Goal: Task Accomplishment & Management: Manage account settings

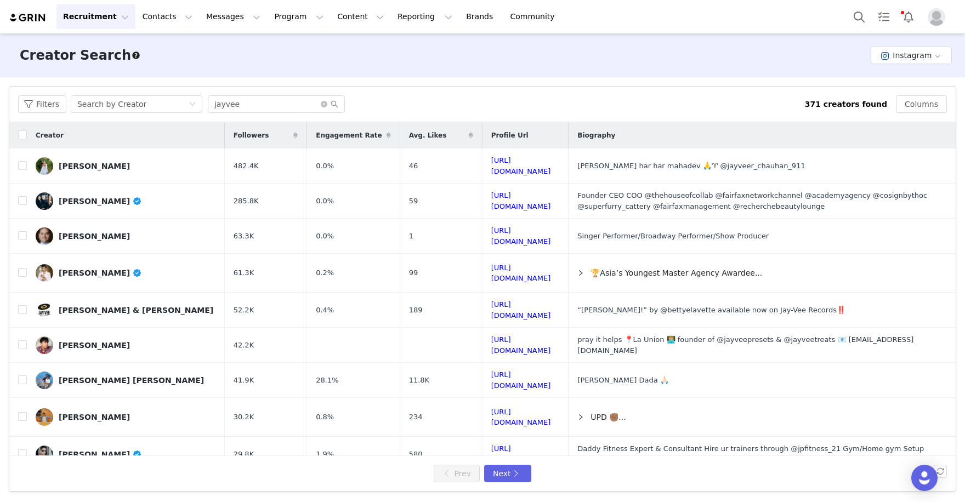
scroll to position [78, 0]
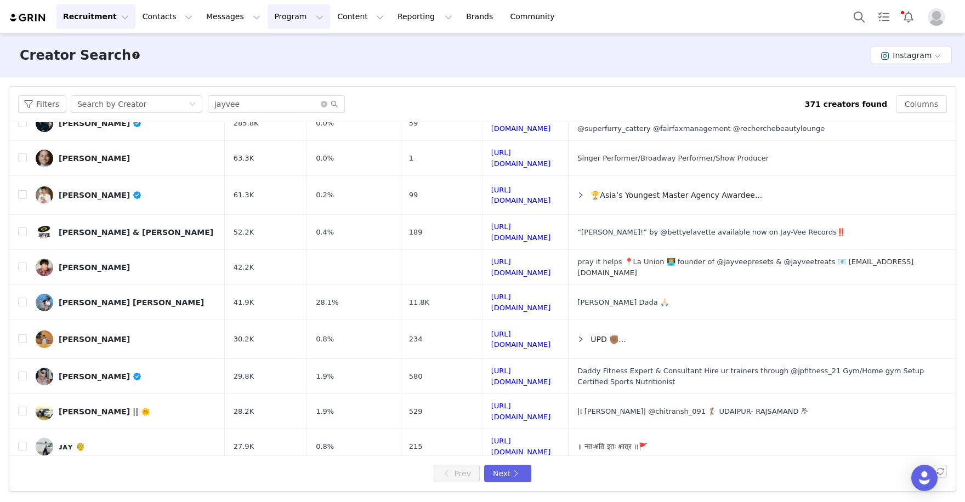
click at [287, 21] on button "Program Program" at bounding box center [299, 16] width 63 height 25
click at [289, 47] on p "Activations" at bounding box center [283, 49] width 42 height 12
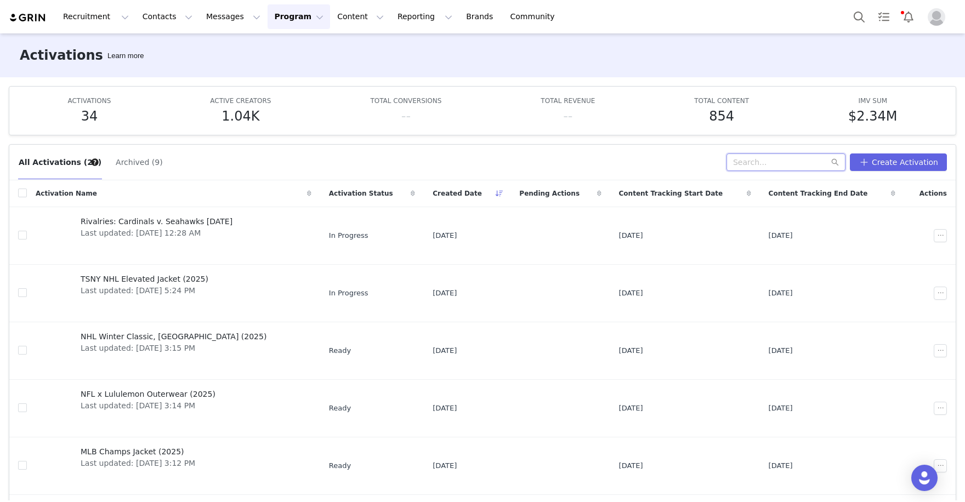
click at [762, 169] on input "text" at bounding box center [786, 163] width 119 height 18
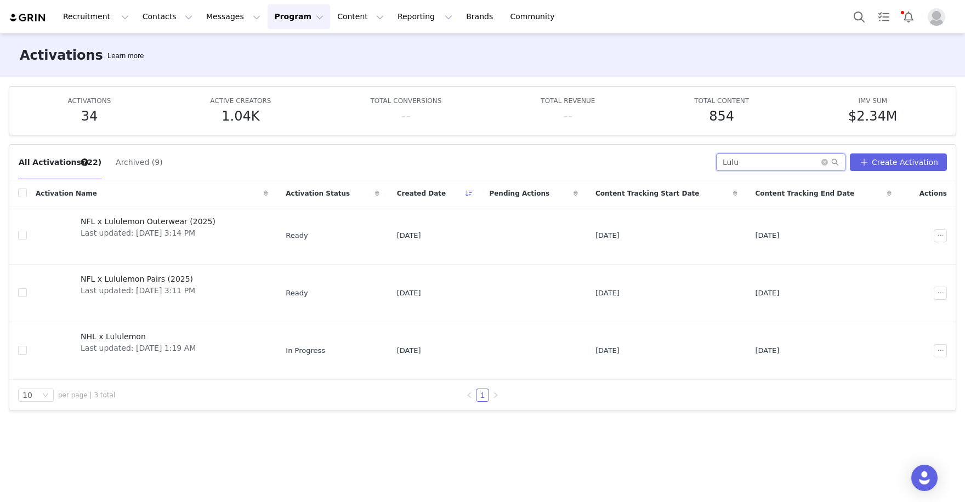
type input "Lulu"
drag, startPoint x: 710, startPoint y: 168, endPoint x: 174, endPoint y: 296, distance: 551.3
click at [174, 296] on div "NFL x Lululemon Pairs (2025) Last updated: Sep 4, 2025 3:11 PM" at bounding box center [138, 294] width 128 height 44
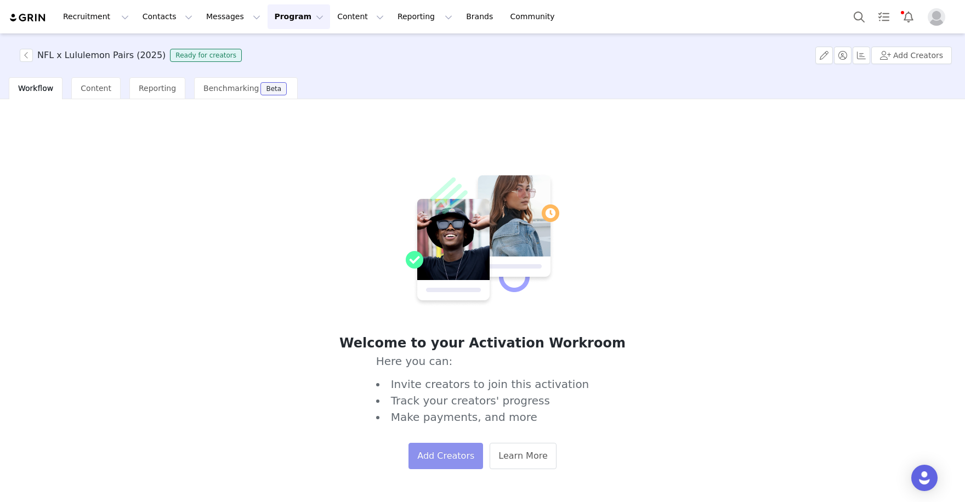
click at [442, 451] on button "Add Creators" at bounding box center [446, 456] width 75 height 26
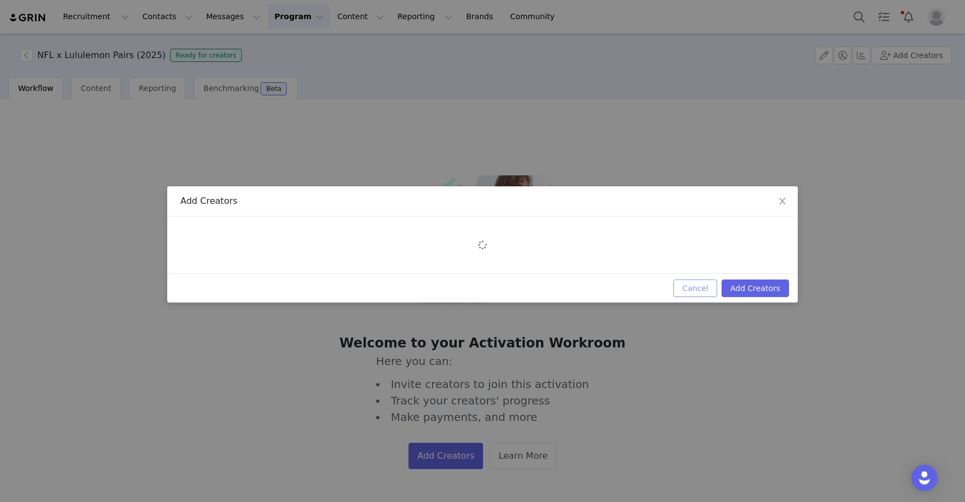
click at [701, 287] on button "Cancel" at bounding box center [695, 289] width 43 height 18
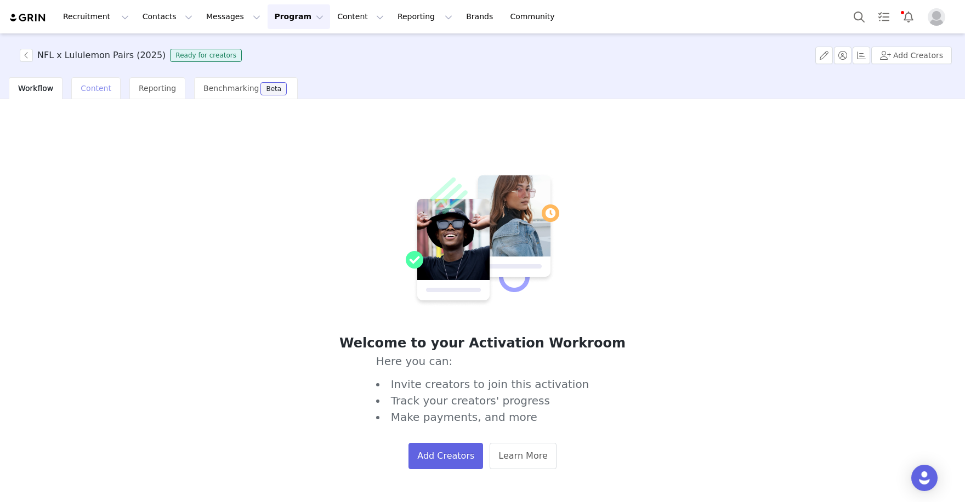
click at [89, 86] on span "Content" at bounding box center [96, 88] width 31 height 9
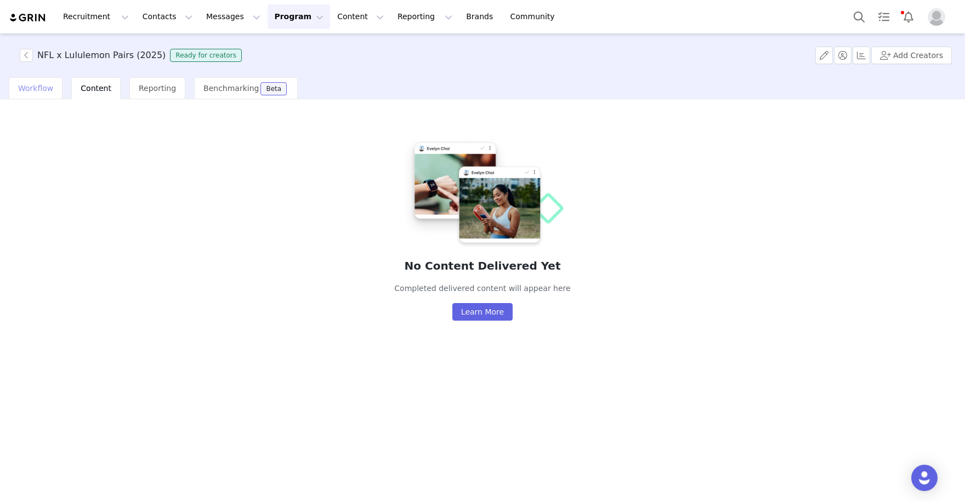
click at [45, 87] on span "Workflow" at bounding box center [35, 88] width 35 height 9
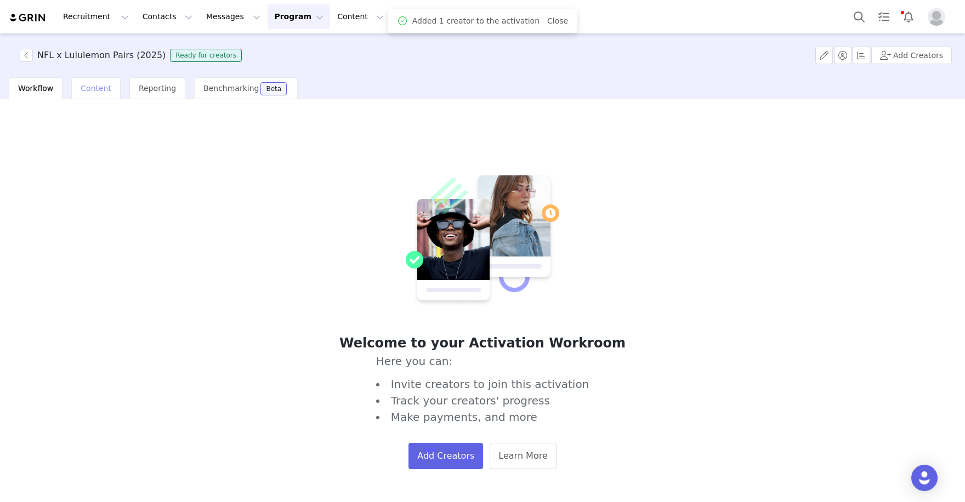
click at [88, 87] on div "Workflow Content Reporting Benchmarking Beta" at bounding box center [153, 88] width 289 height 22
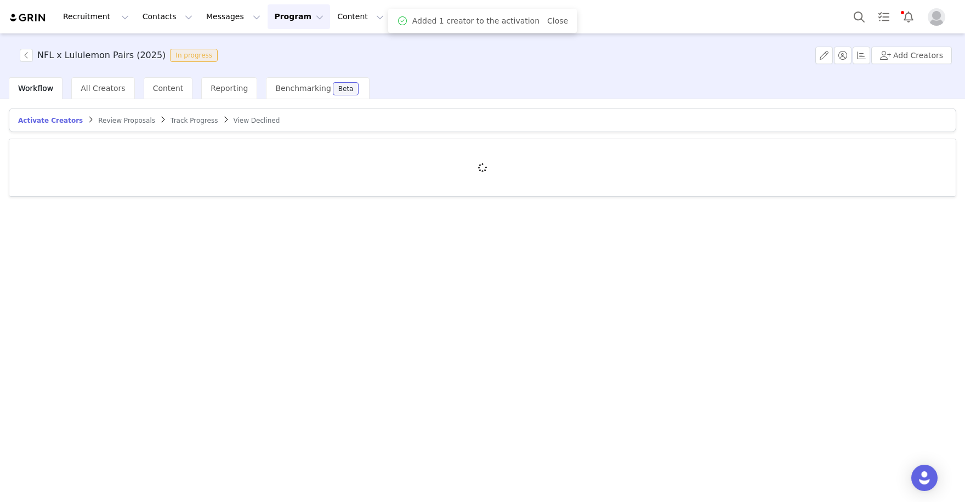
click at [30, 92] on span "Workflow" at bounding box center [35, 88] width 35 height 9
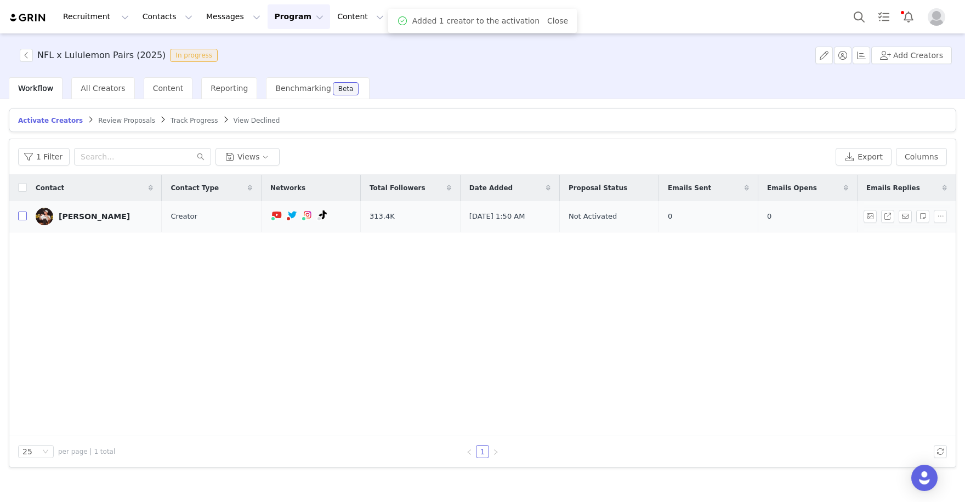
click at [21, 214] on input "checkbox" at bounding box center [22, 216] width 9 height 9
checkbox input "true"
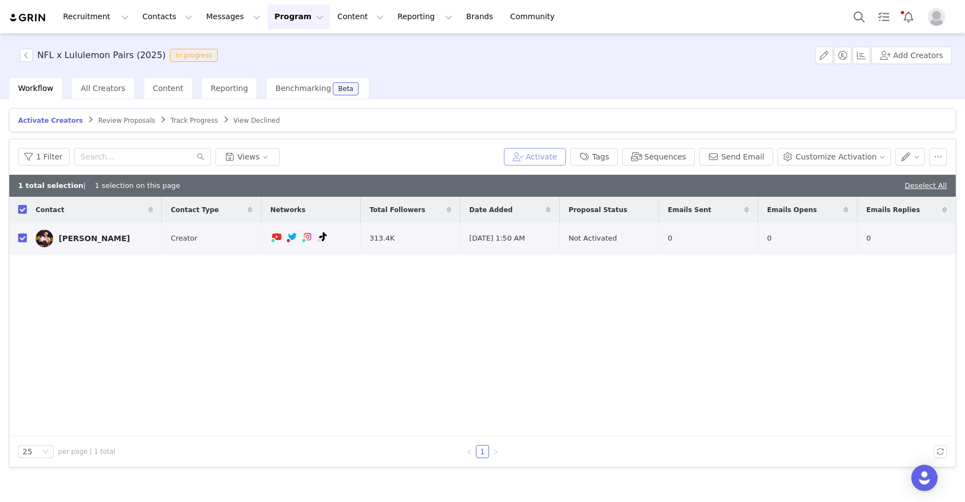
click at [546, 152] on button "Activate" at bounding box center [535, 157] width 62 height 18
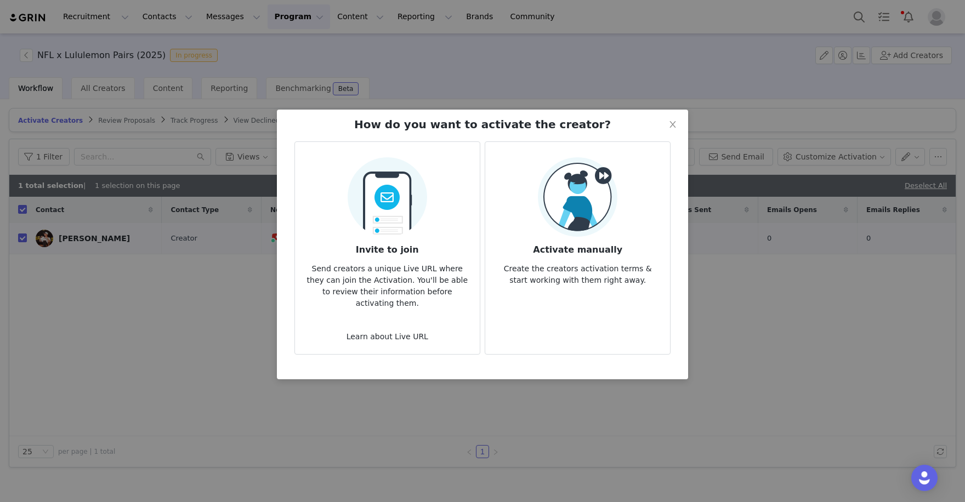
click at [598, 209] on img at bounding box center [578, 197] width 80 height 80
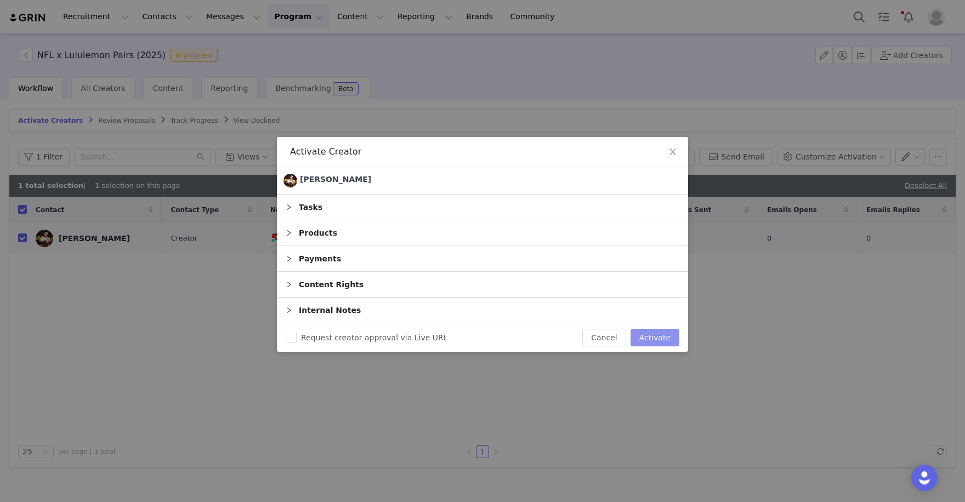
click at [650, 333] on button "Activate" at bounding box center [655, 338] width 49 height 18
checkbox input "false"
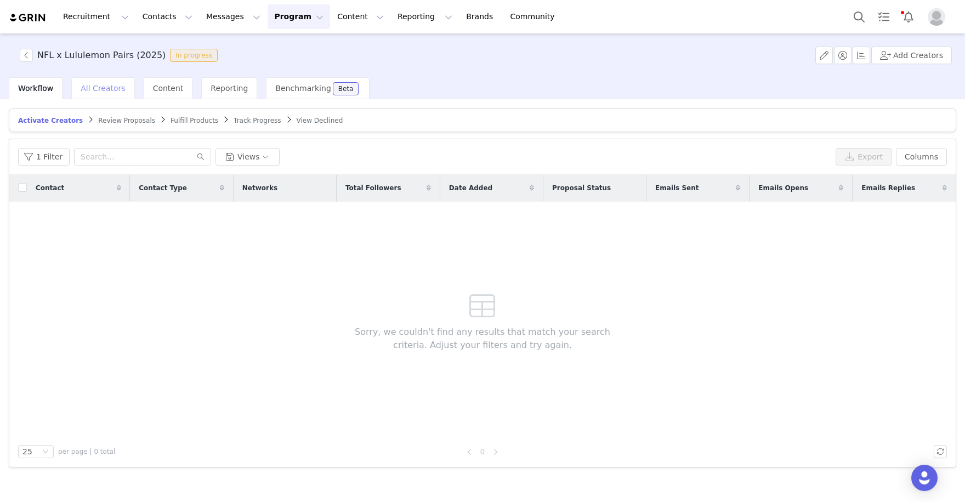
click at [114, 87] on span "All Creators" at bounding box center [103, 88] width 44 height 9
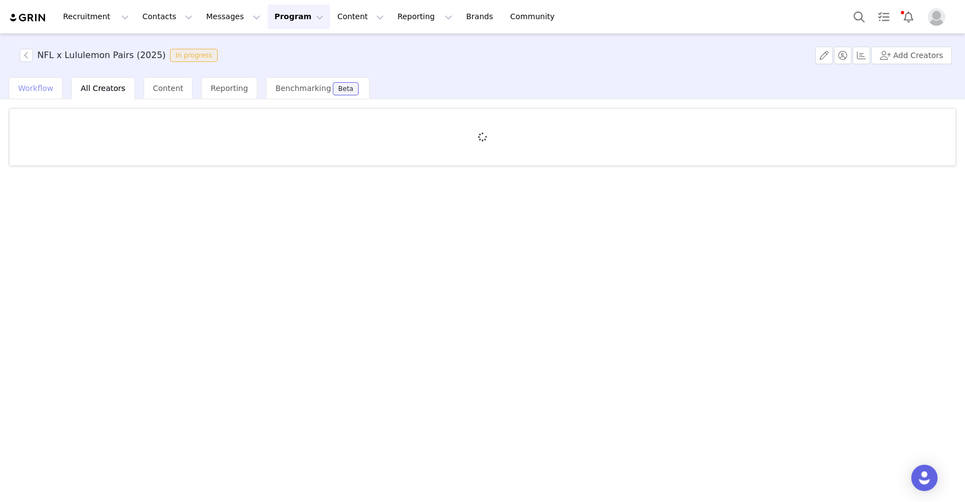
click at [42, 90] on span "Workflow" at bounding box center [35, 88] width 35 height 9
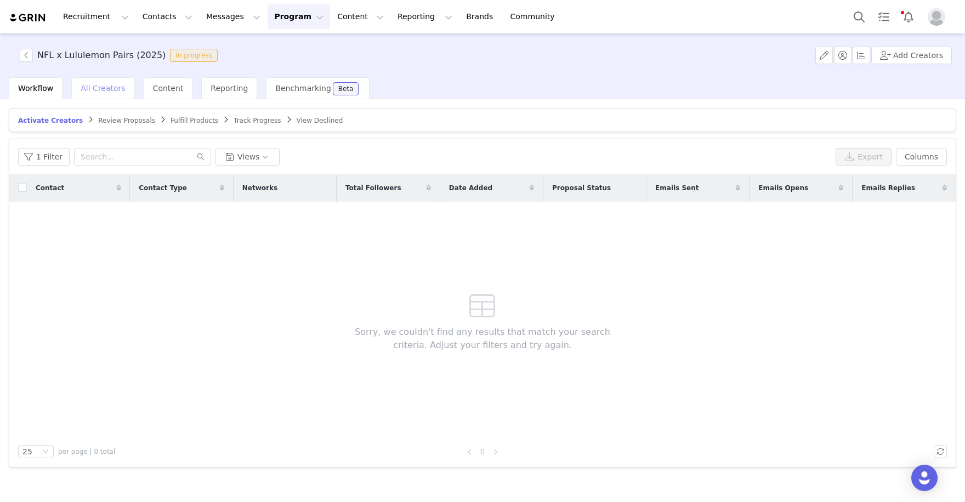
click at [100, 84] on span "All Creators" at bounding box center [103, 88] width 44 height 9
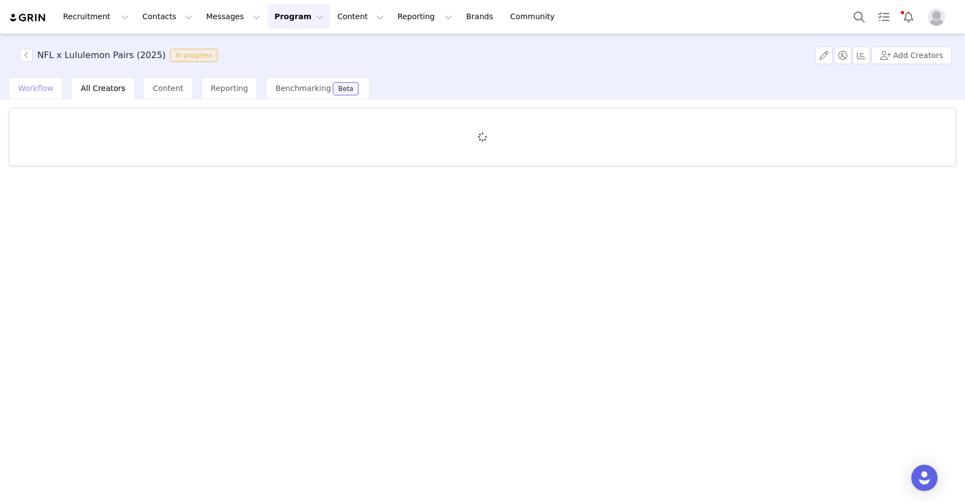
click at [42, 87] on span "Workflow" at bounding box center [35, 88] width 35 height 9
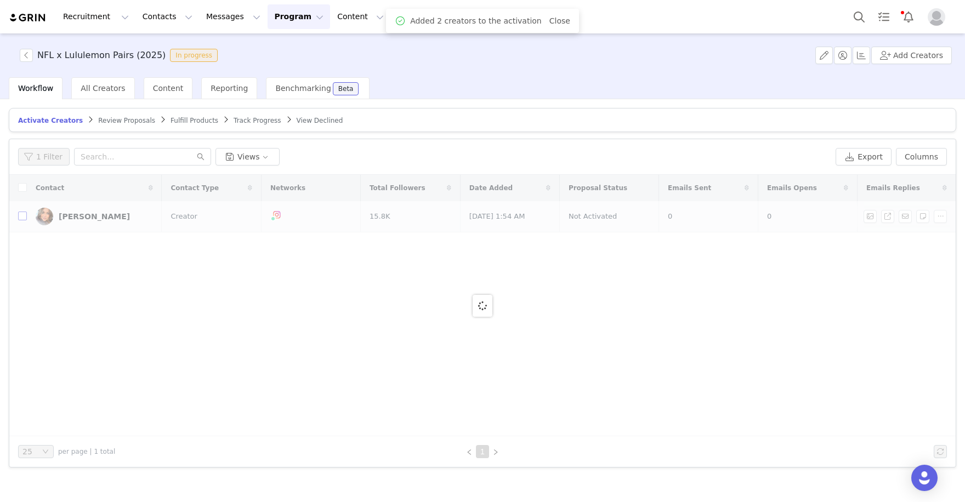
click at [19, 217] on div at bounding box center [482, 306] width 947 height 262
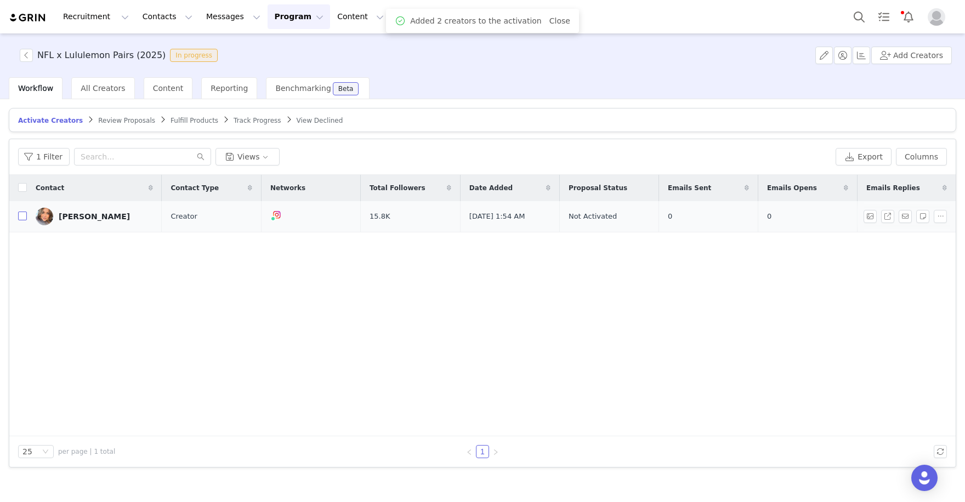
click at [25, 218] on input "checkbox" at bounding box center [22, 216] width 9 height 9
checkbox input "true"
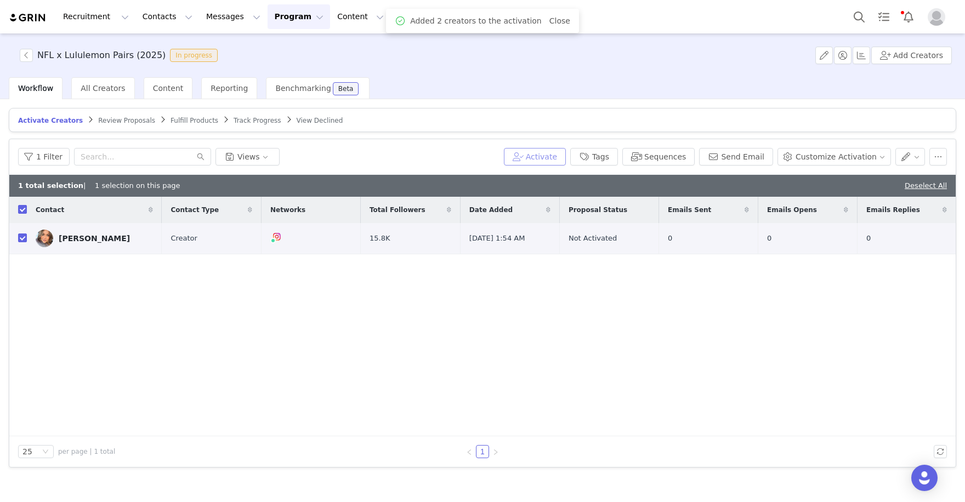
click at [550, 151] on button "Activate" at bounding box center [535, 157] width 62 height 18
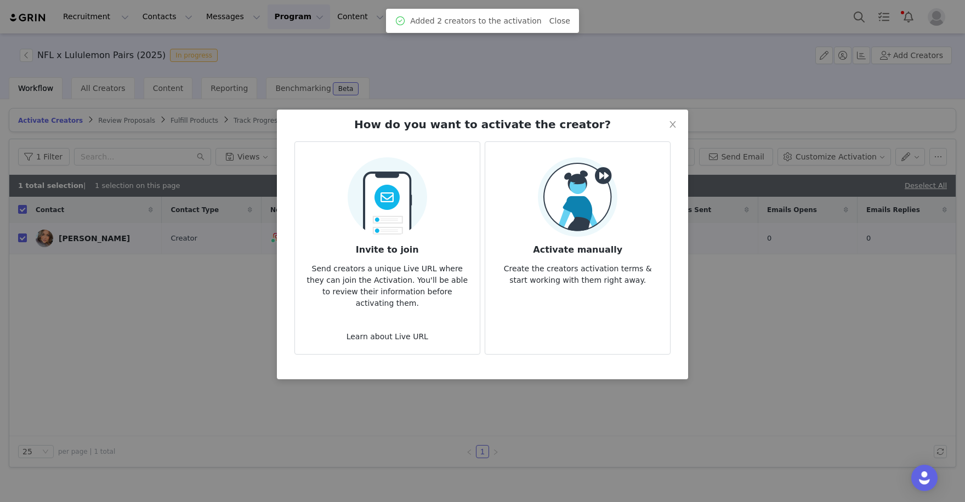
click at [577, 244] on h3 "Activate manually" at bounding box center [577, 247] width 167 height 20
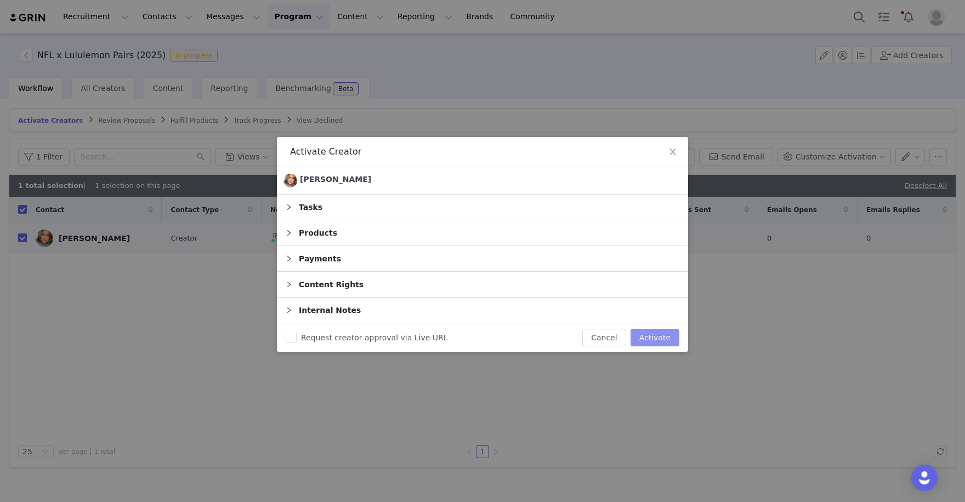
click at [641, 329] on button "Activate" at bounding box center [655, 338] width 49 height 18
checkbox input "false"
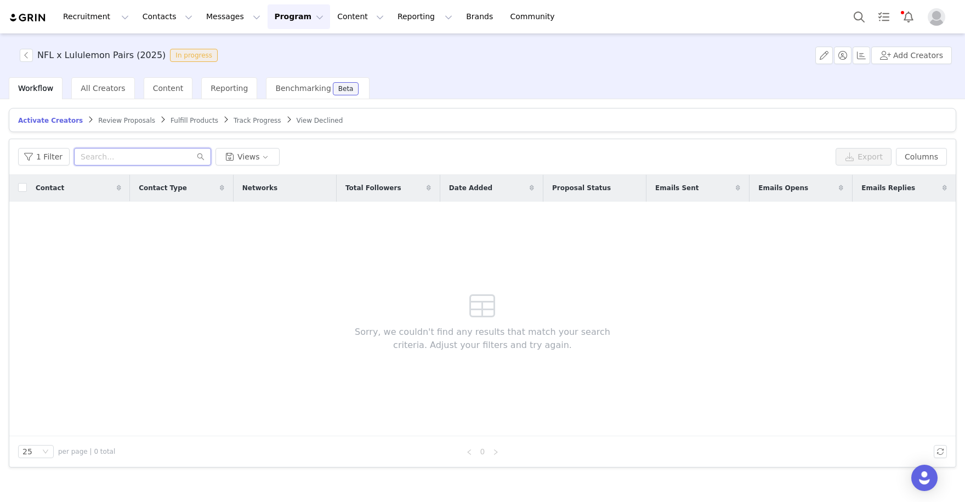
click at [118, 153] on input "text" at bounding box center [142, 157] width 137 height 18
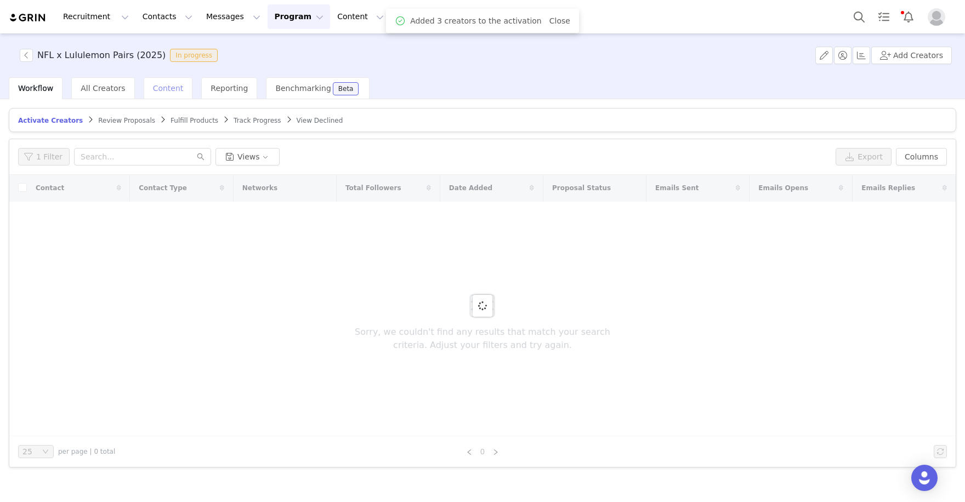
click at [179, 81] on div "Content" at bounding box center [168, 88] width 49 height 22
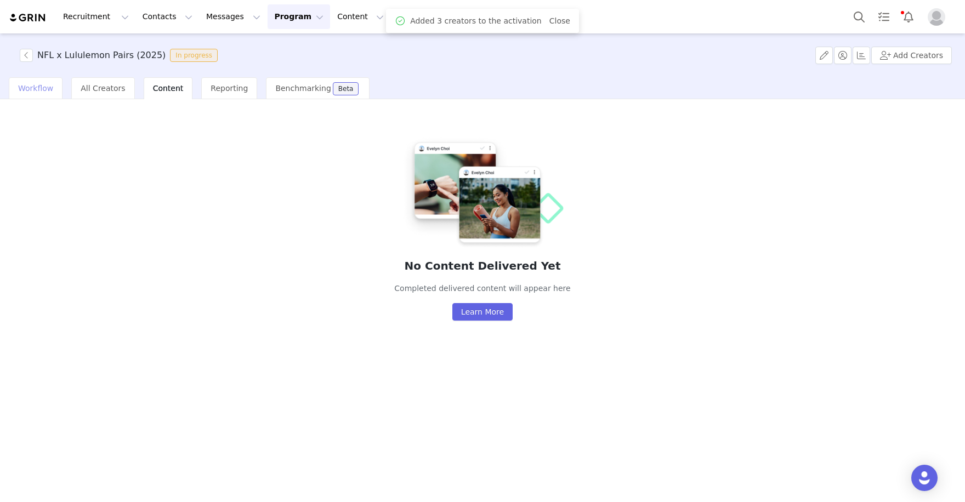
click at [37, 86] on span "Workflow" at bounding box center [35, 88] width 35 height 9
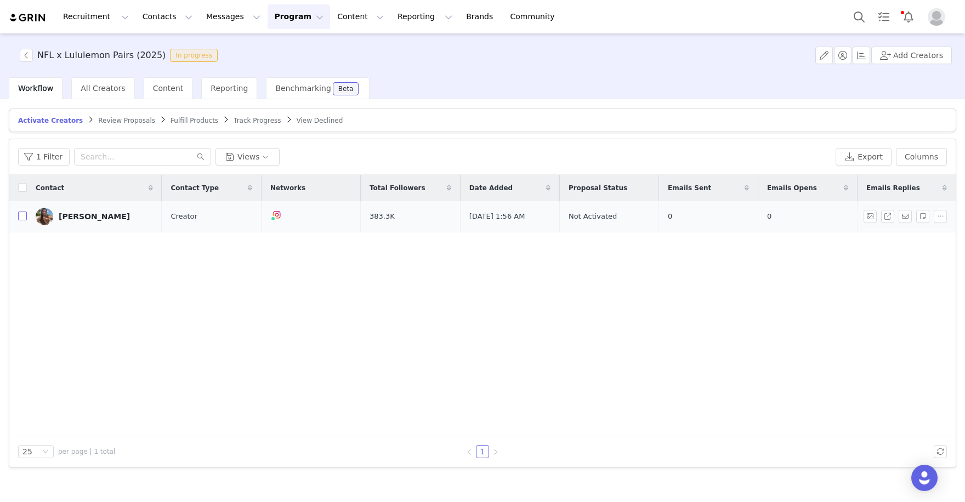
click at [21, 216] on input "checkbox" at bounding box center [22, 216] width 9 height 9
checkbox input "true"
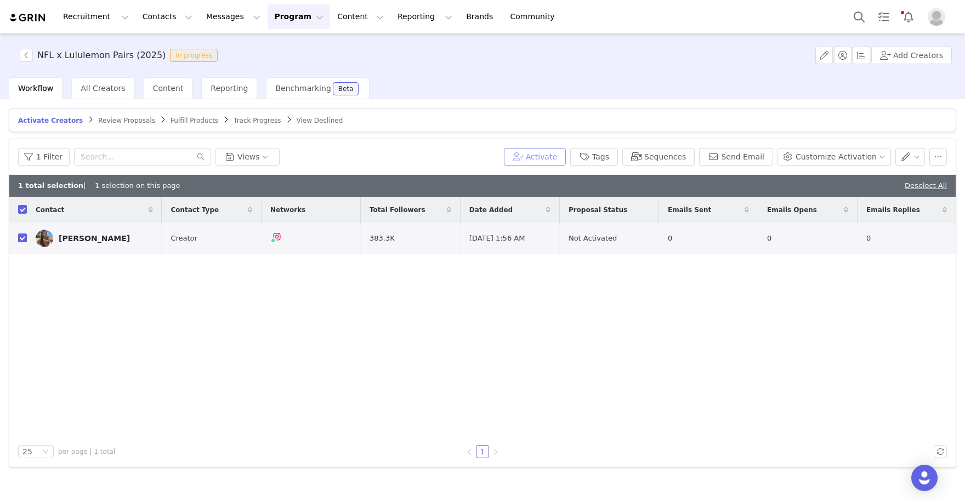
click at [562, 156] on button "Activate" at bounding box center [535, 157] width 62 height 18
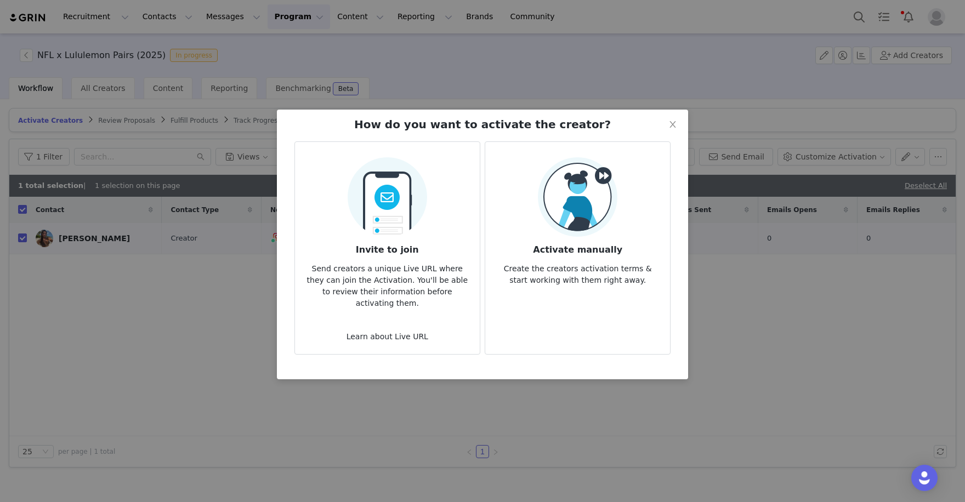
click at [536, 228] on div "Activate manually Create the creators activation terms & start working with the…" at bounding box center [577, 221] width 167 height 129
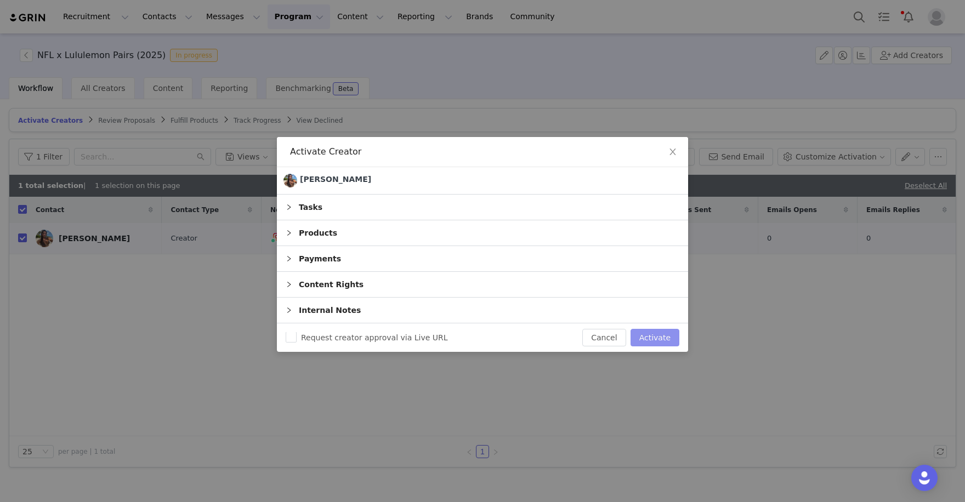
click at [646, 331] on button "Activate" at bounding box center [655, 338] width 49 height 18
checkbox input "false"
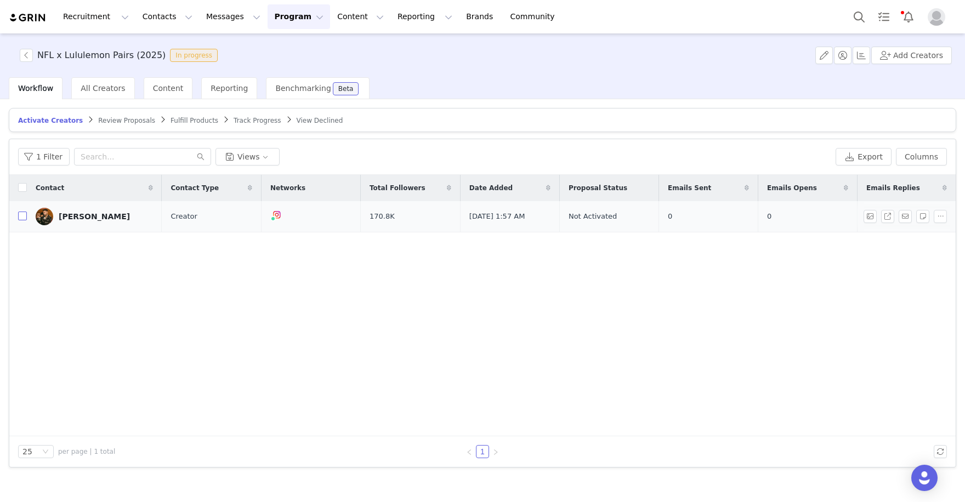
click at [23, 216] on input "checkbox" at bounding box center [22, 216] width 9 height 9
checkbox input "true"
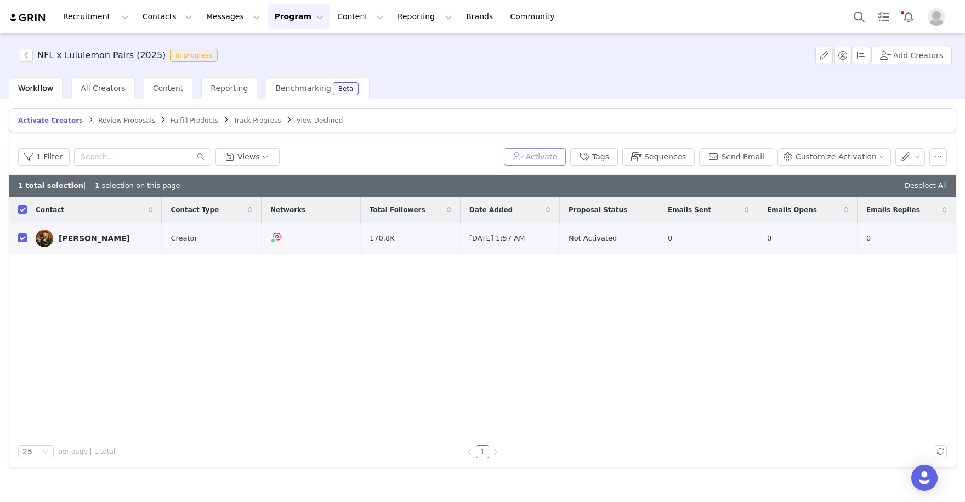
click at [541, 153] on button "Activate" at bounding box center [535, 157] width 62 height 18
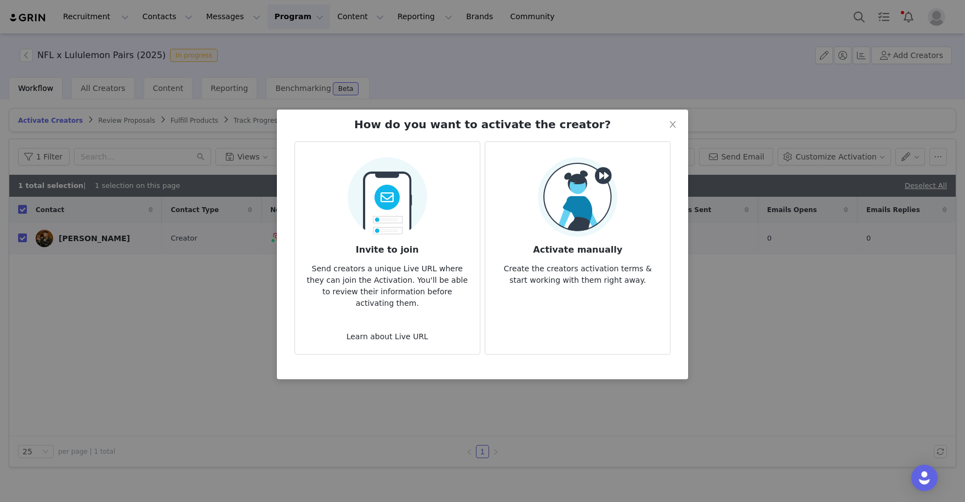
click at [580, 213] on img at bounding box center [578, 197] width 80 height 80
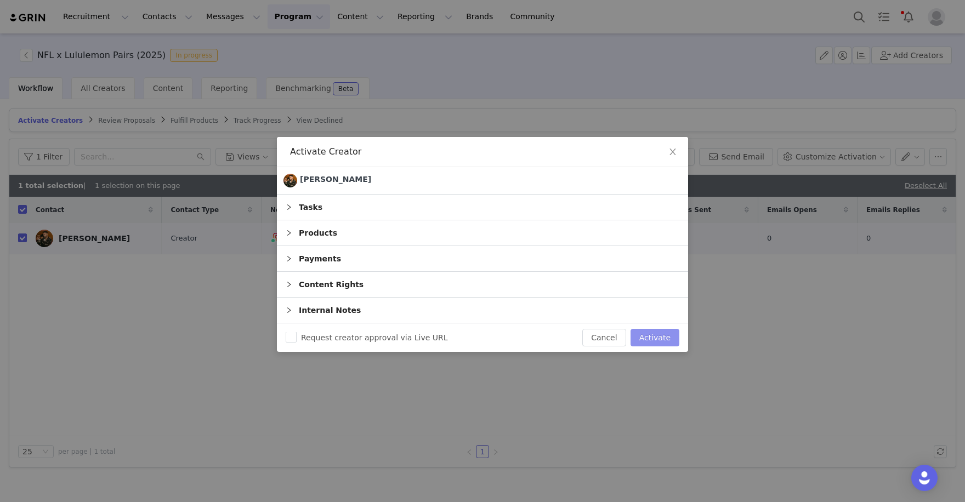
click at [651, 334] on button "Activate" at bounding box center [655, 338] width 49 height 18
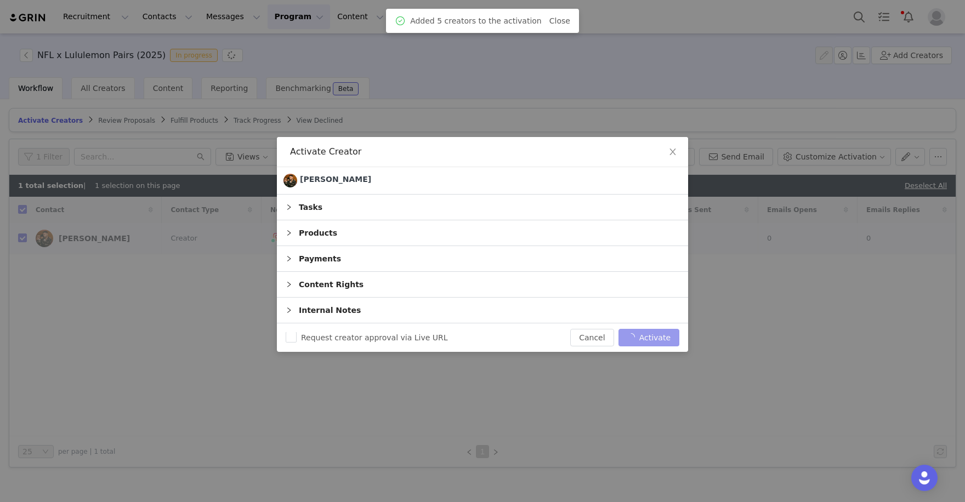
checkbox input "false"
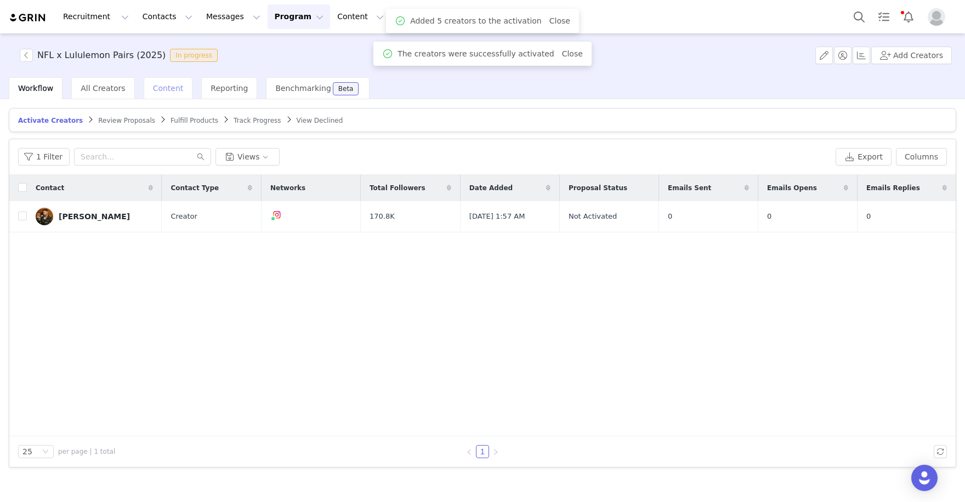
click at [170, 94] on div "Content" at bounding box center [168, 88] width 49 height 22
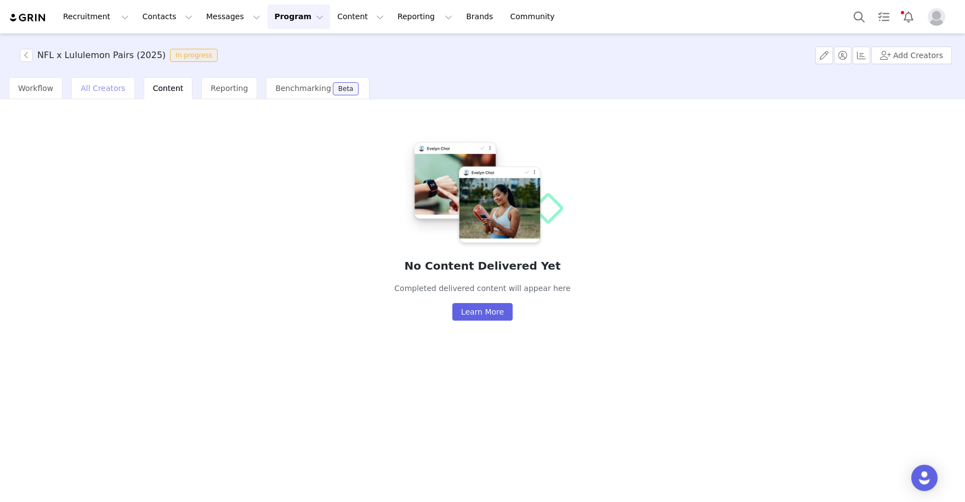
click at [110, 87] on span "All Creators" at bounding box center [103, 88] width 44 height 9
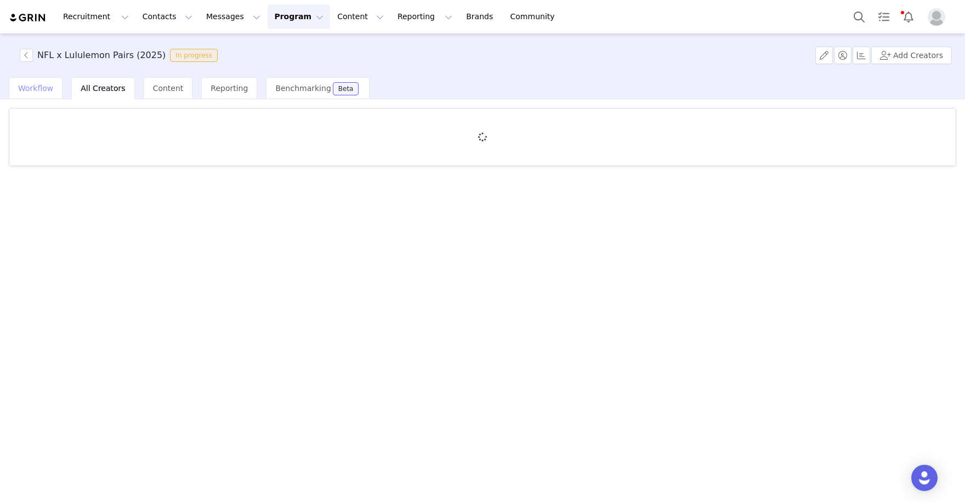
click at [48, 85] on span "Workflow" at bounding box center [35, 88] width 35 height 9
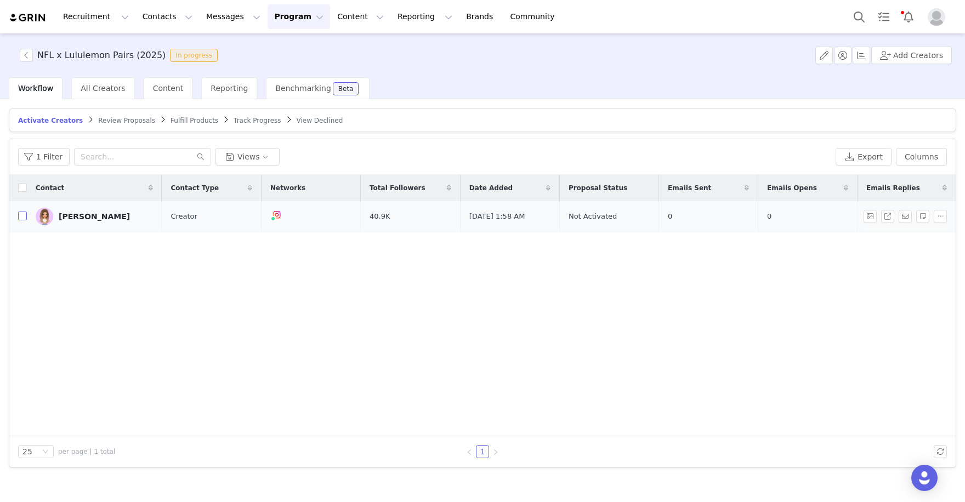
click at [24, 218] on input "checkbox" at bounding box center [22, 216] width 9 height 9
checkbox input "true"
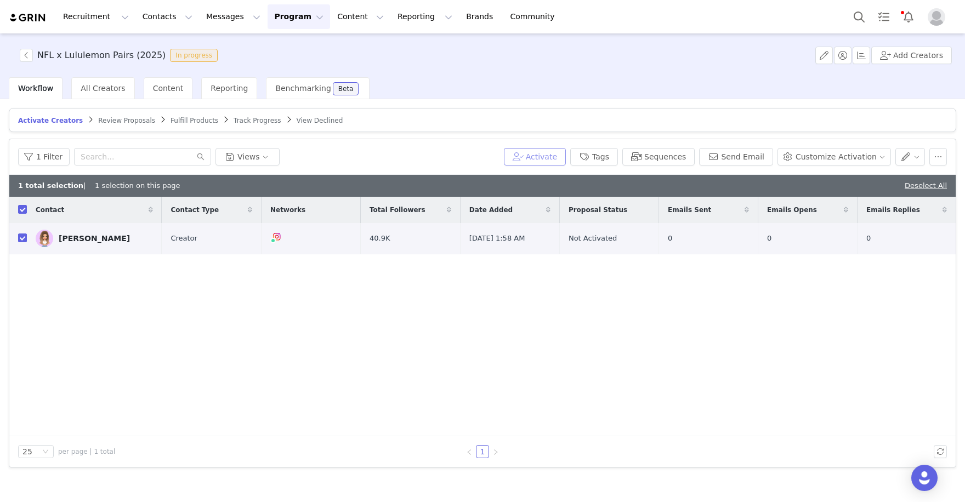
click at [562, 152] on button "Activate" at bounding box center [535, 157] width 62 height 18
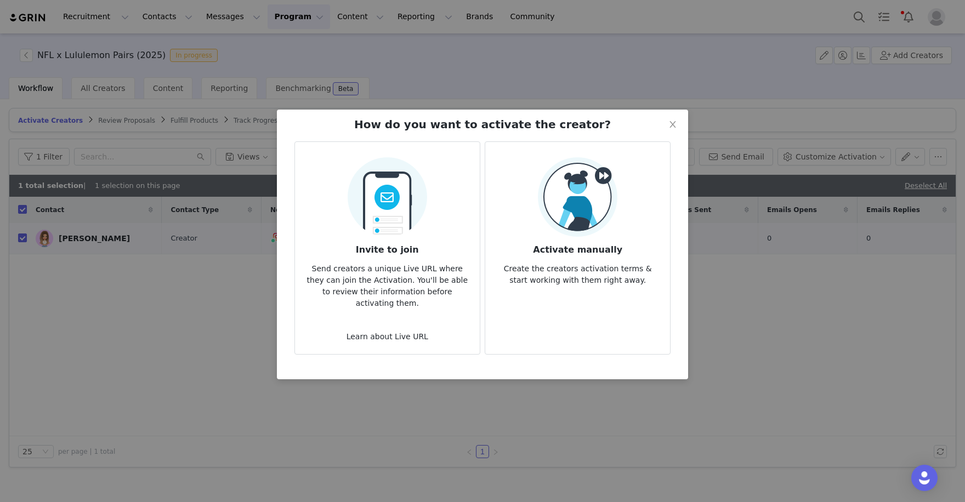
click at [581, 246] on h3 "Activate manually" at bounding box center [577, 247] width 167 height 20
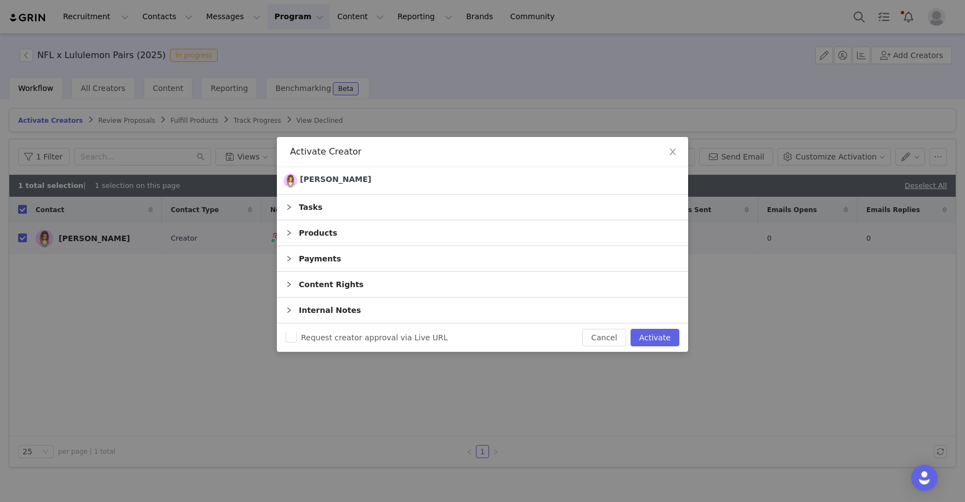
click at [645, 336] on button "Activate" at bounding box center [655, 338] width 49 height 18
checkbox input "false"
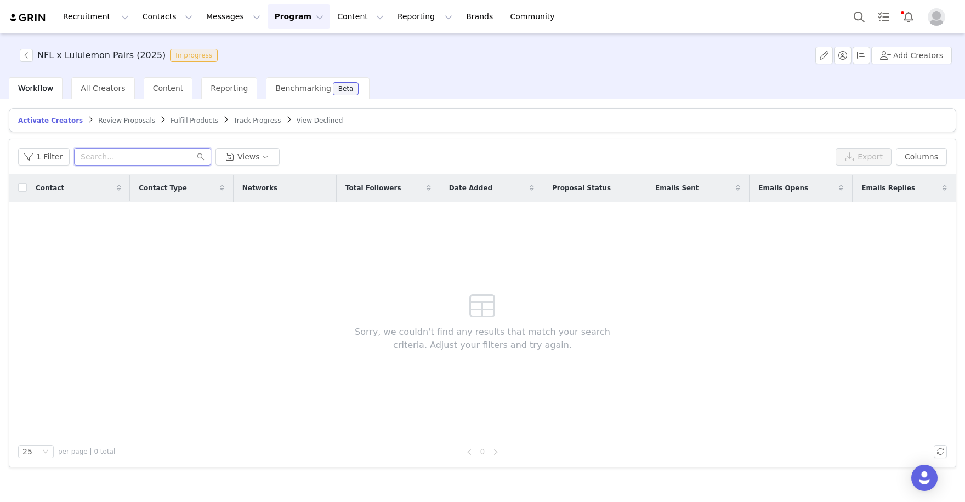
click at [145, 152] on input "text" at bounding box center [142, 157] width 137 height 18
paste input "sportsnschmidt"
drag, startPoint x: 174, startPoint y: 159, endPoint x: -9, endPoint y: 100, distance: 192.2
click at [0, 100] on html "Recruitment Recruitment Creator Search Curated Lists Landing Pages Web Extensio…" at bounding box center [482, 251] width 965 height 502
paste input "andschmidt"
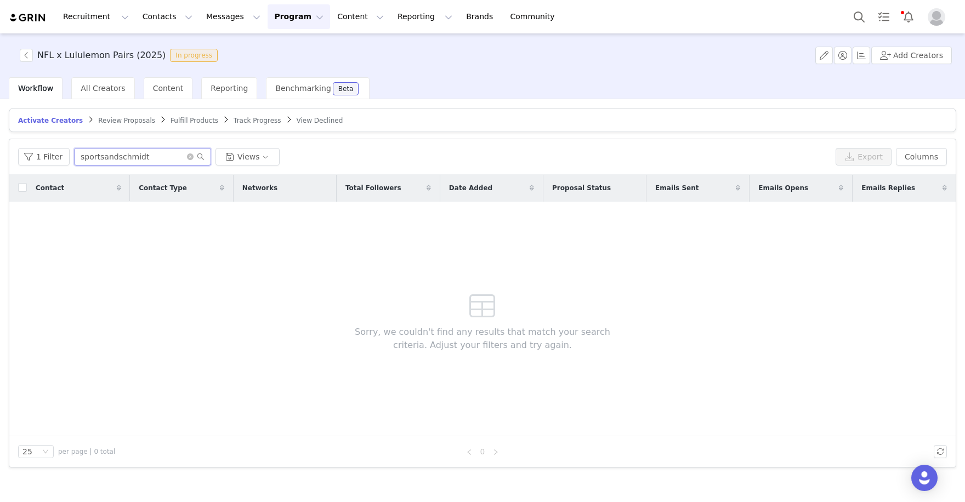
type input "sportsandschmidt"
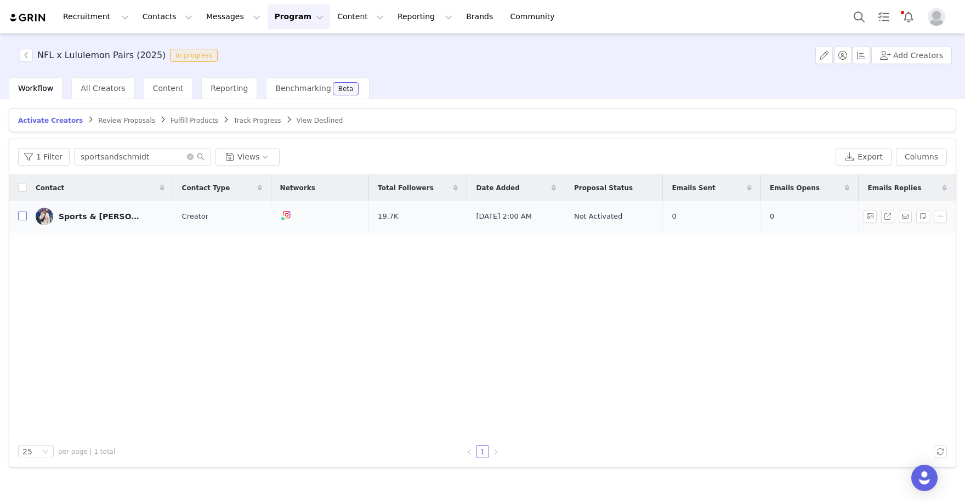
click at [24, 214] on input "checkbox" at bounding box center [22, 216] width 9 height 9
checkbox input "true"
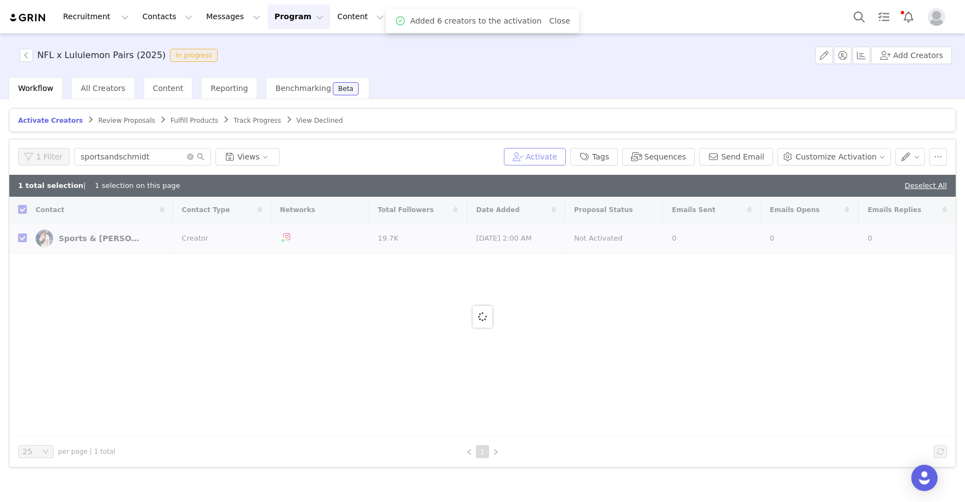
click at [550, 151] on button "Activate" at bounding box center [535, 157] width 62 height 18
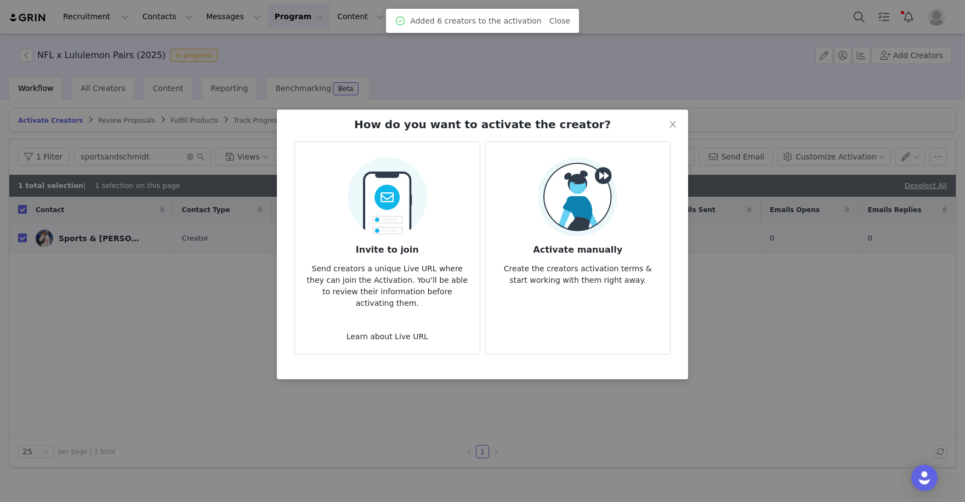
click at [603, 242] on h3 "Activate manually" at bounding box center [577, 247] width 167 height 20
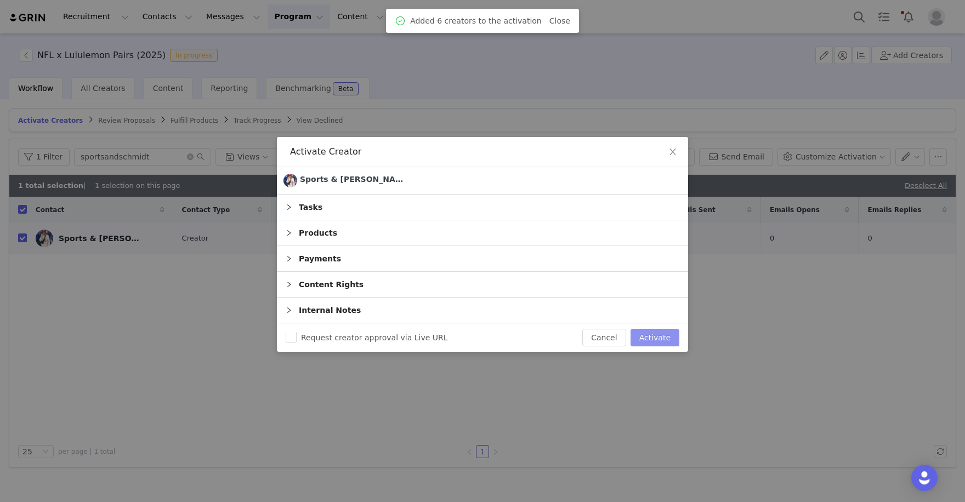
click at [655, 331] on button "Activate" at bounding box center [655, 338] width 49 height 18
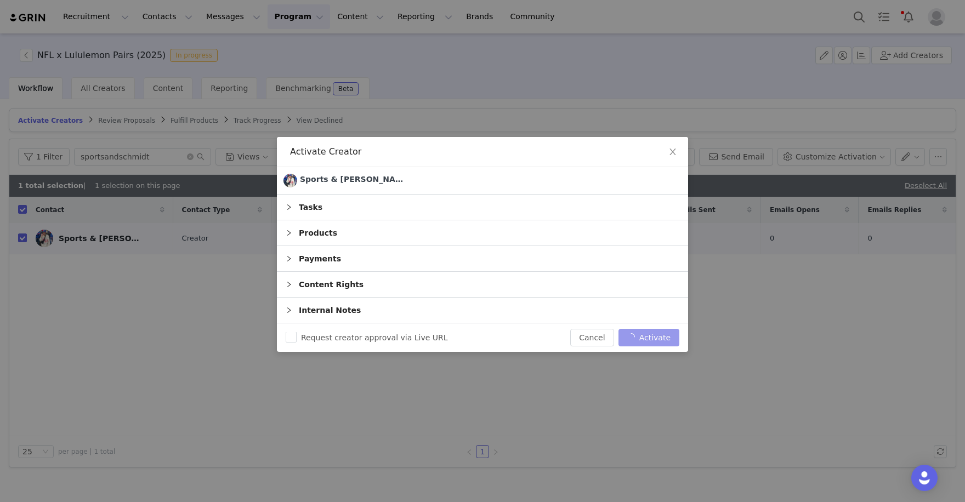
checkbox input "false"
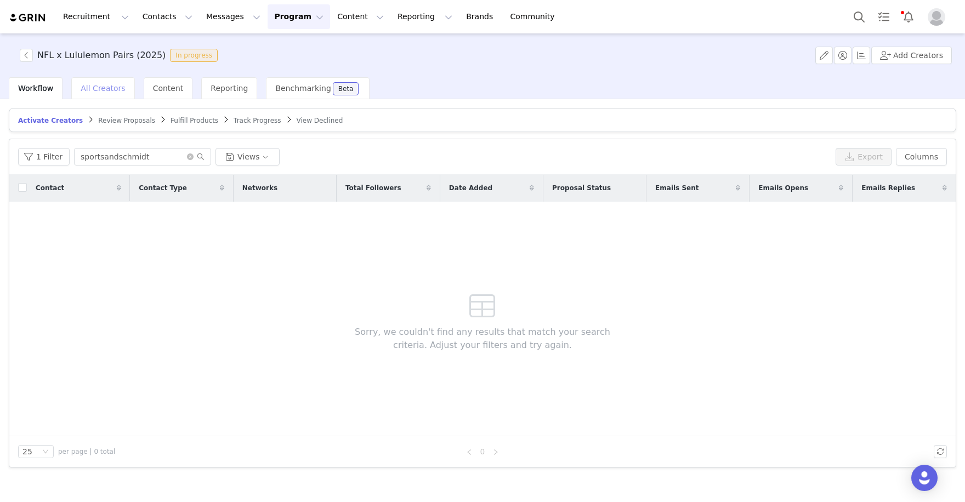
click at [111, 89] on span "All Creators" at bounding box center [103, 88] width 44 height 9
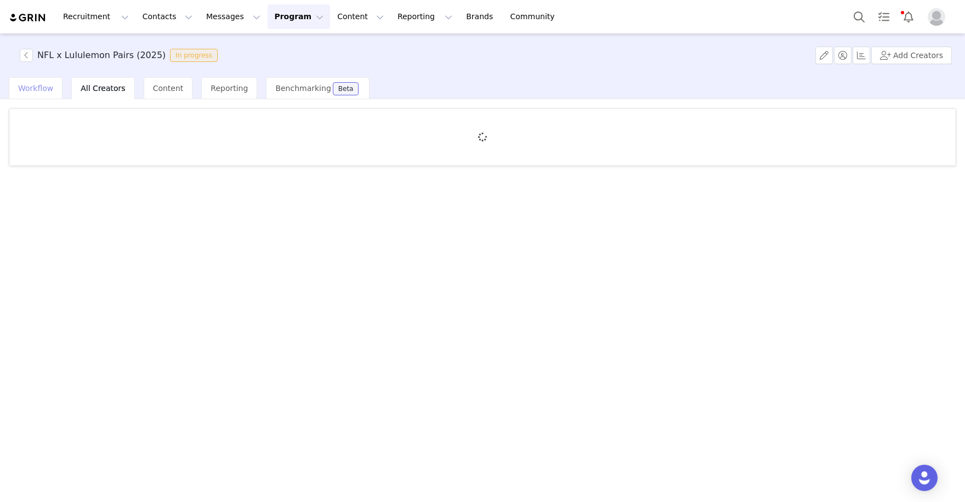
click at [31, 88] on span "Workflow" at bounding box center [35, 88] width 35 height 9
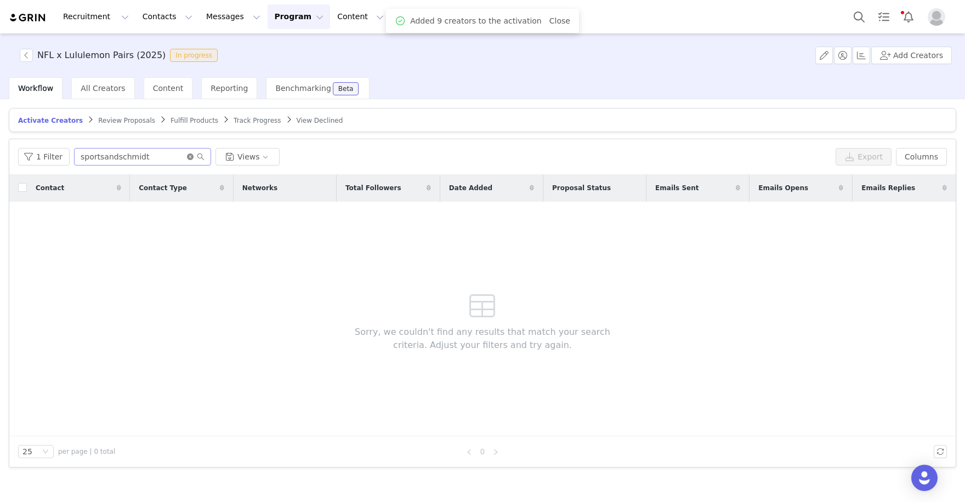
click at [189, 156] on icon "icon: close-circle" at bounding box center [190, 157] width 7 height 7
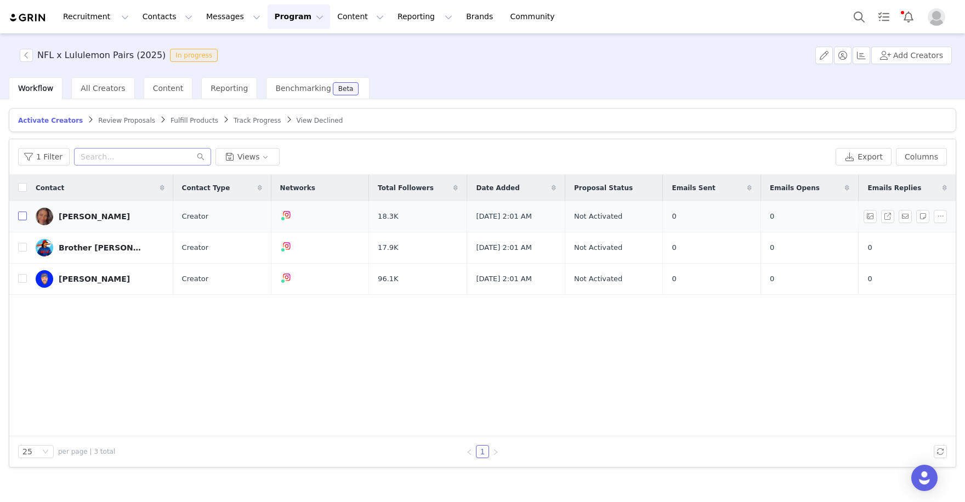
click at [23, 213] on input "checkbox" at bounding box center [22, 216] width 9 height 9
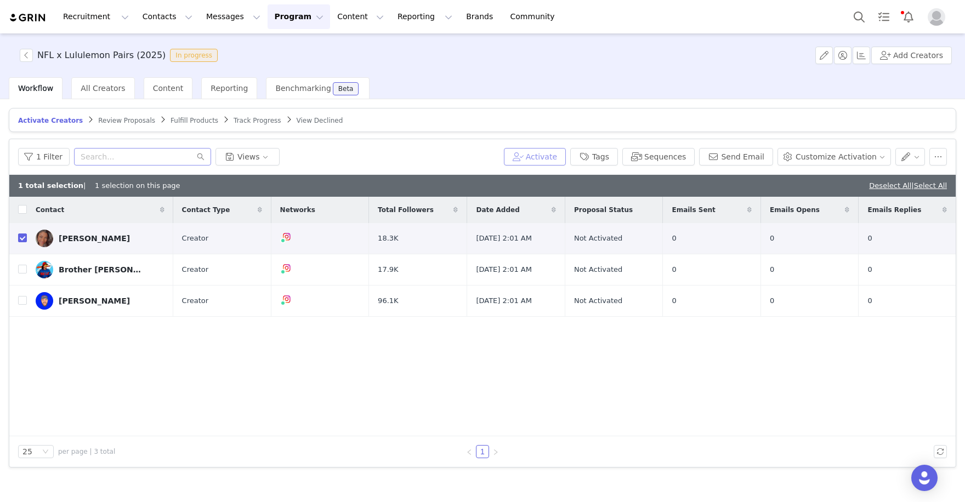
click at [553, 154] on button "Activate" at bounding box center [535, 157] width 62 height 18
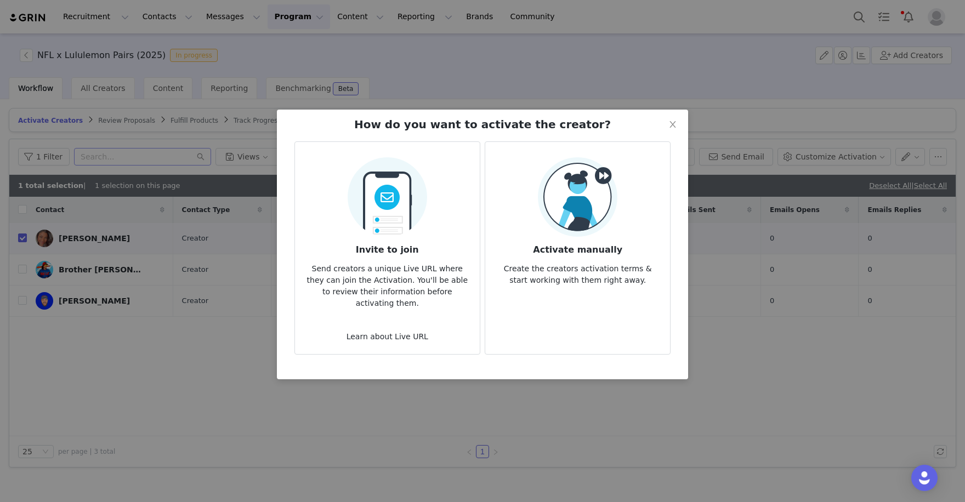
click at [552, 234] on img at bounding box center [578, 197] width 80 height 80
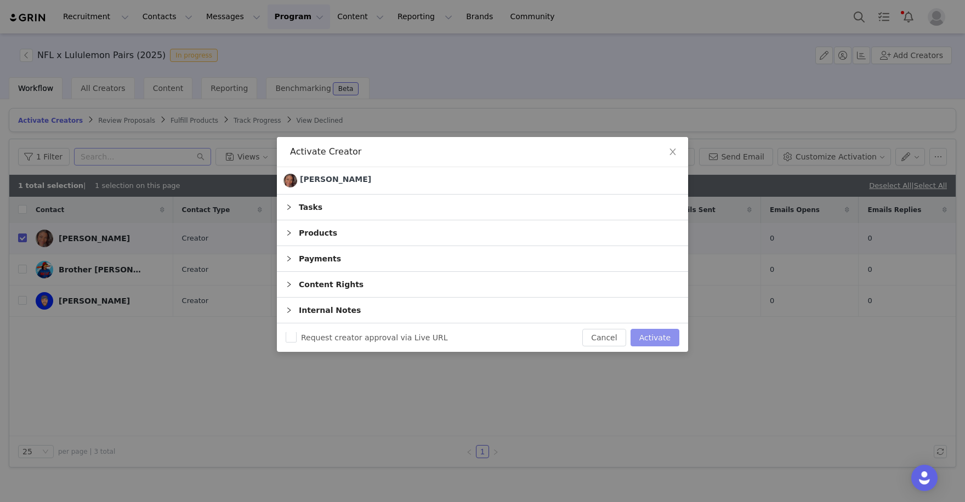
click at [657, 342] on button "Activate" at bounding box center [655, 338] width 49 height 18
checkbox input "false"
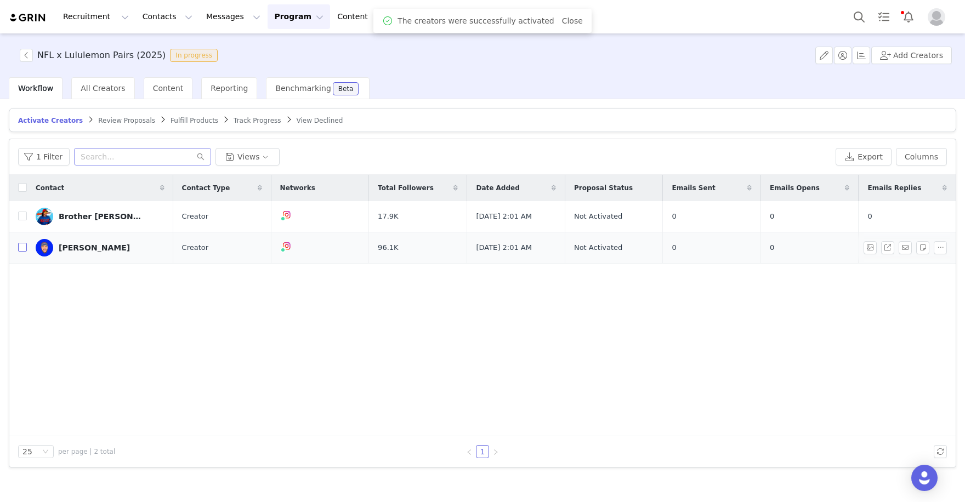
click at [21, 247] on input "checkbox" at bounding box center [22, 247] width 9 height 9
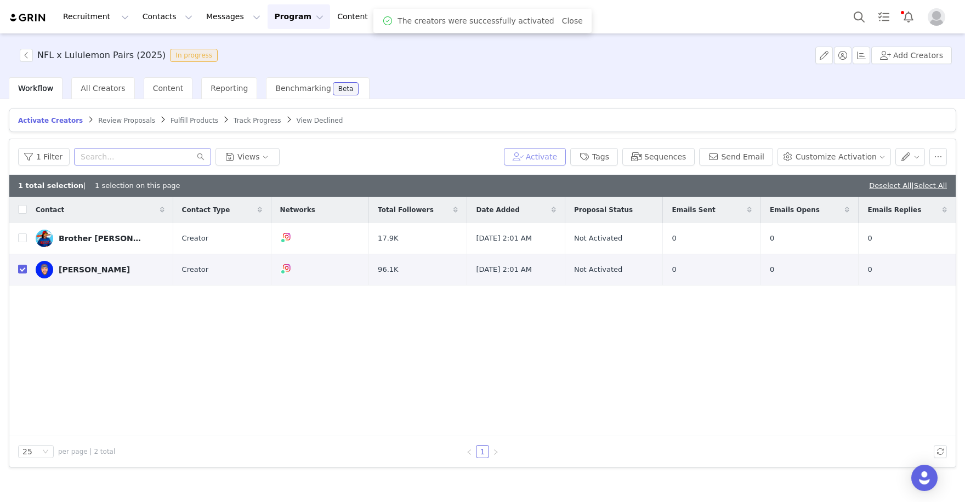
click at [540, 152] on button "Activate" at bounding box center [535, 157] width 62 height 18
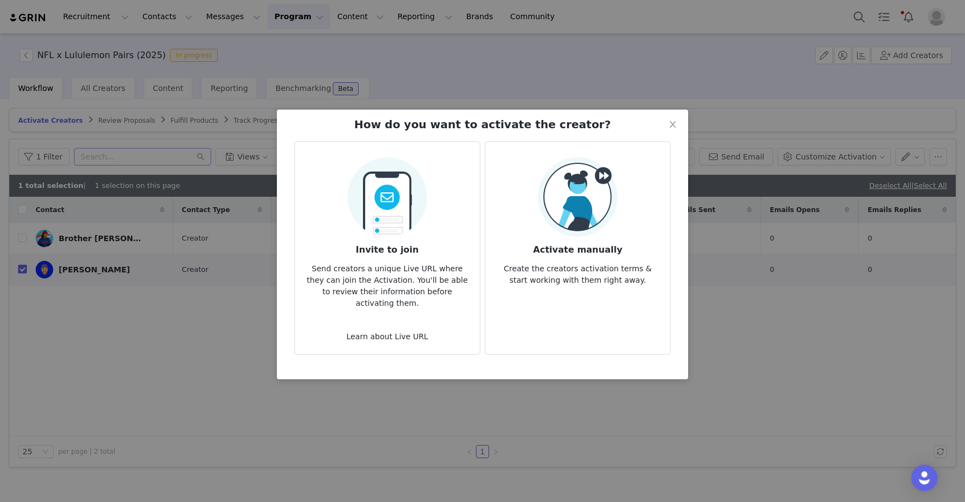
click at [601, 214] on img at bounding box center [578, 197] width 80 height 80
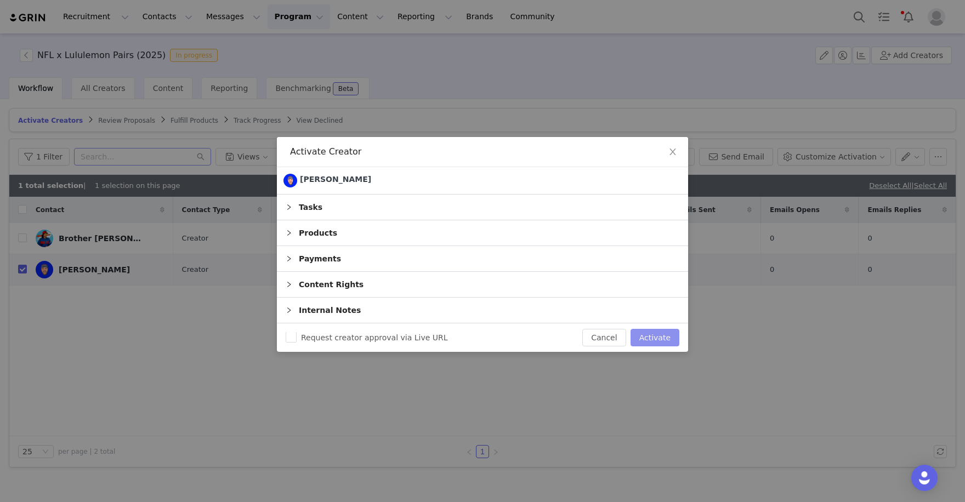
click at [654, 329] on button "Activate" at bounding box center [655, 338] width 49 height 18
checkbox input "false"
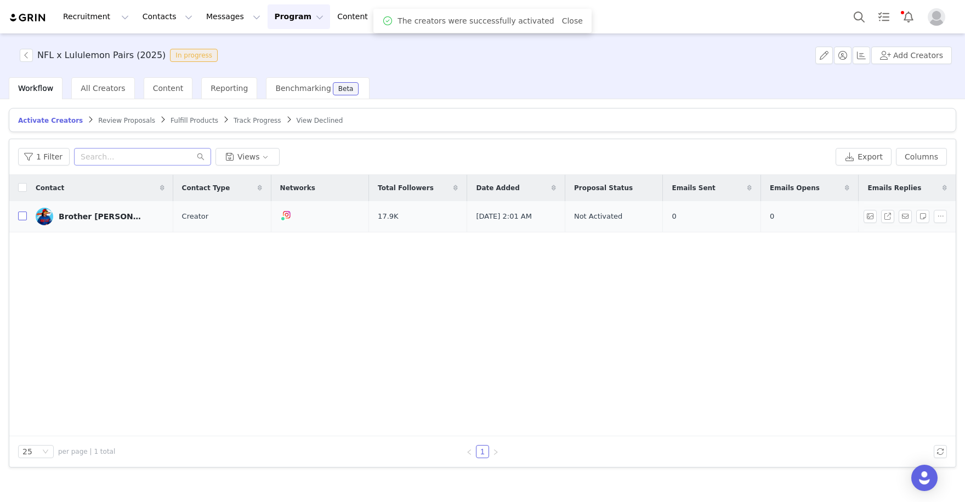
click at [24, 217] on input "checkbox" at bounding box center [22, 216] width 9 height 9
checkbox input "true"
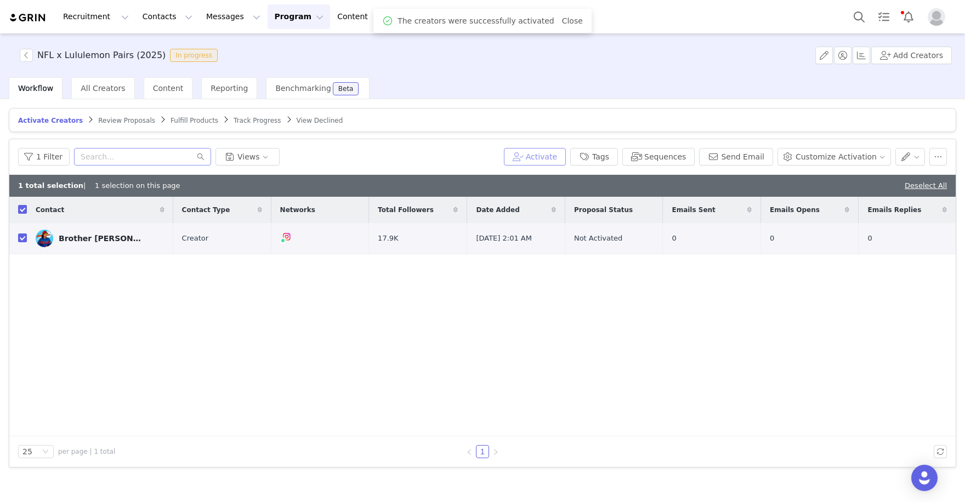
click at [551, 151] on button "Activate" at bounding box center [535, 157] width 62 height 18
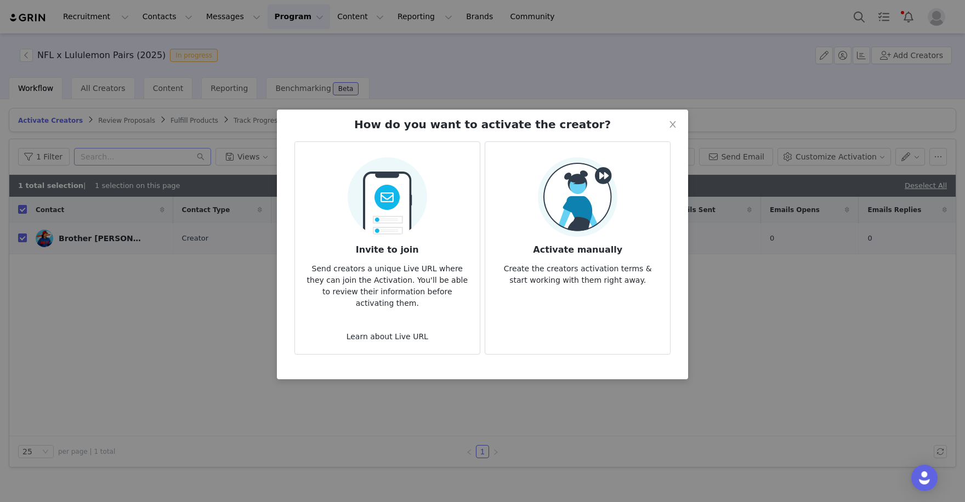
click at [624, 222] on div "Activate manually Create the creators activation terms & start working with the…" at bounding box center [577, 221] width 167 height 129
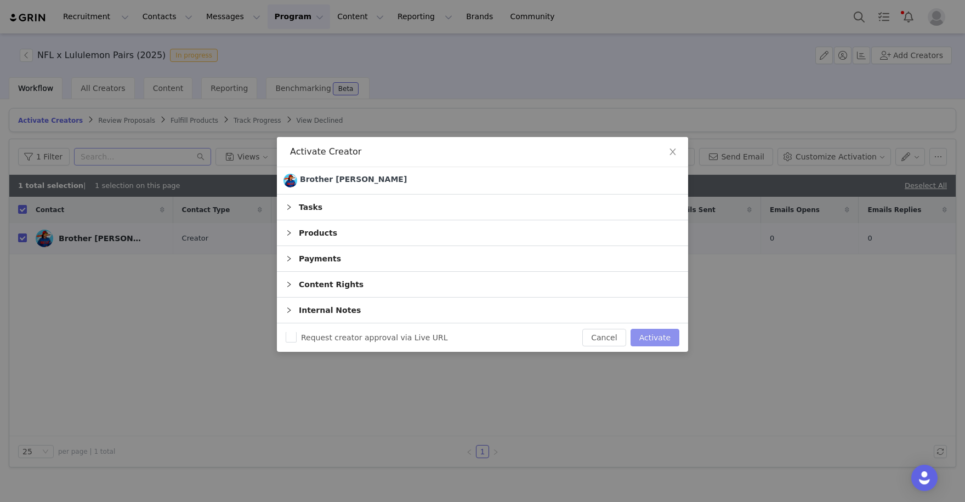
click at [654, 329] on button "Activate" at bounding box center [655, 338] width 49 height 18
checkbox input "false"
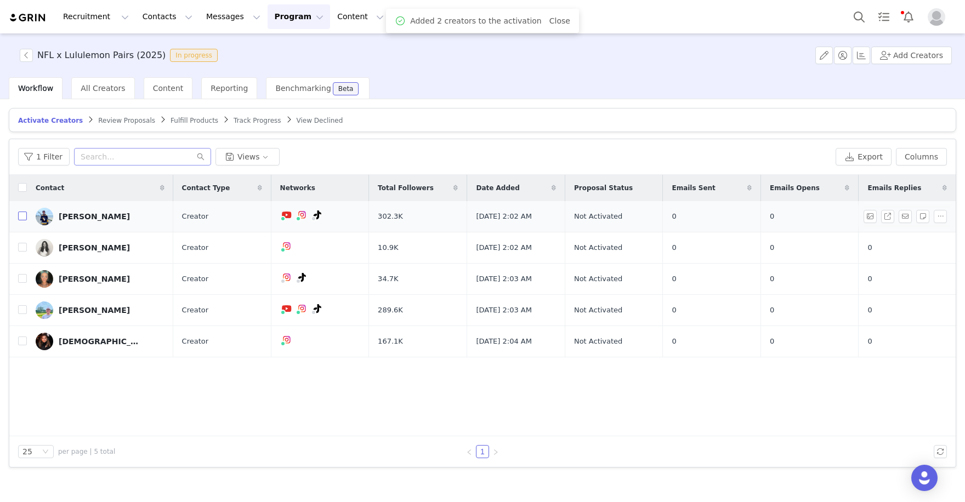
click at [23, 214] on input "checkbox" at bounding box center [22, 216] width 9 height 9
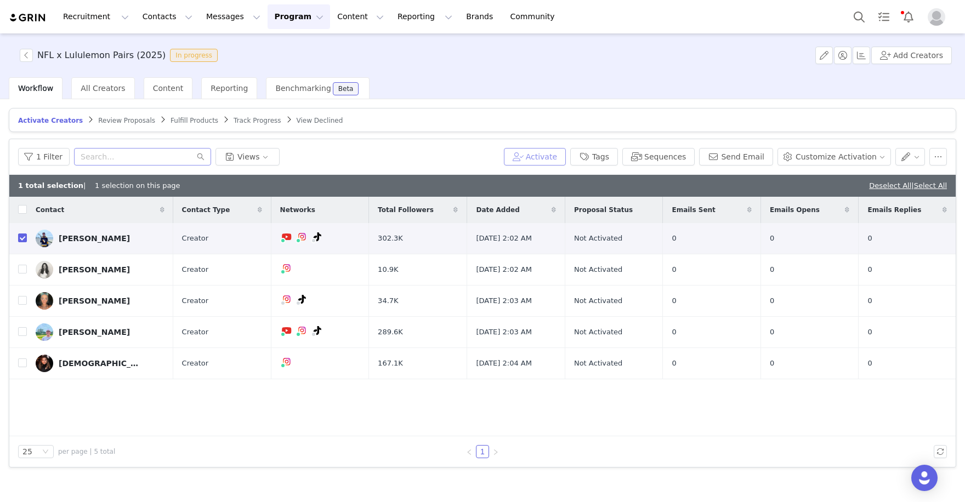
click at [550, 152] on button "Activate" at bounding box center [535, 157] width 62 height 18
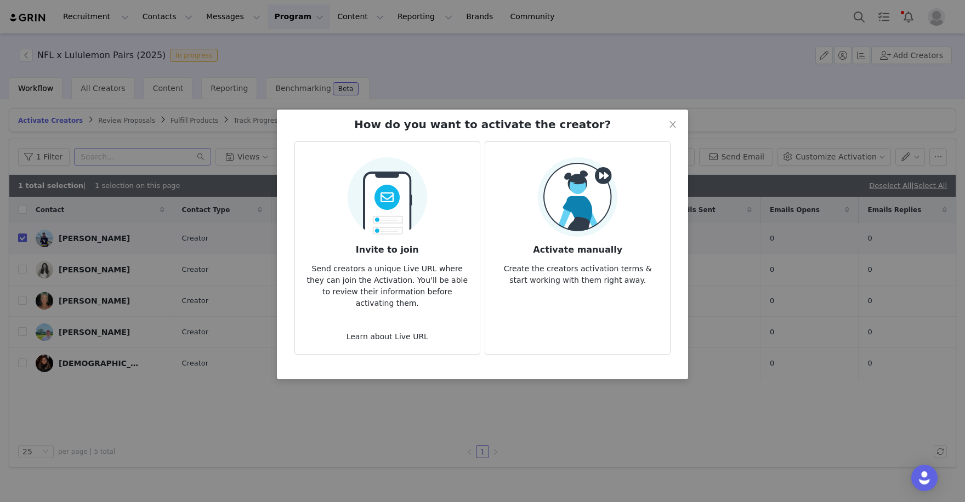
click at [592, 237] on h3 "Activate manually" at bounding box center [577, 247] width 167 height 20
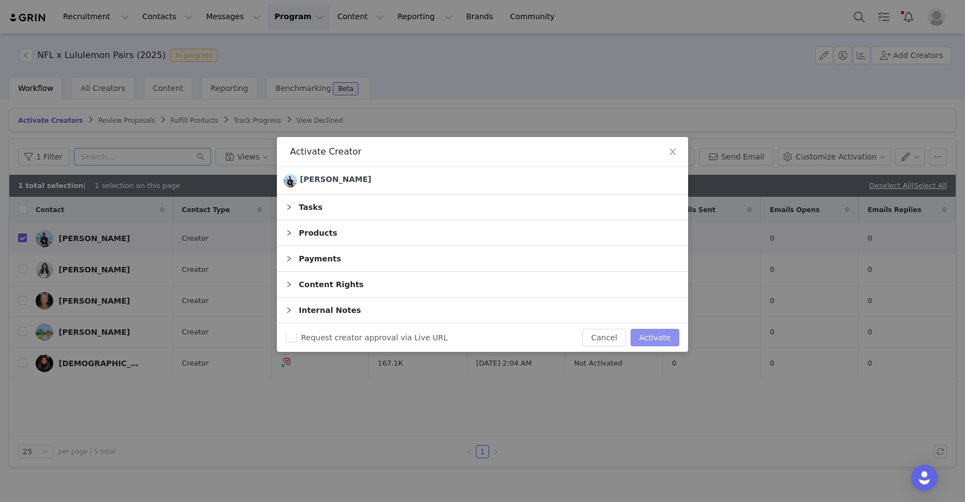
click at [656, 331] on button "Activate" at bounding box center [655, 338] width 49 height 18
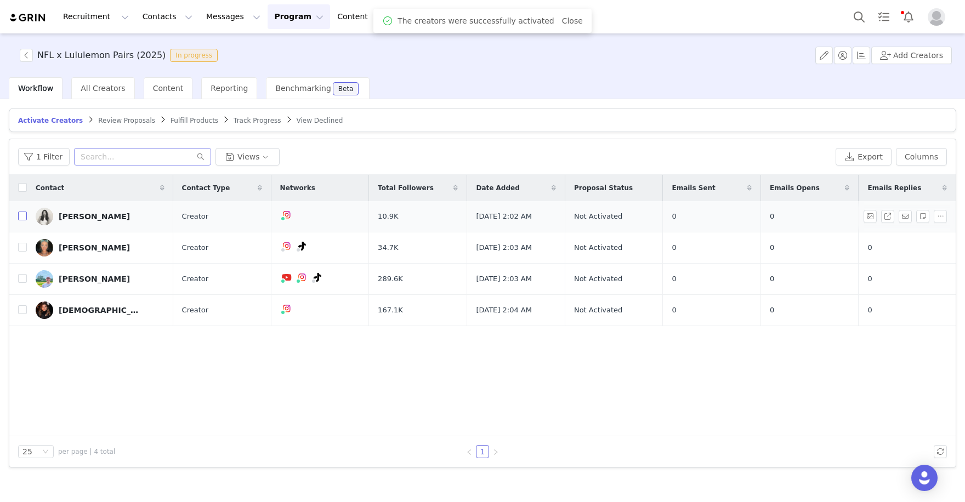
click at [24, 217] on input "checkbox" at bounding box center [22, 216] width 9 height 9
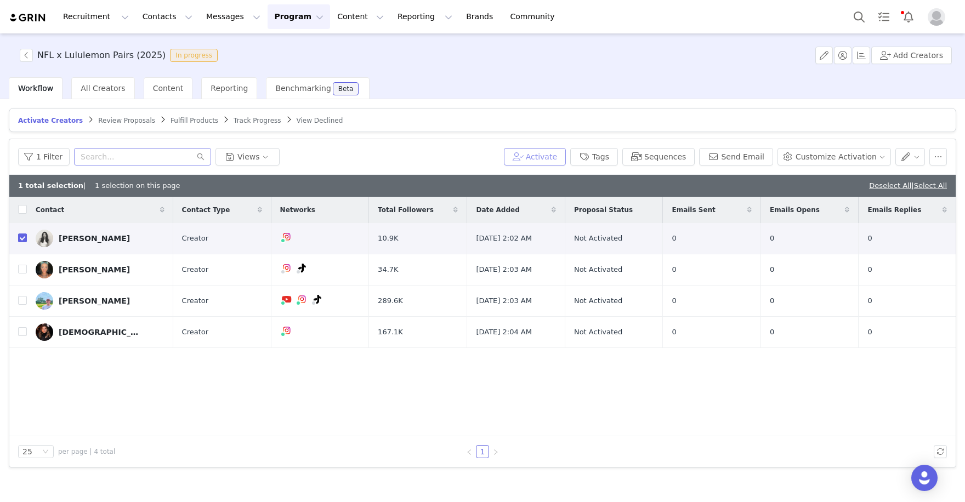
click at [540, 156] on button "Activate" at bounding box center [535, 157] width 62 height 18
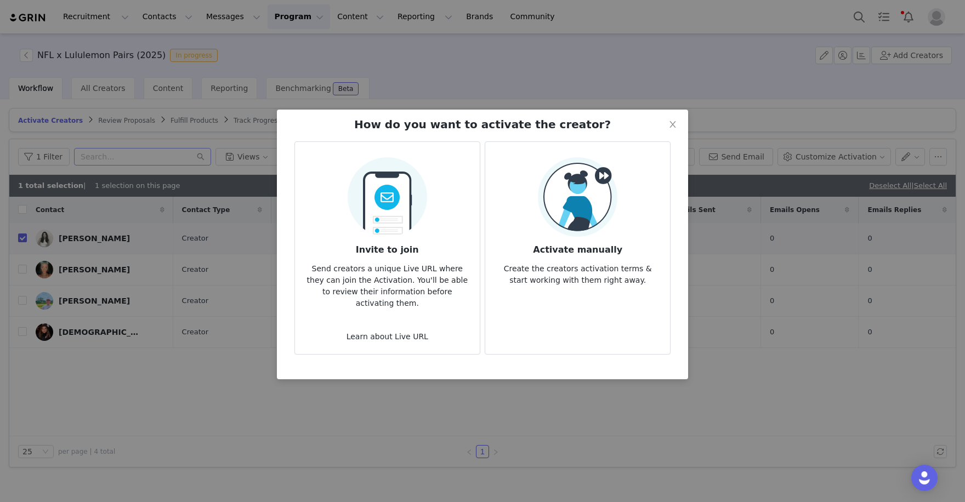
click at [591, 205] on img at bounding box center [578, 197] width 80 height 80
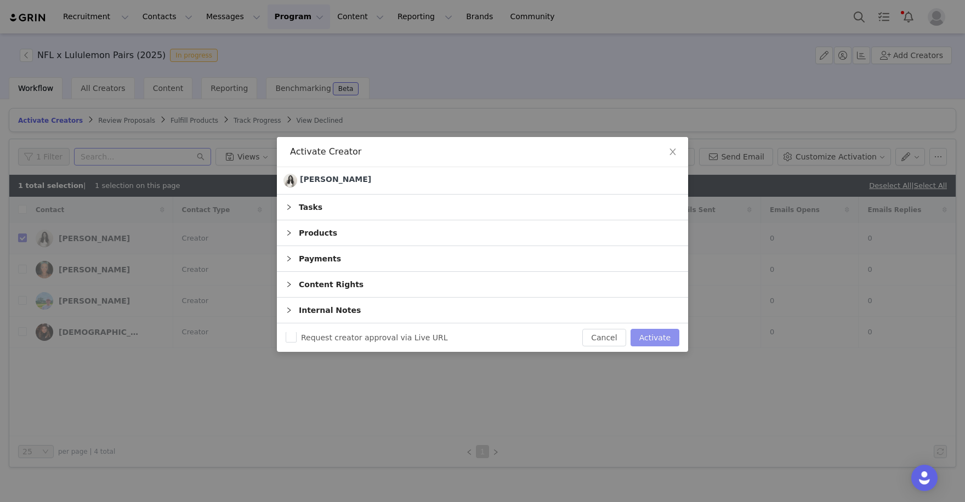
click at [645, 335] on button "Activate" at bounding box center [655, 338] width 49 height 18
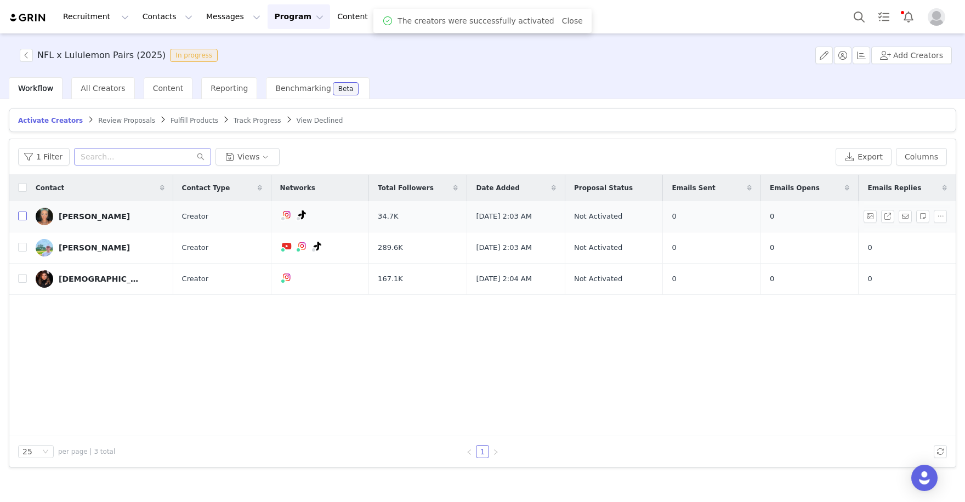
click at [22, 215] on input "checkbox" at bounding box center [22, 216] width 9 height 9
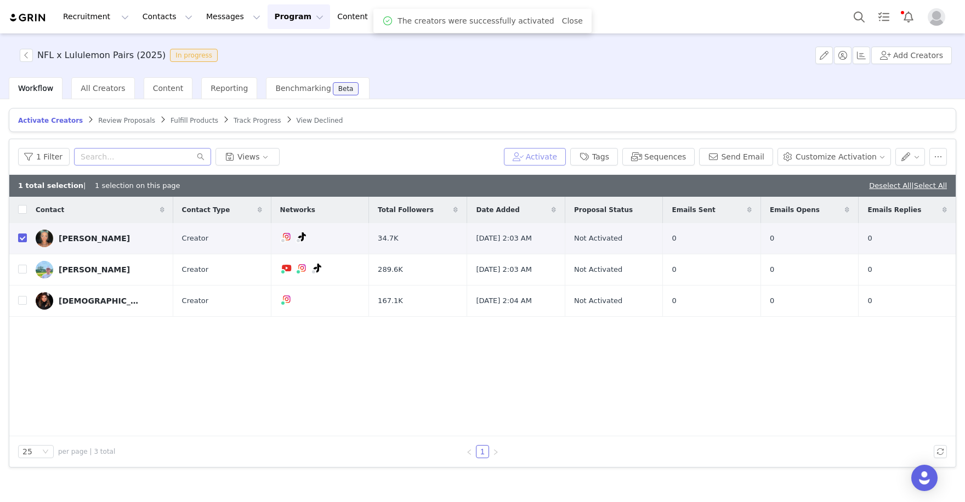
click at [546, 155] on button "Activate" at bounding box center [535, 157] width 62 height 18
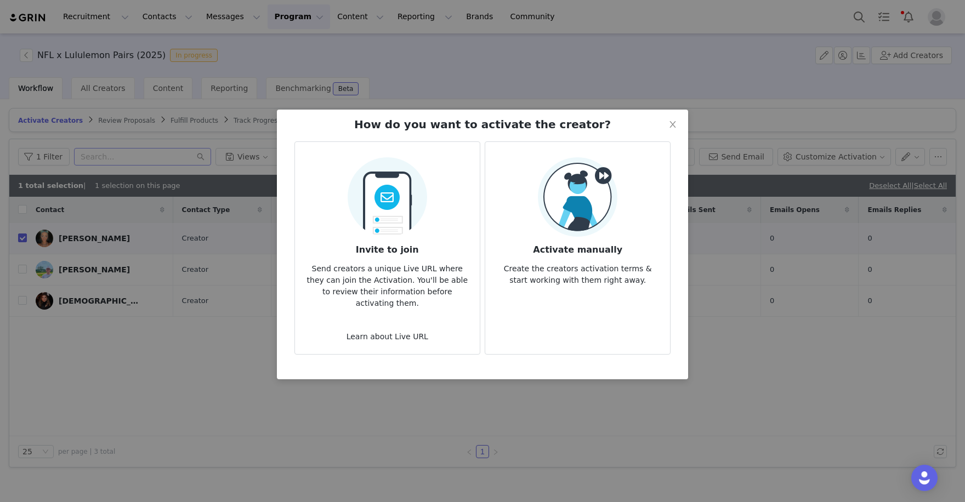
click at [619, 230] on div "Activate manually Create the creators activation terms & start working with the…" at bounding box center [577, 221] width 167 height 129
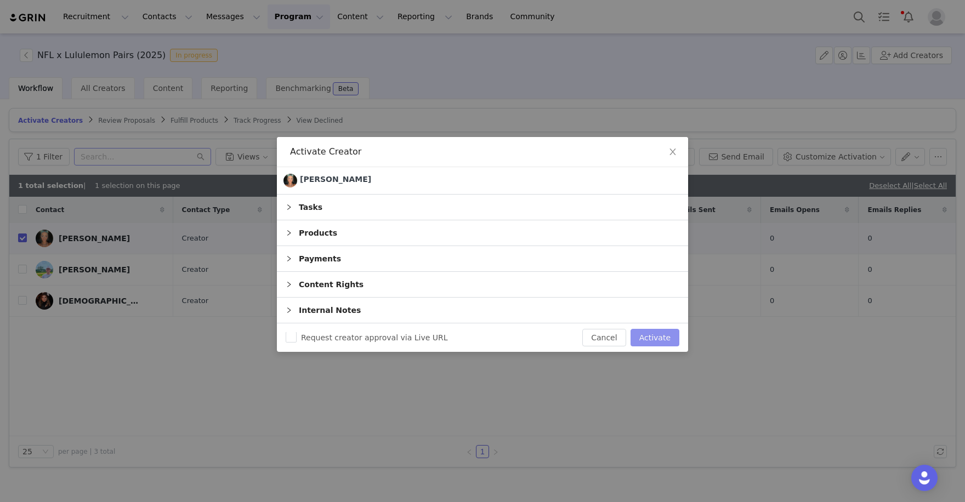
click at [656, 333] on button "Activate" at bounding box center [655, 338] width 49 height 18
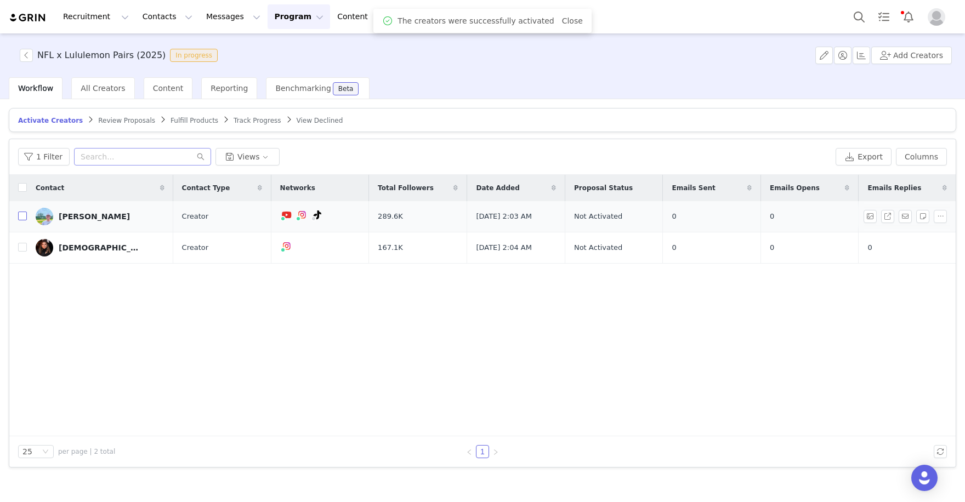
click at [23, 216] on input "checkbox" at bounding box center [22, 216] width 9 height 9
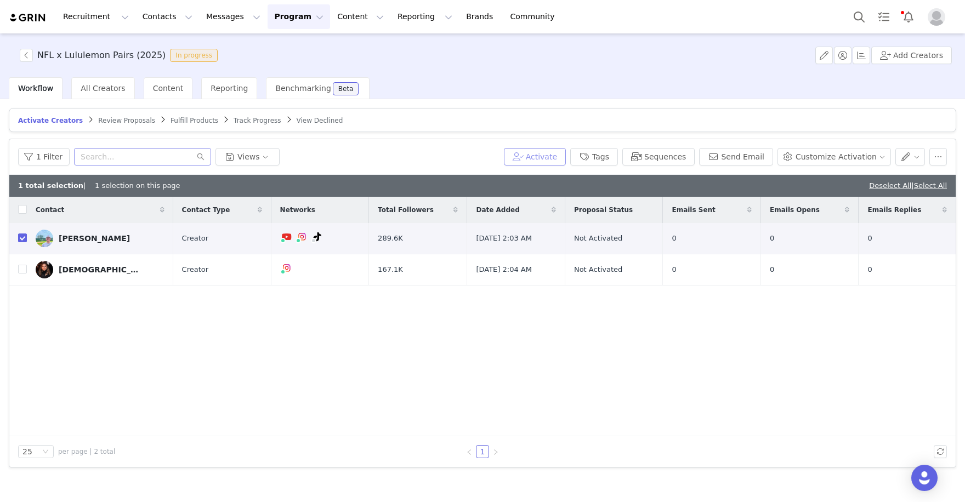
click at [556, 155] on button "Activate" at bounding box center [535, 157] width 62 height 18
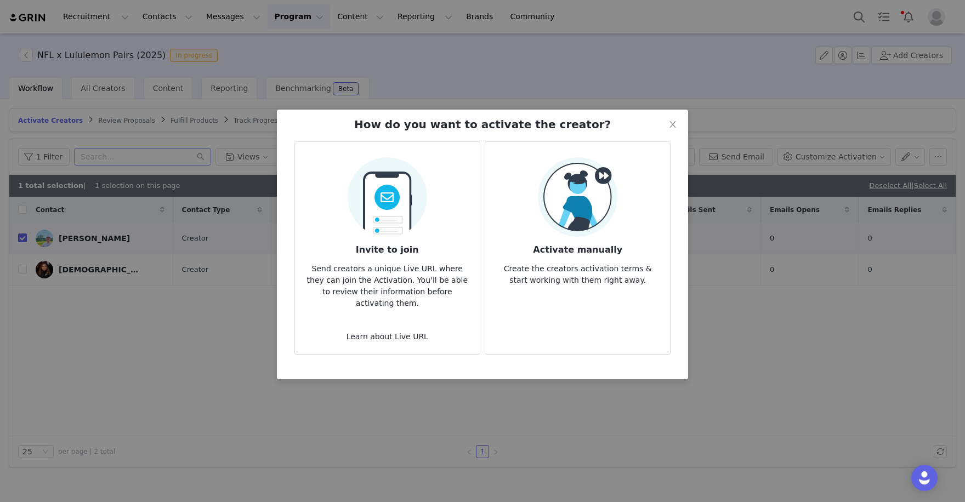
click at [607, 304] on article "Activate manually Create the creators activation terms & start working with the…" at bounding box center [578, 248] width 186 height 213
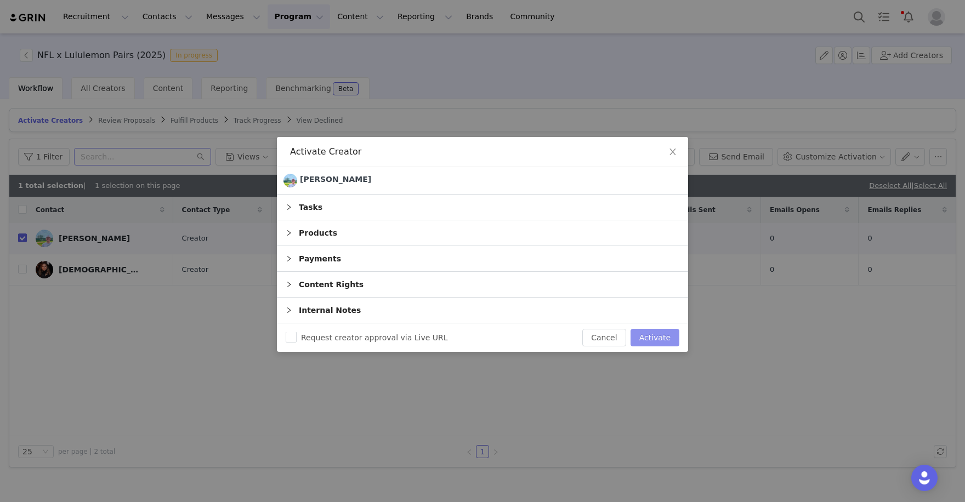
click at [655, 342] on button "Activate" at bounding box center [655, 338] width 49 height 18
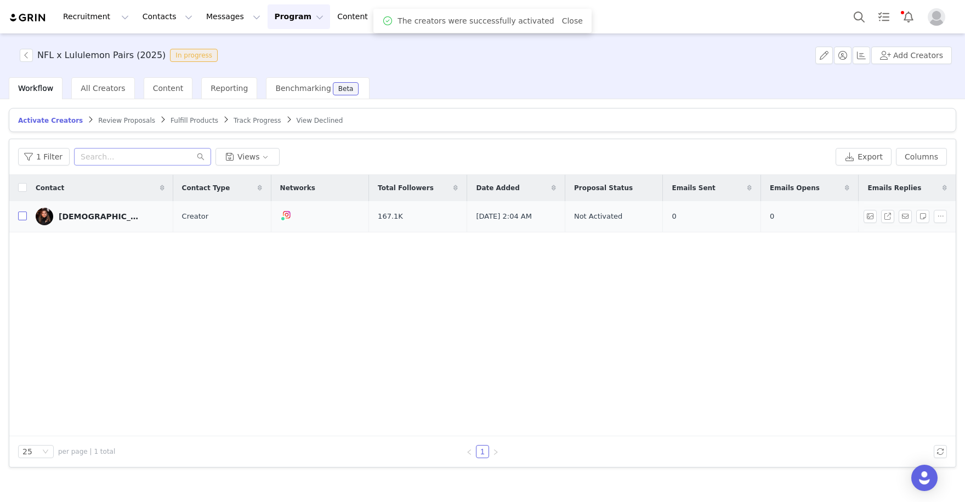
click at [23, 217] on input "checkbox" at bounding box center [22, 216] width 9 height 9
checkbox input "true"
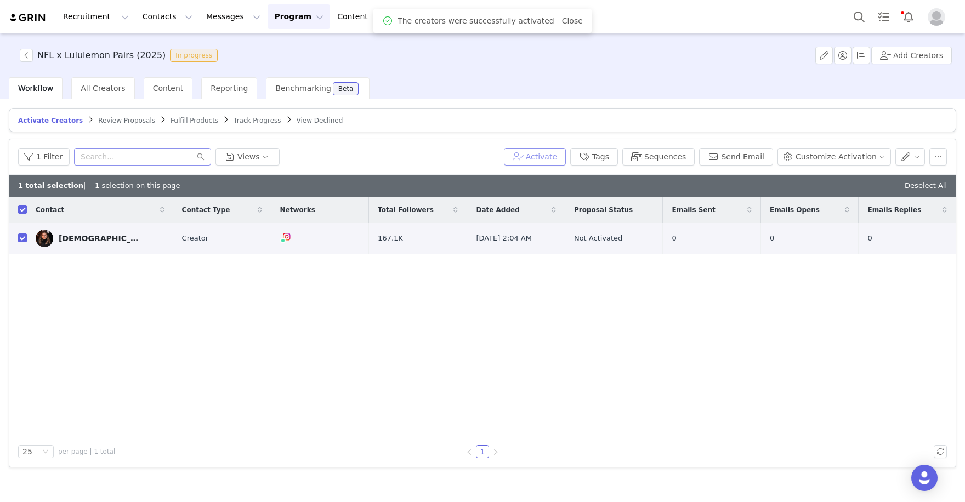
click at [553, 156] on button "Activate" at bounding box center [535, 157] width 62 height 18
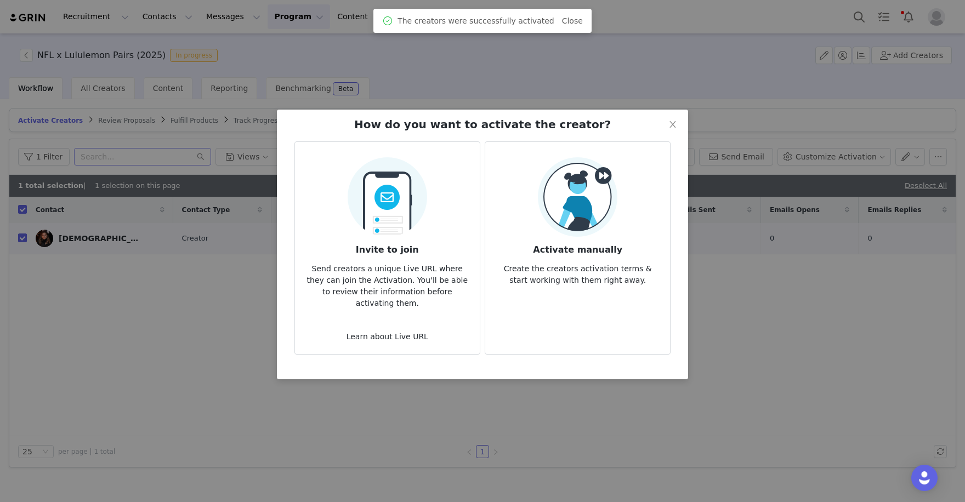
click at [606, 215] on img at bounding box center [578, 197] width 80 height 80
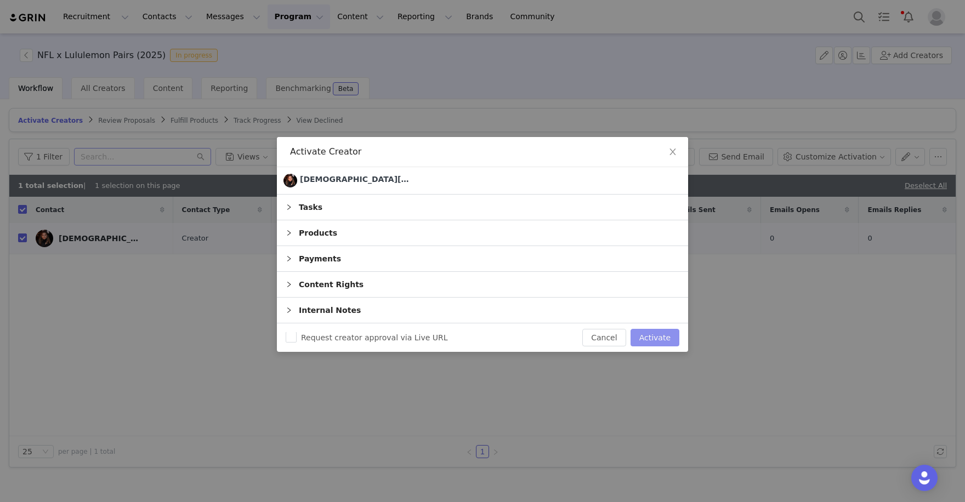
click at [656, 331] on button "Activate" at bounding box center [655, 338] width 49 height 18
checkbox input "false"
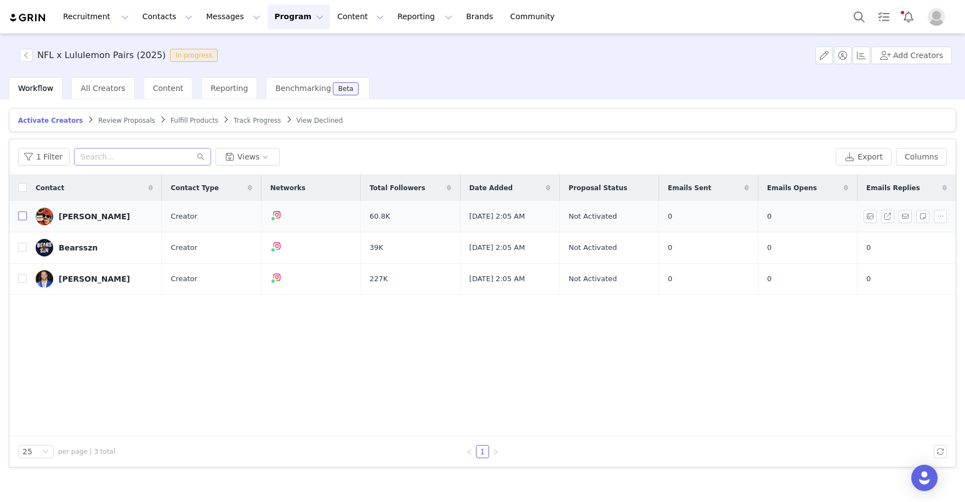
click at [24, 214] on input "checkbox" at bounding box center [22, 216] width 9 height 9
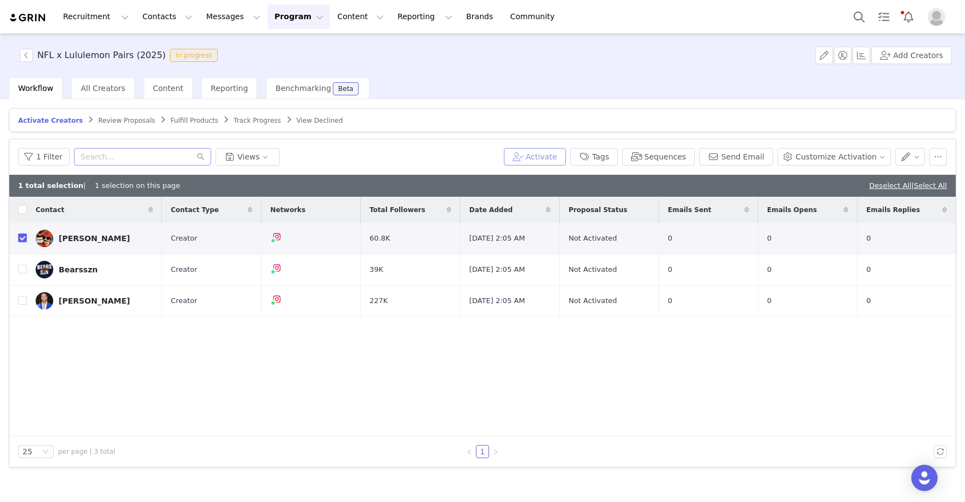
click at [543, 160] on button "Activate" at bounding box center [535, 157] width 62 height 18
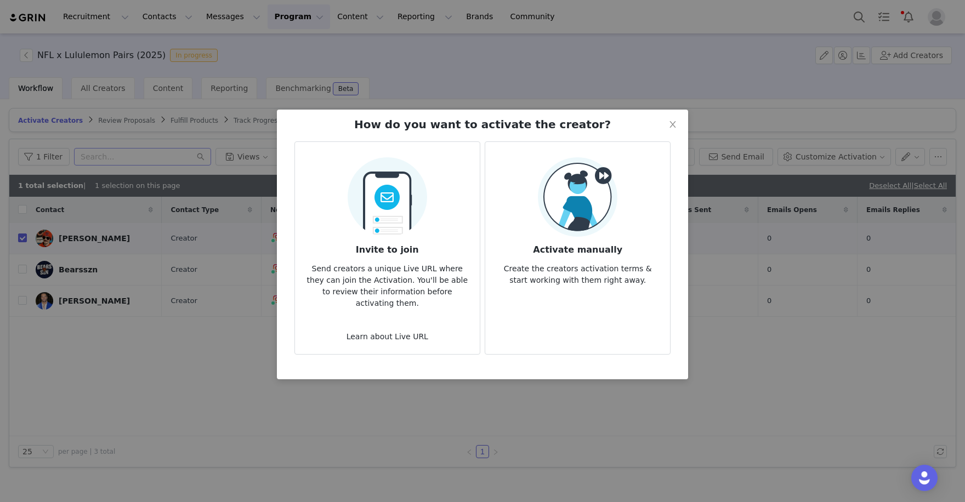
click at [599, 203] on img at bounding box center [578, 197] width 80 height 80
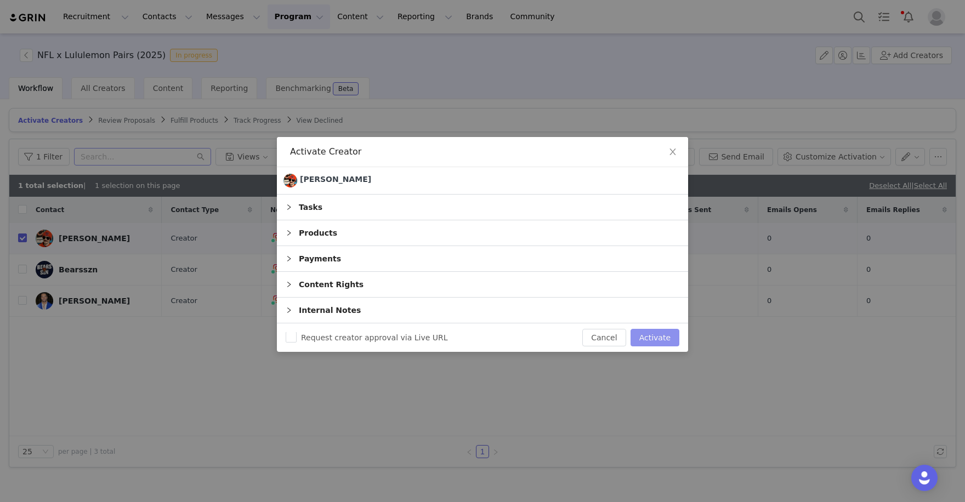
click at [660, 334] on button "Activate" at bounding box center [655, 338] width 49 height 18
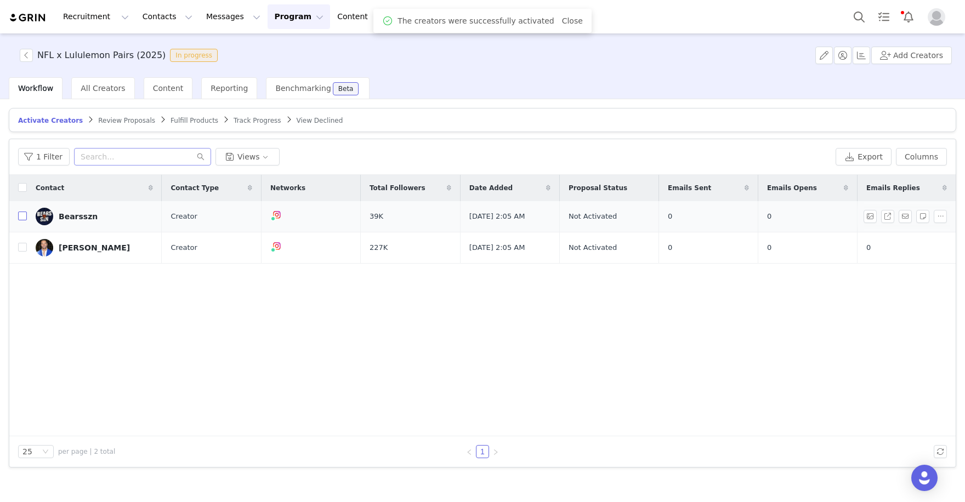
click at [24, 215] on input "checkbox" at bounding box center [22, 216] width 9 height 9
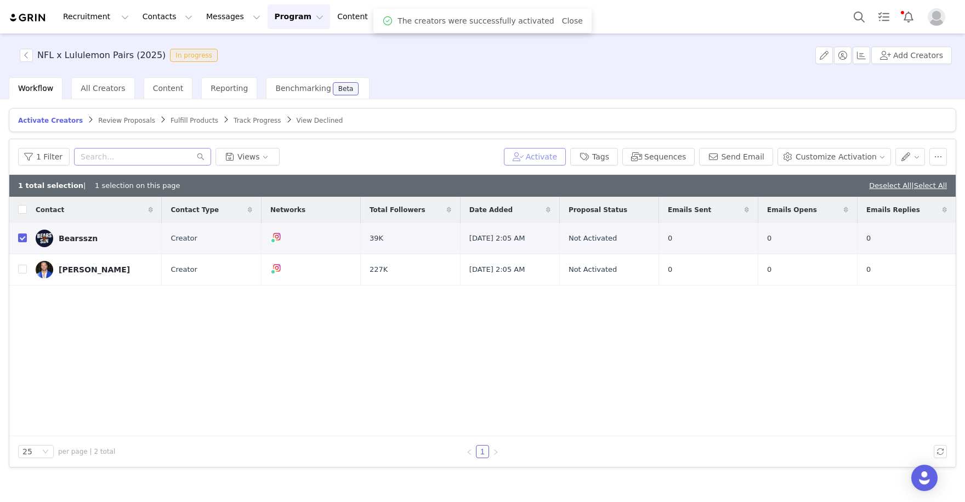
click at [557, 152] on button "Activate" at bounding box center [535, 157] width 62 height 18
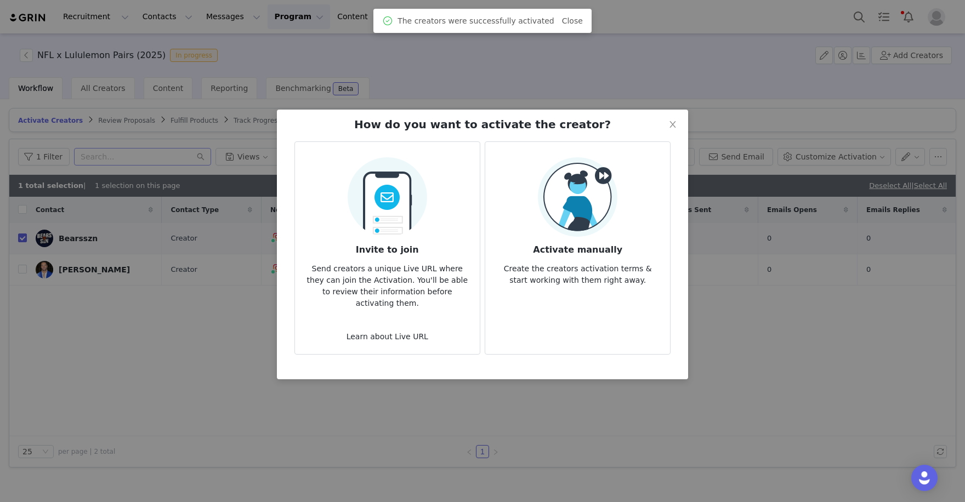
click at [594, 211] on img at bounding box center [578, 197] width 80 height 80
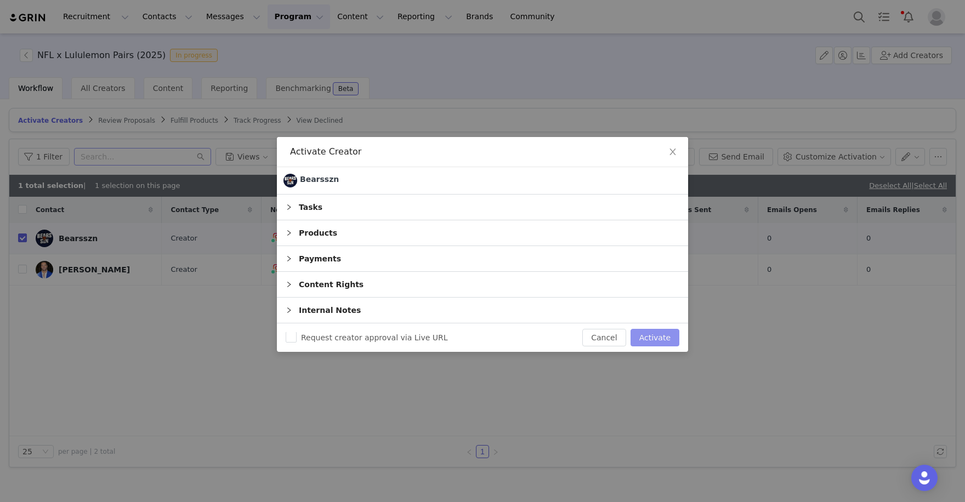
click at [656, 342] on button "Activate" at bounding box center [655, 338] width 49 height 18
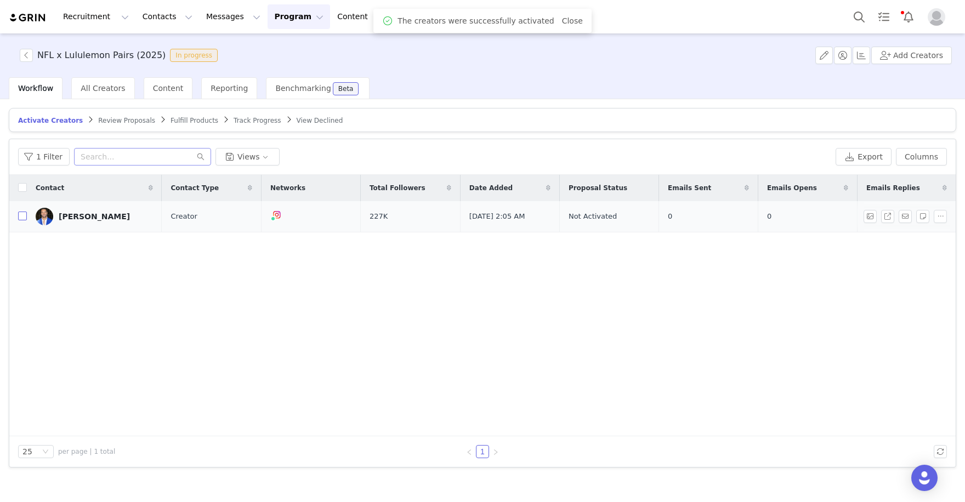
click at [21, 217] on input "checkbox" at bounding box center [22, 216] width 9 height 9
checkbox input "true"
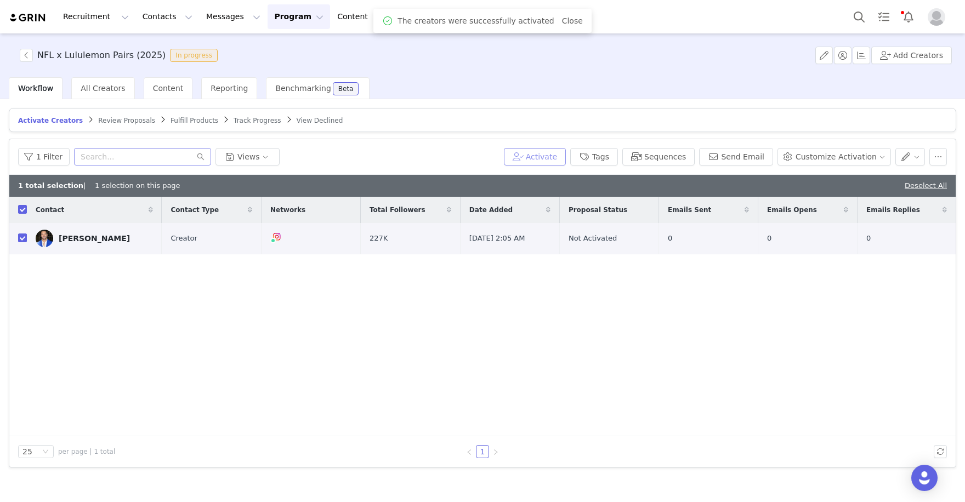
click at [547, 151] on button "Activate" at bounding box center [535, 157] width 62 height 18
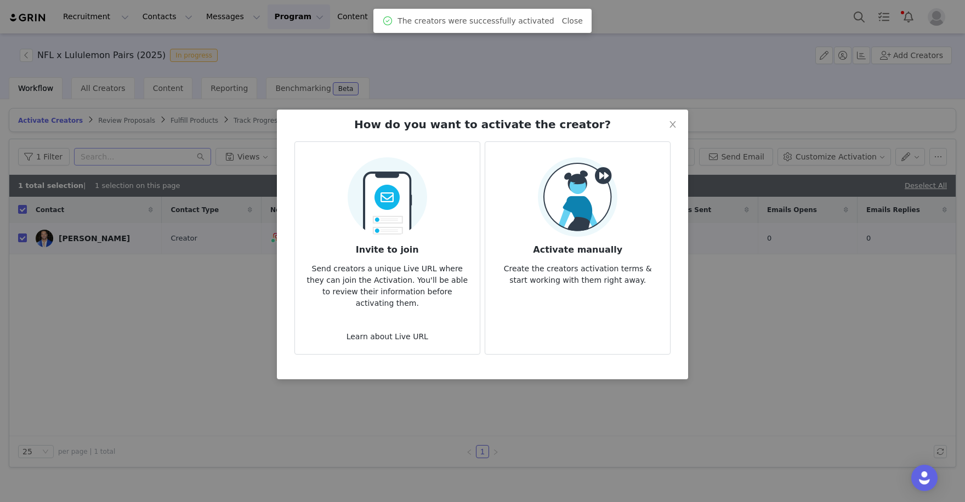
click at [609, 228] on img at bounding box center [578, 197] width 80 height 80
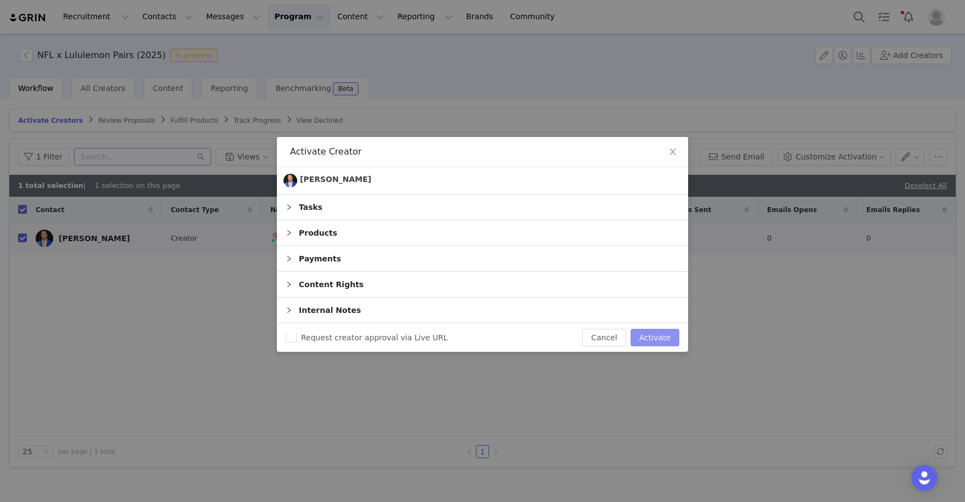
click at [648, 332] on button "Activate" at bounding box center [655, 338] width 49 height 18
checkbox input "false"
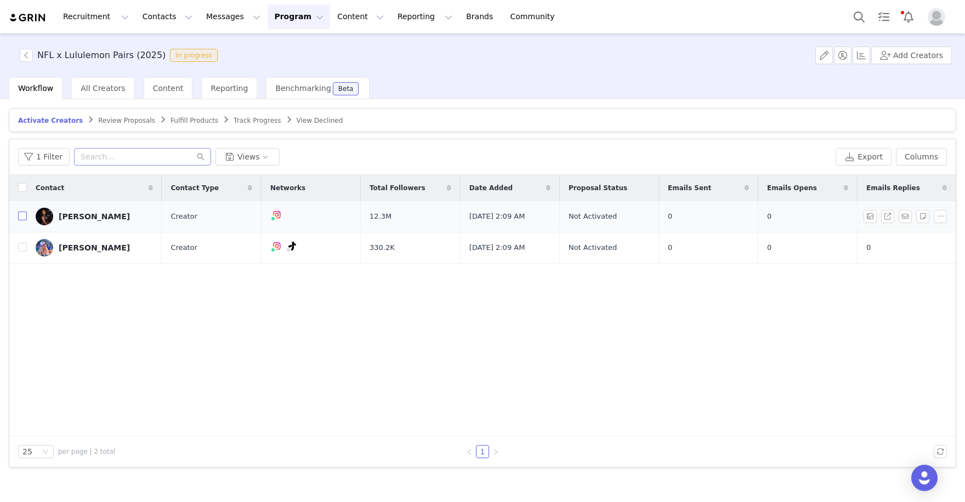
click at [21, 217] on input "checkbox" at bounding box center [22, 216] width 9 height 9
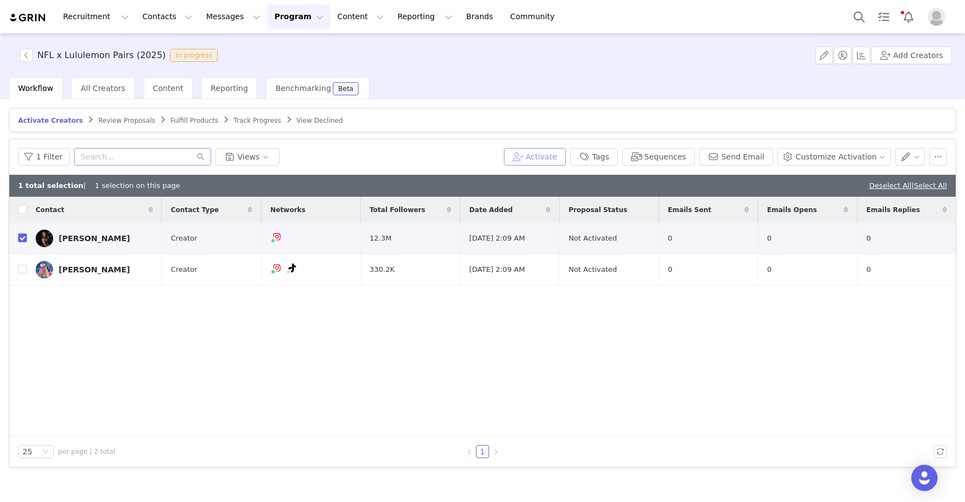
click at [541, 159] on button "Activate" at bounding box center [535, 157] width 62 height 18
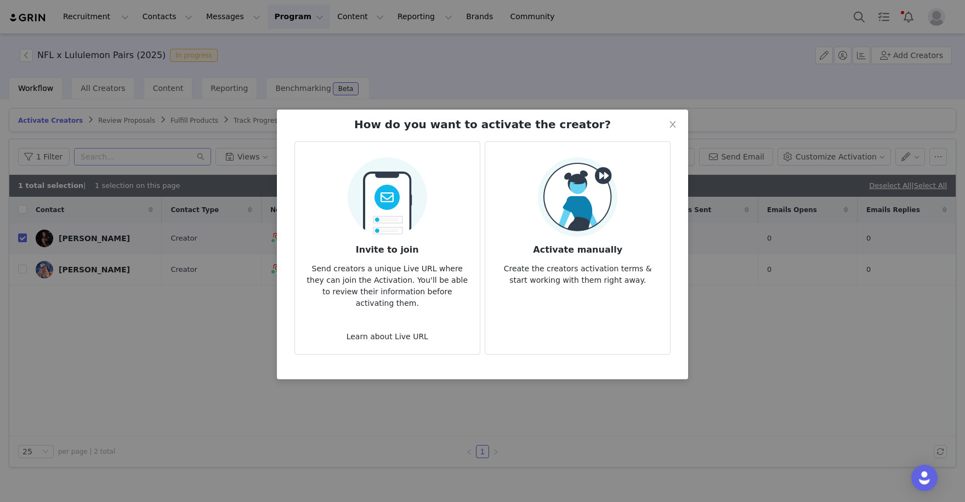
click at [583, 218] on img at bounding box center [578, 197] width 80 height 80
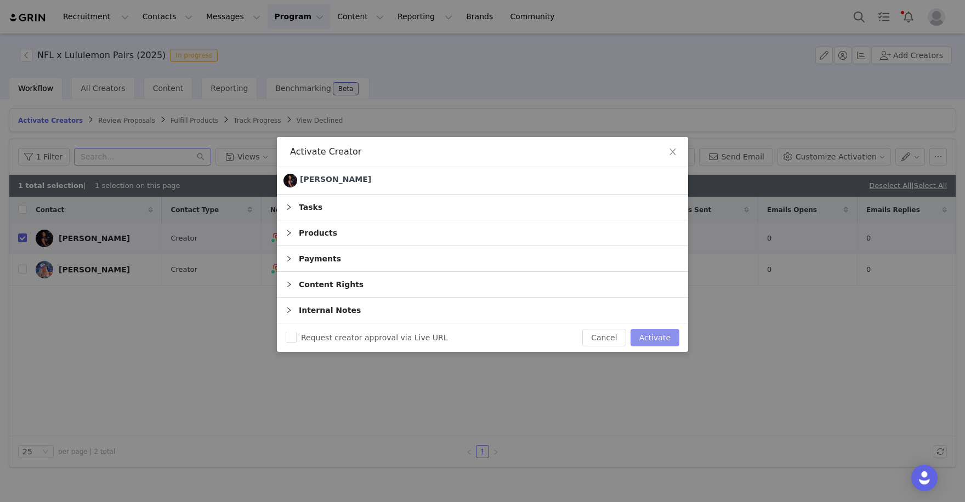
click at [658, 334] on button "Activate" at bounding box center [655, 338] width 49 height 18
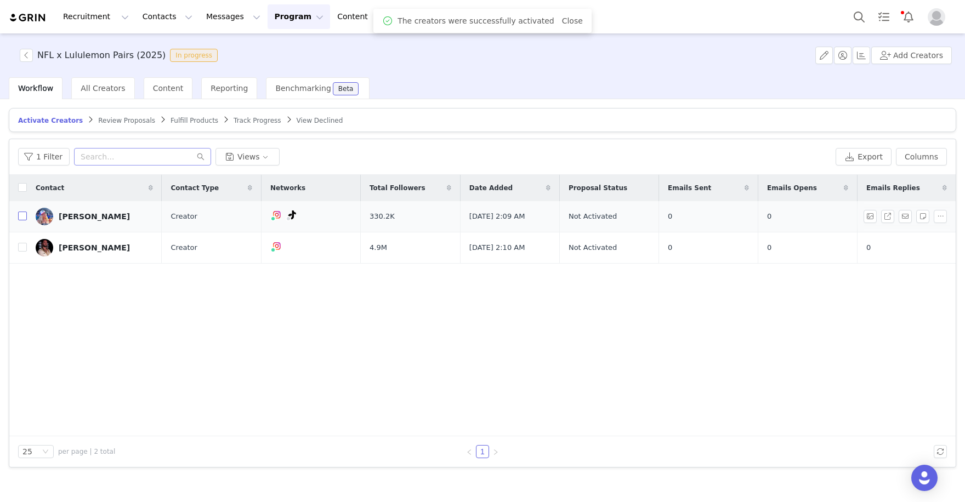
click at [23, 216] on input "checkbox" at bounding box center [22, 216] width 9 height 9
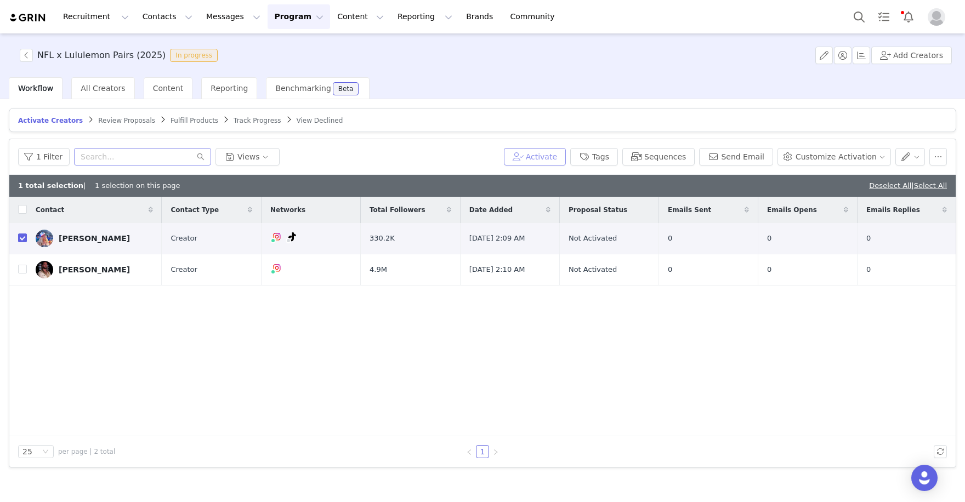
click at [542, 158] on button "Activate" at bounding box center [535, 157] width 62 height 18
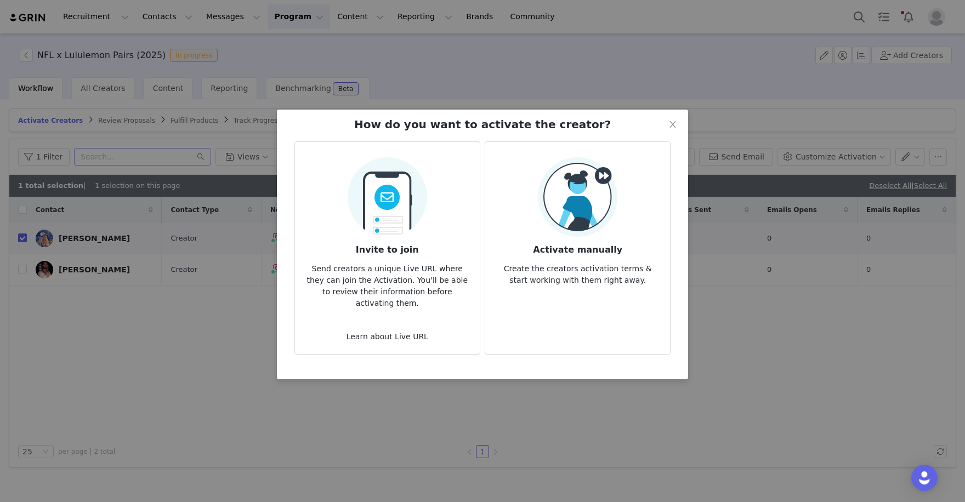
click at [580, 213] on img at bounding box center [578, 197] width 80 height 80
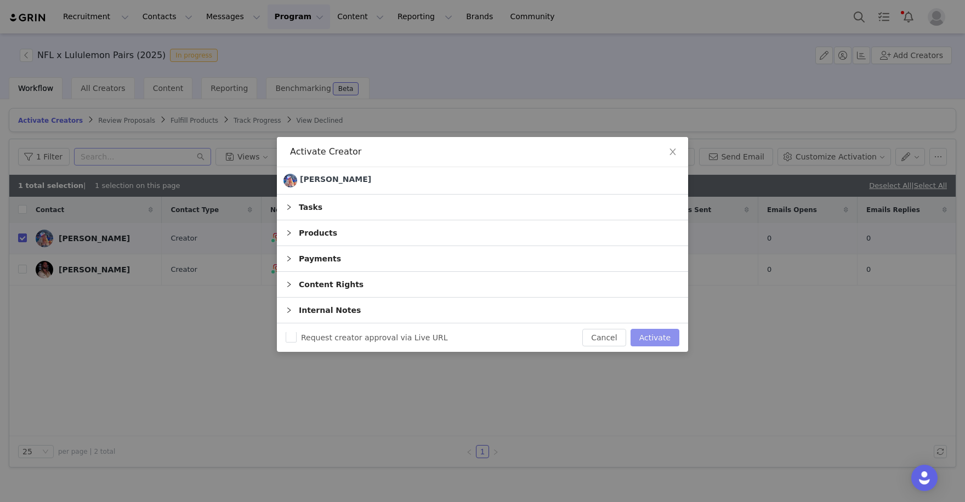
click at [642, 341] on button "Activate" at bounding box center [655, 338] width 49 height 18
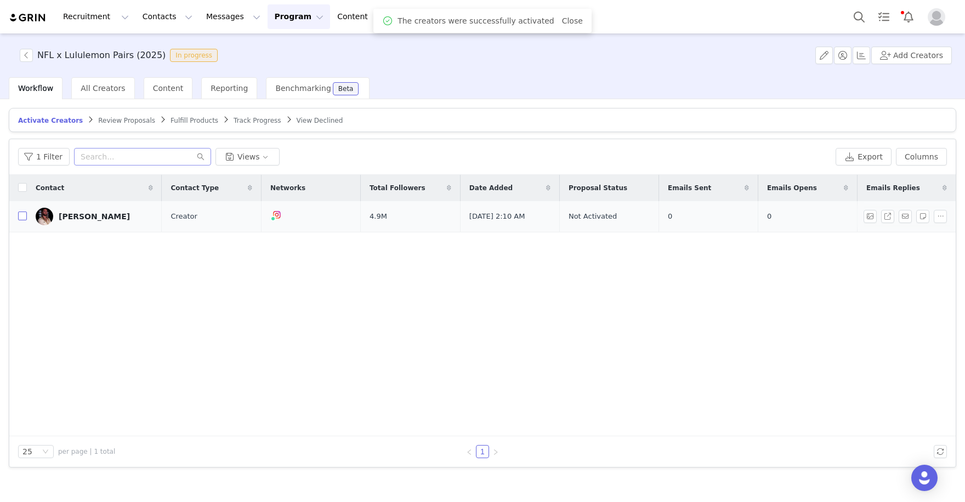
click at [24, 217] on input "checkbox" at bounding box center [22, 216] width 9 height 9
checkbox input "true"
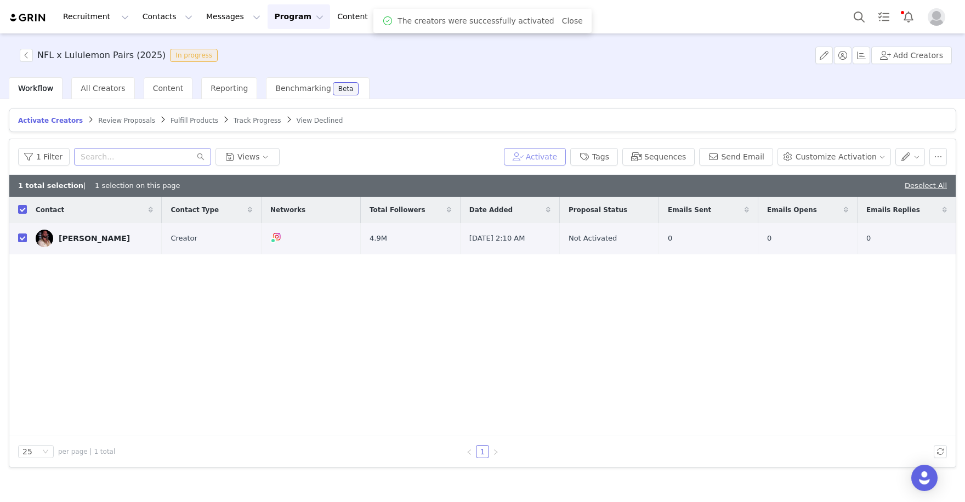
click at [559, 164] on button "Activate" at bounding box center [535, 157] width 62 height 18
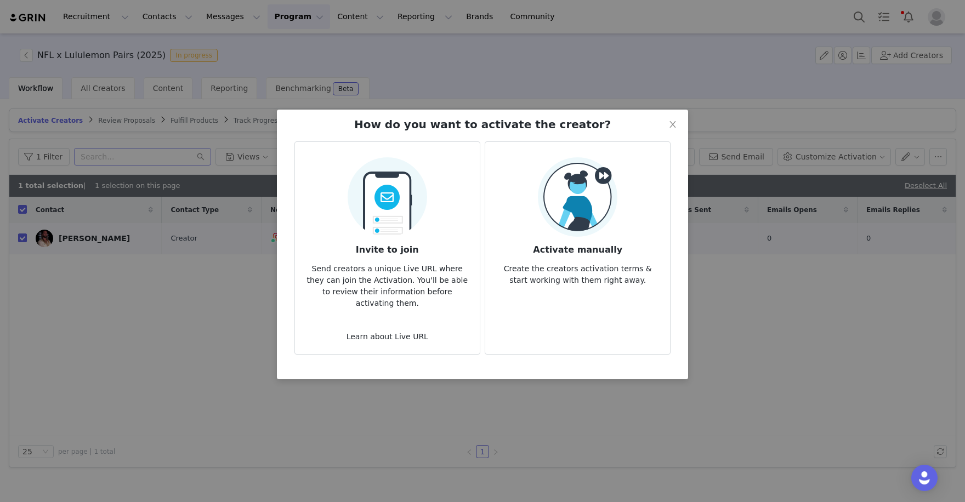
click at [604, 236] on img at bounding box center [578, 197] width 80 height 80
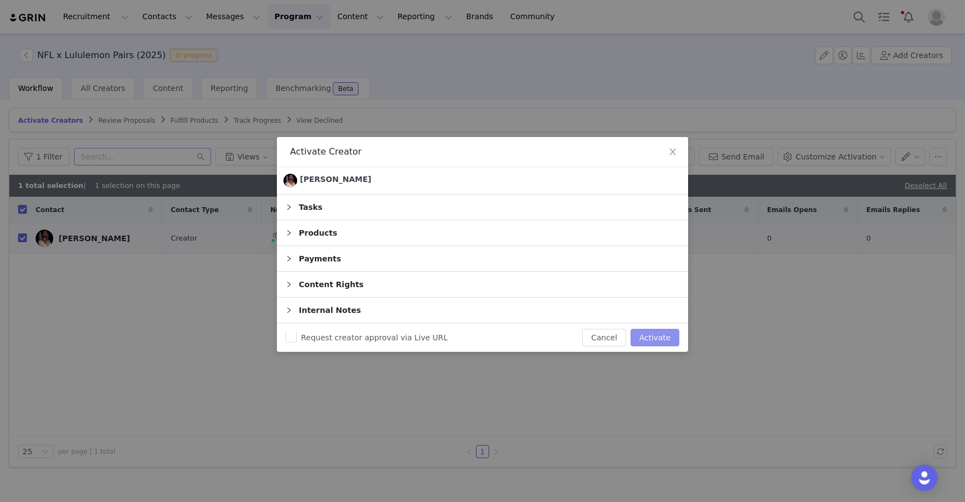
click at [652, 329] on button "Activate" at bounding box center [655, 338] width 49 height 18
checkbox input "false"
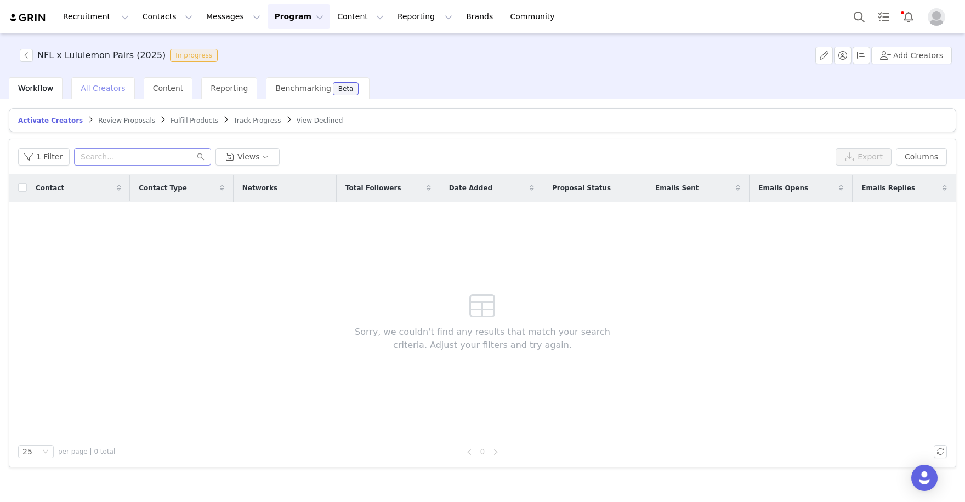
click at [111, 84] on span "All Creators" at bounding box center [103, 88] width 44 height 9
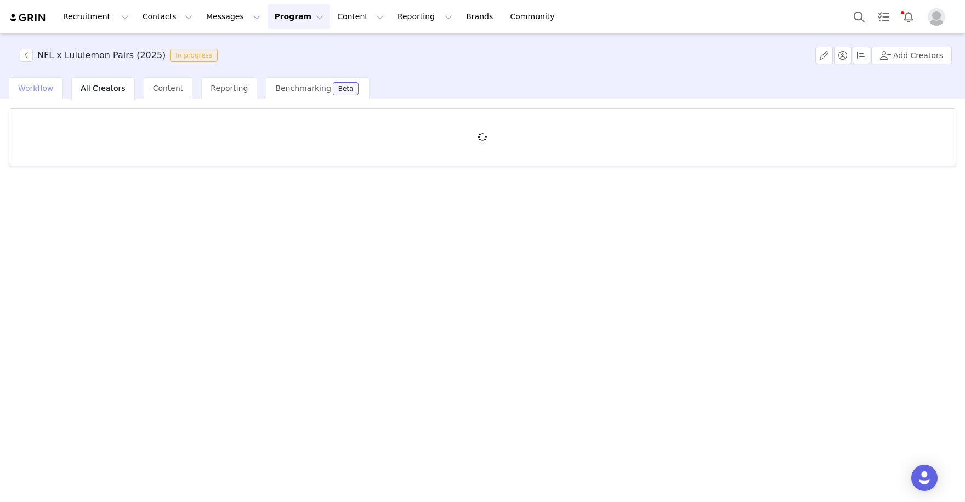
click at [38, 84] on span "Workflow" at bounding box center [35, 88] width 35 height 9
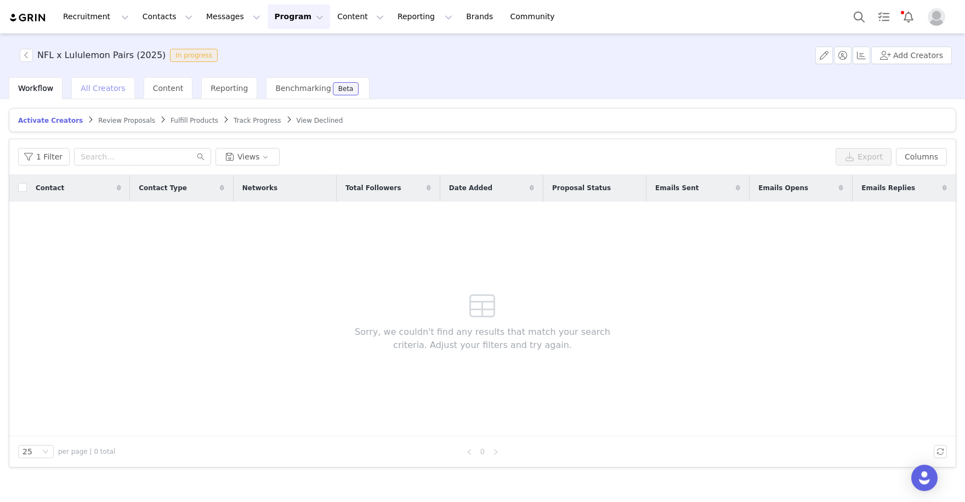
click at [110, 87] on span "All Creators" at bounding box center [103, 88] width 44 height 9
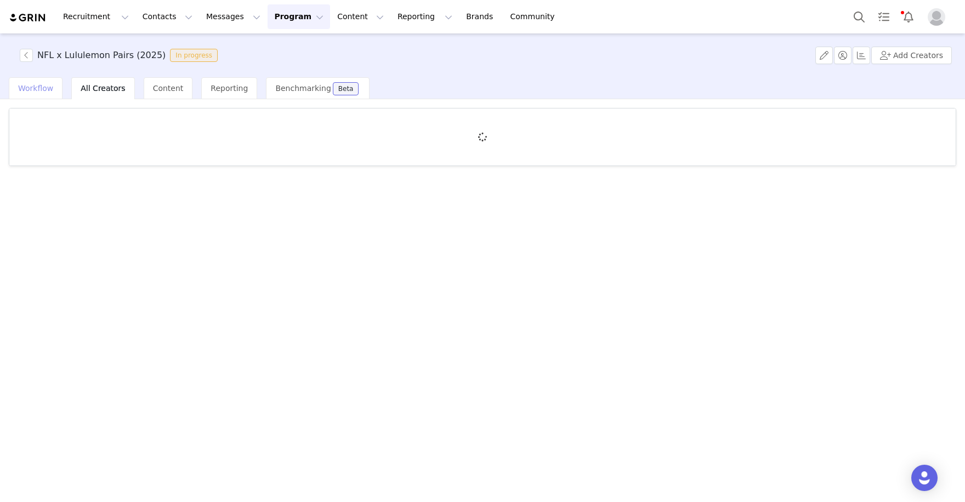
click at [27, 89] on span "Workflow" at bounding box center [35, 88] width 35 height 9
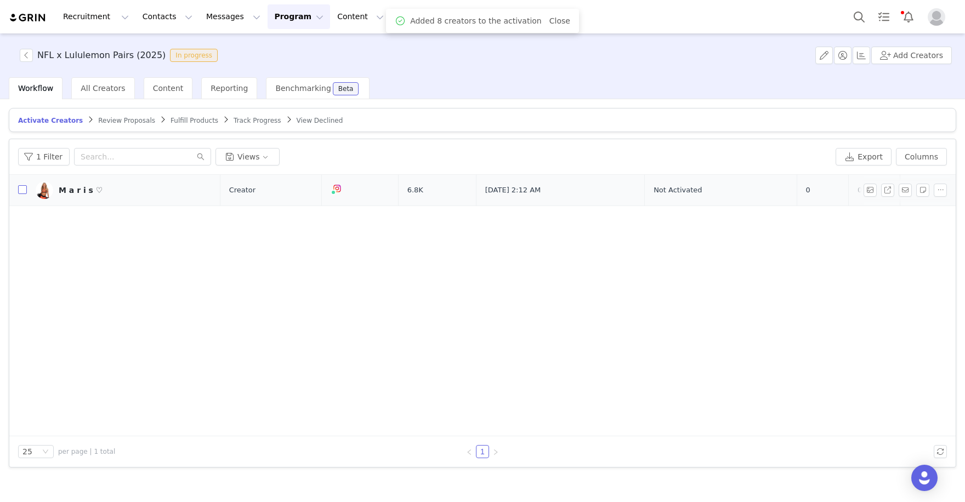
click at [22, 190] on input "checkbox" at bounding box center [22, 189] width 9 height 9
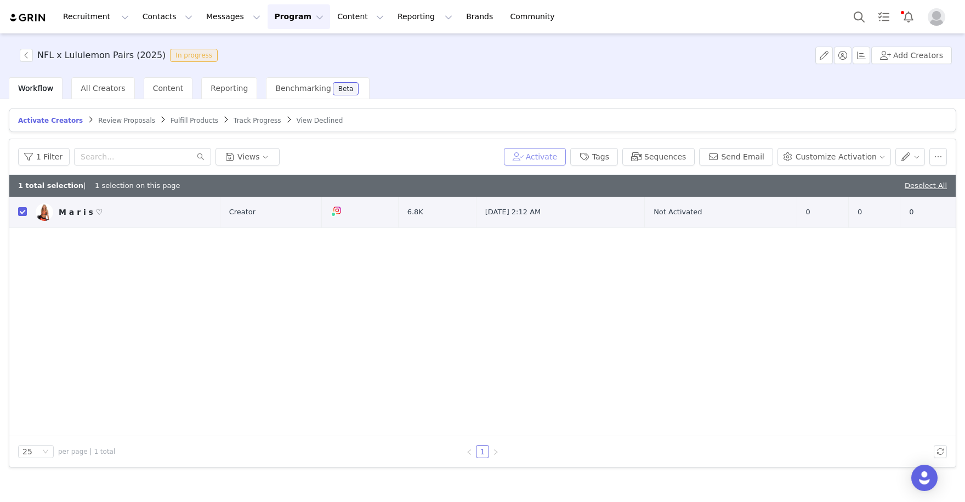
click at [559, 154] on button "Activate" at bounding box center [535, 157] width 62 height 18
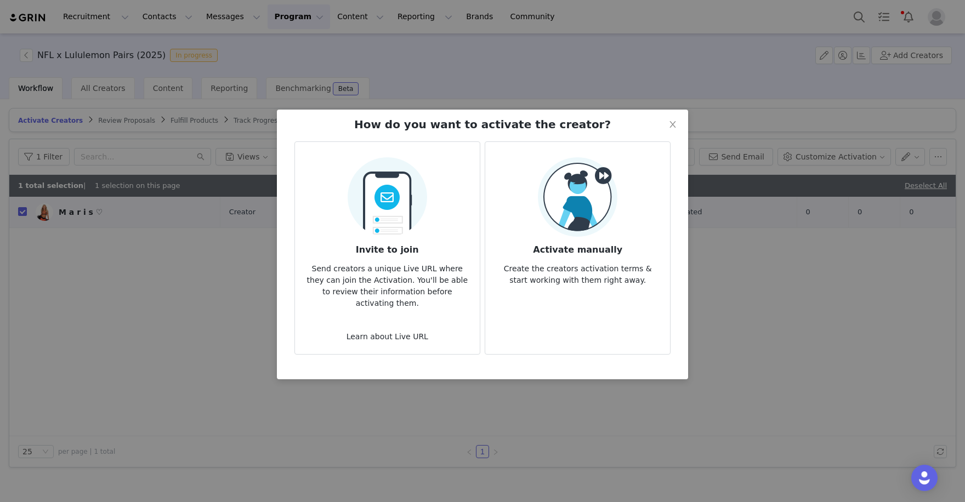
click at [573, 221] on img at bounding box center [578, 197] width 80 height 80
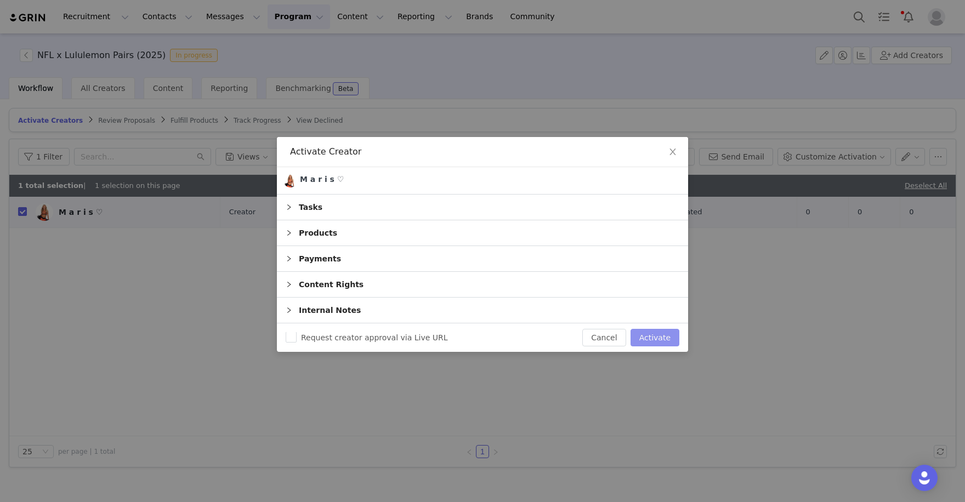
click at [651, 337] on button "Activate" at bounding box center [655, 338] width 49 height 18
checkbox input "false"
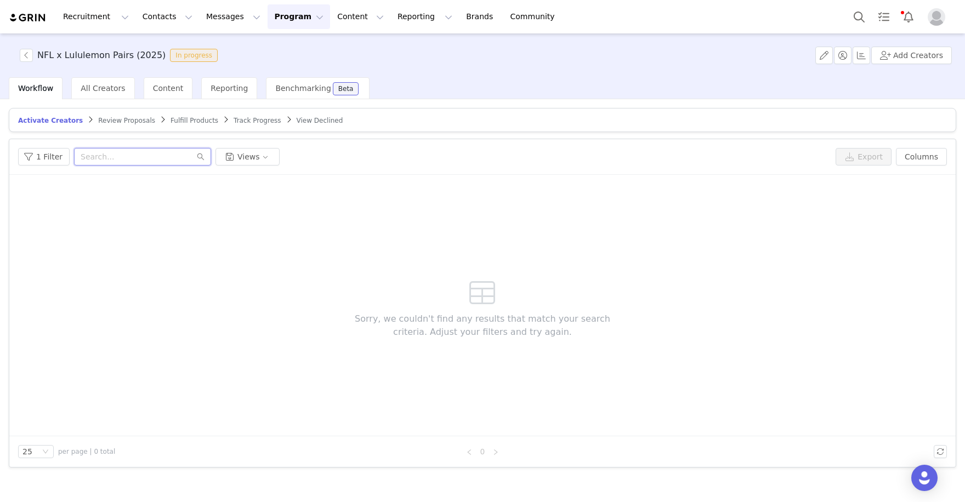
click at [128, 155] on input "text" at bounding box center [142, 157] width 137 height 18
click at [168, 87] on span "Content" at bounding box center [168, 88] width 31 height 9
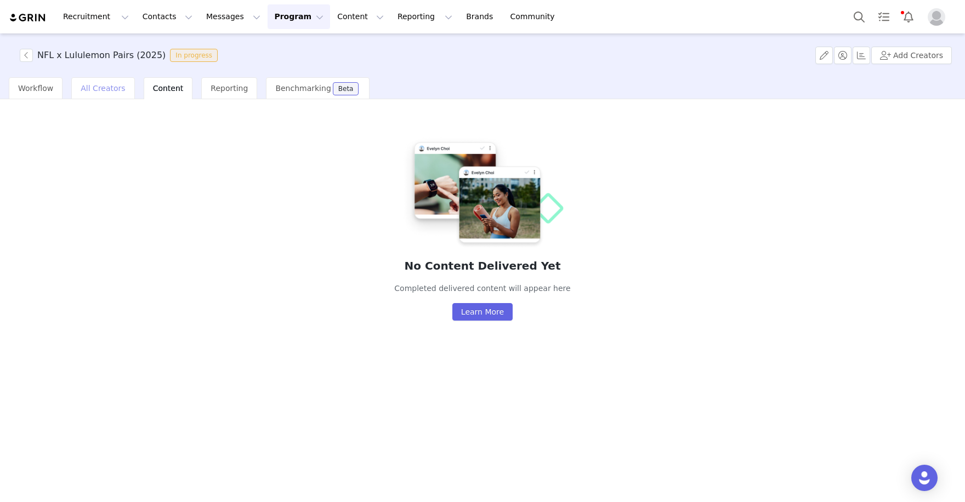
click at [86, 85] on span "All Creators" at bounding box center [103, 88] width 44 height 9
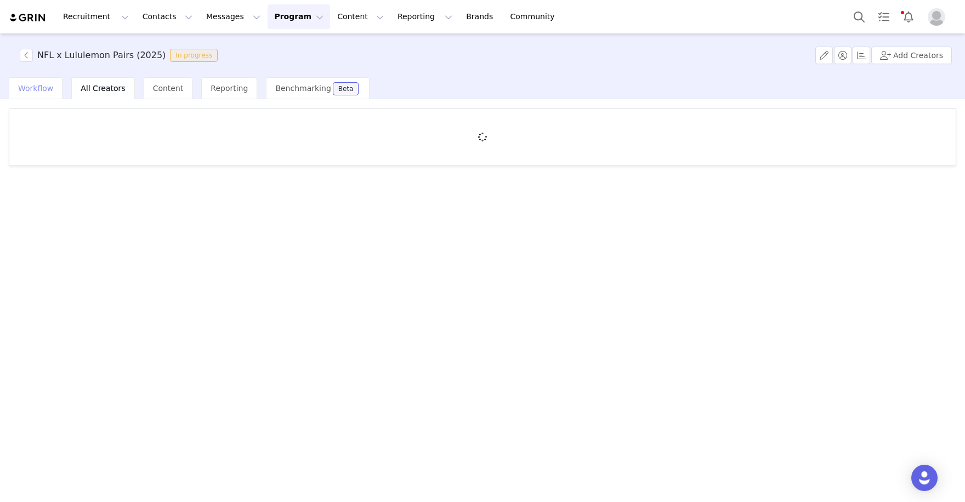
click at [22, 86] on span "Workflow" at bounding box center [35, 88] width 35 height 9
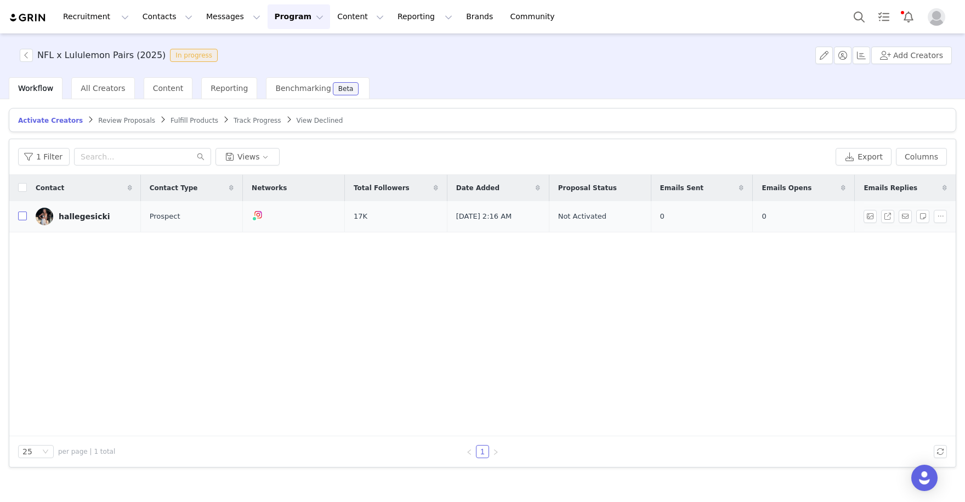
click at [21, 216] on input "checkbox" at bounding box center [22, 216] width 9 height 9
checkbox input "true"
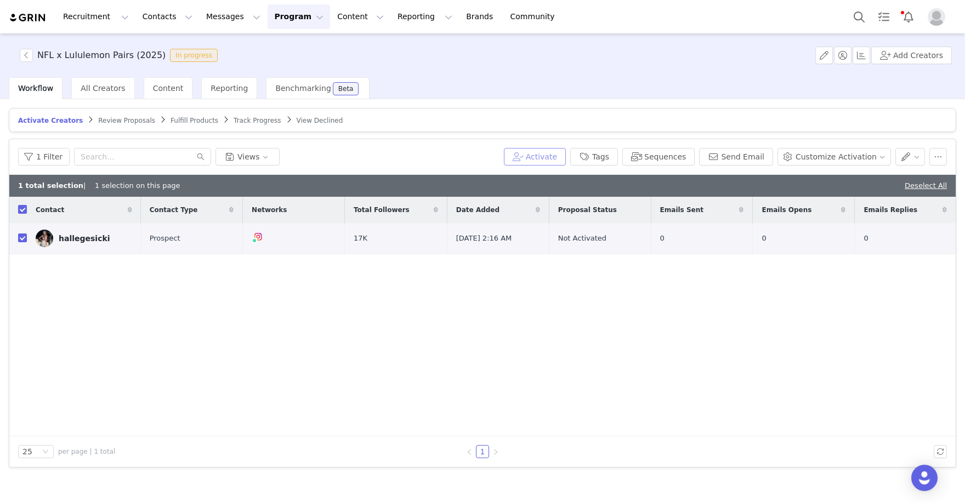
click at [545, 155] on button "Activate" at bounding box center [535, 157] width 62 height 18
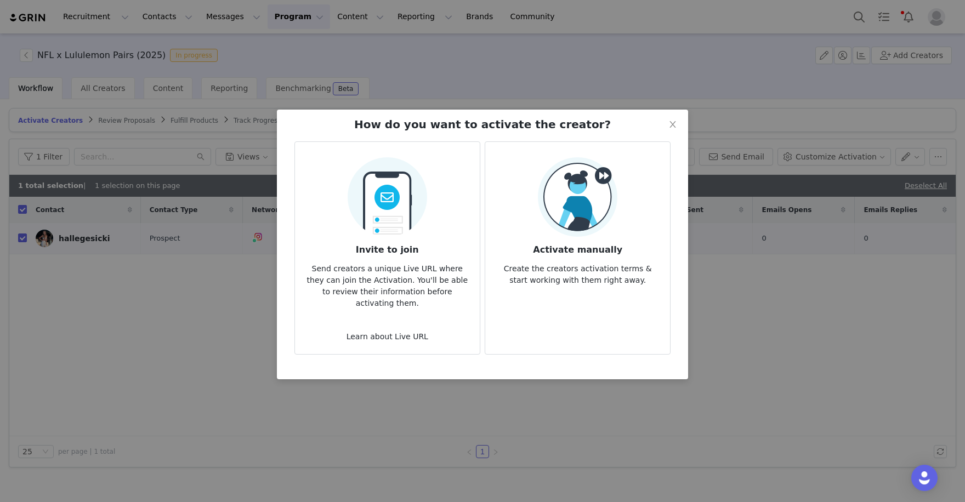
click at [583, 264] on p "Create the creators activation terms & start working with them right away." at bounding box center [577, 272] width 167 height 30
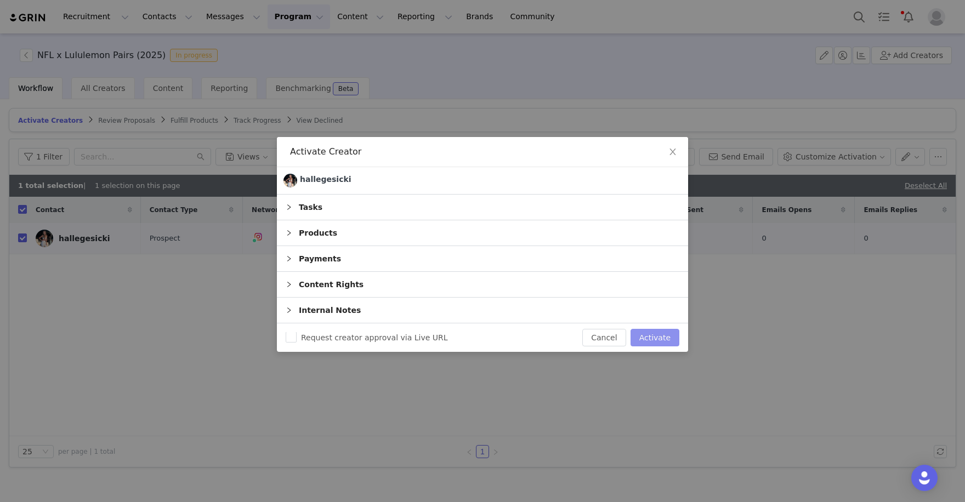
click at [655, 335] on button "Activate" at bounding box center [655, 338] width 49 height 18
checkbox input "false"
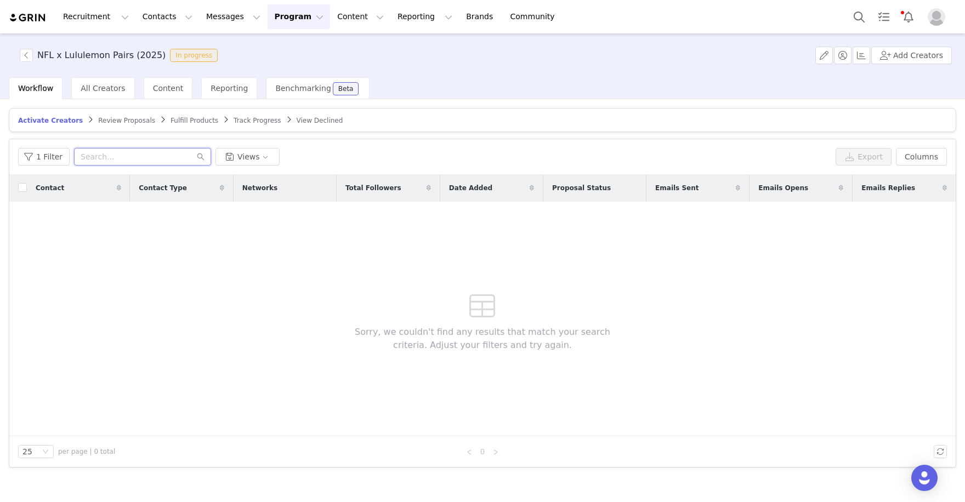
click at [131, 158] on input "text" at bounding box center [142, 157] width 137 height 18
paste input "nileees"
drag, startPoint x: 126, startPoint y: 155, endPoint x: 49, endPoint y: 137, distance: 78.9
click at [50, 139] on article "Filters Filter Logic And Or Date Added ~ Owner Select Contact Tag Select Relati…" at bounding box center [483, 303] width 948 height 329
paste input "es"
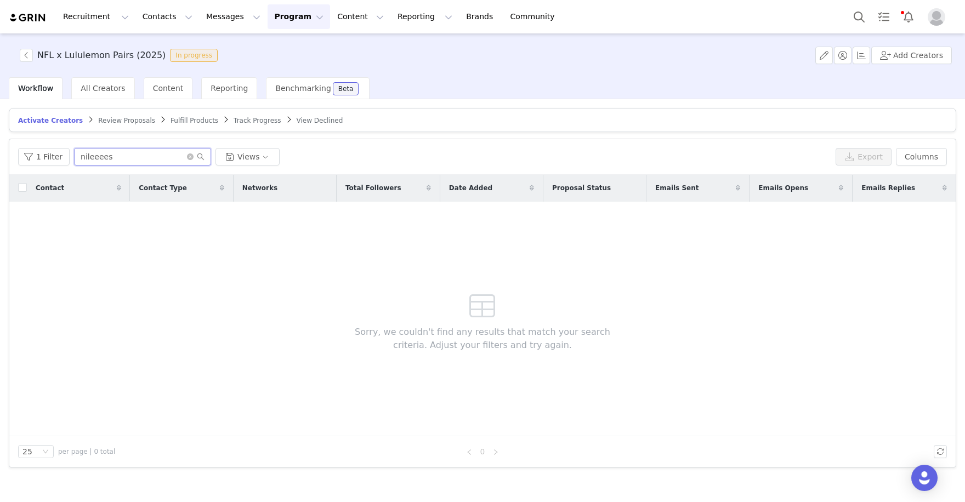
drag, startPoint x: 126, startPoint y: 159, endPoint x: 39, endPoint y: 120, distance: 95.2
click at [42, 125] on div "Activate Creators Review Proposals Fulfill Products Track Progress View Decline…" at bounding box center [483, 288] width 948 height 360
paste input "[URL][DOMAIN_NAME]"
drag, startPoint x: 141, startPoint y: 157, endPoint x: 2, endPoint y: 98, distance: 151.6
click at [2, 98] on div "NFL x Lululemon Pairs (2025) In progress Add Creators Workflow All Creators Con…" at bounding box center [482, 266] width 965 height 467
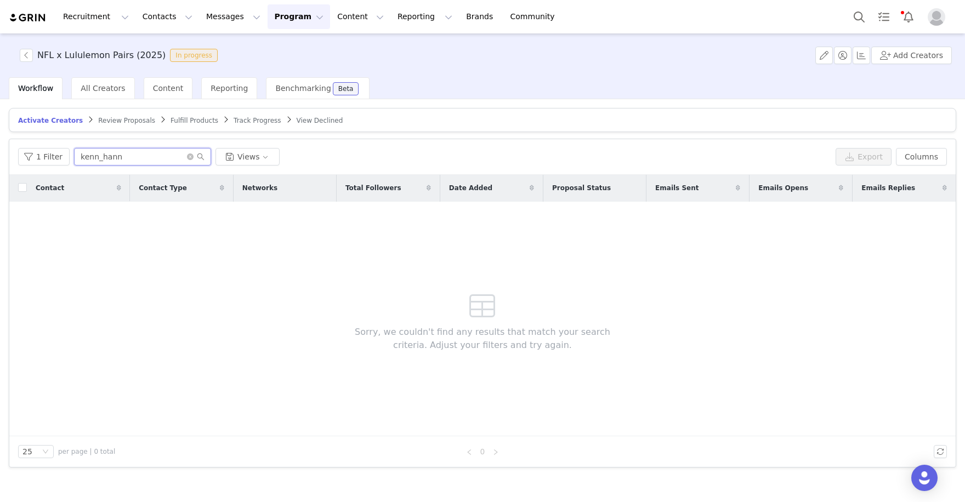
click at [127, 157] on input "kenn_hann" at bounding box center [142, 157] width 137 height 18
type input "kenn_hann"
drag, startPoint x: 137, startPoint y: 152, endPoint x: 77, endPoint y: 151, distance: 59.2
click at [77, 151] on input "kenn_hann" at bounding box center [142, 157] width 137 height 18
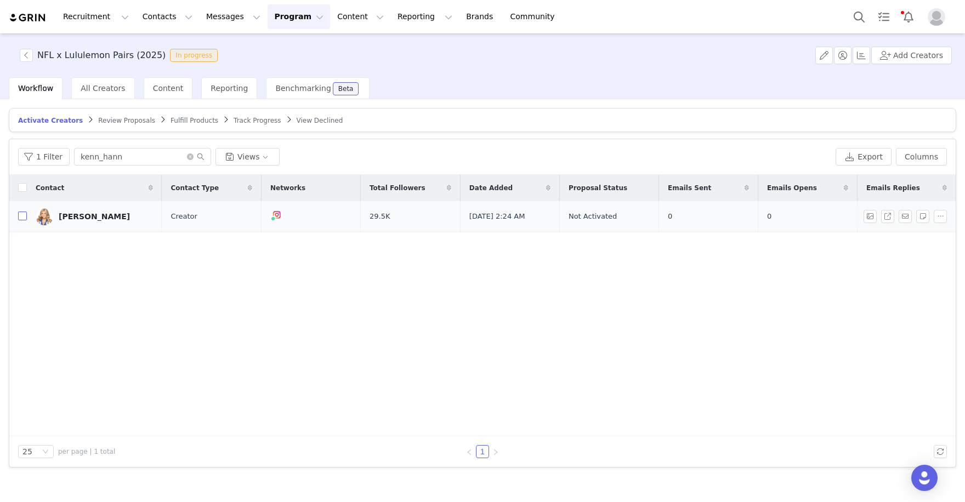
click at [21, 217] on input "checkbox" at bounding box center [22, 216] width 9 height 9
checkbox input "true"
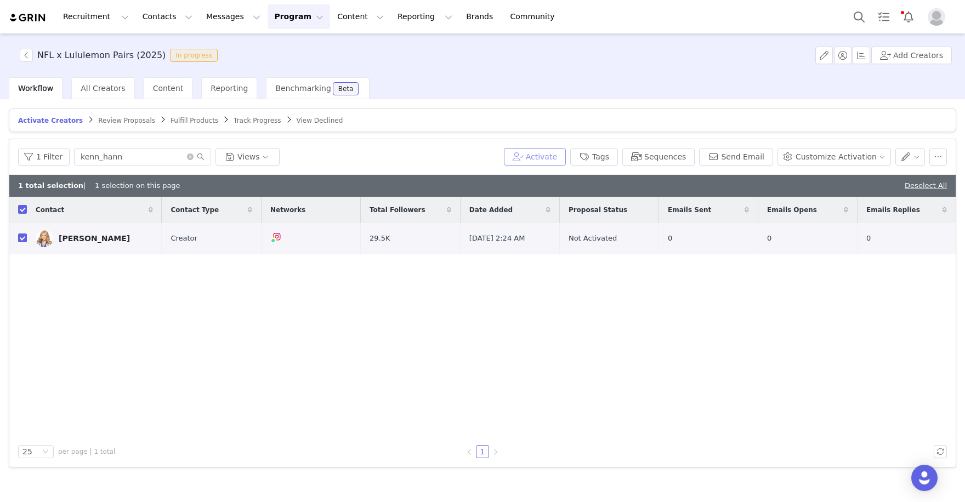
click at [562, 152] on button "Activate" at bounding box center [535, 157] width 62 height 18
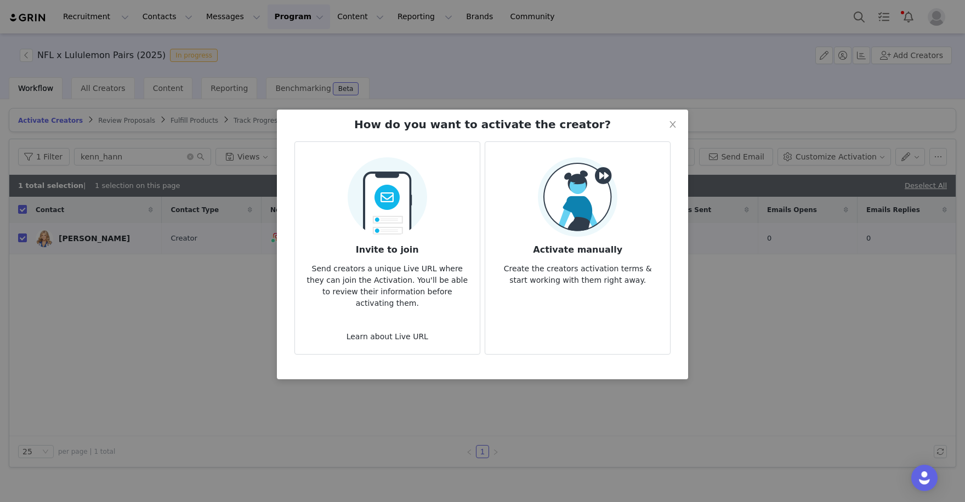
click at [568, 250] on h3 "Activate manually" at bounding box center [577, 247] width 167 height 20
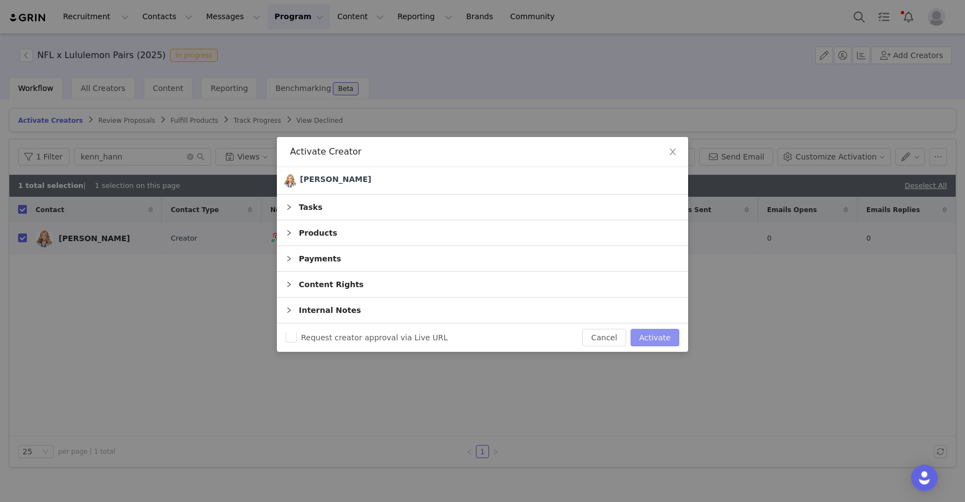
click at [648, 345] on button "Activate" at bounding box center [655, 338] width 49 height 18
checkbox input "false"
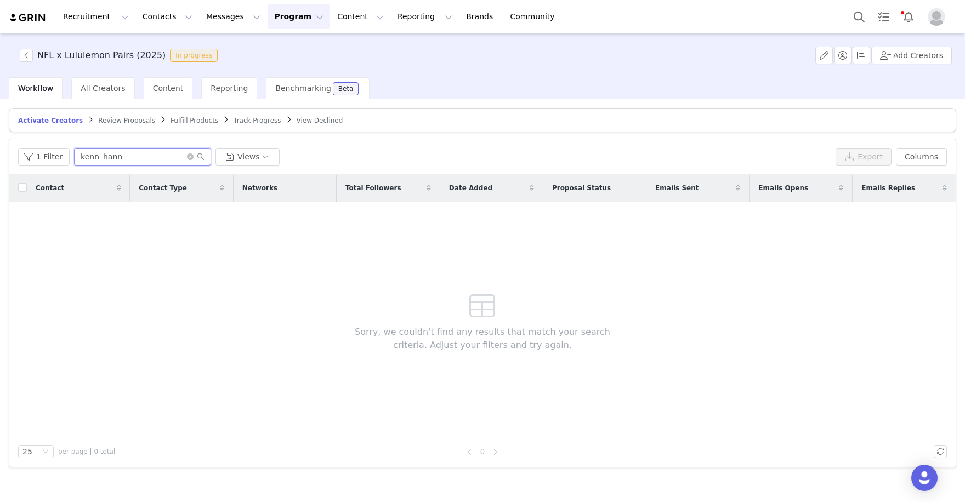
drag, startPoint x: 154, startPoint y: 157, endPoint x: 87, endPoint y: 139, distance: 69.9
click at [104, 141] on div "1 Filter kenn_hann Views Export Columns" at bounding box center [482, 157] width 947 height 36
paste input "[URL][DOMAIN_NAME]"
drag, startPoint x: 119, startPoint y: 156, endPoint x: 49, endPoint y: 126, distance: 76.1
click at [76, 137] on div "Activate Creators Review Proposals Fulfill Products Track Progress View Decline…" at bounding box center [483, 288] width 948 height 360
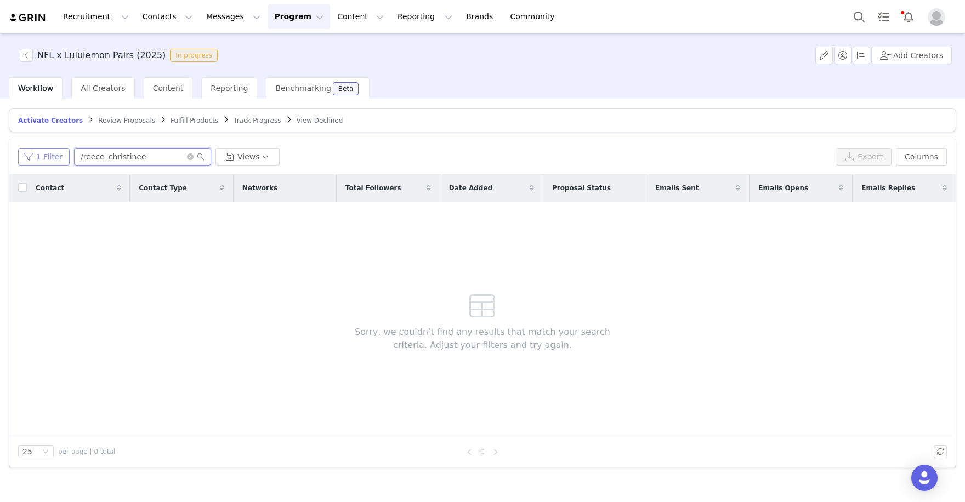
drag, startPoint x: 142, startPoint y: 161, endPoint x: 52, endPoint y: 151, distance: 90.6
click at [53, 151] on div "1 Filter /reece_christinee Views" at bounding box center [424, 157] width 813 height 18
click at [86, 153] on input "/reece_christinee" at bounding box center [142, 157] width 137 height 18
click at [78, 157] on input "/reece_christinee" at bounding box center [142, 157] width 137 height 18
drag, startPoint x: 149, startPoint y: 156, endPoint x: 60, endPoint y: 145, distance: 89.5
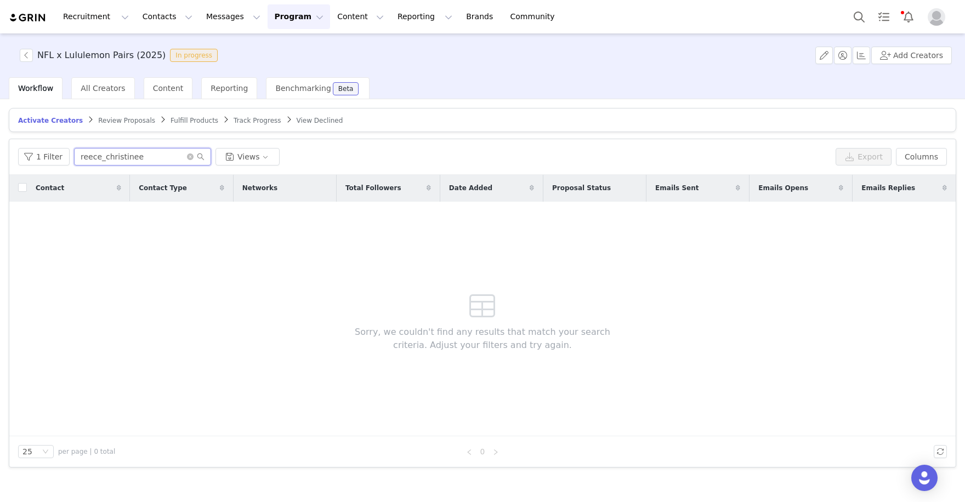
click at [60, 145] on div "1 Filter reece_christinee Views Export Columns" at bounding box center [482, 157] width 947 height 36
click at [144, 158] on input "reece_christinee" at bounding box center [142, 157] width 137 height 18
type input "reece_christinee"
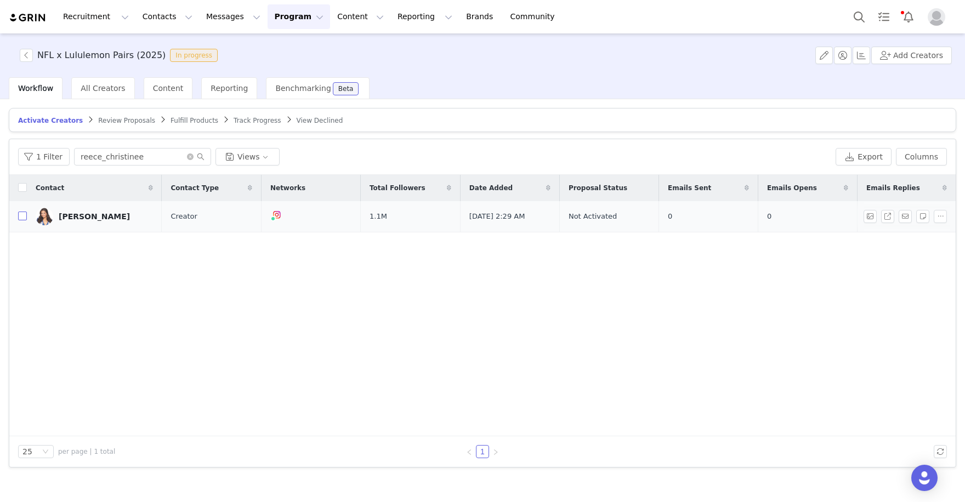
click at [21, 216] on input "checkbox" at bounding box center [22, 216] width 9 height 9
checkbox input "true"
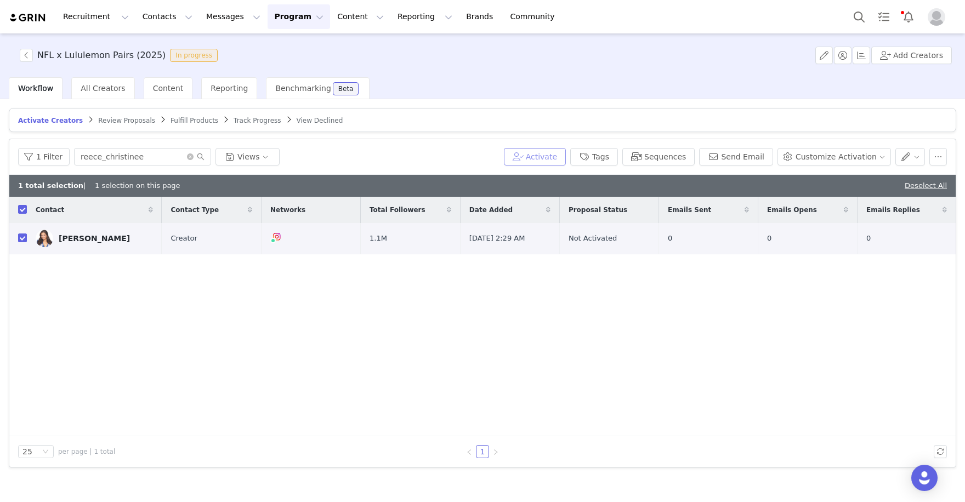
click at [550, 156] on button "Activate" at bounding box center [535, 157] width 62 height 18
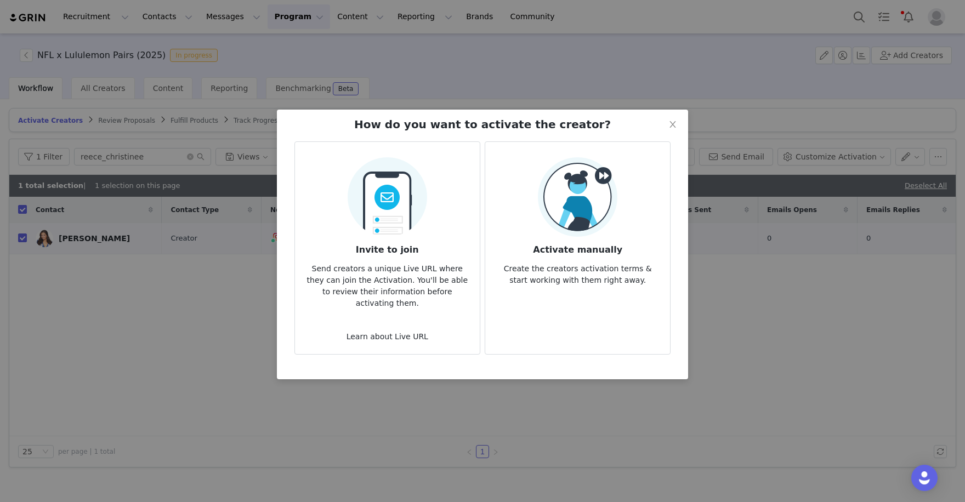
click at [583, 259] on p "Create the creators activation terms & start working with them right away." at bounding box center [577, 272] width 167 height 30
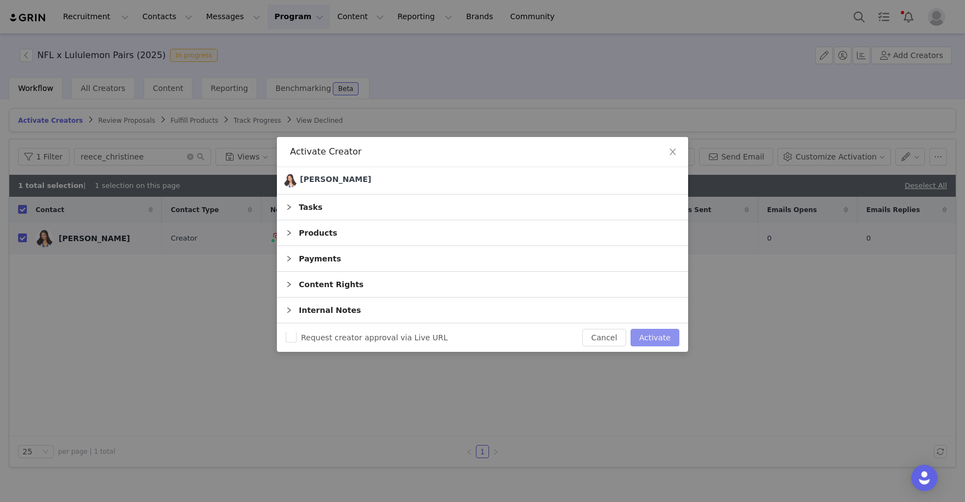
click at [659, 337] on button "Activate" at bounding box center [655, 338] width 49 height 18
checkbox input "false"
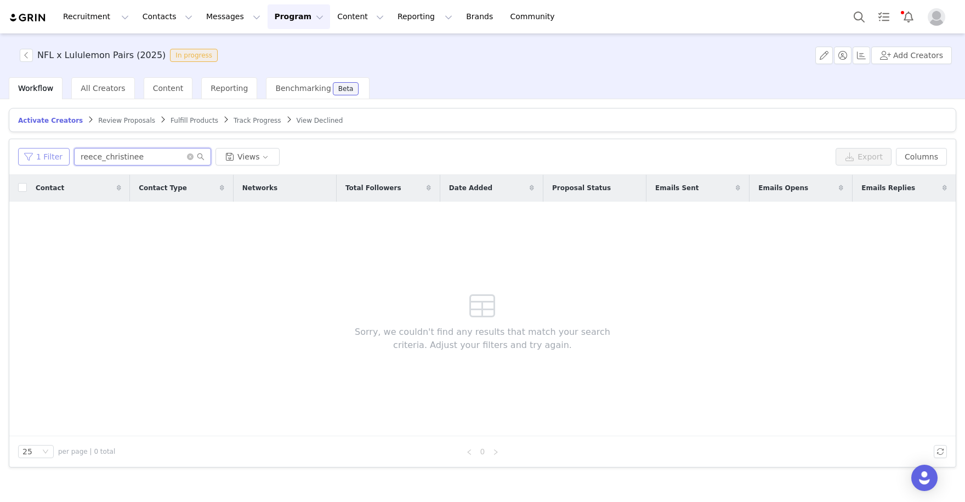
drag, startPoint x: 163, startPoint y: 159, endPoint x: 60, endPoint y: 151, distance: 103.4
click at [61, 152] on div "1 Filter reece_christinee Views" at bounding box center [424, 157] width 813 height 18
paste input "https://www.instagram.com/surferpeighton/?hl=en"
drag, startPoint x: 126, startPoint y: 156, endPoint x: -9, endPoint y: 85, distance: 152.4
click at [0, 85] on html "Recruitment Recruitment Creator Search Curated Lists Landing Pages Web Extensio…" at bounding box center [482, 251] width 965 height 502
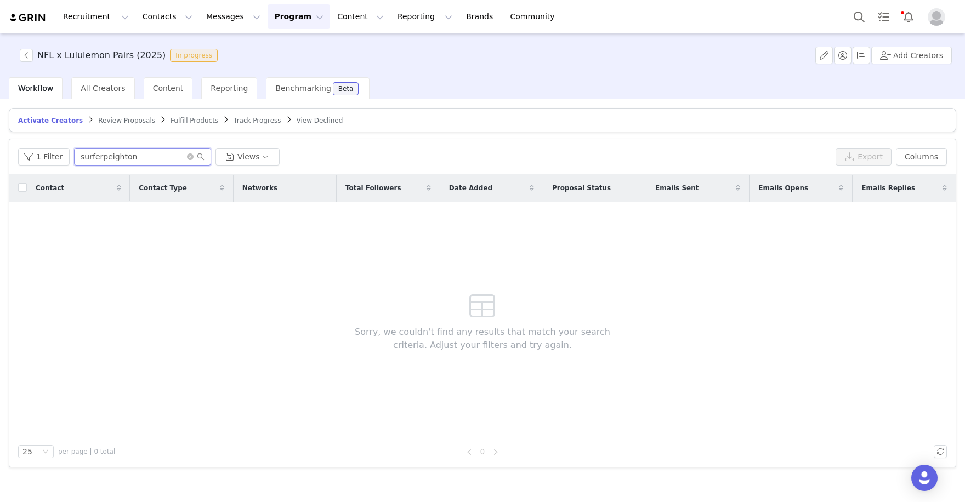
type input "surferpeighton"
drag, startPoint x: 140, startPoint y: 153, endPoint x: 86, endPoint y: 149, distance: 54.4
click at [86, 149] on input "surferpeighton" at bounding box center [142, 157] width 137 height 18
click at [168, 88] on span "Content" at bounding box center [168, 88] width 31 height 9
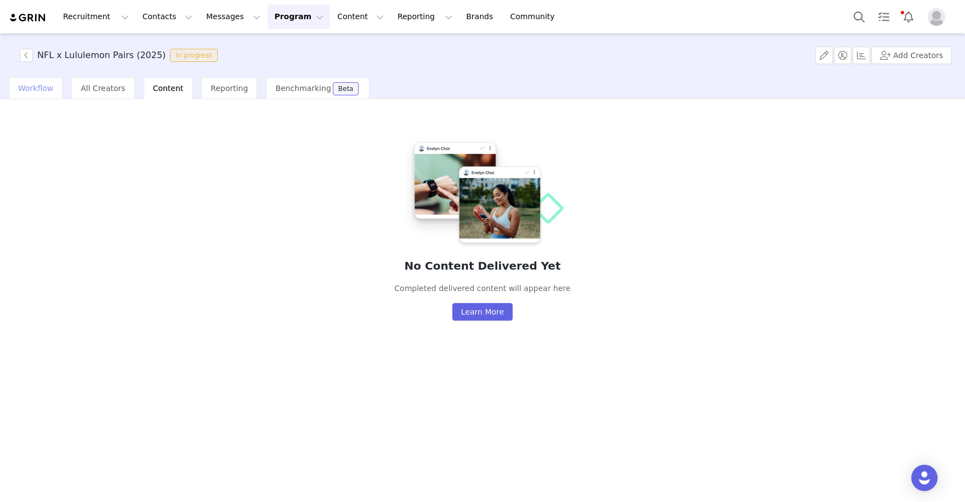
click at [41, 82] on div "Workflow" at bounding box center [36, 88] width 54 height 22
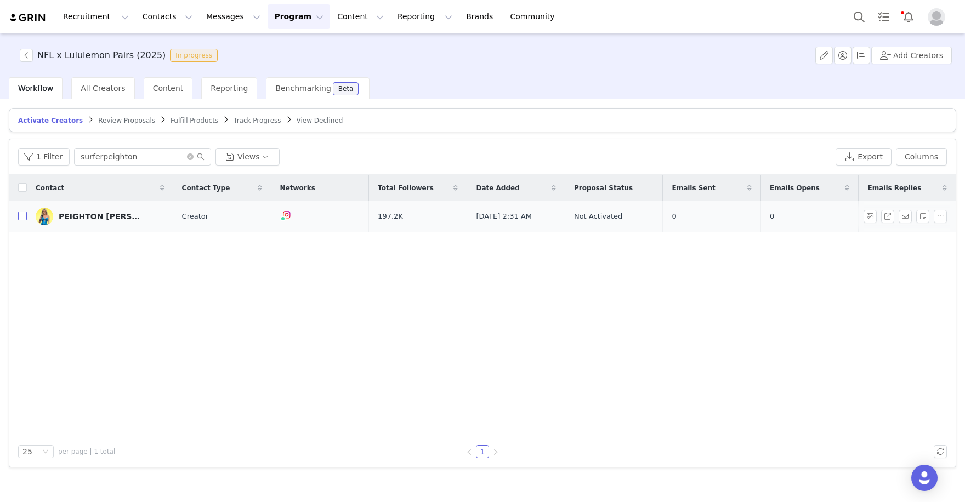
click at [25, 213] on input "checkbox" at bounding box center [22, 216] width 9 height 9
checkbox input "true"
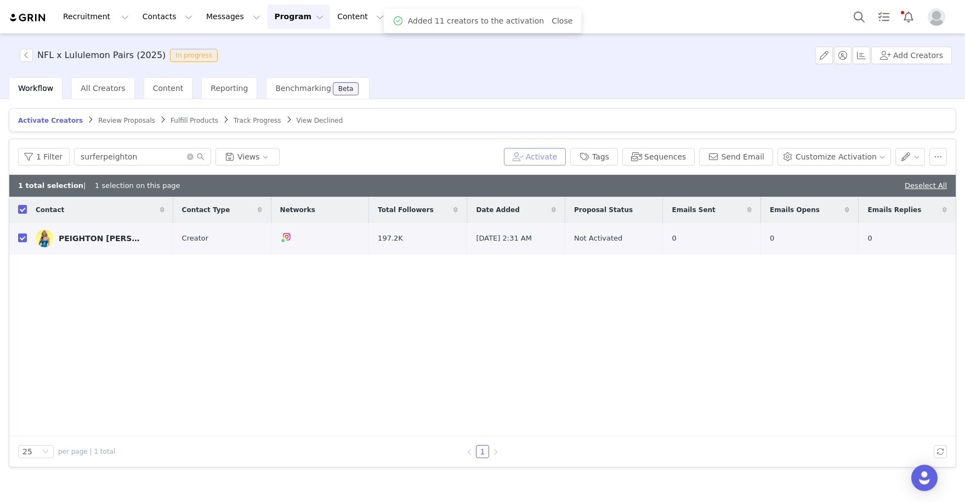
click at [561, 152] on button "Activate" at bounding box center [535, 157] width 62 height 18
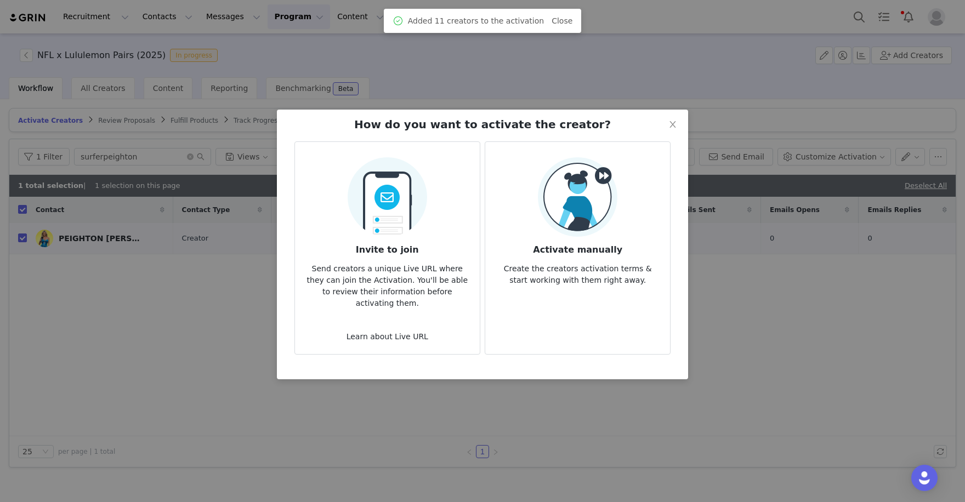
click at [577, 227] on img at bounding box center [578, 197] width 80 height 80
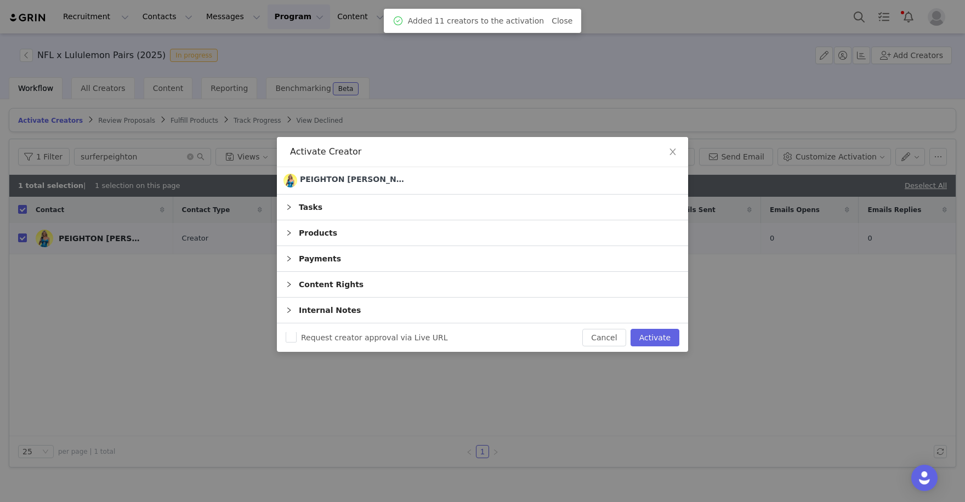
click at [652, 346] on div "Request creator approval via Live URL Cancel Activate" at bounding box center [482, 338] width 411 height 29
click at [660, 345] on button "Activate" at bounding box center [655, 338] width 49 height 18
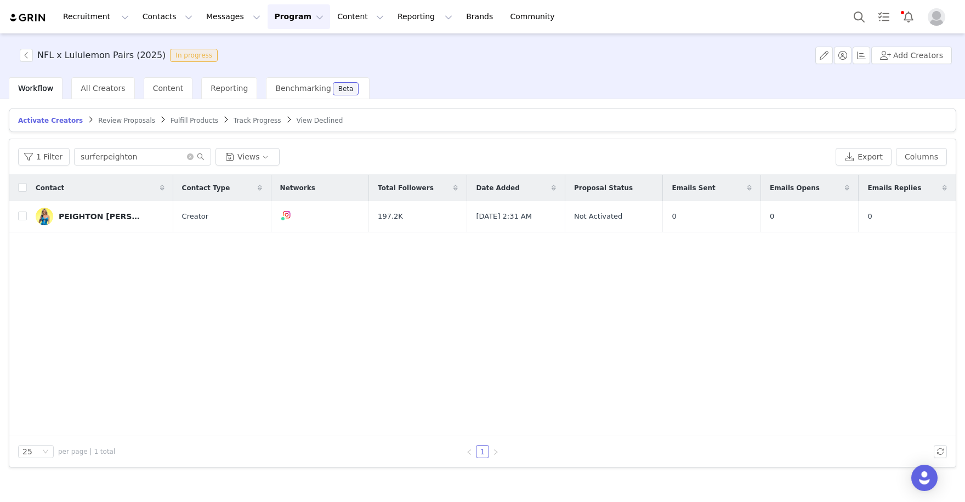
checkbox input "false"
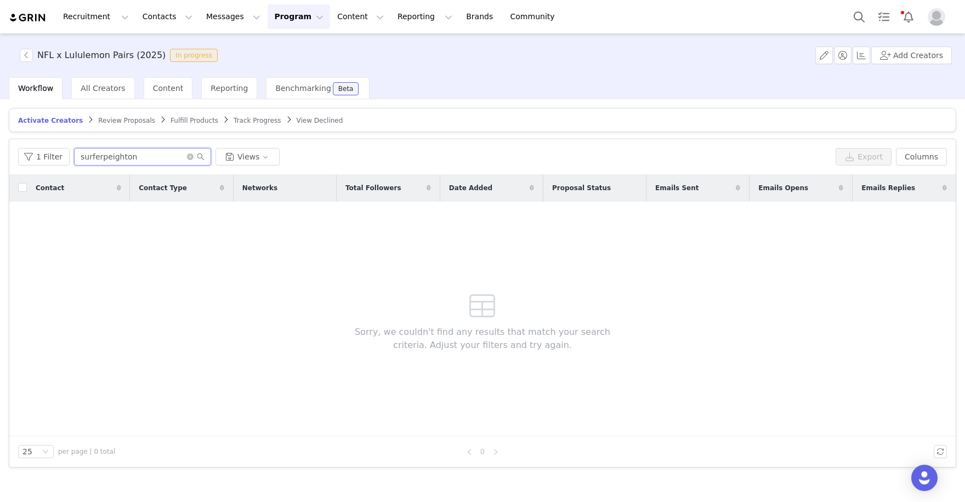
drag, startPoint x: 165, startPoint y: 155, endPoint x: 68, endPoint y: 140, distance: 98.1
click at [67, 141] on div "1 Filter surferpeighton Views Export Columns" at bounding box center [482, 157] width 947 height 36
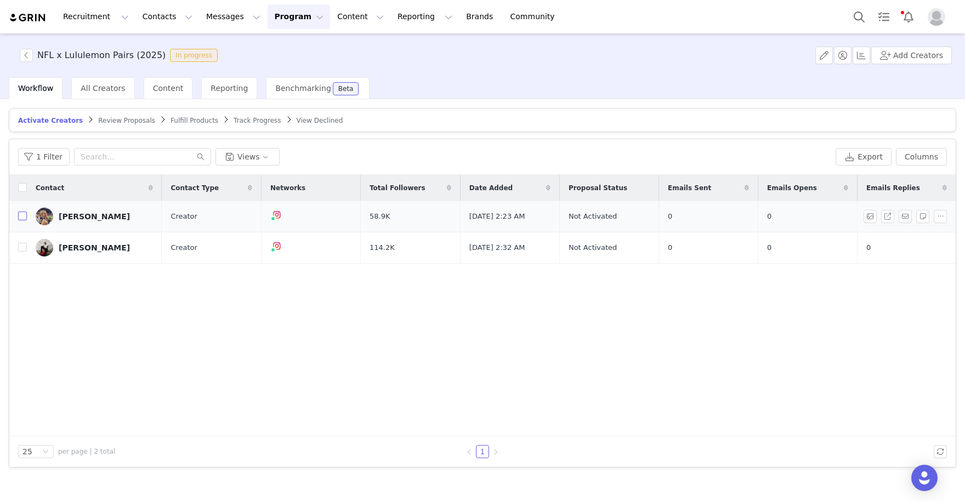
click at [21, 217] on input "checkbox" at bounding box center [22, 216] width 9 height 9
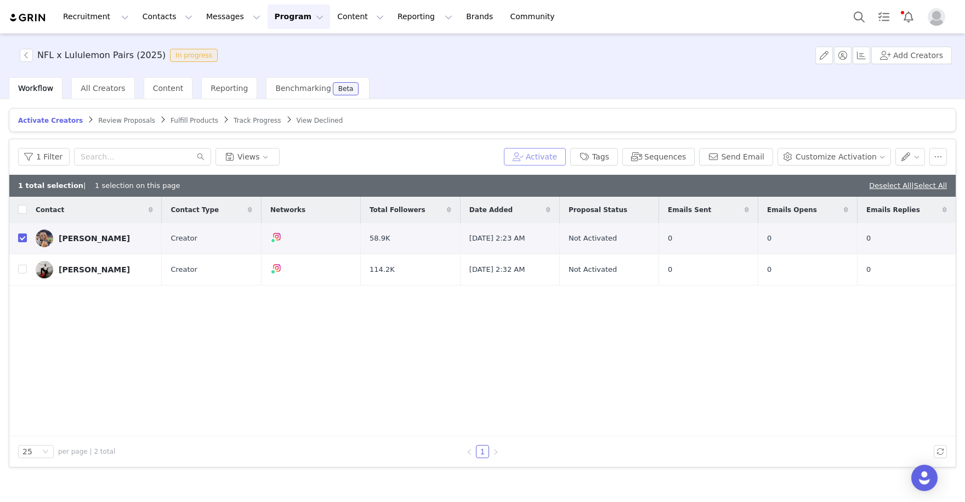
click at [561, 159] on button "Activate" at bounding box center [535, 157] width 62 height 18
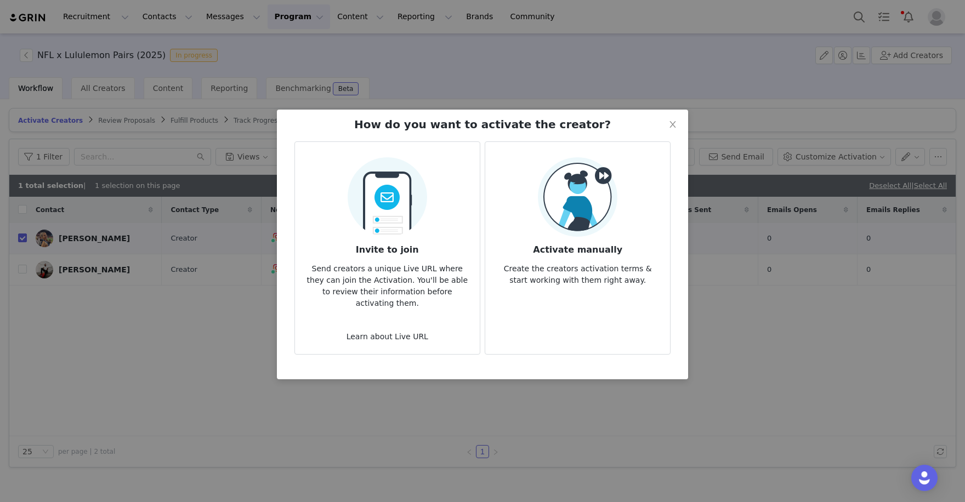
click at [581, 225] on img at bounding box center [578, 197] width 80 height 80
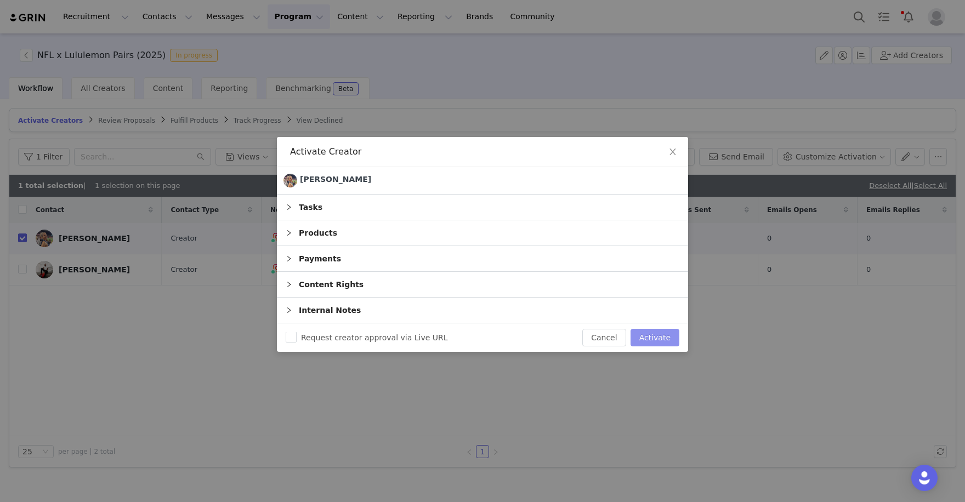
click at [666, 341] on button "Activate" at bounding box center [655, 338] width 49 height 18
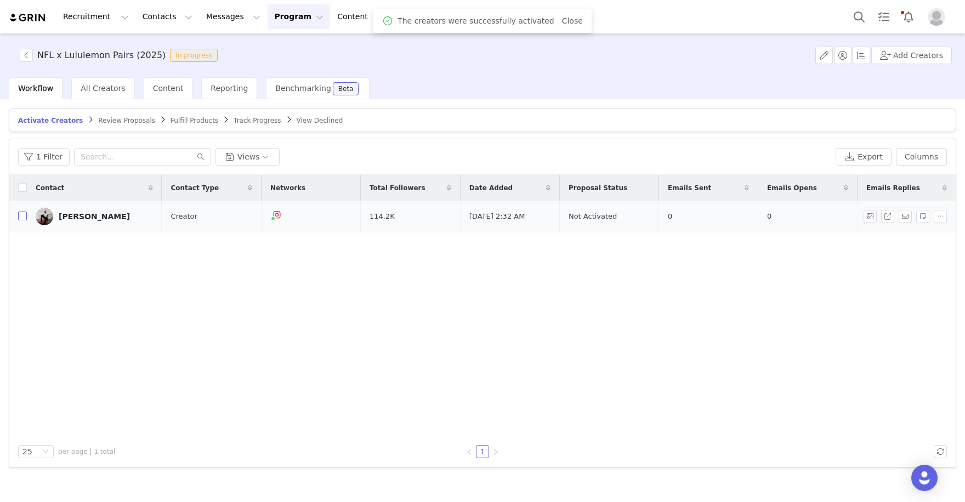
click at [22, 214] on input "checkbox" at bounding box center [22, 216] width 9 height 9
checkbox input "true"
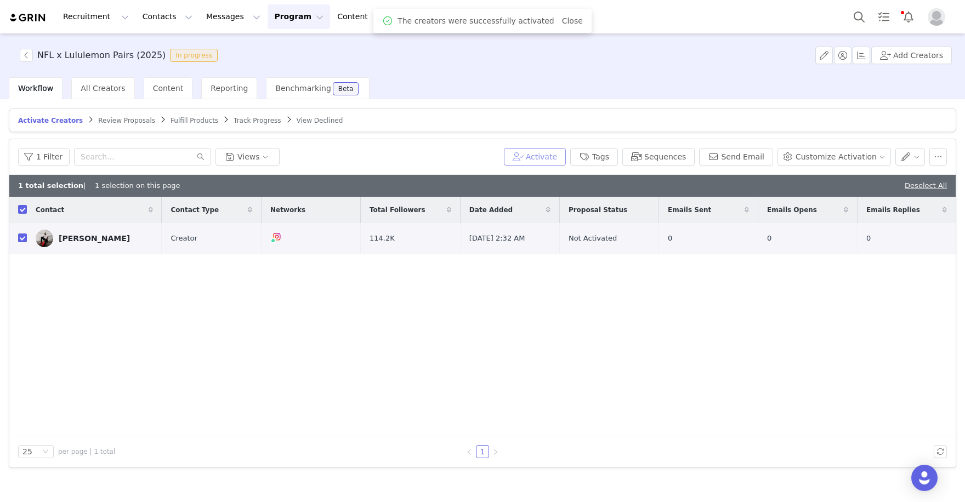
click at [547, 157] on button "Activate" at bounding box center [535, 157] width 62 height 18
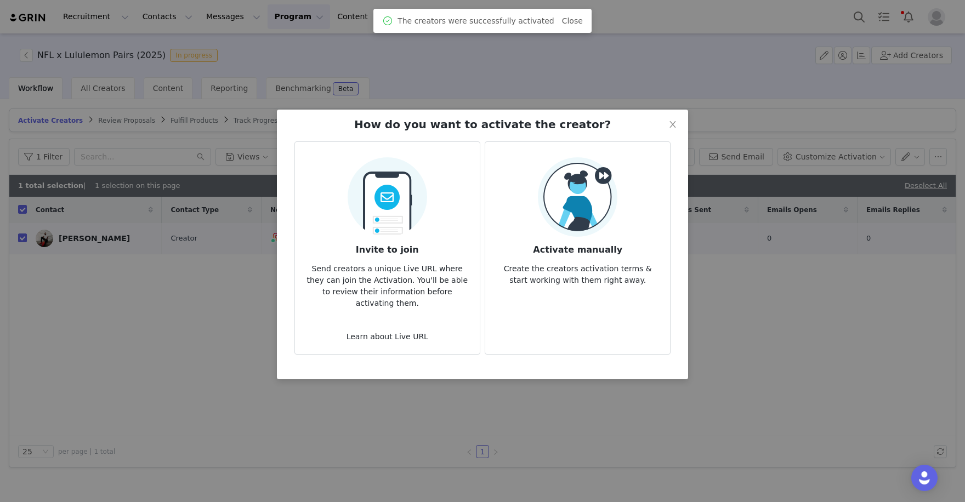
click at [630, 246] on h3 "Activate manually" at bounding box center [577, 247] width 167 height 20
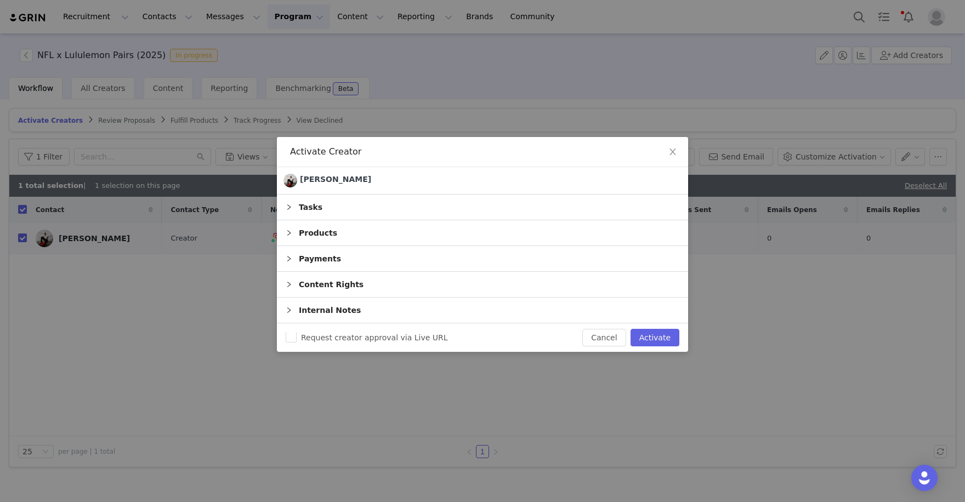
click at [662, 324] on div "Request creator approval via Live URL Cancel Activate" at bounding box center [482, 338] width 411 height 29
click at [662, 337] on button "Activate" at bounding box center [655, 338] width 49 height 18
checkbox input "false"
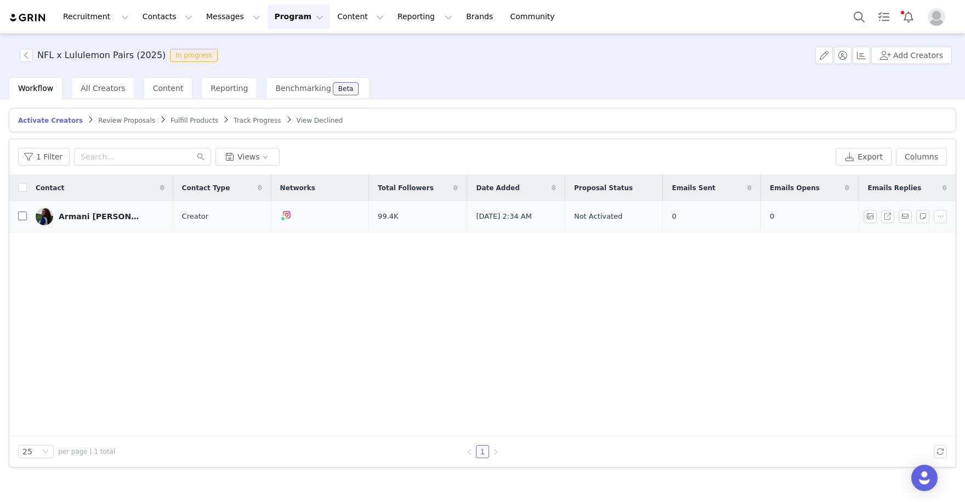
click at [19, 213] on input "checkbox" at bounding box center [22, 216] width 9 height 9
checkbox input "true"
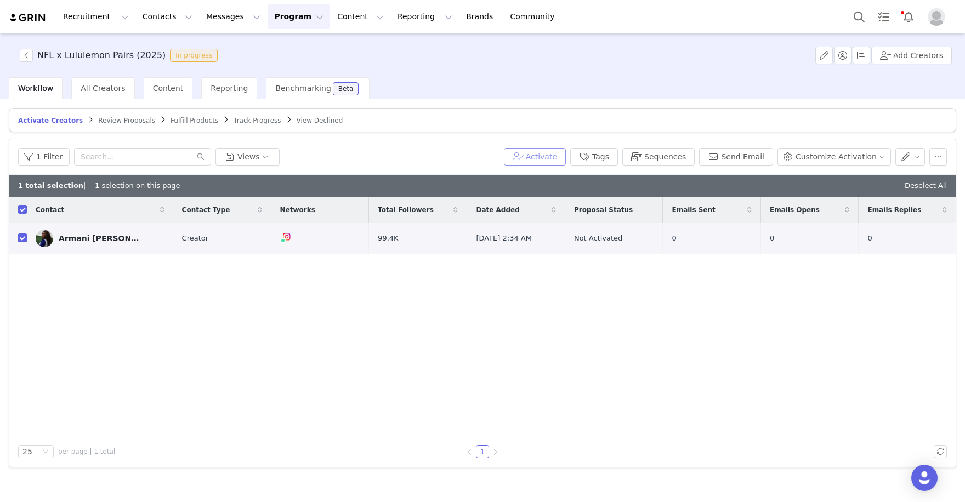
click at [566, 152] on button "Activate" at bounding box center [535, 157] width 62 height 18
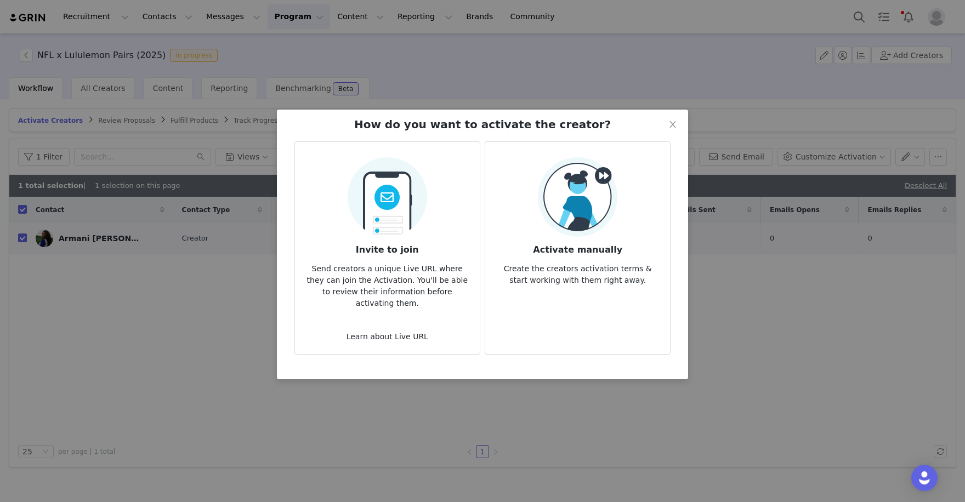
click at [557, 239] on h3 "Activate manually" at bounding box center [577, 247] width 167 height 20
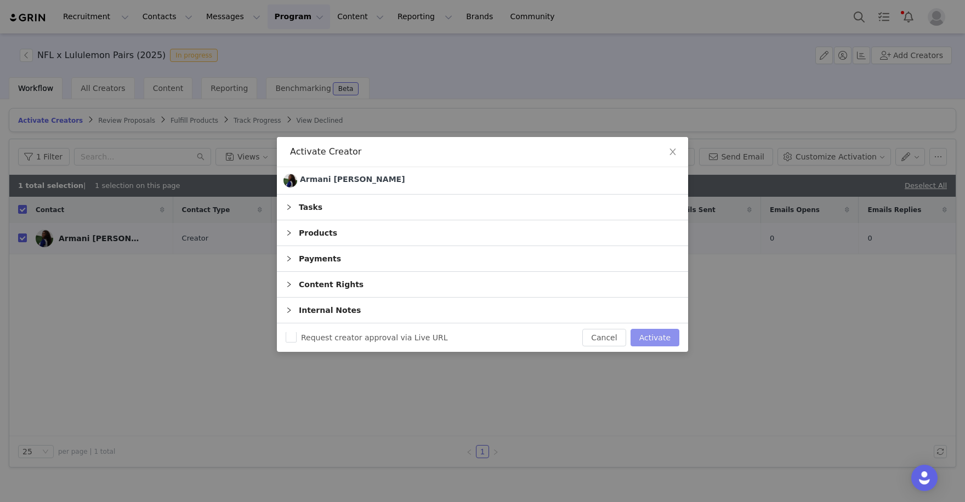
click at [651, 329] on button "Activate" at bounding box center [655, 338] width 49 height 18
checkbox input "false"
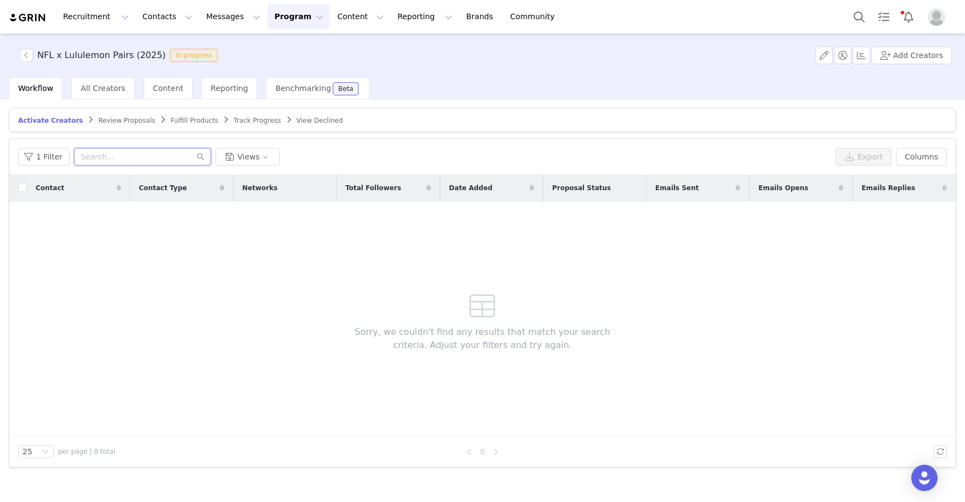
click at [157, 151] on input "text" at bounding box center [142, 157] width 137 height 18
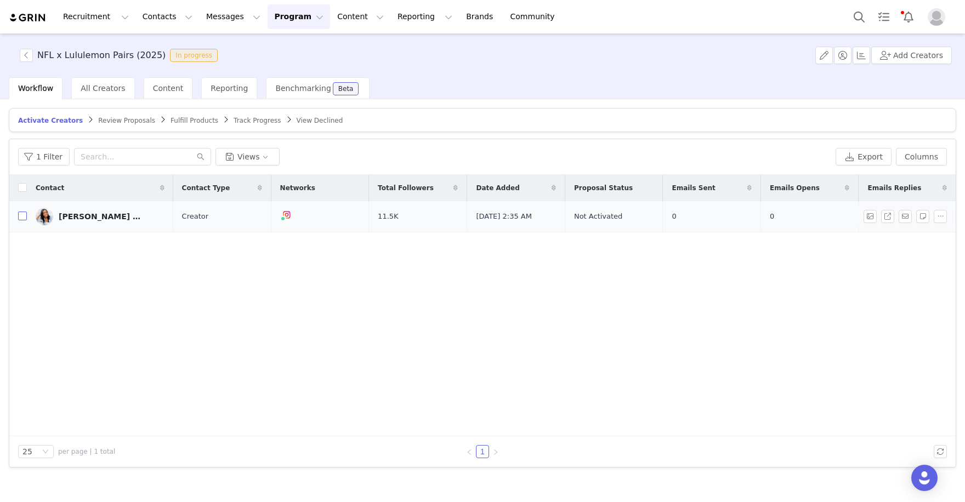
click at [23, 212] on input "checkbox" at bounding box center [22, 216] width 9 height 9
checkbox input "true"
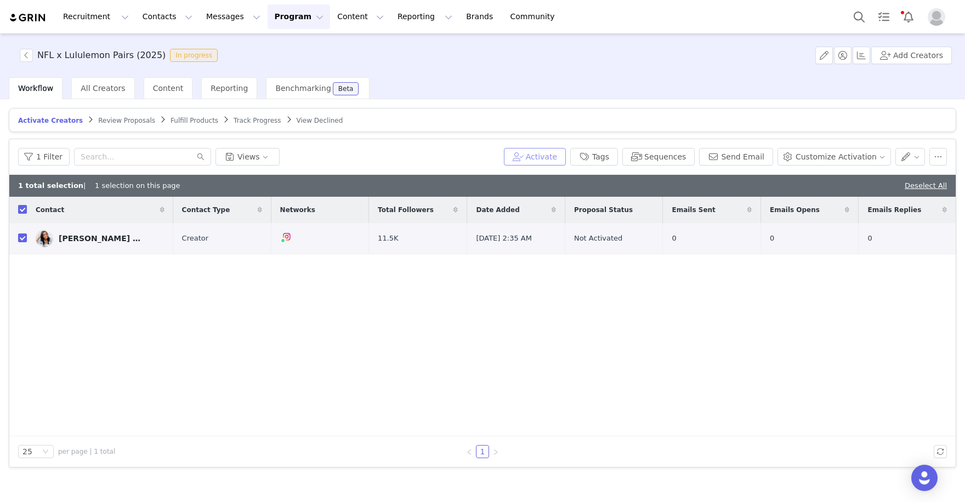
click at [546, 159] on button "Activate" at bounding box center [535, 157] width 62 height 18
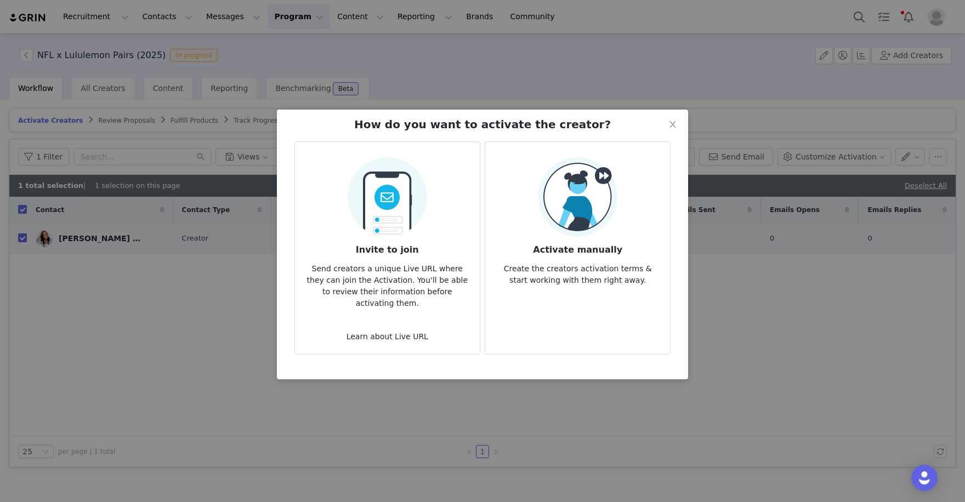
click at [562, 220] on img at bounding box center [578, 197] width 80 height 80
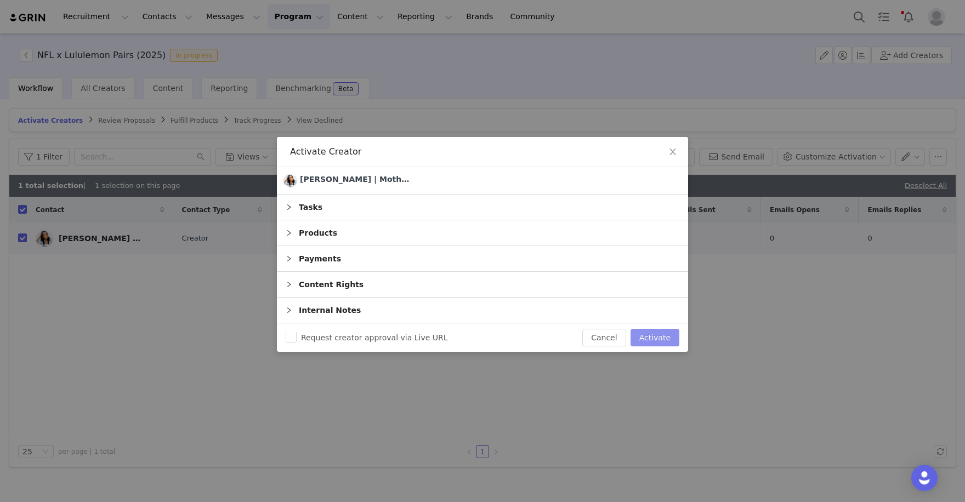
click at [652, 336] on button "Activate" at bounding box center [655, 338] width 49 height 18
checkbox input "false"
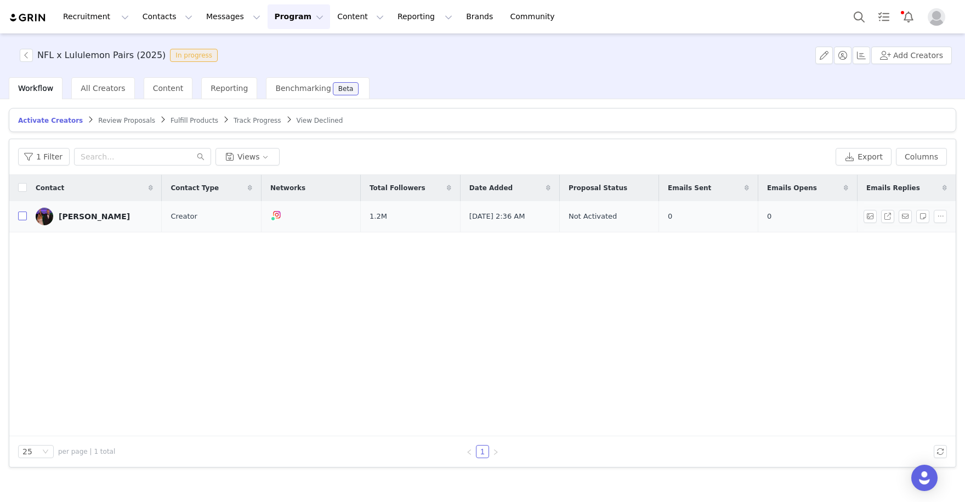
click at [23, 214] on input "checkbox" at bounding box center [22, 216] width 9 height 9
checkbox input "true"
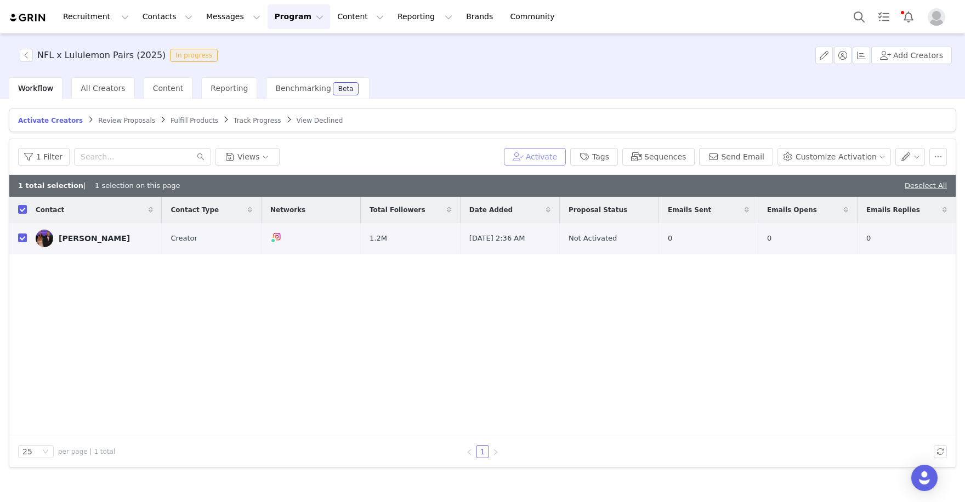
click at [535, 161] on button "Activate" at bounding box center [535, 157] width 62 height 18
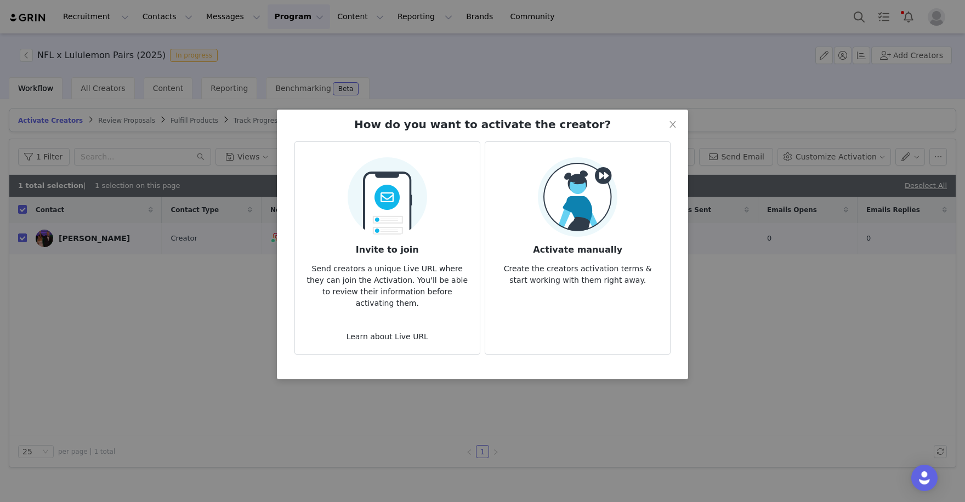
click at [606, 251] on h3 "Activate manually" at bounding box center [577, 247] width 167 height 20
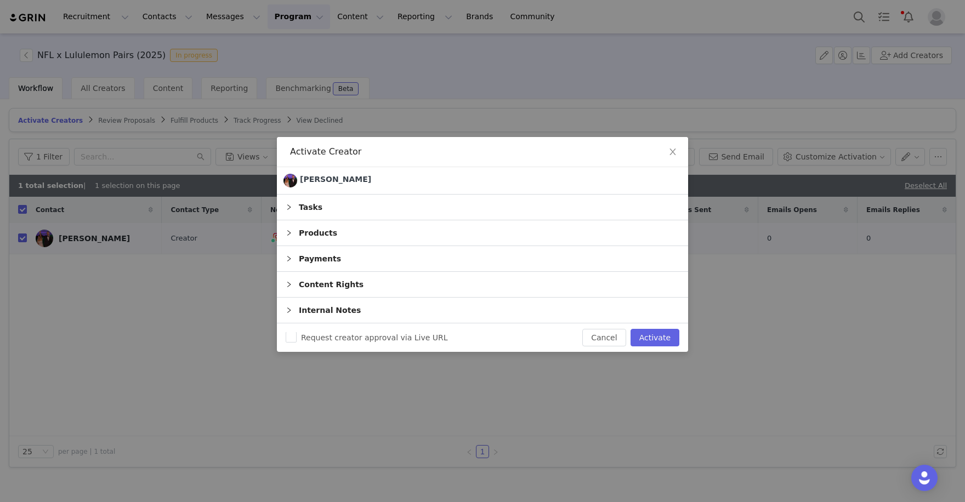
click at [649, 326] on div "Request creator approval via Live URL Cancel Activate" at bounding box center [482, 338] width 411 height 29
click at [654, 337] on button "Activate" at bounding box center [655, 338] width 49 height 18
checkbox input "false"
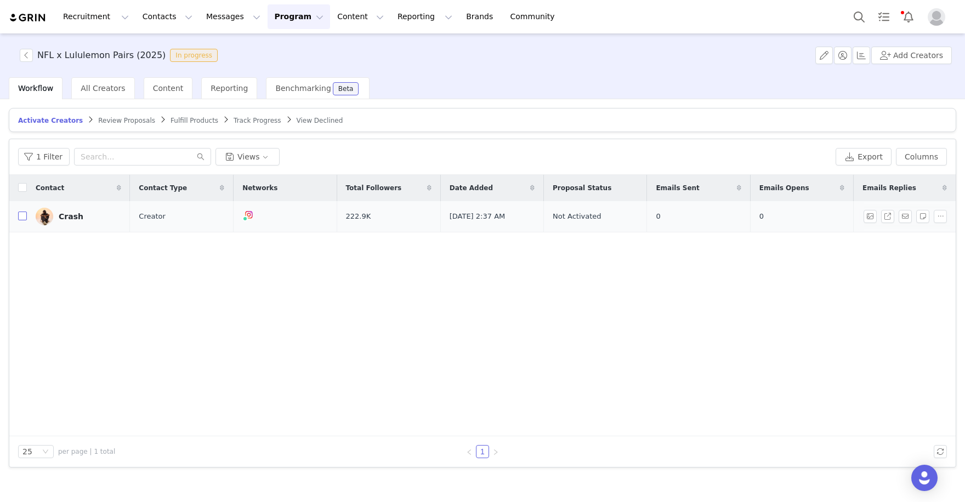
click at [21, 214] on input "checkbox" at bounding box center [22, 216] width 9 height 9
checkbox input "true"
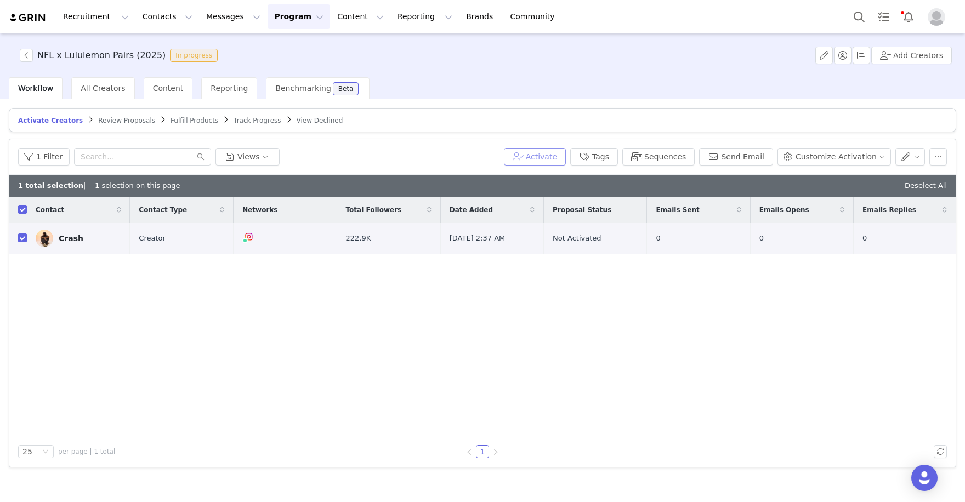
click at [553, 151] on button "Activate" at bounding box center [535, 157] width 62 height 18
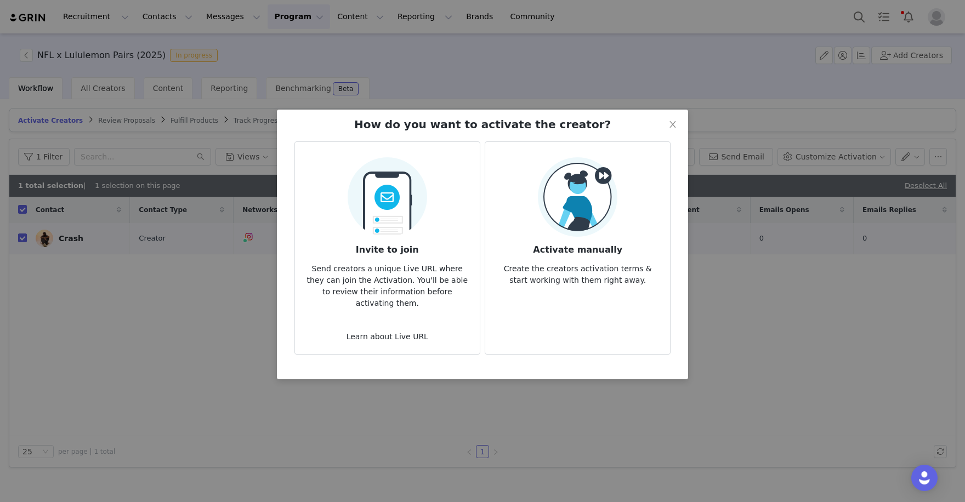
click at [593, 246] on h3 "Activate manually" at bounding box center [577, 247] width 167 height 20
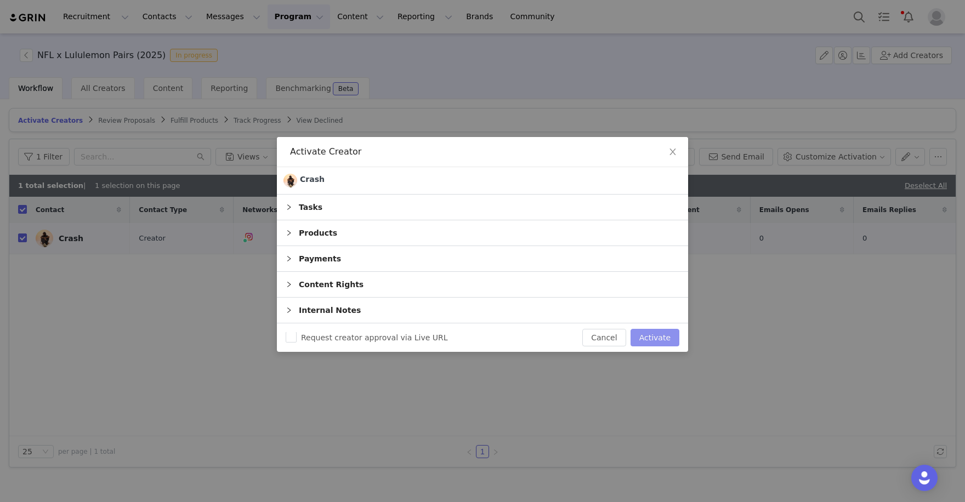
click at [662, 331] on button "Activate" at bounding box center [655, 338] width 49 height 18
checkbox input "false"
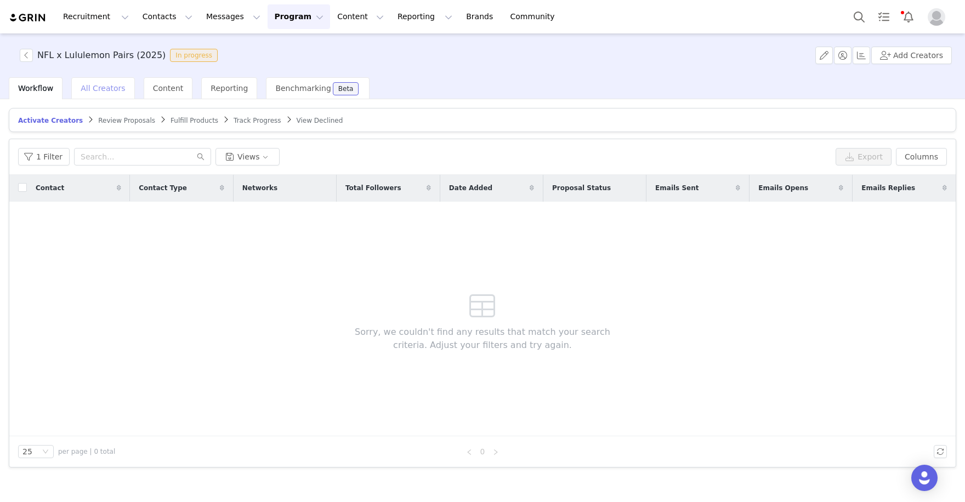
click at [110, 82] on div "All Creators" at bounding box center [102, 88] width 63 height 22
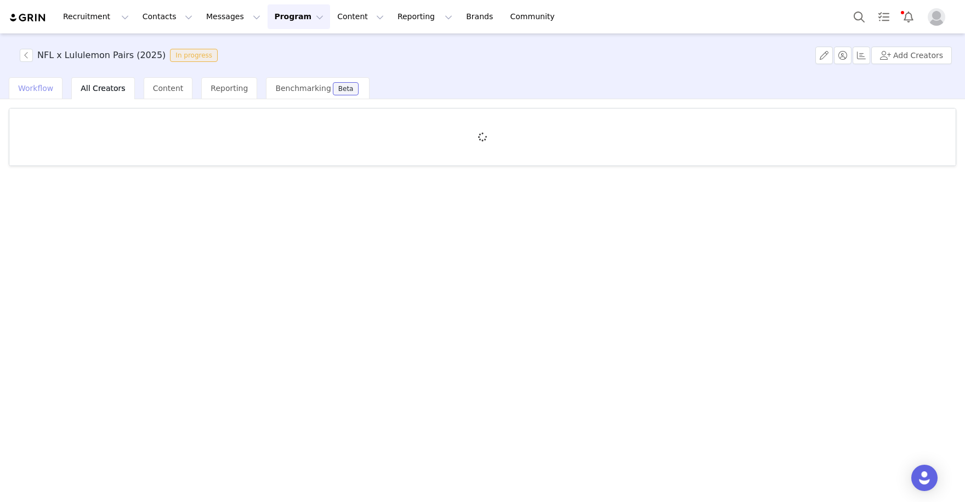
click at [31, 87] on span "Workflow" at bounding box center [35, 88] width 35 height 9
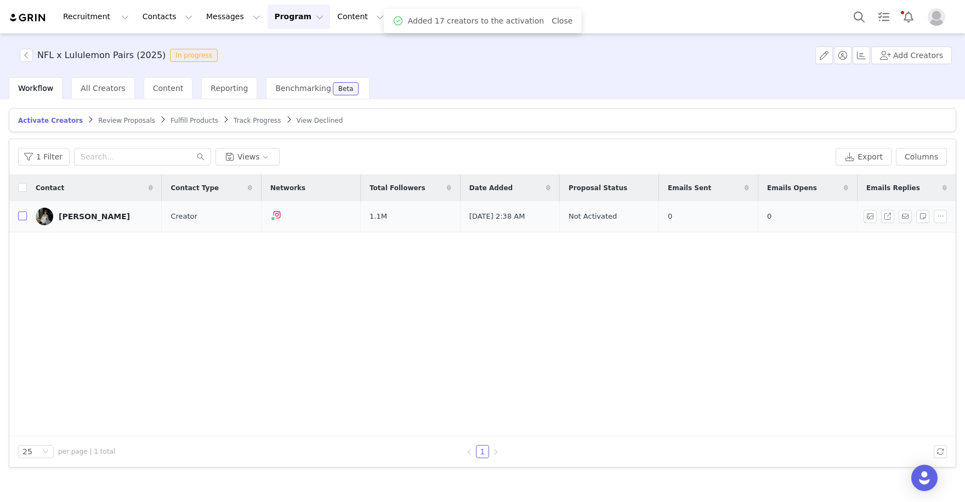
click at [24, 215] on input "checkbox" at bounding box center [22, 216] width 9 height 9
checkbox input "true"
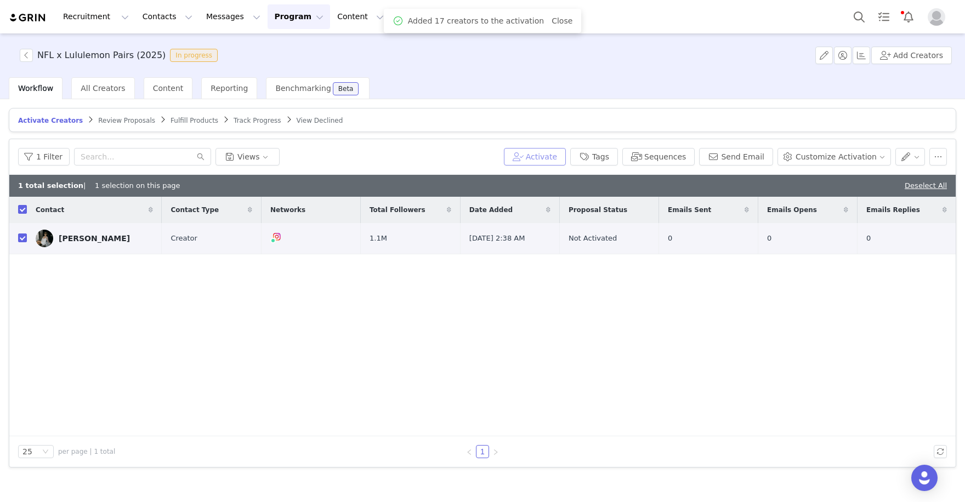
click at [553, 156] on button "Activate" at bounding box center [535, 157] width 62 height 18
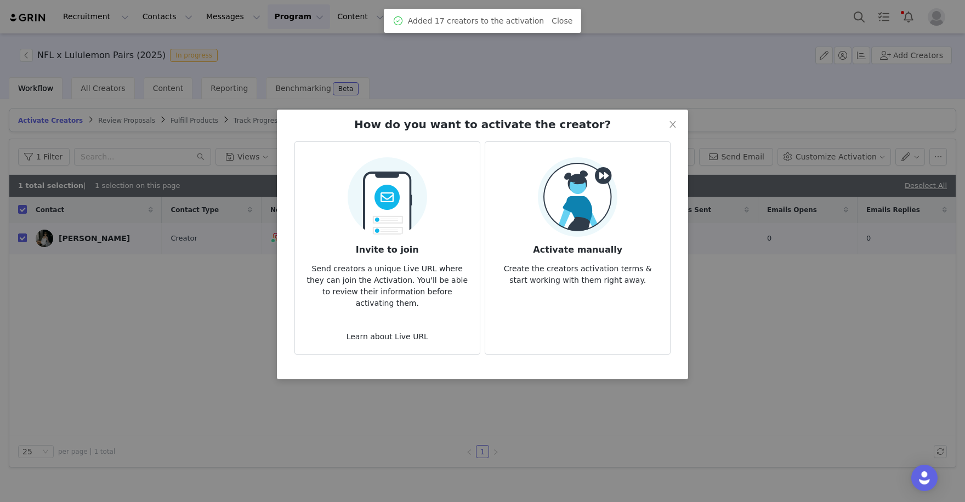
click at [602, 230] on img at bounding box center [578, 197] width 80 height 80
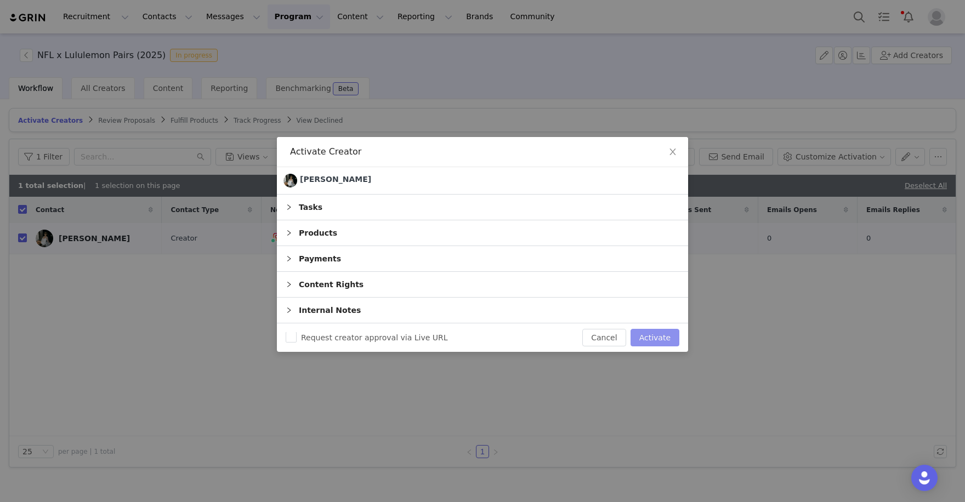
click at [649, 341] on button "Activate" at bounding box center [655, 338] width 49 height 18
checkbox input "false"
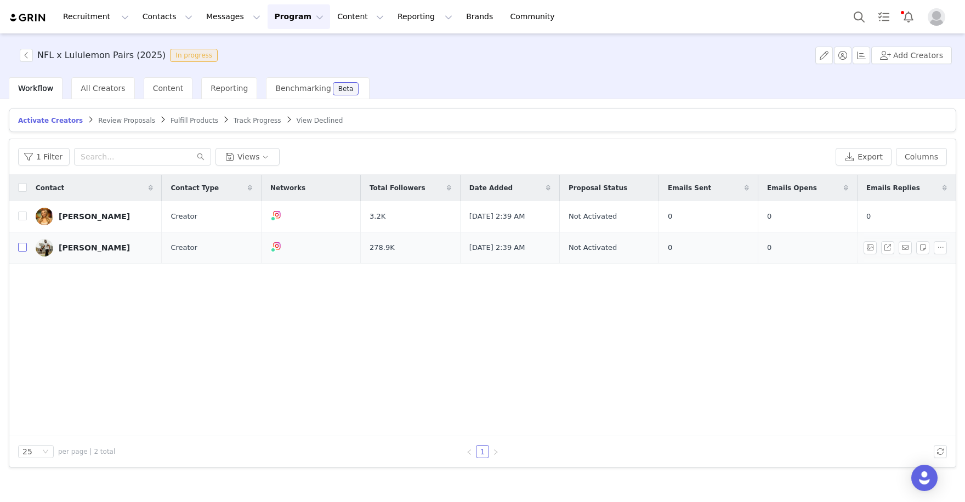
click at [23, 247] on input "checkbox" at bounding box center [22, 247] width 9 height 9
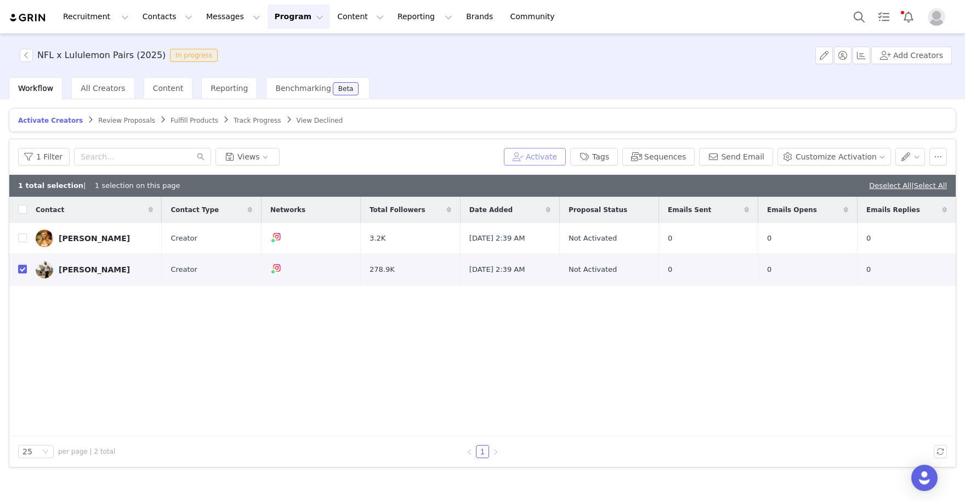
click at [562, 157] on button "Activate" at bounding box center [535, 157] width 62 height 18
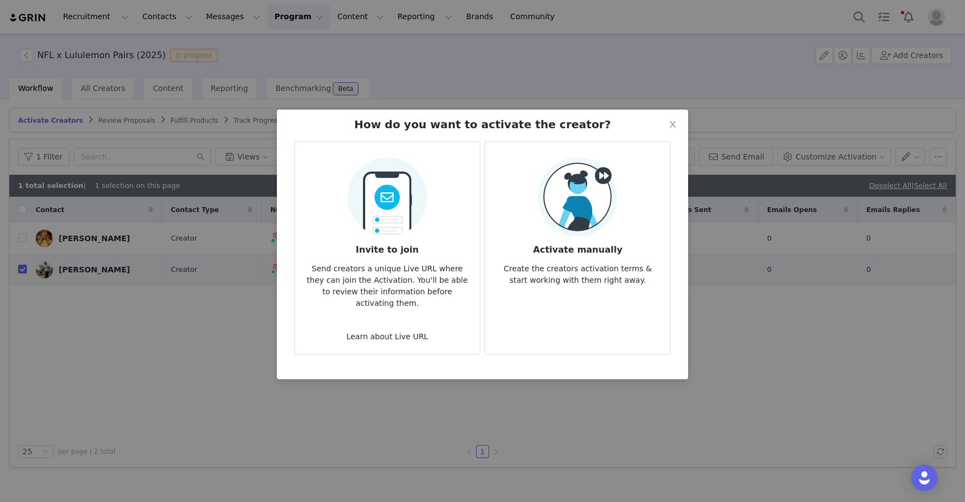
click at [581, 208] on img at bounding box center [578, 197] width 80 height 80
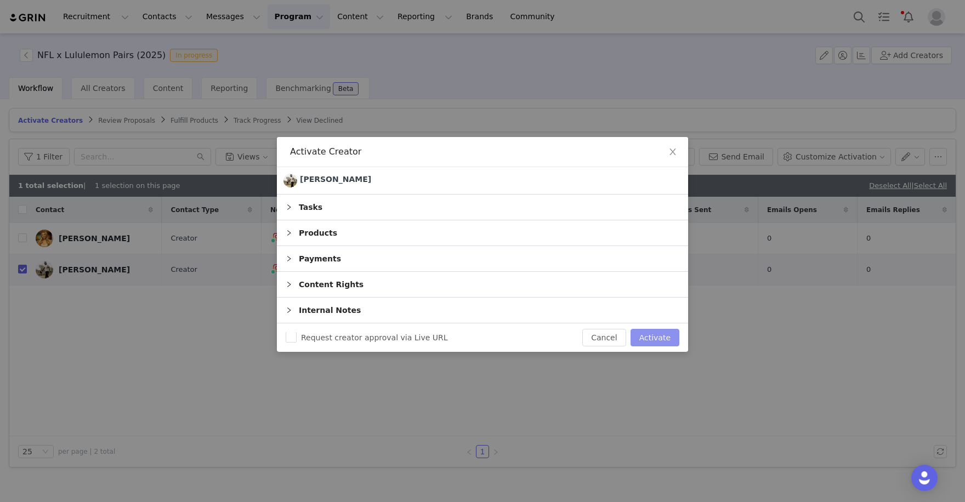
click at [655, 334] on button "Activate" at bounding box center [655, 338] width 49 height 18
checkbox input "false"
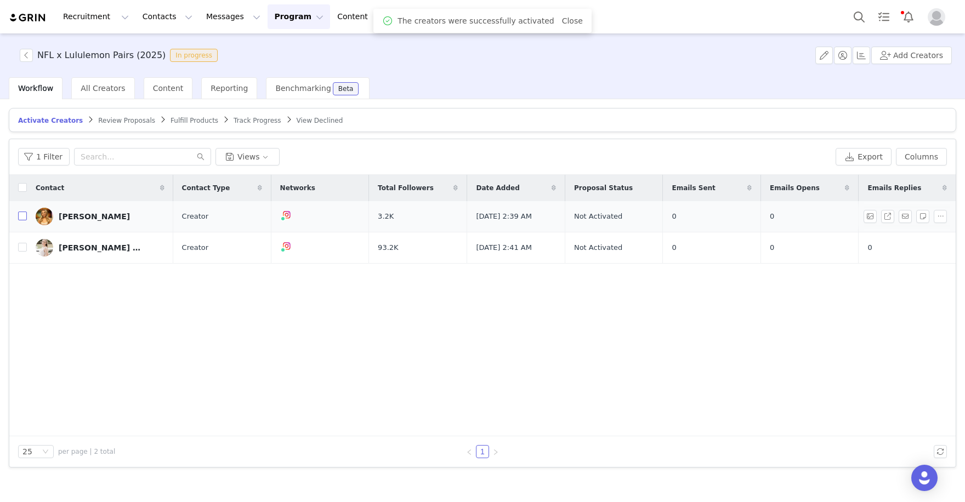
click at [24, 217] on input "checkbox" at bounding box center [22, 216] width 9 height 9
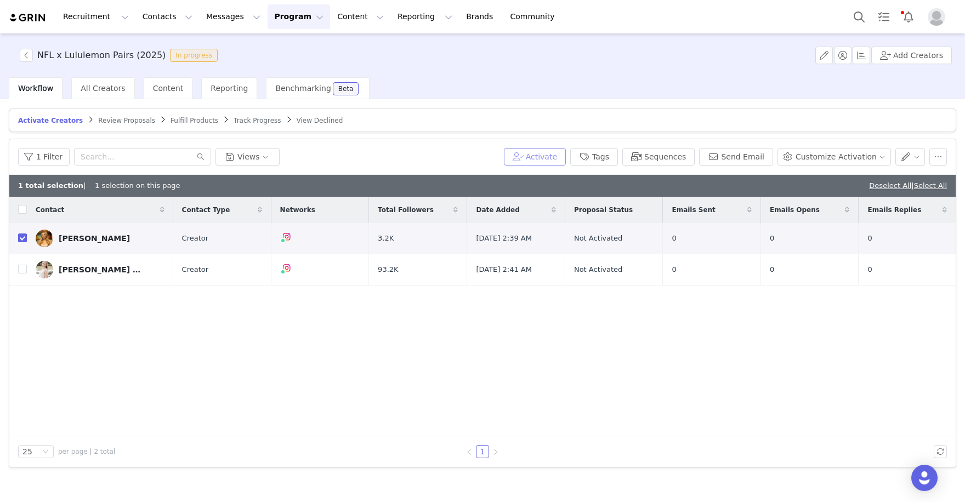
click at [561, 154] on button "Activate" at bounding box center [535, 157] width 62 height 18
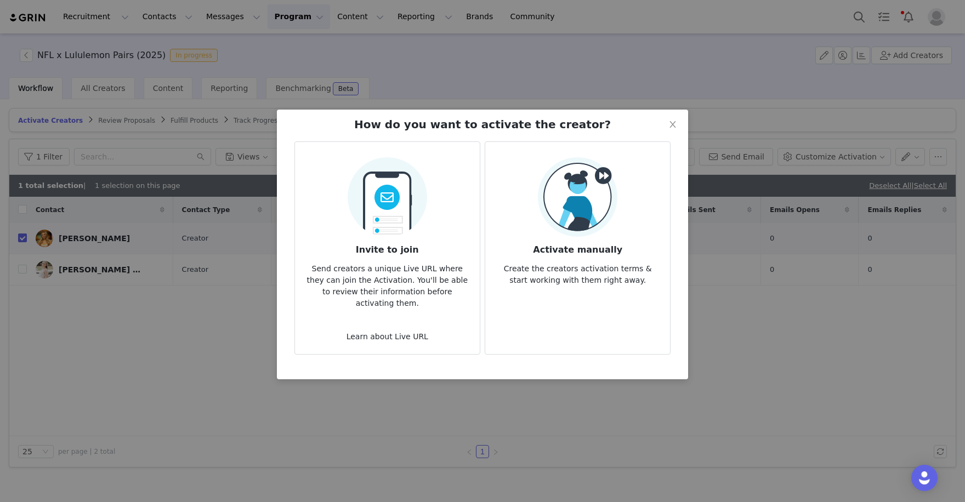
click at [593, 217] on img at bounding box center [578, 197] width 80 height 80
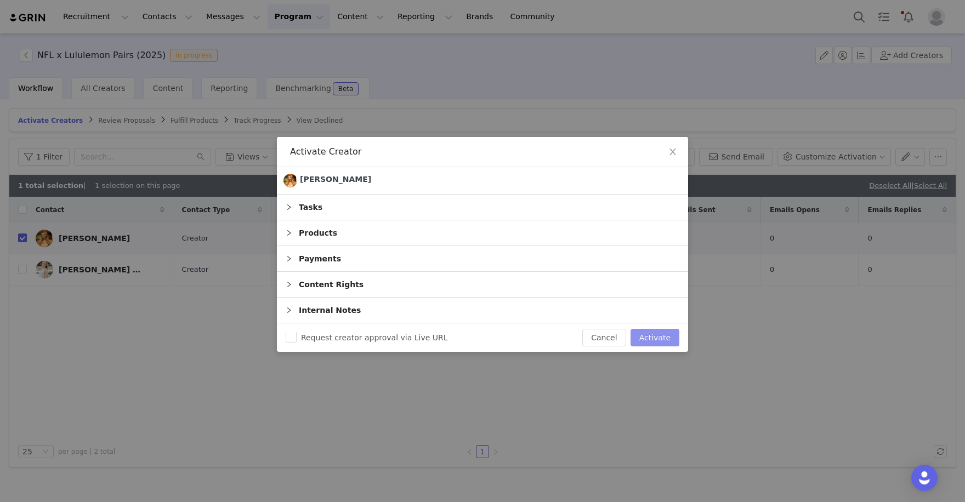
click at [652, 330] on button "Activate" at bounding box center [655, 338] width 49 height 18
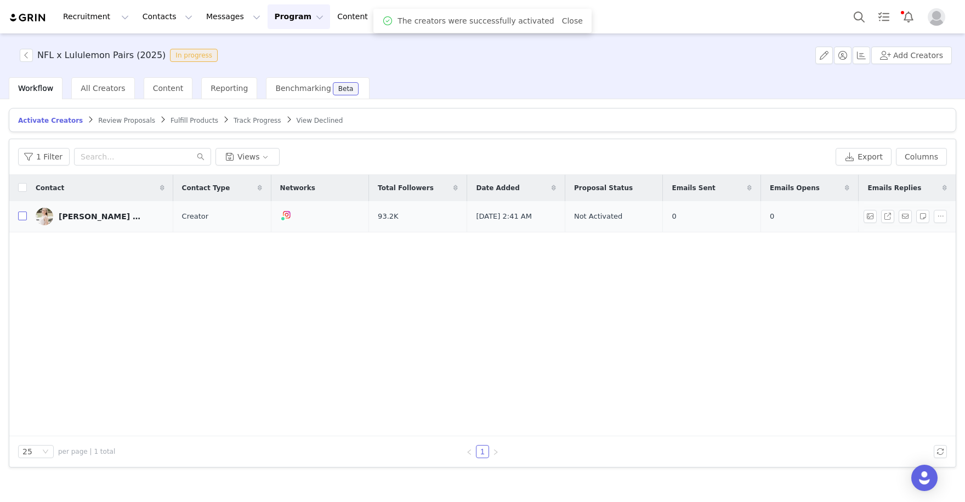
click at [24, 213] on input "checkbox" at bounding box center [22, 216] width 9 height 9
checkbox input "true"
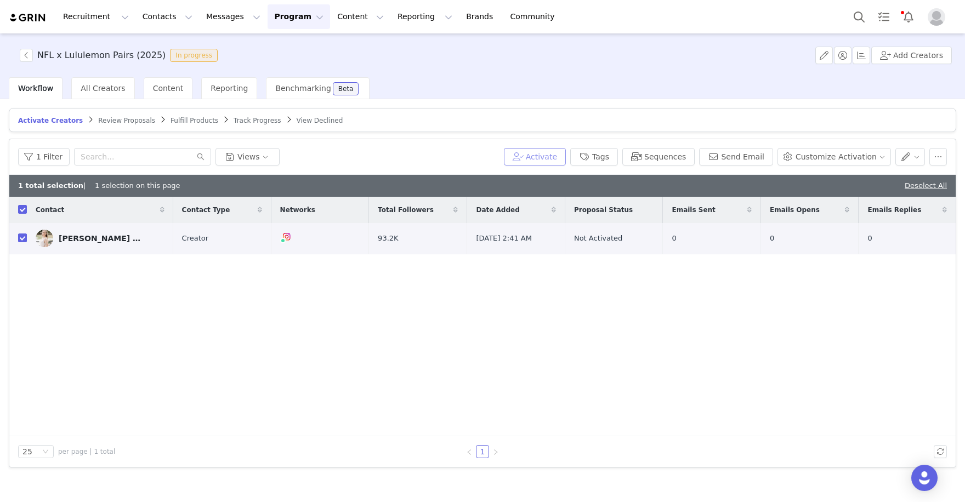
click at [564, 159] on button "Activate" at bounding box center [535, 157] width 62 height 18
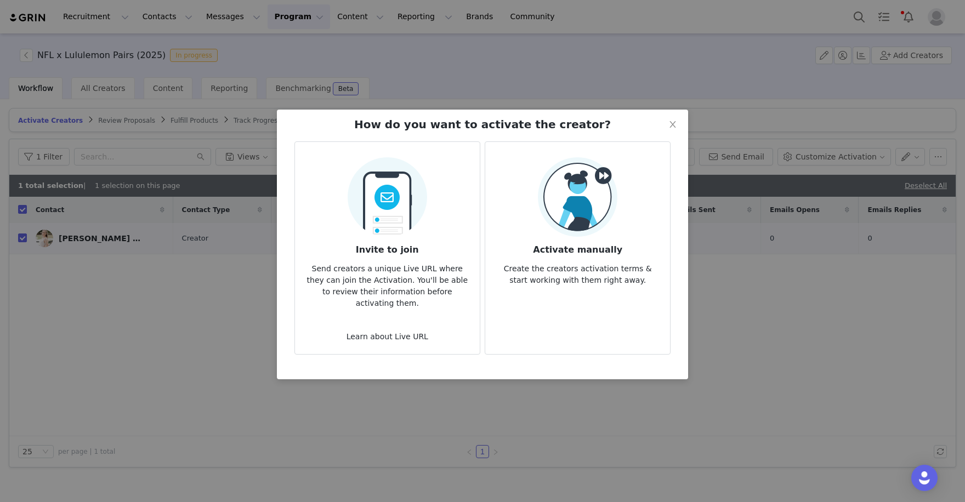
click at [580, 221] on img at bounding box center [578, 197] width 80 height 80
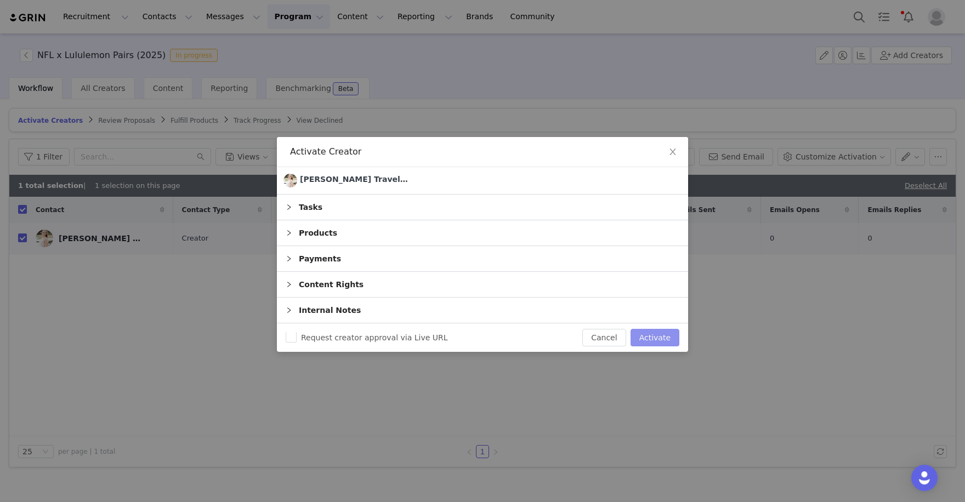
click at [651, 339] on button "Activate" at bounding box center [655, 338] width 49 height 18
checkbox input "false"
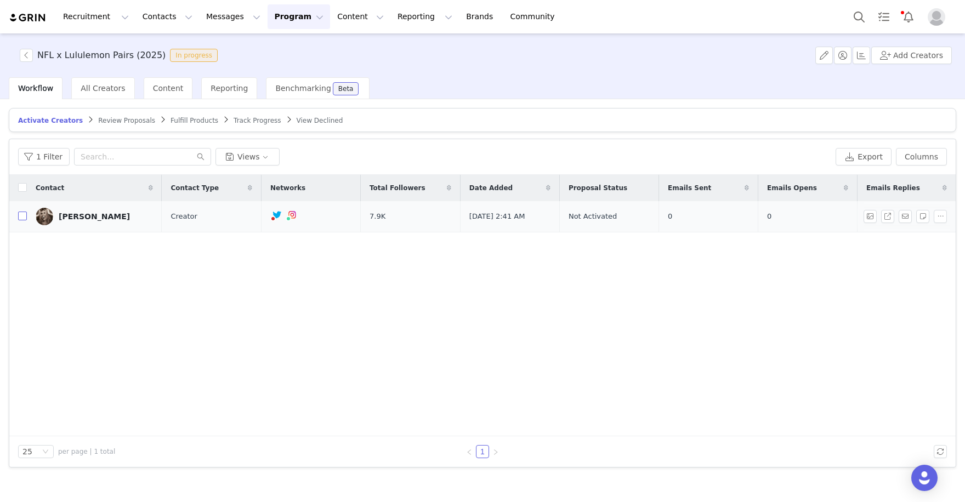
click at [24, 214] on input "checkbox" at bounding box center [22, 216] width 9 height 9
checkbox input "true"
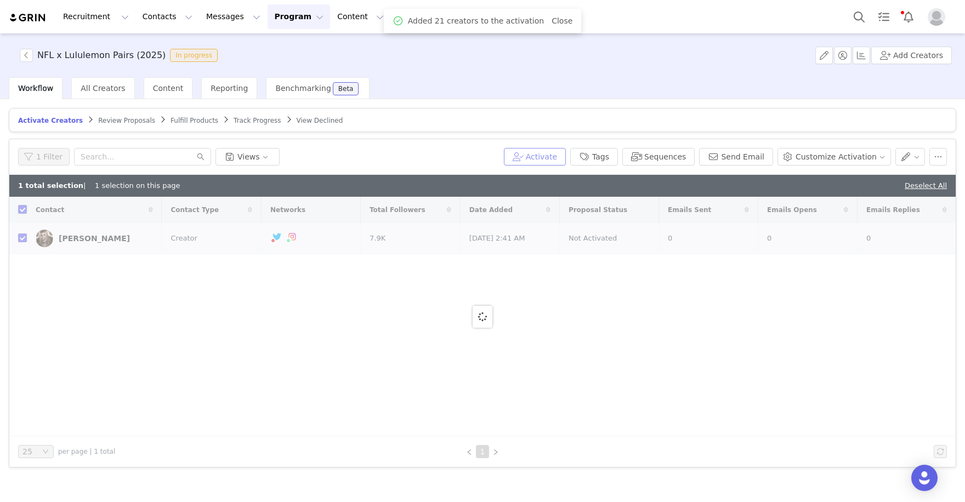
checkbox input "false"
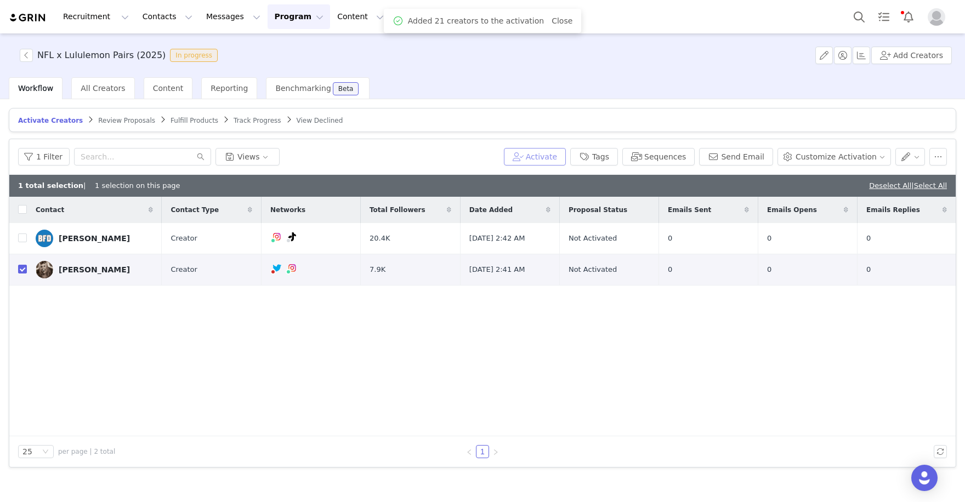
click at [540, 156] on button "Activate" at bounding box center [535, 157] width 62 height 18
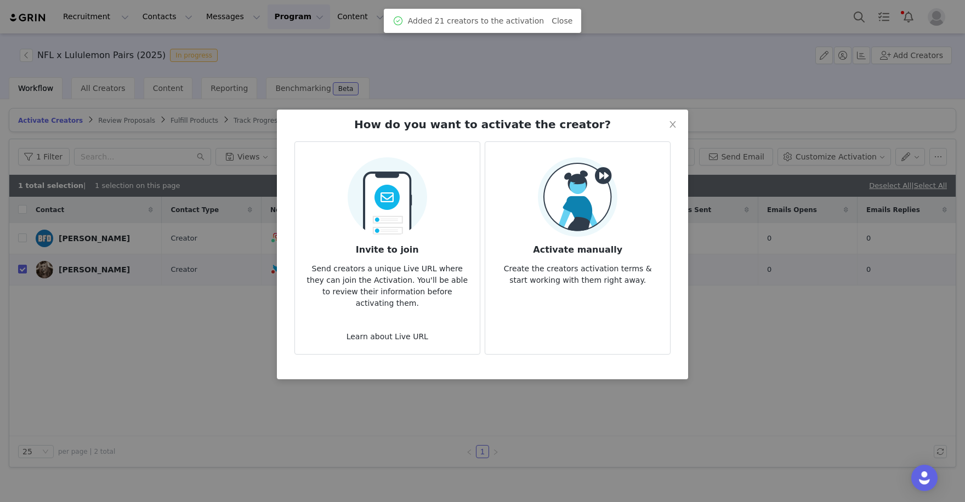
click at [588, 193] on img at bounding box center [578, 197] width 80 height 80
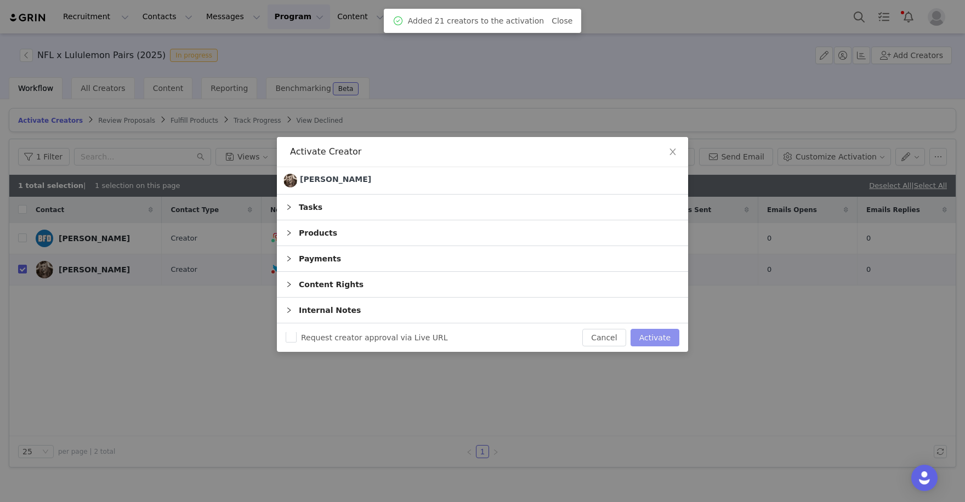
click at [643, 336] on button "Activate" at bounding box center [655, 338] width 49 height 18
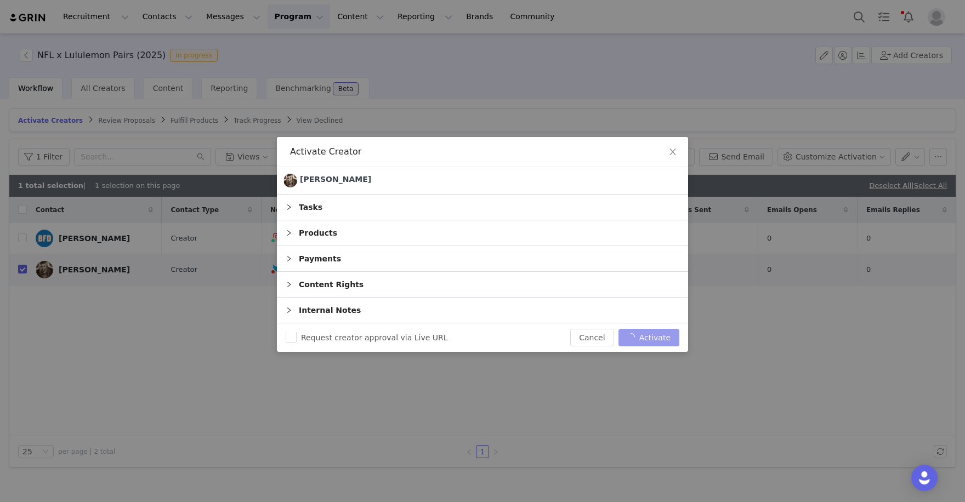
checkbox input "false"
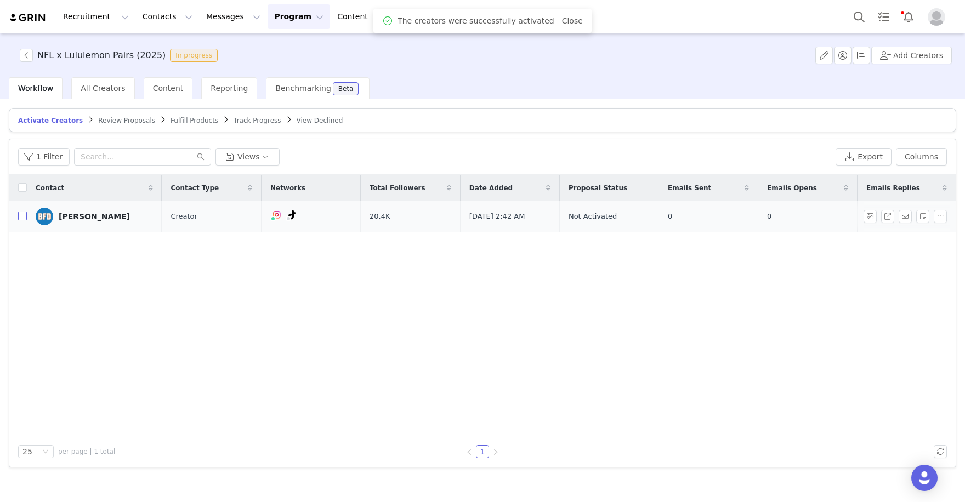
click at [26, 217] on input "checkbox" at bounding box center [22, 216] width 9 height 9
checkbox input "true"
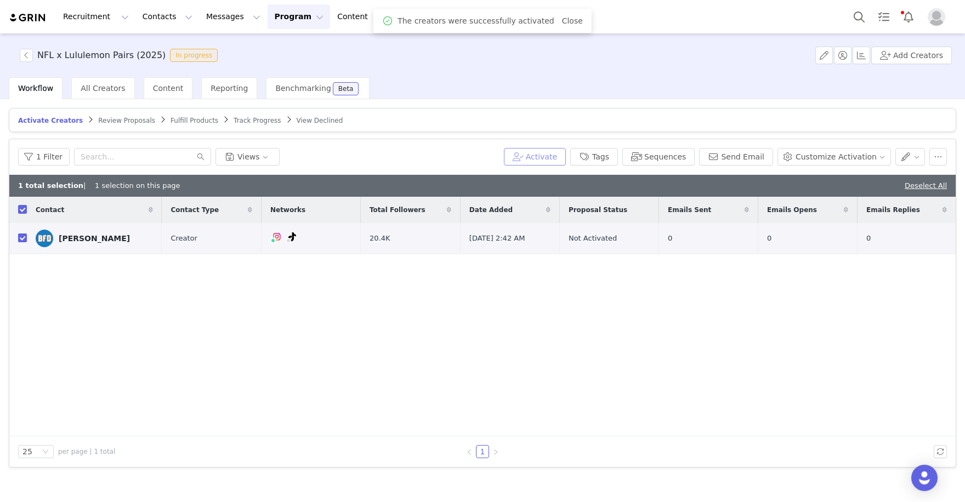
click at [545, 156] on button "Activate" at bounding box center [535, 157] width 62 height 18
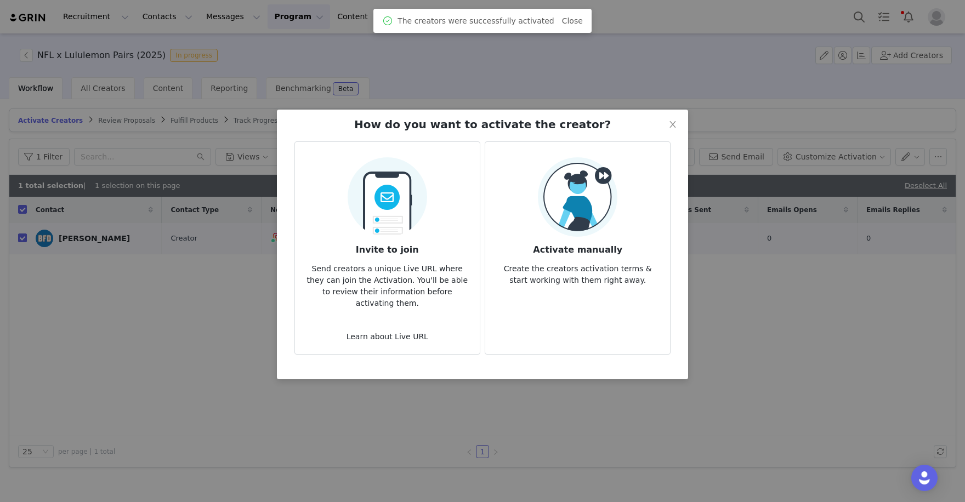
click at [580, 250] on h3 "Activate manually" at bounding box center [577, 247] width 167 height 20
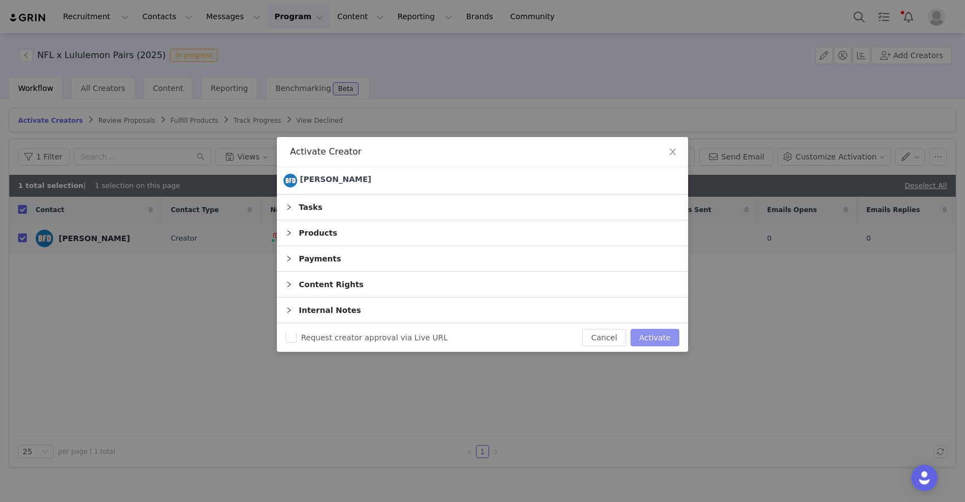
click at [652, 341] on button "Activate" at bounding box center [655, 338] width 49 height 18
checkbox input "false"
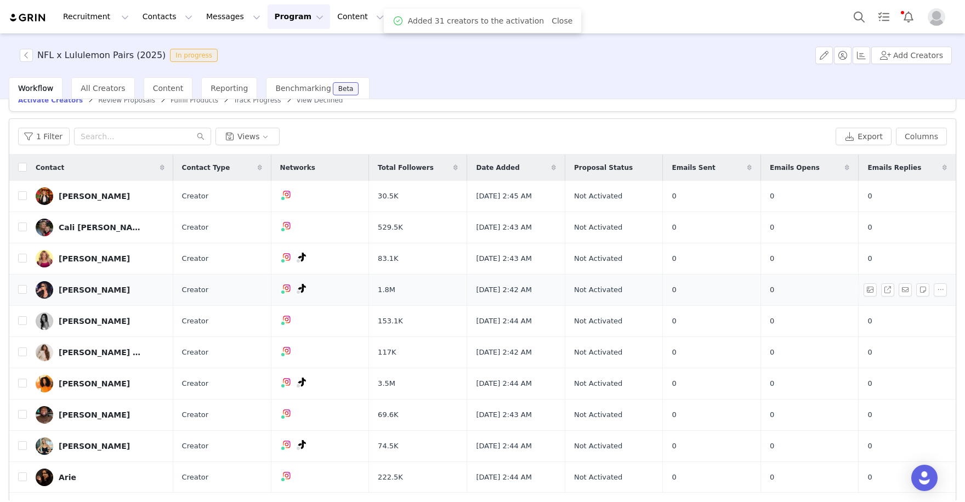
scroll to position [20, 0]
click at [18, 197] on input "checkbox" at bounding box center [22, 196] width 9 height 9
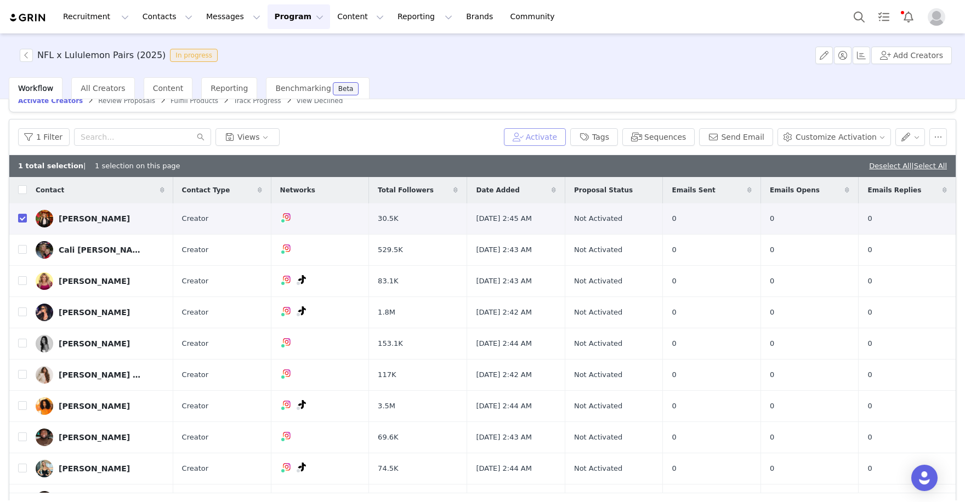
click at [546, 131] on button "Activate" at bounding box center [535, 137] width 62 height 18
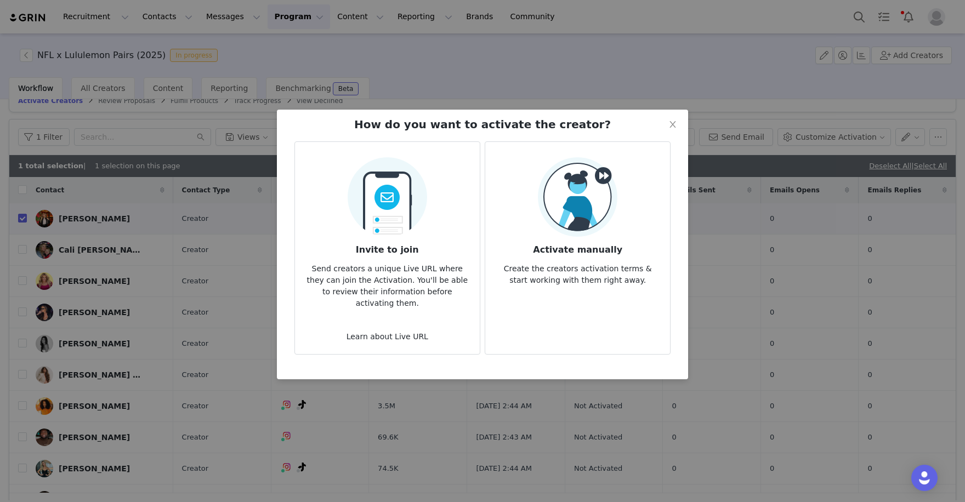
click at [569, 209] on img at bounding box center [578, 197] width 80 height 80
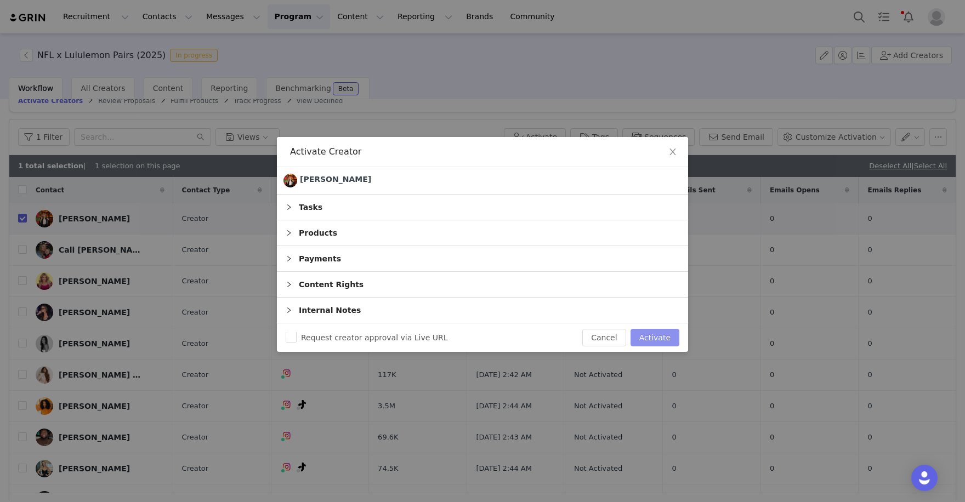
click at [651, 329] on button "Activate" at bounding box center [655, 338] width 49 height 18
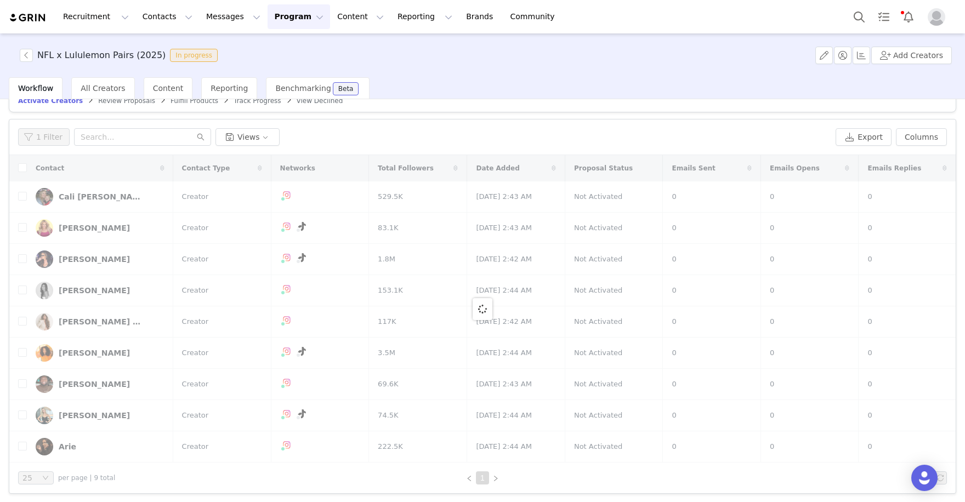
click at [21, 195] on div at bounding box center [482, 309] width 947 height 308
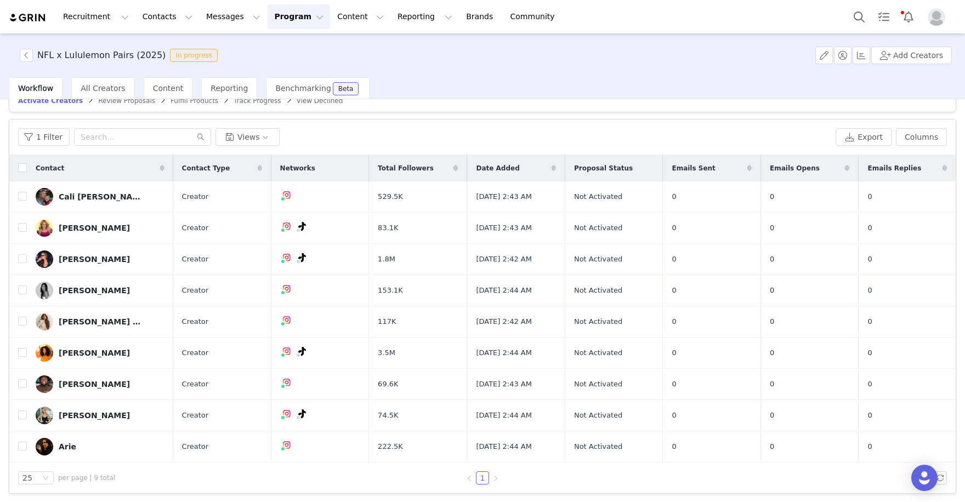
click at [21, 195] on input "checkbox" at bounding box center [22, 196] width 9 height 9
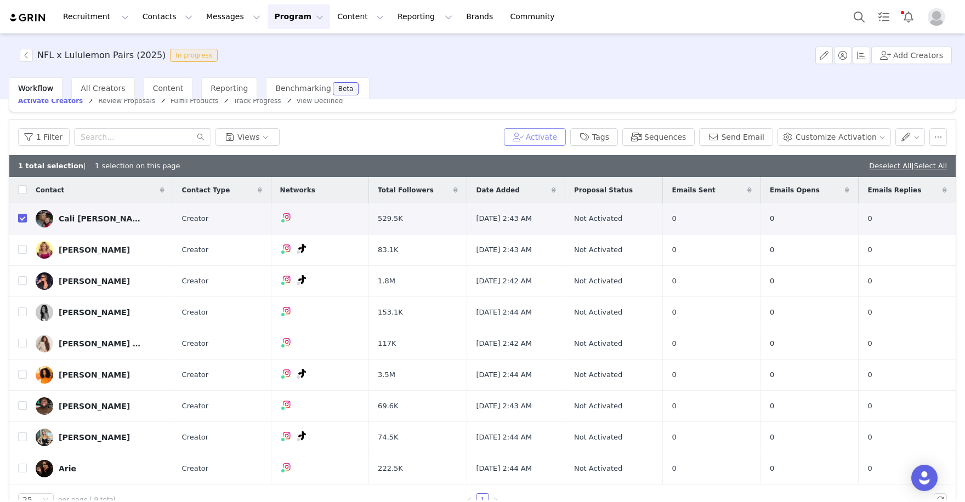
click at [552, 141] on button "Activate" at bounding box center [535, 137] width 62 height 18
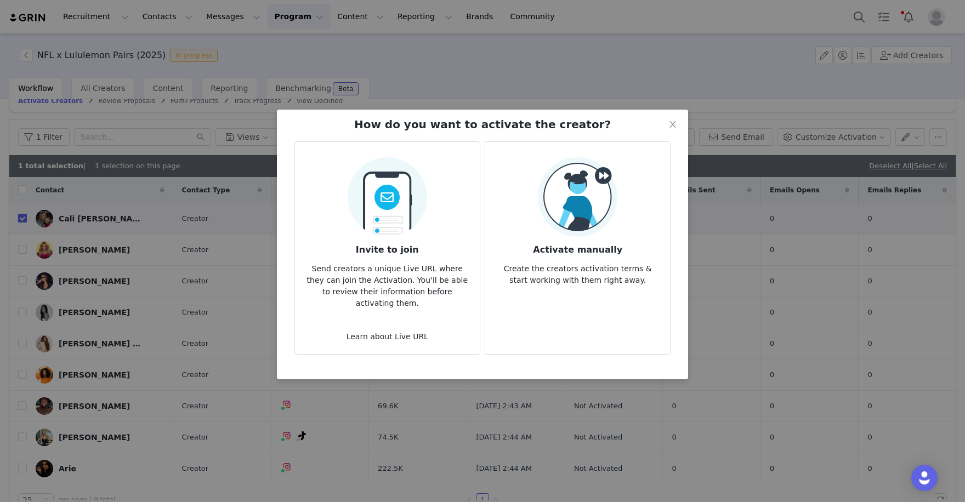
click at [585, 227] on img at bounding box center [578, 197] width 80 height 80
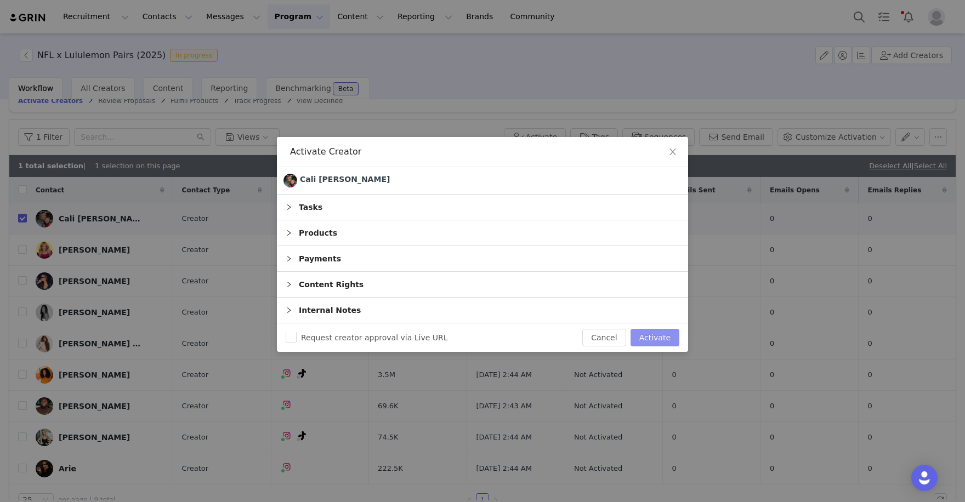
click at [656, 332] on button "Activate" at bounding box center [655, 338] width 49 height 18
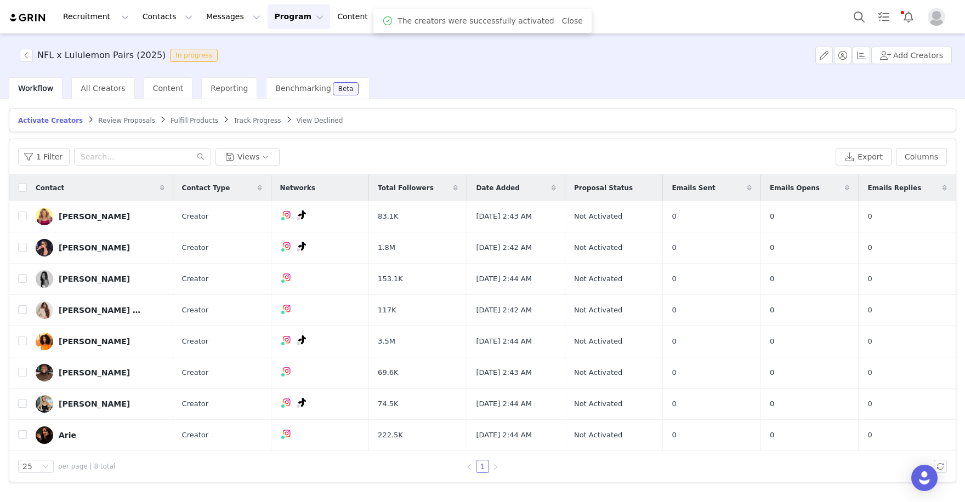
scroll to position [0, 0]
click at [21, 215] on input "checkbox" at bounding box center [22, 216] width 9 height 9
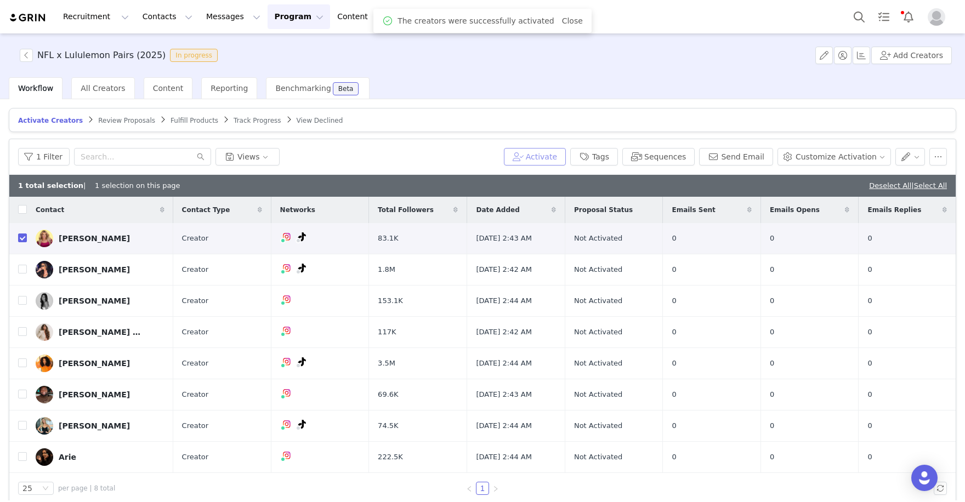
click at [557, 160] on button "Activate" at bounding box center [535, 157] width 62 height 18
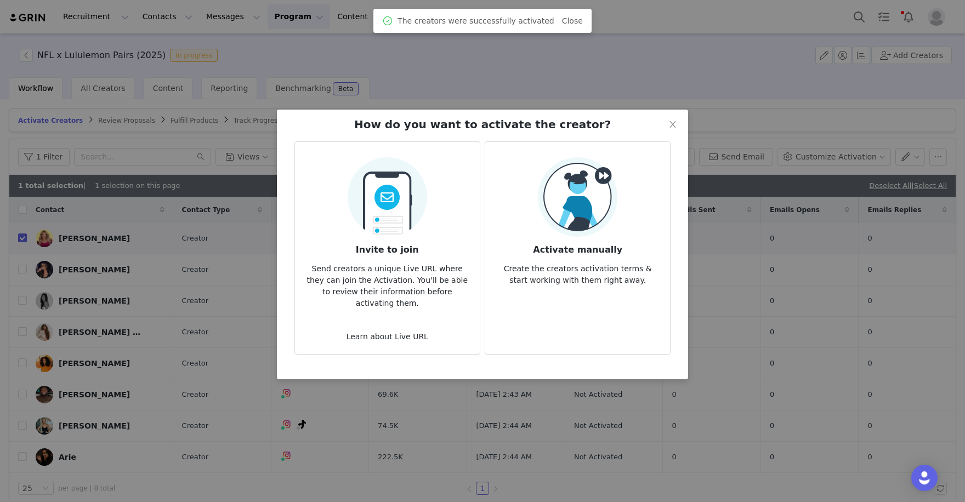
click at [583, 242] on h3 "Activate manually" at bounding box center [577, 247] width 167 height 20
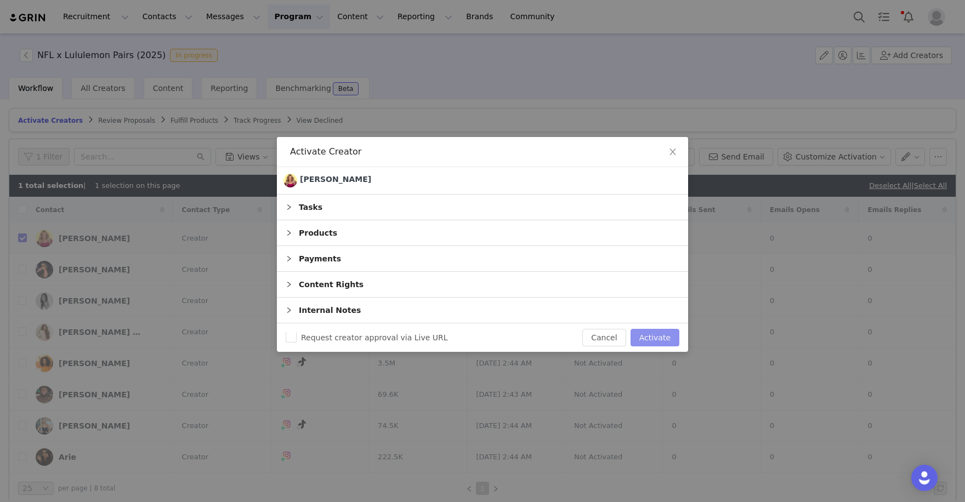
click at [647, 336] on button "Activate" at bounding box center [655, 338] width 49 height 18
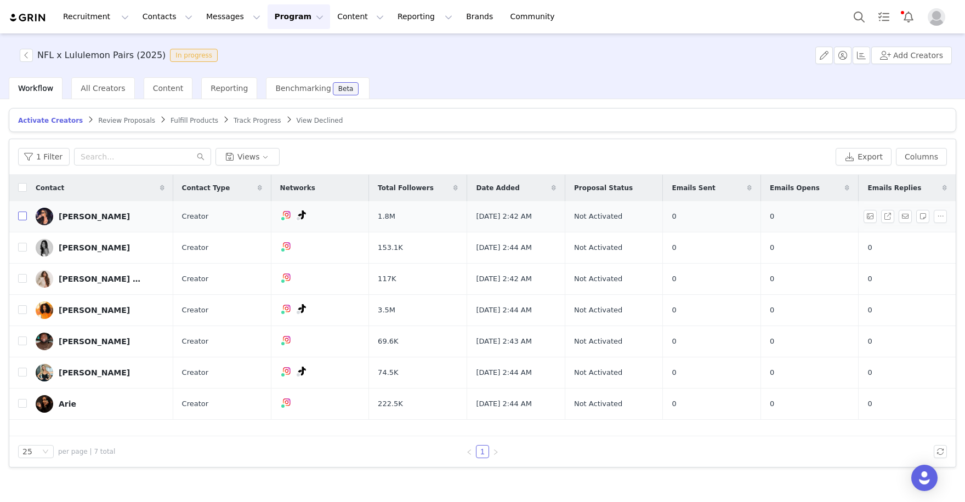
click at [20, 214] on input "checkbox" at bounding box center [22, 216] width 9 height 9
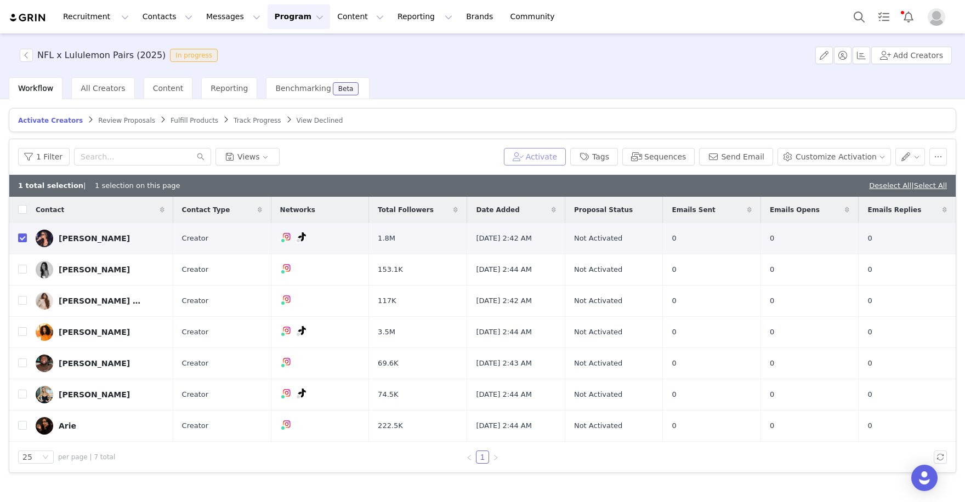
click at [553, 154] on button "Activate" at bounding box center [535, 157] width 62 height 18
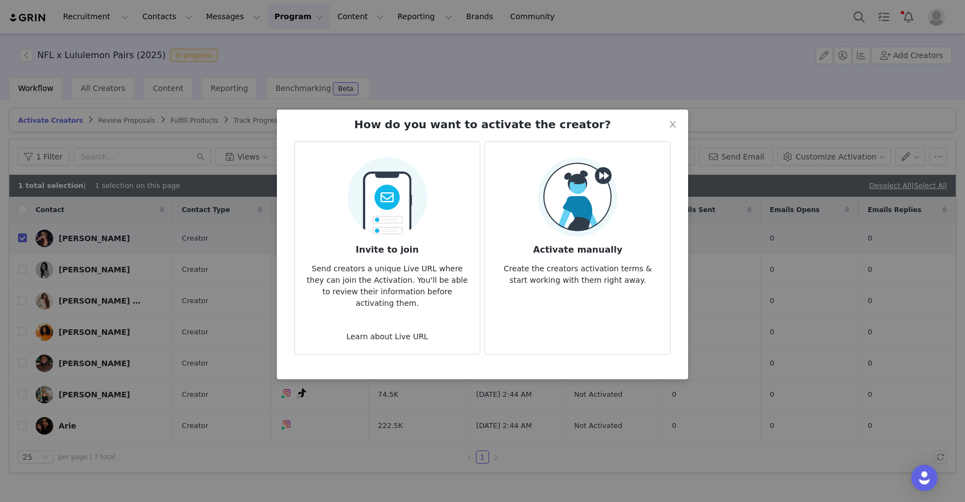
click at [590, 228] on img at bounding box center [578, 197] width 80 height 80
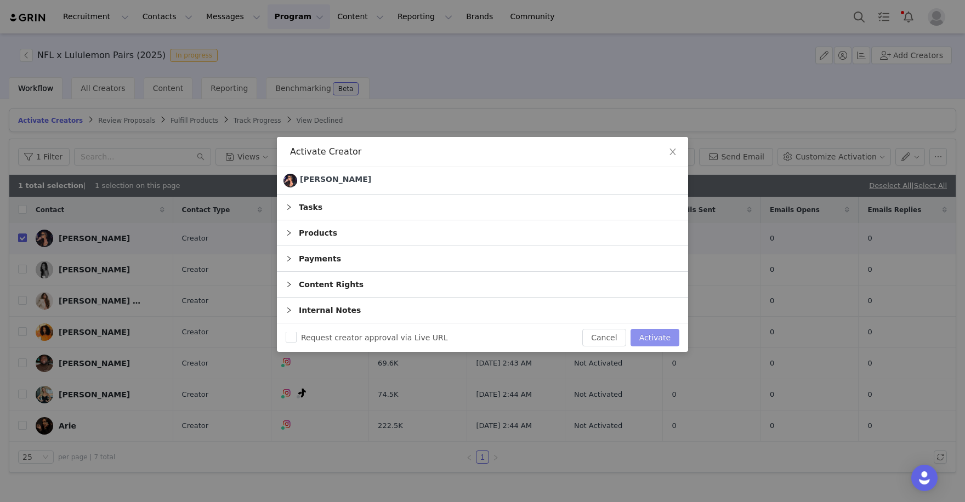
click at [659, 338] on button "Activate" at bounding box center [655, 338] width 49 height 18
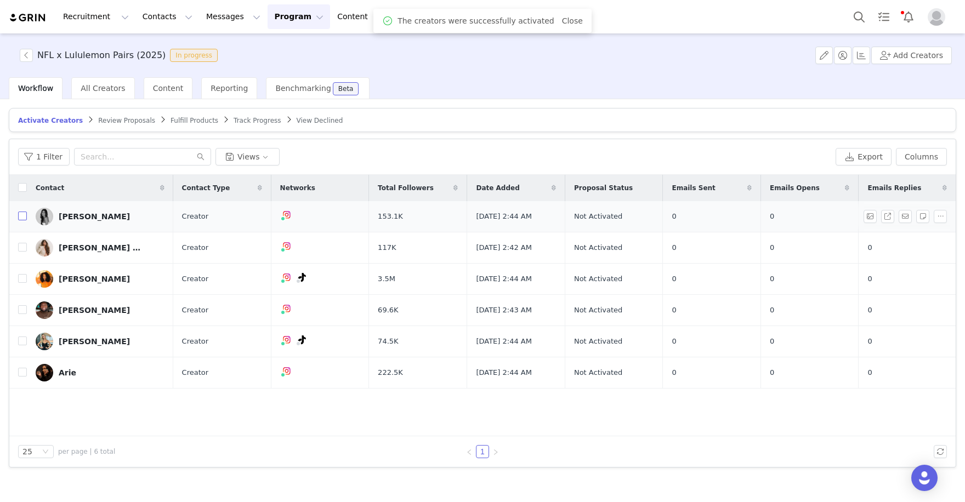
click at [21, 213] on input "checkbox" at bounding box center [22, 216] width 9 height 9
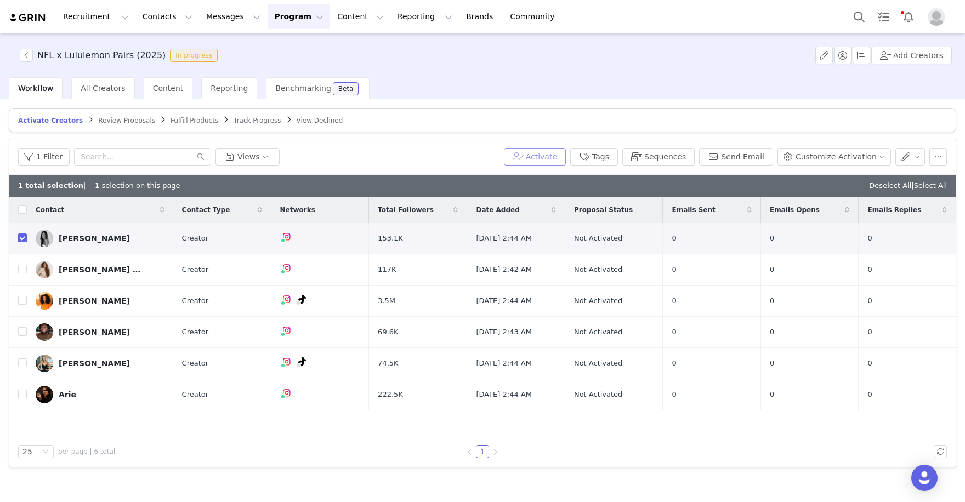
click at [552, 157] on button "Activate" at bounding box center [535, 157] width 62 height 18
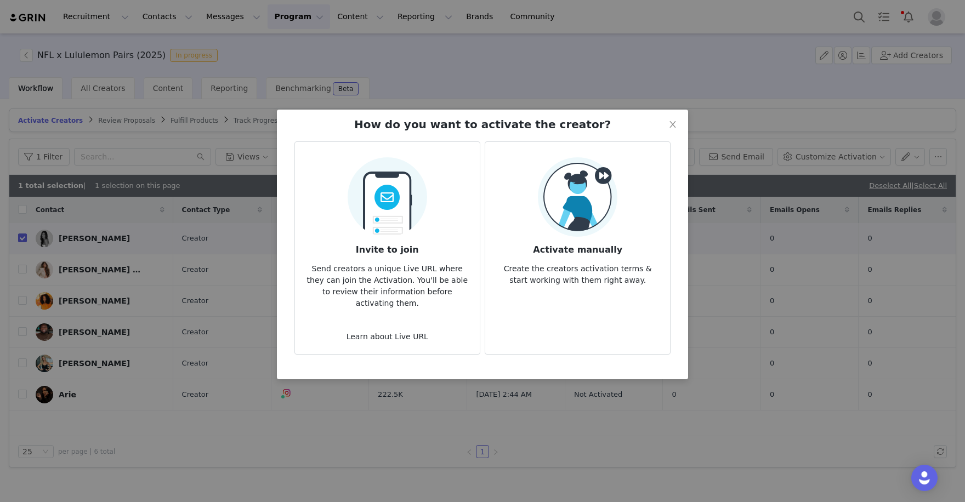
click at [562, 210] on img at bounding box center [578, 197] width 80 height 80
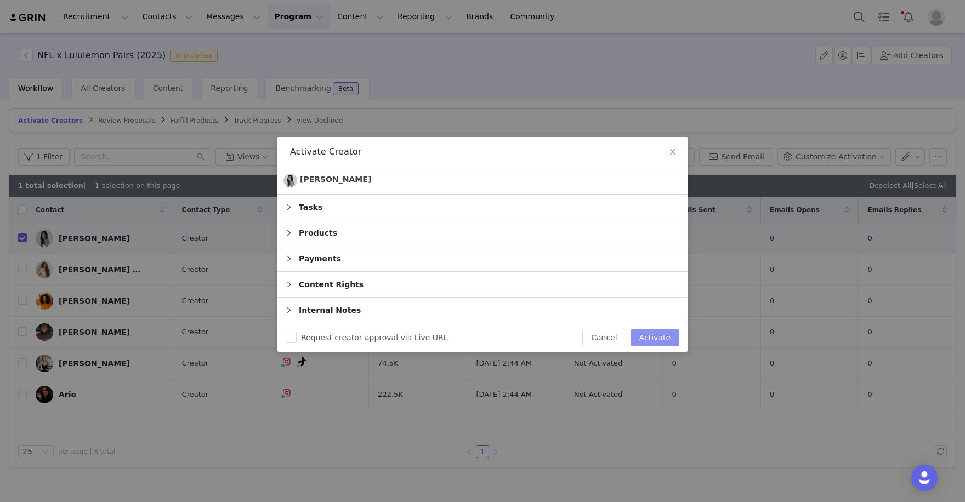
click at [654, 337] on button "Activate" at bounding box center [655, 338] width 49 height 18
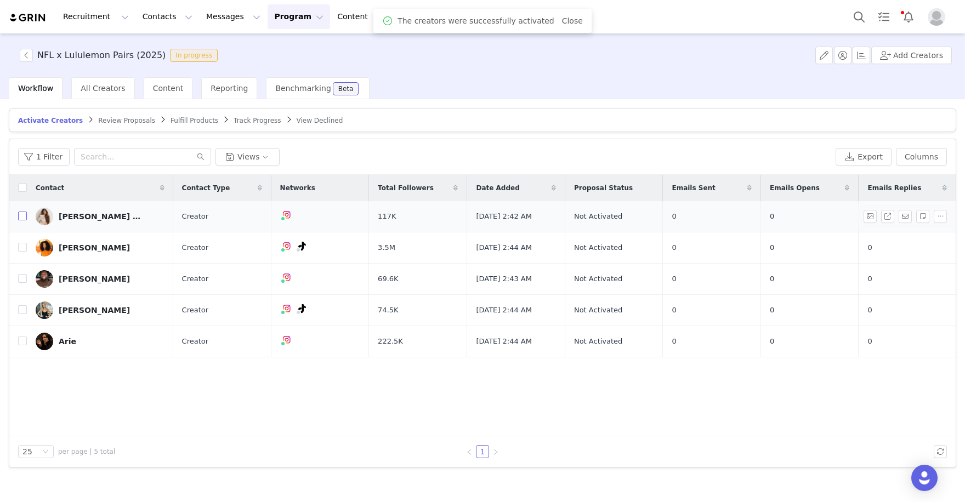
click at [24, 214] on input "checkbox" at bounding box center [22, 216] width 9 height 9
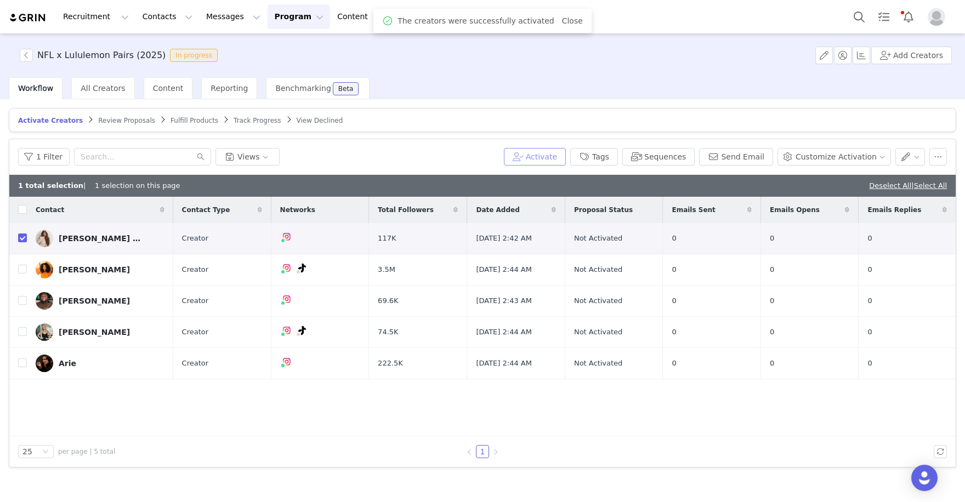
click at [553, 155] on button "Activate" at bounding box center [535, 157] width 62 height 18
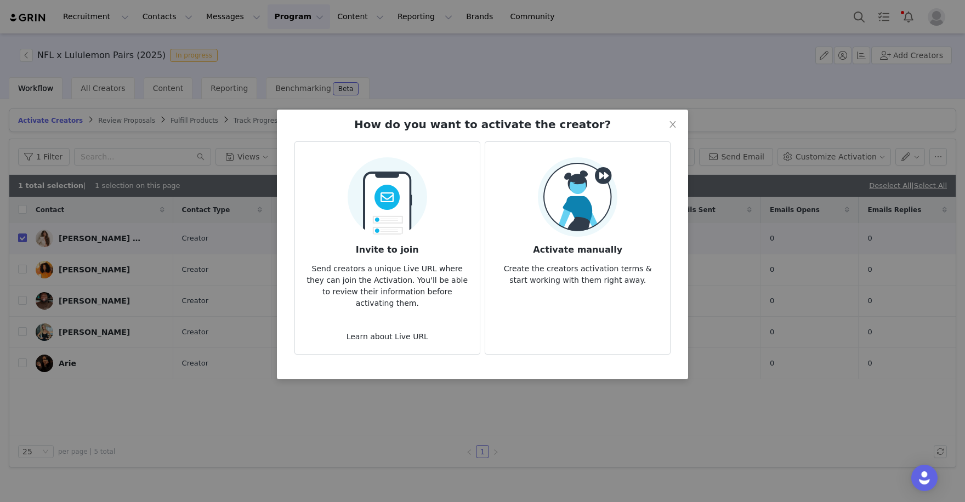
click at [606, 225] on img at bounding box center [578, 197] width 80 height 80
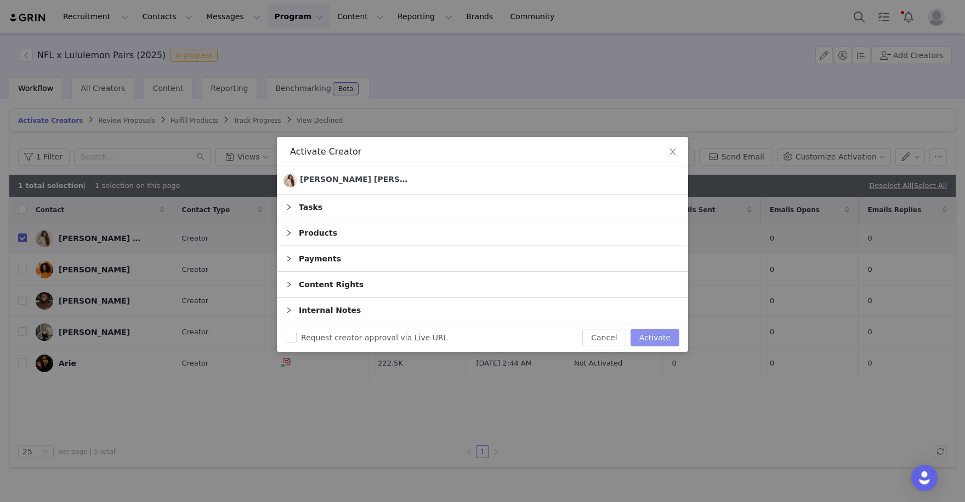
click at [664, 337] on button "Activate" at bounding box center [655, 338] width 49 height 18
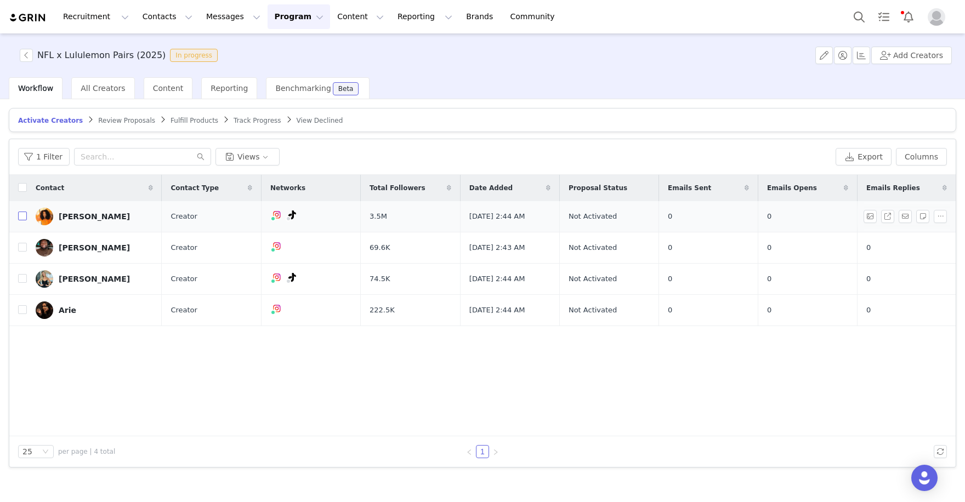
click at [22, 214] on input "checkbox" at bounding box center [22, 216] width 9 height 9
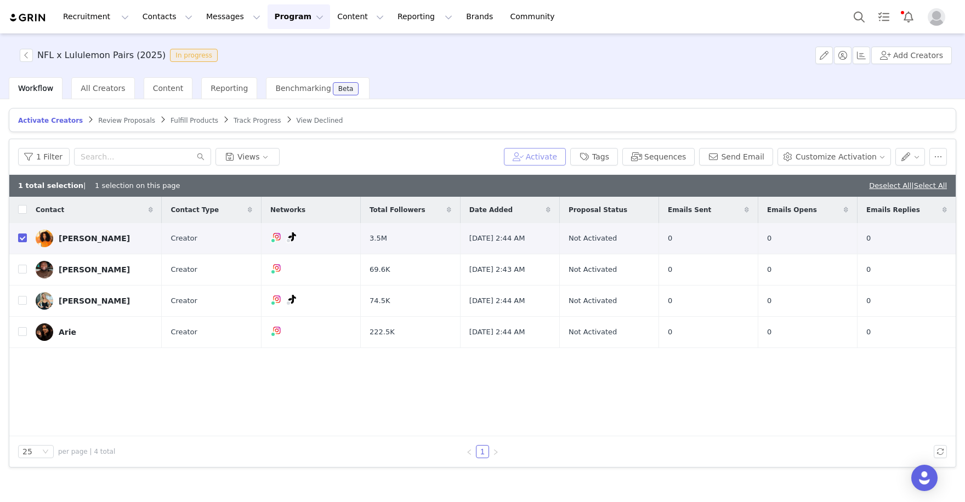
click at [551, 153] on button "Activate" at bounding box center [535, 157] width 62 height 18
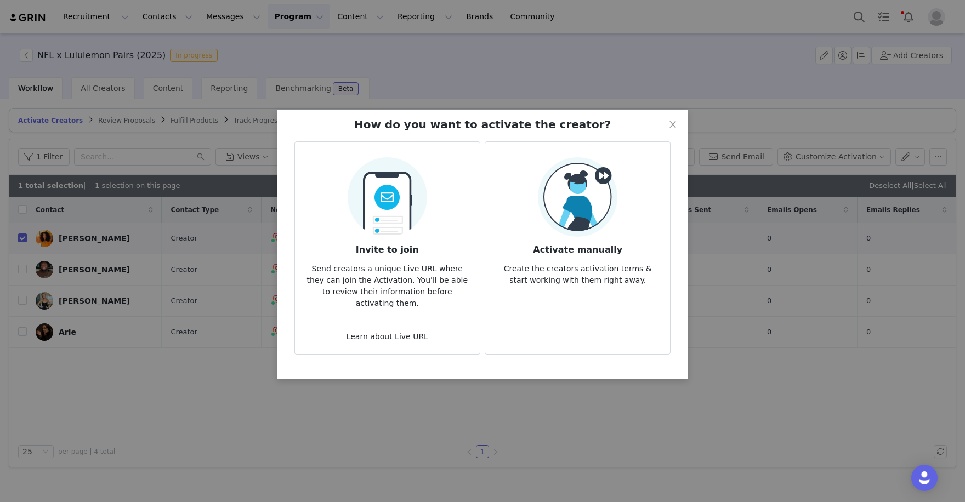
click at [558, 217] on img at bounding box center [578, 197] width 80 height 80
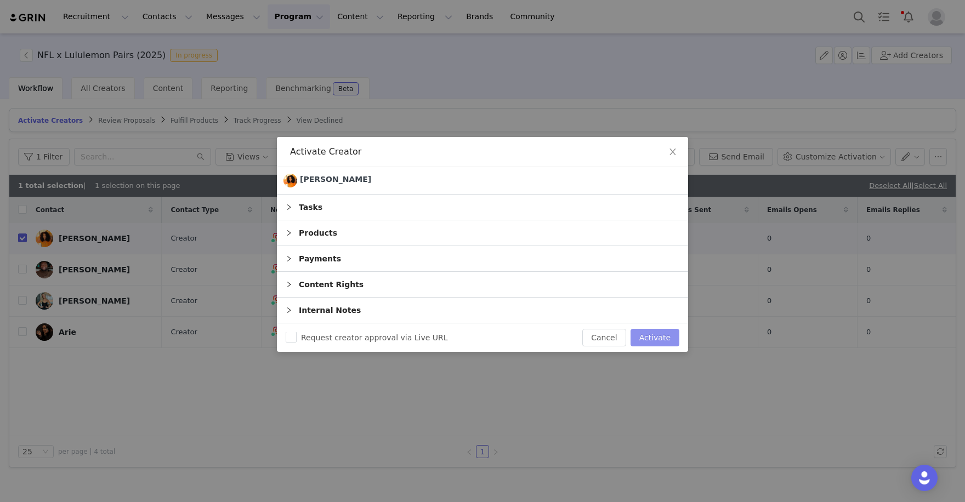
click at [646, 337] on button "Activate" at bounding box center [655, 338] width 49 height 18
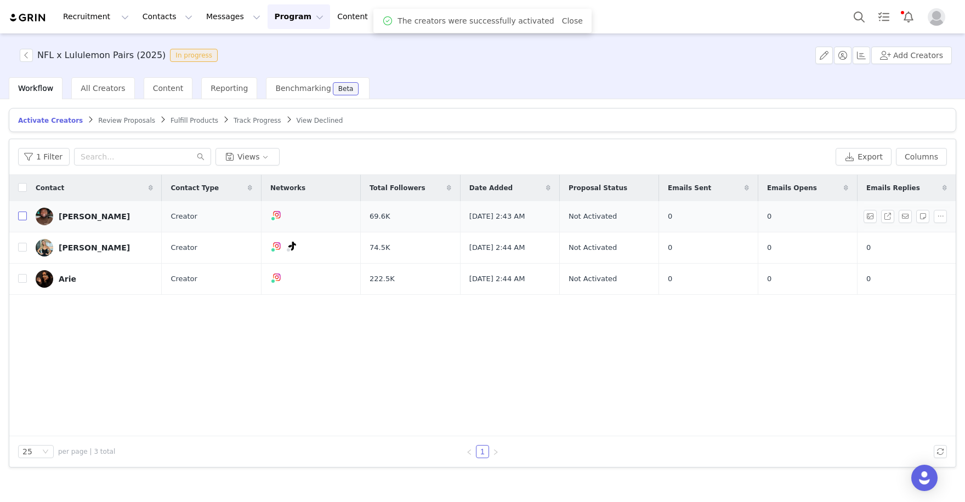
click at [21, 213] on input "checkbox" at bounding box center [22, 216] width 9 height 9
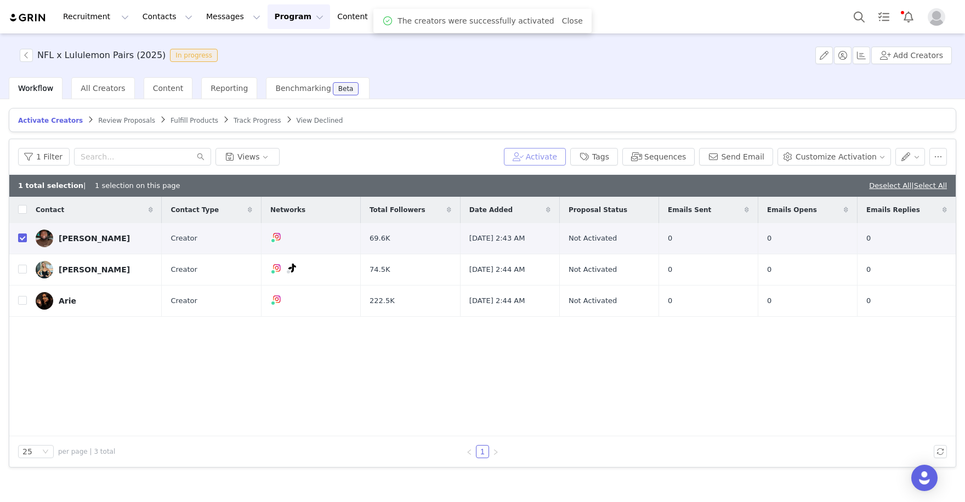
click at [555, 151] on button "Activate" at bounding box center [535, 157] width 62 height 18
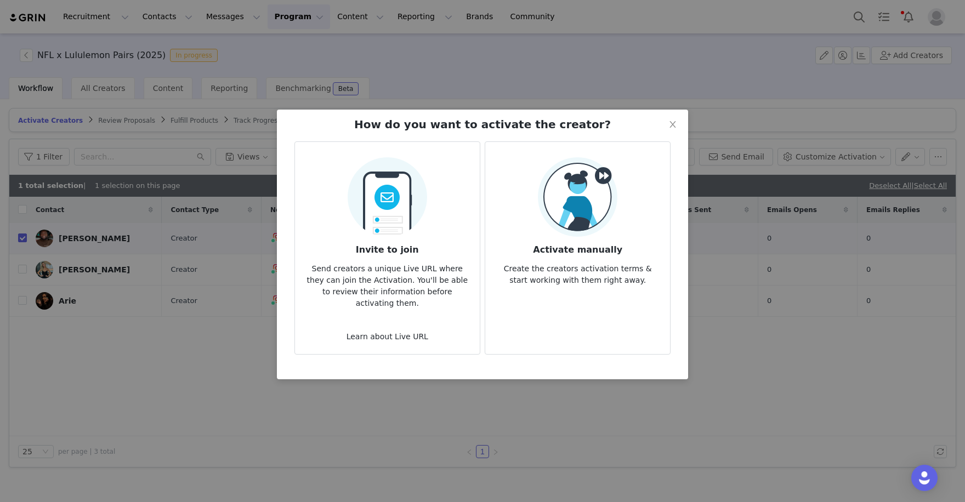
click at [594, 221] on img at bounding box center [578, 197] width 80 height 80
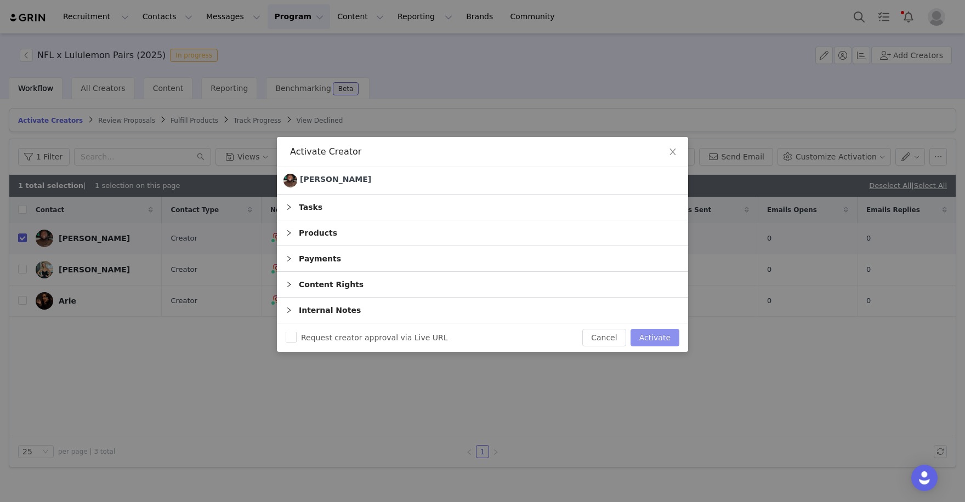
click at [648, 338] on button "Activate" at bounding box center [655, 338] width 49 height 18
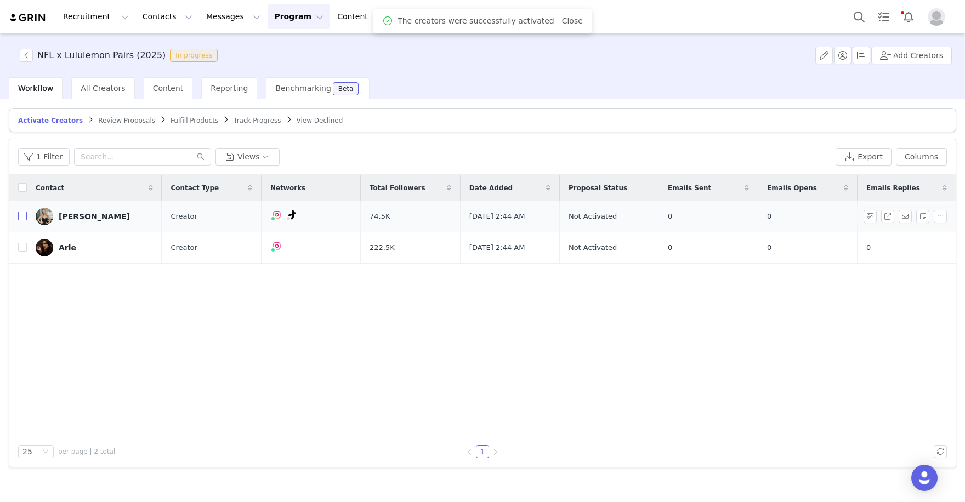
click at [23, 213] on input "checkbox" at bounding box center [22, 216] width 9 height 9
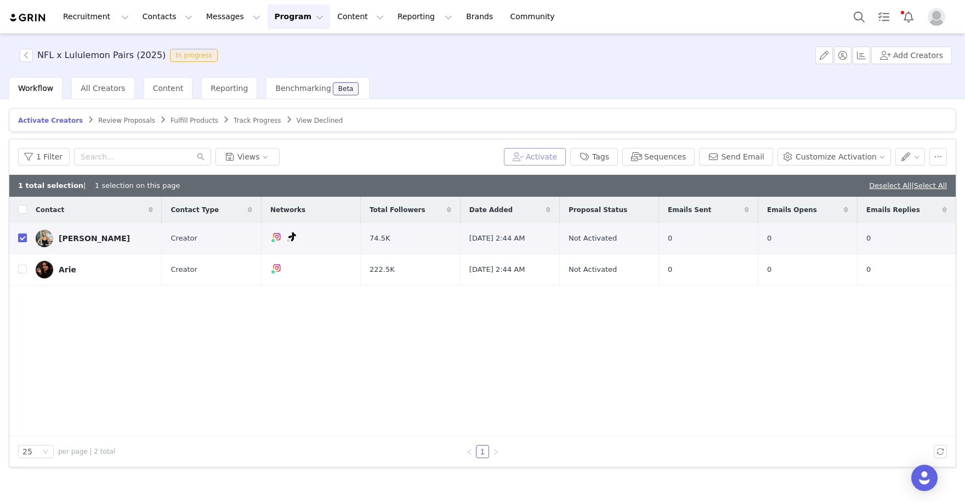
click at [551, 158] on button "Activate" at bounding box center [535, 157] width 62 height 18
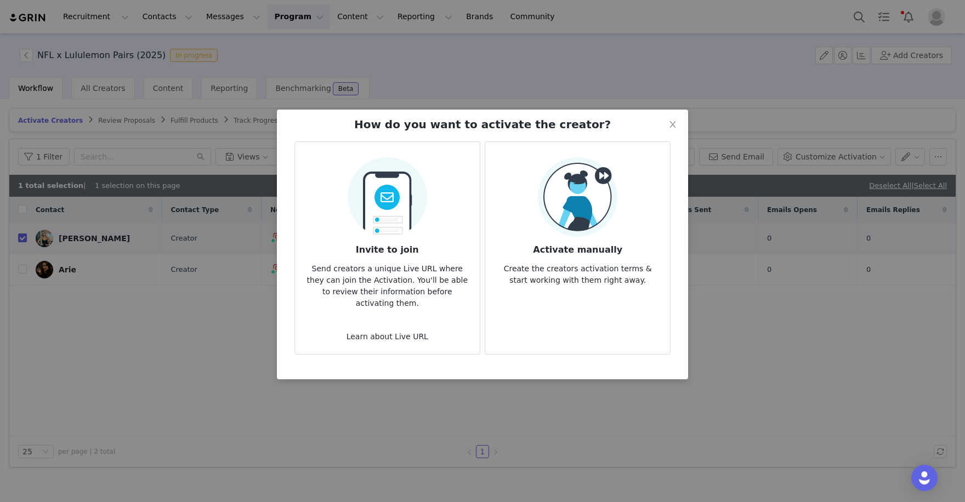
click at [597, 214] on img at bounding box center [578, 197] width 80 height 80
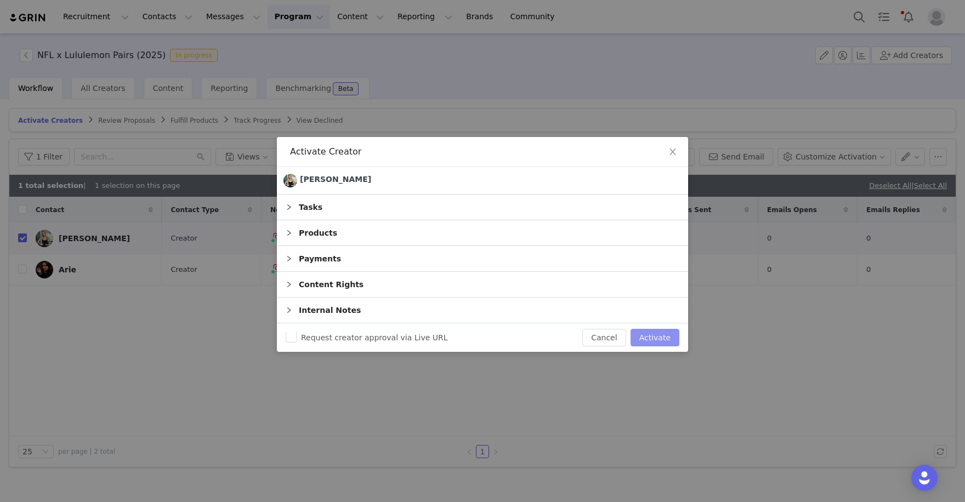
click at [652, 333] on button "Activate" at bounding box center [655, 338] width 49 height 18
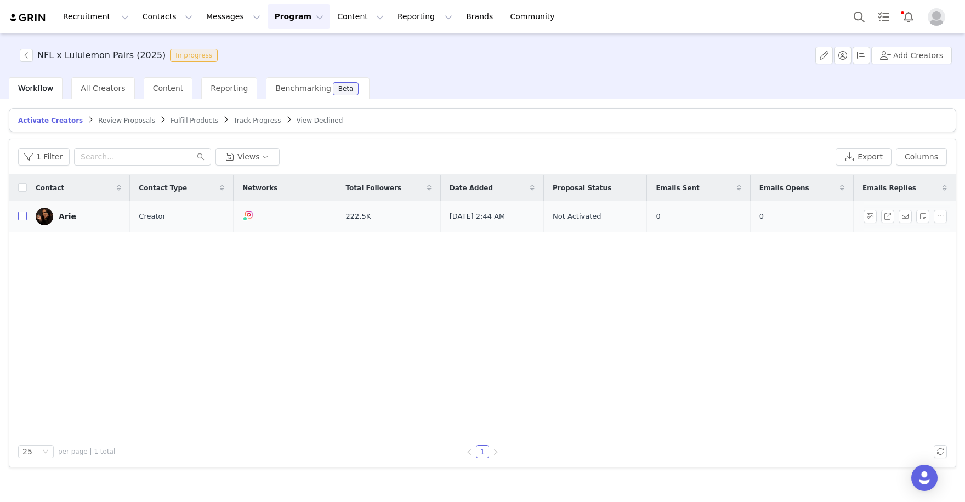
click at [21, 214] on input "checkbox" at bounding box center [22, 216] width 9 height 9
checkbox input "true"
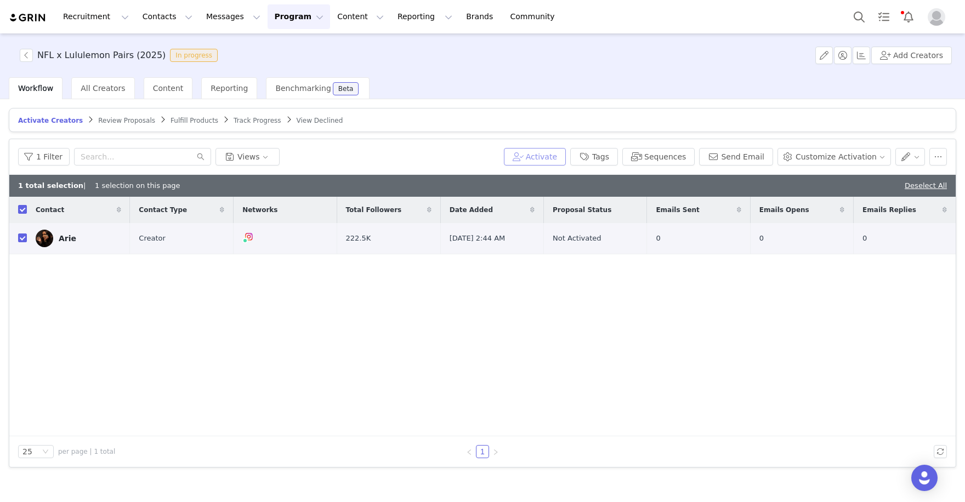
click at [566, 152] on button "Activate" at bounding box center [535, 157] width 62 height 18
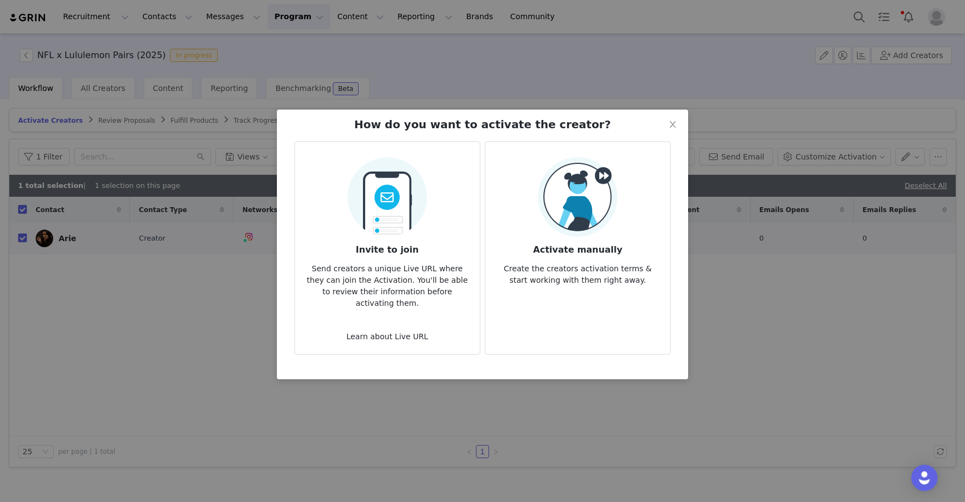
click at [597, 190] on img at bounding box center [578, 197] width 80 height 80
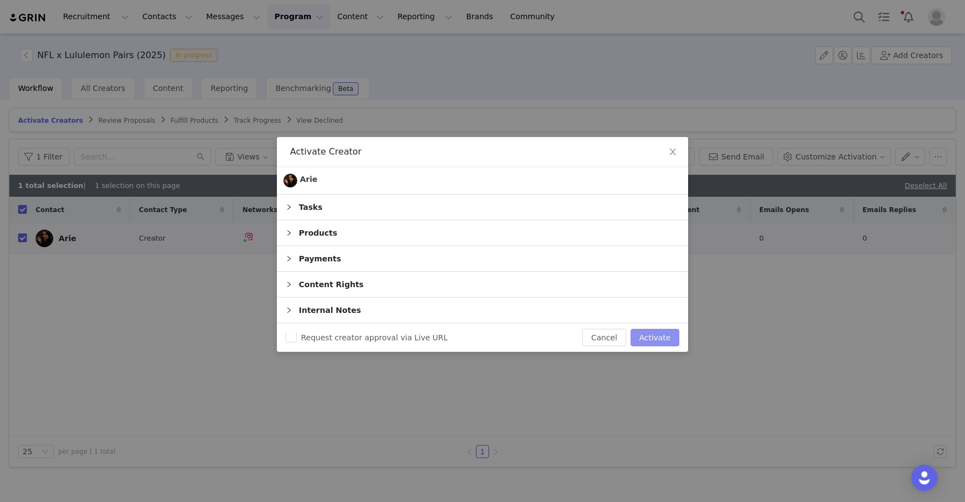
click at [667, 331] on button "Activate" at bounding box center [655, 338] width 49 height 18
checkbox input "false"
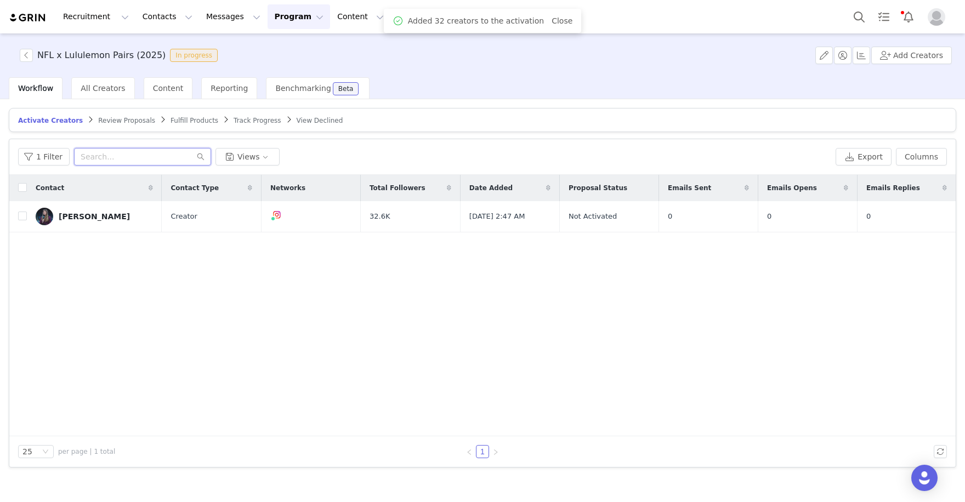
click at [136, 156] on input "text" at bounding box center [142, 157] width 137 height 18
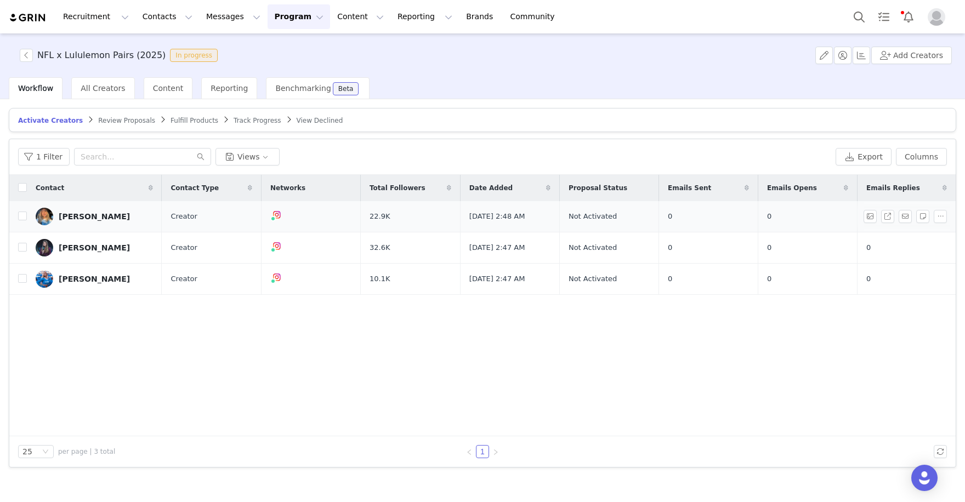
drag, startPoint x: 19, startPoint y: 216, endPoint x: 19, endPoint y: 251, distance: 34.6
click at [19, 218] on input "checkbox" at bounding box center [22, 216] width 9 height 9
checkbox input "true"
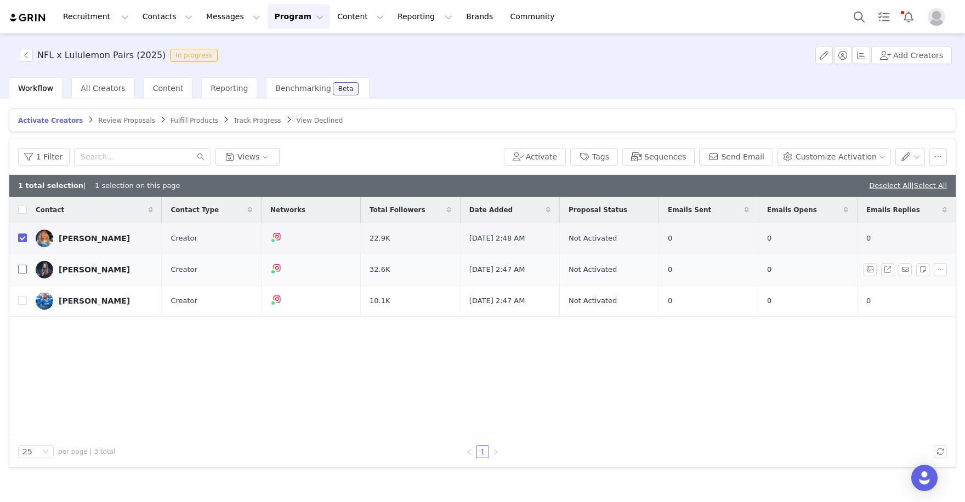
click at [20, 265] on input "checkbox" at bounding box center [22, 269] width 9 height 9
checkbox input "true"
click at [20, 305] on input "checkbox" at bounding box center [22, 300] width 9 height 9
checkbox input "true"
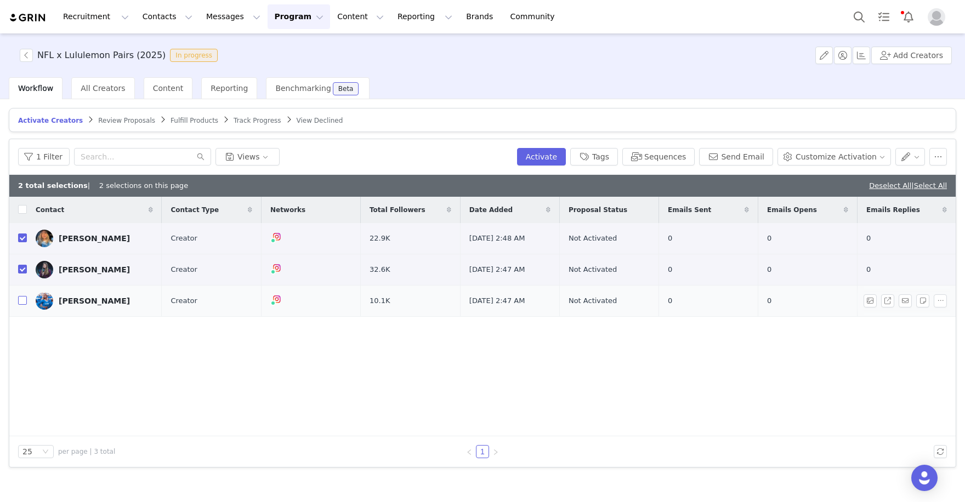
checkbox input "true"
click at [542, 159] on button "Activate" at bounding box center [541, 157] width 49 height 18
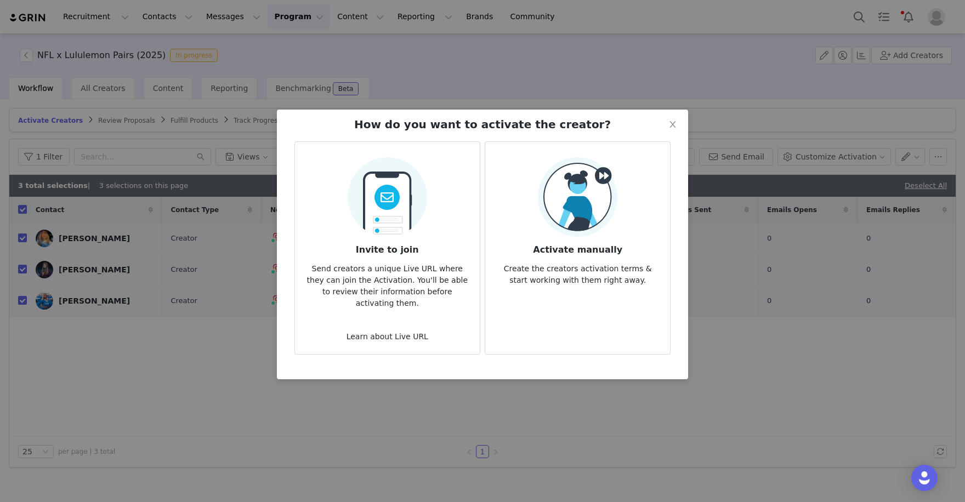
click at [591, 206] on img at bounding box center [578, 197] width 80 height 80
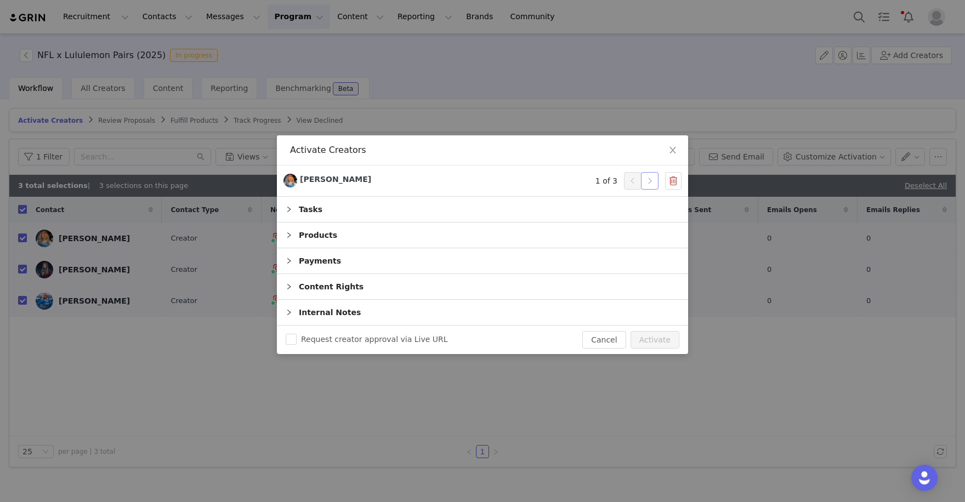
click at [647, 179] on button "button" at bounding box center [650, 181] width 18 height 18
click at [648, 182] on button "button" at bounding box center [650, 181] width 18 height 18
click at [650, 333] on button "Activate" at bounding box center [655, 340] width 49 height 18
checkbox input "false"
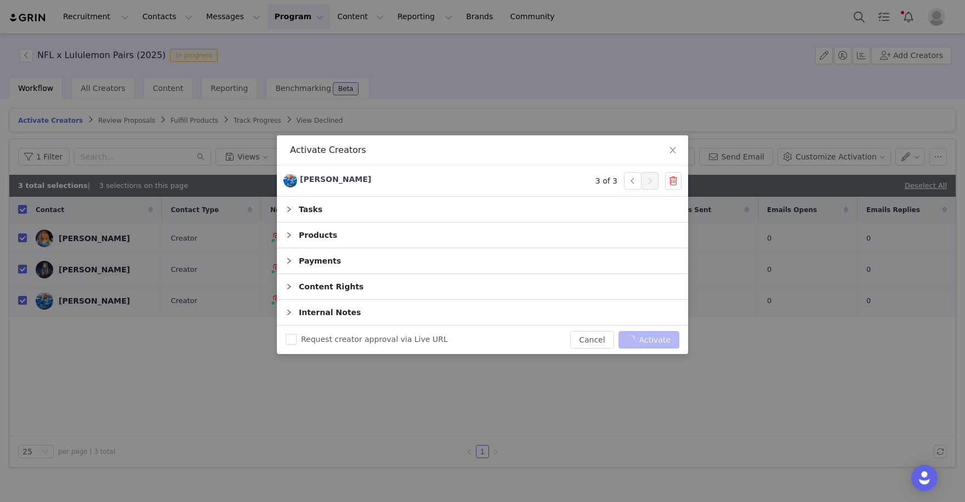
checkbox input "false"
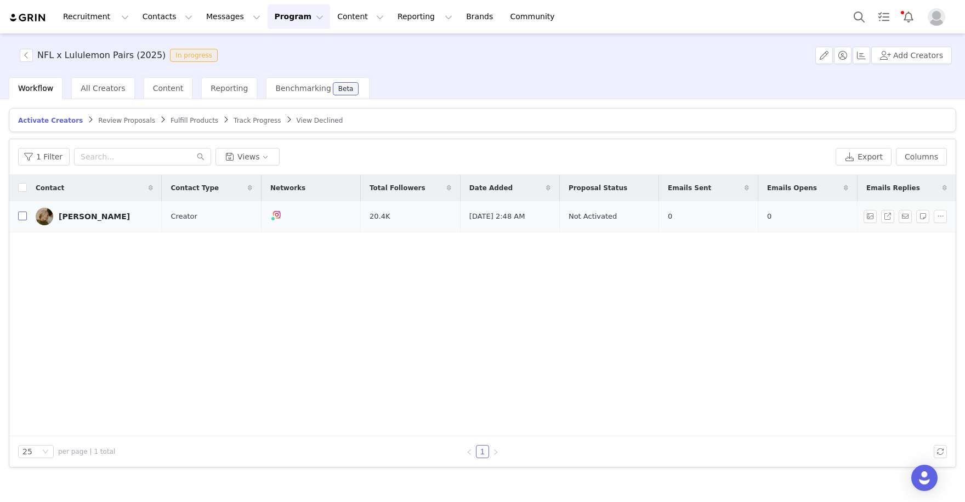
click at [22, 215] on input "checkbox" at bounding box center [22, 216] width 9 height 9
checkbox input "true"
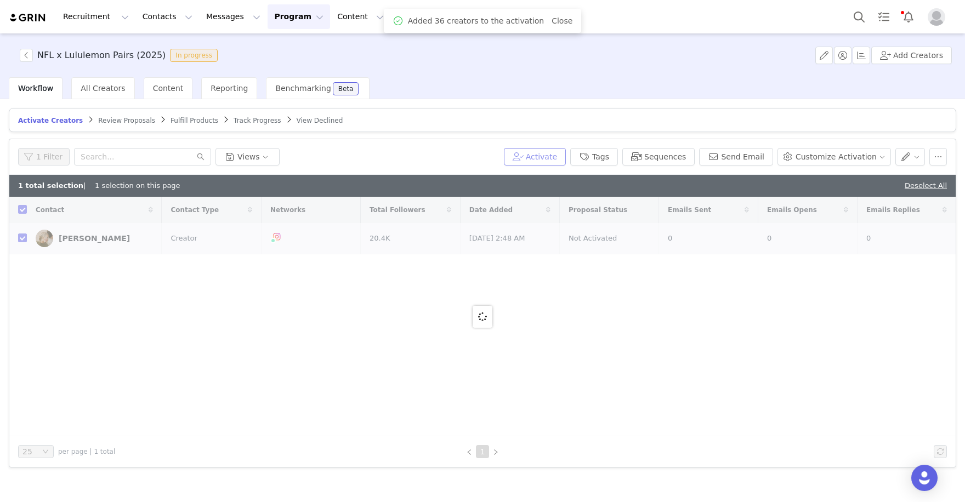
click at [549, 152] on button "Activate" at bounding box center [535, 157] width 62 height 18
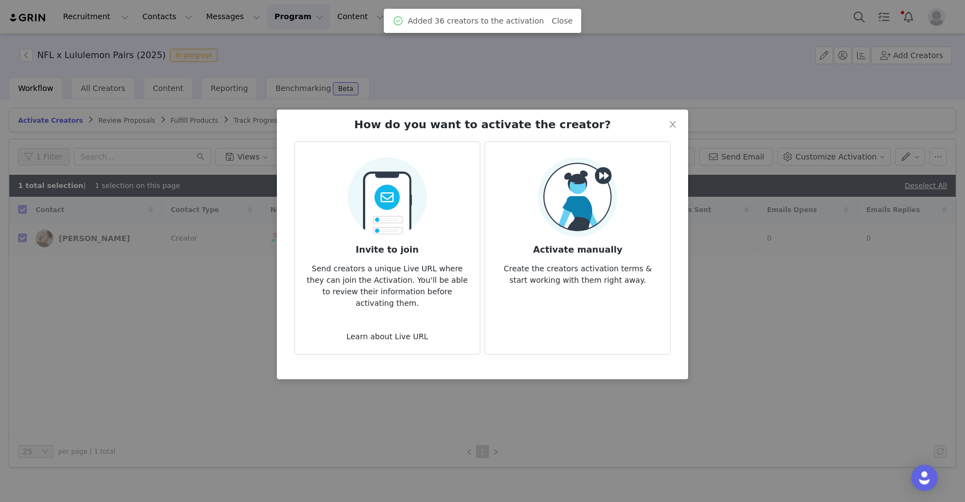
checkbox input "false"
click at [569, 217] on img at bounding box center [578, 197] width 80 height 80
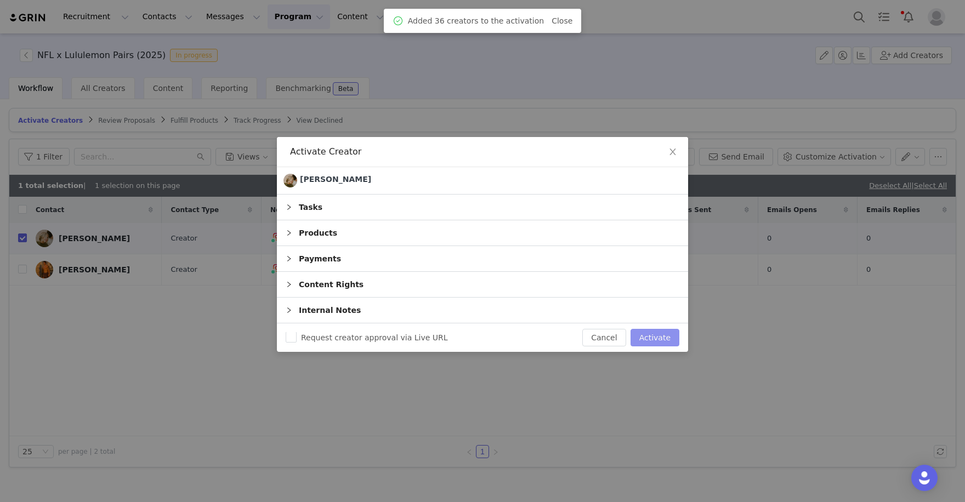
click at [652, 331] on button "Activate" at bounding box center [655, 338] width 49 height 18
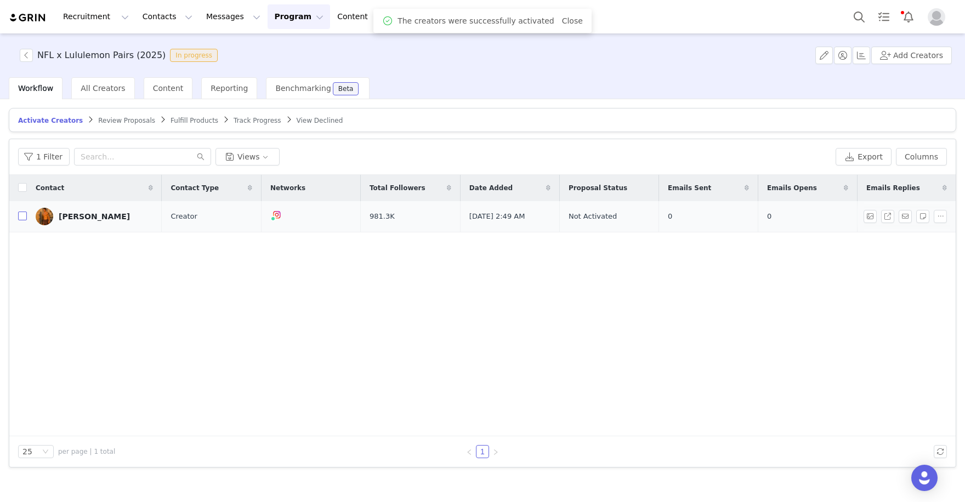
click at [23, 214] on input "checkbox" at bounding box center [22, 216] width 9 height 9
checkbox input "true"
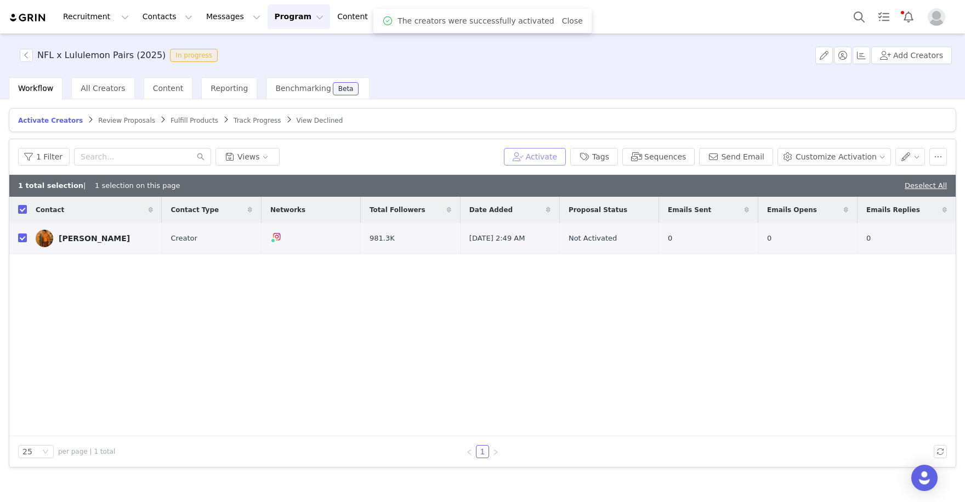
click at [553, 159] on button "Activate" at bounding box center [535, 157] width 62 height 18
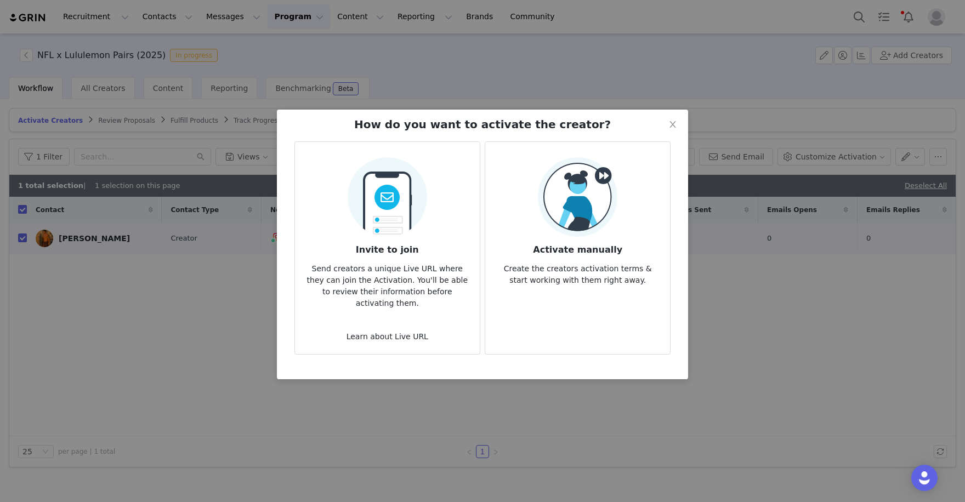
click at [614, 222] on img at bounding box center [578, 197] width 80 height 80
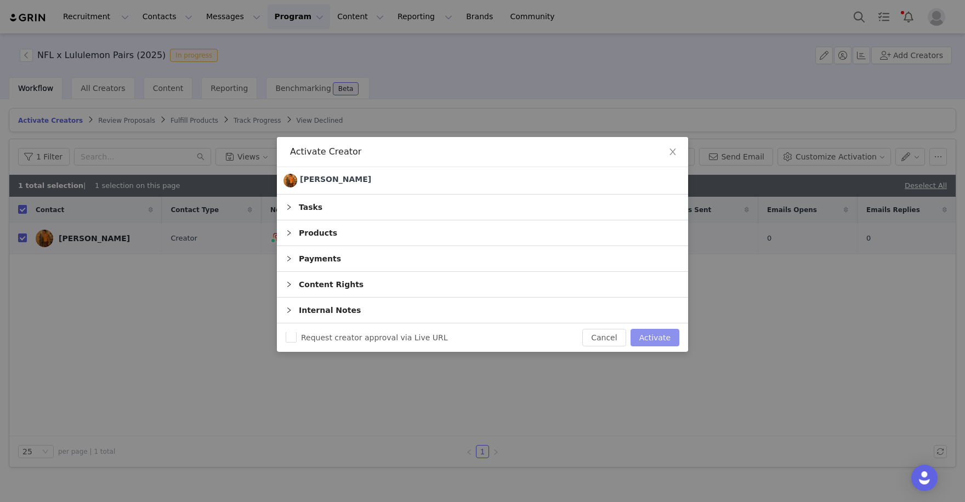
click at [649, 335] on button "Activate" at bounding box center [655, 338] width 49 height 18
checkbox input "false"
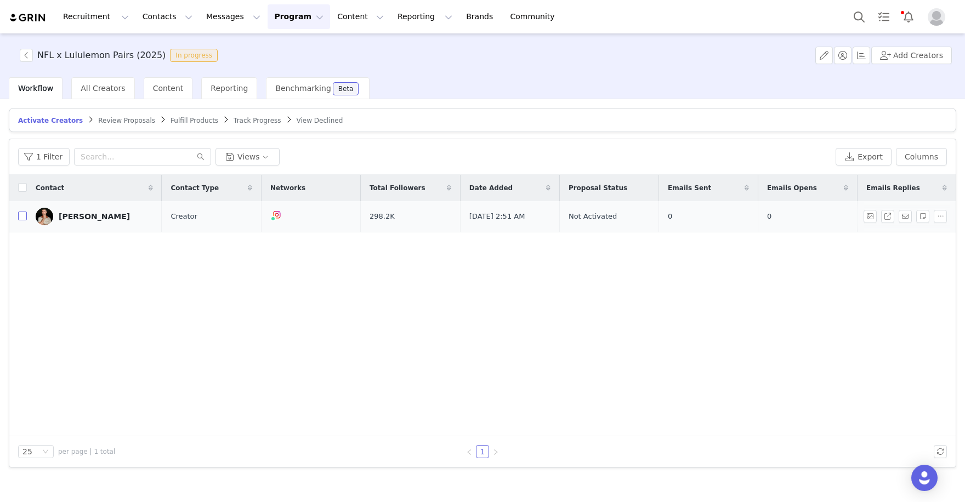
click at [23, 216] on input "checkbox" at bounding box center [22, 216] width 9 height 9
checkbox input "true"
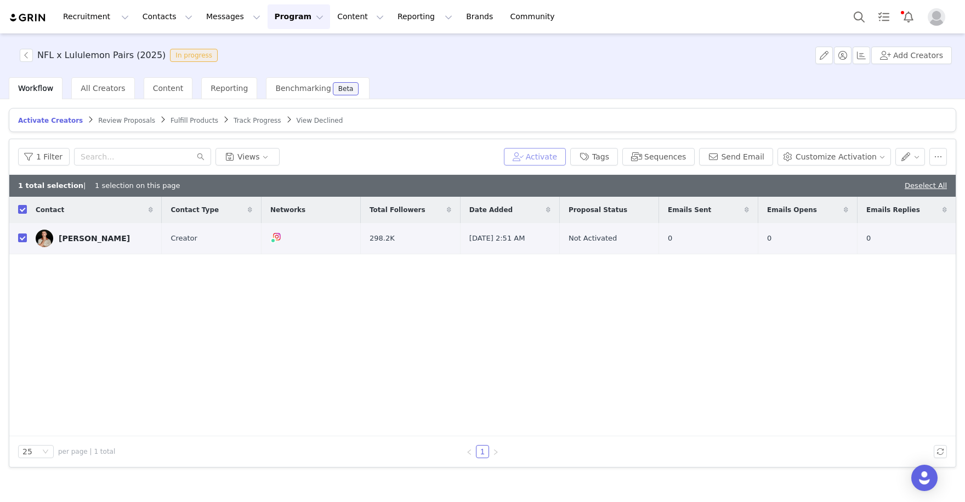
click at [552, 156] on button "Activate" at bounding box center [535, 157] width 62 height 18
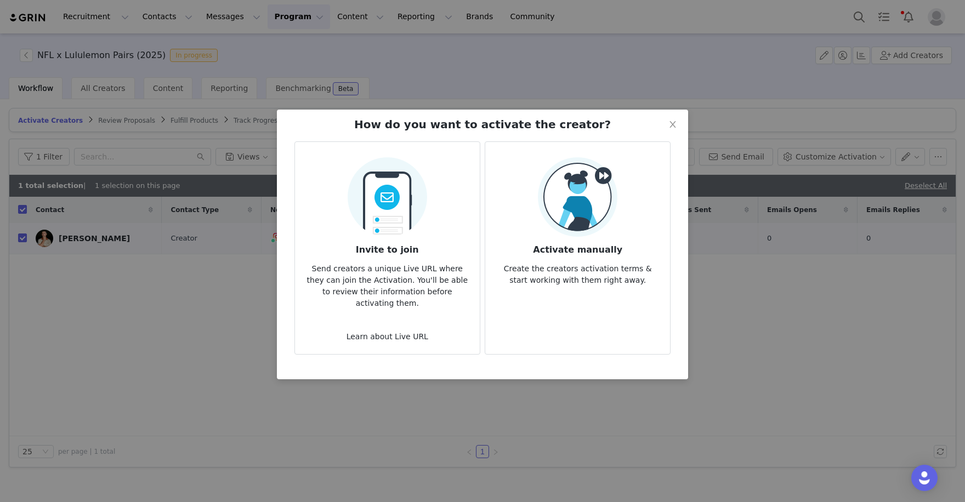
click at [604, 236] on img at bounding box center [578, 197] width 80 height 80
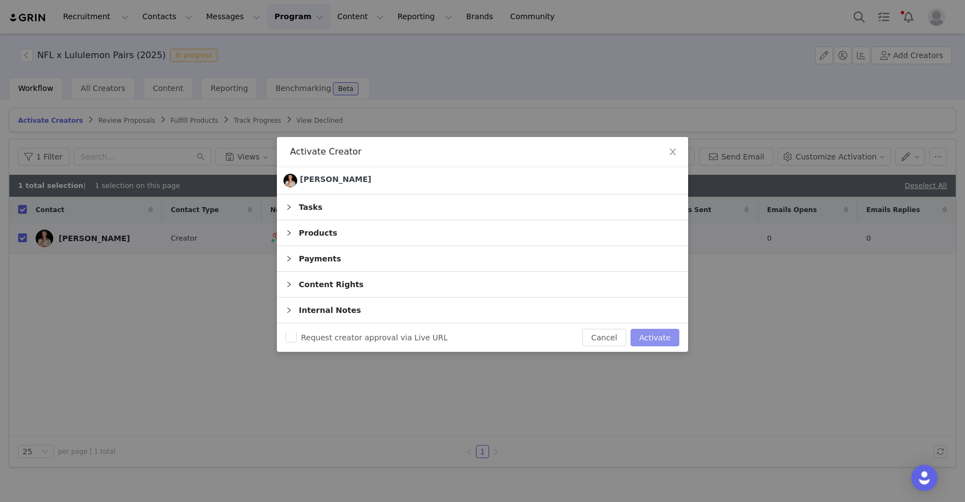
click at [652, 334] on button "Activate" at bounding box center [655, 338] width 49 height 18
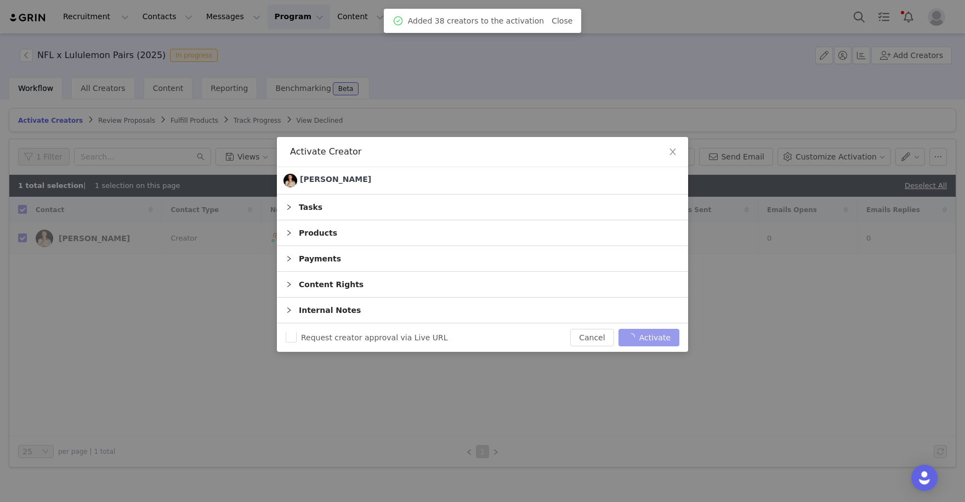
checkbox input "false"
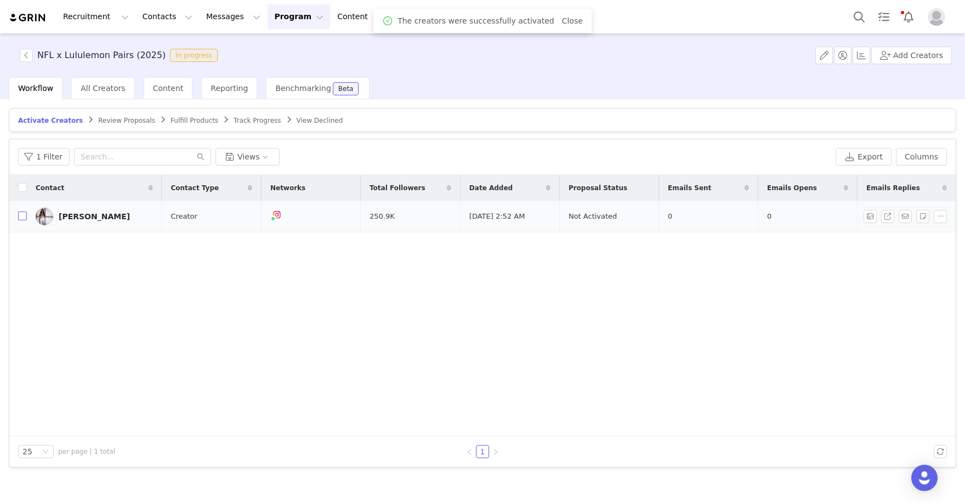
click at [22, 218] on input "checkbox" at bounding box center [22, 216] width 9 height 9
checkbox input "true"
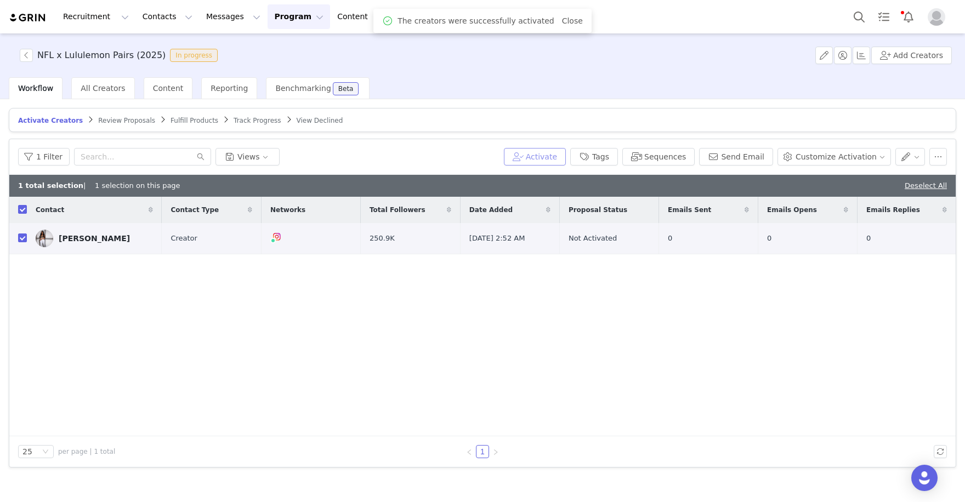
click at [542, 151] on button "Activate" at bounding box center [535, 157] width 62 height 18
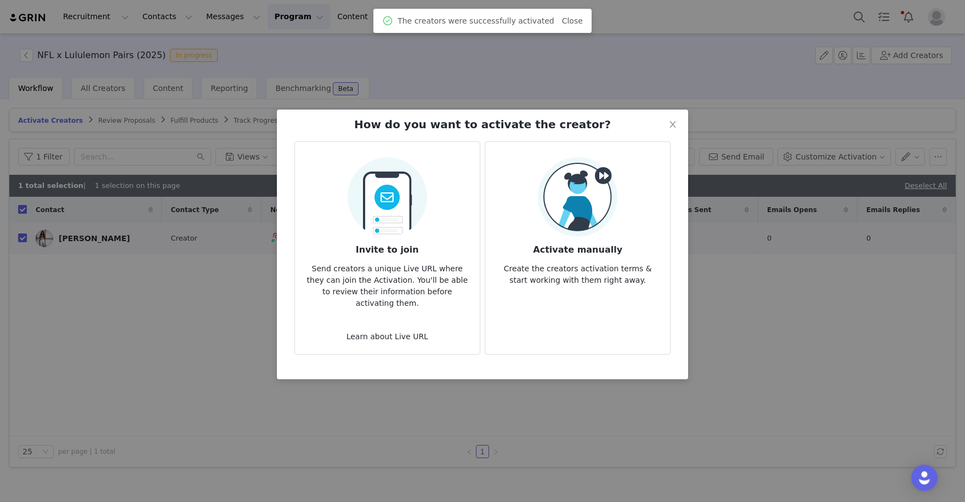
click at [573, 221] on img at bounding box center [578, 197] width 80 height 80
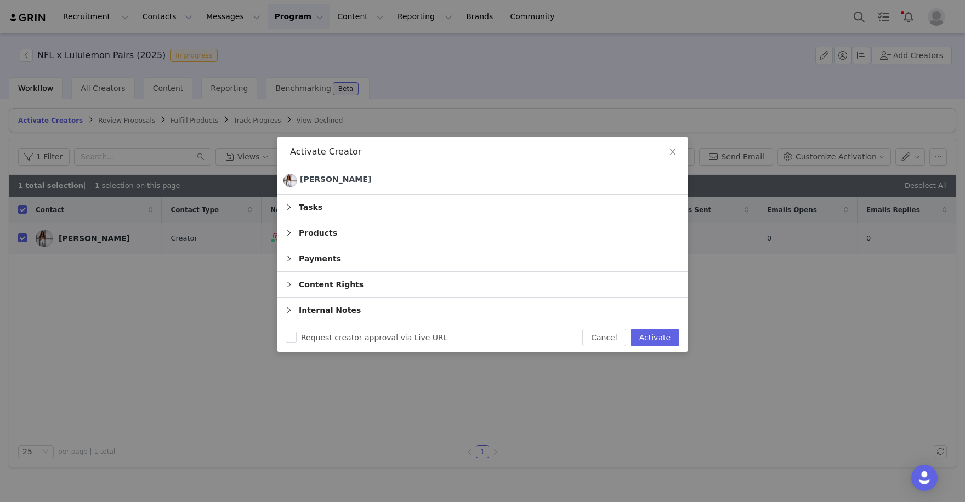
click at [660, 346] on div "Request creator approval via Live URL Cancel Activate" at bounding box center [482, 338] width 411 height 29
click at [661, 344] on button "Activate" at bounding box center [655, 338] width 49 height 18
checkbox input "false"
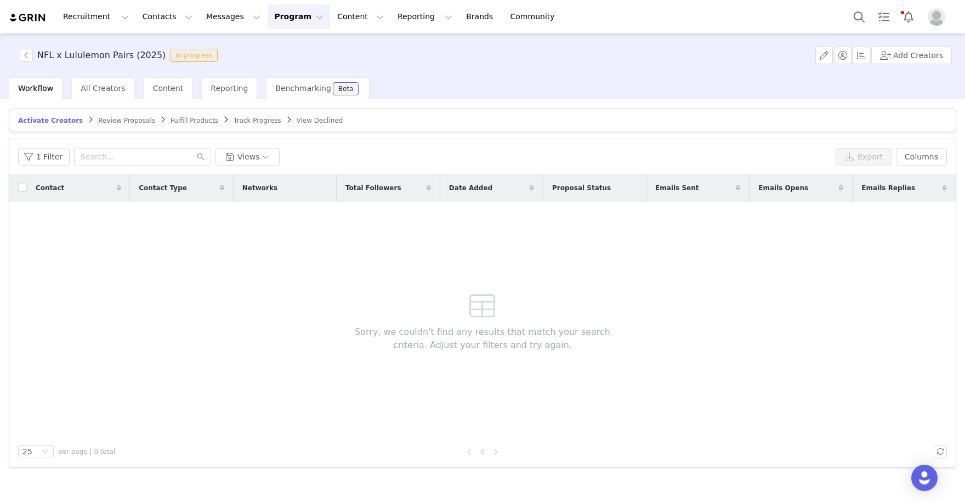
click at [96, 223] on div "Contact Contact Type Networks Total Followers Date Added Proposal Status Emails…" at bounding box center [482, 306] width 947 height 262
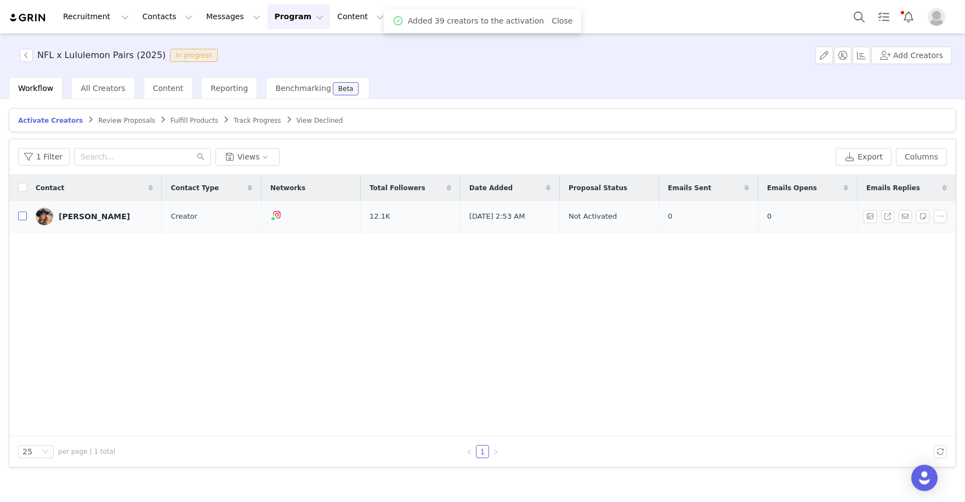
click at [20, 217] on input "checkbox" at bounding box center [22, 216] width 9 height 9
checkbox input "true"
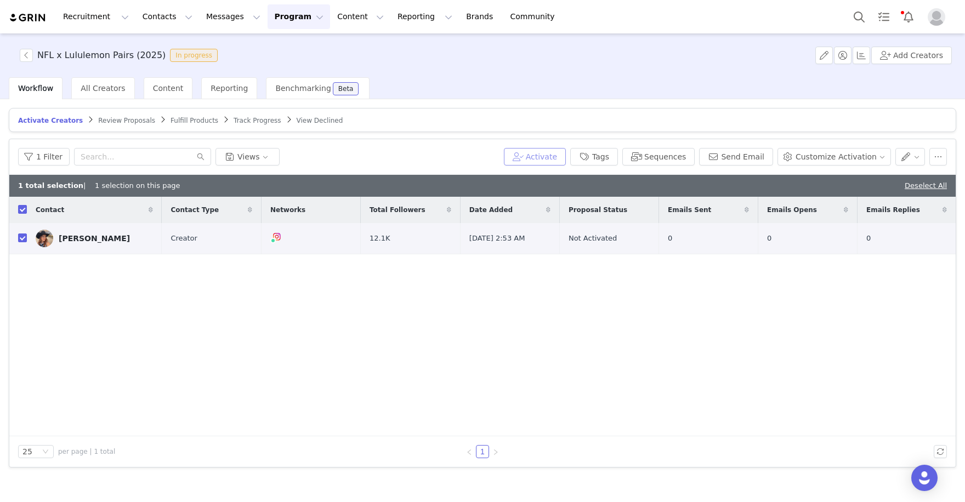
click at [542, 156] on button "Activate" at bounding box center [535, 157] width 62 height 18
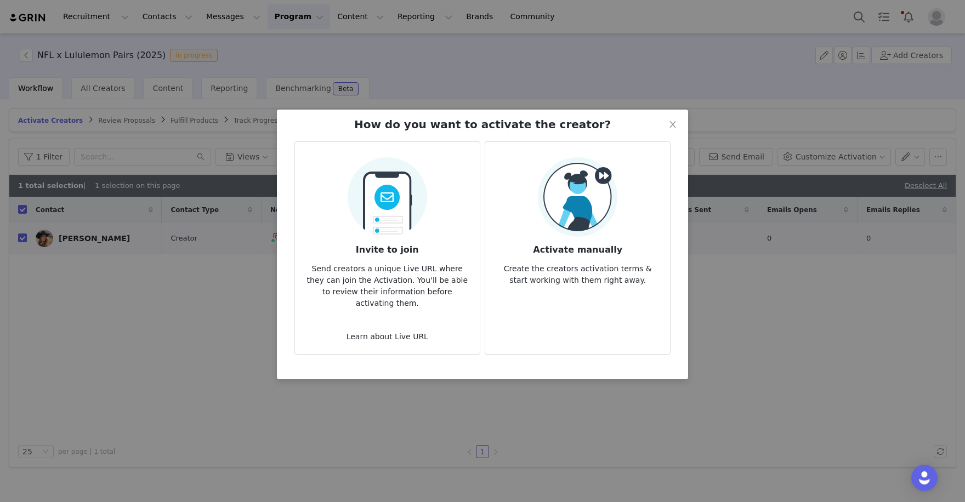
click at [603, 231] on img at bounding box center [578, 197] width 80 height 80
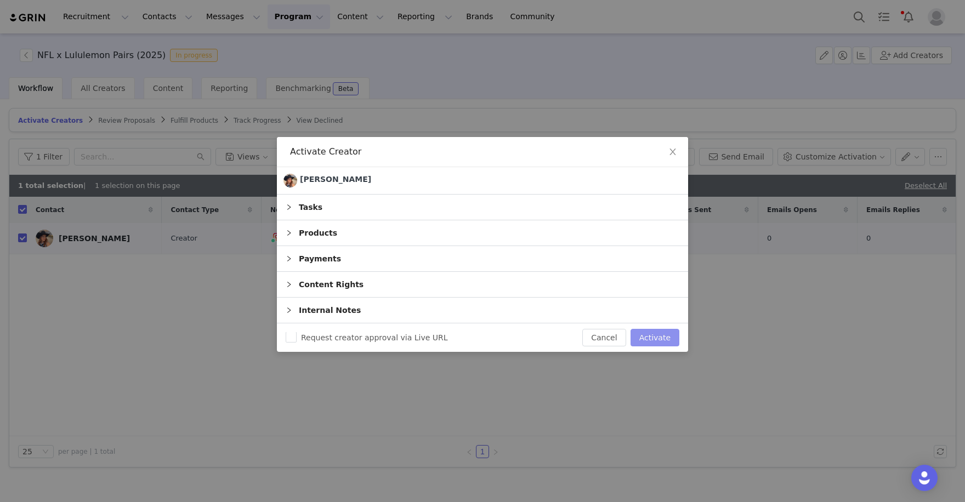
click at [668, 342] on button "Activate" at bounding box center [655, 338] width 49 height 18
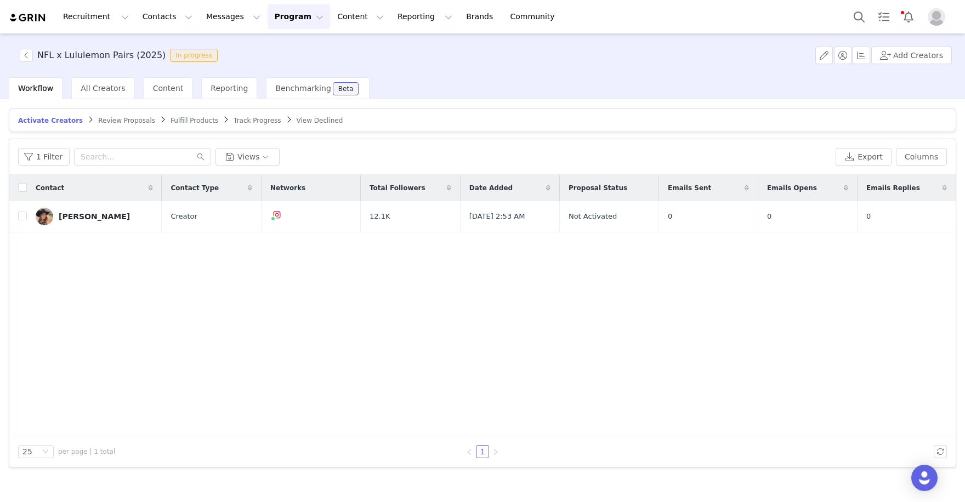
checkbox input "false"
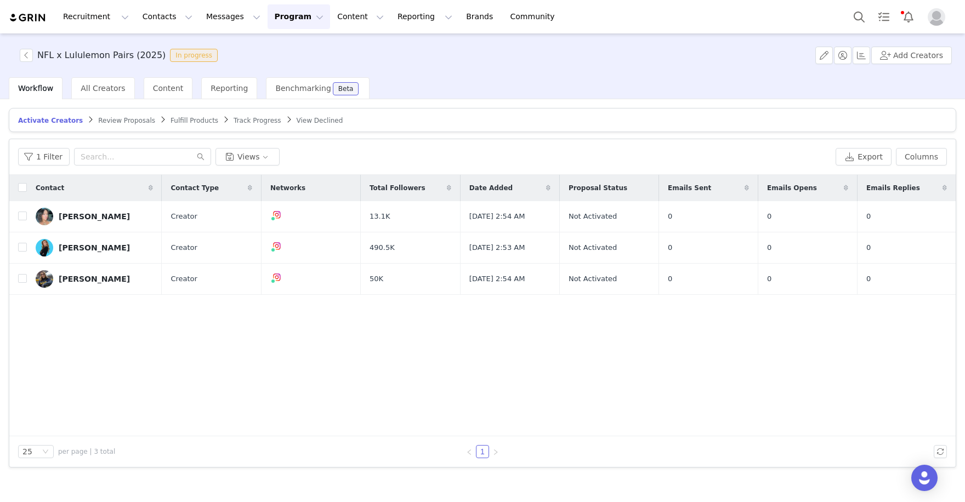
click at [27, 185] on div "Contact" at bounding box center [94, 188] width 135 height 26
click at [24, 186] on input "checkbox" at bounding box center [22, 187] width 9 height 9
checkbox input "true"
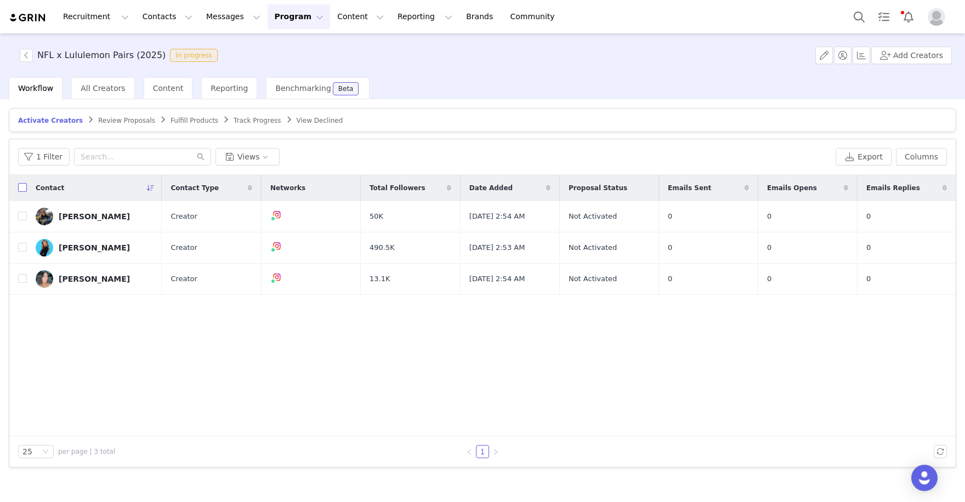
checkbox input "true"
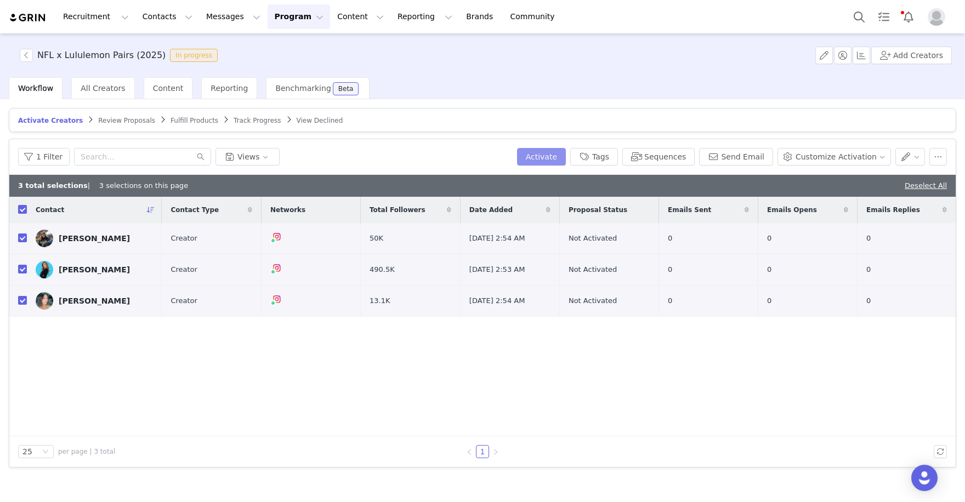
click at [547, 159] on button "Activate" at bounding box center [541, 157] width 49 height 18
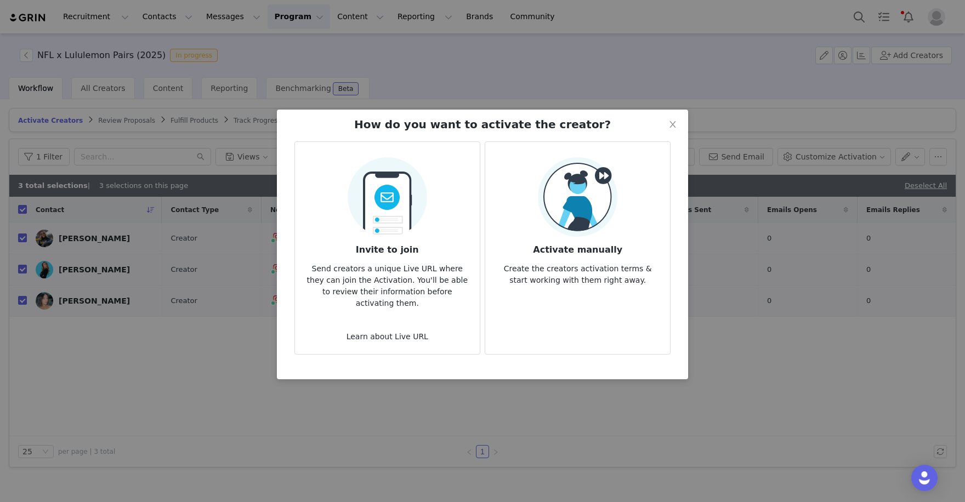
click at [575, 213] on img at bounding box center [578, 197] width 80 height 80
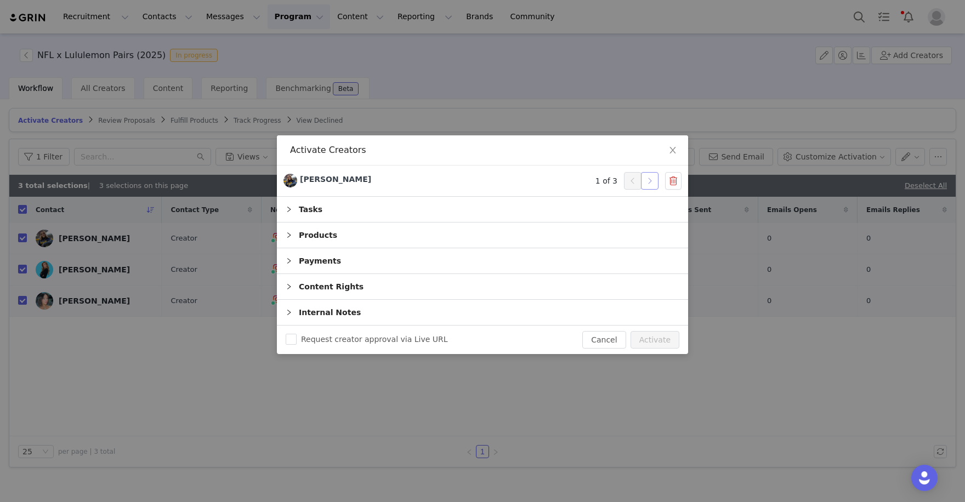
click at [652, 183] on button "button" at bounding box center [650, 181] width 18 height 18
click at [665, 339] on button "Activate" at bounding box center [655, 340] width 49 height 18
checkbox input "false"
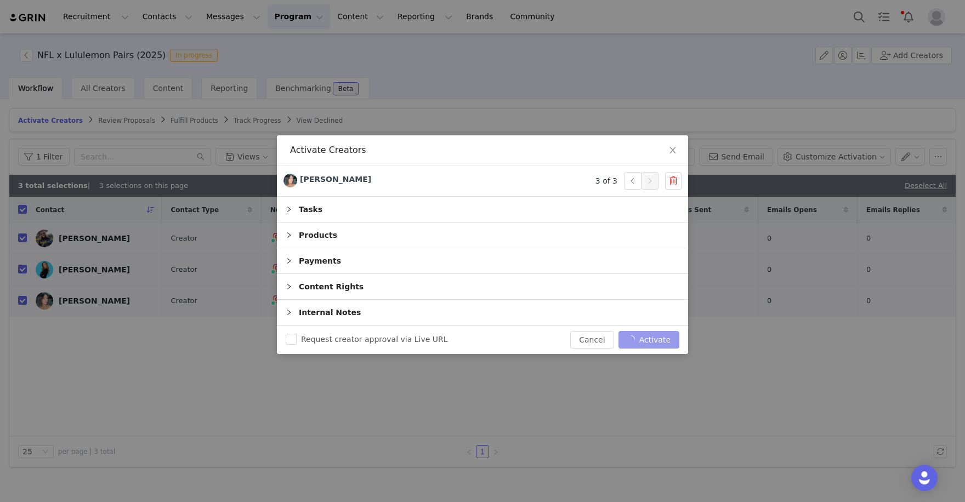
checkbox input "false"
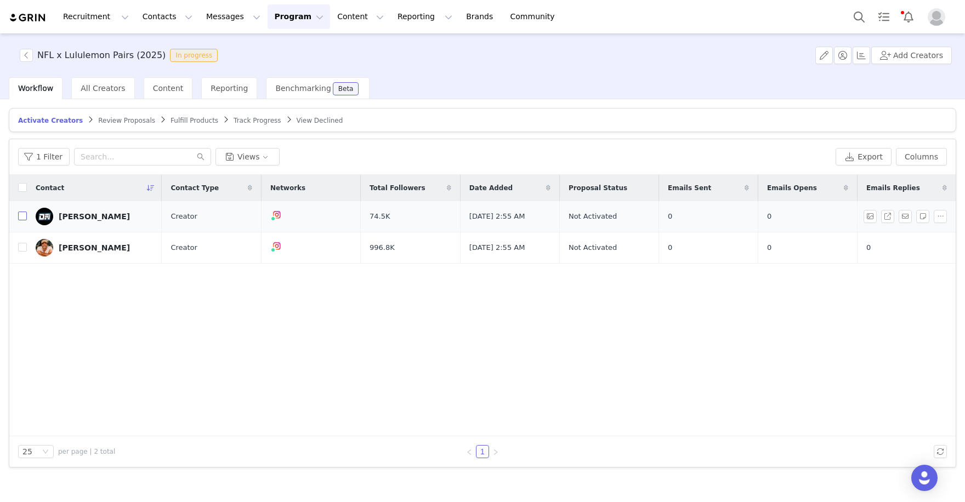
click at [23, 214] on input "checkbox" at bounding box center [22, 216] width 9 height 9
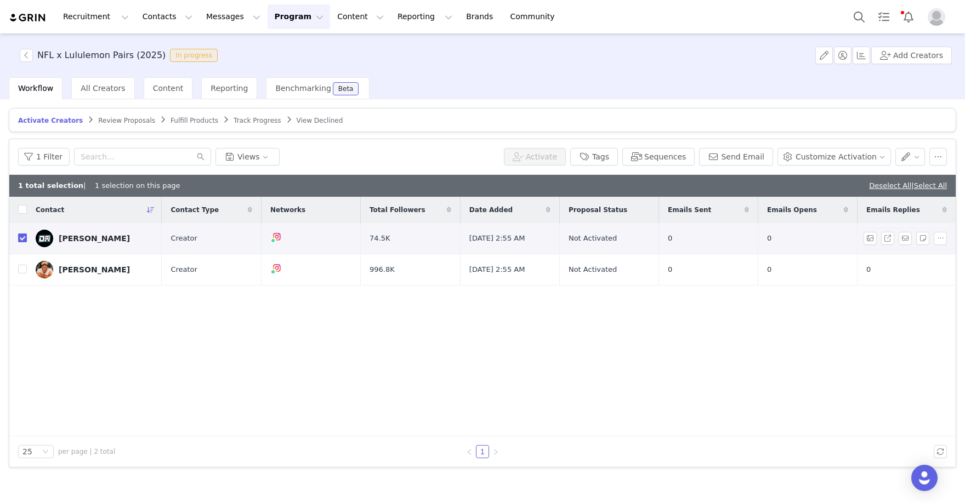
checkbox input "true"
click at [20, 269] on input "checkbox" at bounding box center [22, 269] width 9 height 9
checkbox input "true"
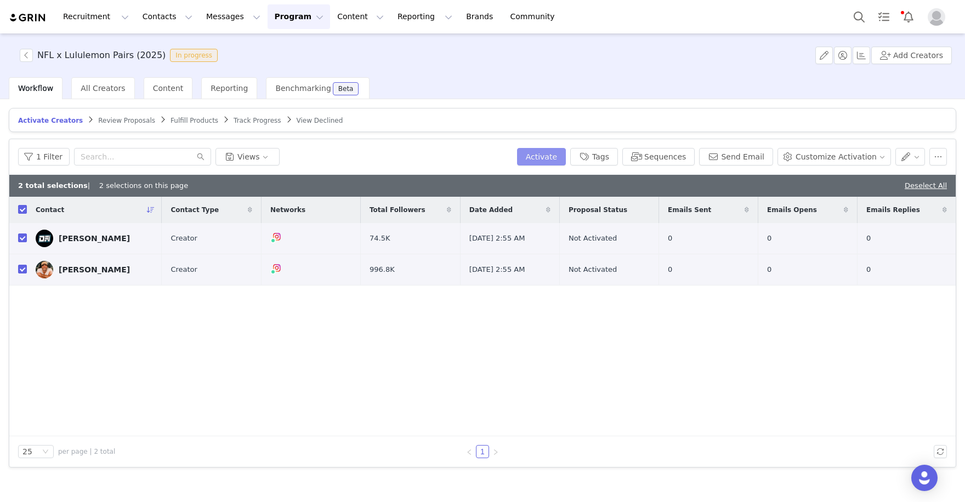
click at [540, 156] on button "Activate" at bounding box center [541, 157] width 49 height 18
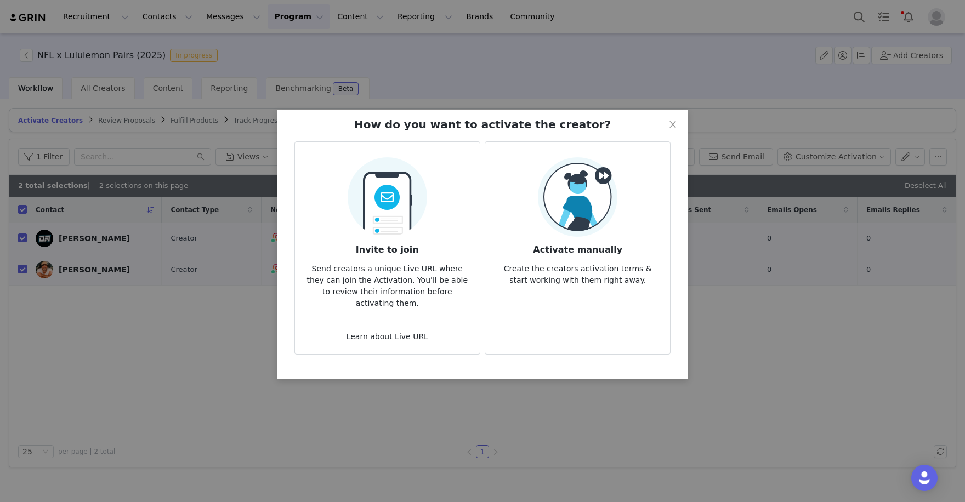
click at [576, 199] on img at bounding box center [578, 197] width 80 height 80
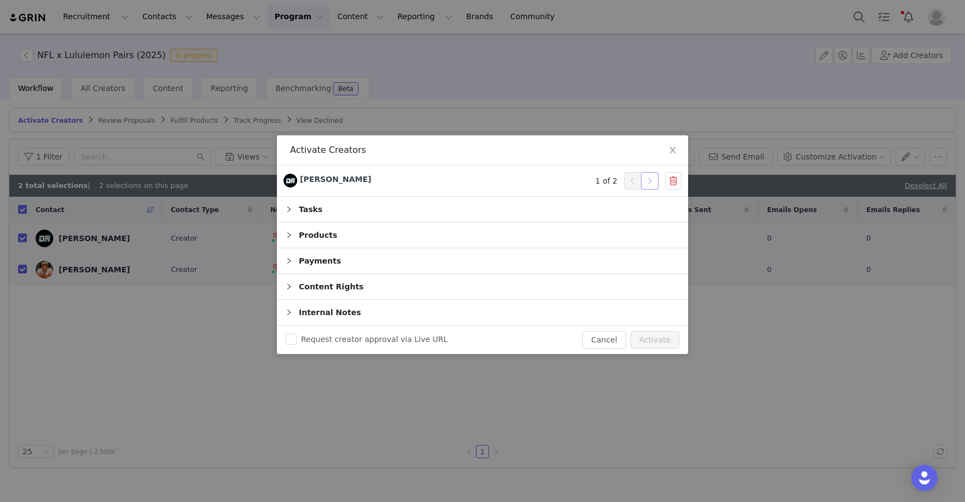
click at [648, 181] on button "button" at bounding box center [650, 181] width 18 height 18
click at [676, 345] on button "Activate" at bounding box center [655, 340] width 49 height 18
checkbox input "false"
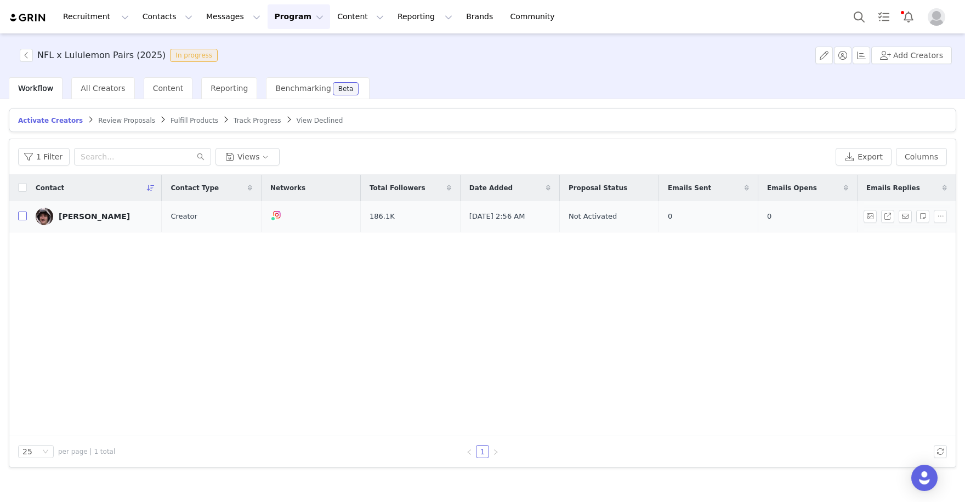
click at [18, 216] on input "checkbox" at bounding box center [22, 216] width 9 height 9
checkbox input "true"
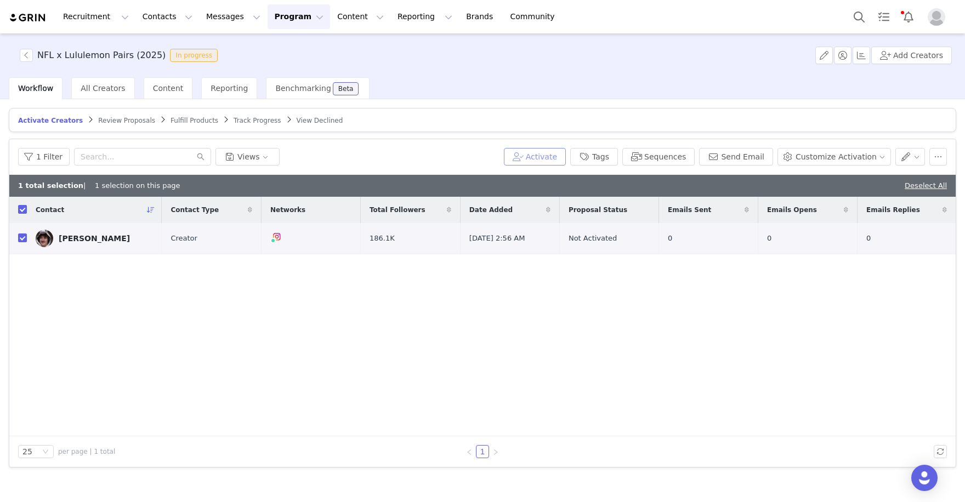
click at [546, 162] on button "Activate" at bounding box center [535, 157] width 62 height 18
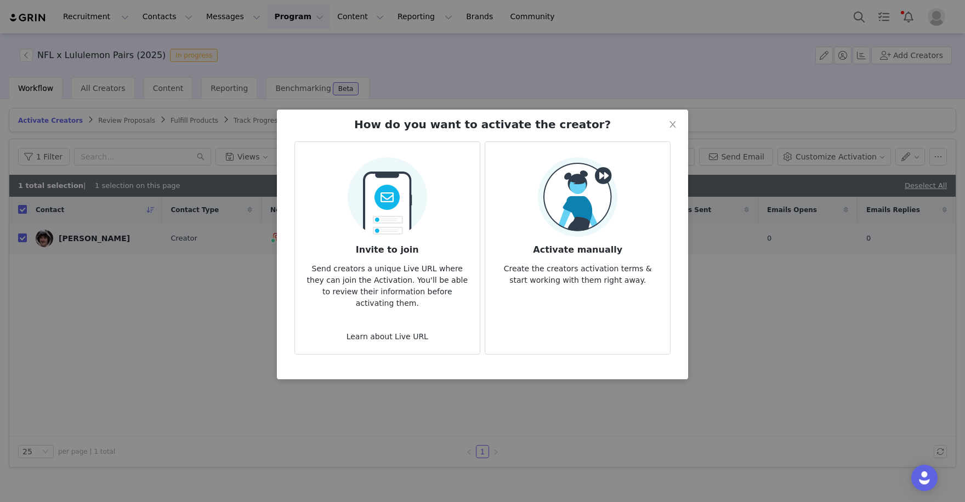
click at [566, 223] on img at bounding box center [578, 197] width 80 height 80
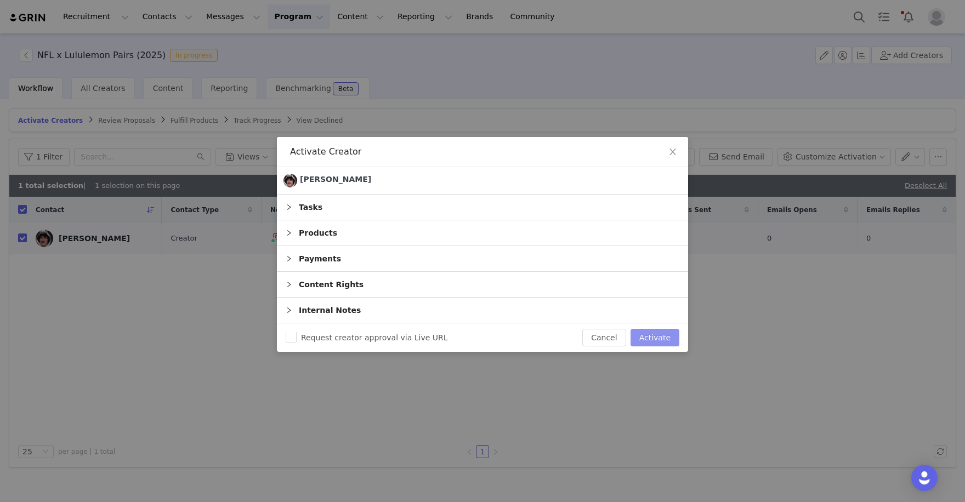
click at [664, 330] on button "Activate" at bounding box center [655, 338] width 49 height 18
checkbox input "false"
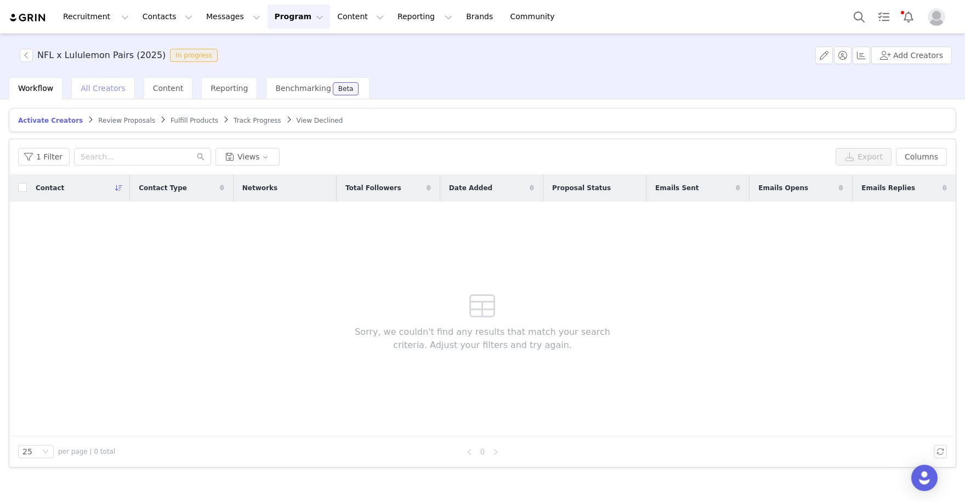
click at [119, 86] on span "All Creators" at bounding box center [103, 88] width 44 height 9
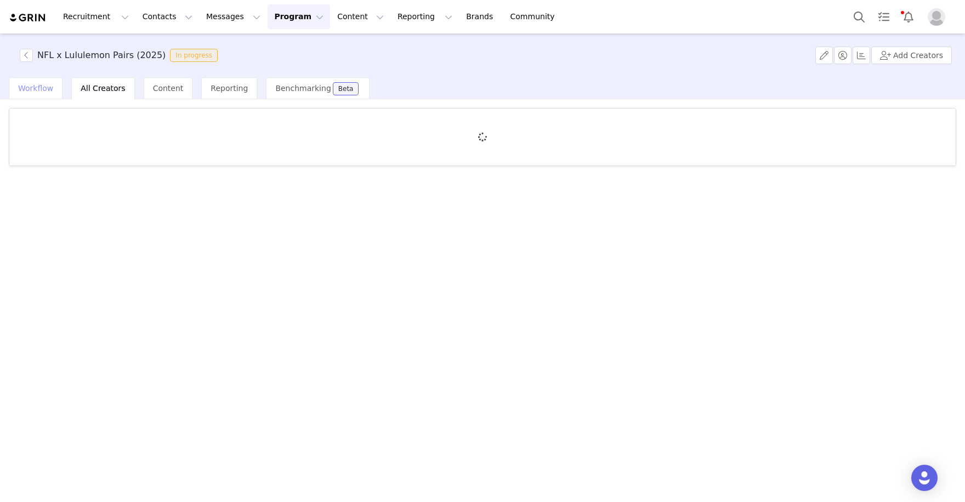
click at [41, 93] on div "Workflow" at bounding box center [36, 88] width 54 height 22
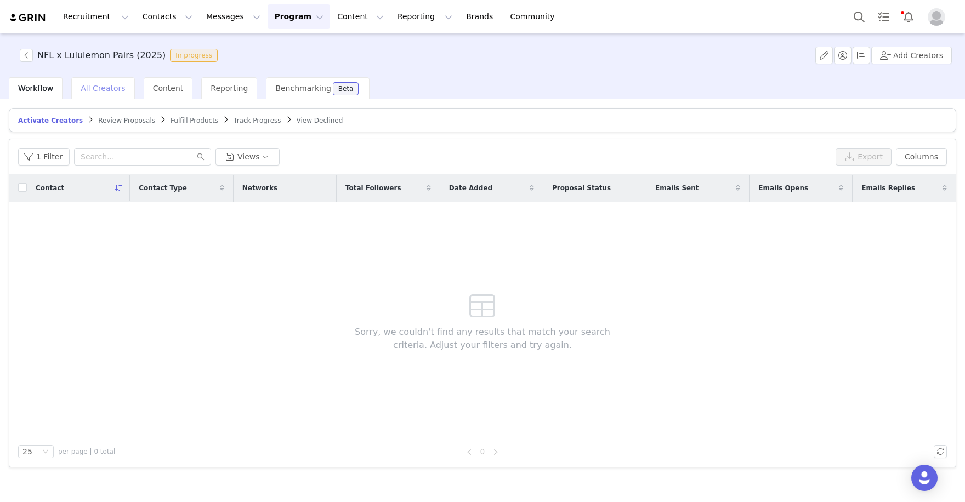
click at [127, 86] on div "All Creators" at bounding box center [102, 88] width 63 height 22
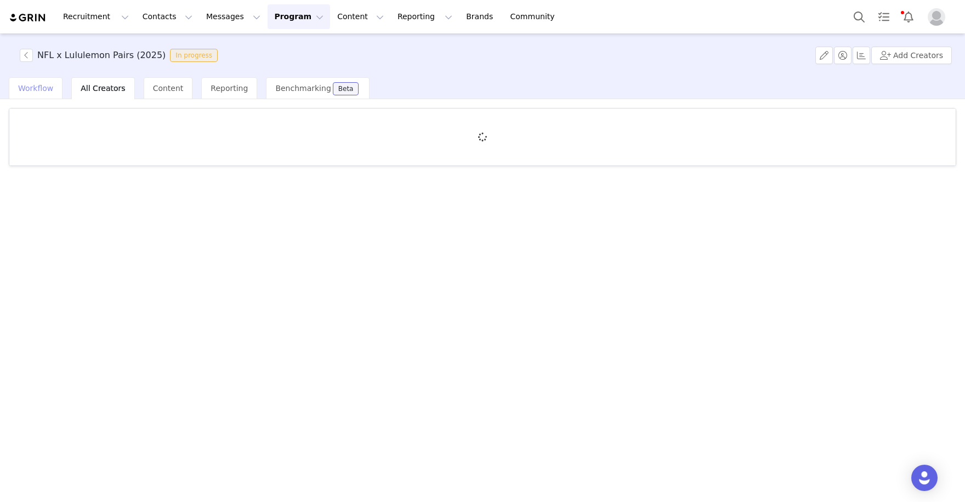
click at [32, 90] on span "Workflow" at bounding box center [35, 88] width 35 height 9
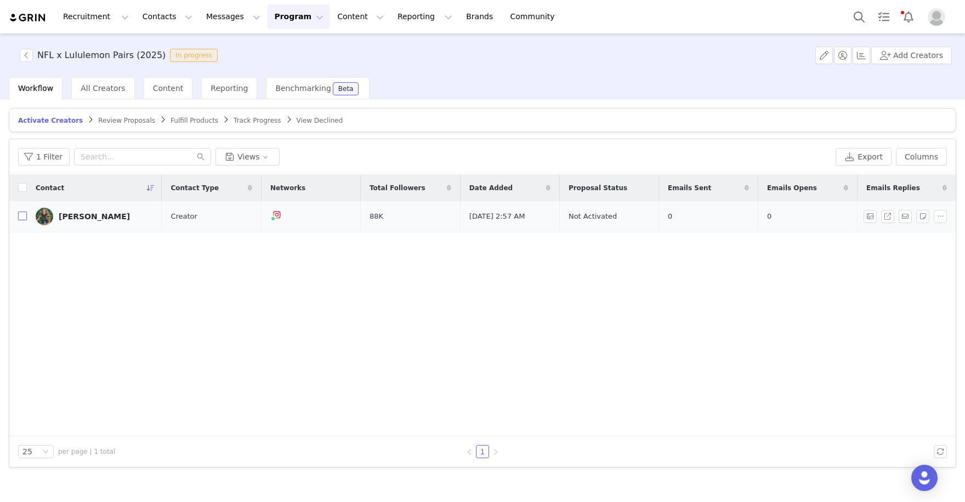
click at [22, 217] on input "checkbox" at bounding box center [22, 216] width 9 height 9
checkbox input "true"
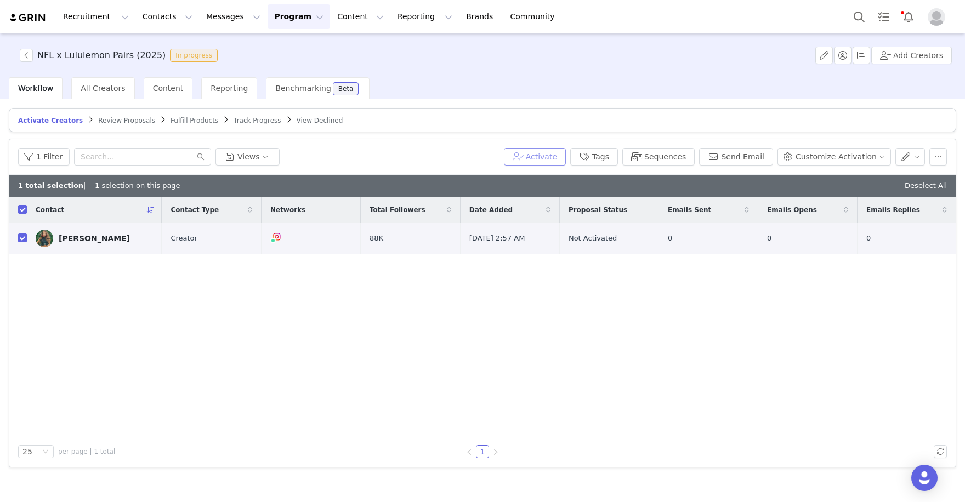
click at [548, 160] on button "Activate" at bounding box center [535, 157] width 62 height 18
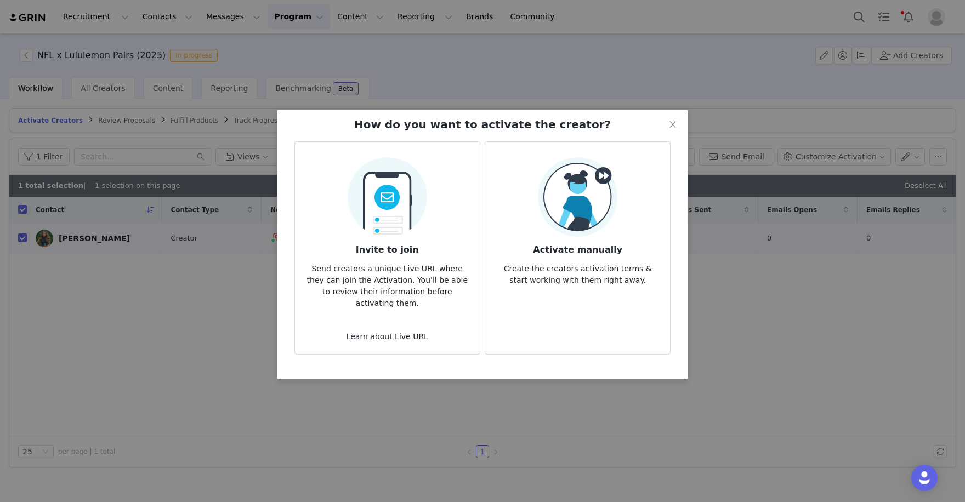
click at [553, 222] on img at bounding box center [578, 197] width 80 height 80
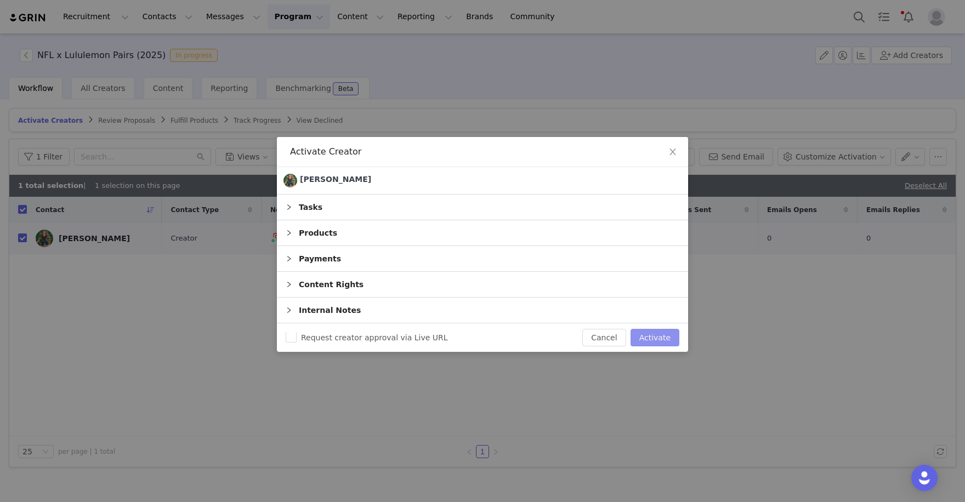
click at [656, 341] on button "Activate" at bounding box center [655, 338] width 49 height 18
checkbox input "false"
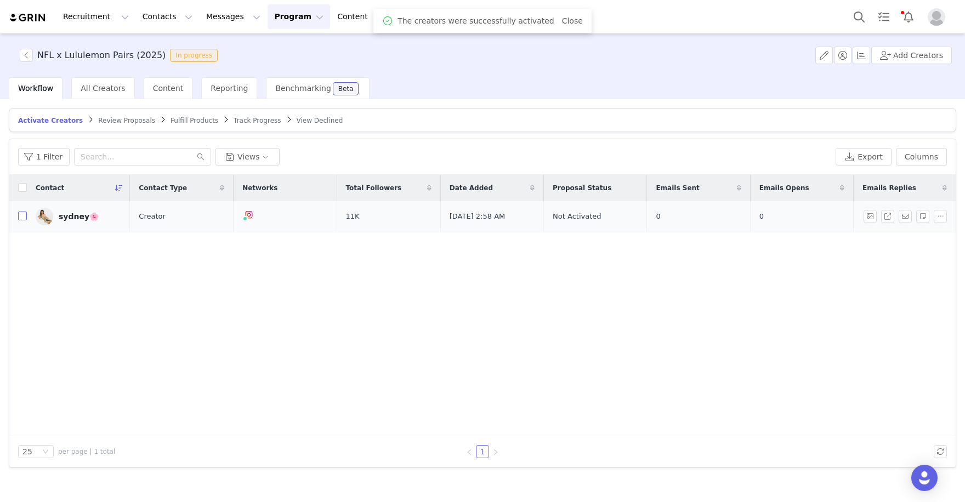
click at [19, 217] on input "checkbox" at bounding box center [22, 216] width 9 height 9
checkbox input "true"
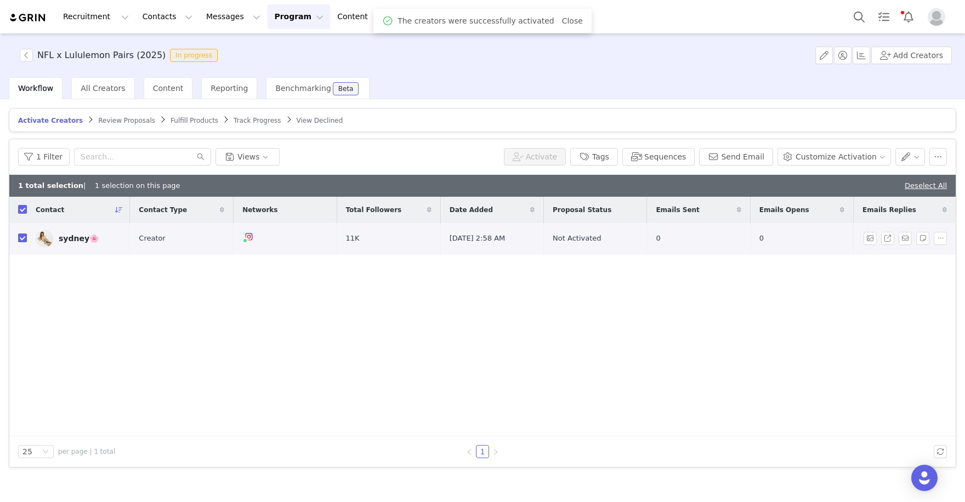
checkbox input "true"
click at [546, 154] on button "Activate" at bounding box center [535, 157] width 62 height 18
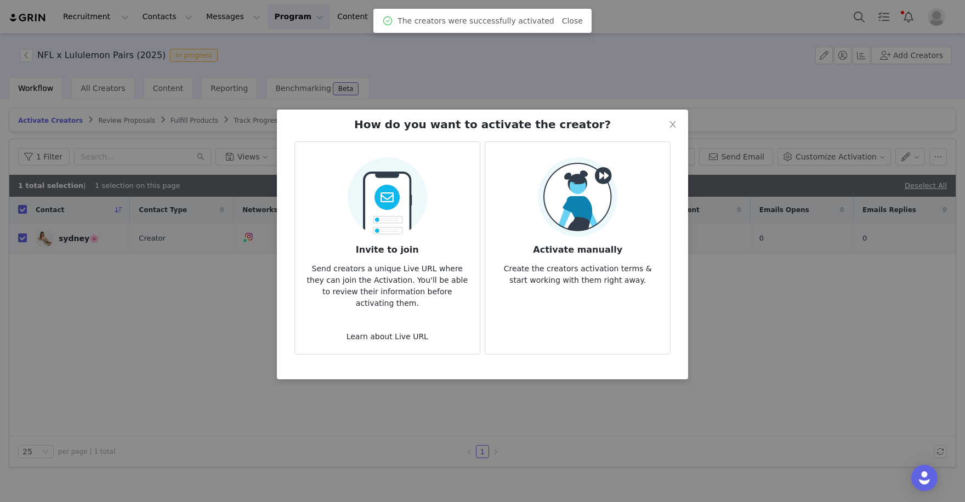
click at [579, 200] on img at bounding box center [578, 197] width 80 height 80
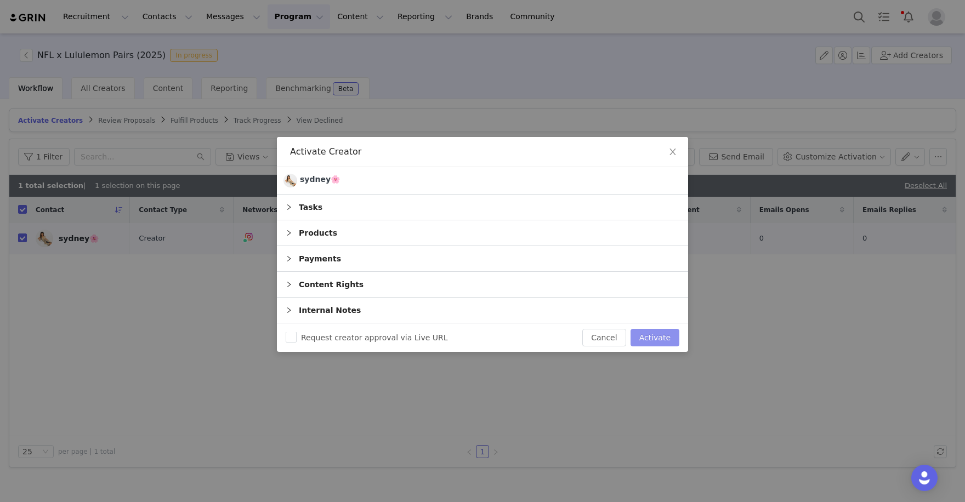
click at [666, 344] on button "Activate" at bounding box center [655, 338] width 49 height 18
checkbox input "false"
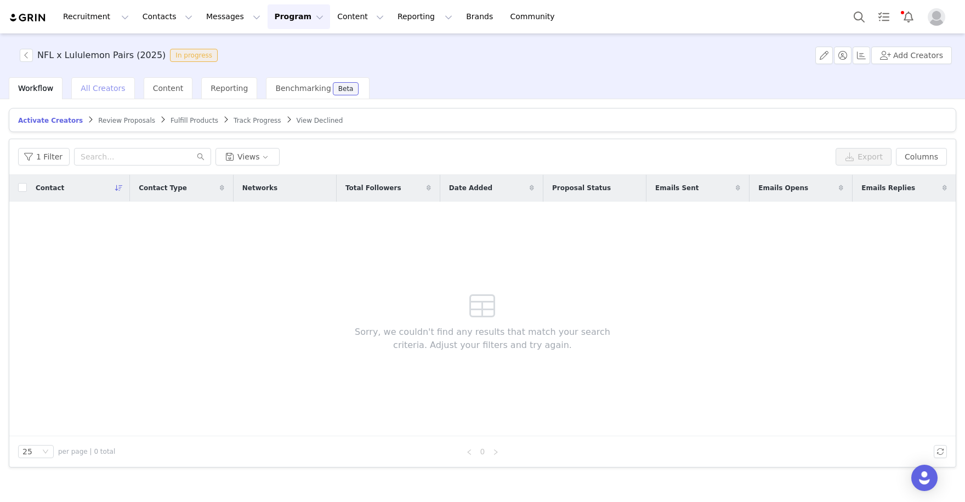
click at [109, 94] on div "All Creators" at bounding box center [102, 88] width 63 height 22
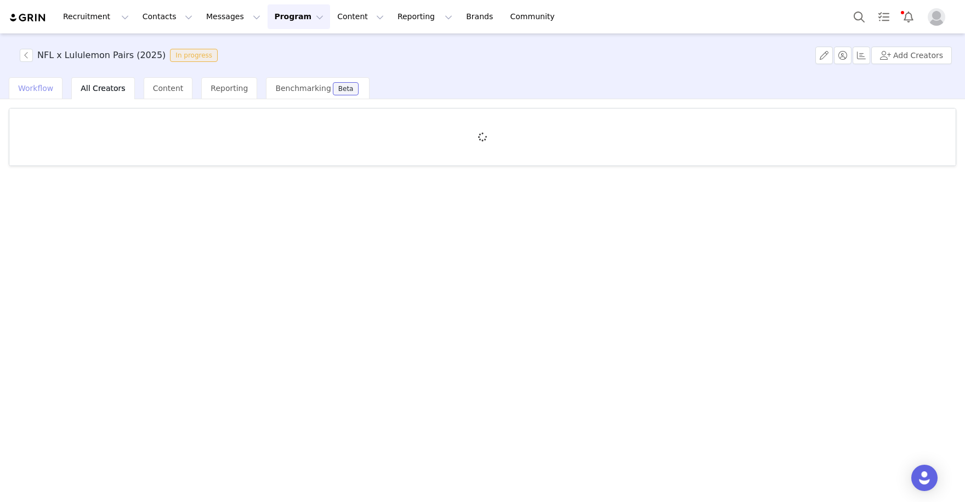
click at [35, 84] on span "Workflow" at bounding box center [35, 88] width 35 height 9
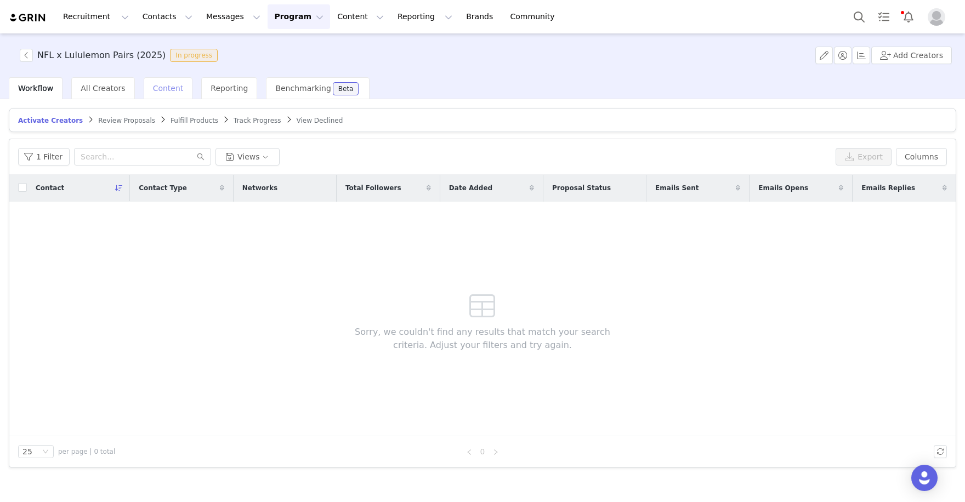
click at [162, 86] on span "Content" at bounding box center [168, 88] width 31 height 9
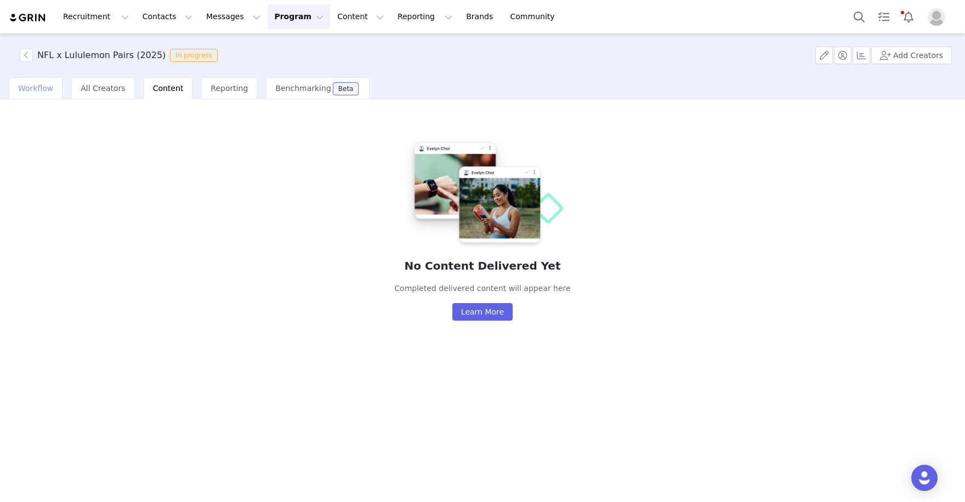
click at [34, 88] on span "Workflow" at bounding box center [35, 88] width 35 height 9
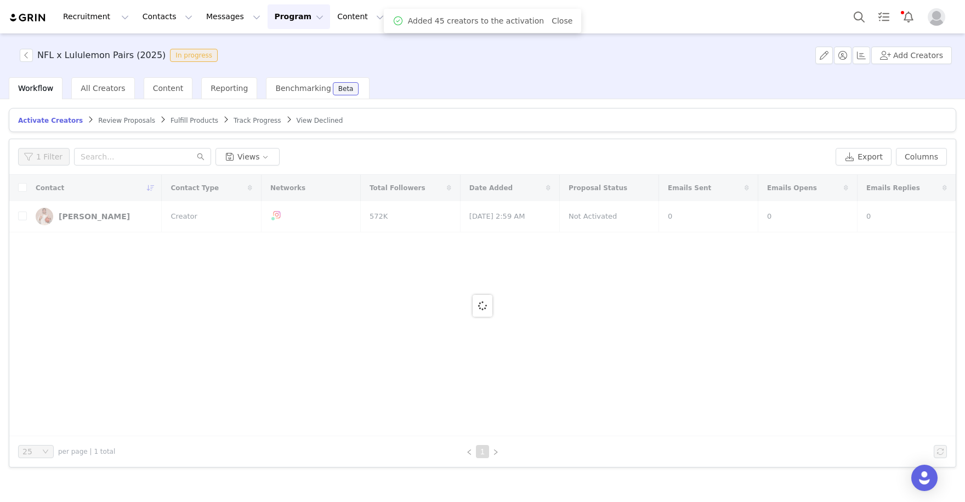
click at [24, 212] on div at bounding box center [482, 306] width 947 height 262
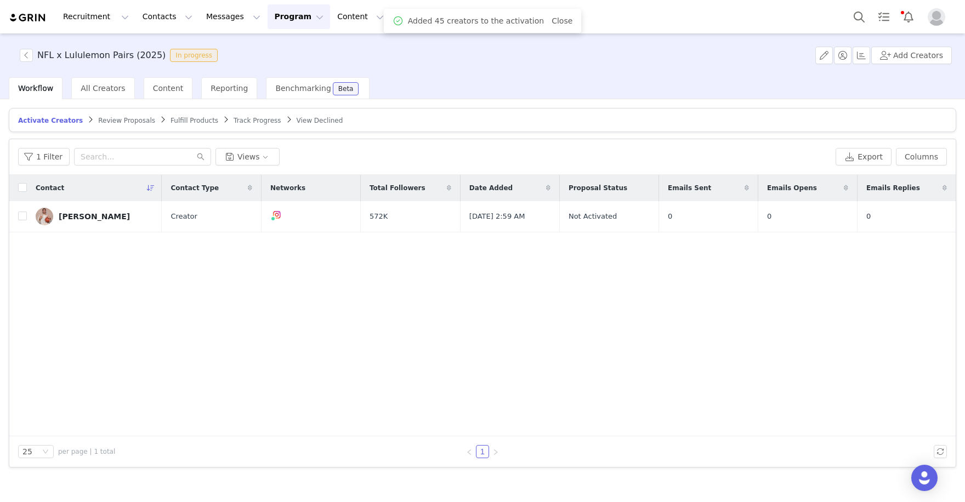
click at [24, 212] on input "checkbox" at bounding box center [22, 216] width 9 height 9
checkbox input "true"
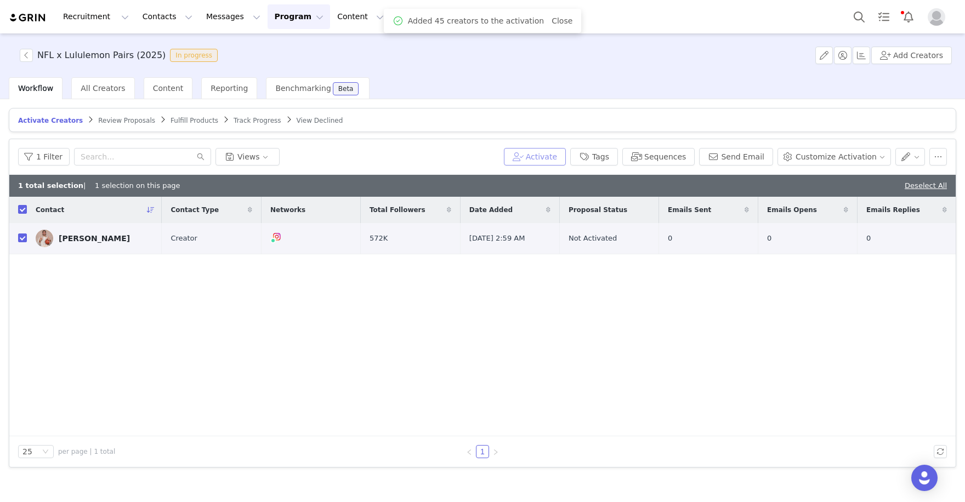
click at [549, 156] on button "Activate" at bounding box center [535, 157] width 62 height 18
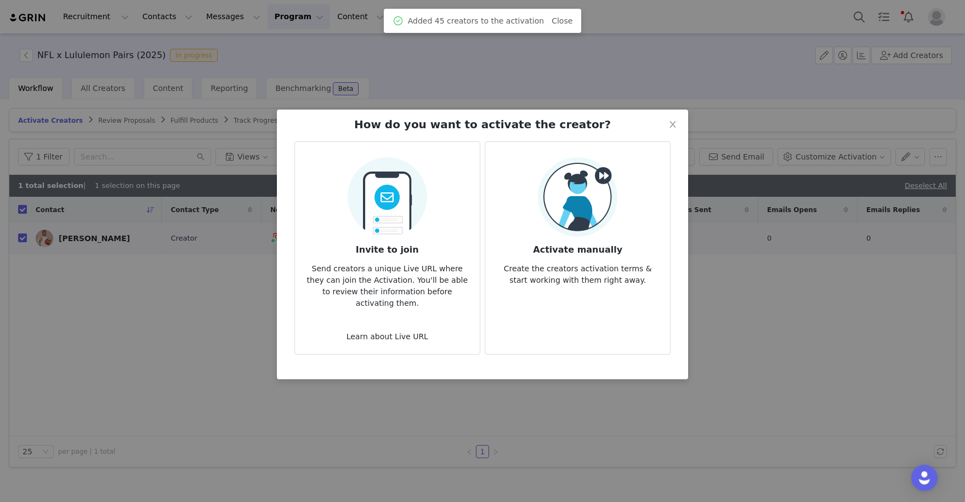
click at [590, 219] on img at bounding box center [578, 197] width 80 height 80
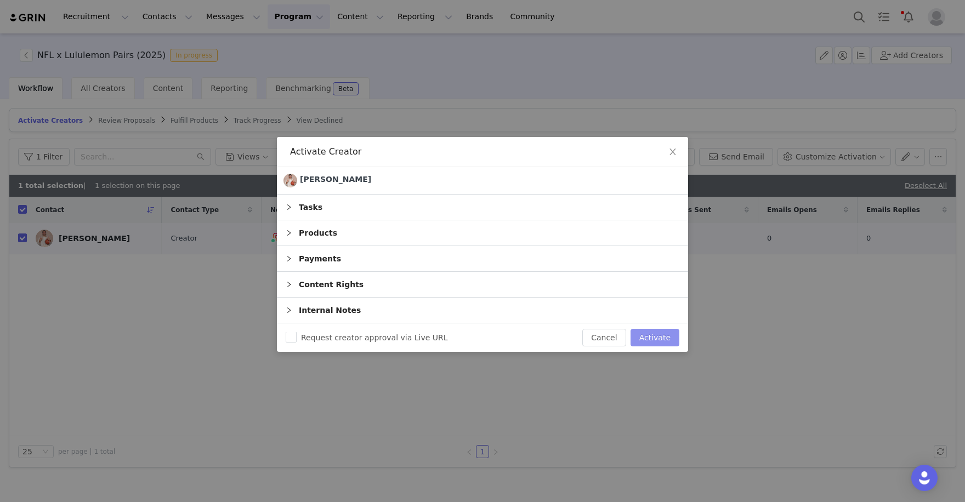
click at [658, 330] on button "Activate" at bounding box center [655, 338] width 49 height 18
checkbox input "false"
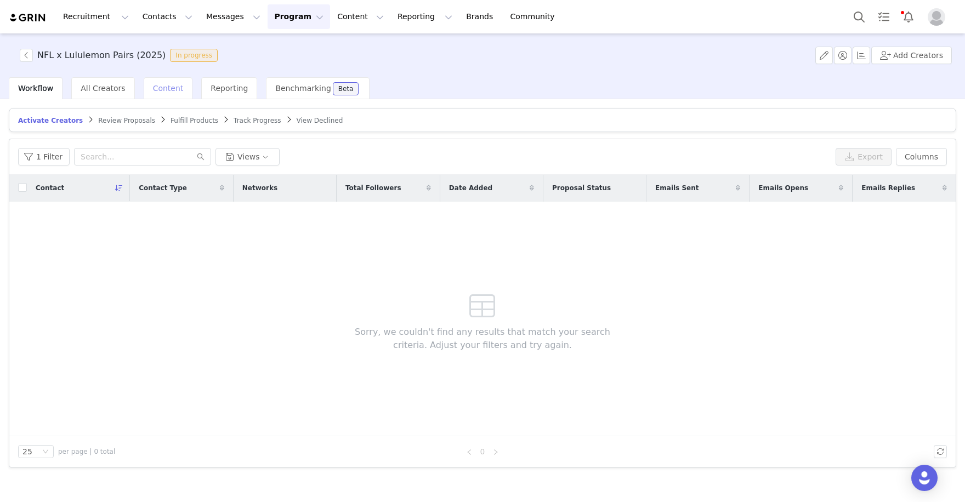
click at [175, 94] on div "Content" at bounding box center [168, 88] width 49 height 22
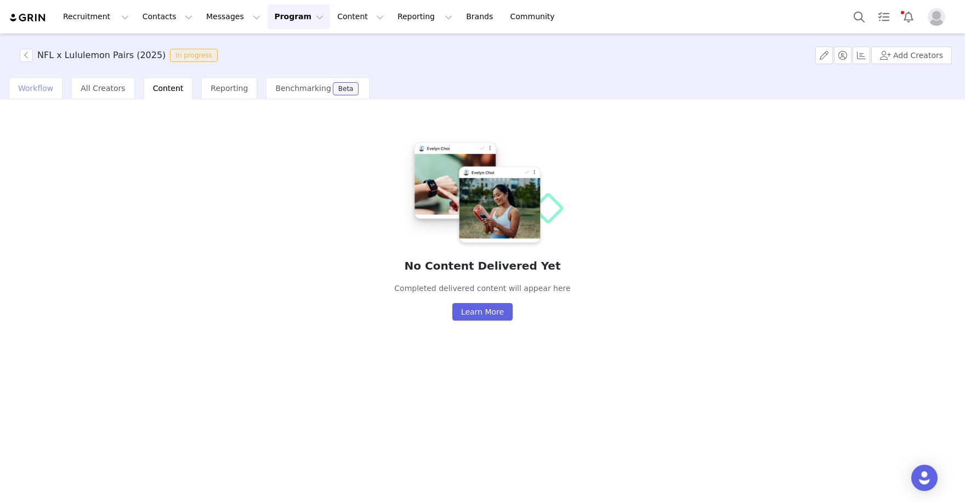
click at [49, 93] on div "Workflow" at bounding box center [36, 88] width 54 height 22
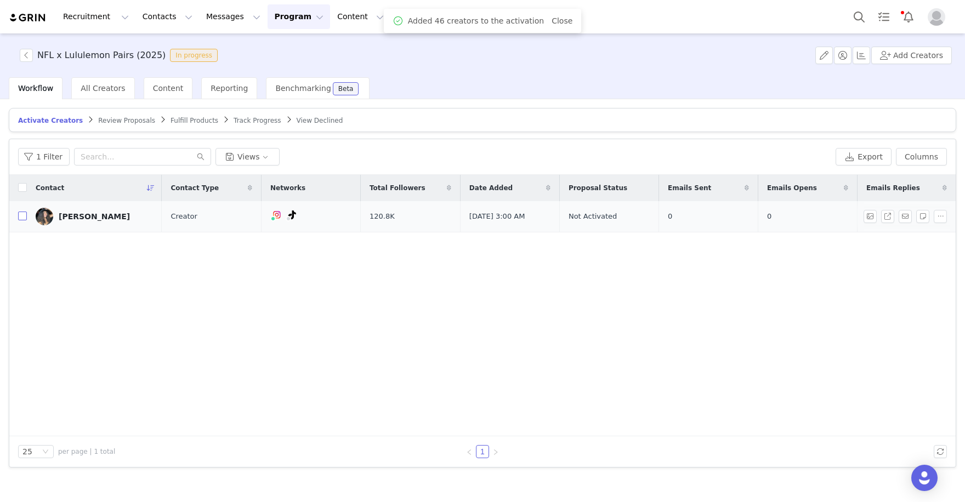
click at [24, 217] on input "checkbox" at bounding box center [22, 216] width 9 height 9
checkbox input "true"
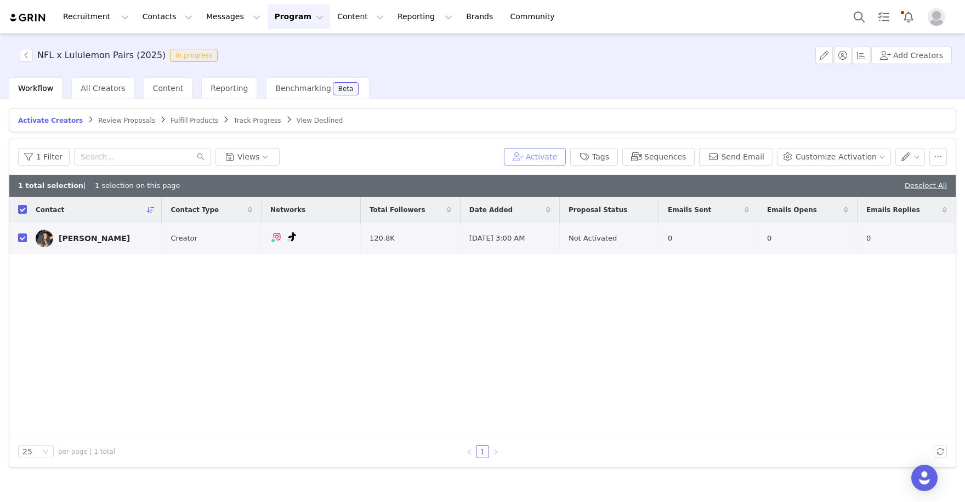
click at [547, 153] on button "Activate" at bounding box center [535, 157] width 62 height 18
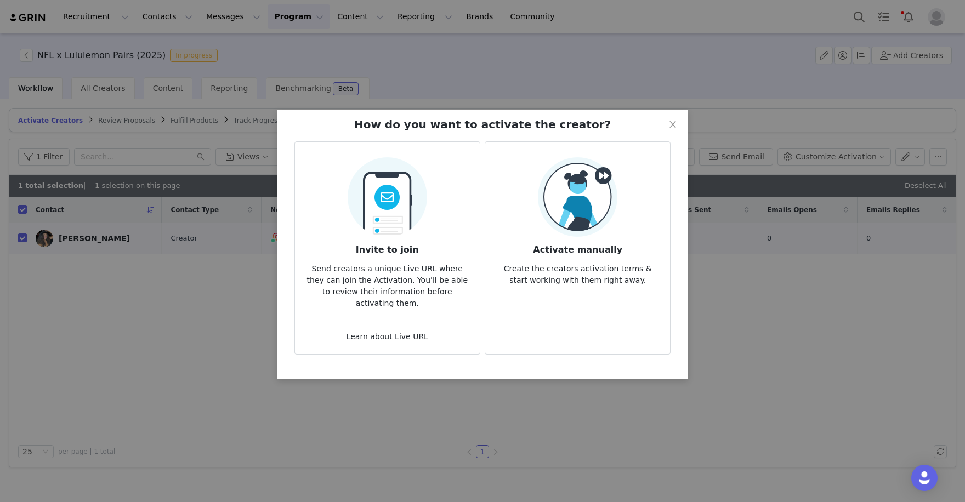
click at [569, 209] on img at bounding box center [578, 197] width 80 height 80
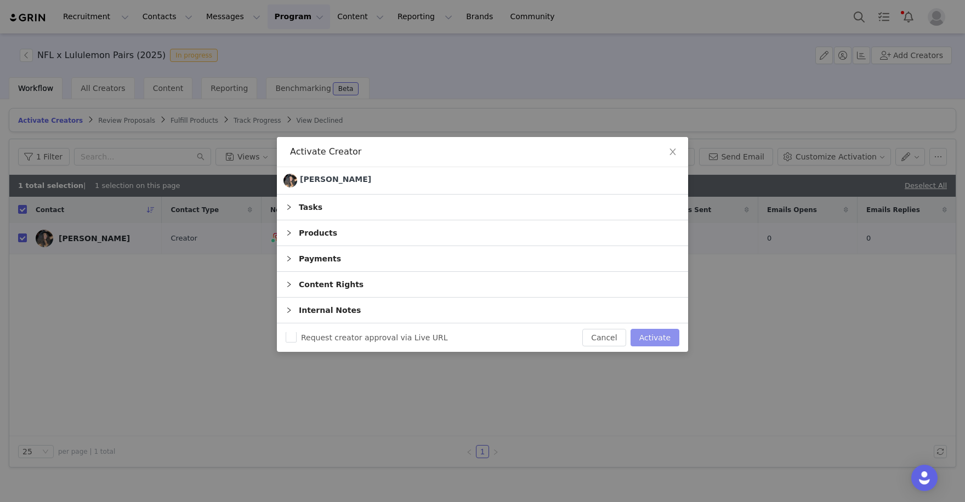
click at [655, 332] on button "Activate" at bounding box center [655, 338] width 49 height 18
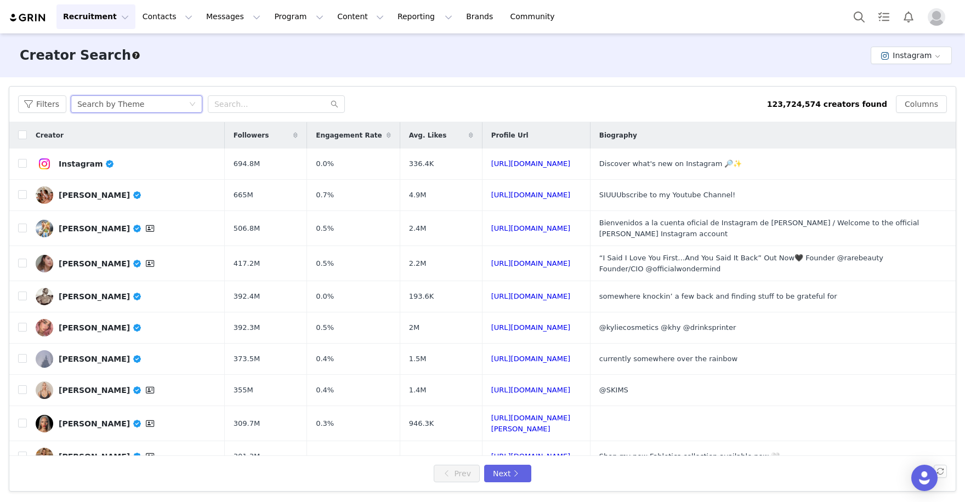
click at [120, 99] on div "Search by Theme" at bounding box center [110, 104] width 67 height 16
click at [138, 141] on li "Search by Creator" at bounding box center [139, 144] width 138 height 18
click at [275, 110] on input "text" at bounding box center [276, 104] width 137 height 18
paste input "https://www.instagram.com/jacksettleman/"
drag, startPoint x: 266, startPoint y: 104, endPoint x: 138, endPoint y: 94, distance: 128.2
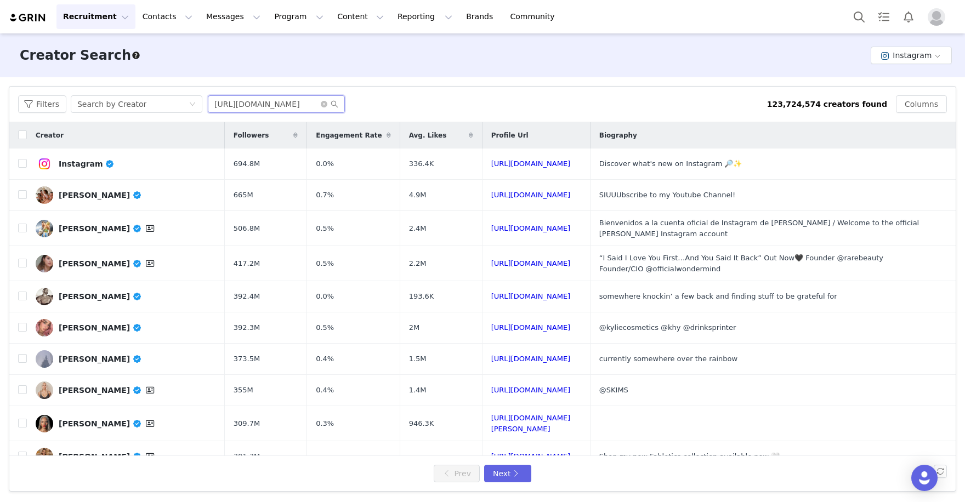
click at [138, 94] on div "Filters Search by Creator https://www.instagram.com/jacksettleman 123,724,574 c…" at bounding box center [482, 105] width 947 height 36
click at [275, 100] on input "jacksettleman" at bounding box center [276, 104] width 137 height 18
type input "jacksettleman"
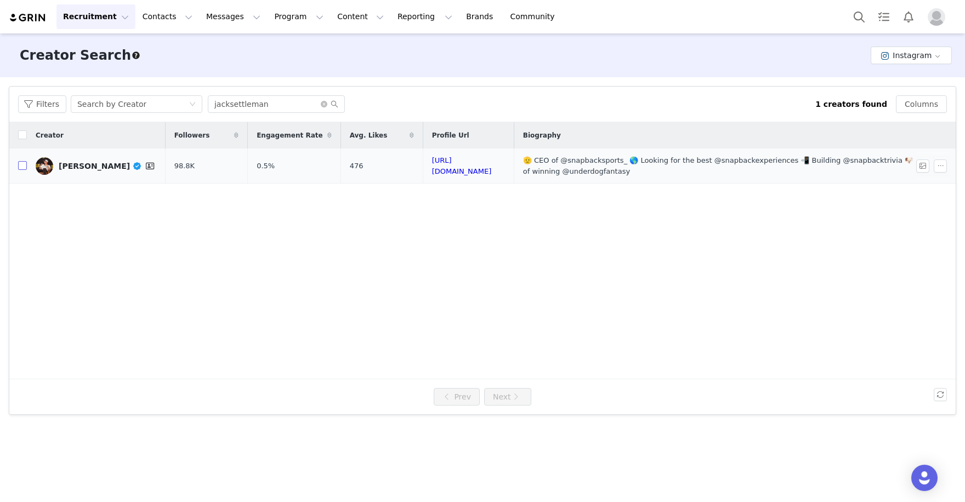
click at [24, 167] on input "checkbox" at bounding box center [22, 165] width 9 height 9
checkbox input "true"
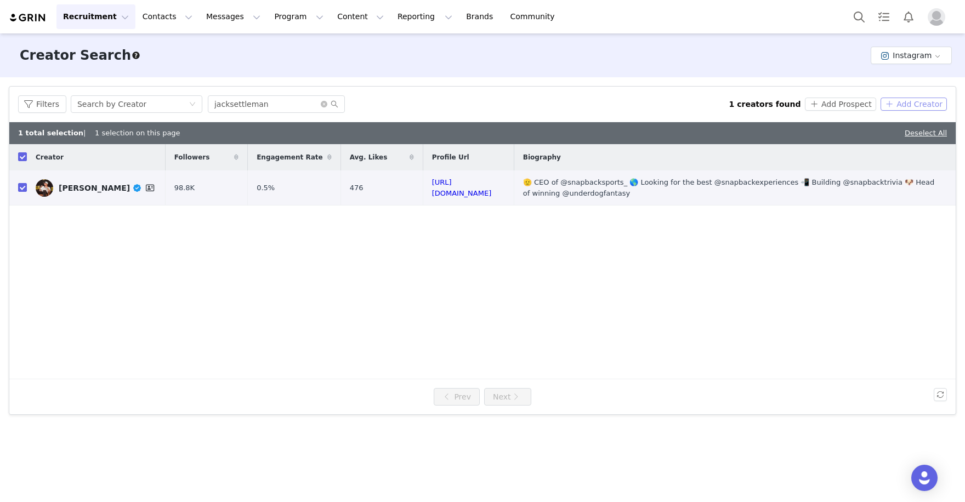
click at [918, 105] on button "Add Creator" at bounding box center [914, 104] width 66 height 13
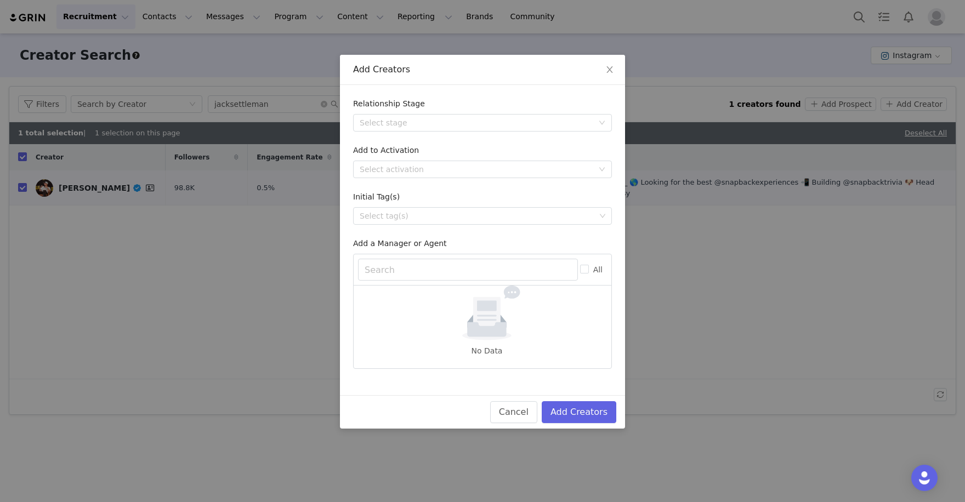
click at [528, 179] on form "Relationship Stage Select stage Add to Activation Select activation Initial Tag…" at bounding box center [482, 233] width 259 height 271
click at [540, 167] on div "Select activation" at bounding box center [477, 169] width 234 height 11
click at [529, 188] on li "NFL Salute to Service (2025)" at bounding box center [482, 190] width 259 height 18
type input "NFL sal"
click at [502, 162] on div "Select activation NFL Salute to Service (2025)" at bounding box center [479, 169] width 239 height 16
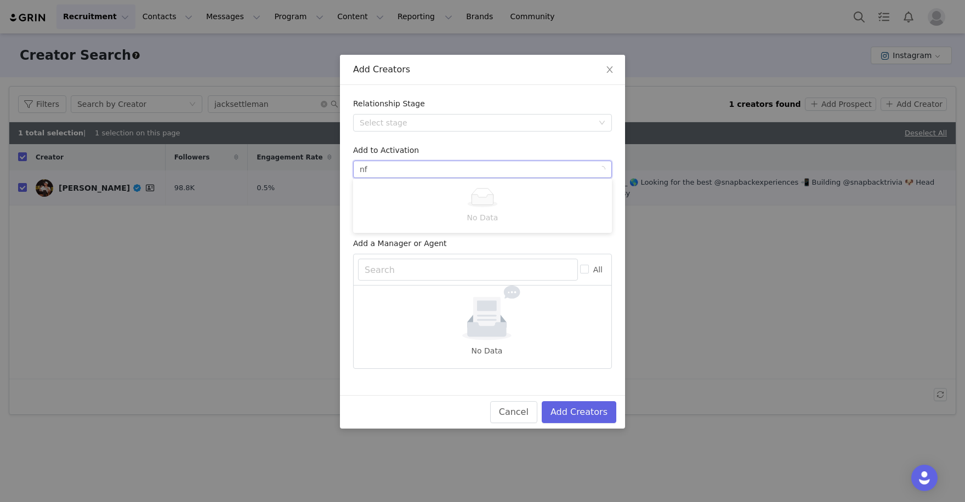
type input "n"
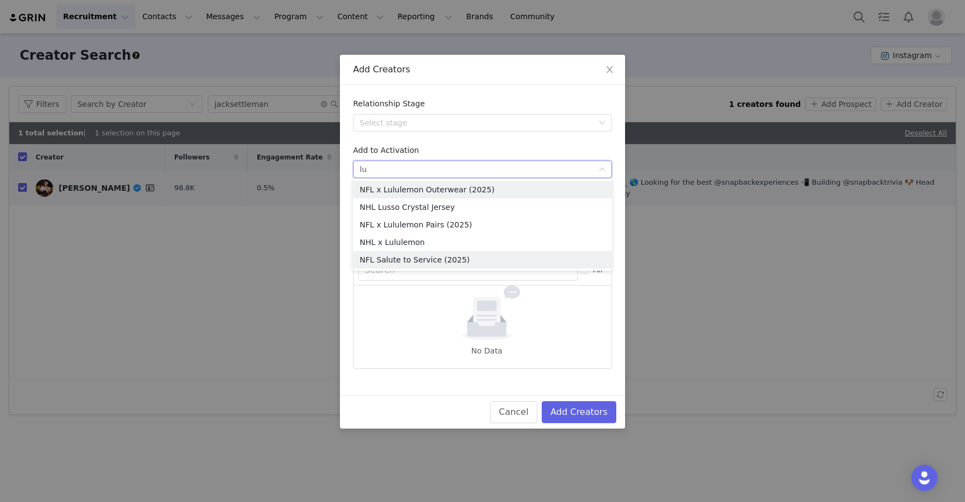
type input "lul"
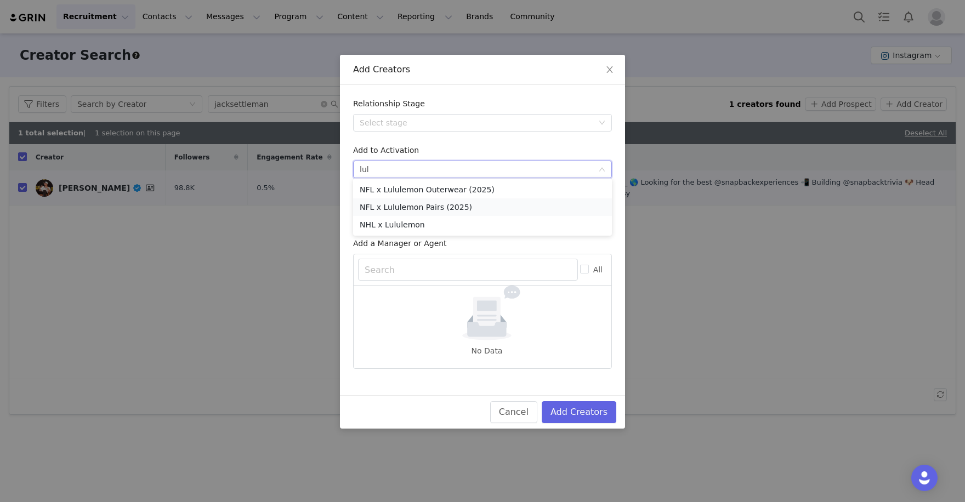
click at [499, 201] on li "NFL x Lululemon Pairs (2025)" at bounding box center [482, 208] width 259 height 18
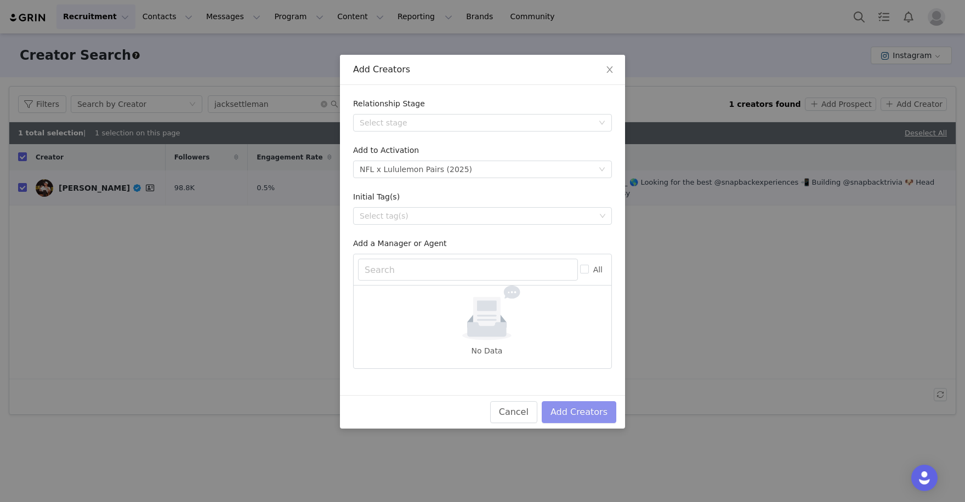
click at [574, 410] on button "Add Creators" at bounding box center [579, 413] width 75 height 22
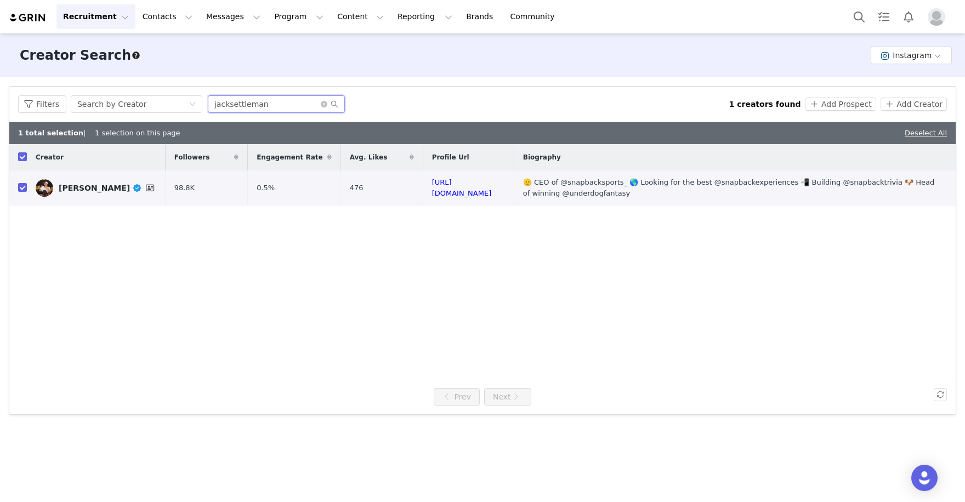
drag, startPoint x: 284, startPoint y: 103, endPoint x: 216, endPoint y: 100, distance: 68.1
click at [216, 101] on input "jacksettleman" at bounding box center [276, 104] width 137 height 18
click at [281, 104] on input "jacksettleman" at bounding box center [276, 104] width 137 height 18
drag, startPoint x: 289, startPoint y: 104, endPoint x: 207, endPoint y: 104, distance: 82.3
click at [208, 104] on input "jacksettleman" at bounding box center [276, 104] width 137 height 18
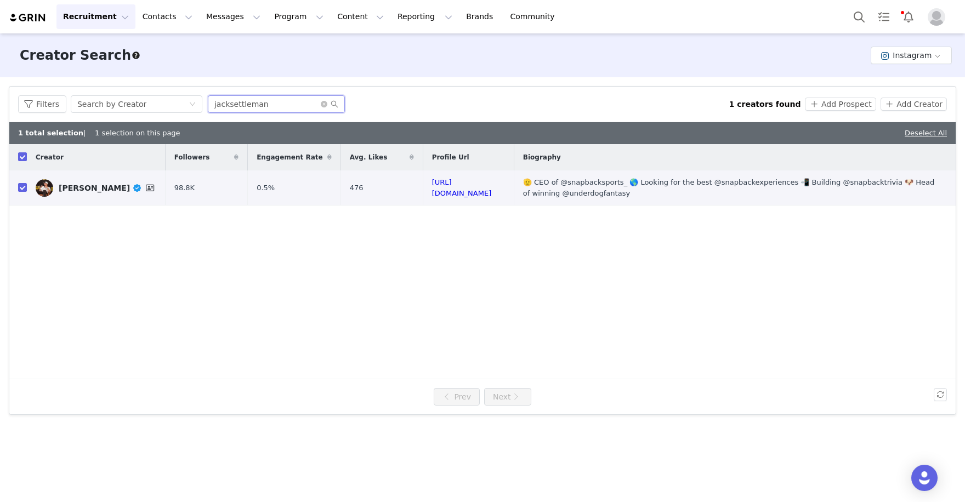
paste input "https://www.instagram.com/kbo15_/"
drag, startPoint x: 287, startPoint y: 104, endPoint x: 169, endPoint y: 85, distance: 119.5
click at [169, 85] on div "Filters Creator Audience Performance Current Creators Hide creators in my CRM B…" at bounding box center [482, 250] width 965 height 347
drag, startPoint x: 268, startPoint y: 108, endPoint x: 193, endPoint y: 101, distance: 75.4
click at [193, 101] on div "Filters Search by Creator kbo15_" at bounding box center [373, 104] width 711 height 18
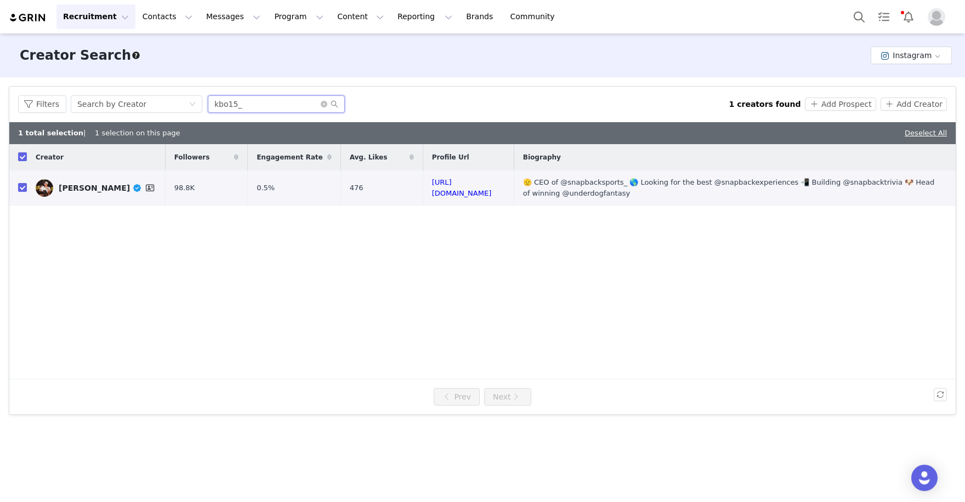
click at [273, 105] on input "kbo15_" at bounding box center [276, 104] width 137 height 18
type input "kbo15_"
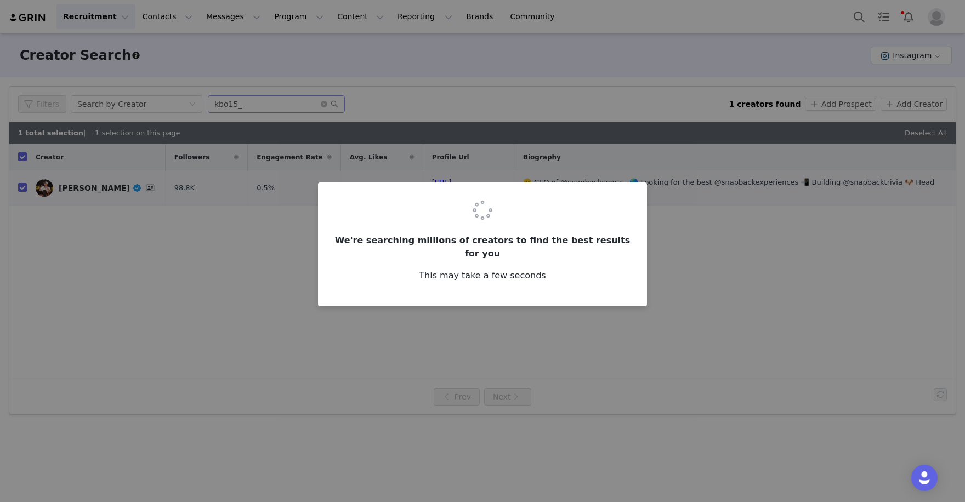
checkbox input "false"
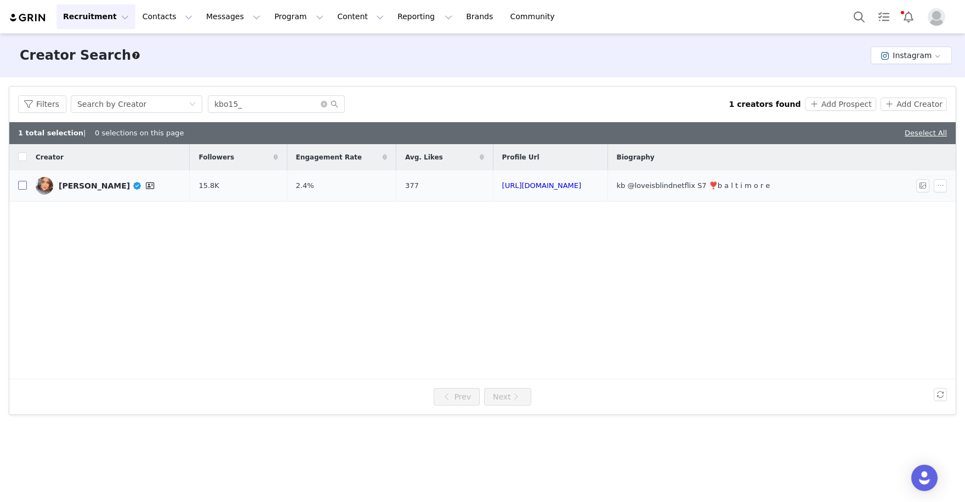
click at [20, 185] on input "checkbox" at bounding box center [22, 185] width 9 height 9
checkbox input "true"
click at [924, 108] on button "Add Creator" at bounding box center [914, 104] width 66 height 13
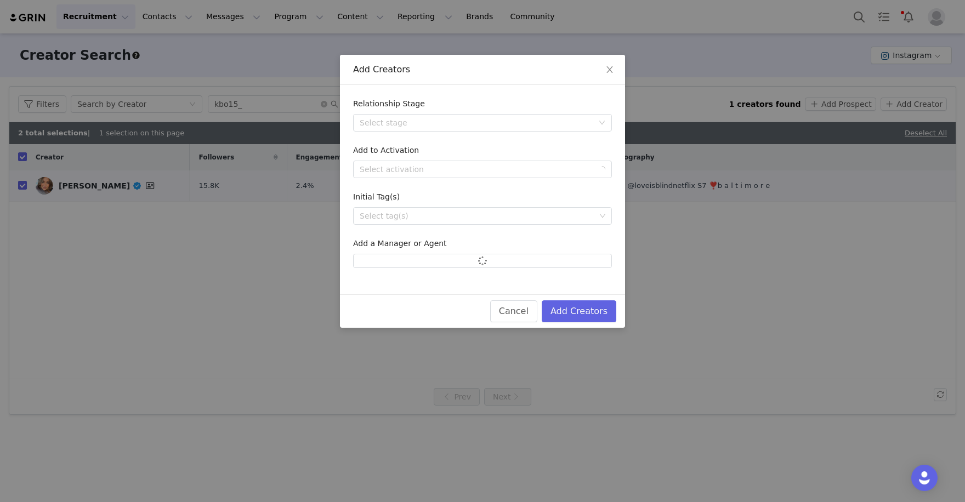
click at [442, 157] on div "Add to Activation" at bounding box center [482, 153] width 259 height 16
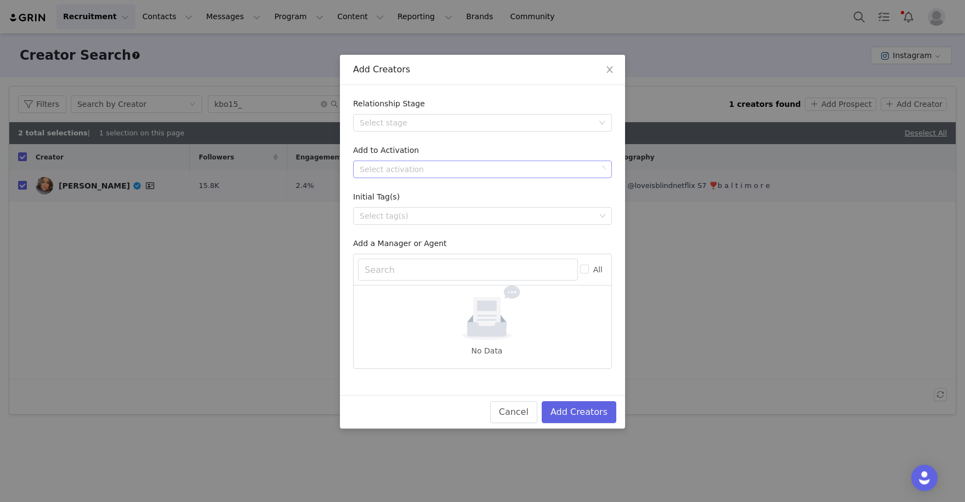
click at [442, 165] on div "Select activation" at bounding box center [477, 169] width 234 height 11
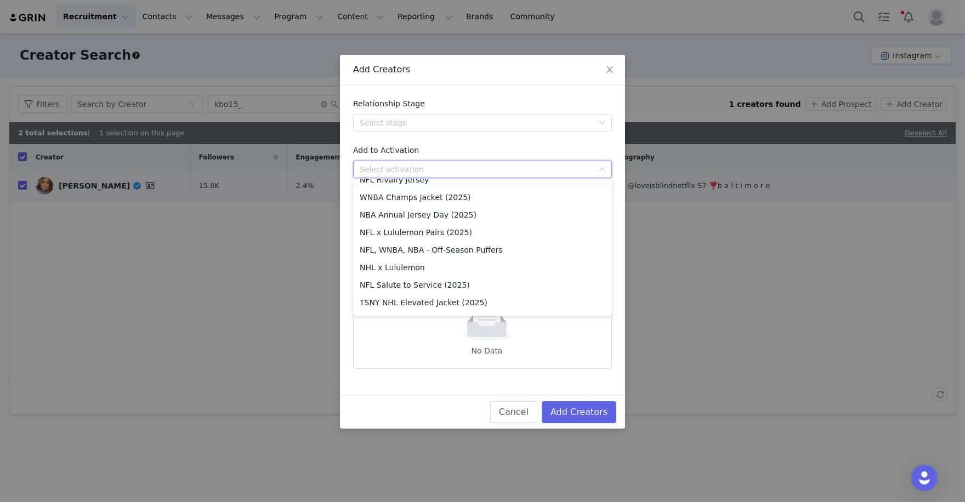
scroll to position [448, 0]
click at [422, 224] on li "NFL x Lululemon Pairs (2025)" at bounding box center [482, 233] width 259 height 18
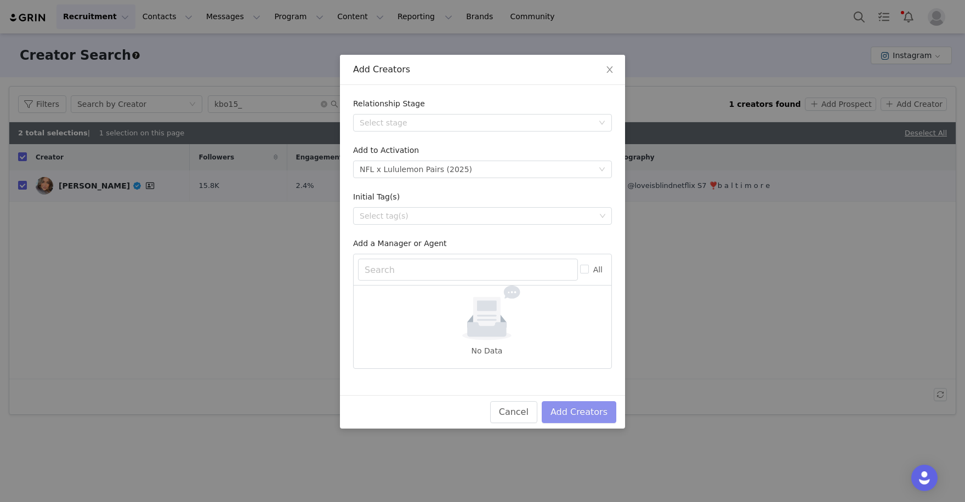
click at [586, 409] on button "Add Creators" at bounding box center [579, 413] width 75 height 22
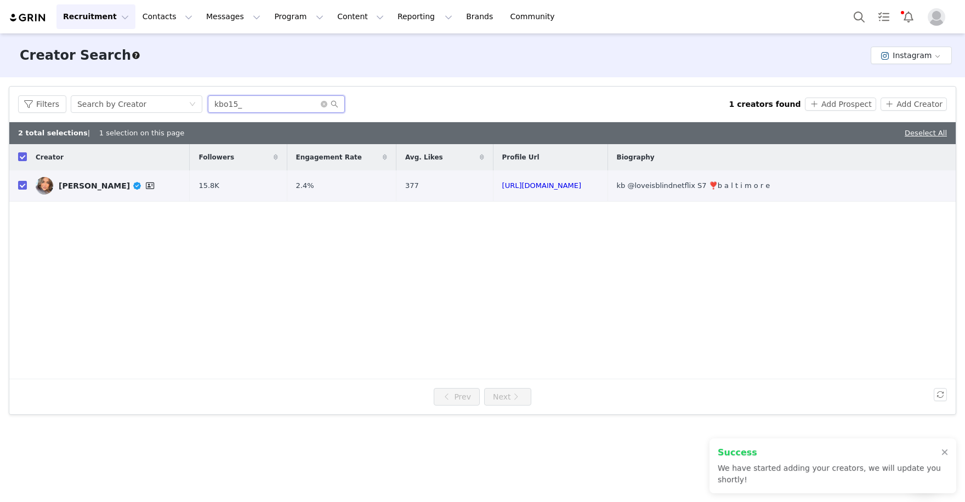
drag, startPoint x: 265, startPoint y: 103, endPoint x: 206, endPoint y: 103, distance: 59.2
click at [183, 103] on div "Filters Search by Creator kbo15_" at bounding box center [373, 104] width 711 height 18
paste input "https://www.instagram.com/zarahkelleher/"
drag, startPoint x: 264, startPoint y: 104, endPoint x: 163, endPoint y: 86, distance: 102.0
click at [163, 86] on article "Filters Creator Audience Performance Current Creators Hide creators in my CRM B…" at bounding box center [483, 250] width 948 height 329
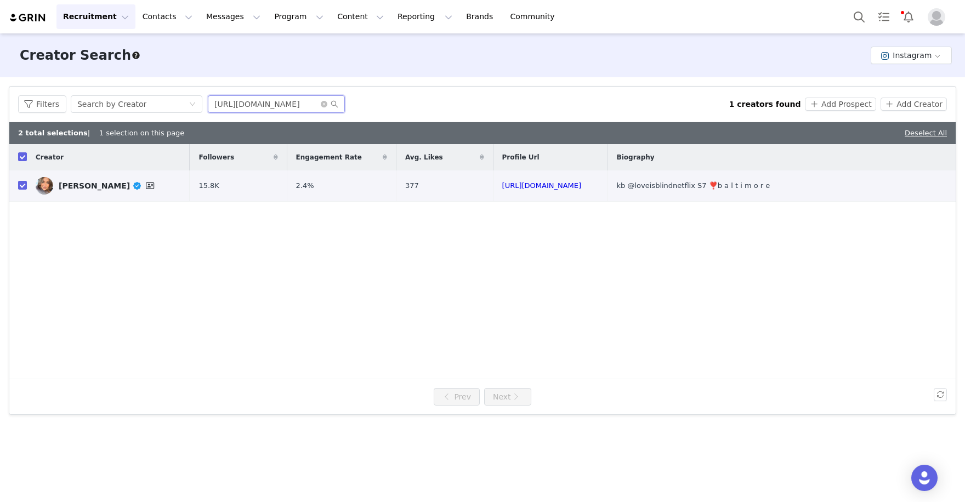
type input "zarahkelleher/"
click at [287, 99] on input "zarahkelleher/" at bounding box center [276, 104] width 137 height 18
paste input "https://www.instagram.com/zarahkelleher/"
drag, startPoint x: 268, startPoint y: 104, endPoint x: 167, endPoint y: 81, distance: 102.9
click at [167, 81] on div "Filters Creator Audience Performance Current Creators Hide creators in my CRM B…" at bounding box center [482, 250] width 965 height 347
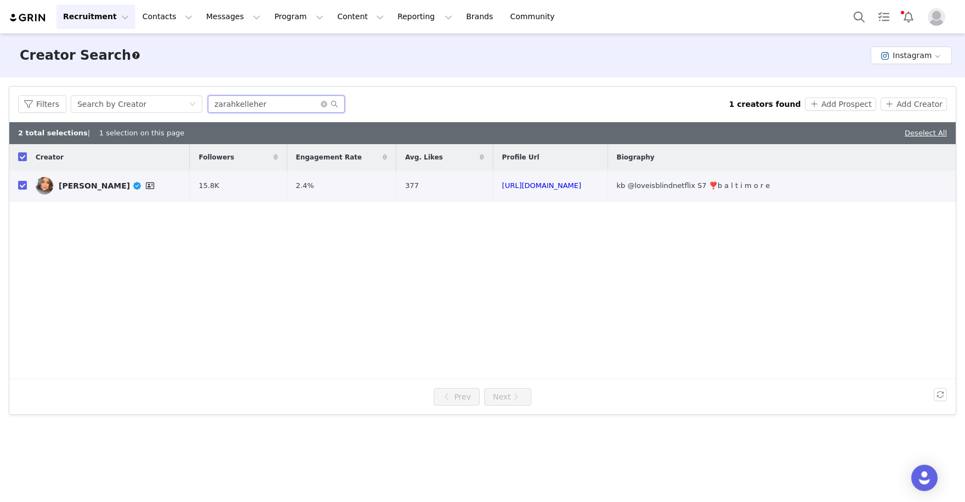
click at [278, 101] on input "zarahkelleher" at bounding box center [276, 104] width 137 height 18
type input "zarahkelleher"
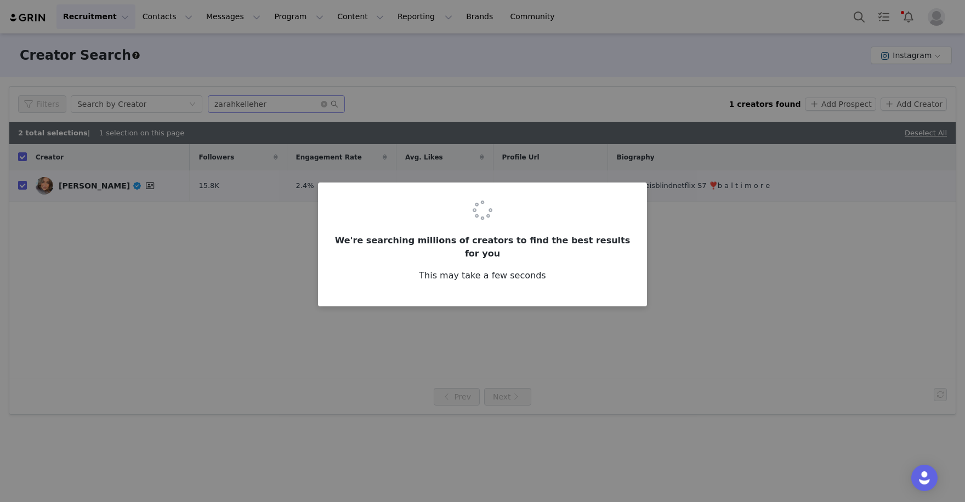
checkbox input "false"
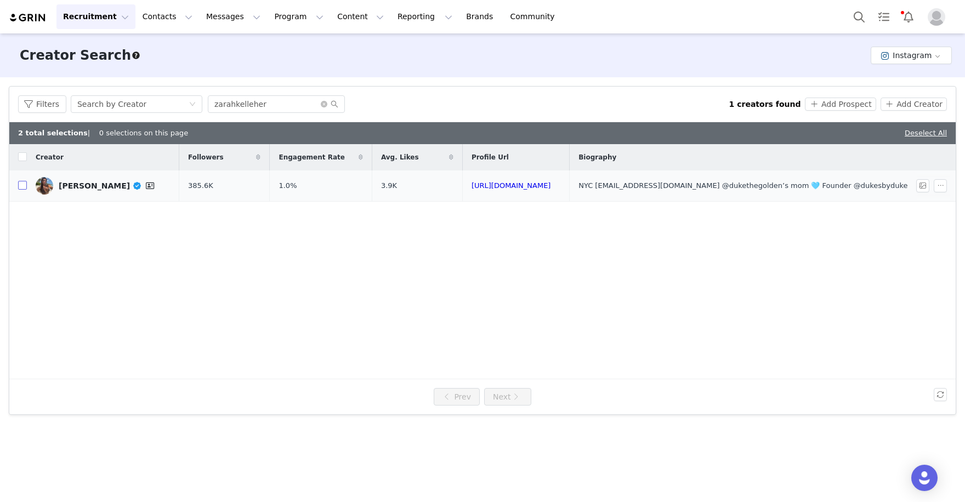
click at [21, 184] on input "checkbox" at bounding box center [22, 185] width 9 height 9
checkbox input "true"
click at [908, 105] on button "Add Creator" at bounding box center [914, 104] width 66 height 13
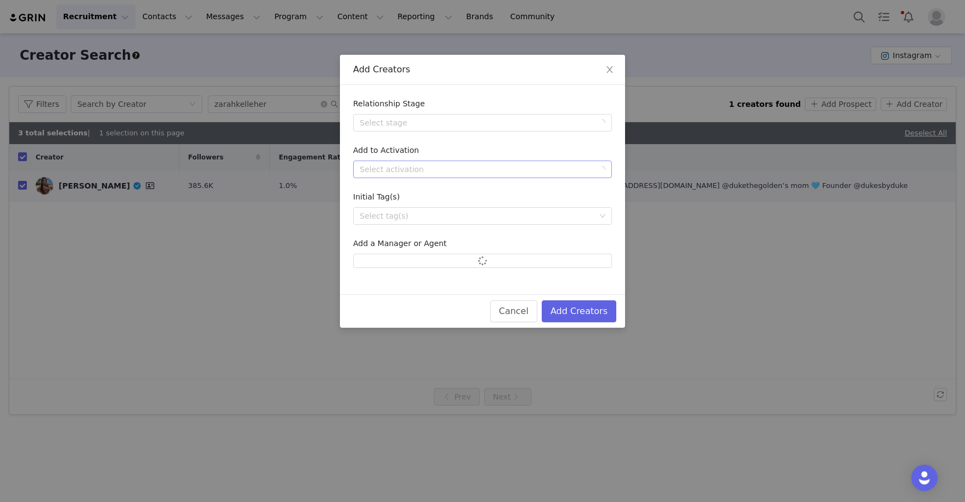
click at [473, 167] on div "Select activation" at bounding box center [477, 169] width 234 height 11
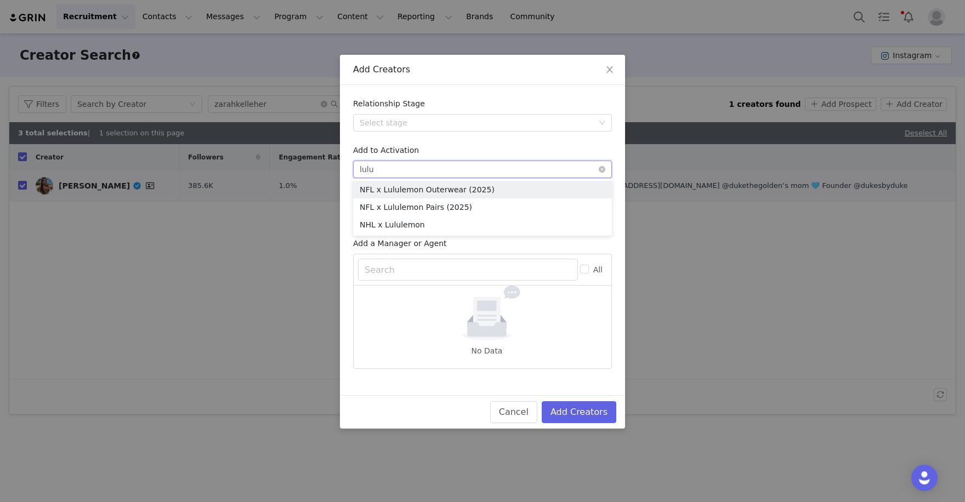
type input "Lulu"
drag, startPoint x: 471, startPoint y: 167, endPoint x: 462, endPoint y: 206, distance: 39.3
click at [462, 206] on li "NFL x Lululemon Pairs (2025)" at bounding box center [482, 208] width 259 height 18
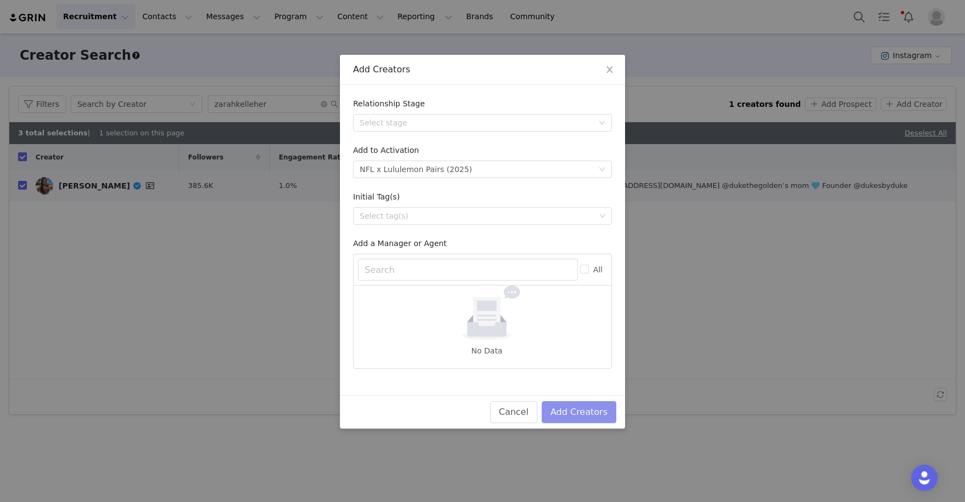
click at [575, 418] on button "Add Creators" at bounding box center [579, 413] width 75 height 22
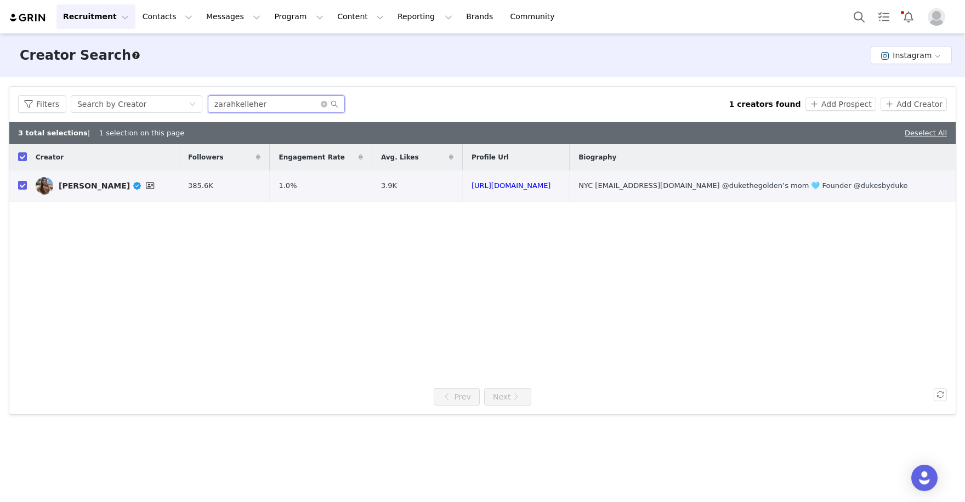
drag, startPoint x: 272, startPoint y: 103, endPoint x: 193, endPoint y: 86, distance: 80.8
click at [201, 94] on div "Filters Search by Creator zarahkelleher 1 creators found Add Prospect Add Creat…" at bounding box center [482, 105] width 947 height 36
paste input "https://www.instagram.com/justinglaze/"
drag, startPoint x: 276, startPoint y: 103, endPoint x: 44, endPoint y: 48, distance: 238.0
click at [44, 48] on div "Creator Search Learn more Instagram Filters Creator Audience Performance Curren…" at bounding box center [482, 266] width 965 height 467
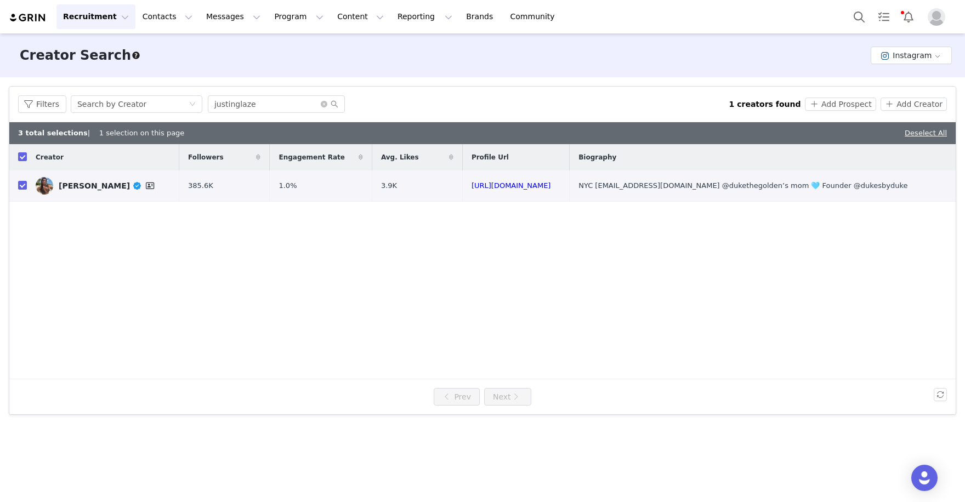
click at [261, 94] on div "Filters Search by Creator justinglaze 1 creators found Add Prospect Add Creator" at bounding box center [482, 105] width 947 height 36
click at [270, 111] on input "justinglaze" at bounding box center [276, 104] width 137 height 18
type input "justinglaze"
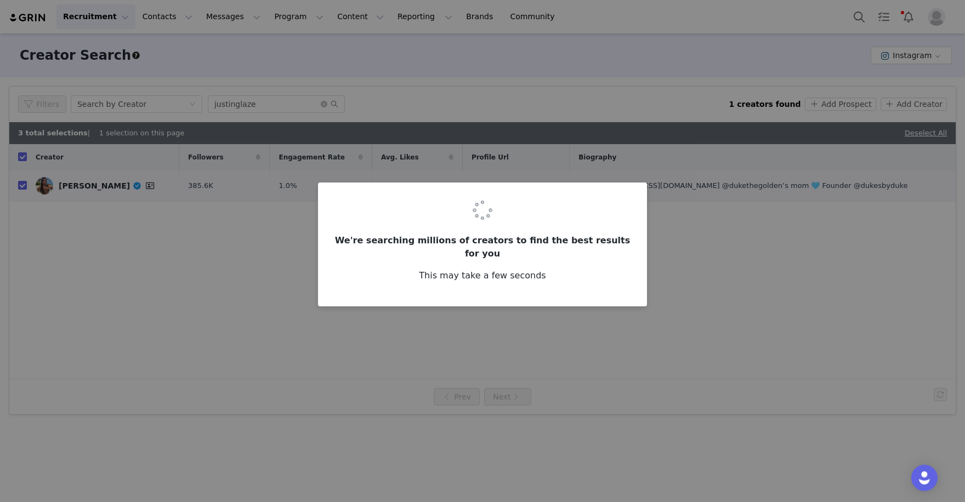
checkbox input "false"
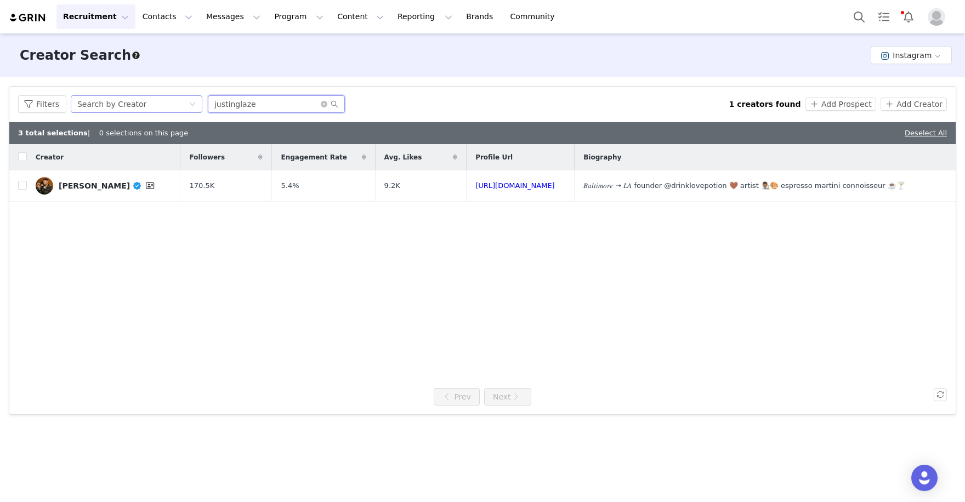
drag, startPoint x: 279, startPoint y: 104, endPoint x: 182, endPoint y: 95, distance: 98.0
click at [182, 95] on div "Filters Search by Creator justinglaze" at bounding box center [373, 104] width 711 height 18
click at [25, 188] on input "checkbox" at bounding box center [22, 185] width 9 height 9
checkbox input "true"
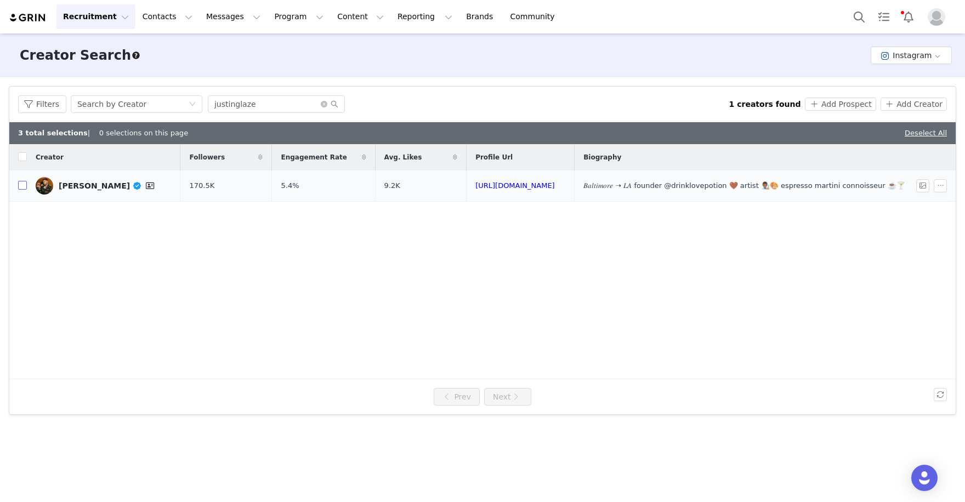
checkbox input "true"
click at [922, 108] on button "Add Creator" at bounding box center [914, 104] width 66 height 13
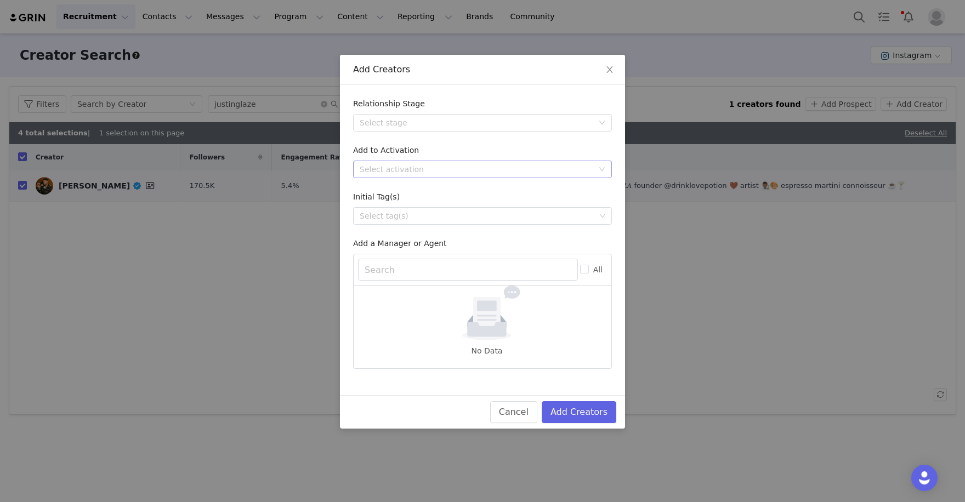
click at [448, 166] on div "Select activation" at bounding box center [477, 169] width 234 height 11
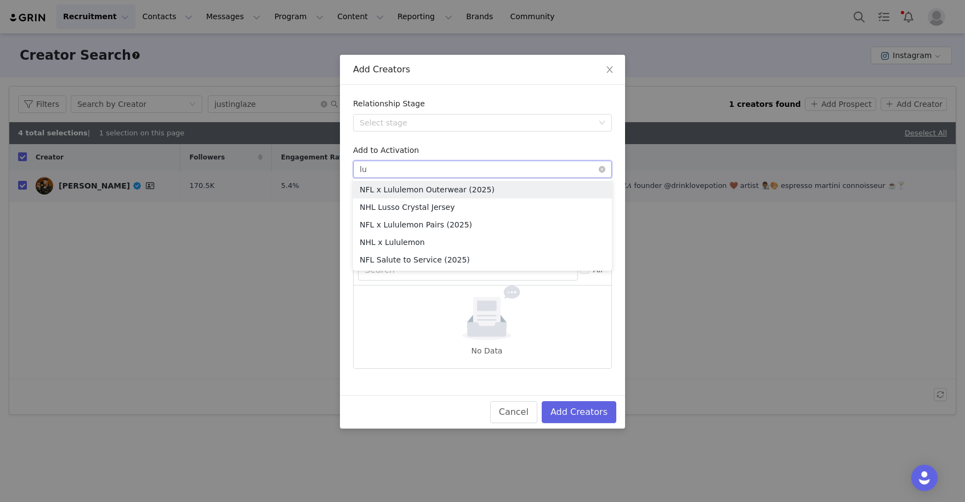
type input "lul"
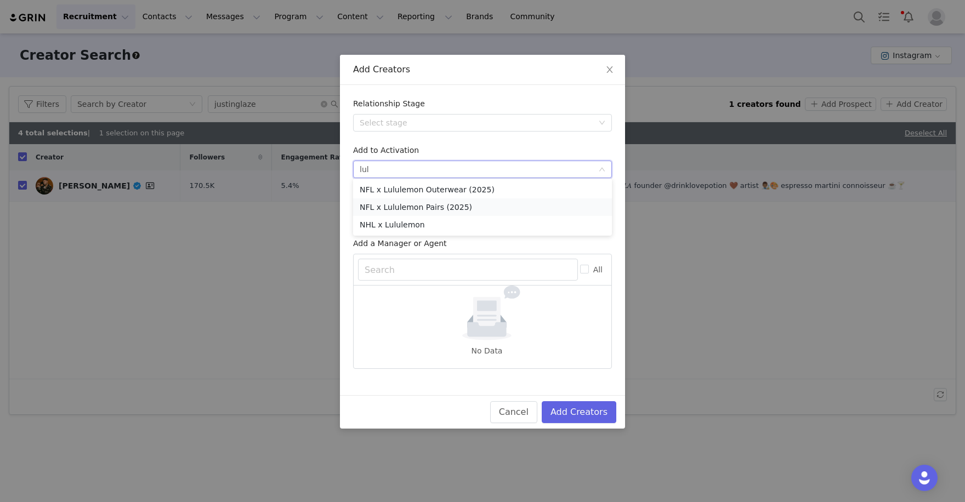
click at [498, 208] on li "NFL x Lululemon Pairs (2025)" at bounding box center [482, 208] width 259 height 18
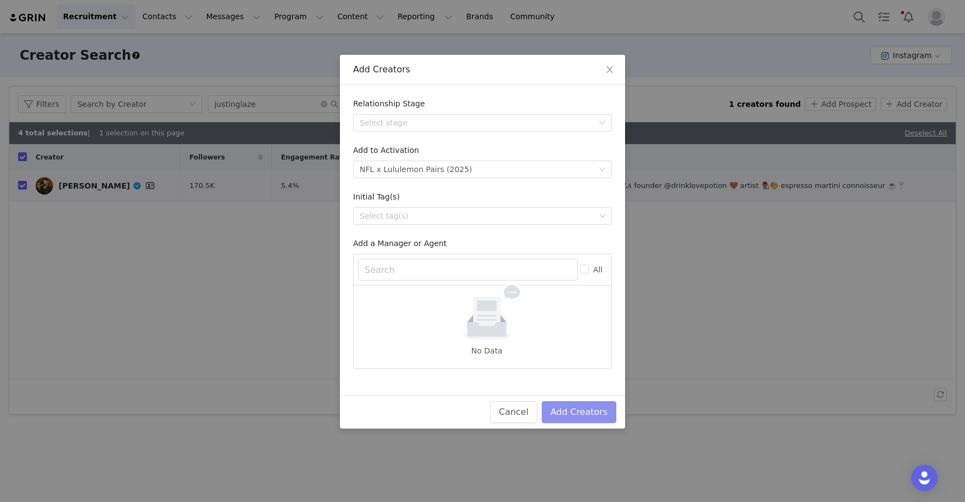
click at [581, 408] on button "Add Creators" at bounding box center [579, 413] width 75 height 22
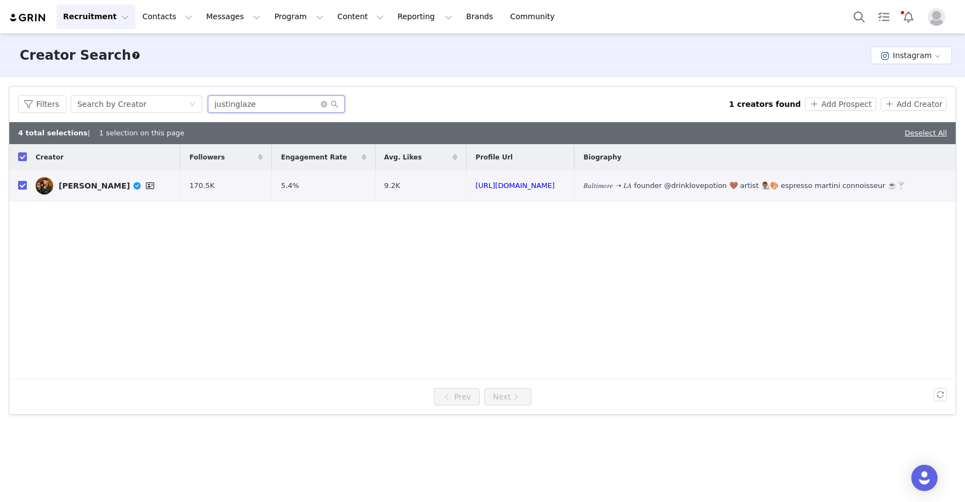
drag, startPoint x: 268, startPoint y: 106, endPoint x: 138, endPoint y: 60, distance: 138.1
click at [157, 72] on div "Creator Search Learn more Instagram Filters Creator Audience Performance Curren…" at bounding box center [482, 266] width 965 height 467
paste input "https://www.instagram.com/melaniegguevara/"
drag, startPoint x: 255, startPoint y: 103, endPoint x: 104, endPoint y: 70, distance: 154.4
click at [104, 70] on div "Creator Search Learn more Instagram Filters Creator Audience Performance Curren…" at bounding box center [482, 266] width 965 height 467
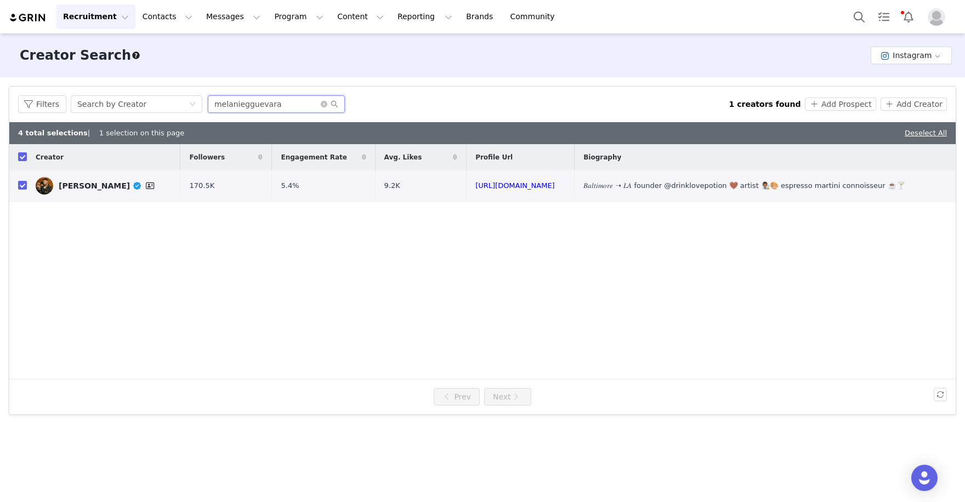
click at [277, 108] on input "melaniegguevara" at bounding box center [276, 104] width 137 height 18
type input "melaniegguevara"
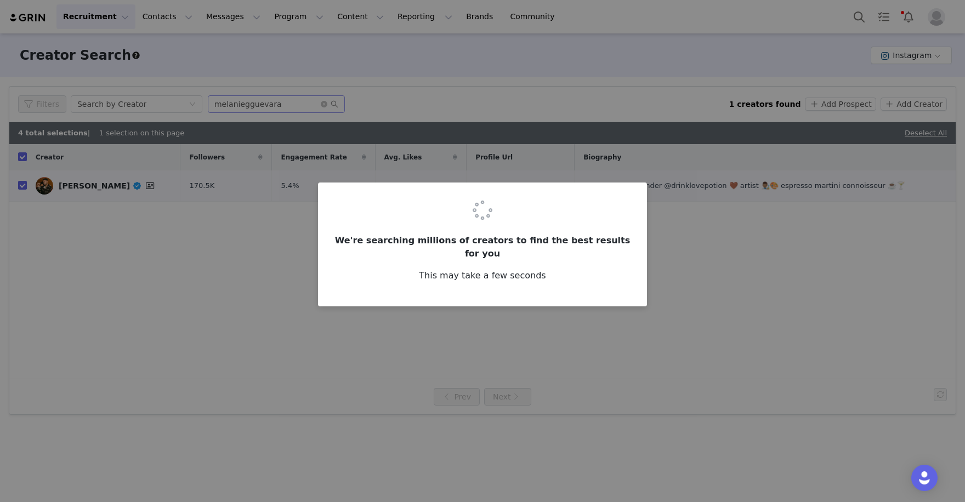
checkbox input "false"
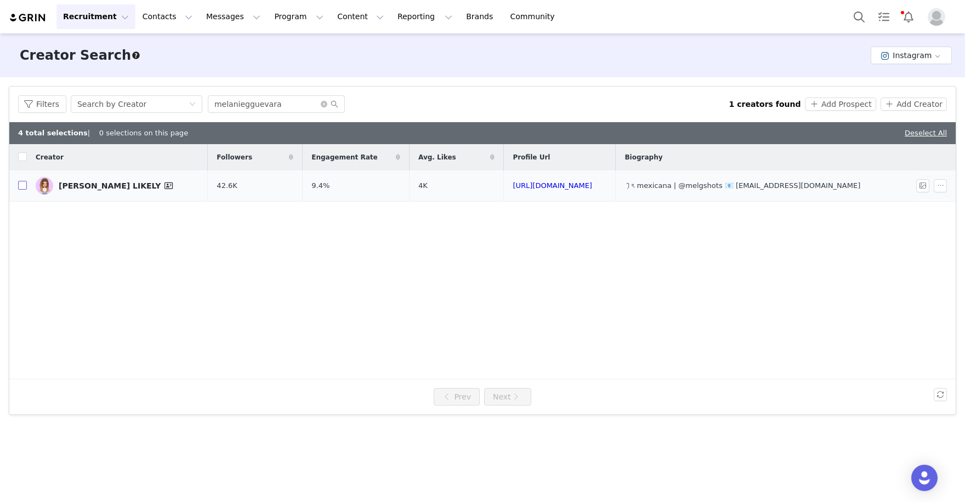
click at [20, 186] on input "checkbox" at bounding box center [22, 185] width 9 height 9
checkbox input "true"
click at [901, 100] on button "Add Creator" at bounding box center [914, 104] width 66 height 13
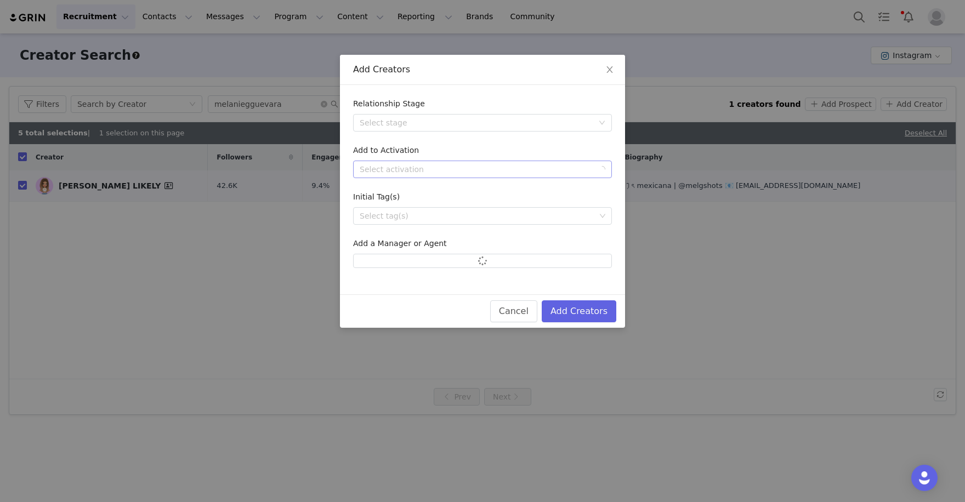
click at [536, 171] on div "Select activation" at bounding box center [477, 169] width 234 height 11
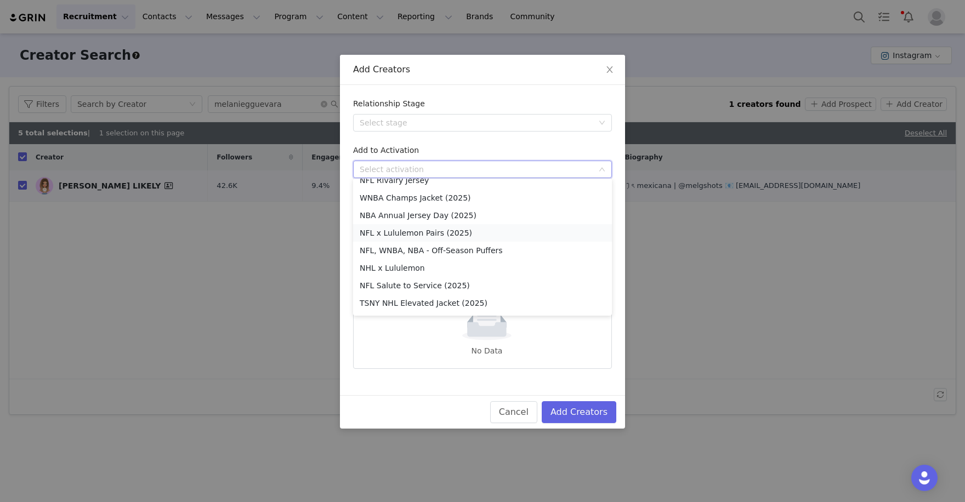
click at [459, 224] on li "NFL x Lululemon Pairs (2025)" at bounding box center [482, 233] width 259 height 18
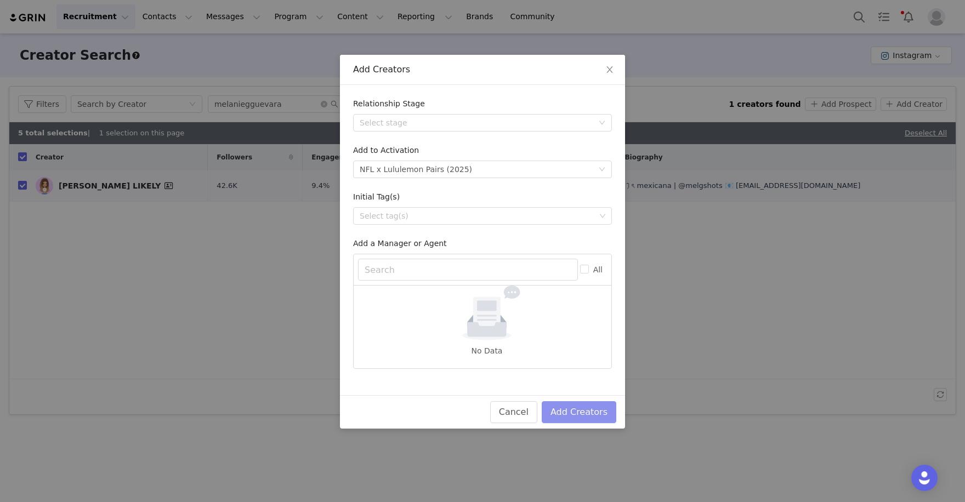
click at [579, 408] on button "Add Creators" at bounding box center [579, 413] width 75 height 22
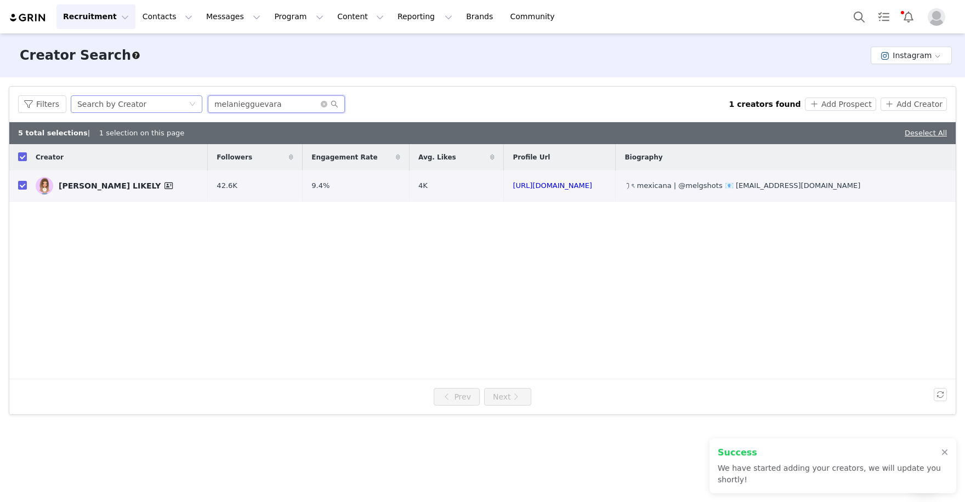
drag, startPoint x: 288, startPoint y: 105, endPoint x: 201, endPoint y: 108, distance: 86.7
click at [201, 108] on div "Filters Search by Creator melaniegguevara" at bounding box center [373, 104] width 711 height 18
paste input "sportsnschmidt"
type input "sportsnschmidt"
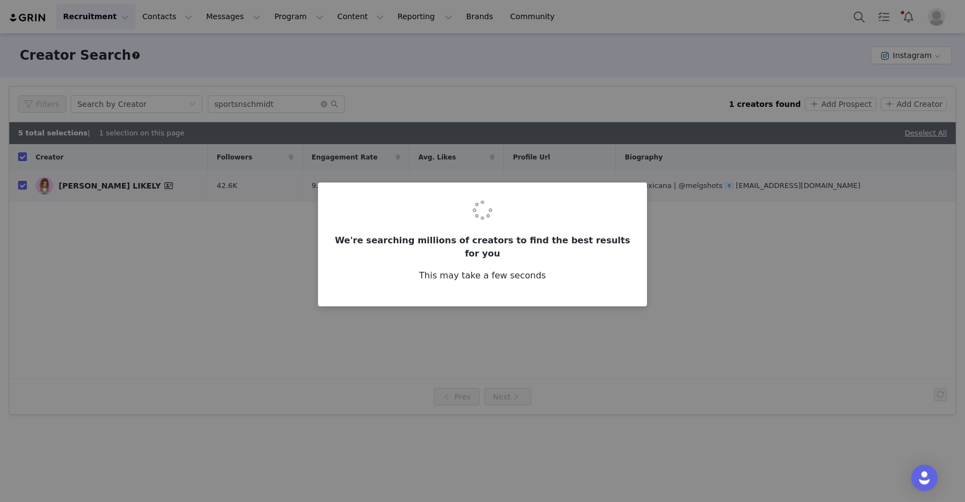
checkbox input "false"
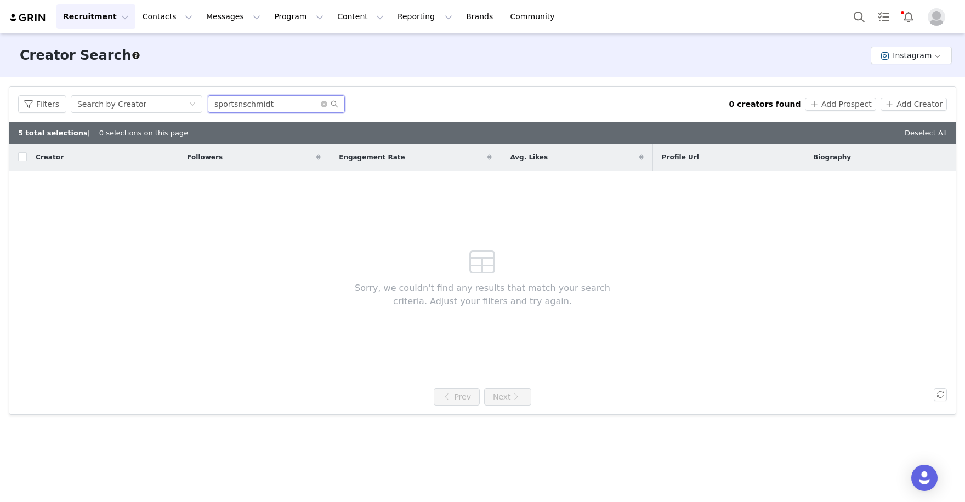
drag, startPoint x: 282, startPoint y: 105, endPoint x: 122, endPoint y: 71, distance: 163.7
click at [122, 71] on div "Creator Search Learn more Instagram Filters Creator Audience Performance Curren…" at bounding box center [482, 266] width 965 height 467
paste input "https://www.instagram.com/sportsandschmidt/"
drag, startPoint x: 253, startPoint y: 105, endPoint x: 69, endPoint y: 92, distance: 184.8
click at [69, 92] on div "Filters Search by Creator https://www.instagram.com/sportsandschmidt 0 creators…" at bounding box center [482, 105] width 947 height 36
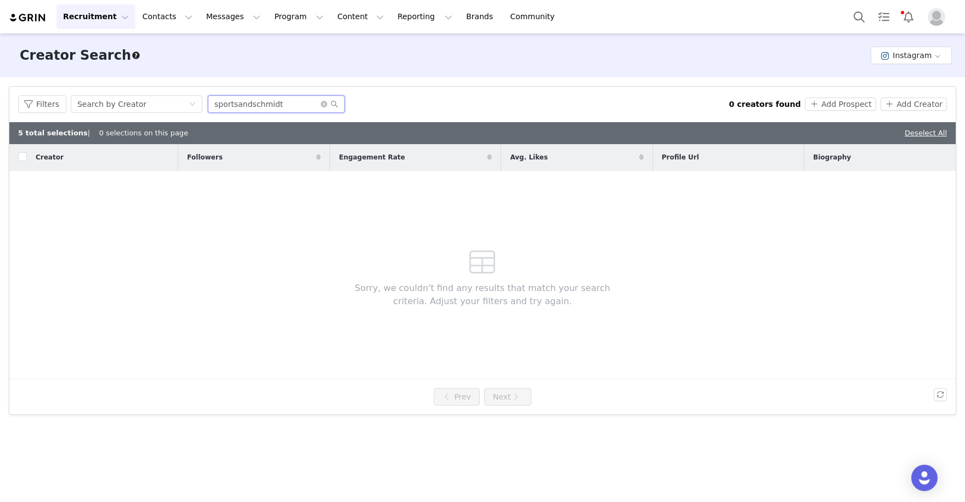
type input "sportsandschmidt"
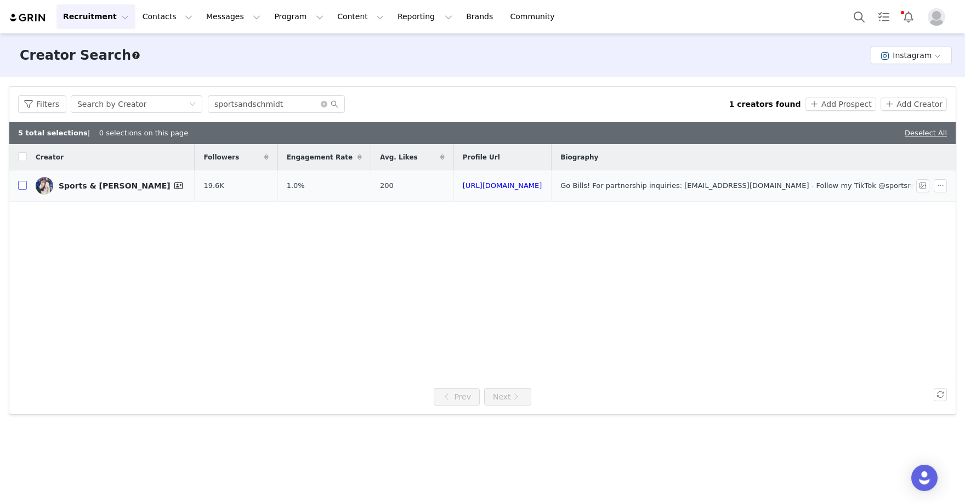
click at [22, 189] on input "checkbox" at bounding box center [22, 185] width 9 height 9
checkbox input "true"
click at [847, 111] on div "Filters Search by Creator sportsandschmidt 1 creators found Add Prospect Add Cr…" at bounding box center [482, 104] width 929 height 18
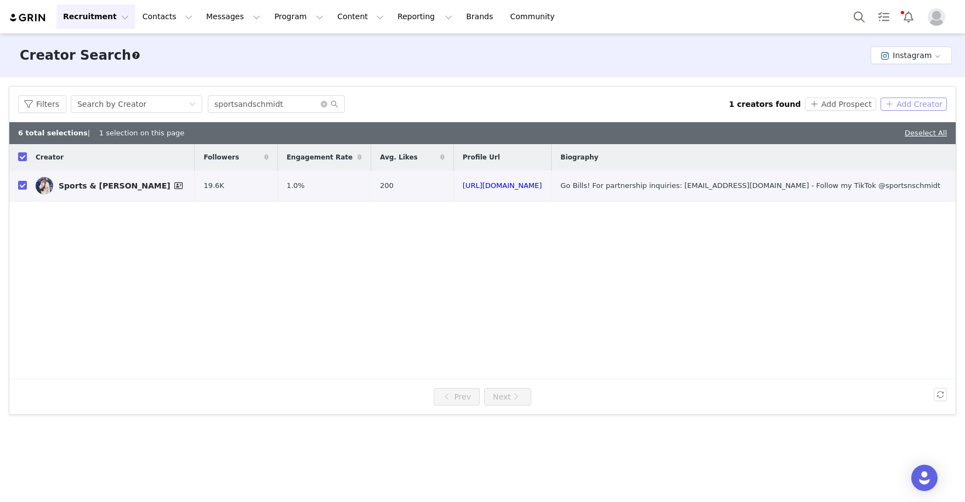
click at [919, 105] on button "Add Creator" at bounding box center [914, 104] width 66 height 13
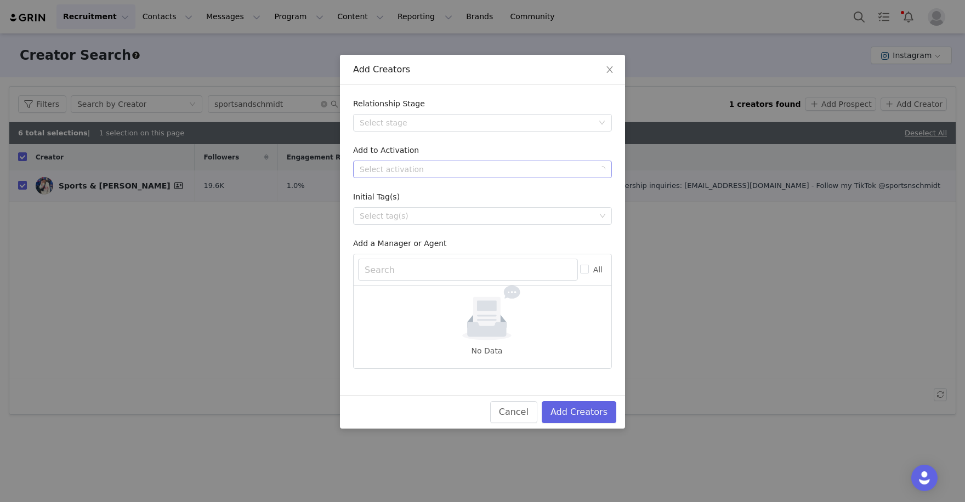
click at [516, 168] on div "Select activation" at bounding box center [477, 169] width 234 height 11
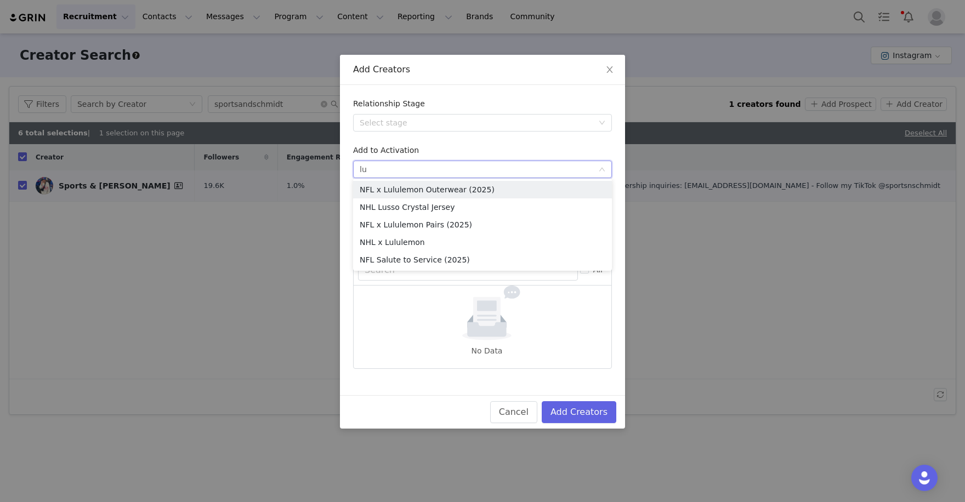
type input "lul"
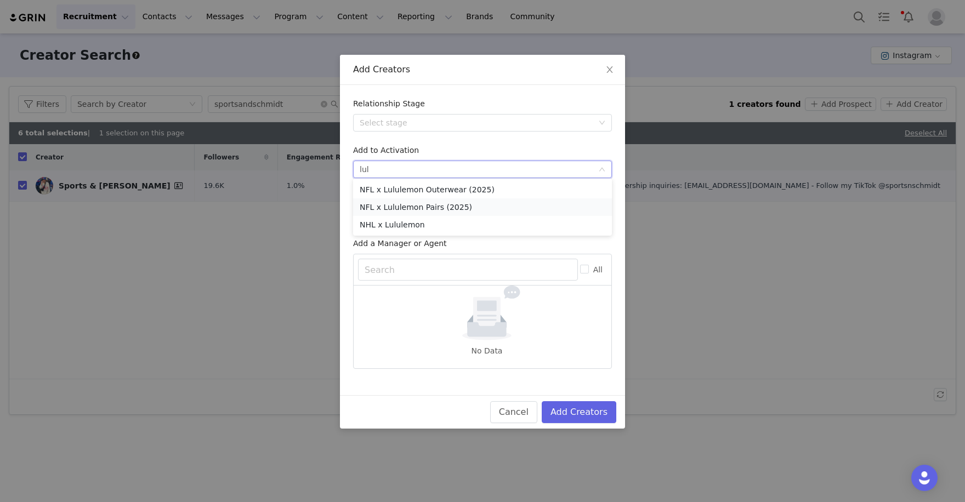
click at [470, 212] on li "NFL x Lululemon Pairs (2025)" at bounding box center [482, 208] width 259 height 18
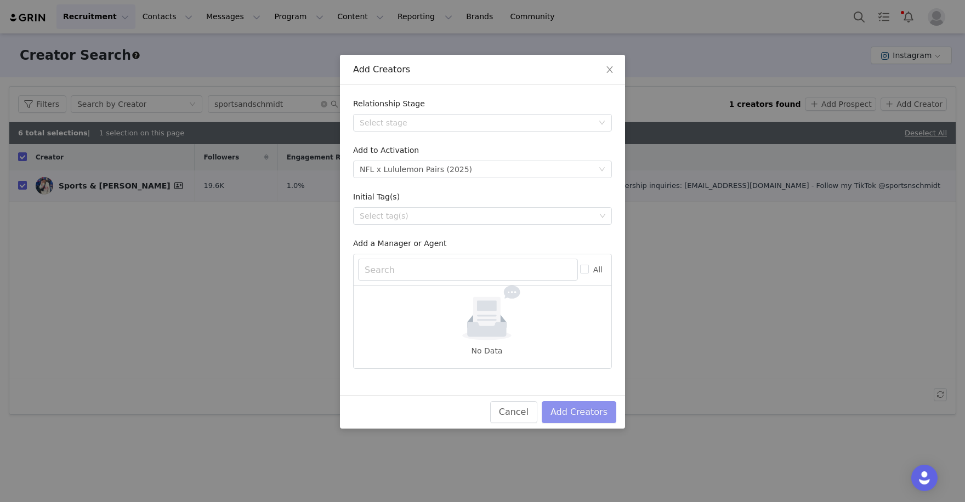
click at [590, 411] on button "Add Creators" at bounding box center [579, 413] width 75 height 22
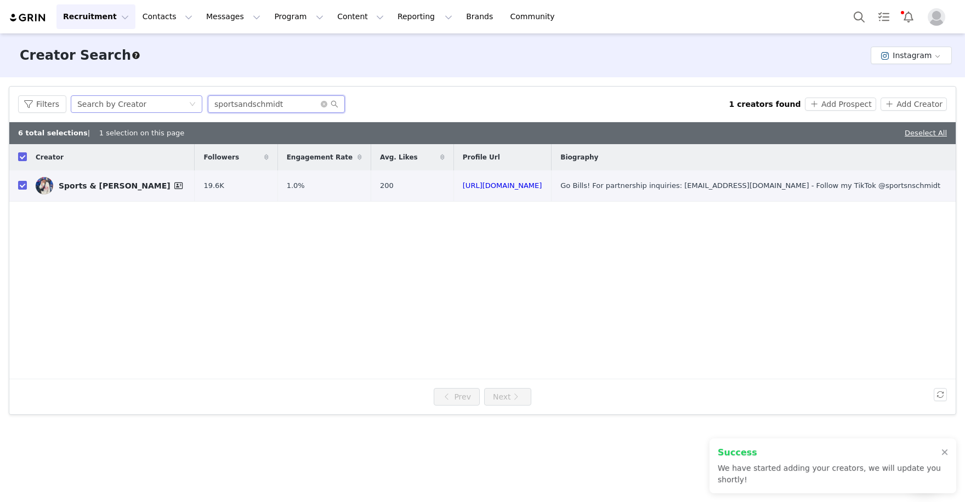
drag, startPoint x: 292, startPoint y: 104, endPoint x: 197, endPoint y: 101, distance: 95.0
click at [197, 101] on div "Filters Search by Creator sportsandschmidt" at bounding box center [373, 104] width 711 height 18
click at [162, 17] on button "Contacts Contacts" at bounding box center [167, 16] width 63 height 25
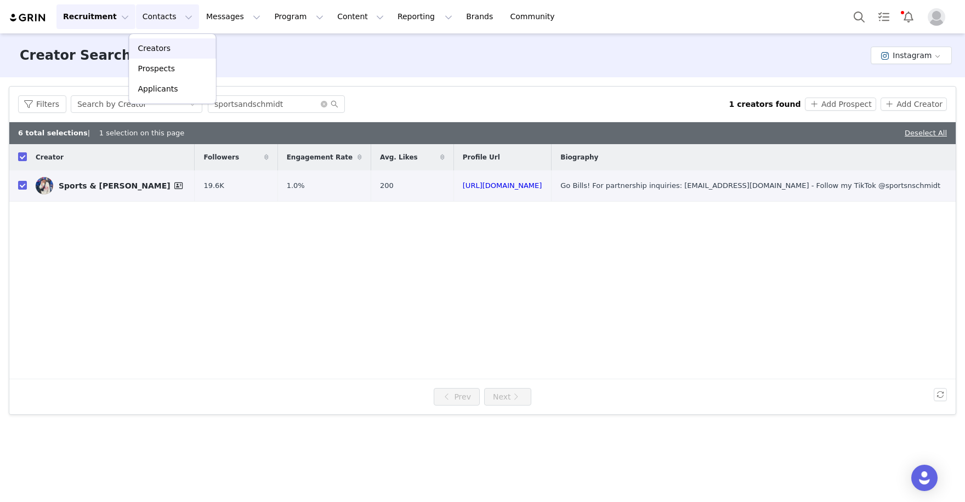
click at [177, 50] on div "Creators" at bounding box center [173, 49] width 74 height 12
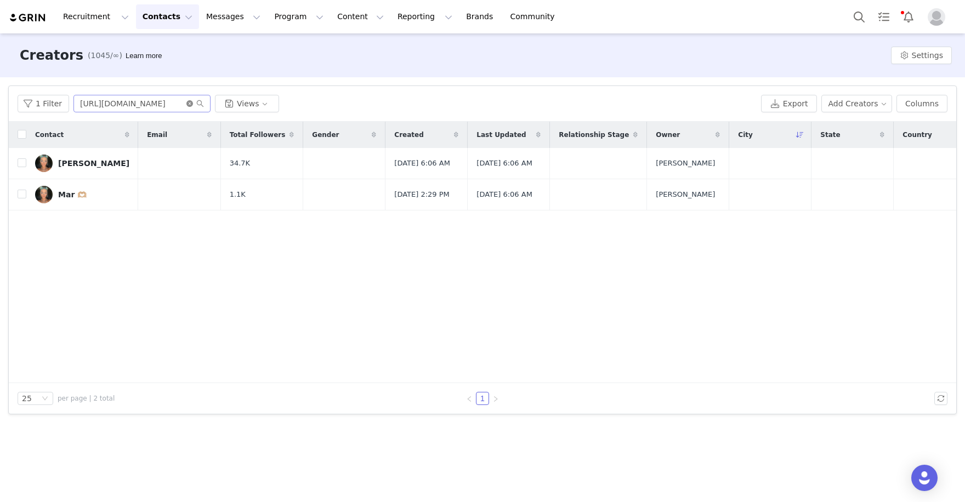
click at [186, 106] on icon "icon: close-circle" at bounding box center [189, 103] width 7 height 7
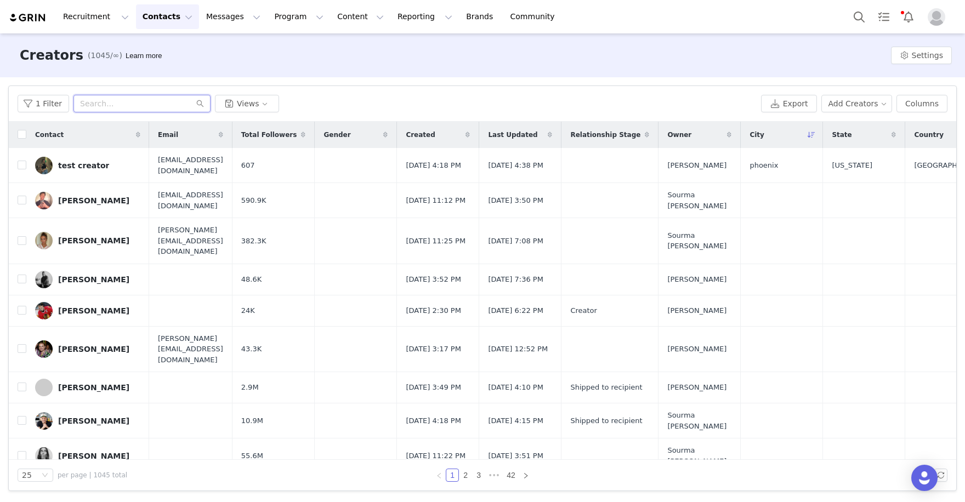
click at [153, 106] on input "text" at bounding box center [142, 104] width 137 height 18
paste input "https://www.instagram.com/marrlsssss__"
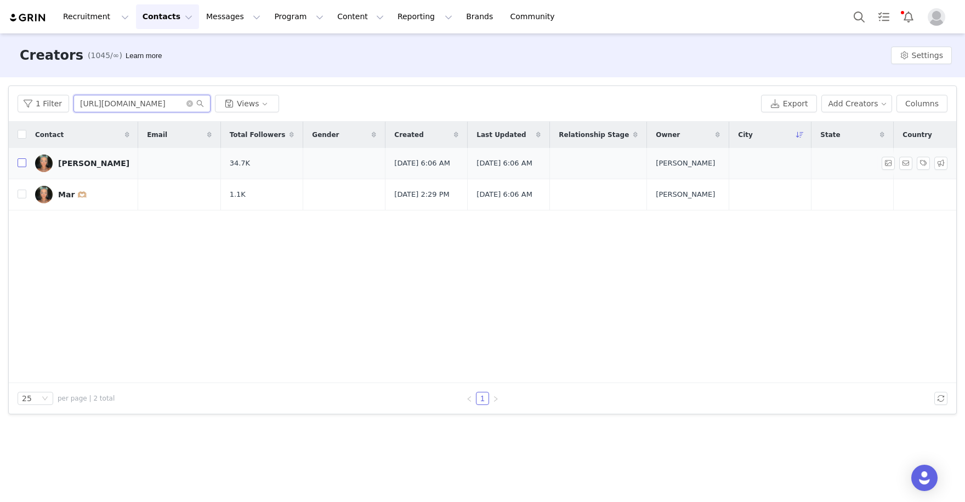
type input "https://www.instagram.com/marrlsssss__"
click at [20, 165] on input "checkbox" at bounding box center [22, 163] width 9 height 9
checkbox input "true"
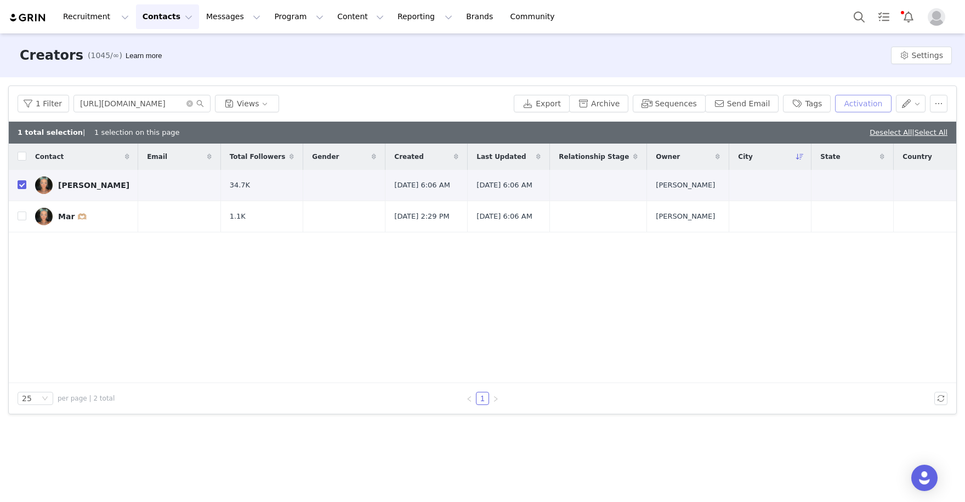
click at [870, 100] on button "Activation" at bounding box center [863, 104] width 56 height 18
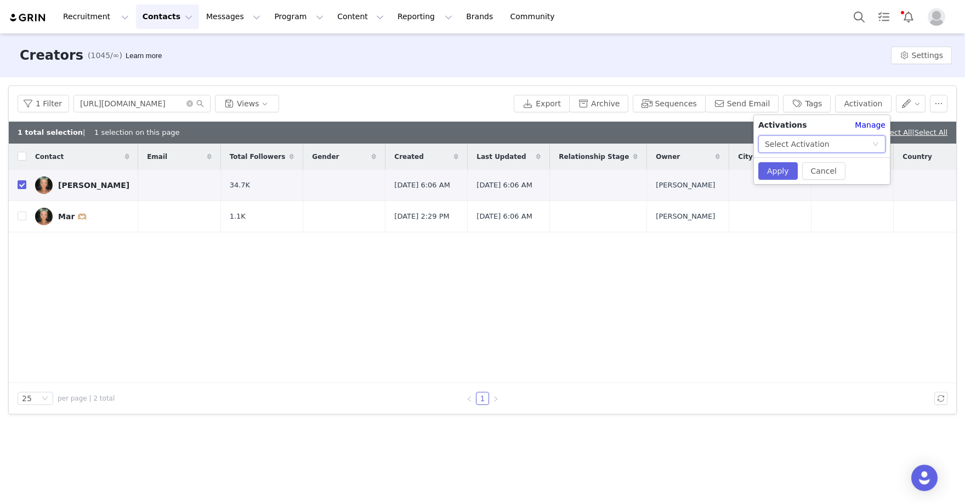
click at [795, 145] on div "Select Activation" at bounding box center [797, 144] width 65 height 16
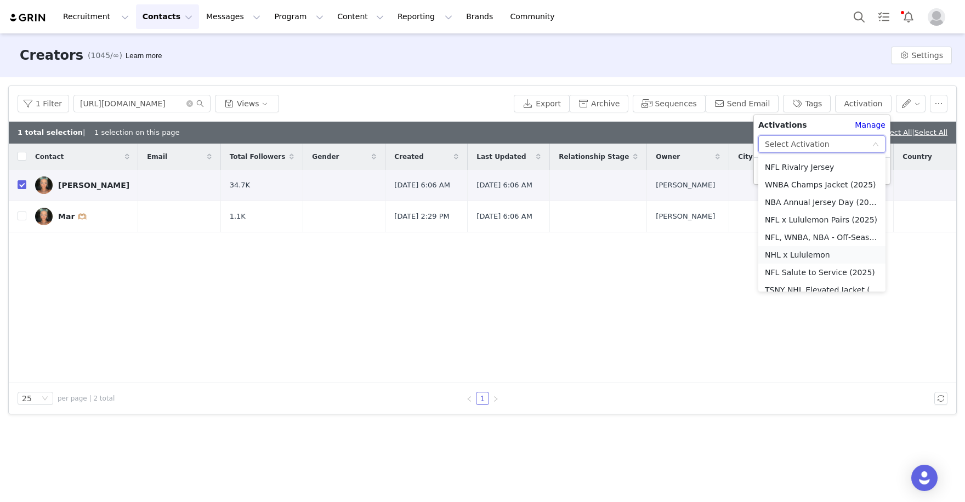
scroll to position [243, 0]
click at [828, 212] on li "NFL x Lululemon Pairs (2025)" at bounding box center [822, 221] width 127 height 18
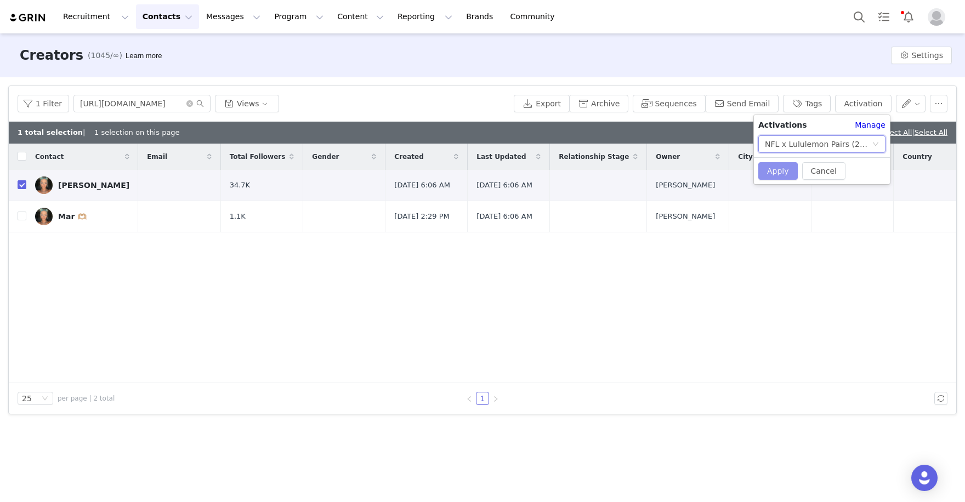
click at [784, 166] on button "Apply" at bounding box center [778, 171] width 39 height 18
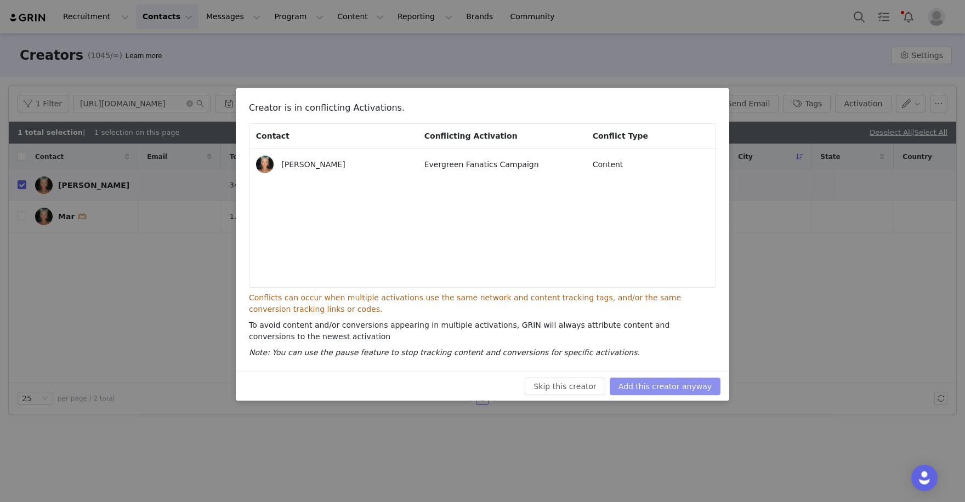
click at [697, 385] on button "Add this creator anyway" at bounding box center [665, 387] width 111 height 18
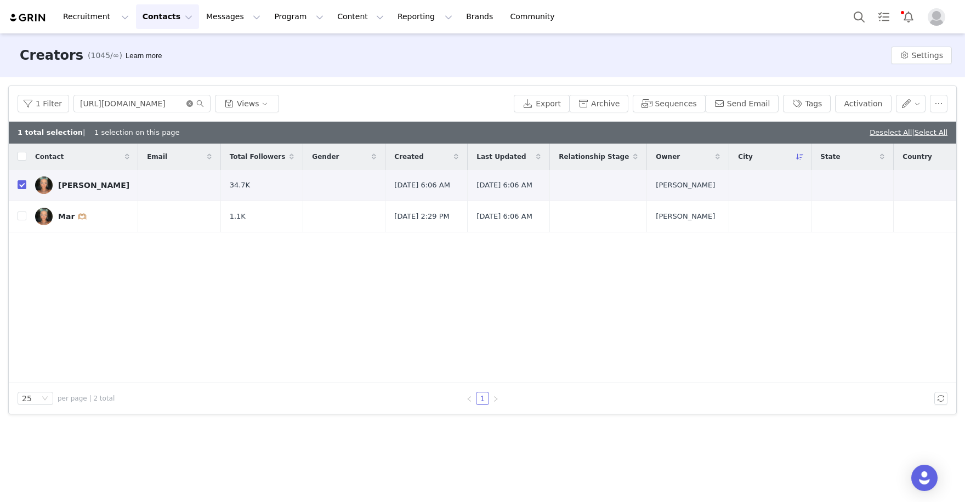
click at [188, 103] on icon "icon: close-circle" at bounding box center [189, 103] width 7 height 7
click at [143, 101] on input "text" at bounding box center [142, 104] width 137 height 18
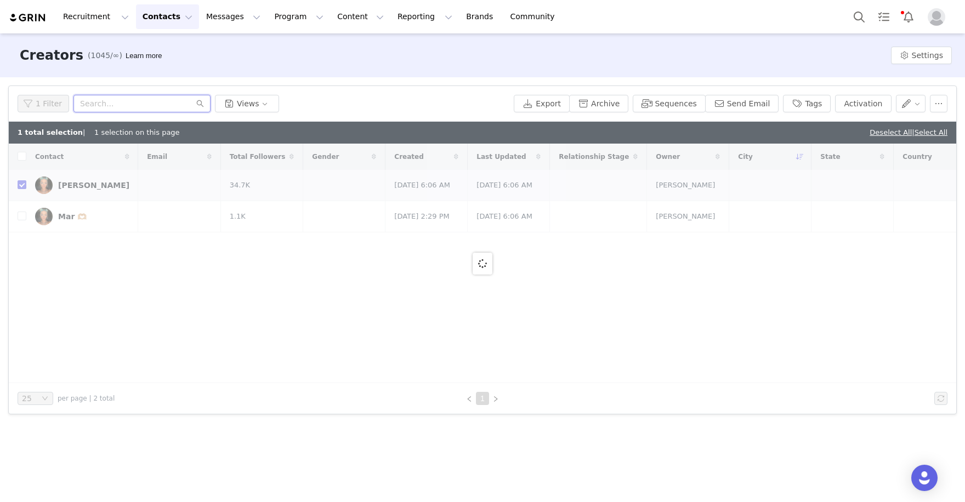
paste input "https://www.instagram.com/britini_dangelo/"
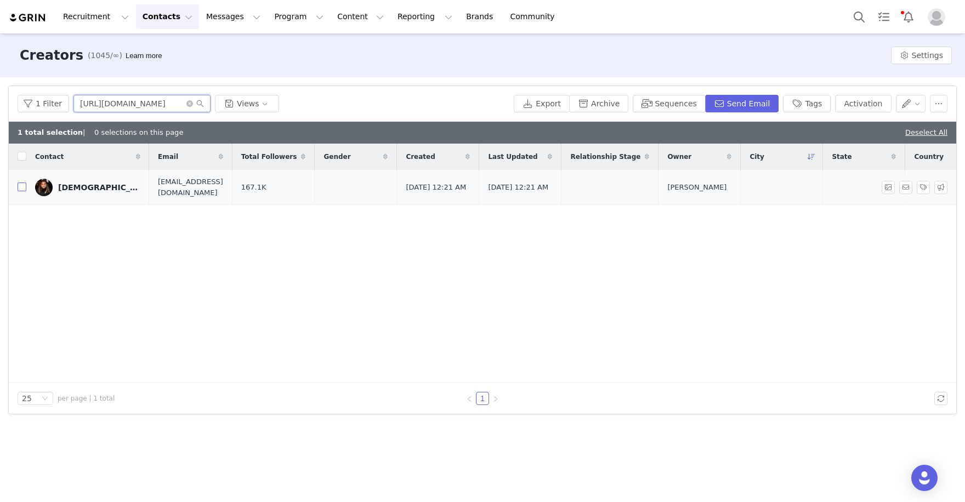
type input "https://www.instagram.com/britini_dangelo"
click at [21, 188] on input "checkbox" at bounding box center [22, 187] width 9 height 9
checkbox input "true"
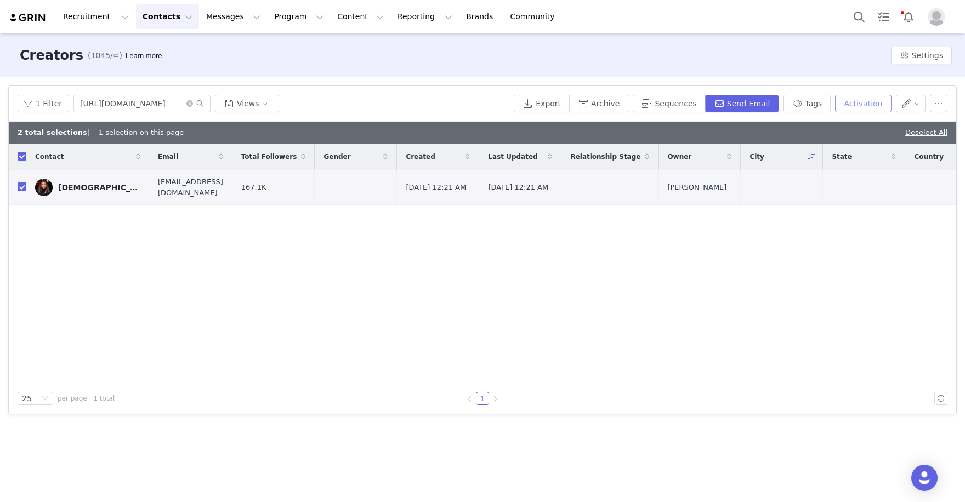
click at [866, 101] on button "Activation" at bounding box center [863, 104] width 56 height 18
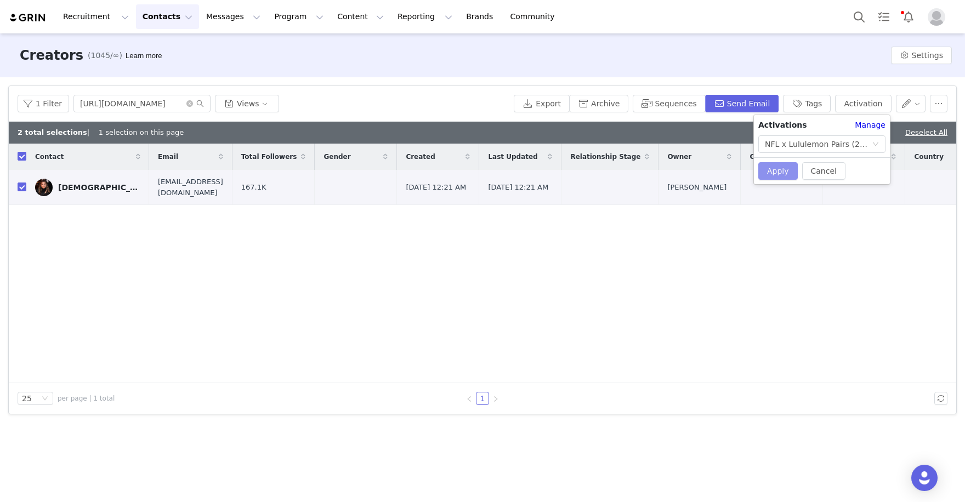
click at [782, 173] on button "Apply" at bounding box center [778, 171] width 39 height 18
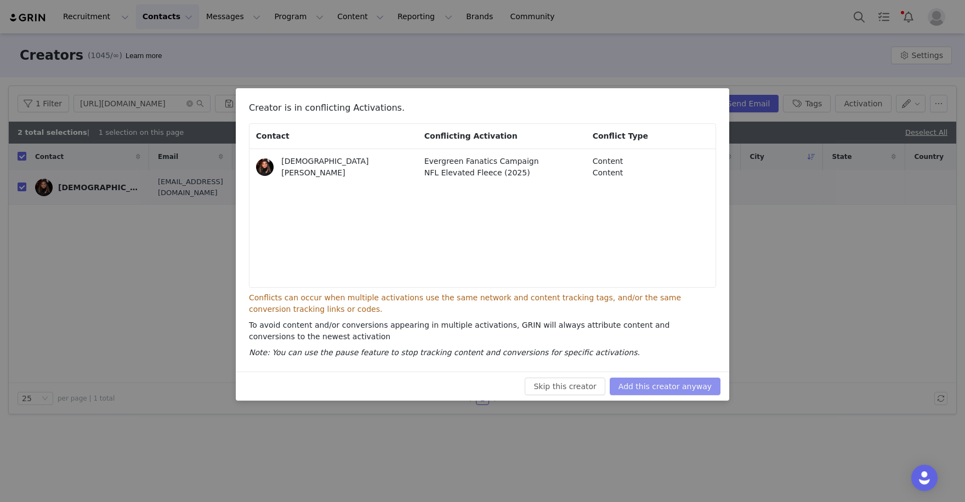
click at [689, 388] on button "Add this creator anyway" at bounding box center [665, 387] width 111 height 18
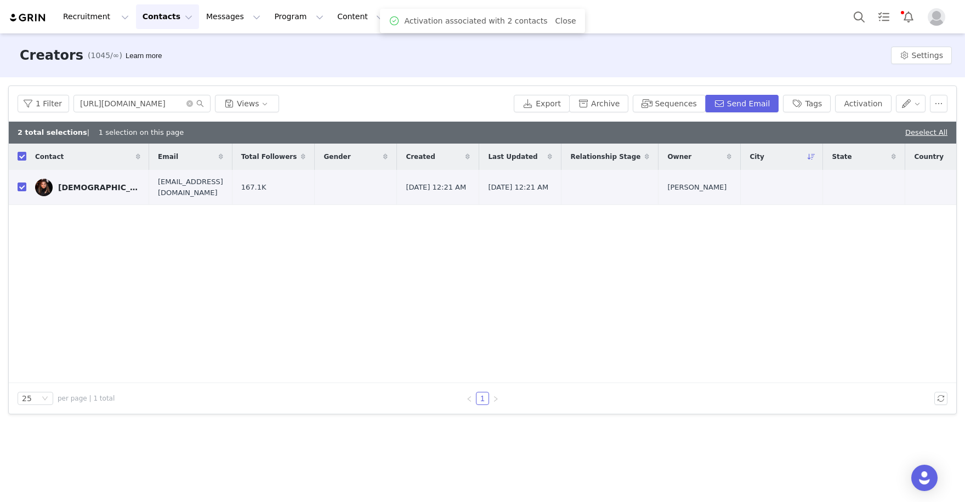
click at [318, 0] on div "Recruitment Recruitment Creator Search Curated Lists Landing Pages Web Extensio…" at bounding box center [482, 16] width 965 height 33
click at [187, 104] on icon "icon: close-circle" at bounding box center [189, 103] width 7 height 7
click at [159, 103] on input "text" at bounding box center [142, 104] width 137 height 18
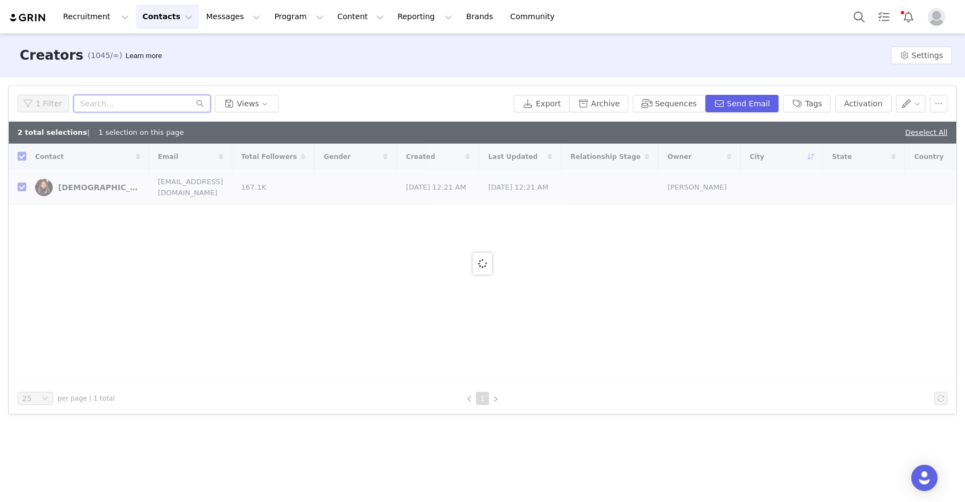
paste input "https://www.instagram.com/clayharbs82"
type input "https://www.instagram.com/clayharbs82"
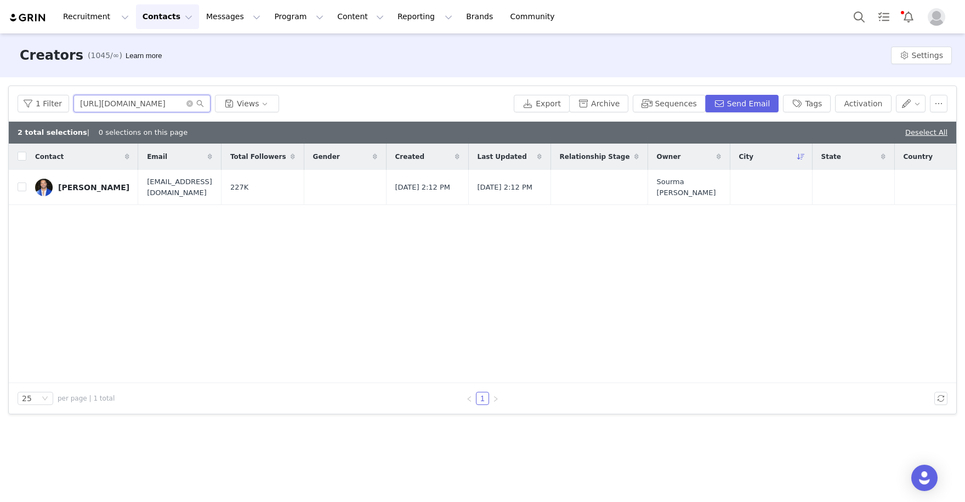
checkbox input "false"
click at [22, 186] on input "checkbox" at bounding box center [22, 187] width 9 height 9
checkbox input "true"
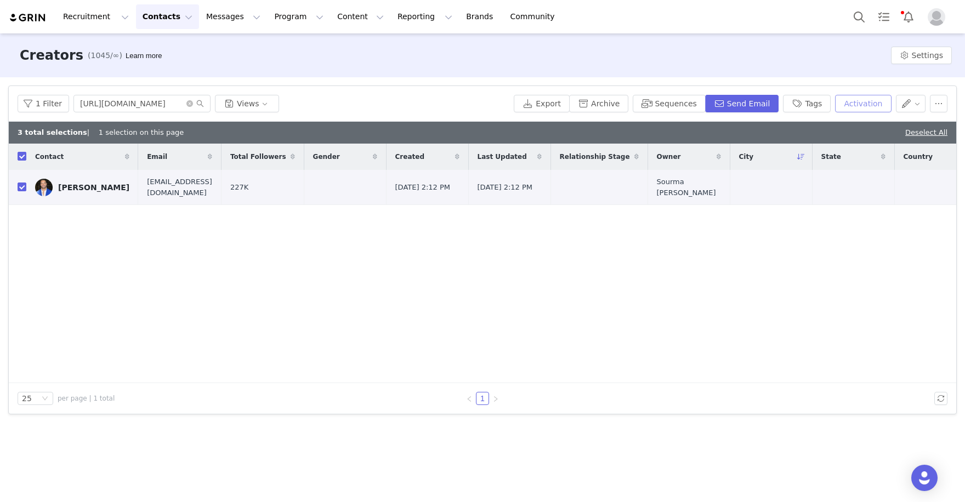
click at [860, 106] on button "Activation" at bounding box center [863, 104] width 56 height 18
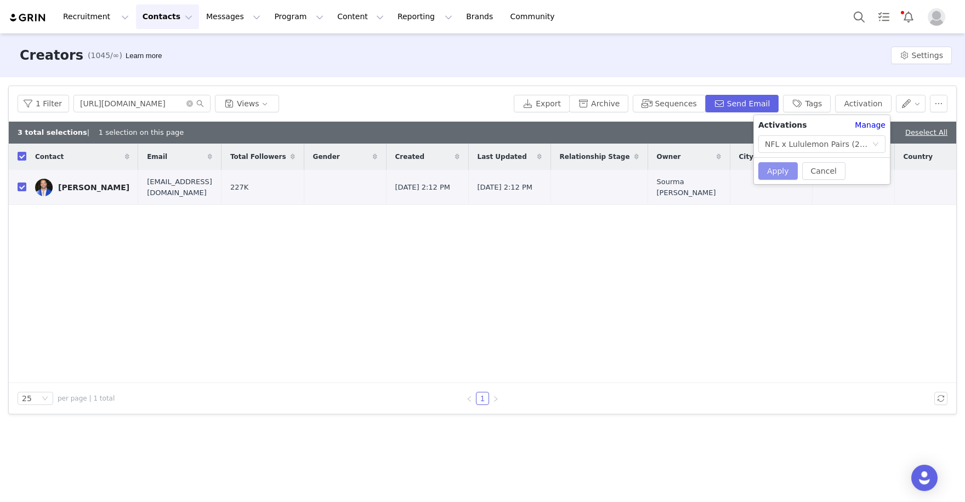
click at [770, 163] on button "Apply" at bounding box center [778, 171] width 39 height 18
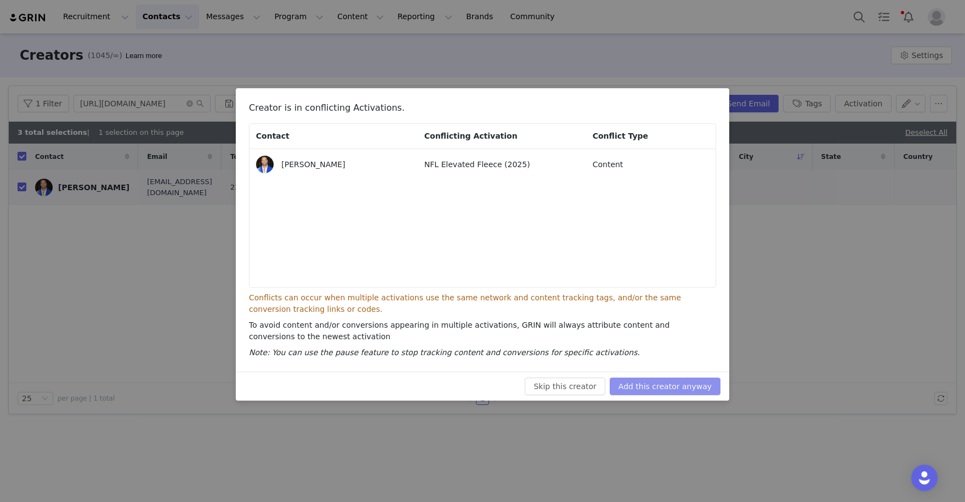
click at [686, 378] on button "Add this creator anyway" at bounding box center [665, 387] width 111 height 18
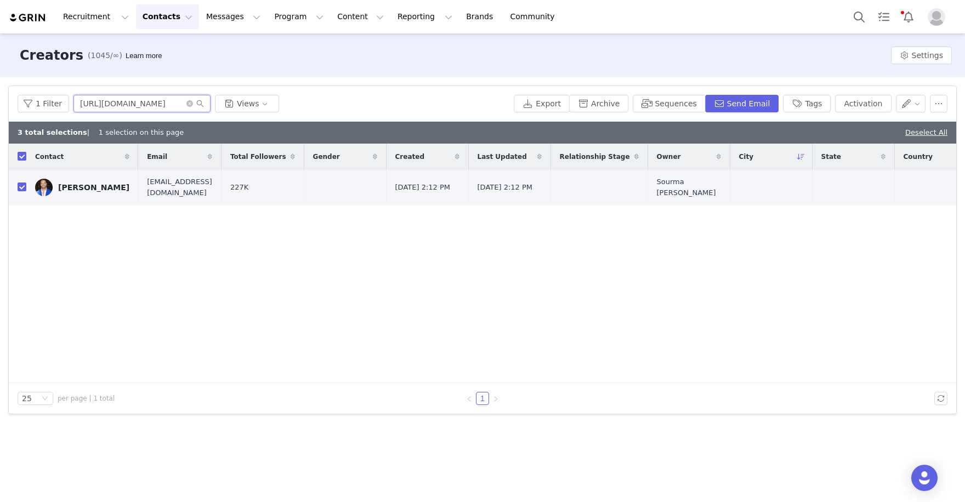
click at [188, 108] on input "https://www.instagram.com/clayharbs82" at bounding box center [142, 104] width 137 height 18
click at [186, 105] on icon "icon: close-circle" at bounding box center [189, 103] width 7 height 7
click at [149, 104] on input "text" at bounding box center [142, 104] width 137 height 18
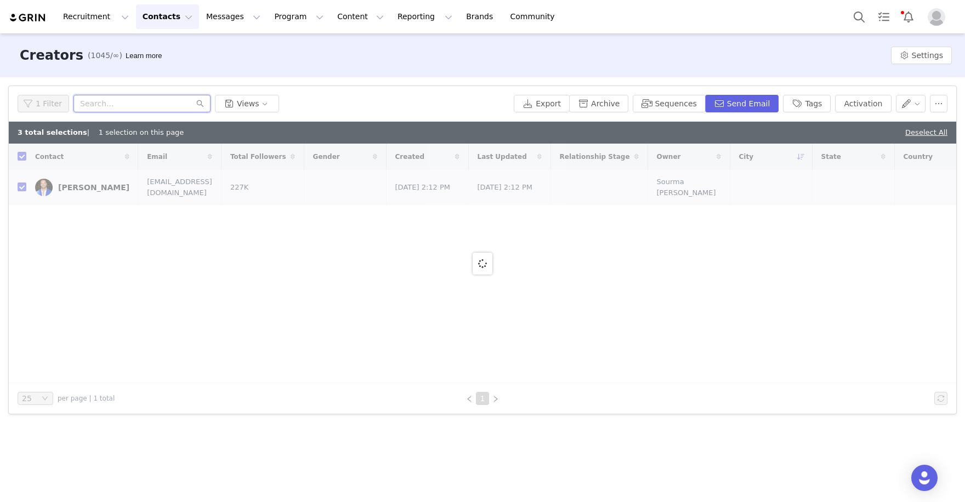
paste input "https://www.instagram.com/daveswerski/"
type input "https://www.instagram.com/daveswerski/"
checkbox input "false"
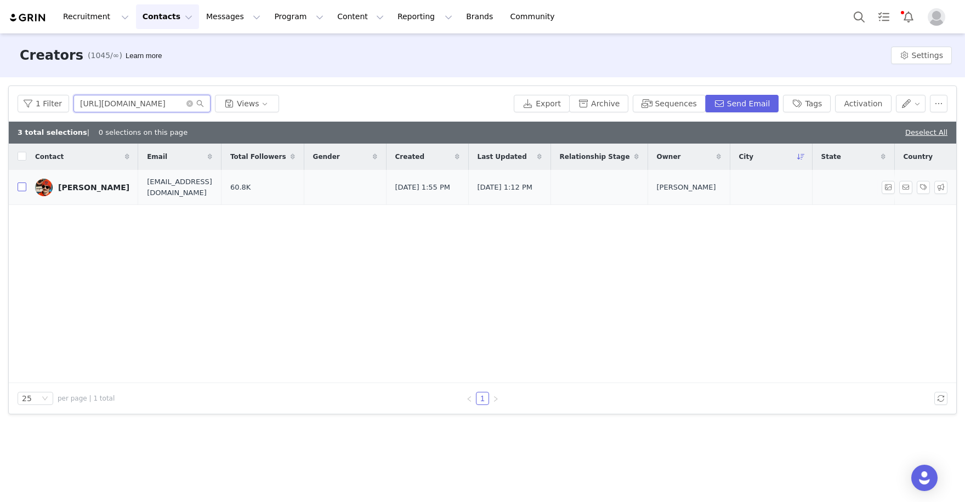
type input "https://www.instagram.com/daveswerski"
click at [21, 189] on input "checkbox" at bounding box center [22, 187] width 9 height 9
checkbox input "true"
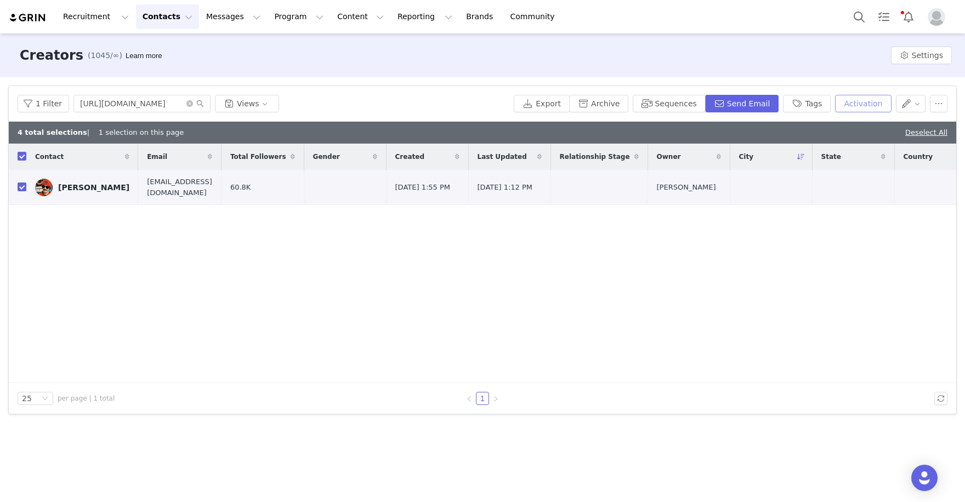
click at [863, 100] on button "Activation" at bounding box center [863, 104] width 56 height 18
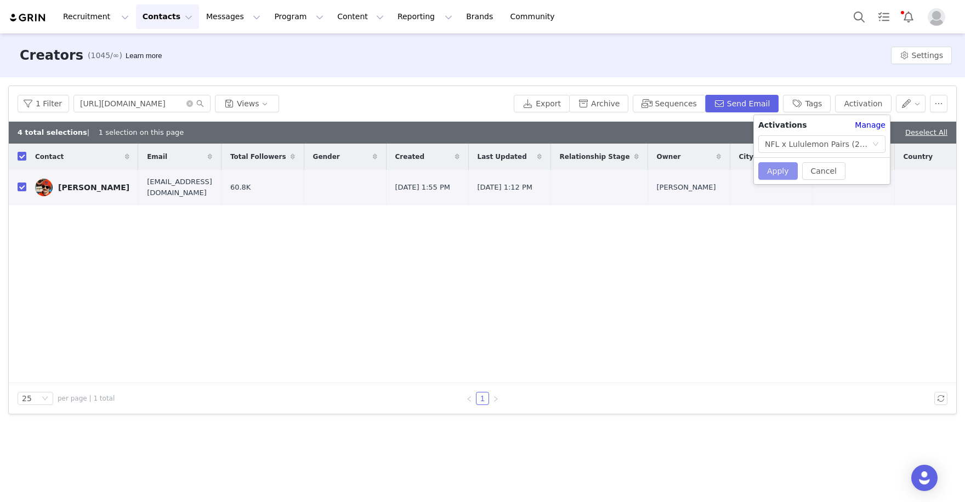
click at [781, 174] on button "Apply" at bounding box center [778, 171] width 39 height 18
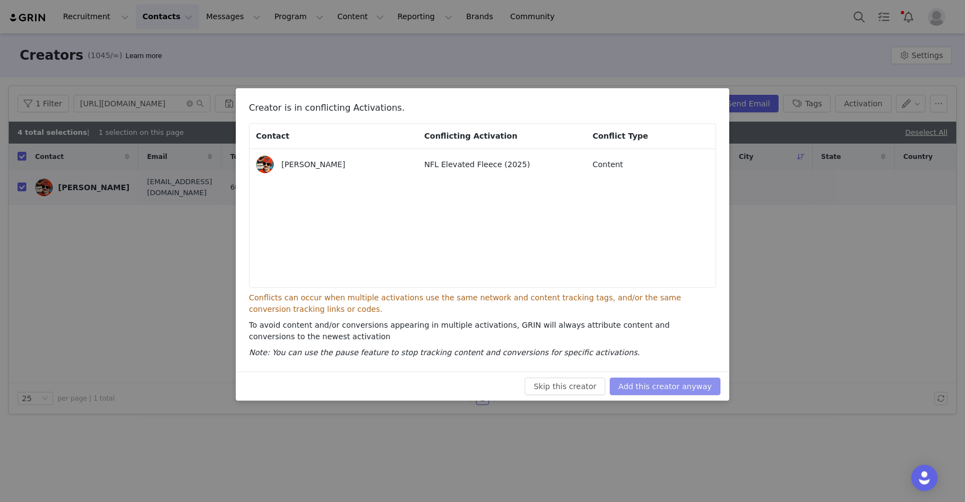
click at [663, 390] on button "Add this creator anyway" at bounding box center [665, 387] width 111 height 18
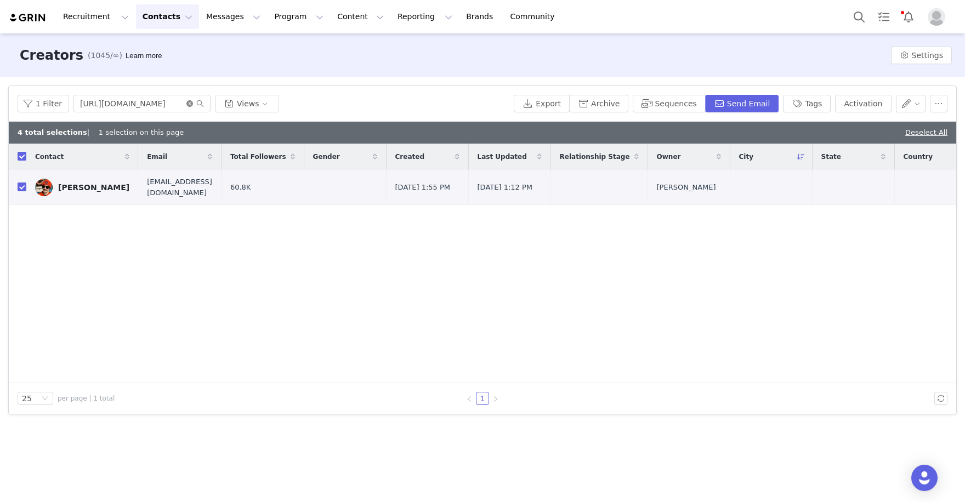
click at [189, 103] on icon "icon: close-circle" at bounding box center [189, 103] width 7 height 7
click at [150, 103] on input "text" at bounding box center [142, 104] width 137 height 18
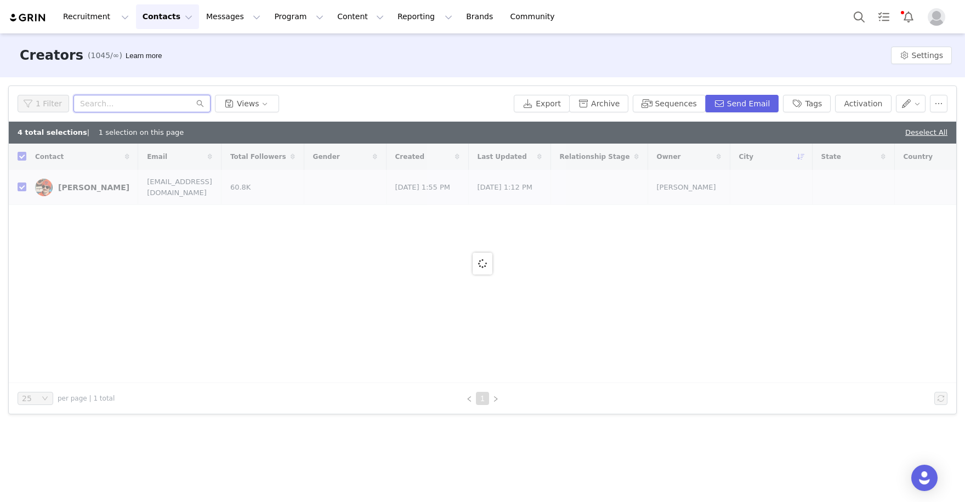
paste input "https://www.instagram.com/bearsszn/"
type input "https://www.instagram.com/bearsszn"
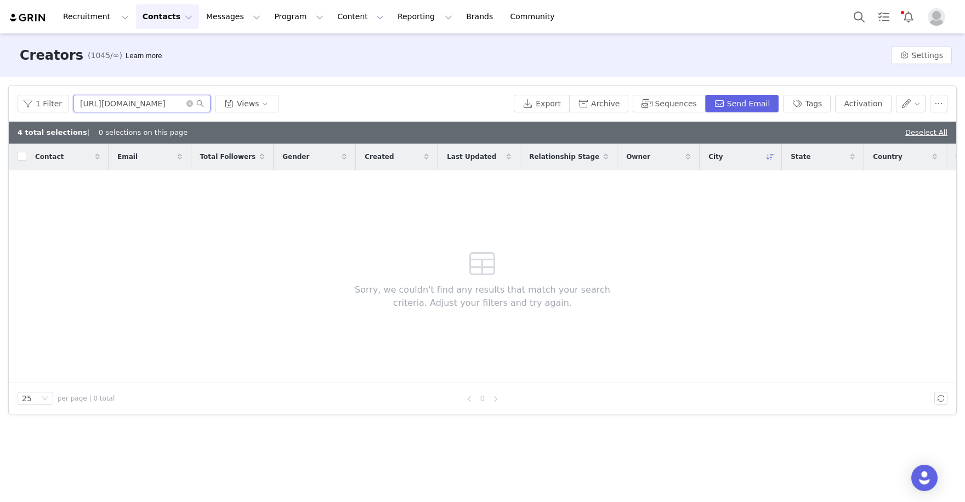
checkbox input "false"
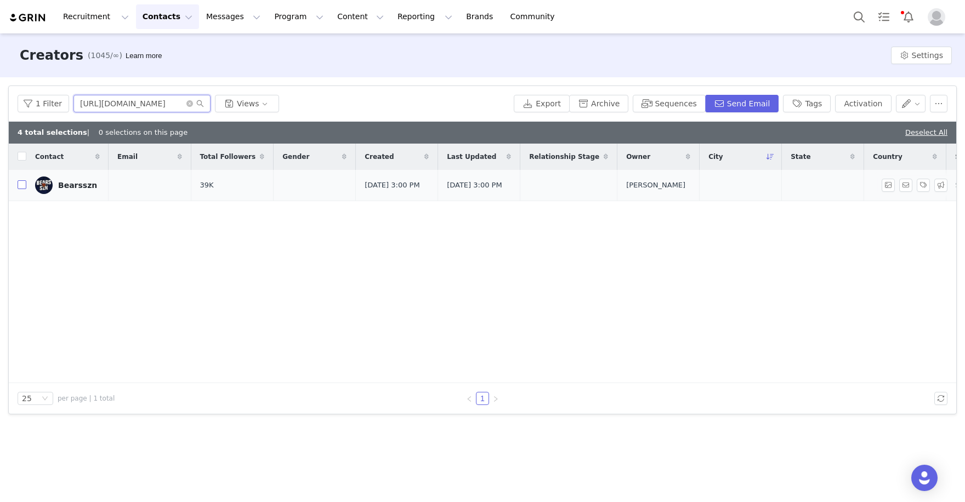
type input "https://www.instagram.com/bearsszn"
click at [22, 185] on input "checkbox" at bounding box center [22, 184] width 9 height 9
checkbox input "true"
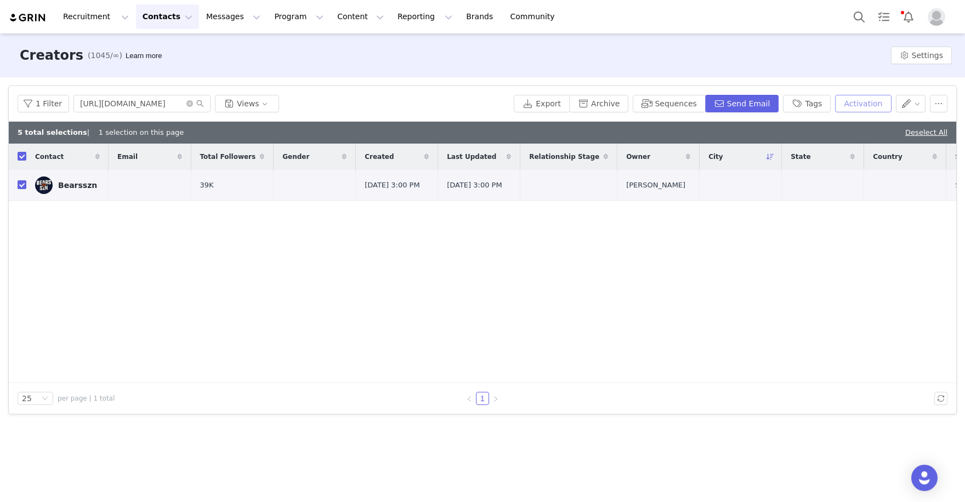
click at [857, 104] on button "Activation" at bounding box center [863, 104] width 56 height 18
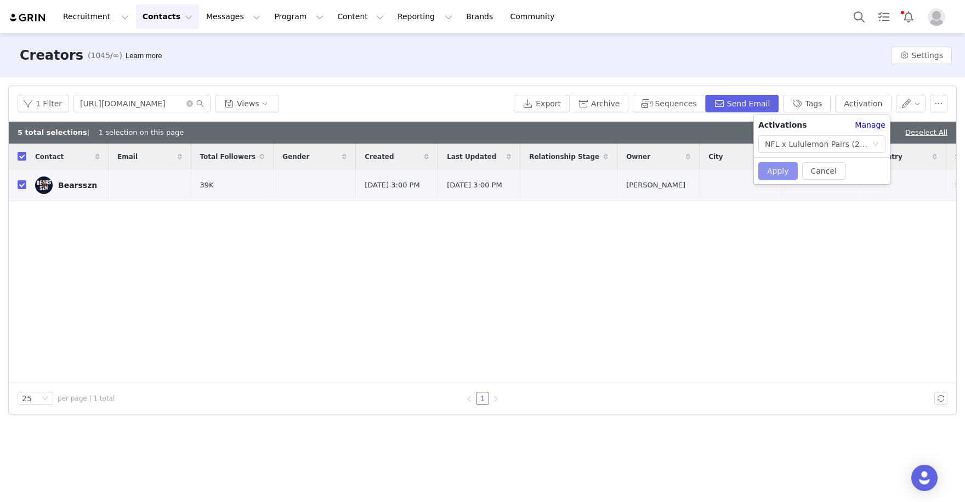
click at [780, 171] on button "Apply" at bounding box center [778, 171] width 39 height 18
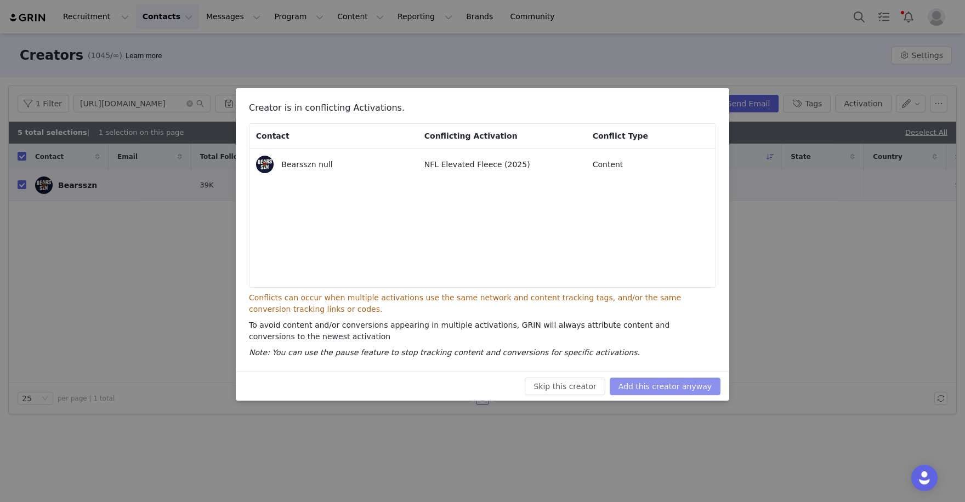
click at [675, 389] on button "Add this creator anyway" at bounding box center [665, 387] width 111 height 18
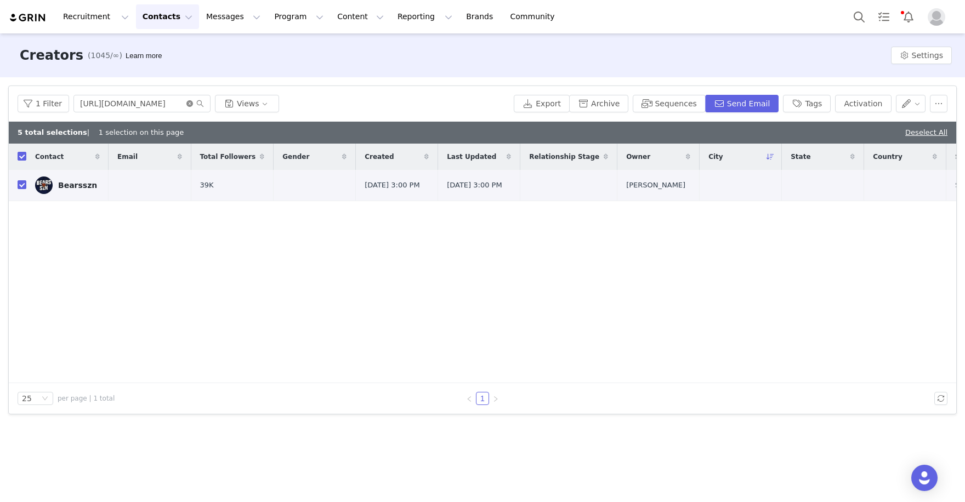
click at [186, 105] on icon "icon: close-circle" at bounding box center [189, 103] width 7 height 7
click at [157, 105] on input "text" at bounding box center [142, 104] width 137 height 18
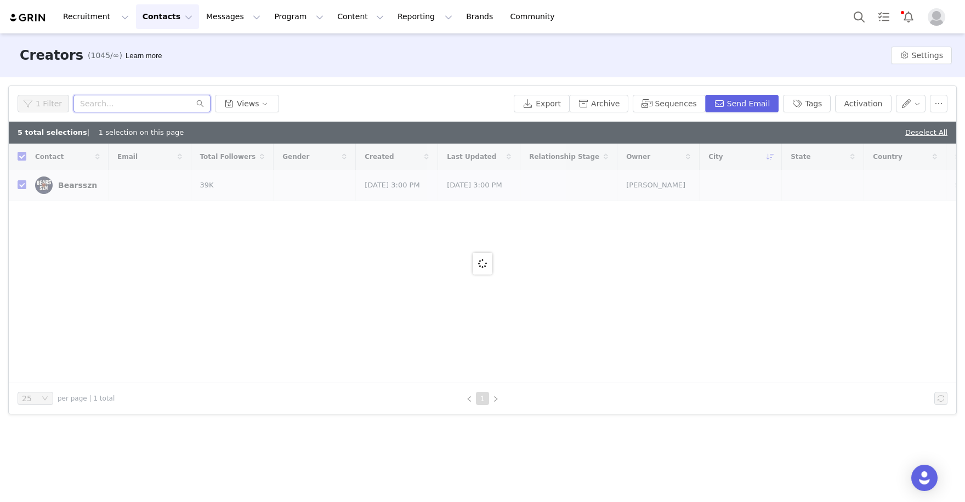
paste input "https://www.instagram.com/bree.delio/"
type input "https://www.instagram.com/bree.delio/"
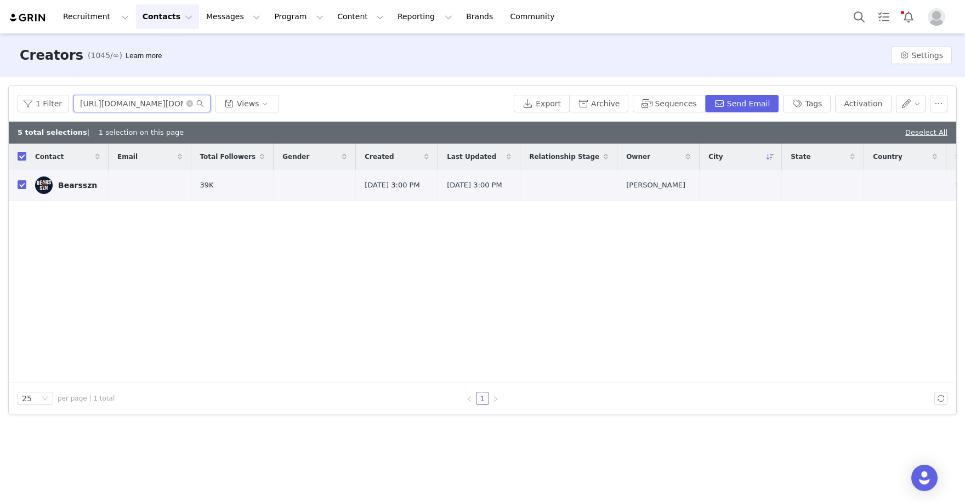
checkbox input "false"
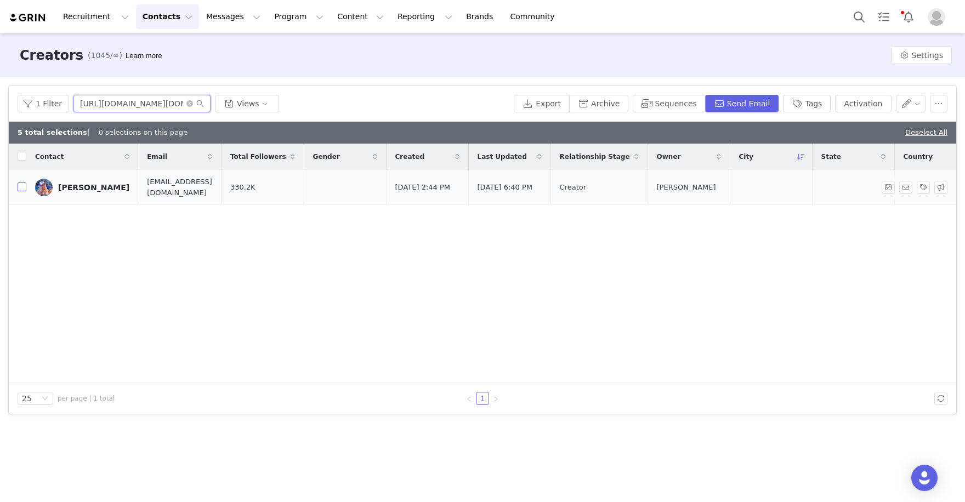
type input "https://www.instagram.com/bree.delio"
click at [21, 188] on input "checkbox" at bounding box center [22, 187] width 9 height 9
checkbox input "true"
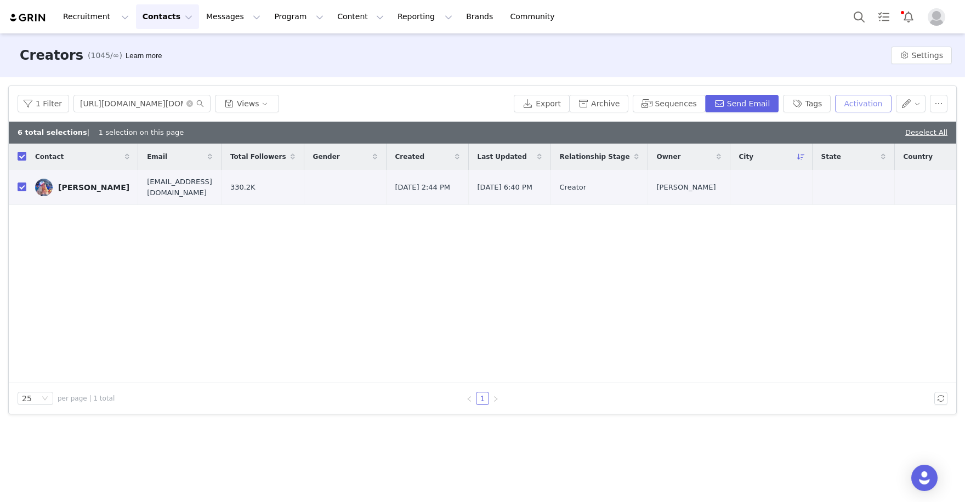
click at [860, 104] on button "Activation" at bounding box center [863, 104] width 56 height 18
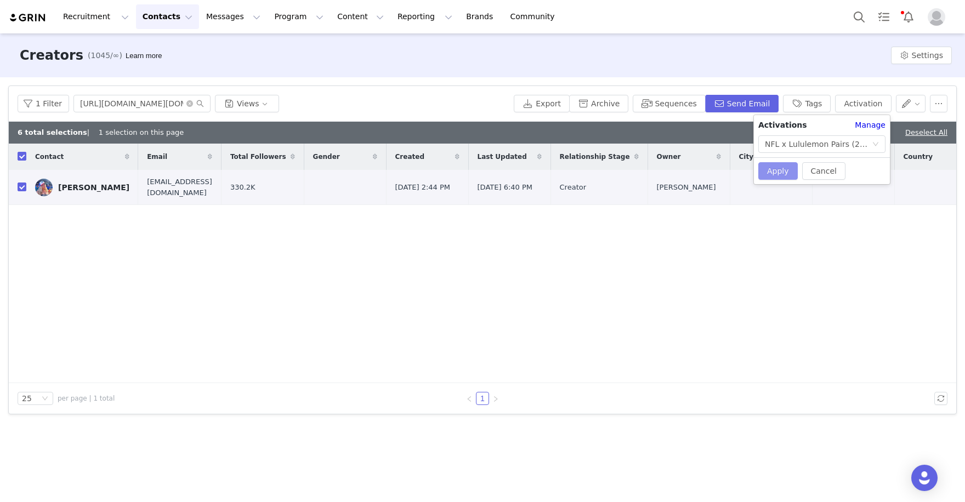
click at [773, 167] on button "Apply" at bounding box center [778, 171] width 39 height 18
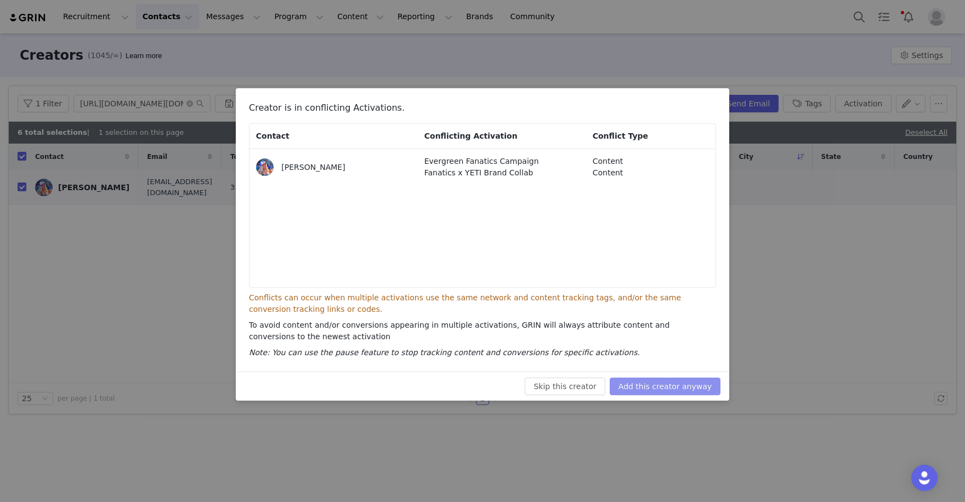
click at [679, 386] on button "Add this creator anyway" at bounding box center [665, 387] width 111 height 18
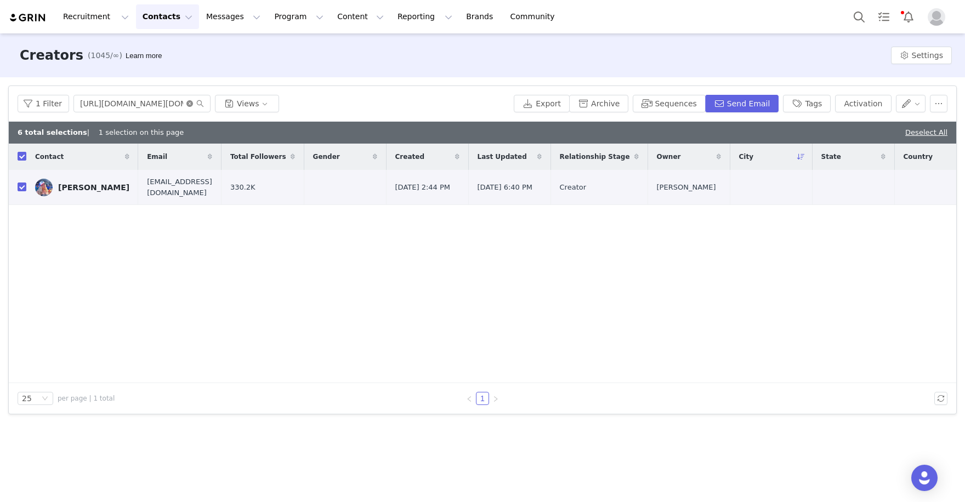
click at [191, 105] on icon "icon: close-circle" at bounding box center [189, 103] width 7 height 7
click at [144, 106] on input "text" at bounding box center [142, 104] width 137 height 18
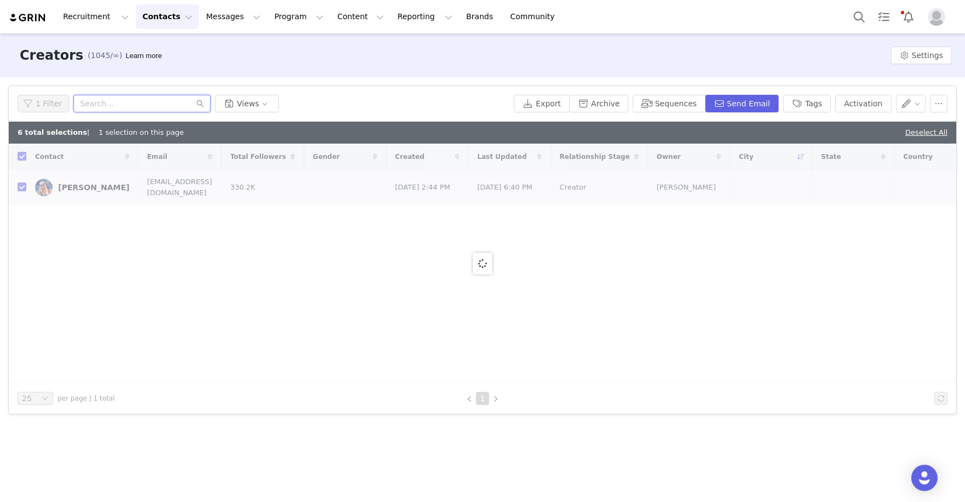
paste input "https://www.instagram.com/simonebiles/"
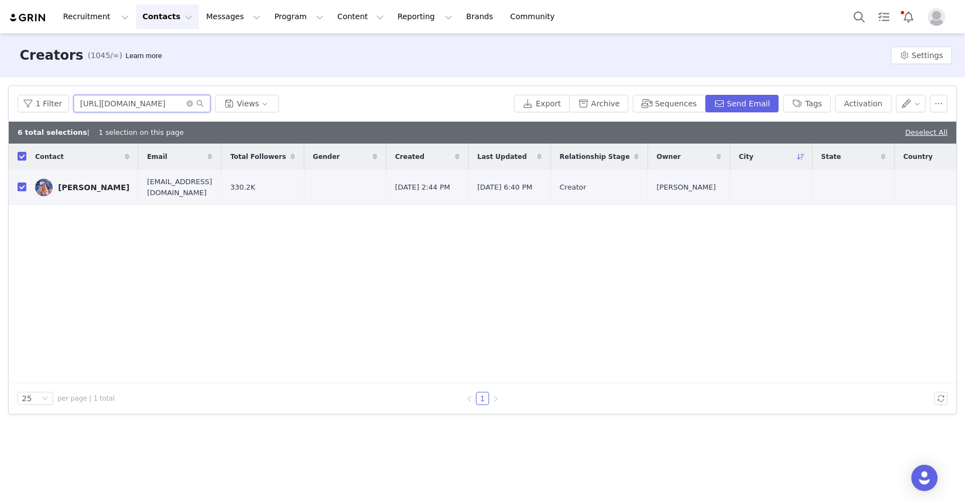
type input "https://www.instagram.com/simonebiles"
checkbox input "false"
type input "https://www.instagram.com/simonebiles"
click at [23, 185] on input "checkbox" at bounding box center [22, 184] width 9 height 9
checkbox input "true"
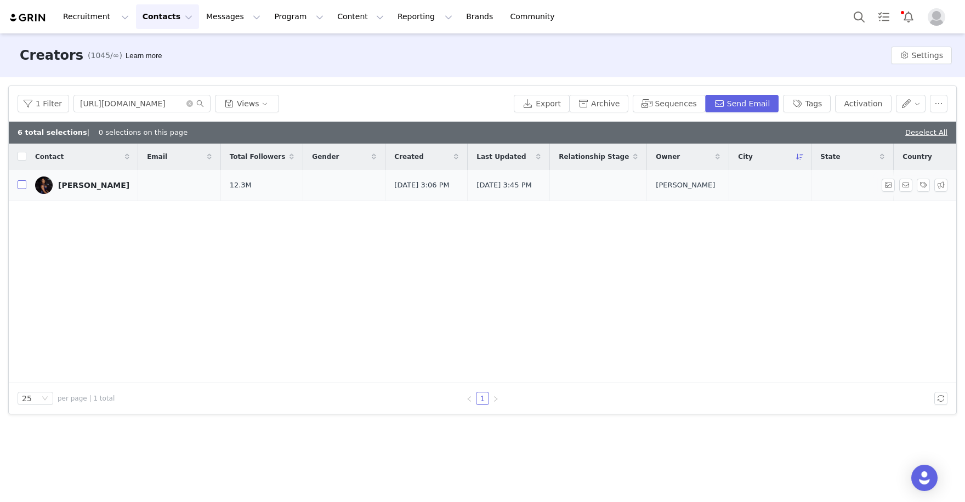
checkbox input "true"
click at [877, 108] on button "Activation" at bounding box center [863, 104] width 56 height 18
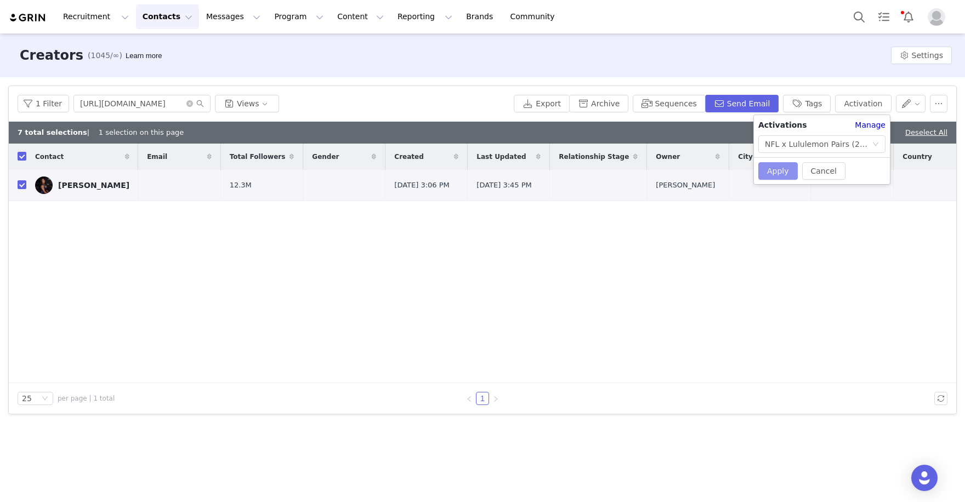
click at [783, 173] on button "Apply" at bounding box center [778, 171] width 39 height 18
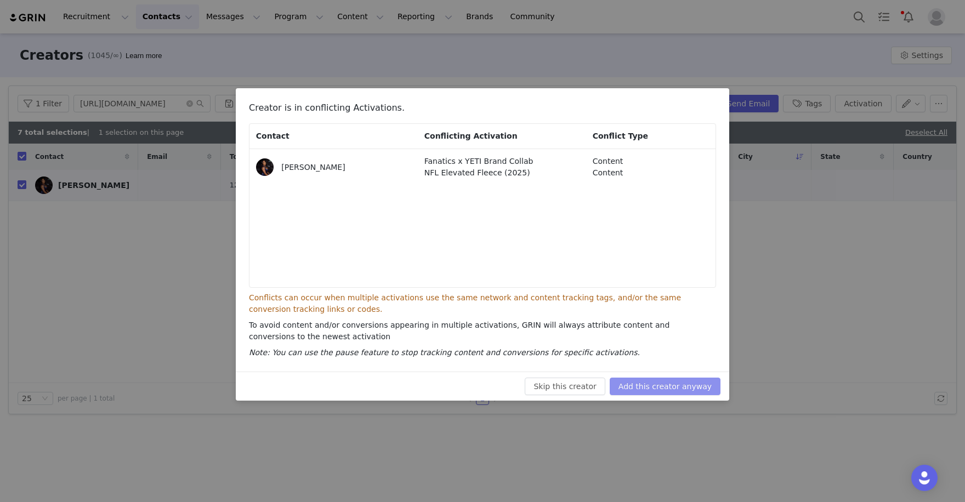
click at [664, 386] on button "Add this creator anyway" at bounding box center [665, 387] width 111 height 18
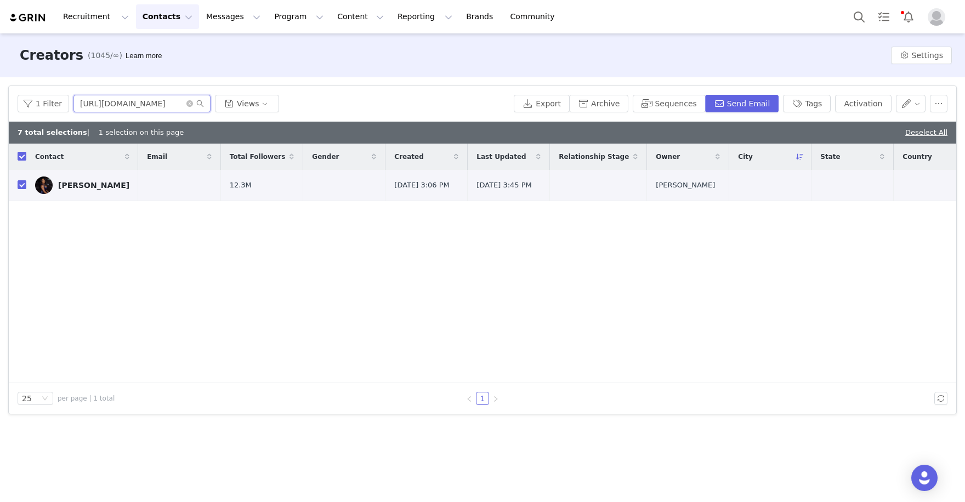
click at [183, 103] on input "https://www.instagram.com/simonebiles" at bounding box center [142, 104] width 137 height 18
click at [188, 103] on icon "icon: close-circle" at bounding box center [189, 103] width 7 height 7
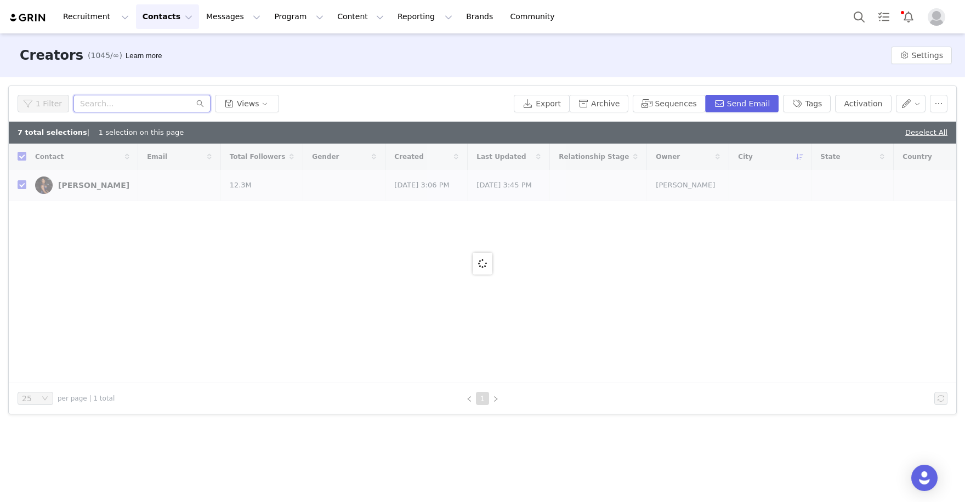
click at [148, 100] on input "text" at bounding box center [142, 104] width 137 height 18
paste input "[URL][DOMAIN_NAME]"
type input "https://www.instagram.com/wwerollins"
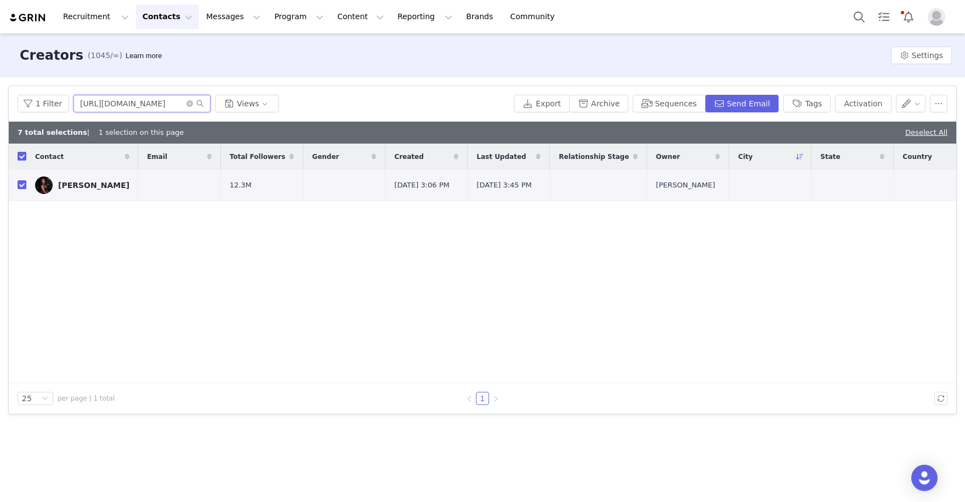
checkbox input "false"
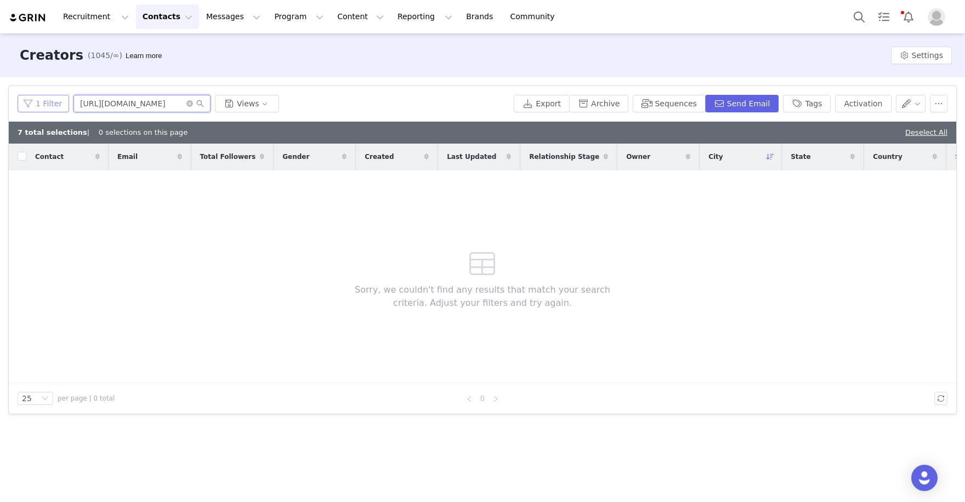
drag, startPoint x: 141, startPoint y: 104, endPoint x: 56, endPoint y: 103, distance: 85.0
click at [56, 103] on div "1 Filter https://www.instagram.com/wwerollins Views" at bounding box center [264, 104] width 492 height 18
drag, startPoint x: 144, startPoint y: 101, endPoint x: 75, endPoint y: 100, distance: 69.7
click at [76, 100] on input "wwerollins" at bounding box center [142, 104] width 137 height 18
click at [167, 100] on input "wwerollins" at bounding box center [142, 104] width 137 height 18
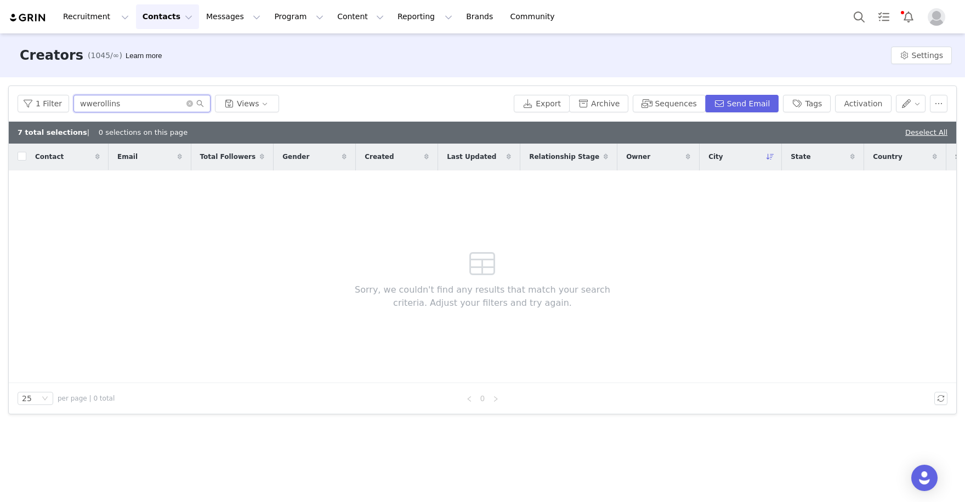
drag, startPoint x: 153, startPoint y: 103, endPoint x: 42, endPoint y: 92, distance: 111.4
click at [42, 92] on div "1 Filter wwerollins Views Export Archive Sequences Send Email Tags Activation" at bounding box center [483, 104] width 948 height 36
paste input "[URL][DOMAIN_NAME][DOMAIN_NAME][PERSON_NAME]"
drag, startPoint x: 134, startPoint y: 104, endPoint x: 64, endPoint y: 81, distance: 74.2
click at [64, 81] on div "Filters Filter Logic And Or Archived Select No Owner Select Contact Tag Select …" at bounding box center [482, 250] width 965 height 346
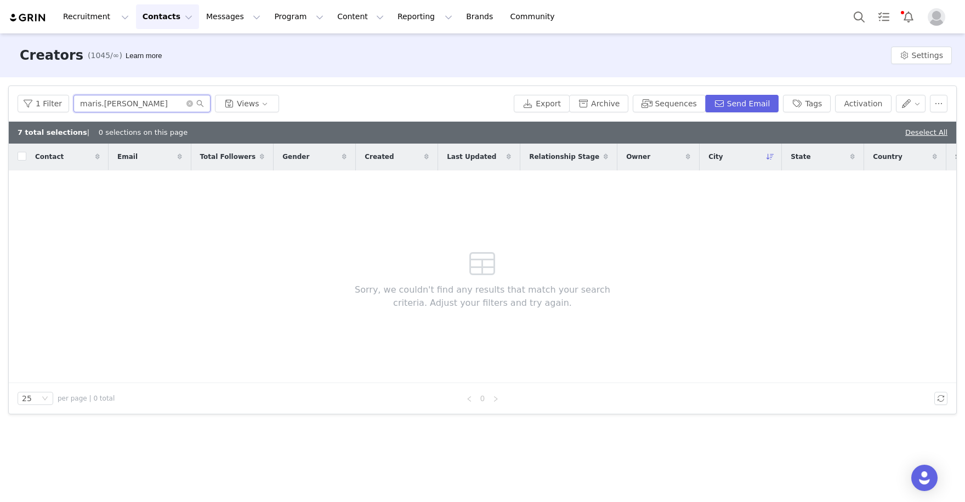
drag, startPoint x: 155, startPoint y: 100, endPoint x: 59, endPoint y: 93, distance: 96.2
click at [59, 93] on div "1 Filter maris.gooch Views Export Archive Sequences Send Email Tags Activation" at bounding box center [483, 104] width 948 height 36
paste input "text"
type input "maris.[PERSON_NAME]"
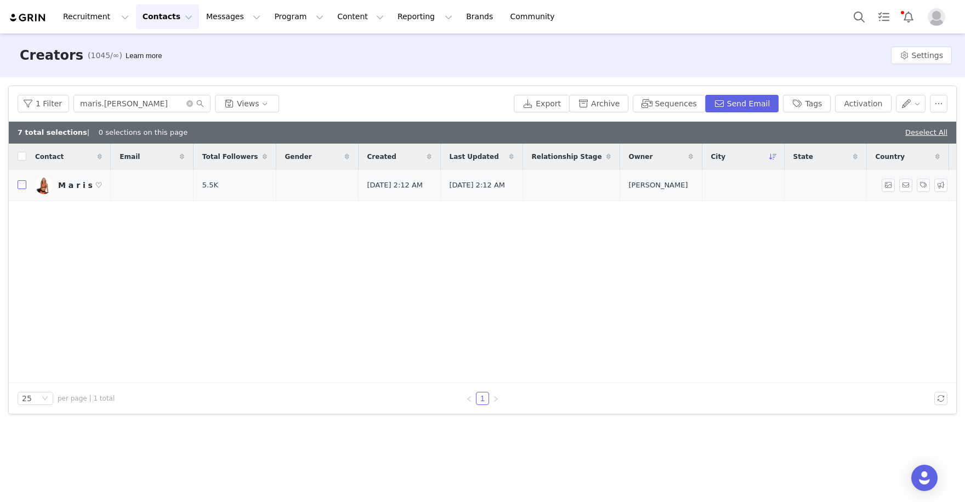
click at [18, 188] on input "checkbox" at bounding box center [22, 184] width 9 height 9
checkbox input "true"
click at [869, 104] on button "Activation" at bounding box center [863, 104] width 56 height 18
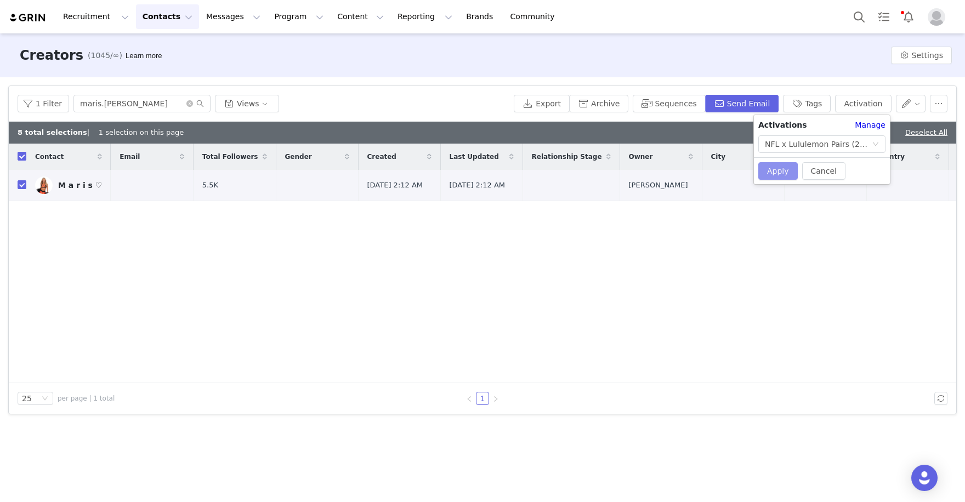
click at [773, 176] on button "Apply" at bounding box center [778, 171] width 39 height 18
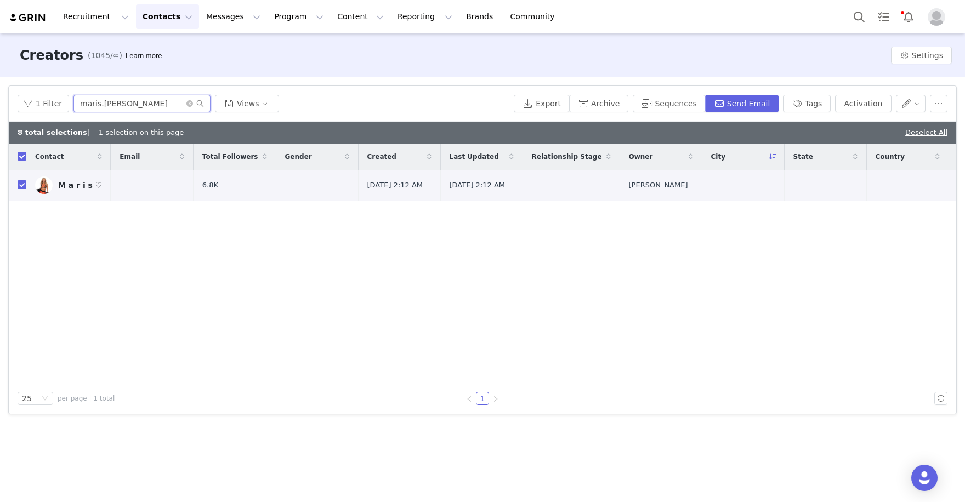
drag, startPoint x: 141, startPoint y: 108, endPoint x: 45, endPoint y: 75, distance: 101.7
click at [45, 81] on div "Filters Filter Logic And Or Archived Select No Owner Select Contact Tag Select …" at bounding box center [482, 250] width 965 height 346
paste input "[URL][DOMAIN_NAME]"
type input "[URL][DOMAIN_NAME]"
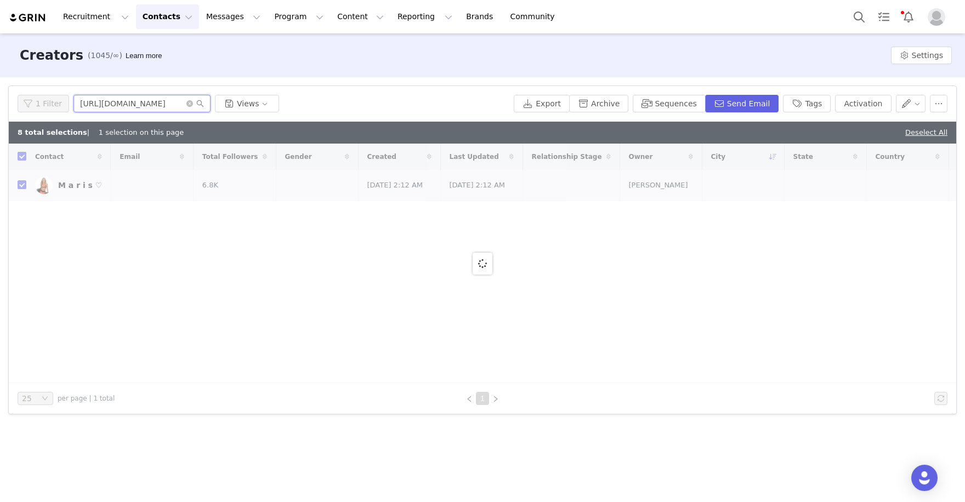
checkbox input "false"
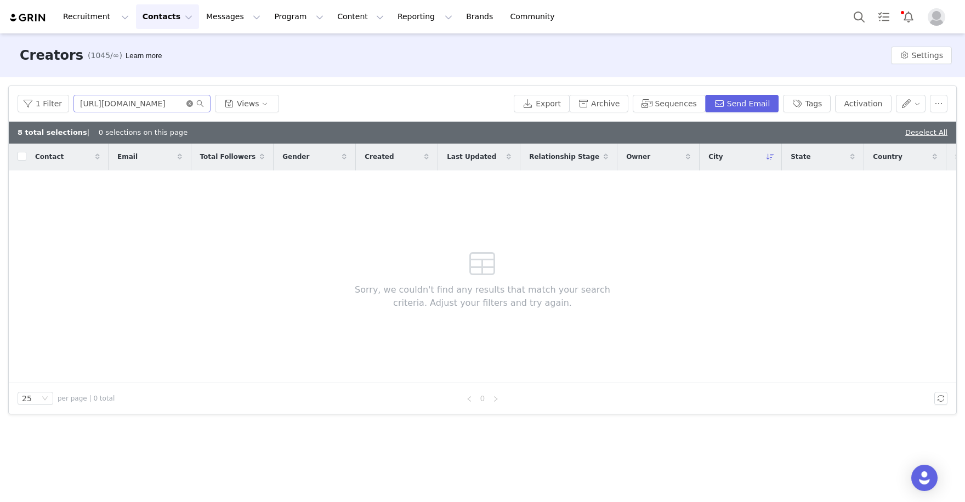
click at [188, 103] on icon "icon: close-circle" at bounding box center [189, 103] width 7 height 7
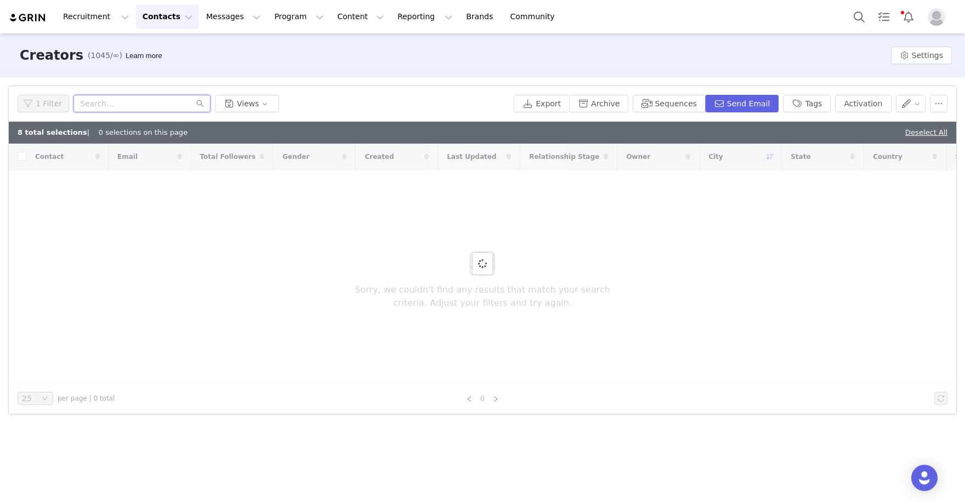
click at [162, 104] on input "text" at bounding box center [142, 104] width 137 height 18
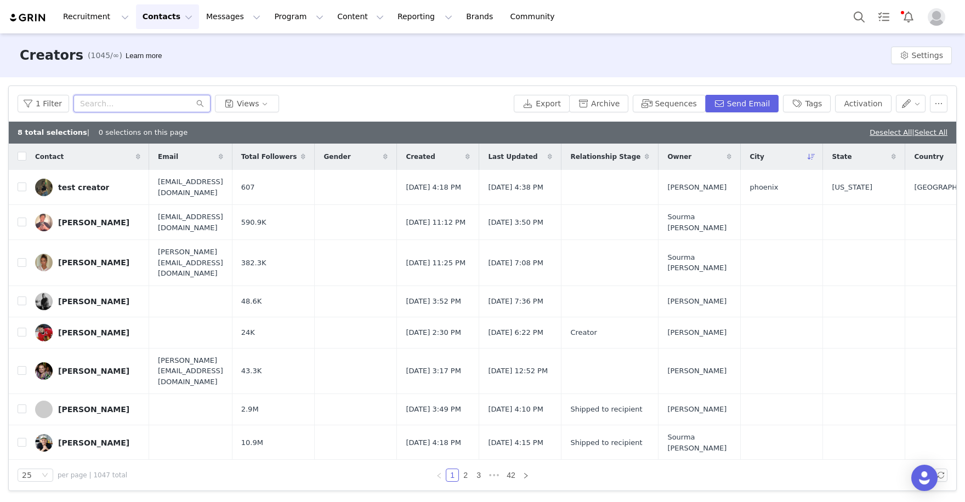
paste input "[URL][DOMAIN_NAME]"
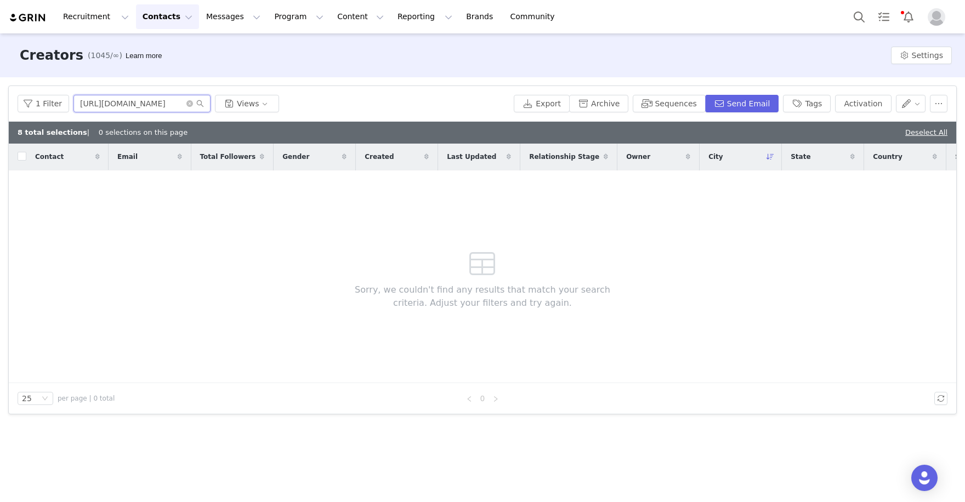
drag, startPoint x: 137, startPoint y: 104, endPoint x: 41, endPoint y: 77, distance: 100.2
click at [41, 77] on div "Filters Filter Logic And Or Archived Select No Owner Select Contact Tag Select …" at bounding box center [482, 250] width 965 height 346
click at [141, 107] on input "hallegesicki" at bounding box center [142, 104] width 137 height 18
drag, startPoint x: 150, startPoint y: 98, endPoint x: 63, endPoint y: 93, distance: 87.3
click at [78, 97] on input "hallegesicki" at bounding box center [142, 104] width 137 height 18
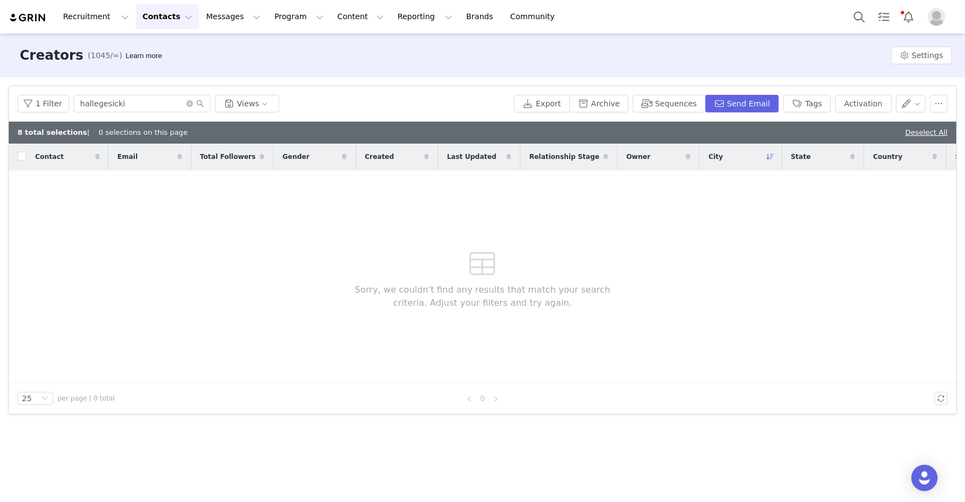
click at [136, 115] on div "1 Filter hallegesicki Views Export Archive Sequences Send Email Tags Activation" at bounding box center [483, 104] width 948 height 36
drag, startPoint x: 145, startPoint y: 104, endPoint x: 17, endPoint y: 97, distance: 128.0
click at [18, 97] on div "1 Filter hallegesicki Views" at bounding box center [264, 104] width 492 height 18
paste input "nileees"
drag, startPoint x: 151, startPoint y: 100, endPoint x: 65, endPoint y: 98, distance: 86.2
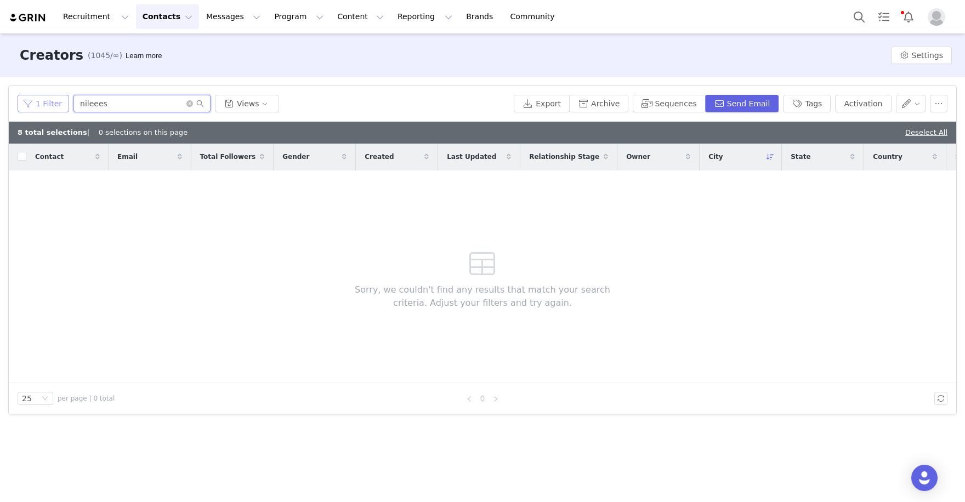
click at [65, 98] on div "1 Filter nileees Views" at bounding box center [264, 104] width 492 height 18
paste input "text"
drag, startPoint x: 145, startPoint y: 103, endPoint x: 8, endPoint y: 86, distance: 138.2
click at [18, 92] on div "1 Filter nileees Views Export Archive Sequences Send Email Tags Activation" at bounding box center [483, 104] width 948 height 36
paste input "e"
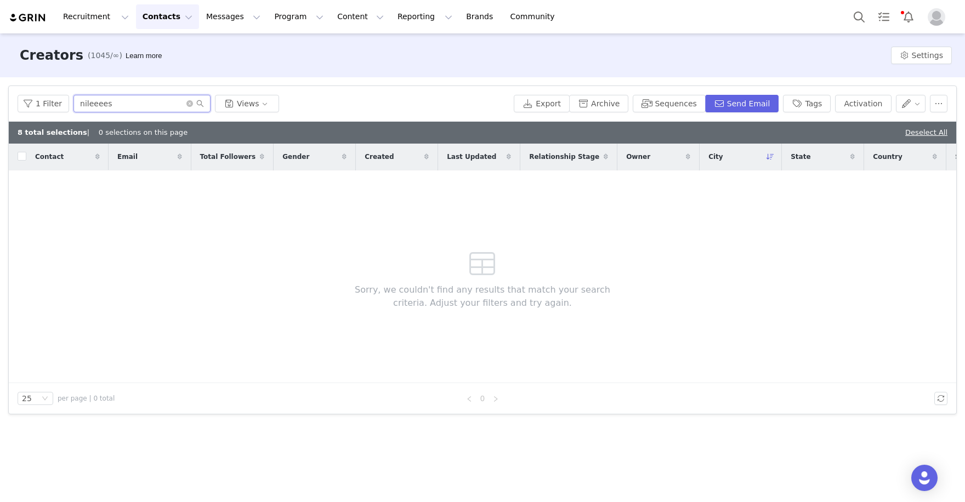
drag, startPoint x: 140, startPoint y: 101, endPoint x: 24, endPoint y: 80, distance: 118.2
click at [61, 89] on div "1 Filter nileeees Views Export Archive Sequences Send Email Tags Activation" at bounding box center [483, 104] width 948 height 36
paste input "kenn_hann"
type input "kenn_hann"
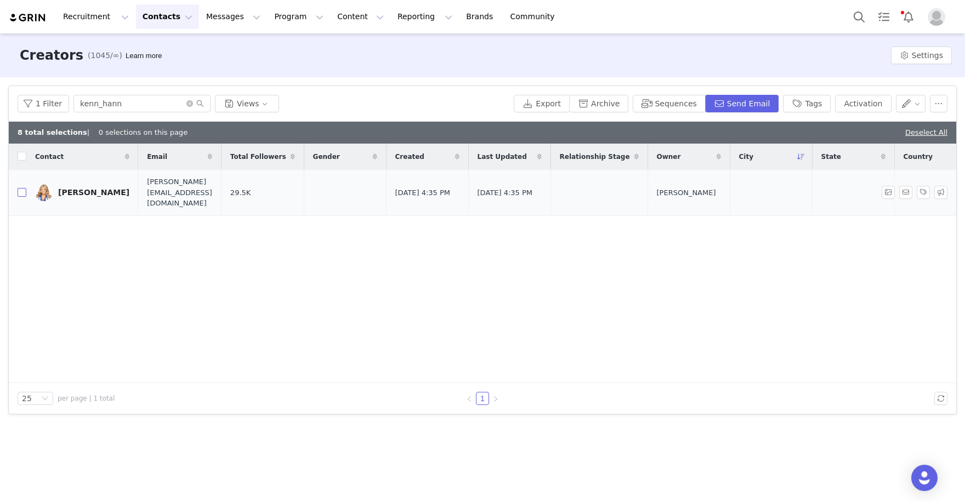
click at [19, 189] on input "checkbox" at bounding box center [22, 192] width 9 height 9
checkbox input "true"
click at [875, 101] on button "Activation" at bounding box center [863, 104] width 56 height 18
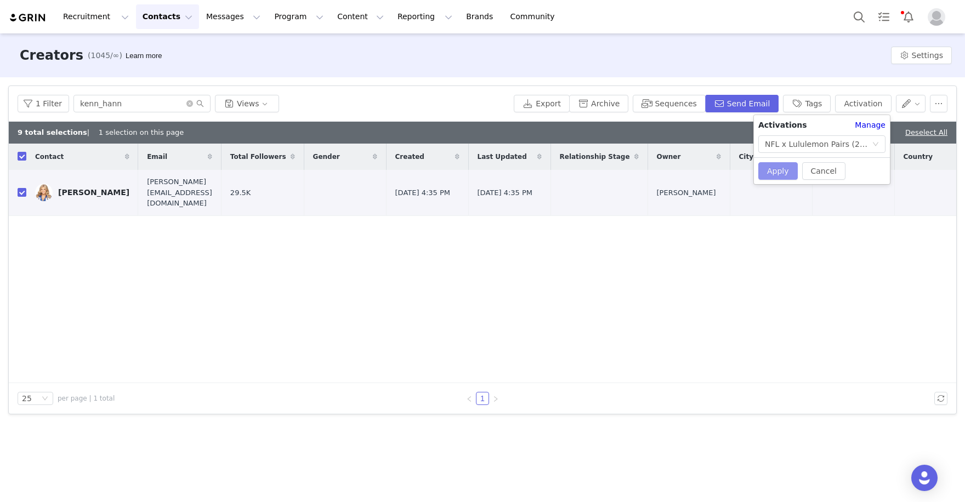
click at [777, 173] on button "Apply" at bounding box center [778, 171] width 39 height 18
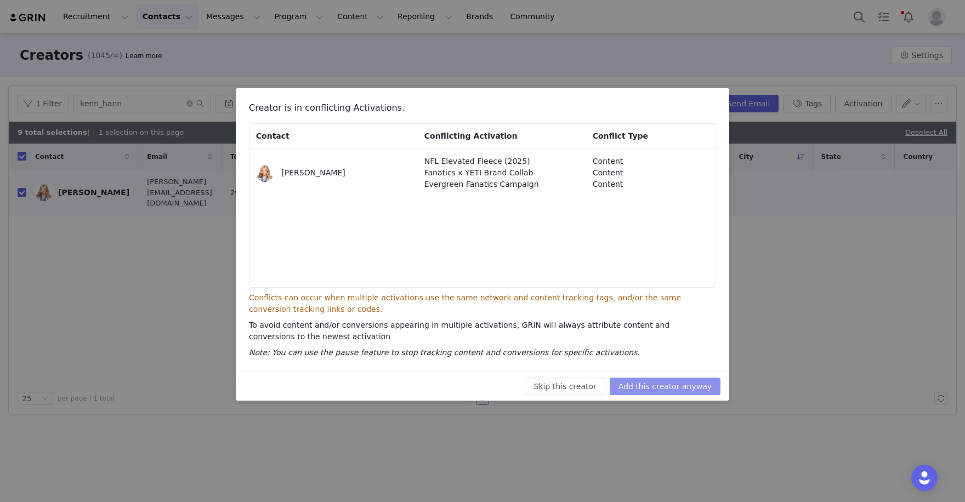
click at [666, 383] on button "Add this creator anyway" at bounding box center [665, 387] width 111 height 18
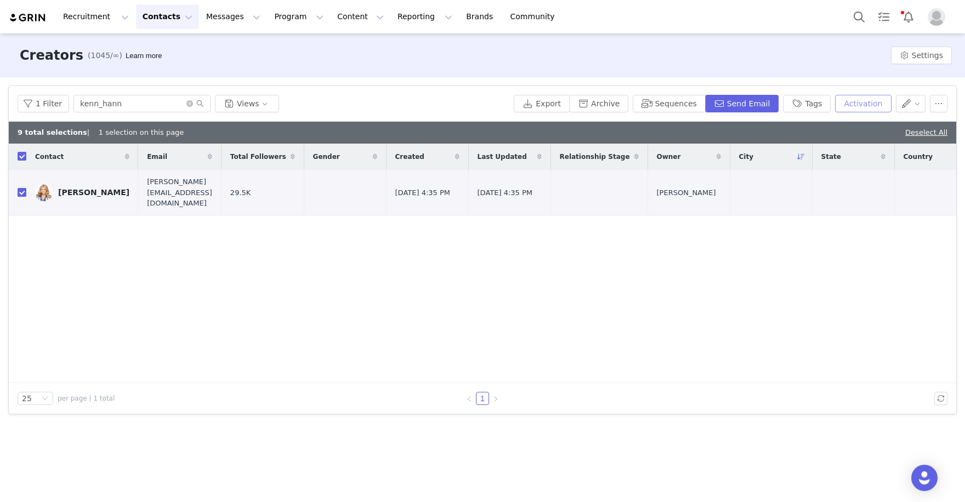
click at [847, 104] on button "Activation" at bounding box center [863, 104] width 56 height 18
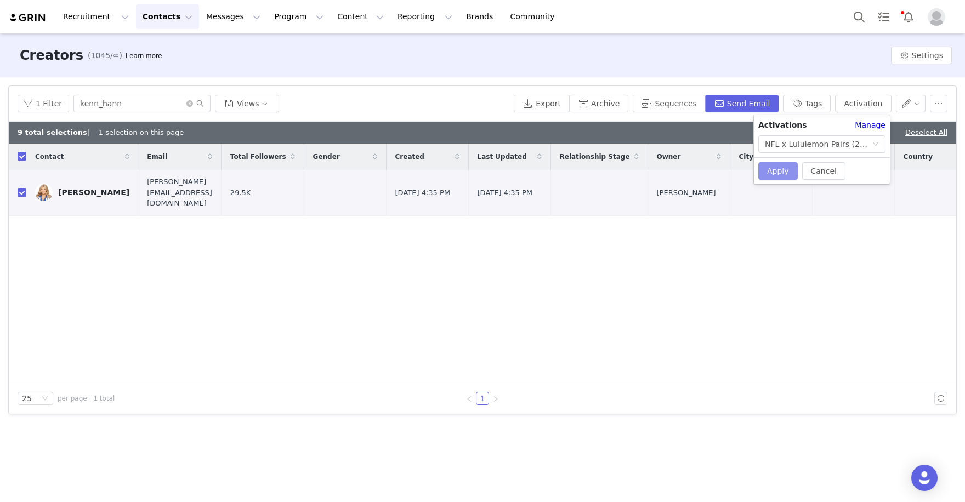
click at [767, 171] on button "Apply" at bounding box center [778, 171] width 39 height 18
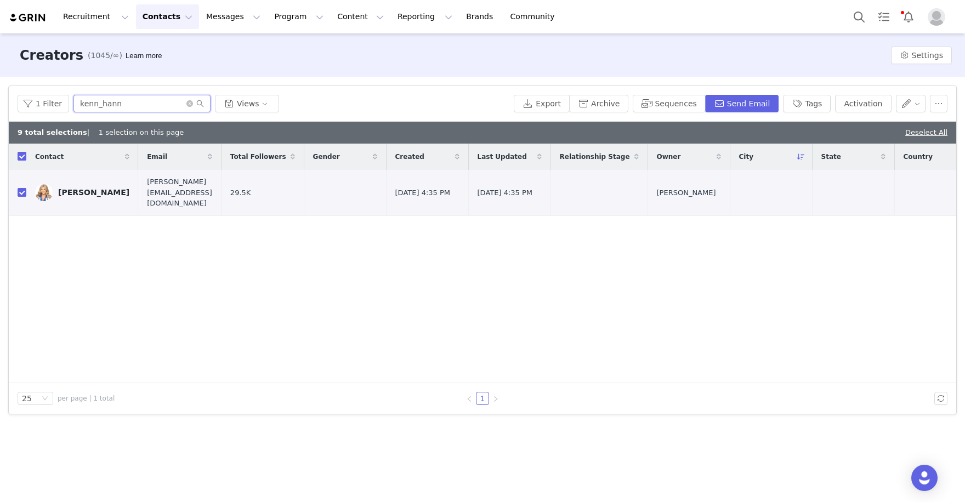
drag, startPoint x: 145, startPoint y: 105, endPoint x: 65, endPoint y: 78, distance: 84.0
click at [100, 89] on div "1 Filter kenn_hann Views Export Archive Sequences Send Email Tags Activation" at bounding box center [483, 104] width 948 height 36
paste input "reece_christinee"
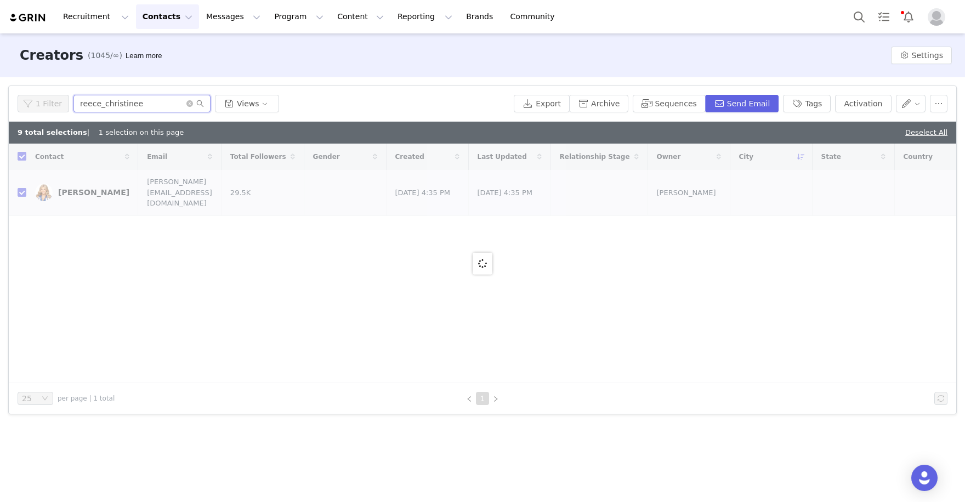
type input "reece_christinee"
checkbox input "false"
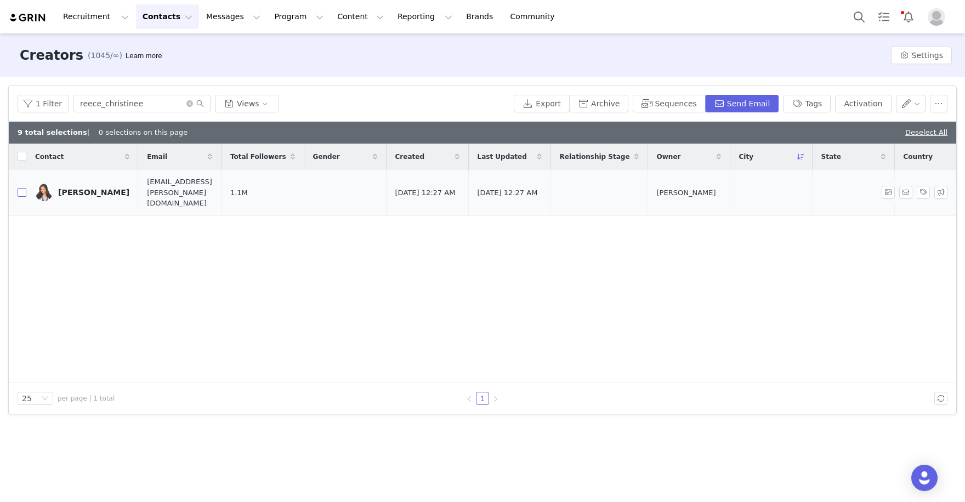
click at [23, 188] on input "checkbox" at bounding box center [22, 192] width 9 height 9
checkbox input "true"
click at [868, 106] on button "Activation" at bounding box center [863, 104] width 56 height 18
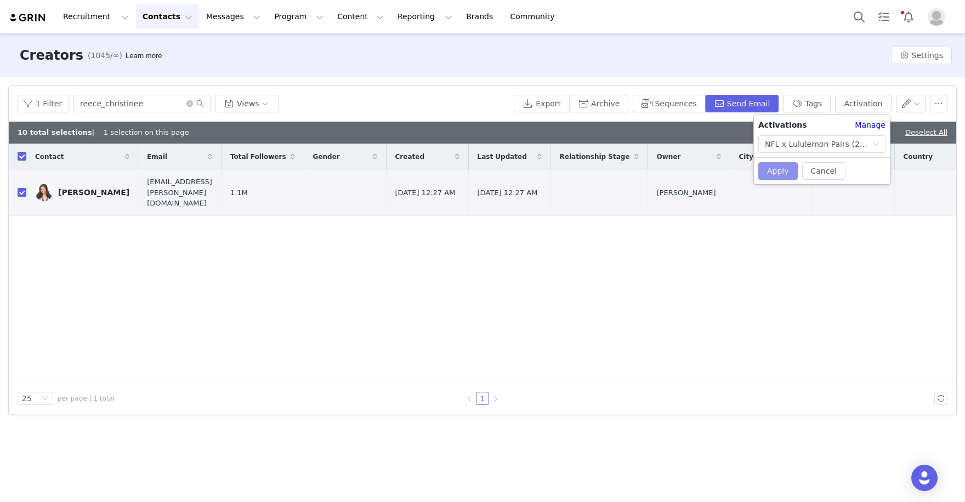
click at [783, 165] on button "Apply" at bounding box center [778, 171] width 39 height 18
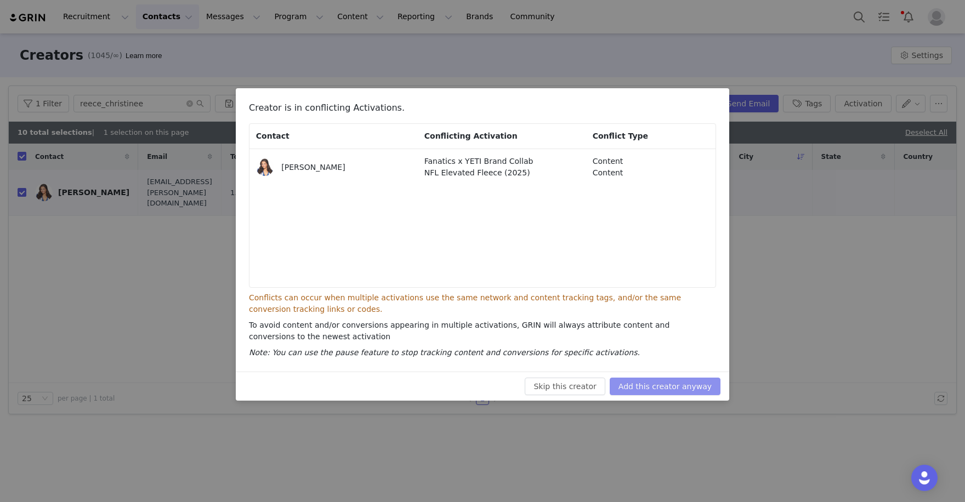
click at [669, 393] on button "Add this creator anyway" at bounding box center [665, 387] width 111 height 18
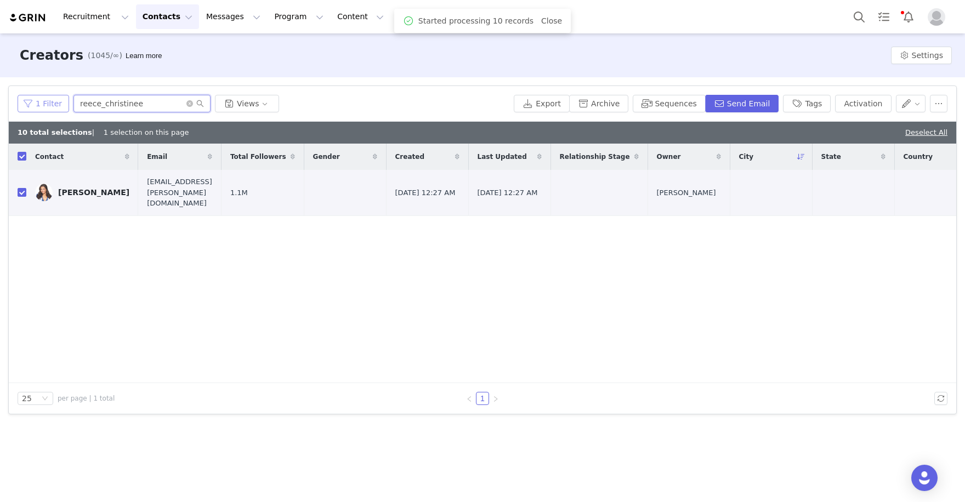
drag, startPoint x: 148, startPoint y: 105, endPoint x: 59, endPoint y: 100, distance: 89.6
click at [65, 100] on div "1 Filter reece_christinee Views" at bounding box center [264, 104] width 492 height 18
click at [883, 98] on button "Activation" at bounding box center [863, 104] width 56 height 18
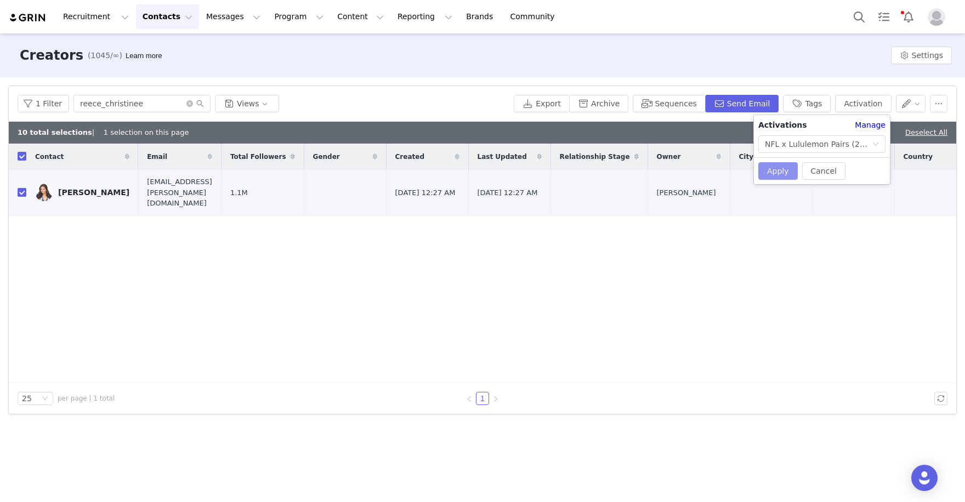
click at [772, 164] on button "Apply" at bounding box center [778, 171] width 39 height 18
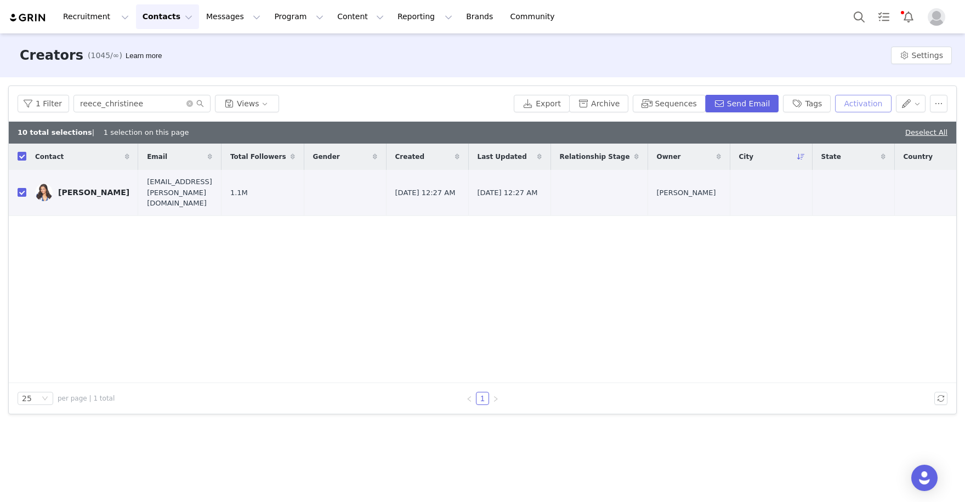
click at [869, 111] on button "Activation" at bounding box center [863, 104] width 56 height 18
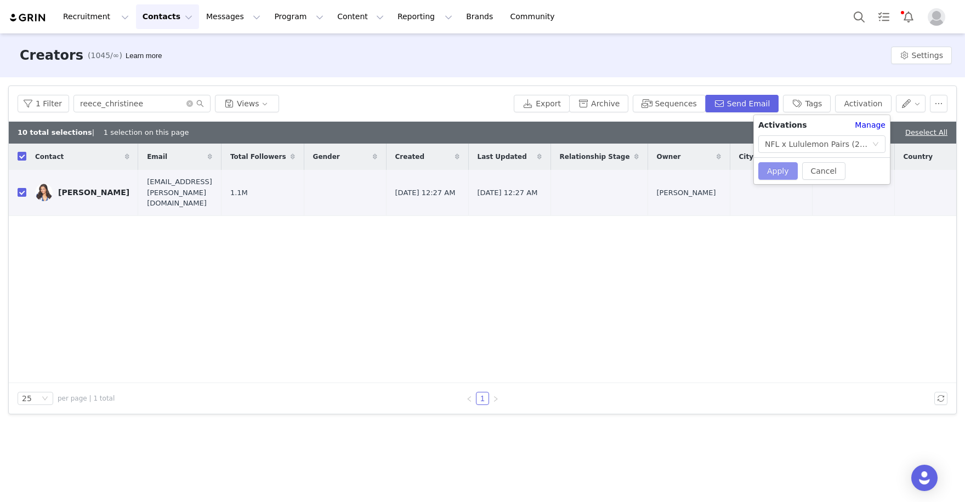
click at [788, 166] on button "Apply" at bounding box center [778, 171] width 39 height 18
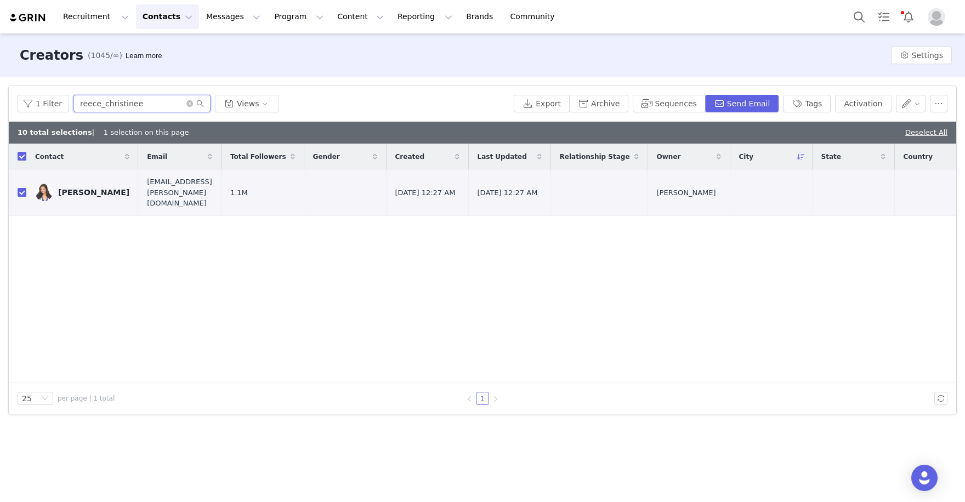
drag, startPoint x: 145, startPoint y: 108, endPoint x: 64, endPoint y: 64, distance: 92.3
click at [67, 70] on div "Creators (1045/∞) Learn more Settings Filters Filter Logic And Or Archived Sele…" at bounding box center [482, 266] width 965 height 467
paste input "surferpeighton"
type input "surferpeighton"
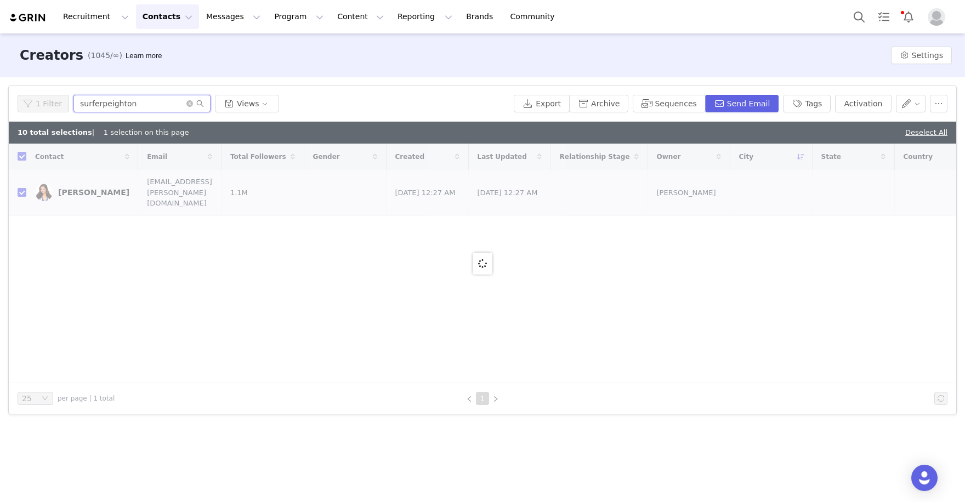
checkbox input "false"
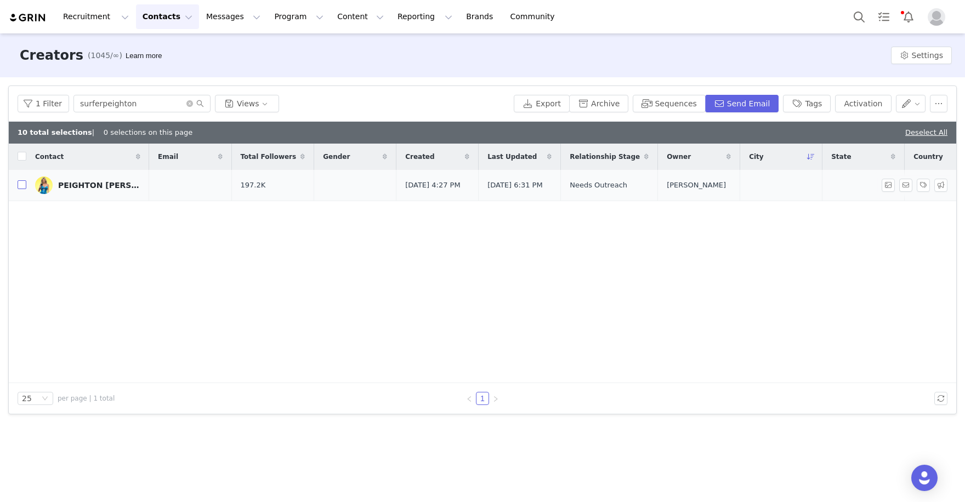
click at [21, 186] on input "checkbox" at bounding box center [22, 184] width 9 height 9
checkbox input "true"
click at [847, 105] on button "Activation" at bounding box center [863, 104] width 56 height 18
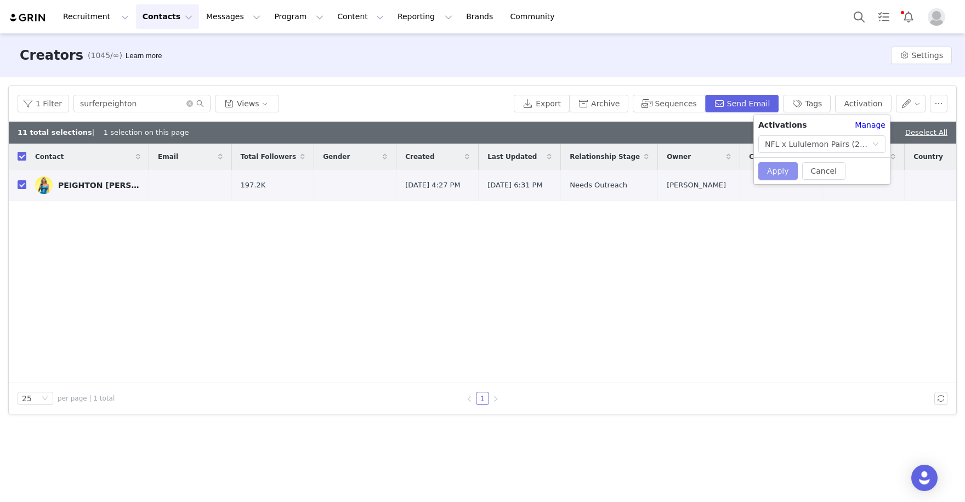
click at [780, 169] on button "Apply" at bounding box center [778, 171] width 39 height 18
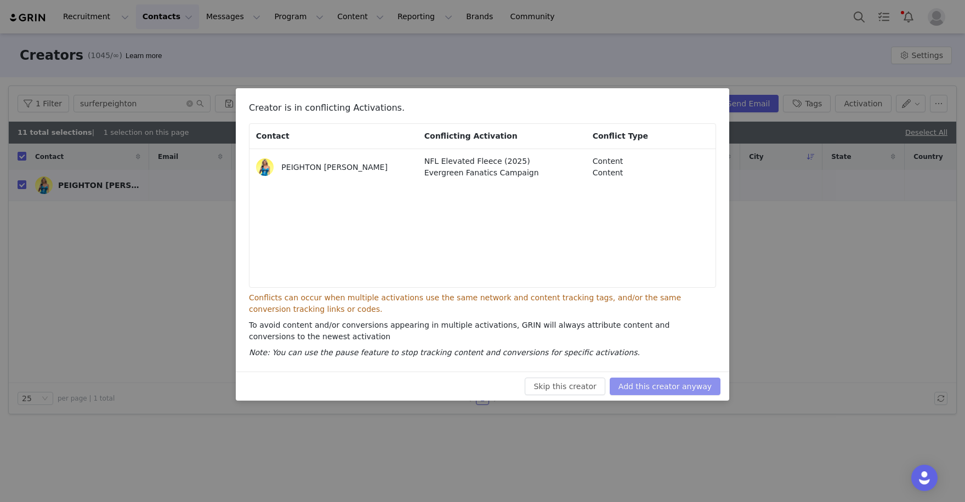
click at [689, 385] on button "Add this creator anyway" at bounding box center [665, 387] width 111 height 18
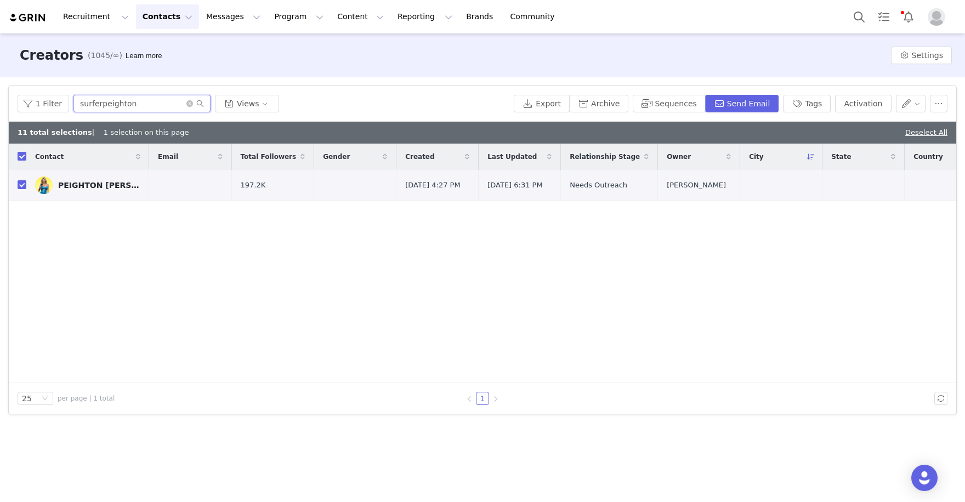
drag, startPoint x: 151, startPoint y: 101, endPoint x: 77, endPoint y: 89, distance: 75.1
click at [80, 89] on div "1 Filter surferpeighton Views Export Archive Sequences Send Email Tags Activati…" at bounding box center [483, 104] width 948 height 36
paste input "https://www.tiktok.com/@qharris18"
type input "https://www.tiktok.com/@qharris18"
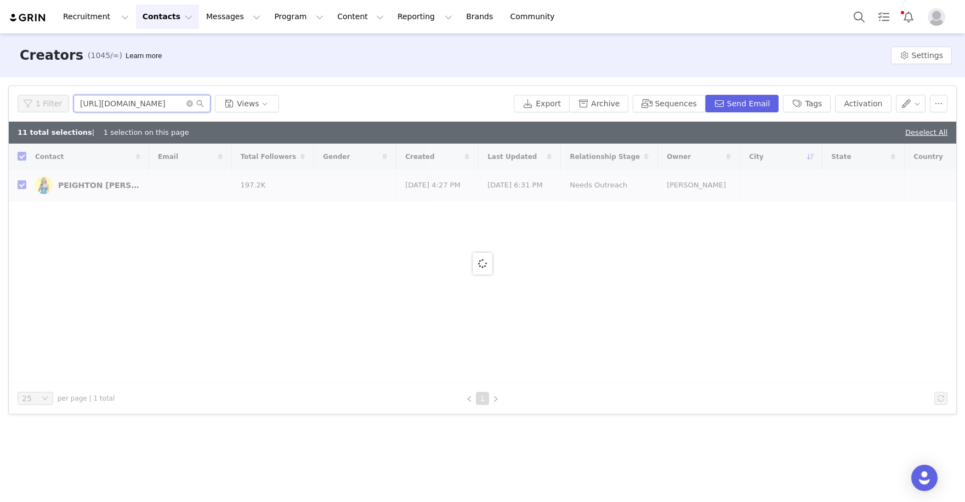
checkbox input "false"
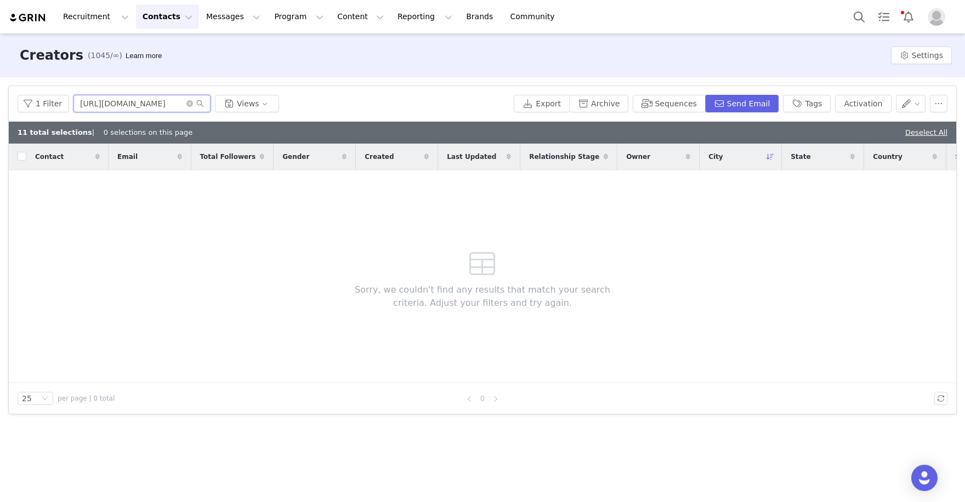
drag, startPoint x: 138, startPoint y: 104, endPoint x: 57, endPoint y: 86, distance: 83.2
click at [57, 86] on div "1 Filter https://www.tiktok.com/@qharris18 Views Export Archive Sequences Send …" at bounding box center [483, 104] width 948 height 36
type input "qharris18"
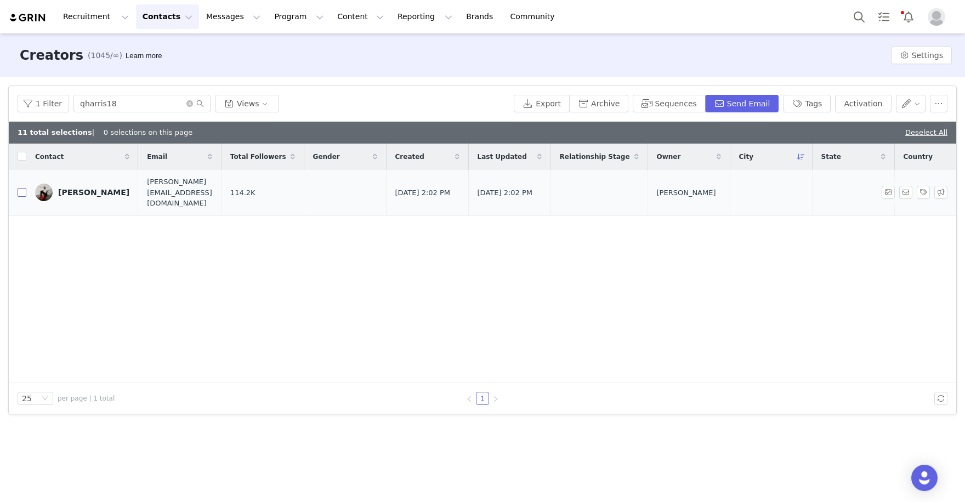
click at [21, 188] on input "checkbox" at bounding box center [22, 192] width 9 height 9
checkbox input "true"
click at [847, 110] on button "Activation" at bounding box center [863, 104] width 56 height 18
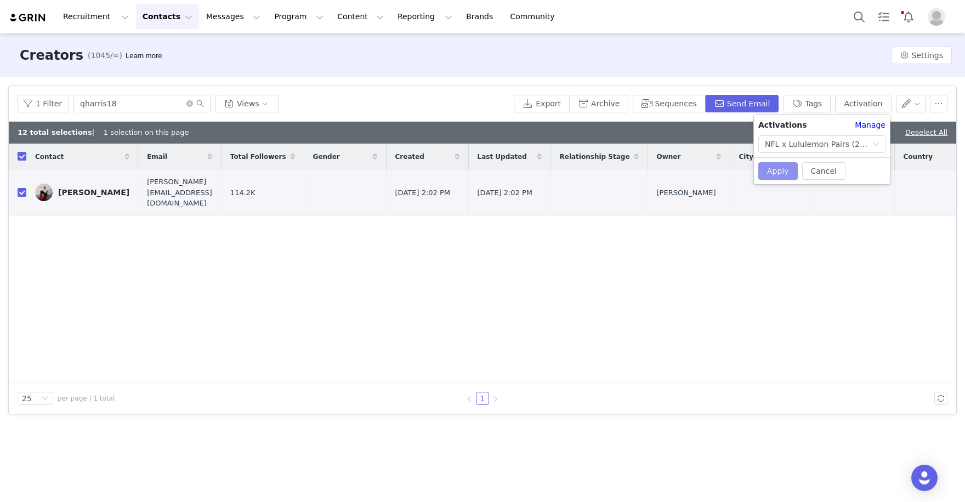
click at [788, 166] on button "Apply" at bounding box center [778, 171] width 39 height 18
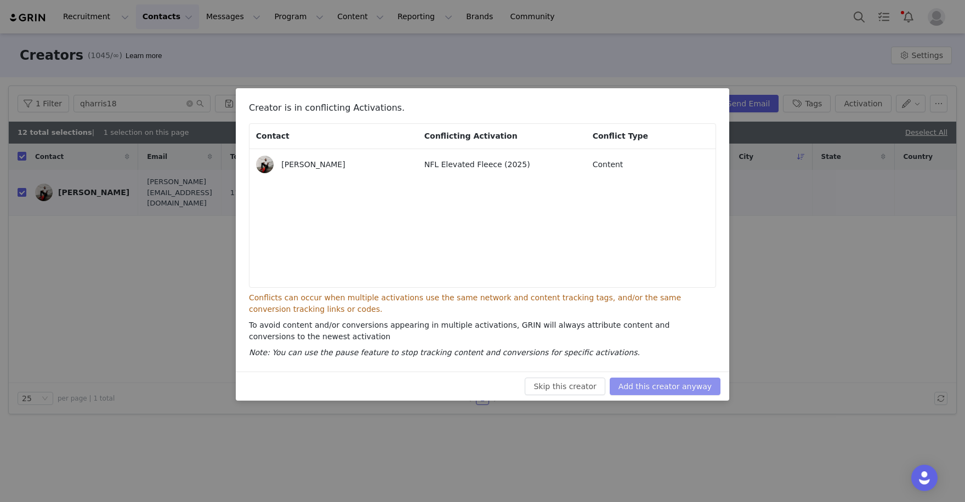
click at [686, 385] on button "Add this creator anyway" at bounding box center [665, 387] width 111 height 18
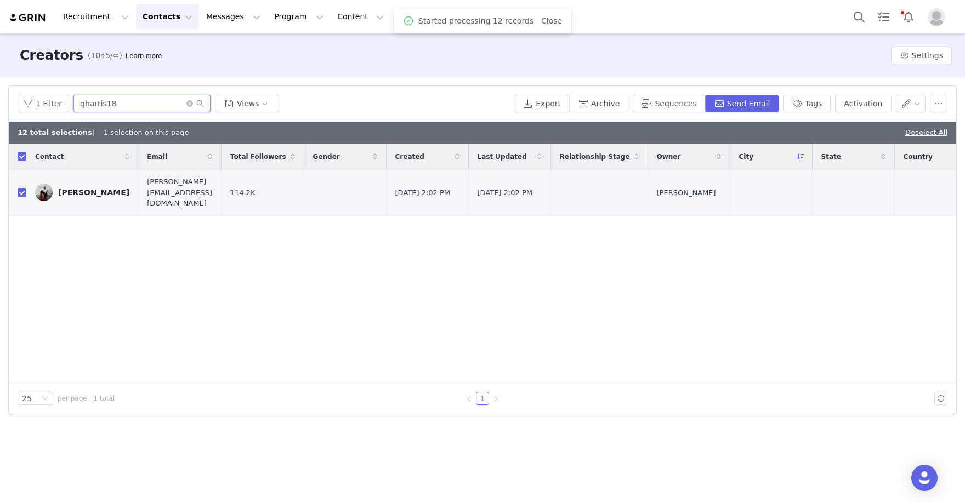
drag, startPoint x: 130, startPoint y: 100, endPoint x: 75, endPoint y: 99, distance: 55.4
click at [75, 99] on input "qharris18" at bounding box center [142, 104] width 137 height 18
paste input "https://www.instagram.com/ac_latimer"
type input "https://www.instagram.com/ac_latimer"
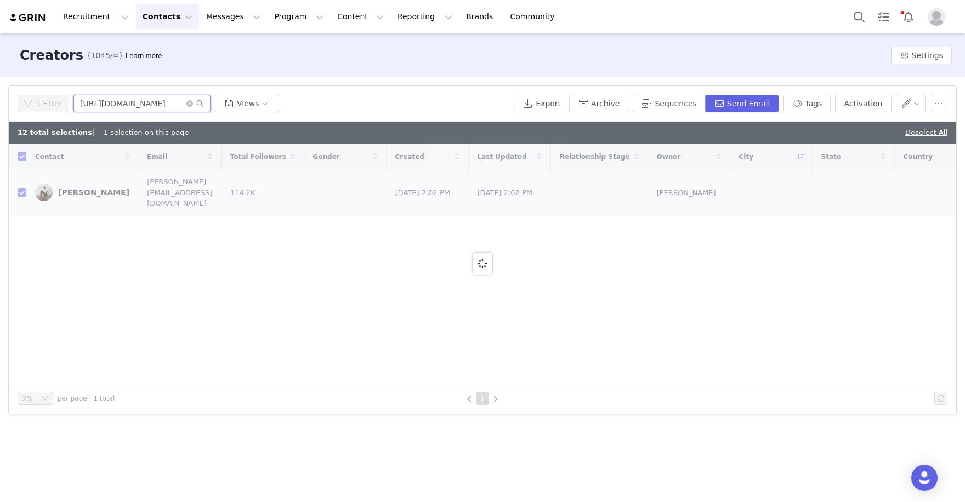
checkbox input "false"
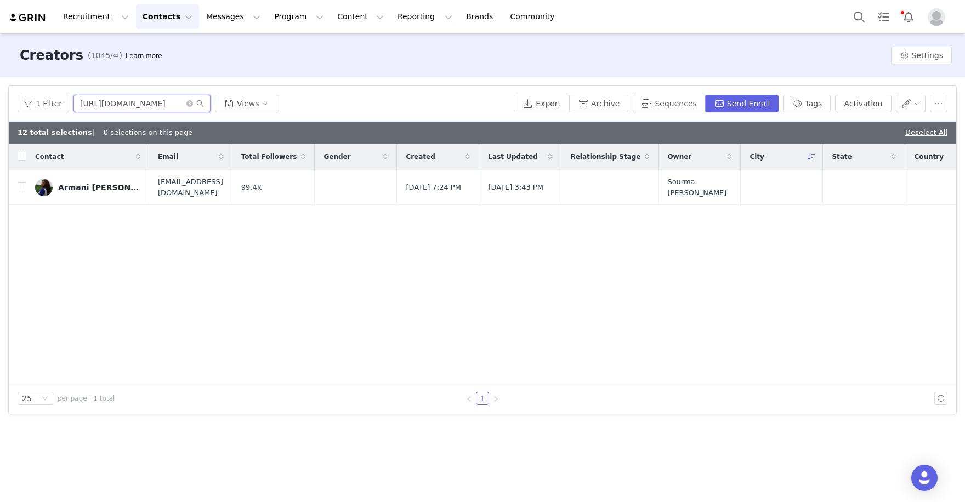
drag, startPoint x: 141, startPoint y: 101, endPoint x: 41, endPoint y: 81, distance: 102.4
click at [41, 81] on div "Filters Filter Logic And Or Archived Select No Owner Select Contact Tag Select …" at bounding box center [482, 250] width 965 height 346
type input "ac_latimer"
click at [21, 184] on input "checkbox" at bounding box center [22, 187] width 9 height 9
checkbox input "true"
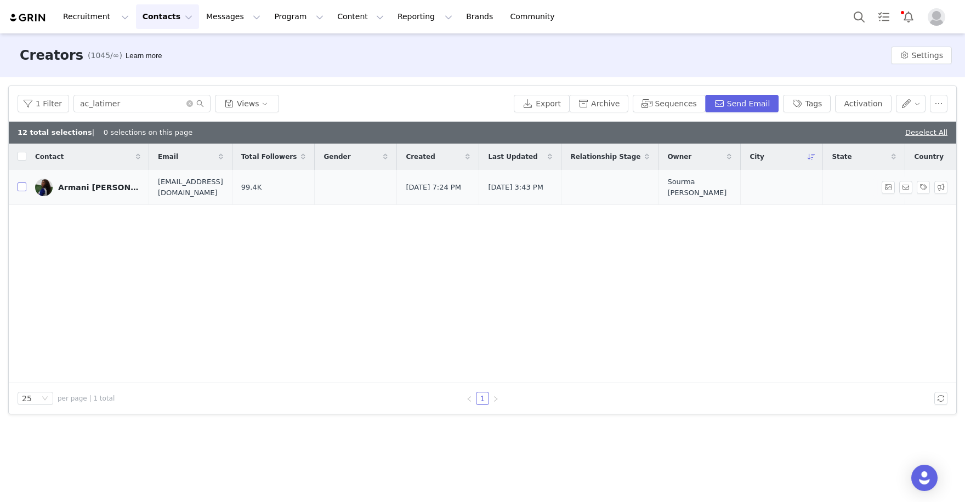
checkbox input "true"
click at [855, 98] on button "Activation" at bounding box center [863, 104] width 56 height 18
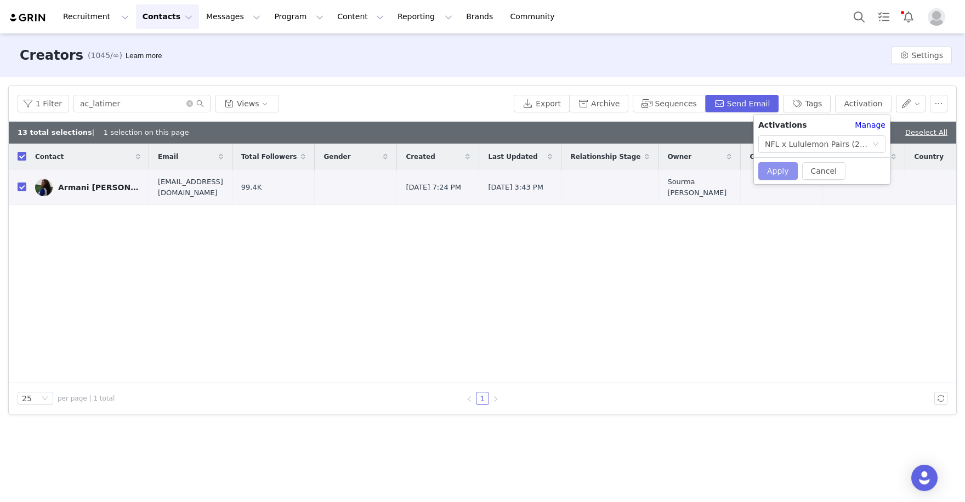
click at [765, 168] on button "Apply" at bounding box center [778, 171] width 39 height 18
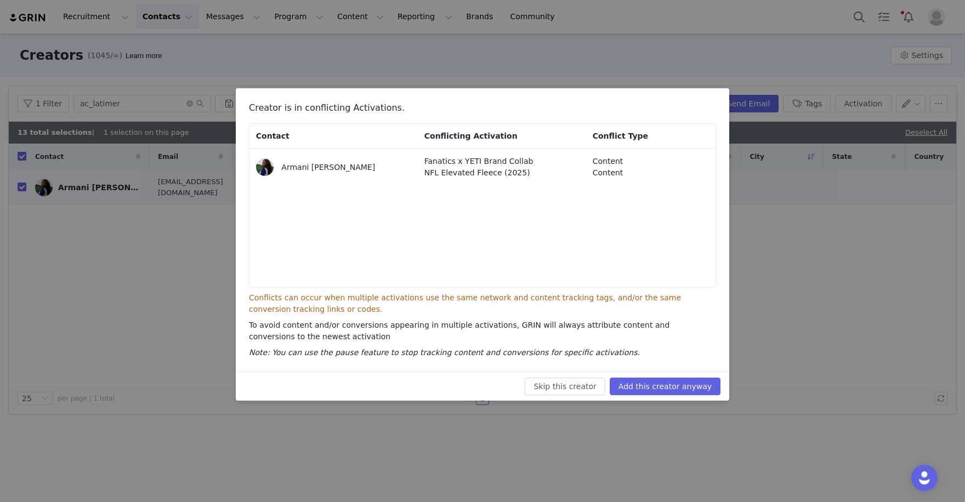
click at [704, 375] on div "Skip this creator Add this creator anyway" at bounding box center [483, 386] width 494 height 29
click at [704, 382] on button "Add this creator anyway" at bounding box center [665, 387] width 111 height 18
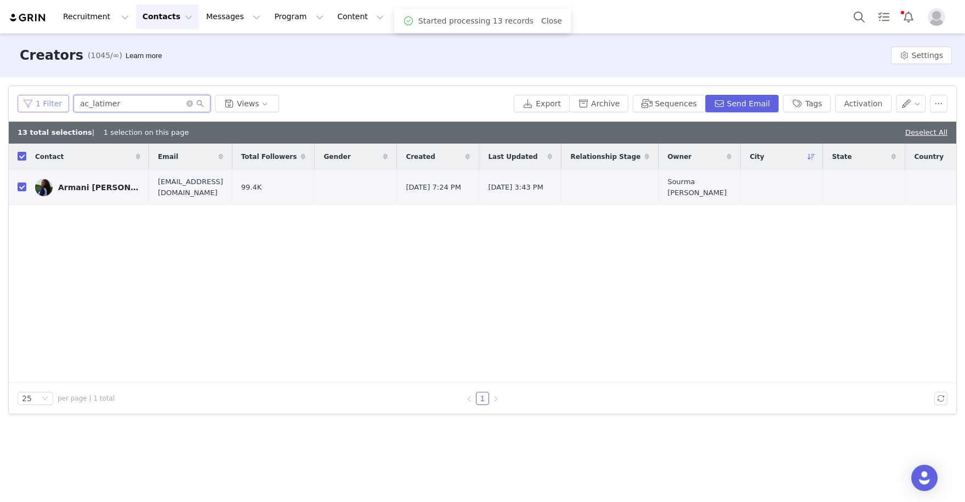
drag, startPoint x: 140, startPoint y: 100, endPoint x: 54, endPoint y: 97, distance: 86.2
click at [54, 97] on div "1 Filter ac_latimer Views" at bounding box center [264, 104] width 492 height 18
paste input "[URL][DOMAIN_NAME]"
type input "[URL][DOMAIN_NAME]"
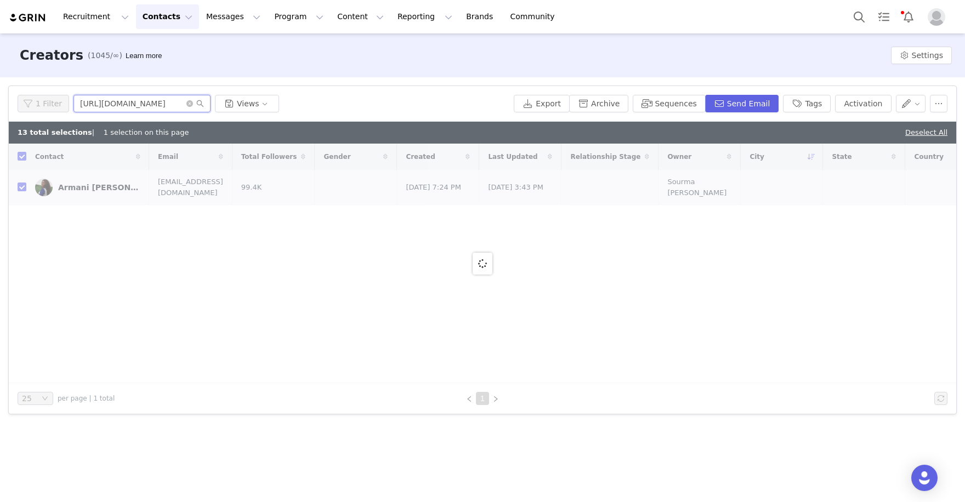
checkbox input "false"
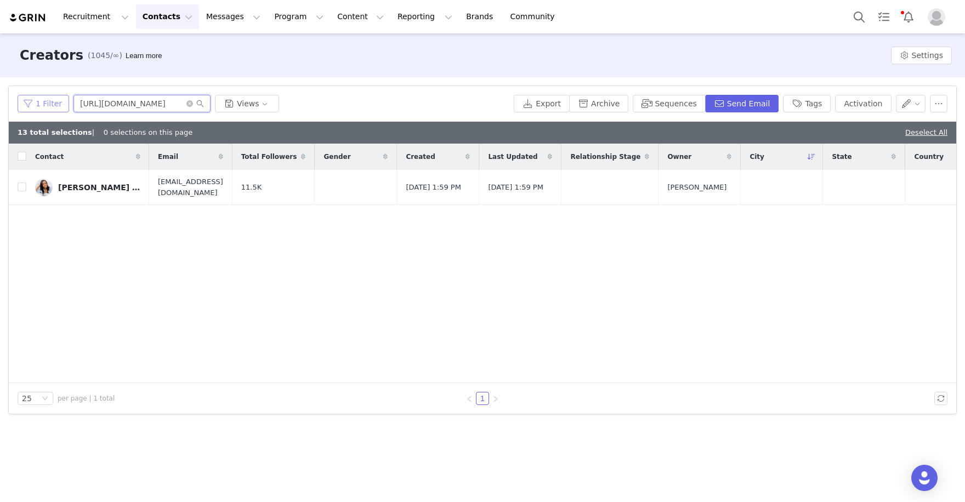
drag, startPoint x: 123, startPoint y: 105, endPoint x: 48, endPoint y: 104, distance: 75.1
click at [52, 104] on div "1 Filter https://www.instagram.com/kikimccrayway Views" at bounding box center [264, 104] width 492 height 18
type input "kikimccrayway"
click at [22, 188] on input "checkbox" at bounding box center [22, 187] width 9 height 9
checkbox input "true"
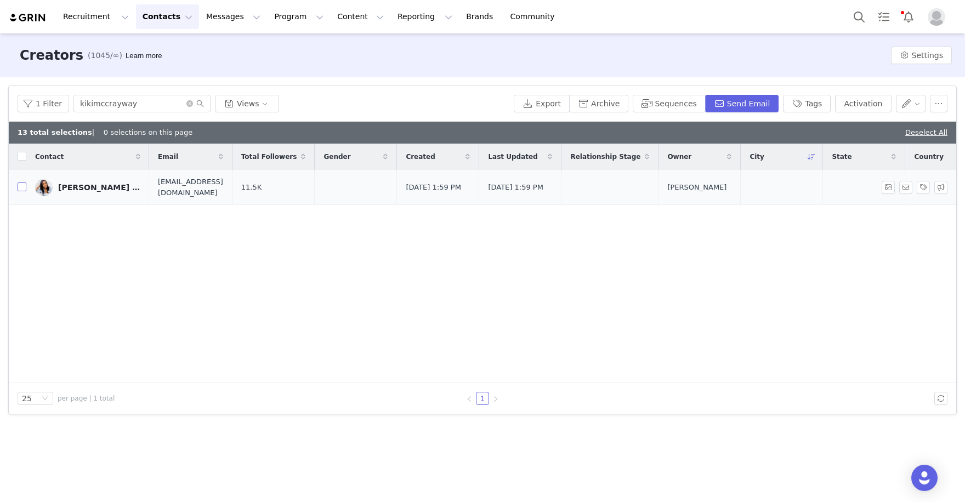
checkbox input "true"
click at [864, 97] on button "Activation" at bounding box center [863, 104] width 56 height 18
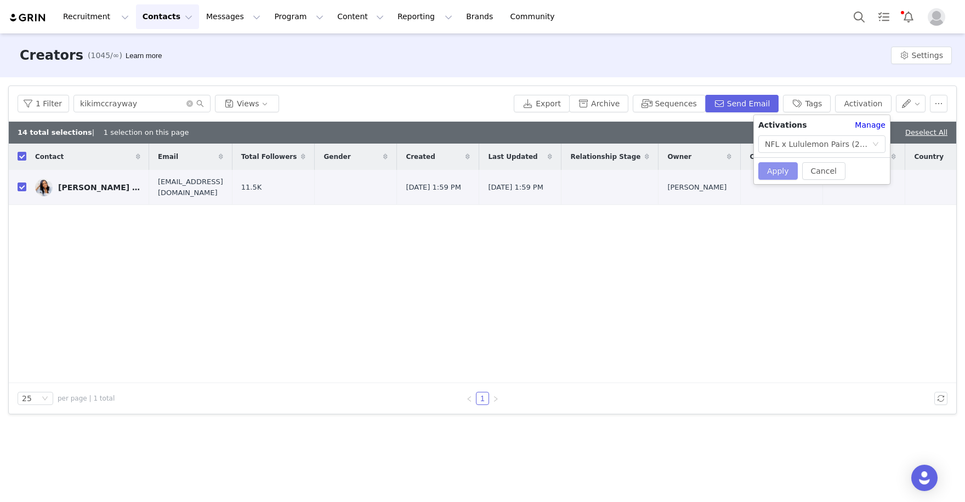
click at [770, 177] on button "Apply" at bounding box center [778, 171] width 39 height 18
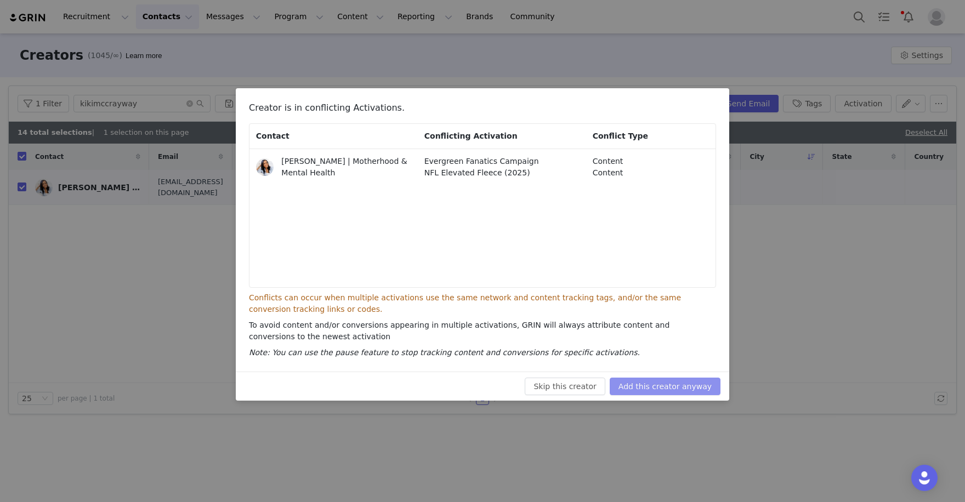
click at [682, 392] on button "Add this creator anyway" at bounding box center [665, 387] width 111 height 18
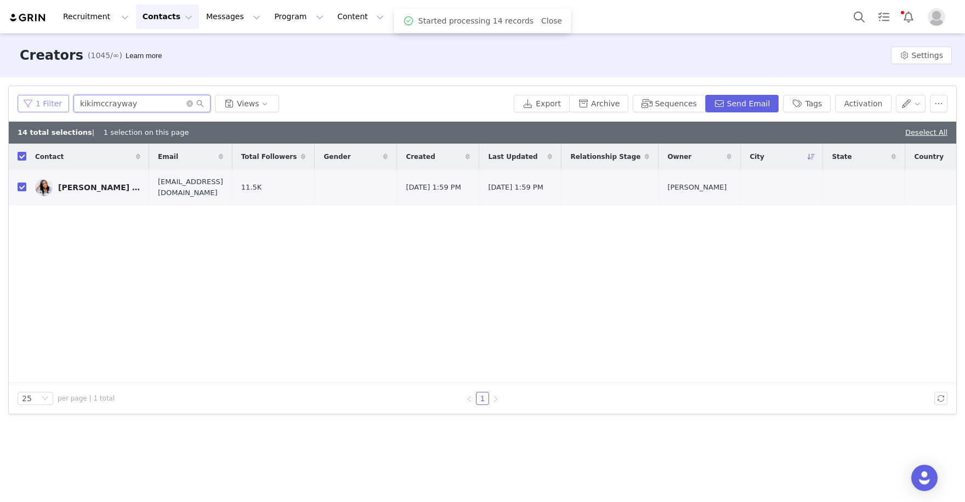
drag, startPoint x: 159, startPoint y: 107, endPoint x: 63, endPoint y: 95, distance: 96.1
click at [63, 95] on div "1 Filter kikimccrayway Views" at bounding box center [264, 104] width 492 height 18
click at [108, 97] on input "kikimccrayway" at bounding box center [142, 104] width 137 height 18
drag, startPoint x: 146, startPoint y: 101, endPoint x: 52, endPoint y: 97, distance: 95.0
click at [52, 97] on div "1 Filter kikimccrayway Views" at bounding box center [264, 104] width 492 height 18
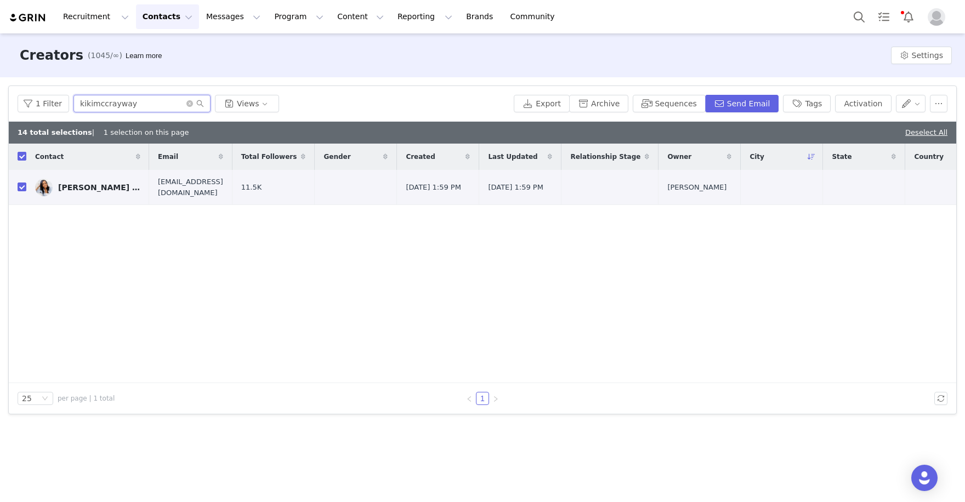
paste input "[URL][DOMAIN_NAME]"
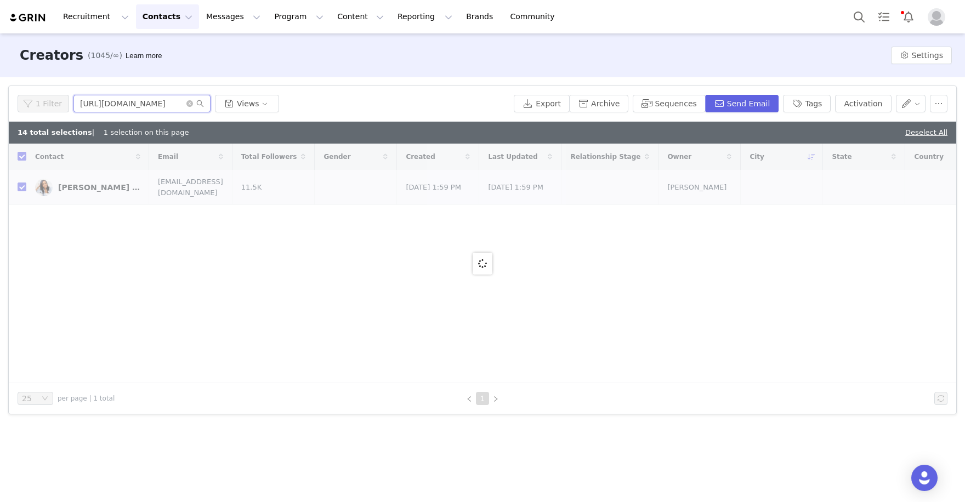
type input "https://www.instagram.com/seanloweksu"
checkbox input "false"
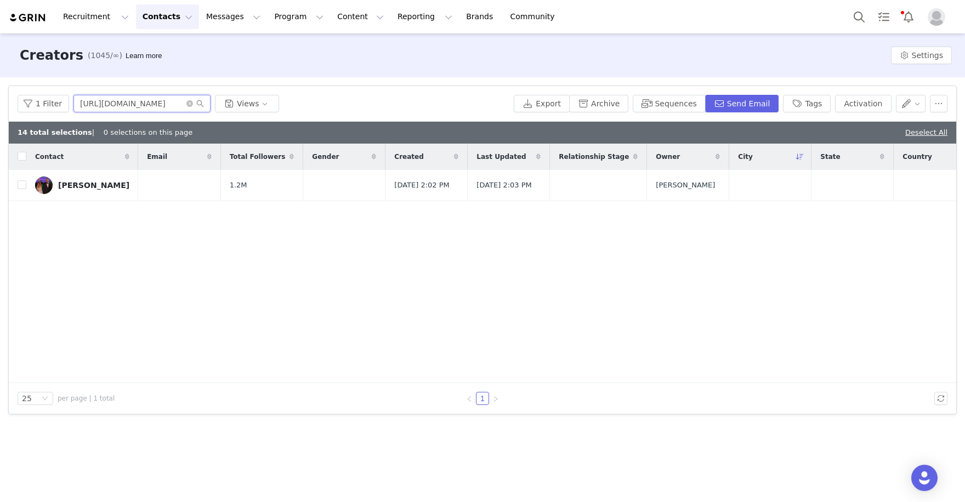
drag, startPoint x: 131, startPoint y: 104, endPoint x: 3, endPoint y: 70, distance: 132.9
click at [3, 74] on div "Creators (1045/∞) Learn more Settings Filters Filter Logic And Or Archived Sele…" at bounding box center [482, 266] width 965 height 467
type input "seanloweksu"
click at [23, 189] on input "checkbox" at bounding box center [22, 184] width 9 height 9
checkbox input "true"
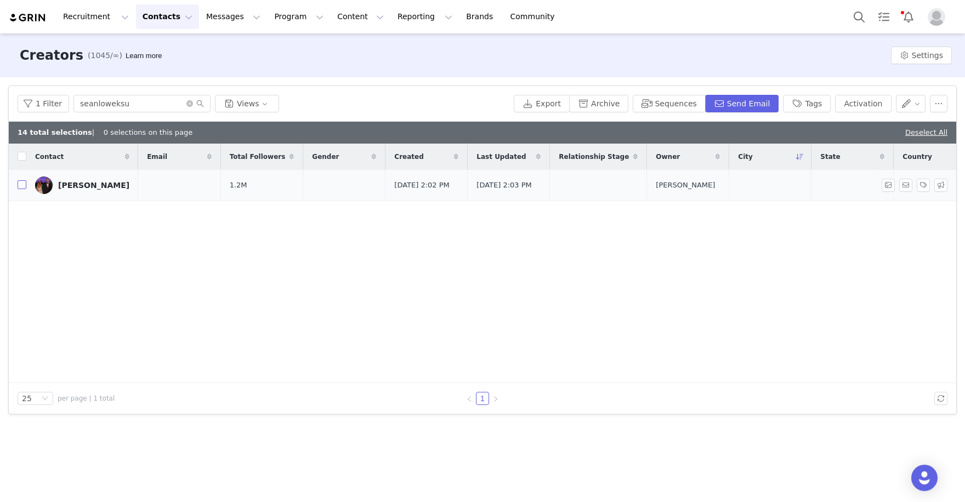
checkbox input "true"
click at [862, 108] on button "Activation" at bounding box center [863, 104] width 56 height 18
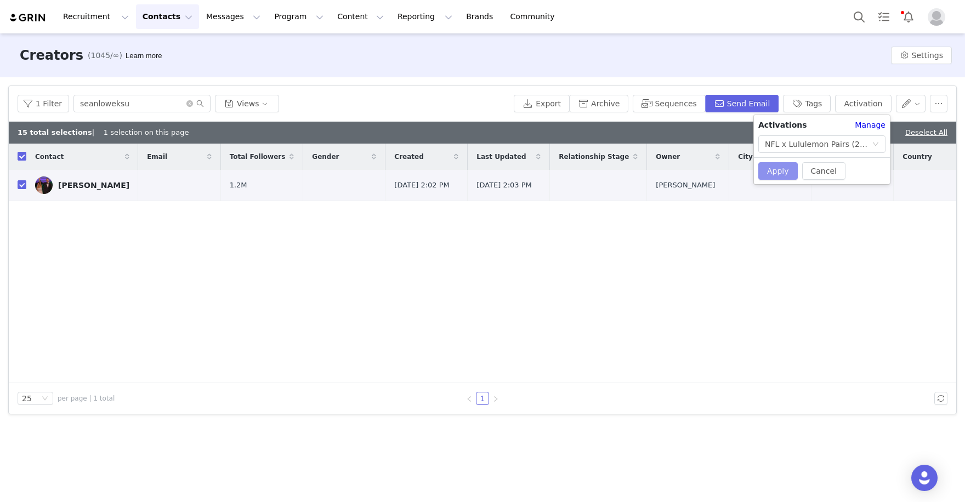
click at [776, 171] on button "Apply" at bounding box center [778, 171] width 39 height 18
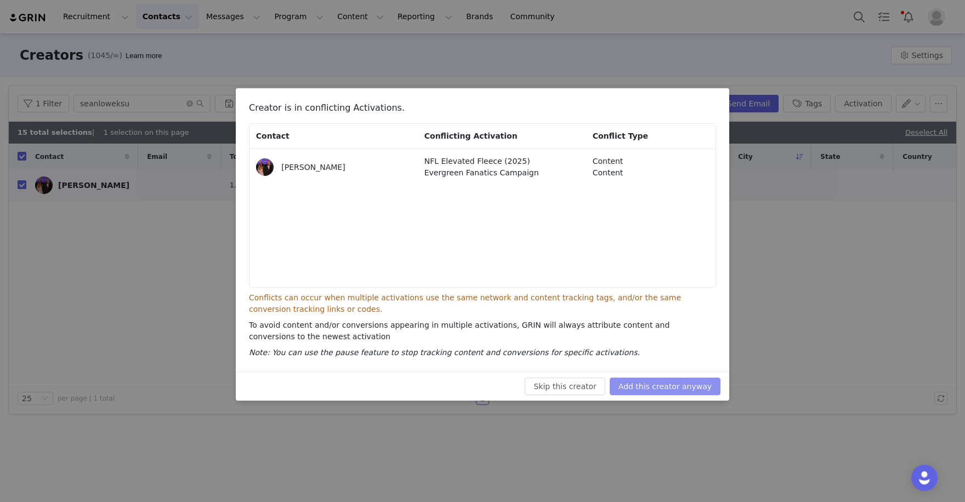
click at [680, 381] on button "Add this creator anyway" at bounding box center [665, 387] width 111 height 18
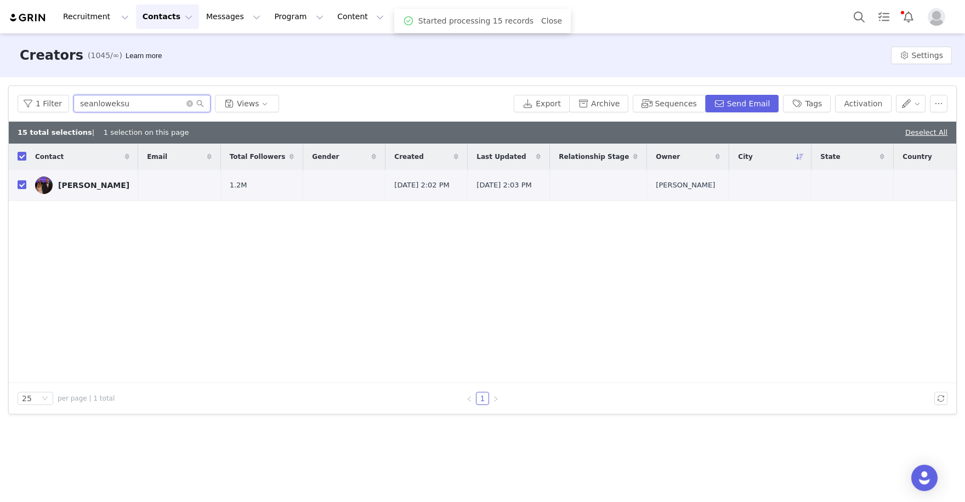
drag, startPoint x: 149, startPoint y: 104, endPoint x: 79, endPoint y: 104, distance: 70.2
click at [81, 104] on input "seanloweksu" at bounding box center [142, 104] width 137 height 18
click at [129, 100] on input "seanloweksu" at bounding box center [142, 104] width 137 height 18
drag, startPoint x: 132, startPoint y: 101, endPoint x: 61, endPoint y: 104, distance: 70.8
click at [61, 104] on div "1 Filter seanloweksu Views" at bounding box center [264, 104] width 492 height 18
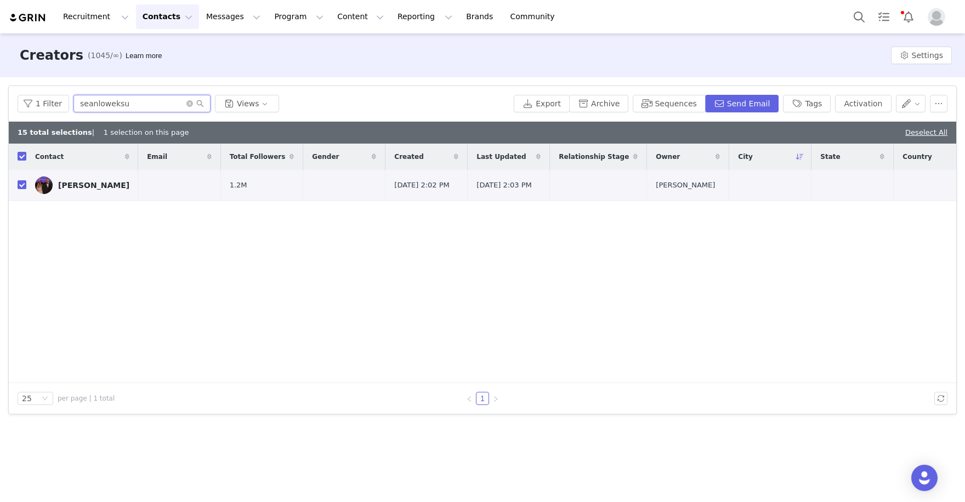
paste input "[URL][DOMAIN_NAME]"
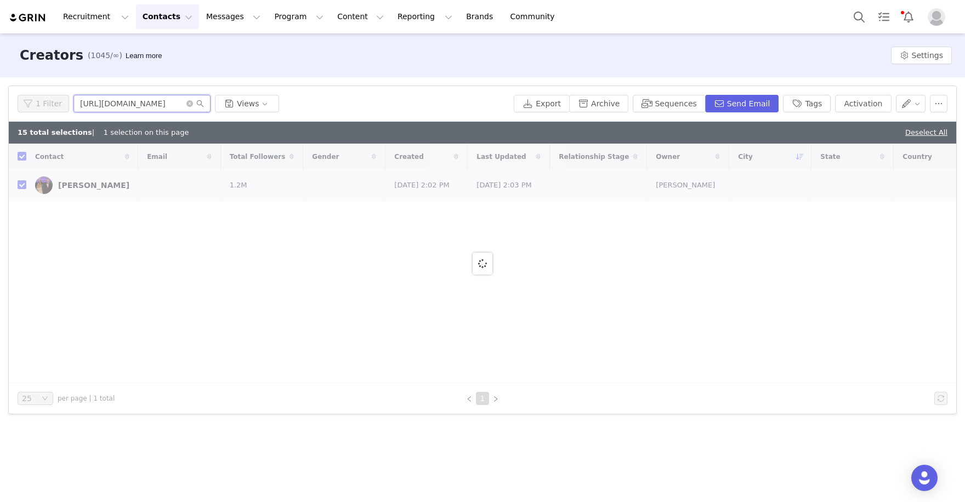
type input "https://www.instagram.com/ryanthecrashdummy"
checkbox input "false"
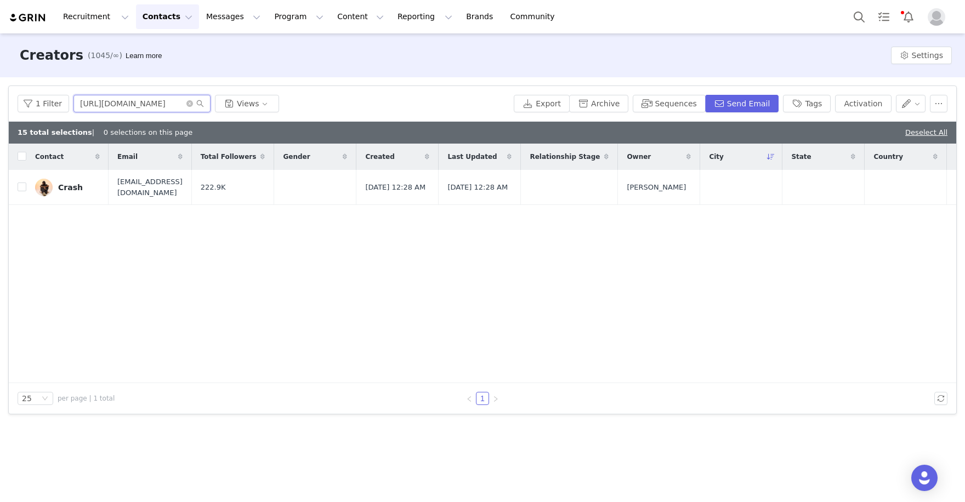
drag, startPoint x: 105, startPoint y: 104, endPoint x: 39, endPoint y: 90, distance: 67.2
click at [39, 90] on div "1 Filter https://www.instagram.com/ryanthecrashdummy Views Export Archive Seque…" at bounding box center [483, 104] width 948 height 36
type input "ryanthecrashdummy"
click at [21, 188] on input "checkbox" at bounding box center [22, 187] width 9 height 9
checkbox input "true"
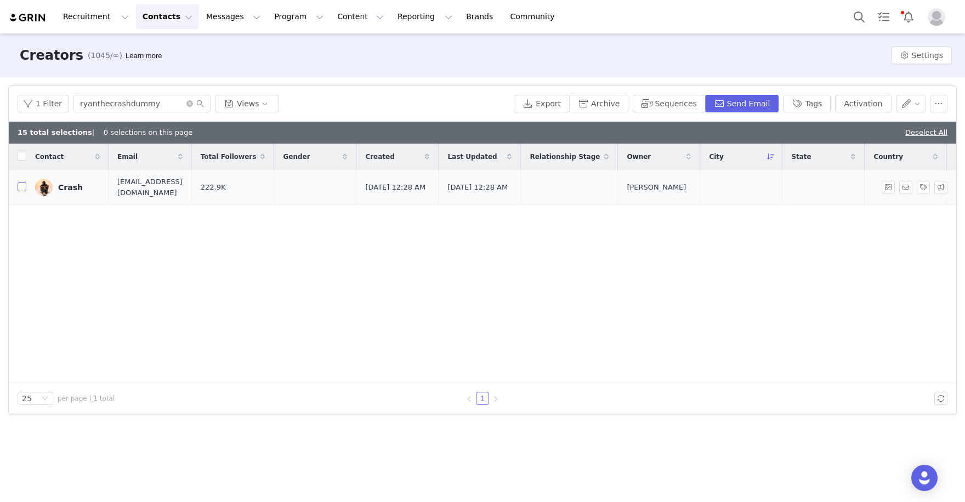
checkbox input "true"
click at [860, 105] on button "Activation" at bounding box center [863, 104] width 56 height 18
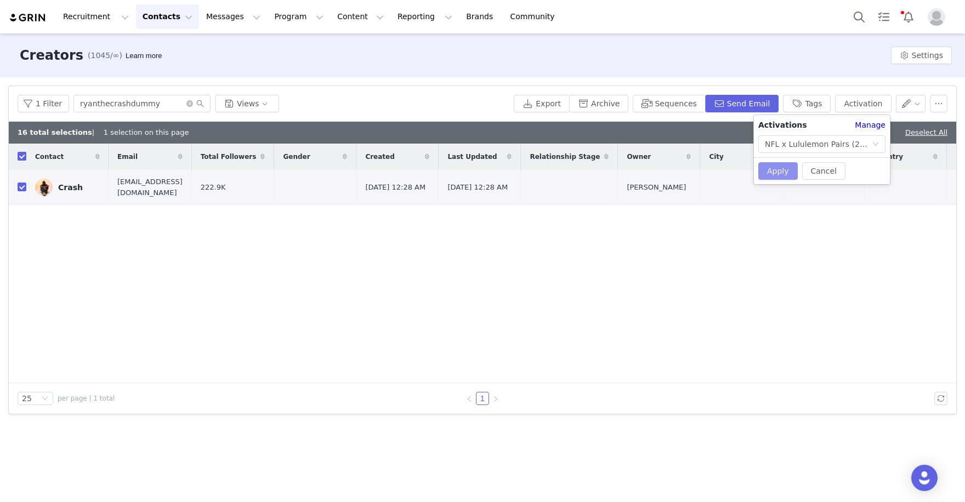
click at [773, 167] on button "Apply" at bounding box center [778, 171] width 39 height 18
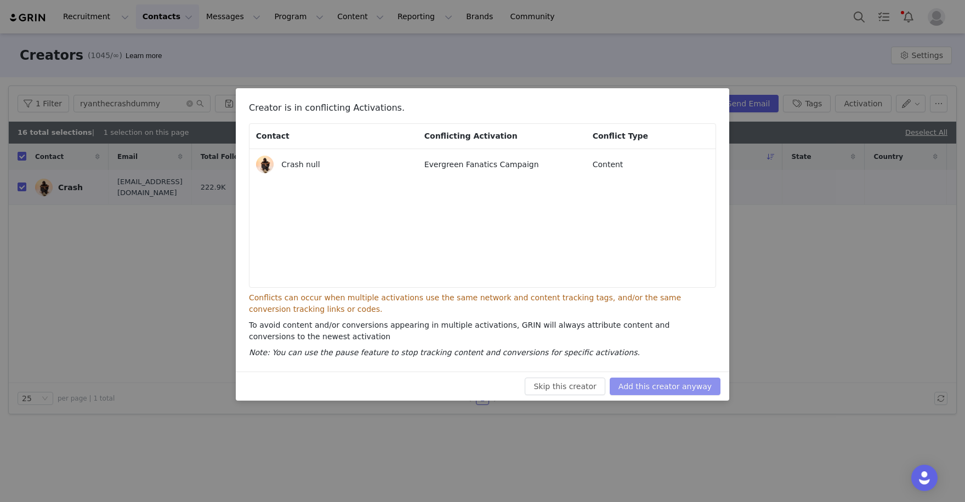
click at [653, 382] on button "Add this creator anyway" at bounding box center [665, 387] width 111 height 18
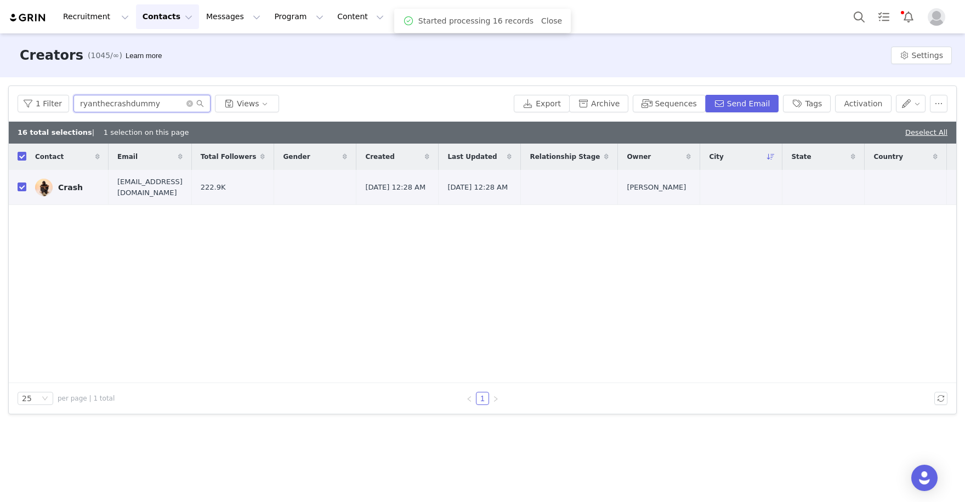
drag, startPoint x: 172, startPoint y: 106, endPoint x: 75, endPoint y: 96, distance: 98.2
click at [75, 96] on input "ryanthecrashdummy" at bounding box center [142, 104] width 137 height 18
paste input "http://instagram.com/morgannlyn"
type input "http://instagram.com/morgannlyn"
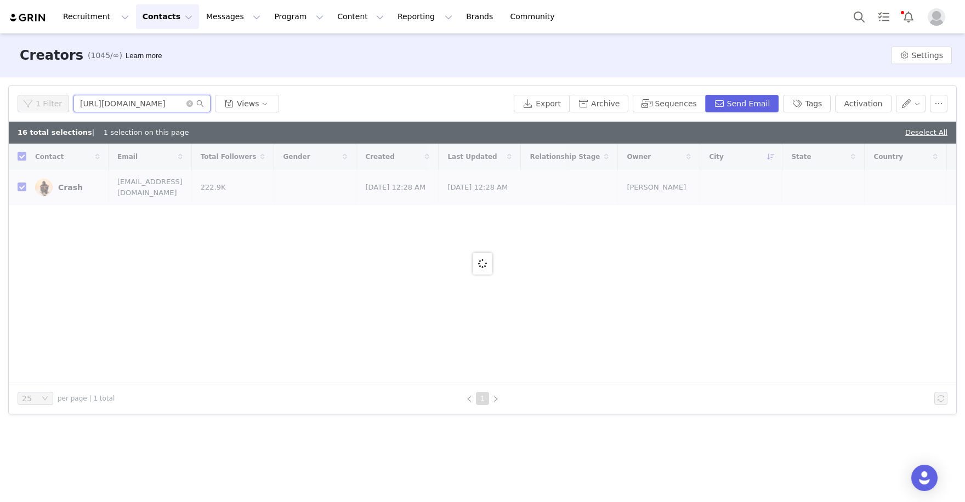
checkbox input "false"
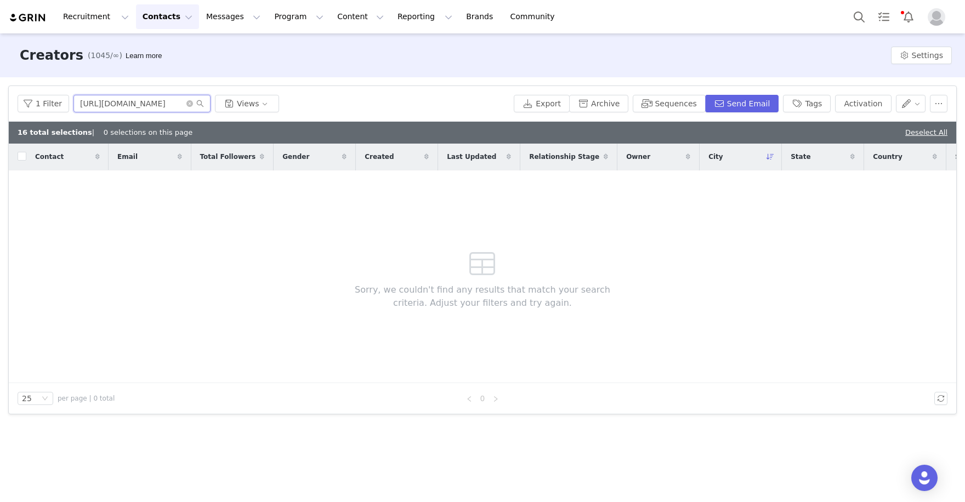
drag, startPoint x: 137, startPoint y: 104, endPoint x: 61, endPoint y: 92, distance: 76.7
click at [61, 92] on div "1 Filter http://instagram.com/morgannlyn Views Export Archive Sequences Send Em…" at bounding box center [483, 104] width 948 height 36
drag, startPoint x: 152, startPoint y: 105, endPoint x: 59, endPoint y: 101, distance: 93.9
click at [59, 101] on div "1 Filter morgannlyn Views" at bounding box center [264, 104] width 492 height 18
type input "morgannlyn"
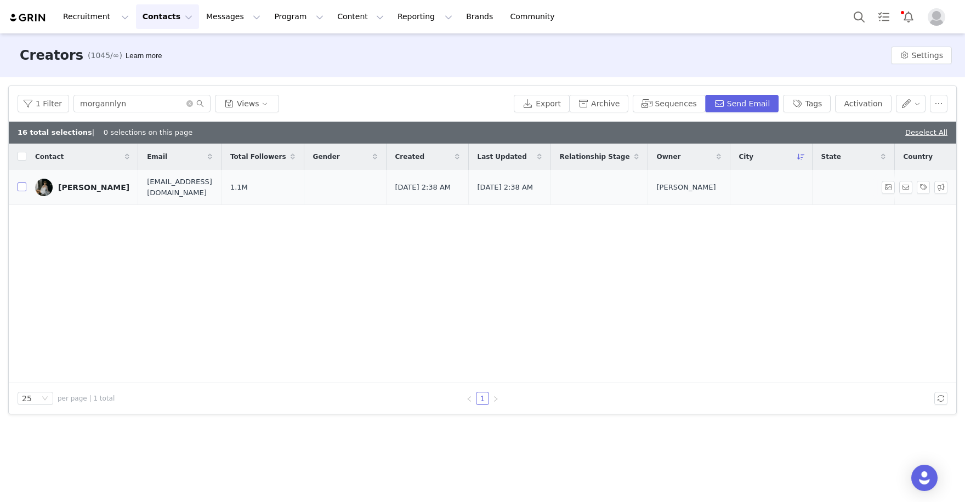
click at [19, 189] on input "checkbox" at bounding box center [22, 187] width 9 height 9
checkbox input "true"
click at [857, 105] on button "Activation" at bounding box center [863, 104] width 56 height 18
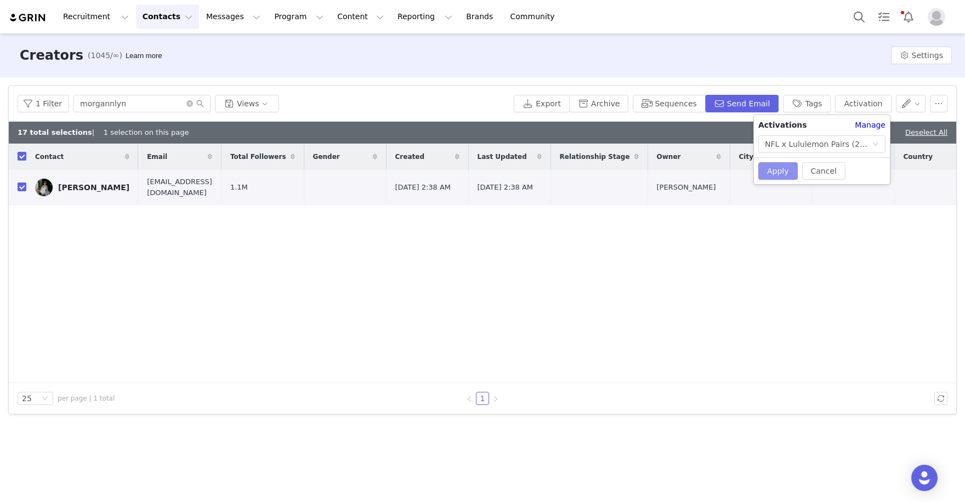
click at [777, 178] on button "Apply" at bounding box center [778, 171] width 39 height 18
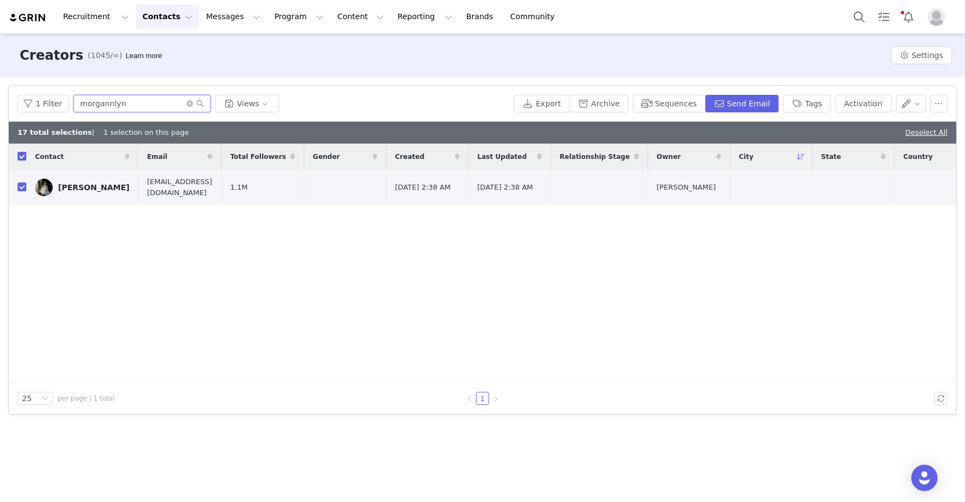
drag, startPoint x: 122, startPoint y: 108, endPoint x: 5, endPoint y: 80, distance: 120.1
click at [14, 82] on div "Filters Filter Logic And Or Archived Select No Owner Select Contact Tag Select …" at bounding box center [482, 250] width 965 height 346
paste input "coachotb"
type input "coachotb"
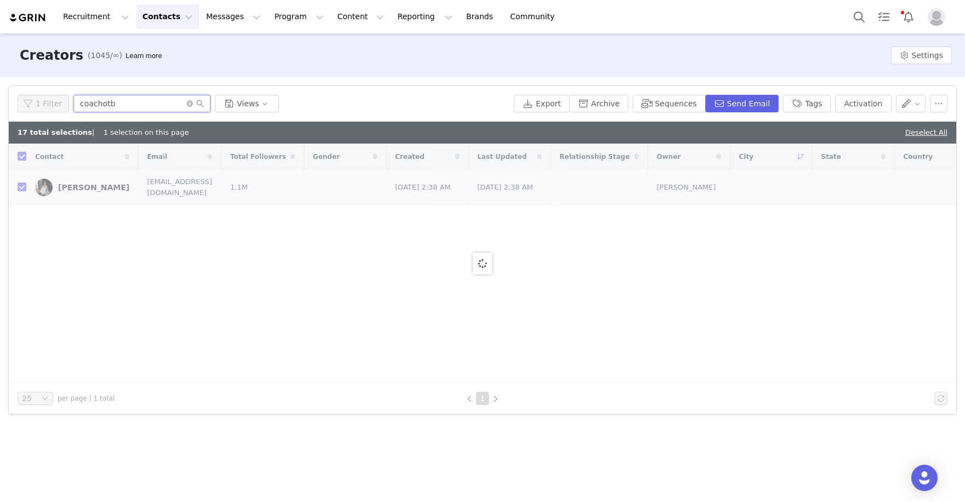
checkbox input "false"
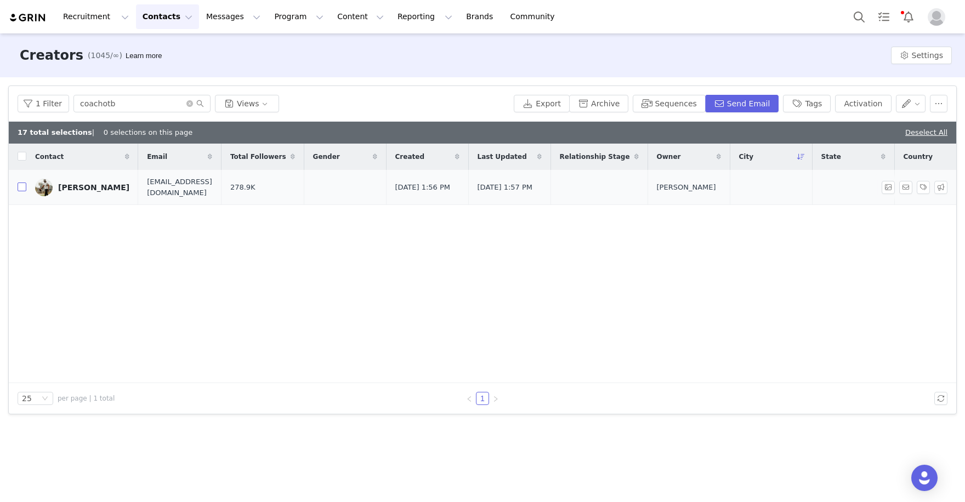
click at [24, 187] on input "checkbox" at bounding box center [22, 187] width 9 height 9
checkbox input "true"
click at [869, 100] on button "Activation" at bounding box center [863, 104] width 56 height 18
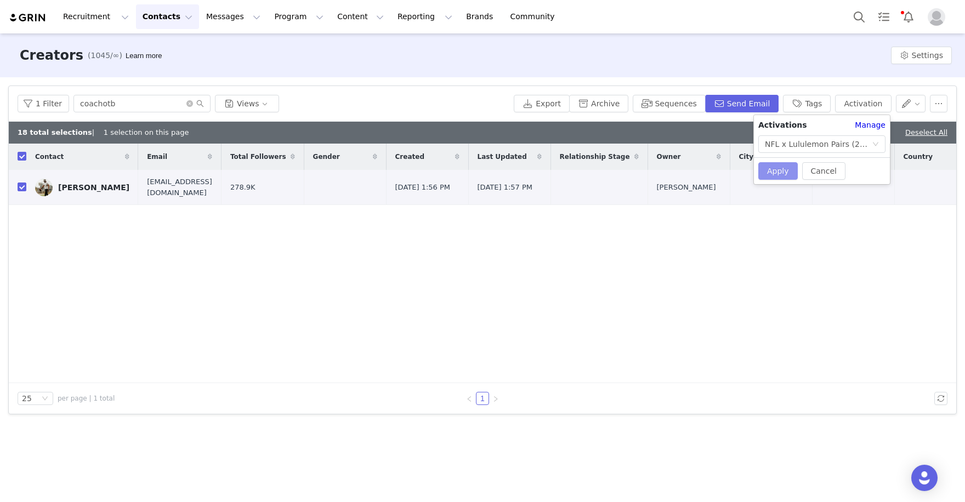
click at [785, 164] on button "Apply" at bounding box center [778, 171] width 39 height 18
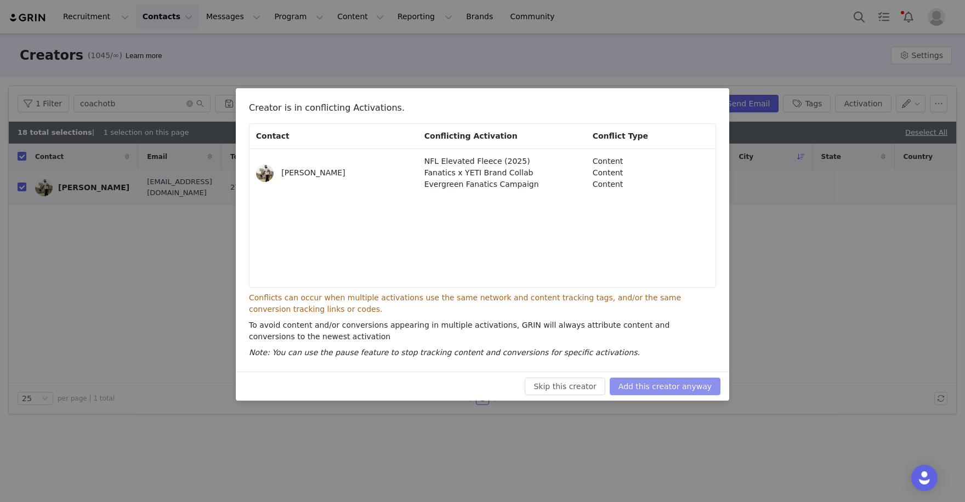
click at [703, 393] on button "Add this creator anyway" at bounding box center [665, 387] width 111 height 18
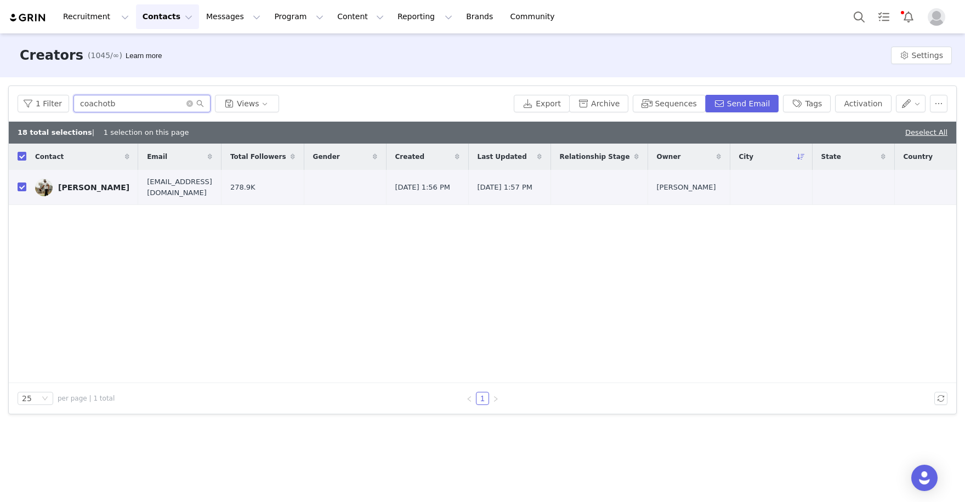
drag, startPoint x: 151, startPoint y: 109, endPoint x: 38, endPoint y: 78, distance: 117.6
click at [38, 79] on div "Filters Filter Logic And Or Archived Select No Owner Select Contact Tag Select …" at bounding box center [482, 250] width 965 height 346
paste input "https://www.instagram.com/courtsreports"
type input "https://www.instagram.com/courtsreports"
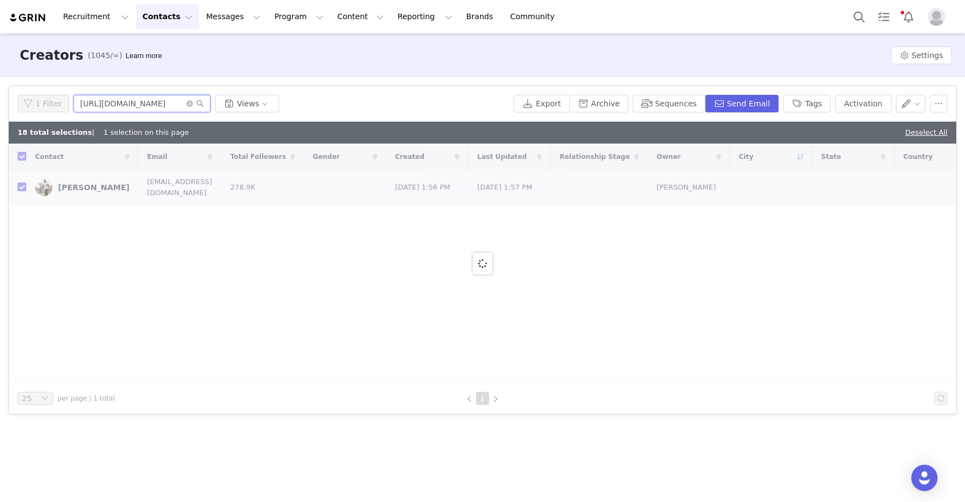
checkbox input "false"
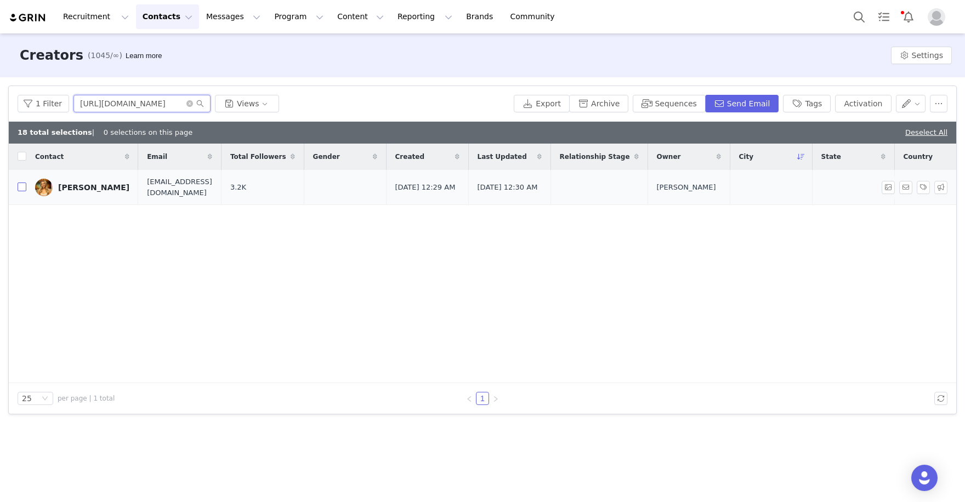
type input "https://www.instagram.com/courtsreports"
click at [23, 185] on input "checkbox" at bounding box center [22, 187] width 9 height 9
checkbox input "true"
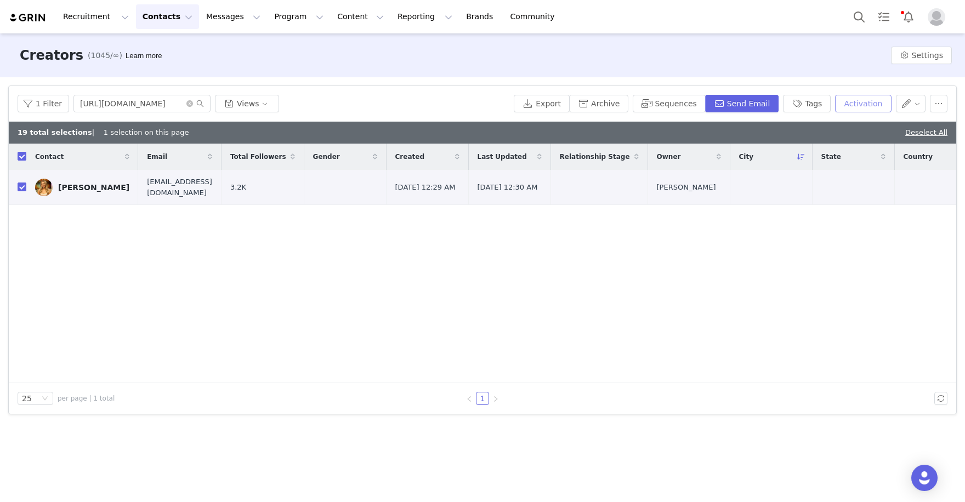
click at [888, 97] on button "Activation" at bounding box center [863, 104] width 56 height 18
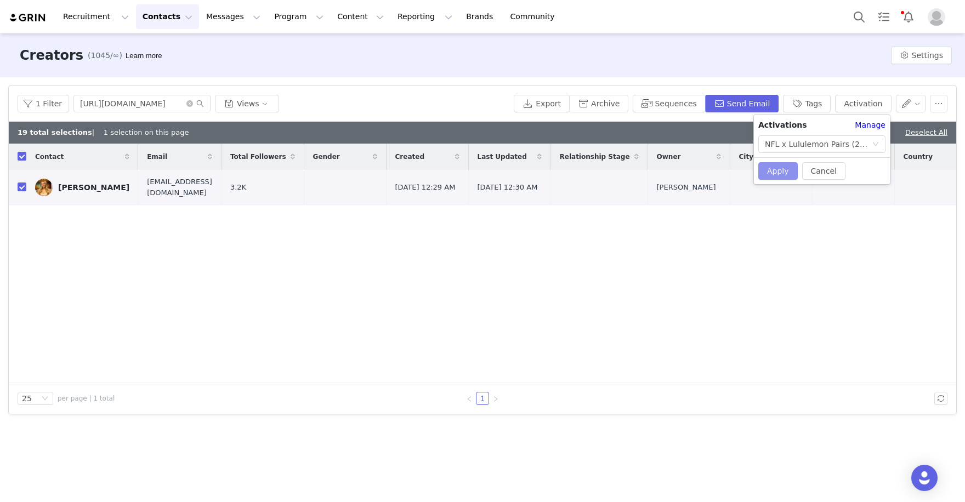
click at [782, 173] on button "Apply" at bounding box center [778, 171] width 39 height 18
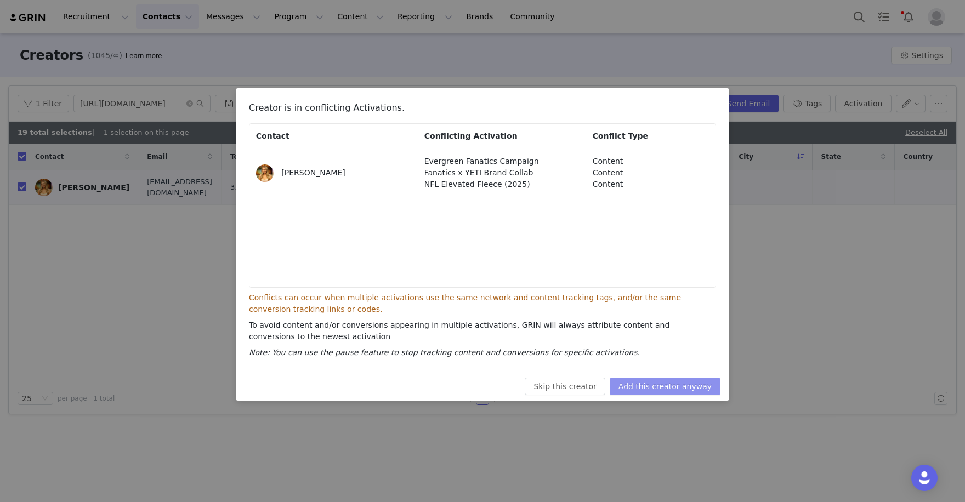
click at [663, 392] on button "Add this creator anyway" at bounding box center [665, 387] width 111 height 18
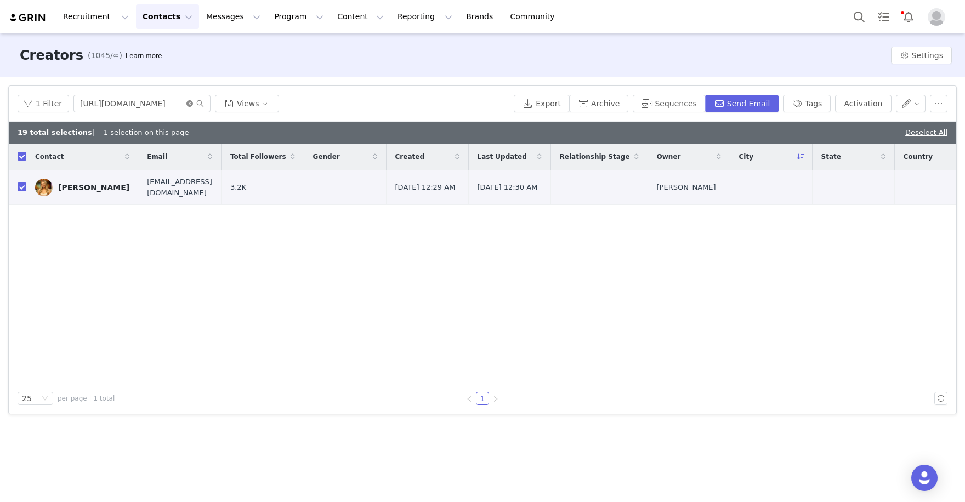
click at [186, 103] on icon "icon: close-circle" at bounding box center [189, 103] width 7 height 7
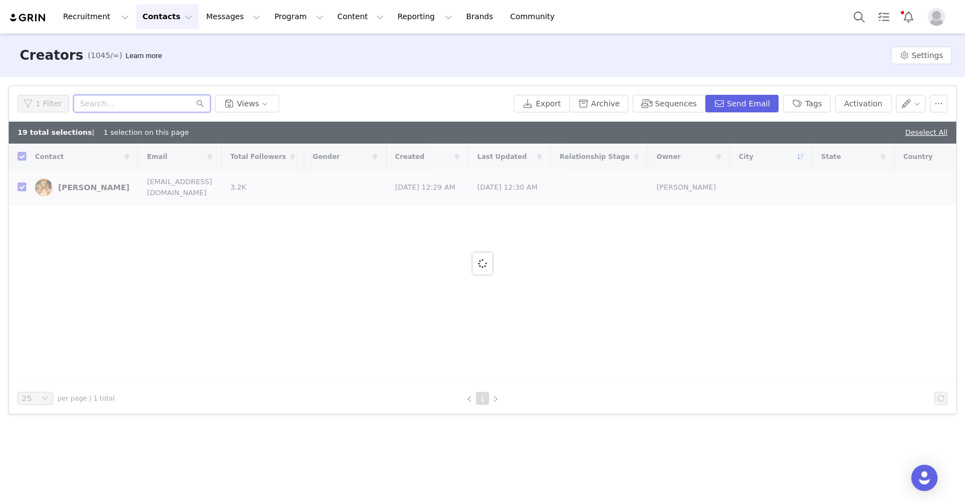
click at [166, 104] on input "text" at bounding box center [142, 104] width 137 height 18
paste input ""https://www.instagram.com/tarynhart/ https://www.tiktok.com/@thetarynhart""
type input ""https://www.instagram.com/tarynhart/ https://www.tiktok.com/@thetarynhart"
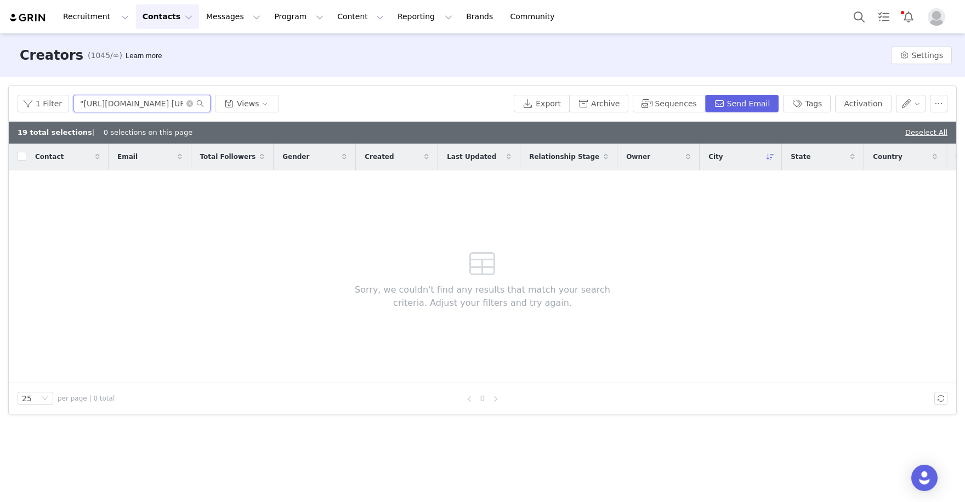
checkbox input "false"
drag, startPoint x: 134, startPoint y: 104, endPoint x: 31, endPoint y: 84, distance: 104.9
click at [31, 84] on div "Filters Filter Logic And Or Archived Select No Owner Select Contact Tag Select …" at bounding box center [482, 250] width 965 height 346
drag, startPoint x: 87, startPoint y: 101, endPoint x: 59, endPoint y: 94, distance: 29.4
click at [59, 95] on div "1 Filter thetarynhart Views" at bounding box center [264, 104] width 492 height 18
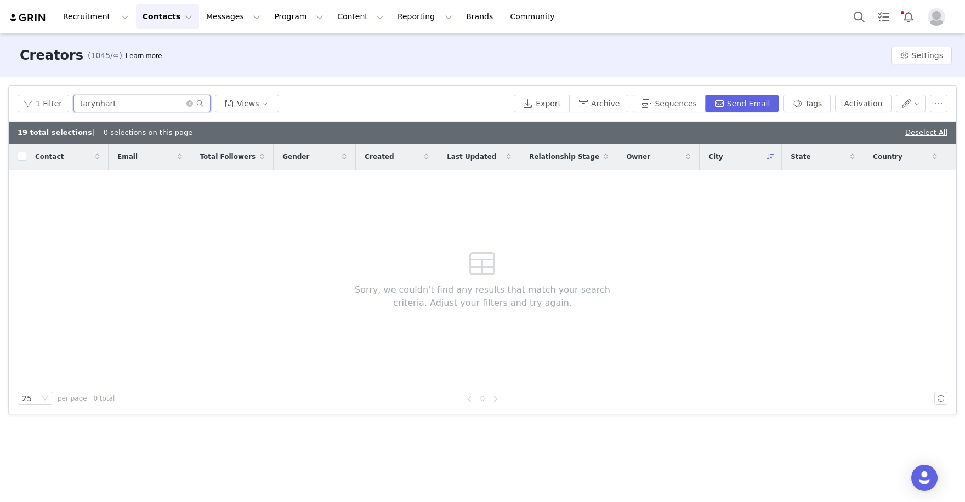
click at [159, 100] on input "tarynhart" at bounding box center [142, 104] width 137 height 18
drag, startPoint x: 149, startPoint y: 108, endPoint x: 72, endPoint y: 99, distance: 77.2
click at [74, 99] on input "tarynhart" at bounding box center [142, 104] width 137 height 18
click at [95, 101] on input "tarynhart" at bounding box center [142, 104] width 137 height 18
drag, startPoint x: 118, startPoint y: 107, endPoint x: 54, endPoint y: 88, distance: 66.8
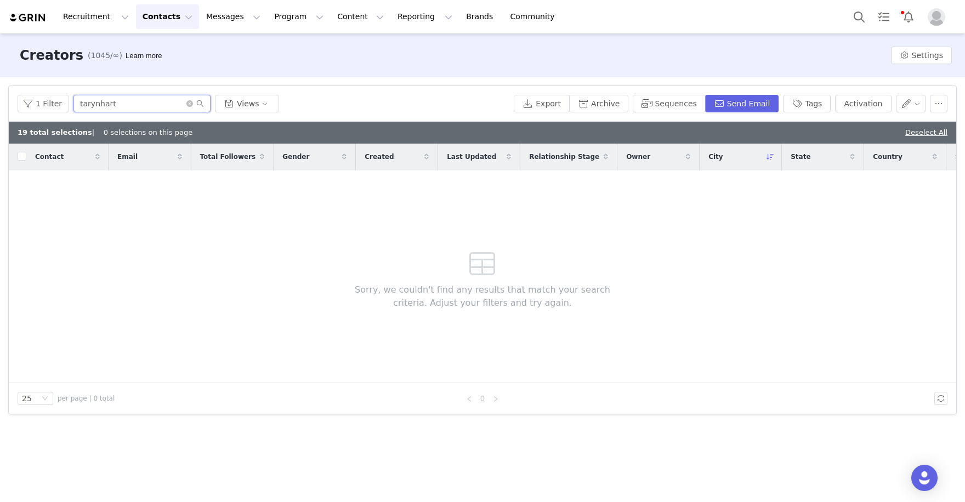
click at [54, 88] on div "1 Filter tarynhart Views Export Archive Sequences Send Email Tags Activation" at bounding box center [483, 104] width 948 height 36
click at [163, 105] on input "tarynhart" at bounding box center [142, 104] width 137 height 18
drag, startPoint x: 174, startPoint y: 100, endPoint x: 25, endPoint y: 83, distance: 150.2
click at [29, 84] on div "Filters Filter Logic And Or Archived Select No Owner Select Contact Tag Select …" at bounding box center [482, 250] width 965 height 346
paste input "https://www.instagram.com/lauryolo13/"
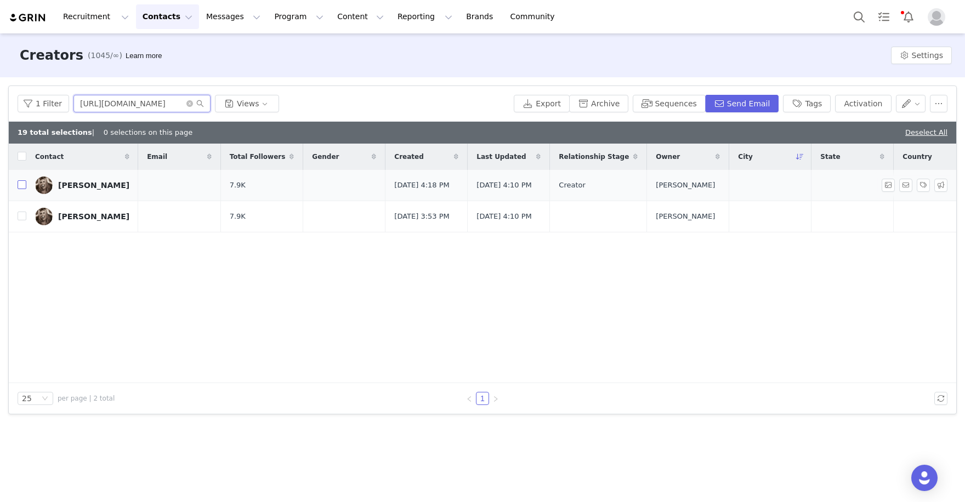
type input "https://www.instagram.com/lauryolo13"
click at [20, 185] on input "checkbox" at bounding box center [22, 184] width 9 height 9
checkbox input "true"
click at [872, 100] on button "Activation" at bounding box center [863, 104] width 56 height 18
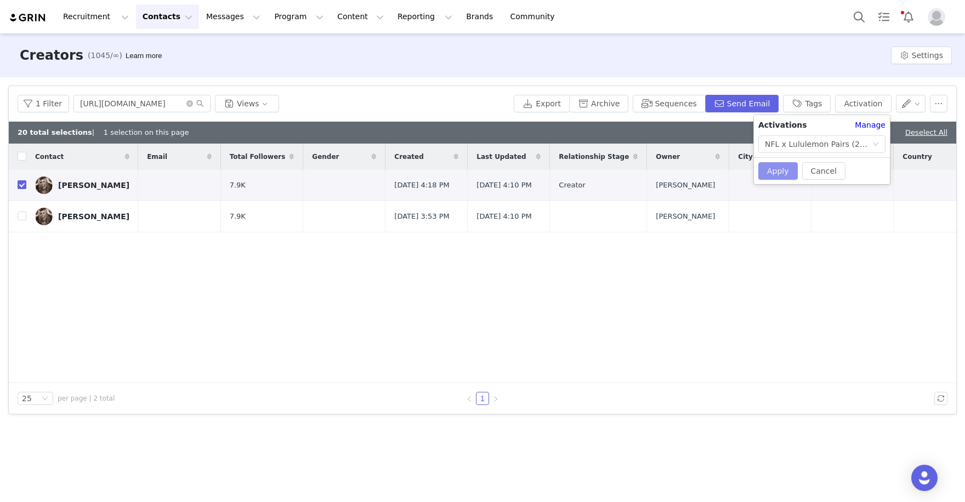
click at [776, 176] on button "Apply" at bounding box center [778, 171] width 39 height 18
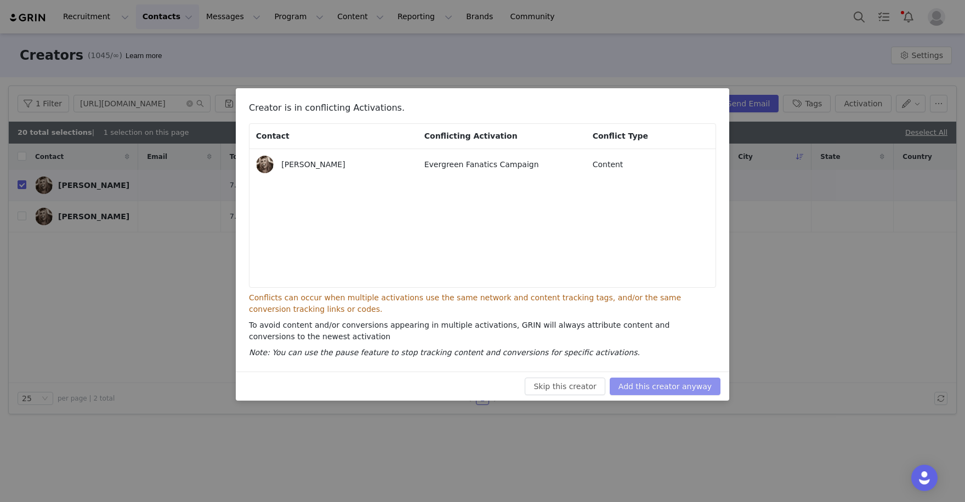
click at [692, 392] on button "Add this creator anyway" at bounding box center [665, 387] width 111 height 18
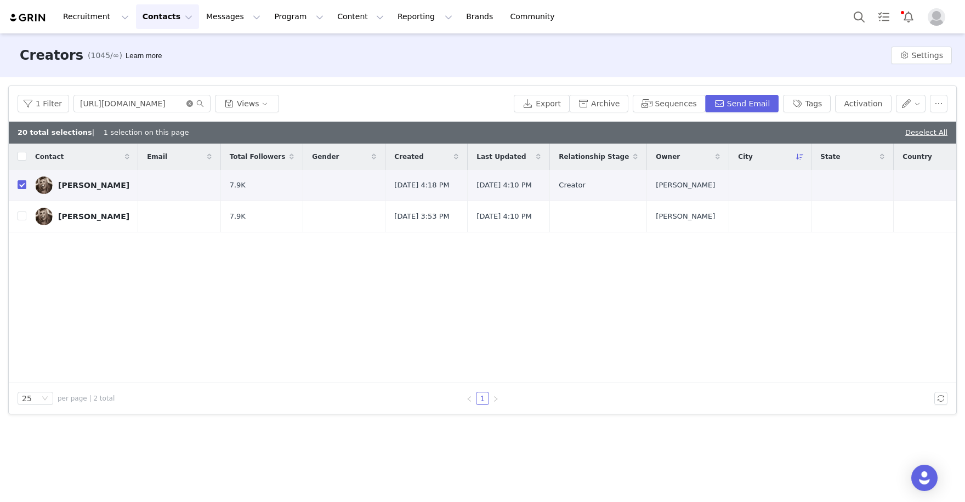
click at [190, 104] on icon "icon: close-circle" at bounding box center [189, 103] width 7 height 7
click at [160, 106] on input "text" at bounding box center [142, 104] width 137 height 18
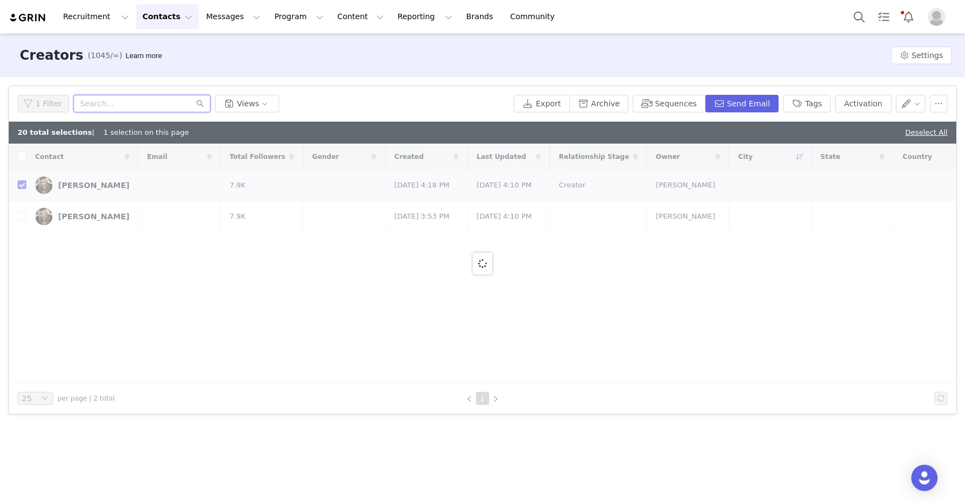
paste input "https://www.instagram.com/broncosfordummies/"
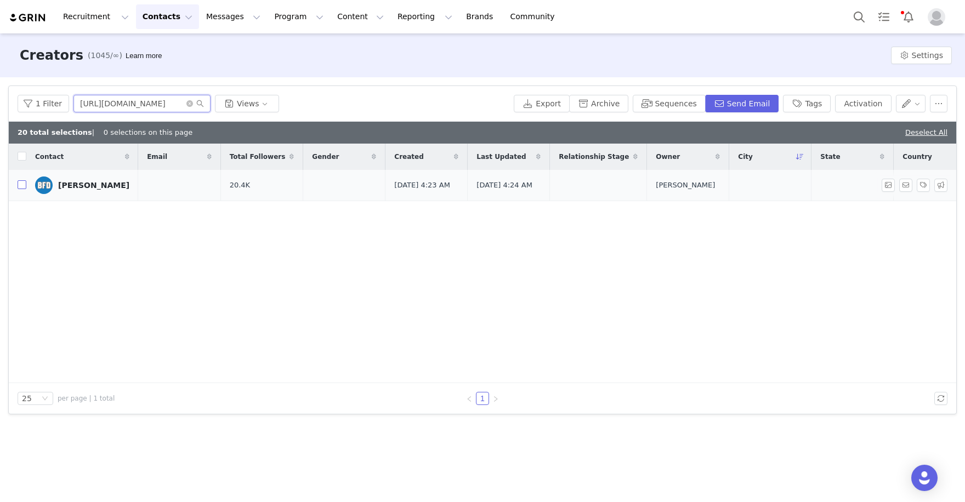
type input "https://www.instagram.com/broncosfordummies"
click at [20, 185] on input "checkbox" at bounding box center [22, 184] width 9 height 9
checkbox input "true"
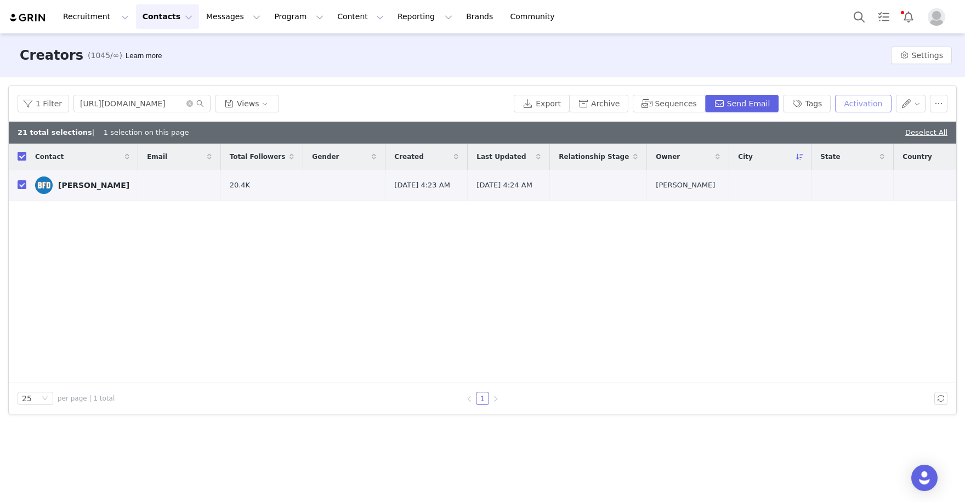
click at [855, 103] on button "Activation" at bounding box center [863, 104] width 56 height 18
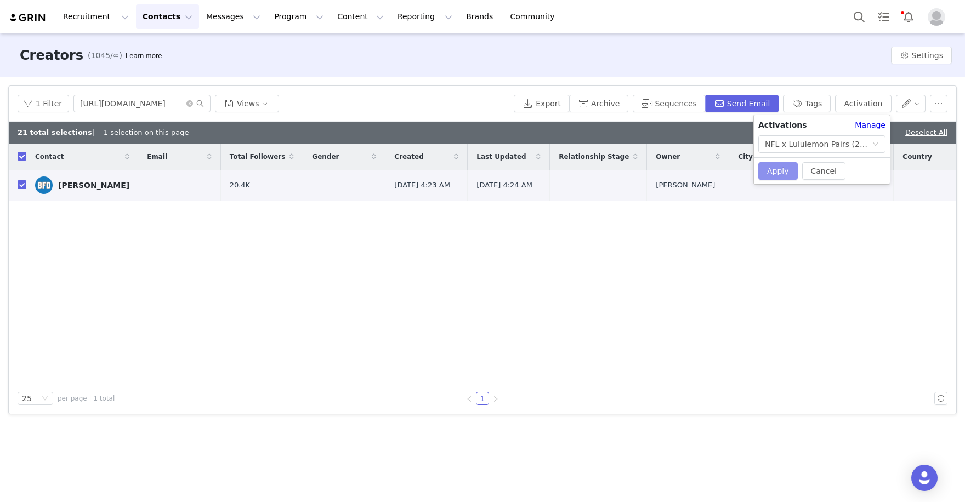
click at [767, 168] on button "Apply" at bounding box center [778, 171] width 39 height 18
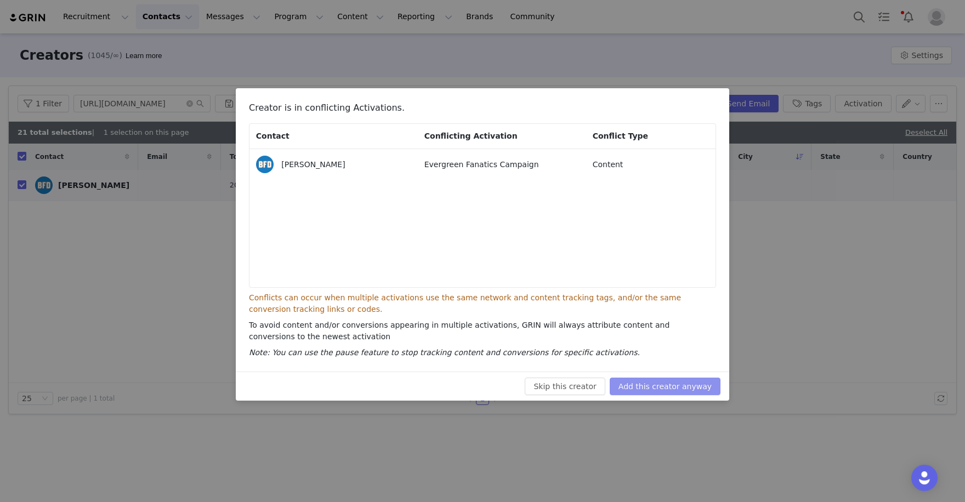
click at [653, 386] on button "Add this creator anyway" at bounding box center [665, 387] width 111 height 18
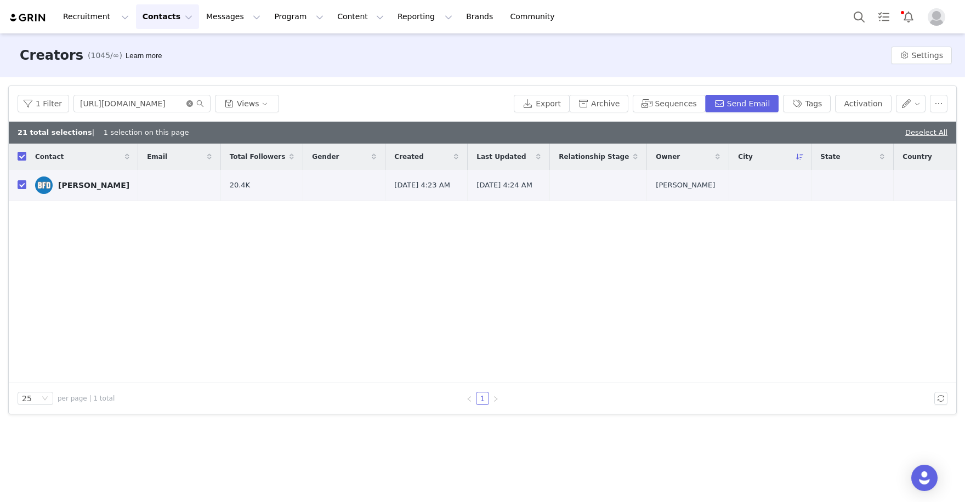
click at [188, 100] on icon "icon: close-circle" at bounding box center [189, 103] width 7 height 7
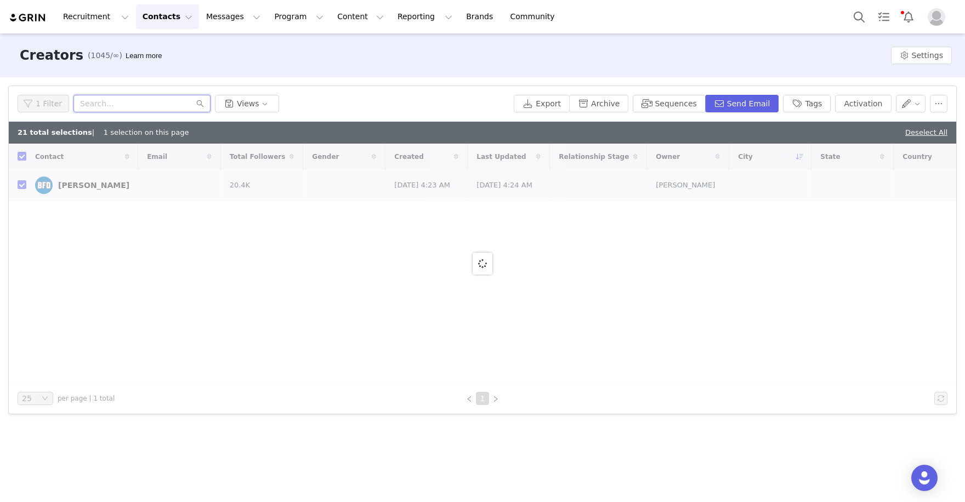
click at [143, 103] on input "text" at bounding box center [142, 104] width 137 height 18
paste input "https://www.instagram.com/morganroos96/"
type input "https://www.instagram.com/morganroos96"
checkbox input "false"
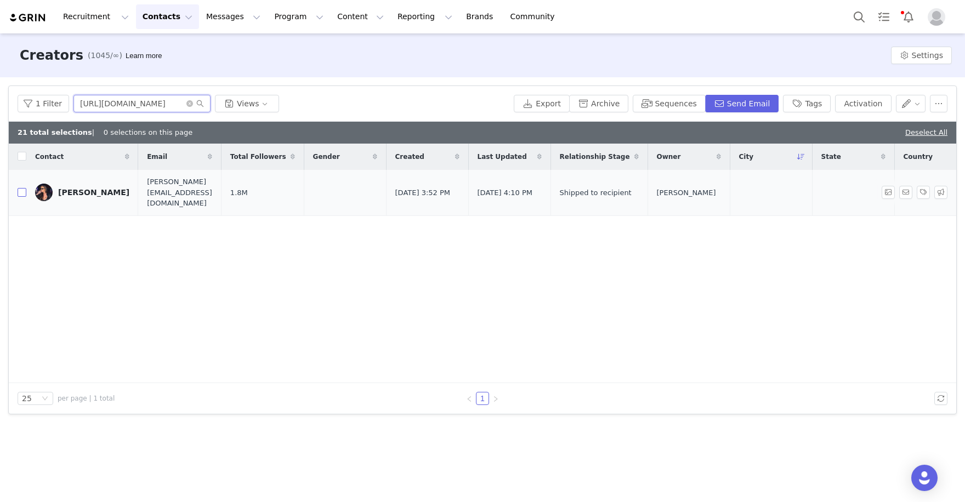
type input "https://www.instagram.com/morganroos96"
click at [19, 188] on input "checkbox" at bounding box center [22, 192] width 9 height 9
checkbox input "true"
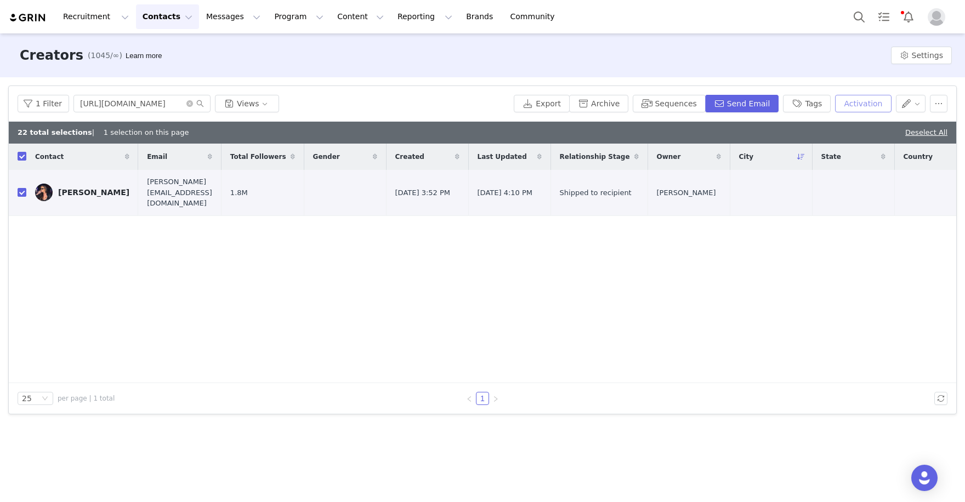
click at [880, 108] on button "Activation" at bounding box center [863, 104] width 56 height 18
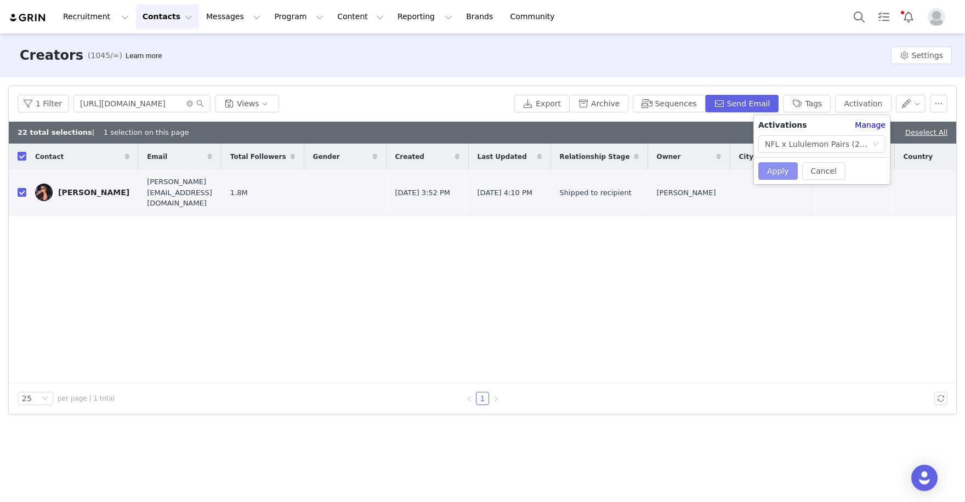
click at [782, 170] on button "Apply" at bounding box center [778, 171] width 39 height 18
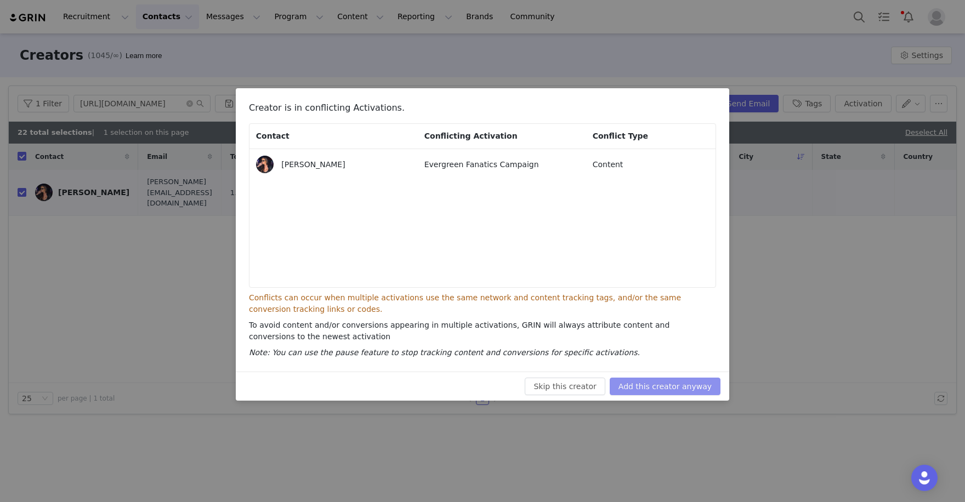
click at [688, 383] on button "Add this creator anyway" at bounding box center [665, 387] width 111 height 18
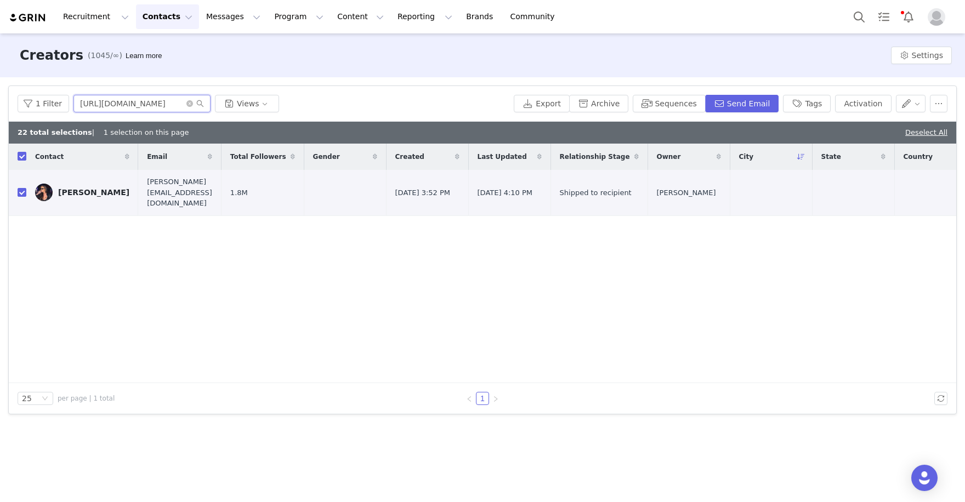
click at [183, 105] on input "https://www.instagram.com/morganroos96" at bounding box center [142, 104] width 137 height 18
click at [186, 105] on icon "icon: close-circle" at bounding box center [189, 103] width 7 height 7
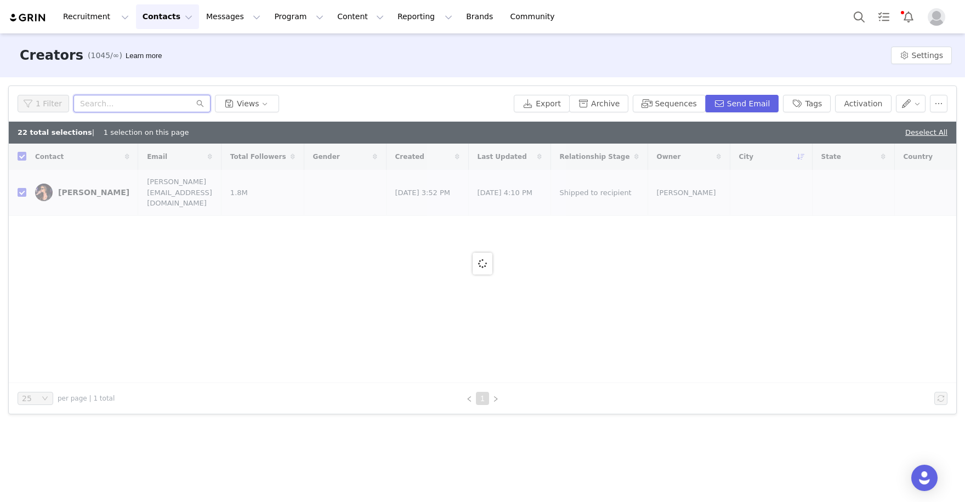
click at [160, 97] on input "text" at bounding box center [142, 104] width 137 height 18
checkbox input "false"
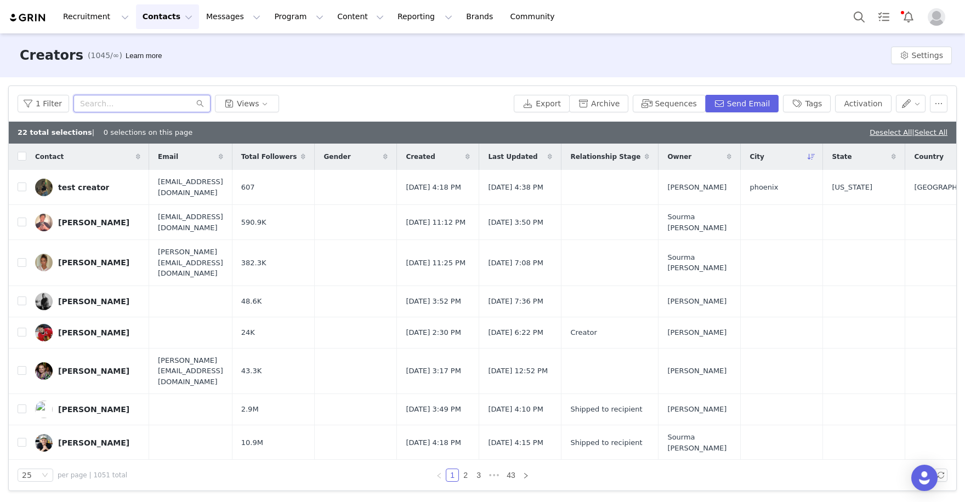
paste input "https://www.instagram.com/kennedystidham/"
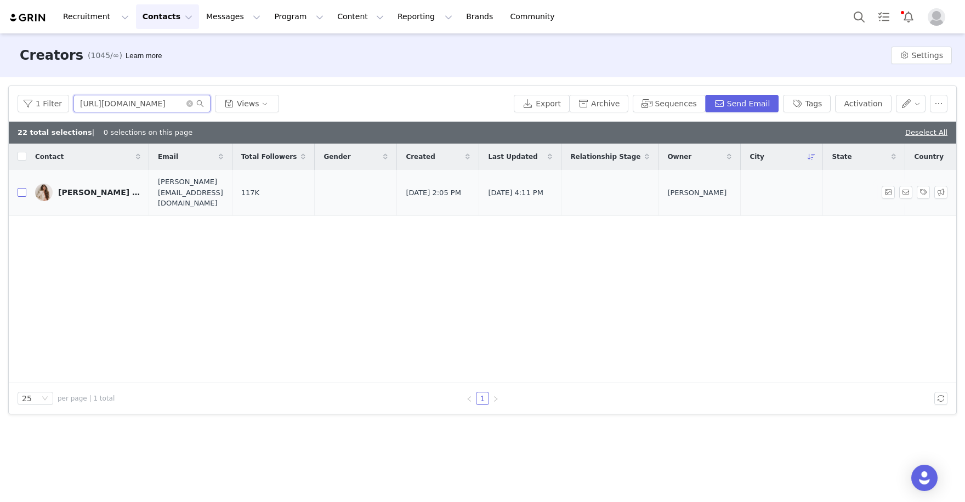
type input "https://www.instagram.com/kennedystidham"
click at [24, 188] on input "checkbox" at bounding box center [22, 192] width 9 height 9
checkbox input "true"
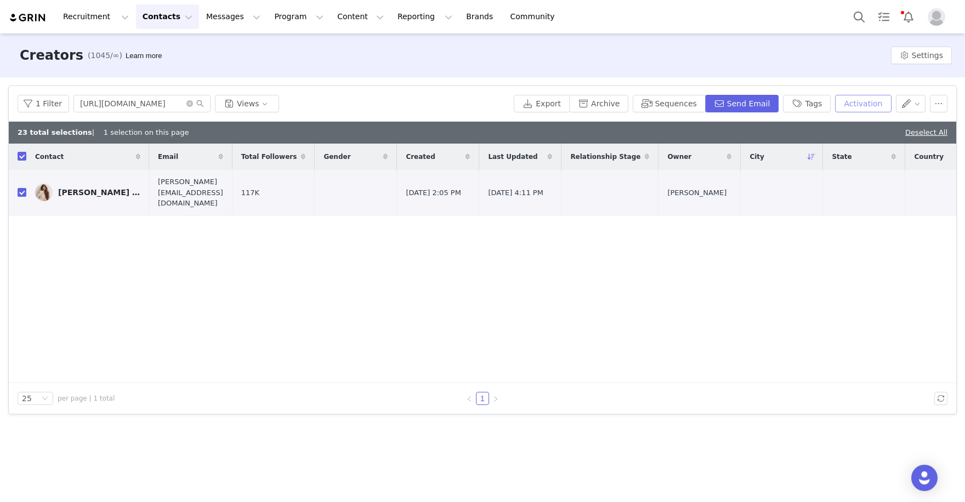
click at [862, 104] on button "Activation" at bounding box center [863, 104] width 56 height 18
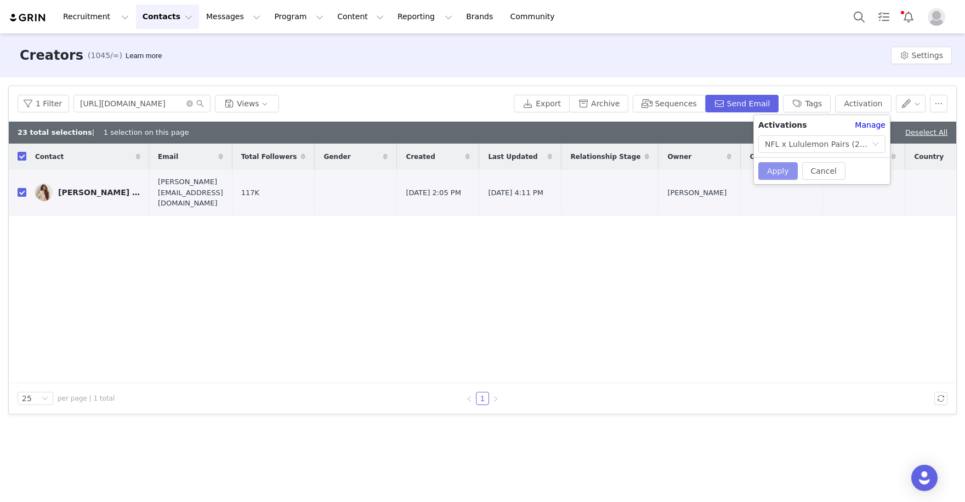
click at [770, 169] on button "Apply" at bounding box center [778, 171] width 39 height 18
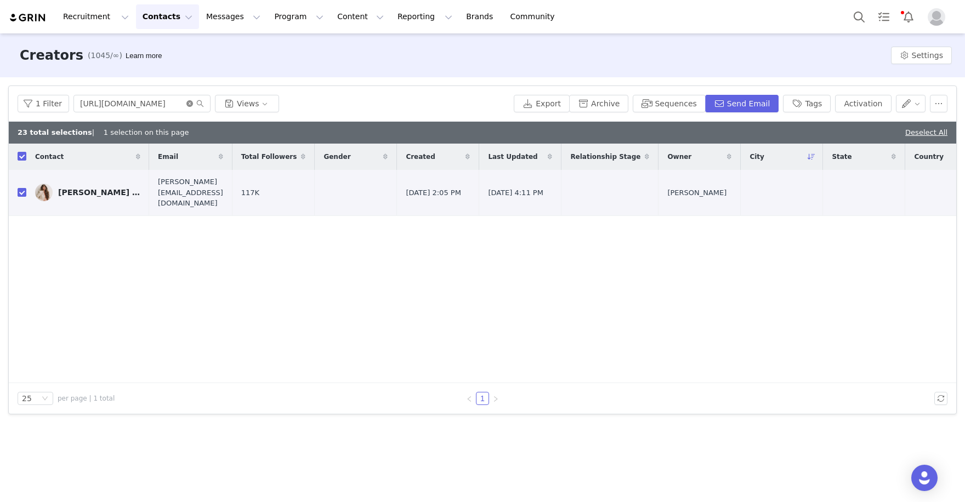
click at [186, 105] on icon "icon: close-circle" at bounding box center [189, 103] width 7 height 7
click at [155, 105] on input "text" at bounding box center [142, 104] width 137 height 18
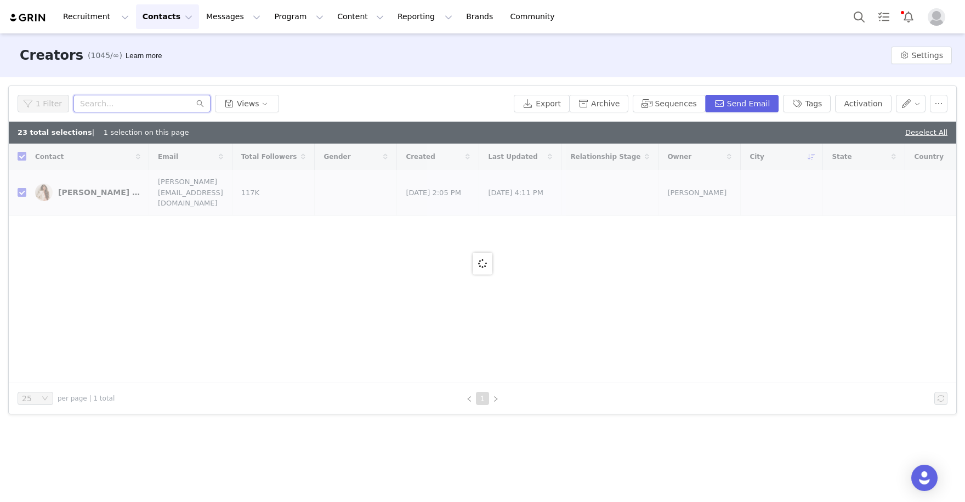
paste input "https://www.instagram.com/jenniferstehlin/"
type input "https://www.instagram.com/jenniferstehlin"
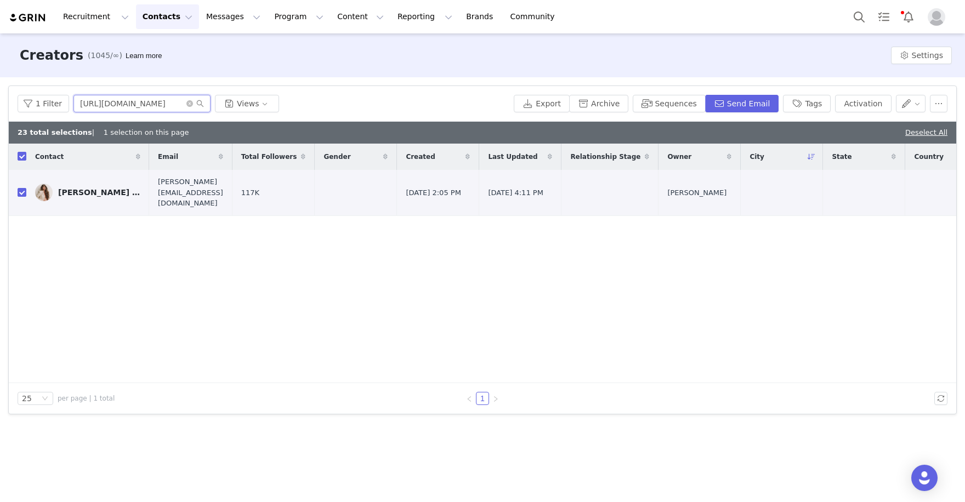
checkbox input "false"
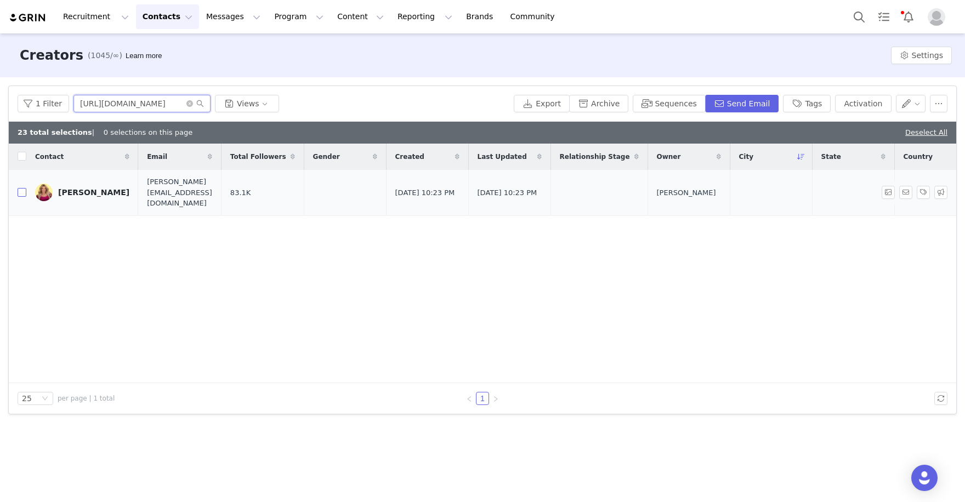
type input "https://www.instagram.com/jenniferstehlin"
click at [23, 188] on input "checkbox" at bounding box center [22, 192] width 9 height 9
checkbox input "true"
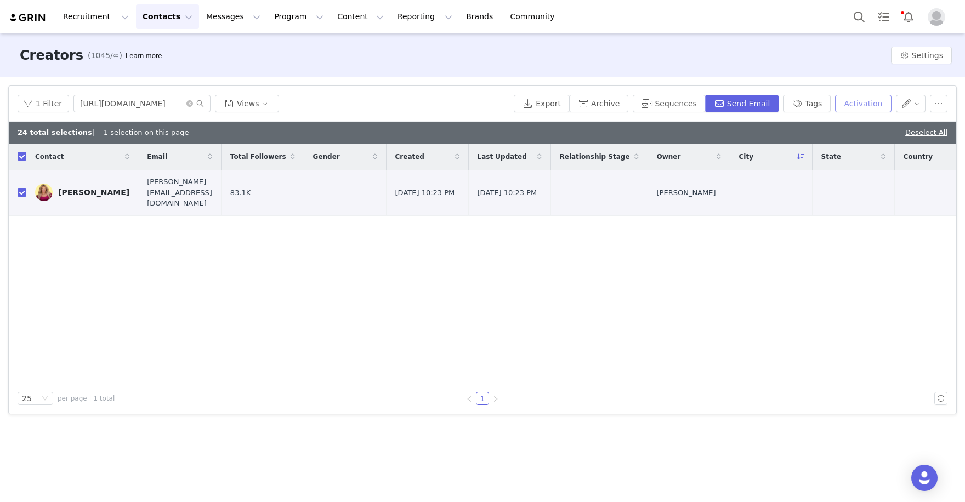
click at [865, 100] on button "Activation" at bounding box center [863, 104] width 56 height 18
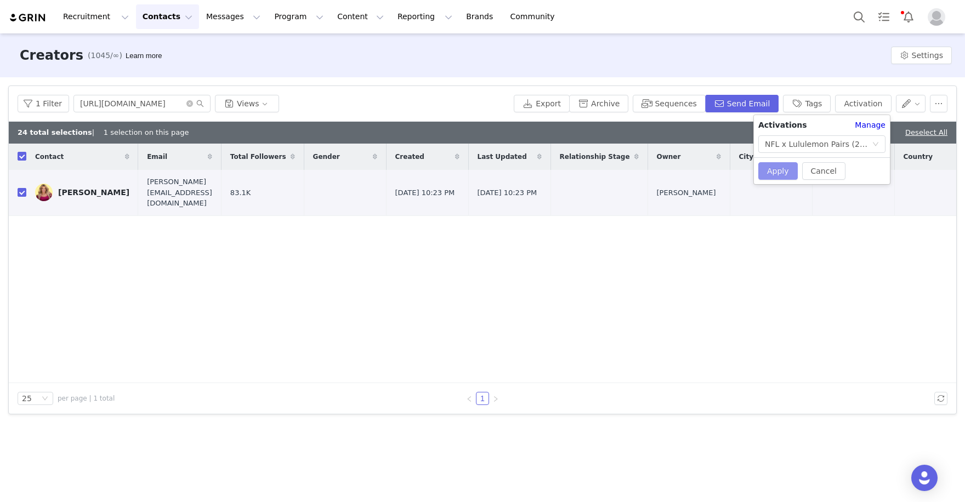
click at [776, 167] on button "Apply" at bounding box center [778, 171] width 39 height 18
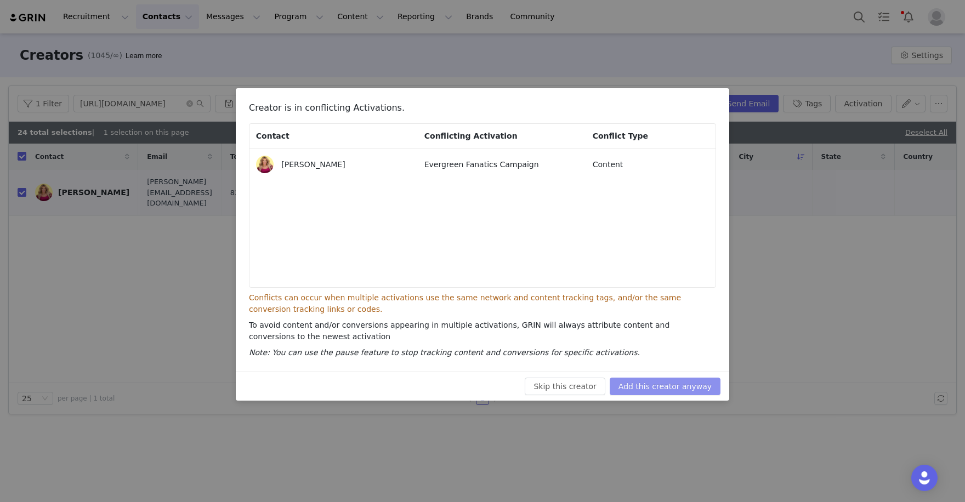
click at [679, 383] on button "Add this creator anyway" at bounding box center [665, 387] width 111 height 18
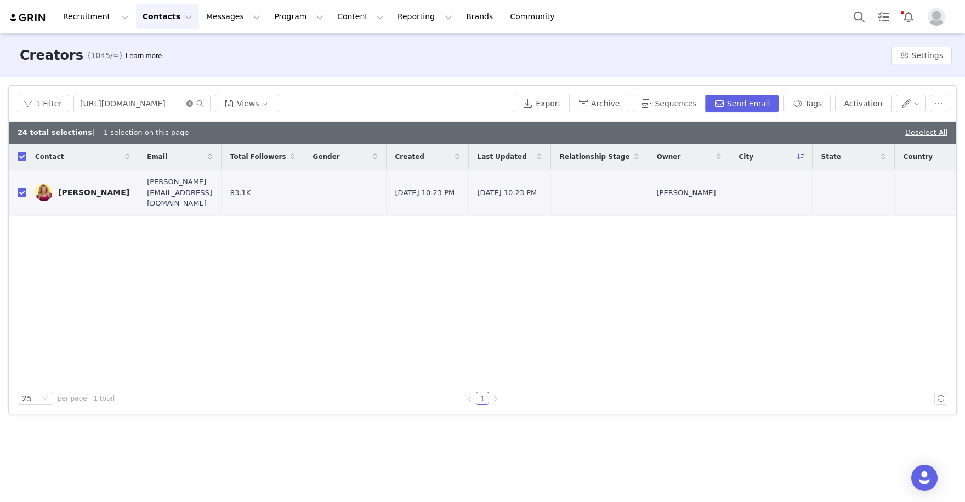
click at [186, 105] on icon "icon: close-circle" at bounding box center [189, 103] width 7 height 7
click at [133, 105] on input "text" at bounding box center [142, 104] width 137 height 18
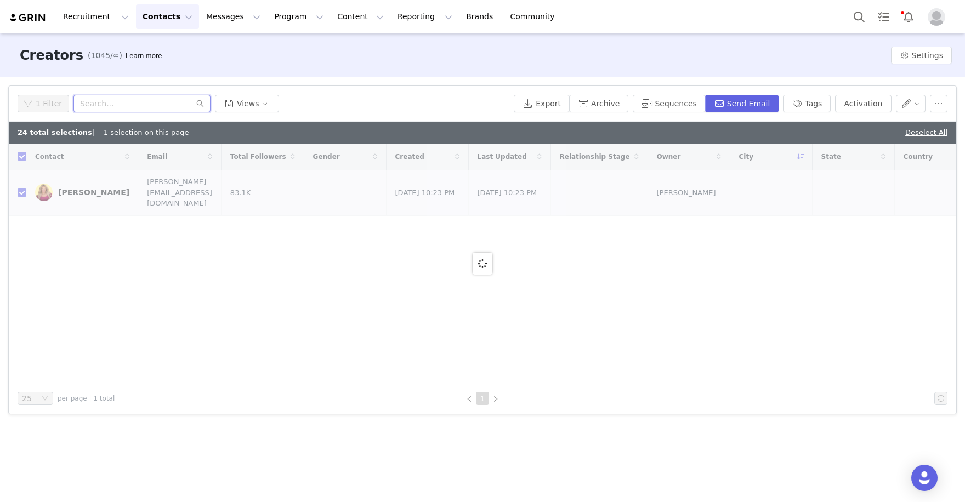
paste input "https://www.instagram.com/calipries/"
type input "https://www.instagram.com/calipries"
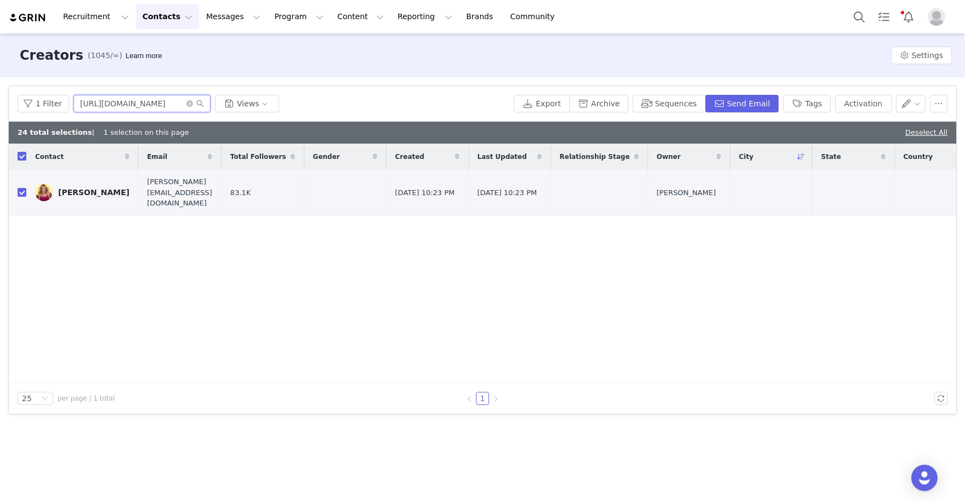
checkbox input "false"
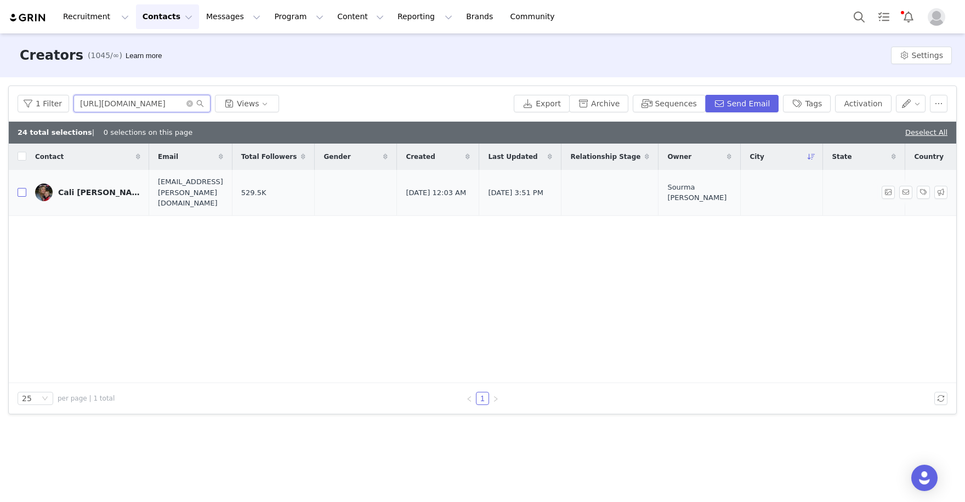
type input "https://www.instagram.com/calipries"
click at [21, 188] on input "checkbox" at bounding box center [22, 192] width 9 height 9
checkbox input "true"
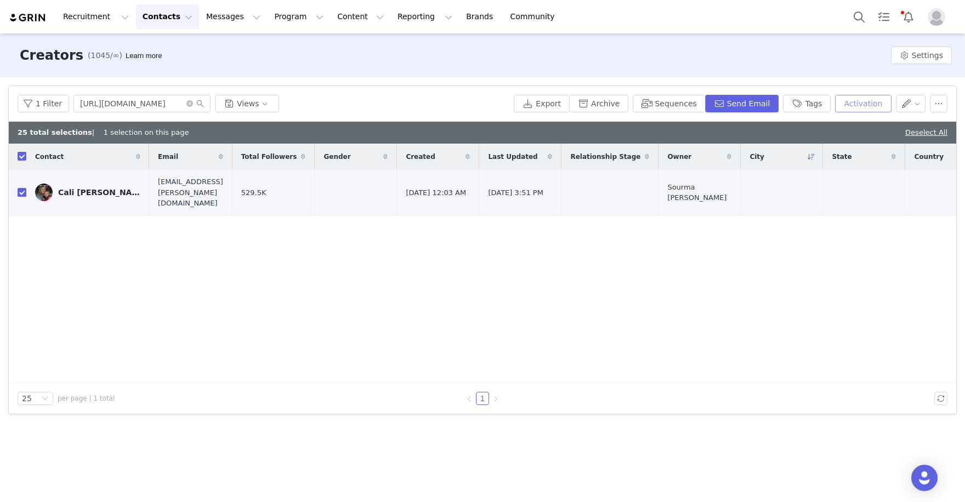
click at [862, 98] on button "Activation" at bounding box center [863, 104] width 56 height 18
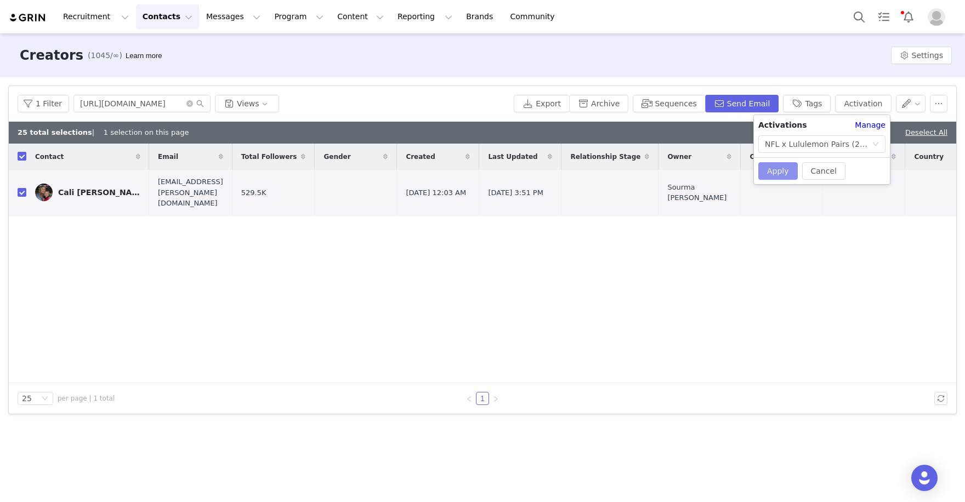
click at [776, 176] on button "Apply" at bounding box center [778, 171] width 39 height 18
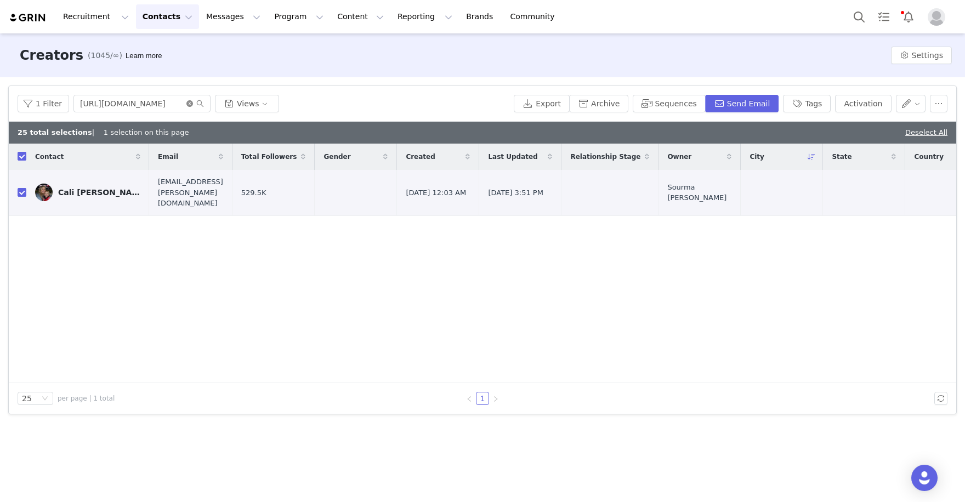
click at [187, 105] on icon "icon: close-circle" at bounding box center [189, 103] width 7 height 7
click at [162, 103] on input "text" at bounding box center [142, 104] width 137 height 18
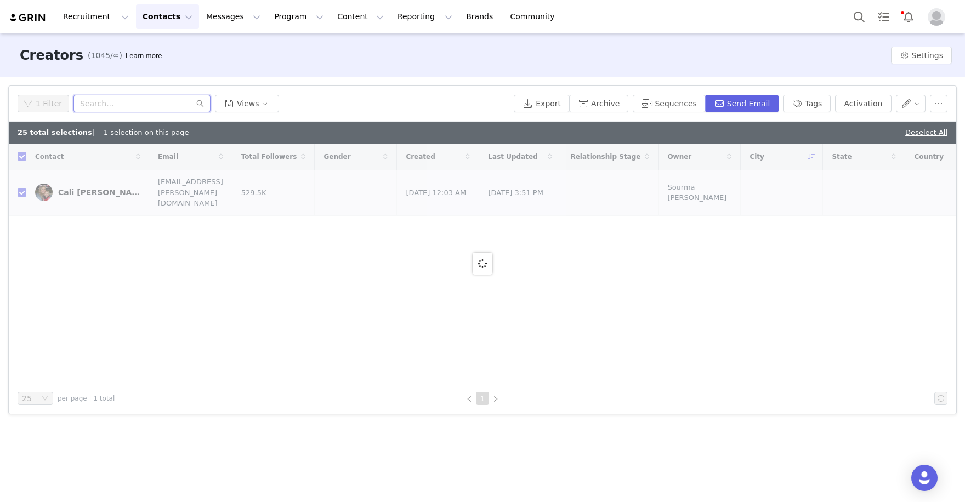
paste input "https://www.instagram.com/ericlegrand52/"
type input "https://www.instagram.com/ericlegrand52/"
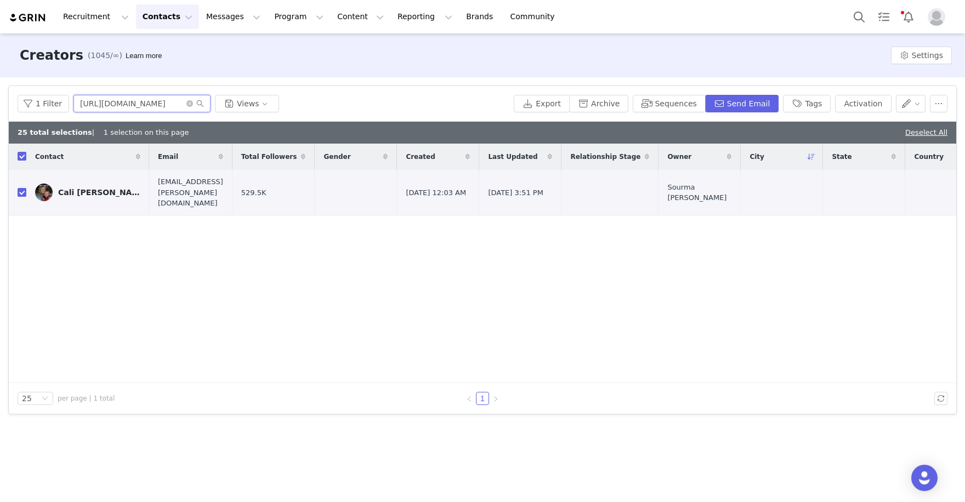
checkbox input "false"
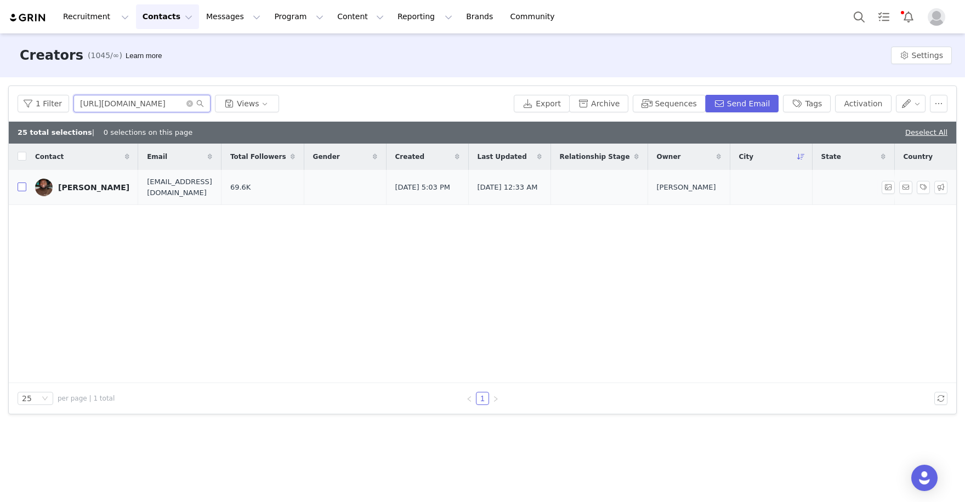
type input "https://www.instagram.com/ericlegrand52"
click at [20, 184] on input "checkbox" at bounding box center [22, 187] width 9 height 9
checkbox input "true"
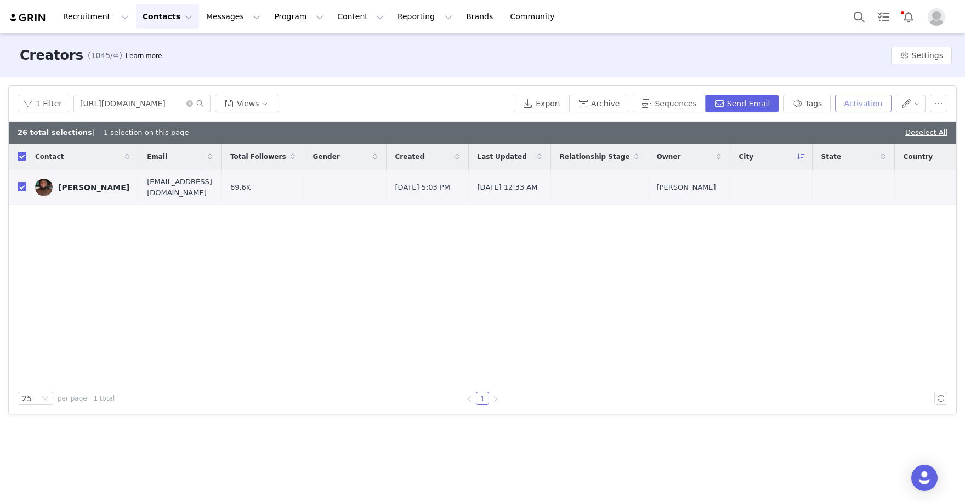
click at [853, 105] on button "Activation" at bounding box center [863, 104] width 56 height 18
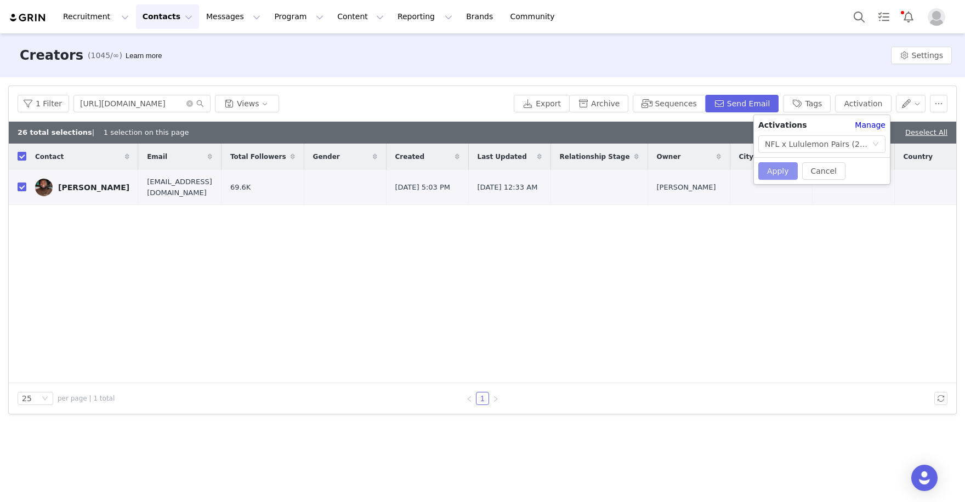
click at [787, 174] on button "Apply" at bounding box center [778, 171] width 39 height 18
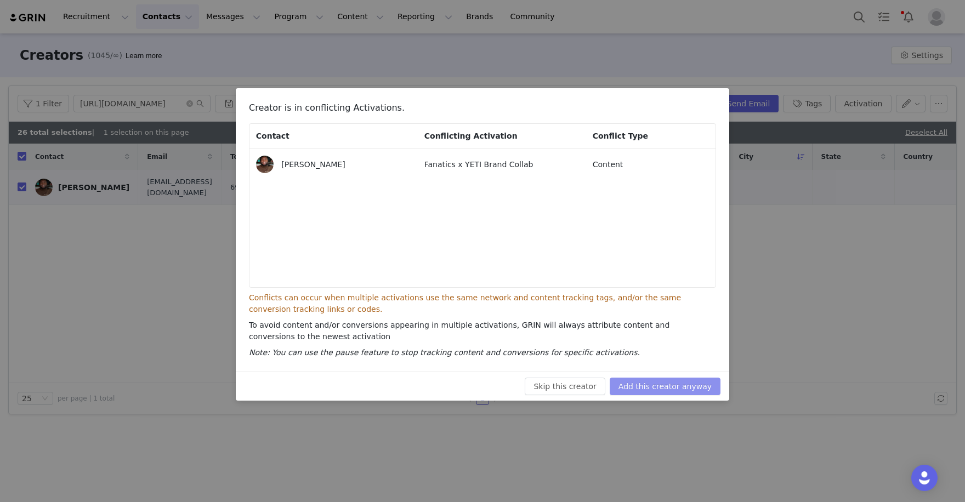
click at [659, 381] on button "Add this creator anyway" at bounding box center [665, 387] width 111 height 18
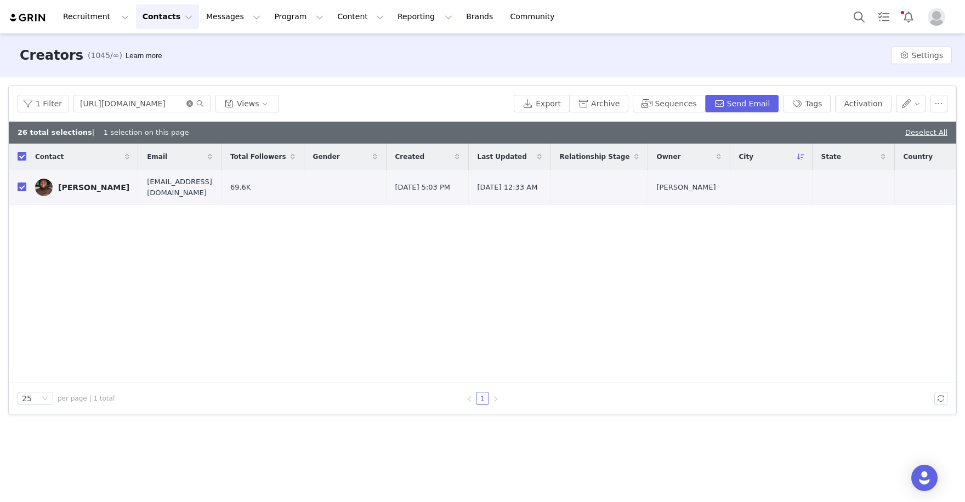
click at [189, 105] on icon "icon: close-circle" at bounding box center [189, 103] width 7 height 7
click at [179, 104] on input "text" at bounding box center [142, 104] width 137 height 18
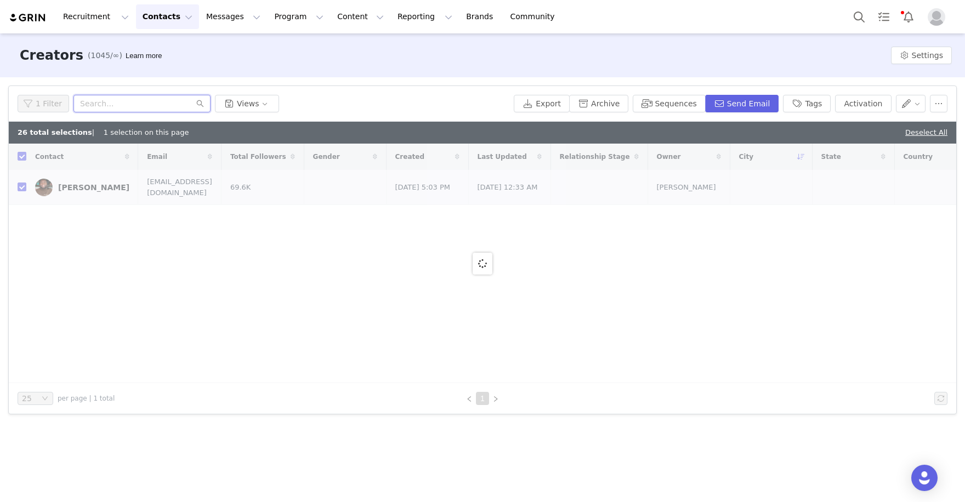
paste input "https://www.instagram.com/madisynnnicole/"
type input "https://www.instagram.com/madisynnnicole"
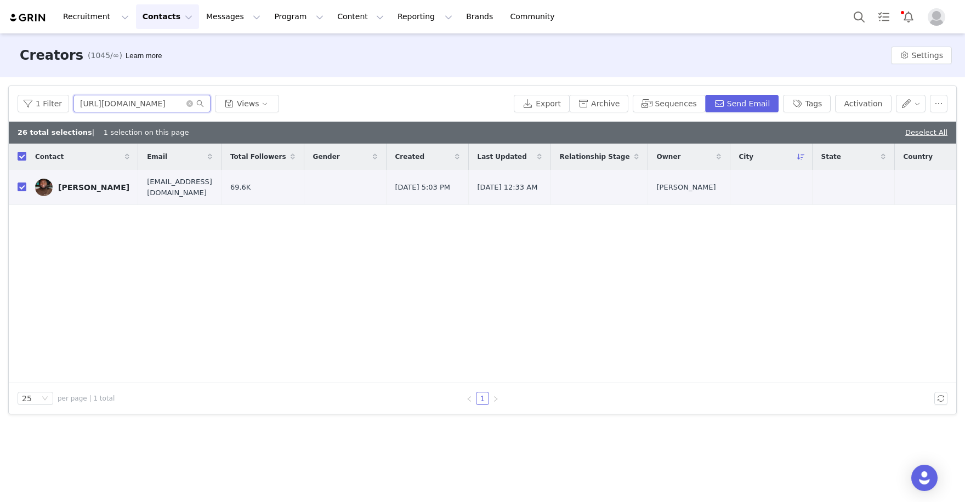
checkbox input "false"
type input "https://www.instagram.com/madisynnnicole"
click at [18, 190] on input "checkbox" at bounding box center [22, 187] width 9 height 9
checkbox input "true"
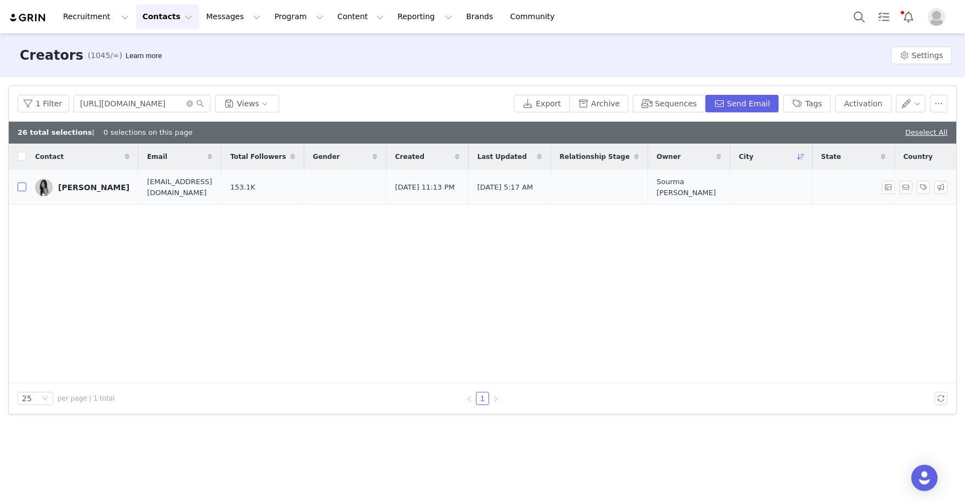
checkbox input "true"
click at [868, 112] on button "Activation" at bounding box center [863, 104] width 56 height 18
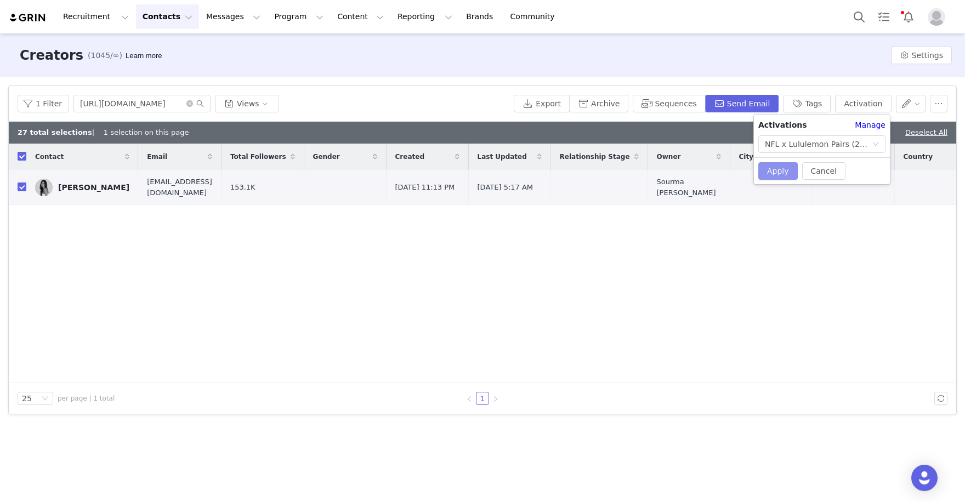
click at [778, 168] on button "Apply" at bounding box center [778, 171] width 39 height 18
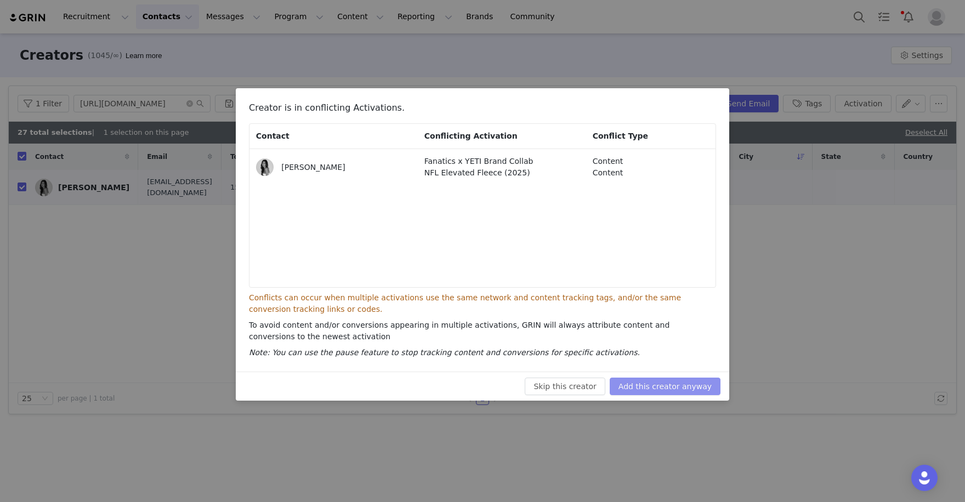
click at [649, 381] on button "Add this creator anyway" at bounding box center [665, 387] width 111 height 18
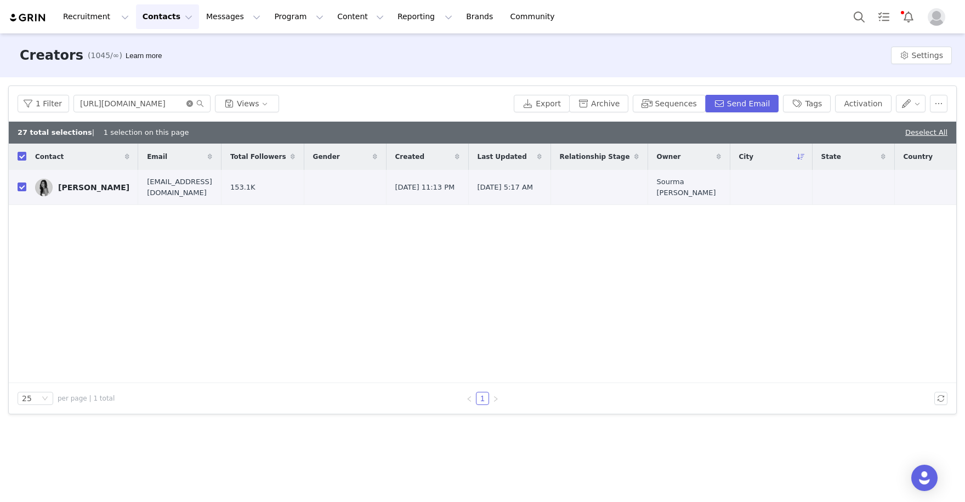
click at [187, 104] on icon "icon: close-circle" at bounding box center [189, 103] width 7 height 7
click at [154, 103] on input "text" at bounding box center [142, 104] width 137 height 18
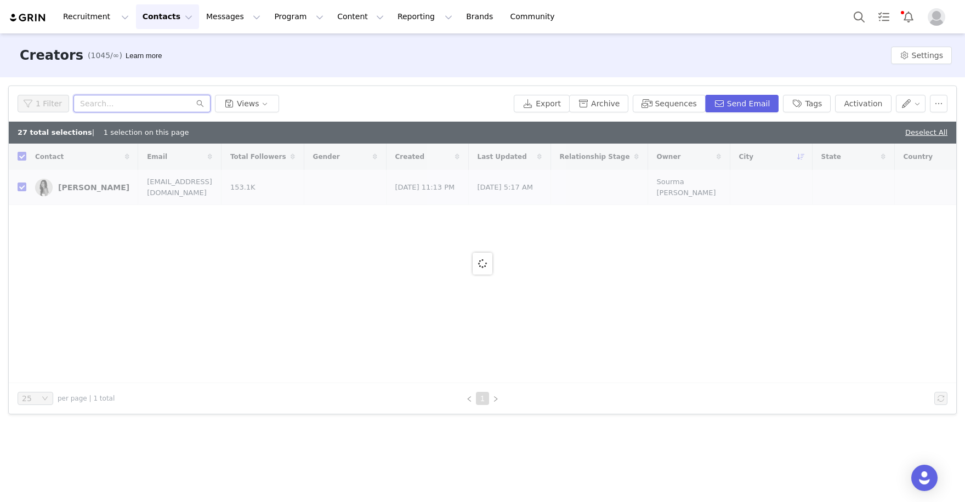
paste input "[URL][DOMAIN_NAME]"
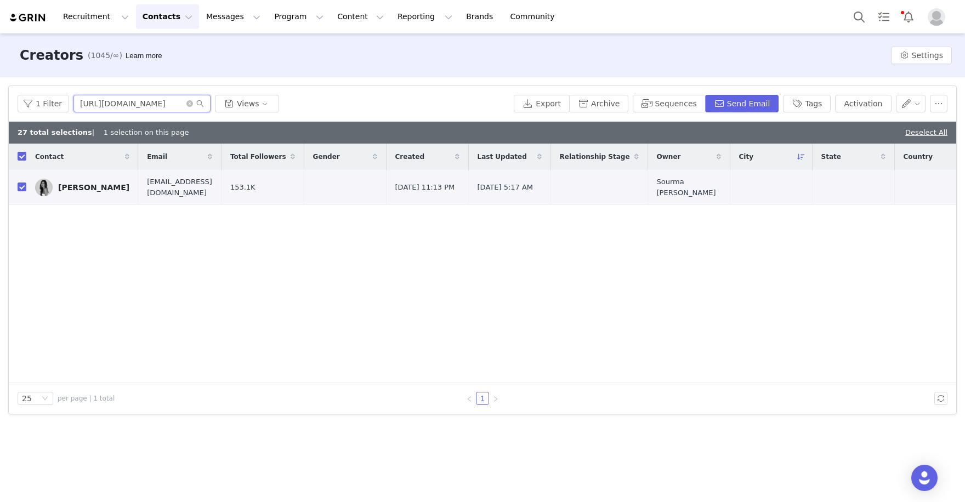
type input "https://www.instagram.com/jaylabrenae"
checkbox input "false"
type input "https://www.instagram.com/jaylabrenae"
click at [21, 184] on input "checkbox" at bounding box center [22, 187] width 9 height 9
checkbox input "true"
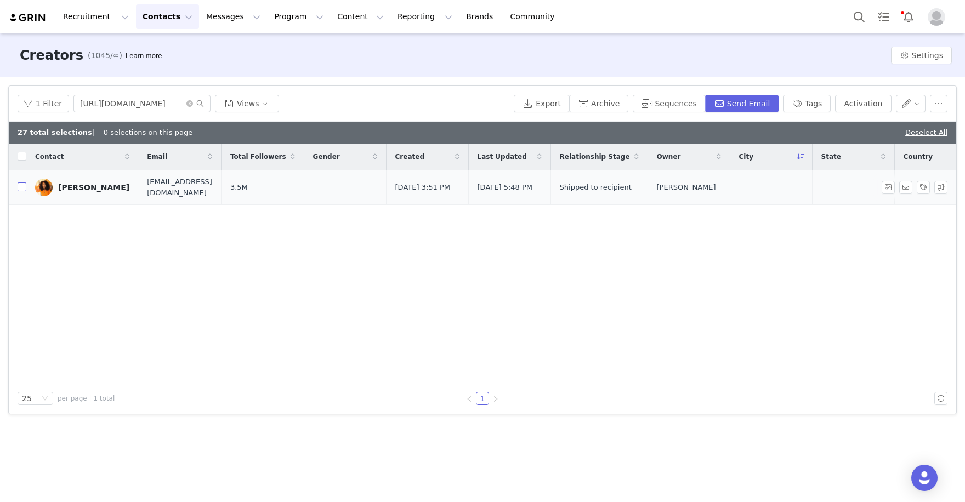
checkbox input "true"
click at [870, 98] on button "Activation" at bounding box center [863, 104] width 56 height 18
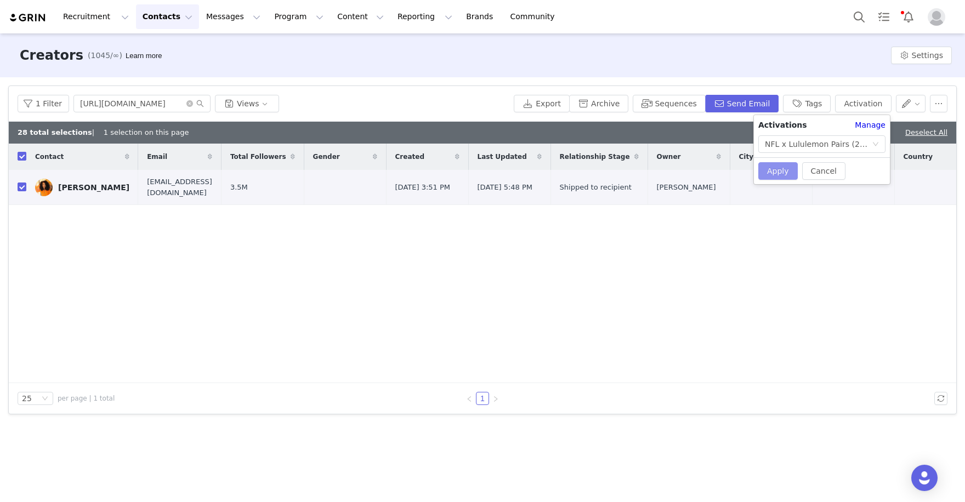
click at [779, 171] on button "Apply" at bounding box center [778, 171] width 39 height 18
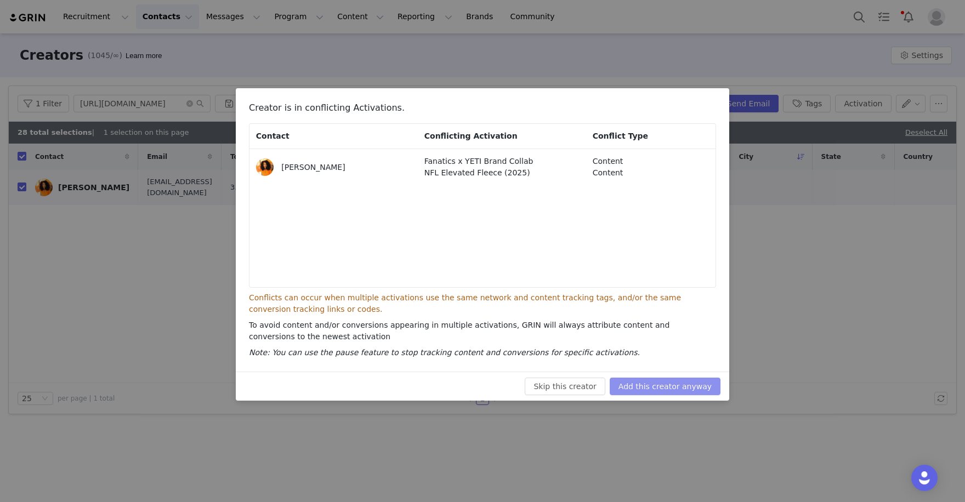
click at [675, 392] on button "Add this creator anyway" at bounding box center [665, 387] width 111 height 18
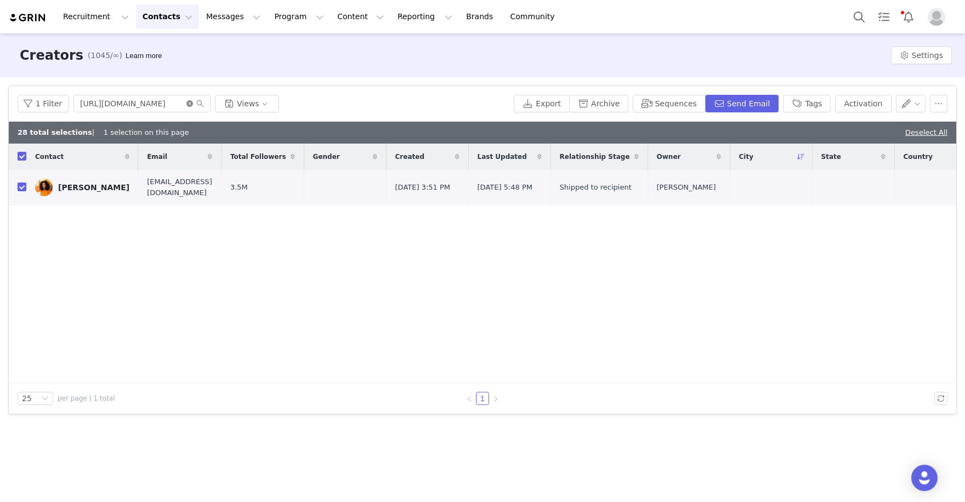
click at [186, 105] on icon "icon: close-circle" at bounding box center [189, 103] width 7 height 7
click at [160, 104] on input "text" at bounding box center [142, 104] width 137 height 18
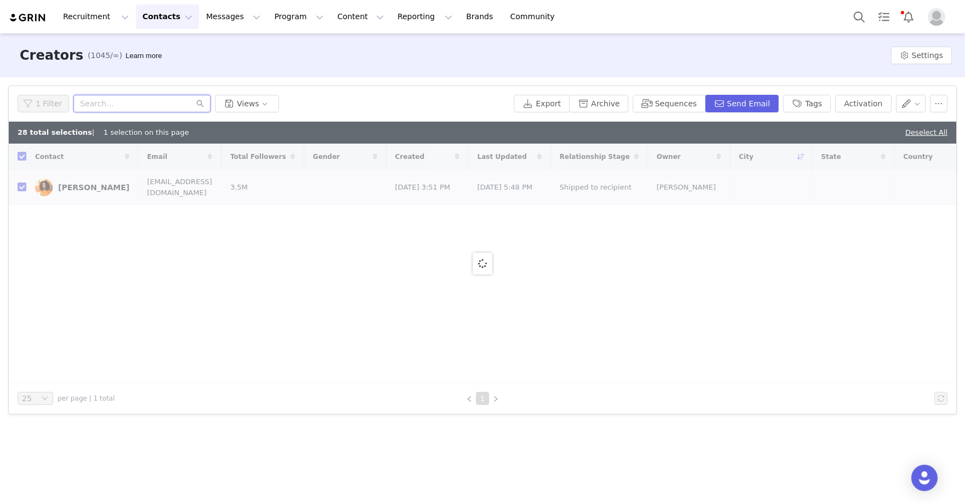
paste input "https://www.instagram.com/peacelovearie/"
type input "https://www.instagram.com/peacelovearie/"
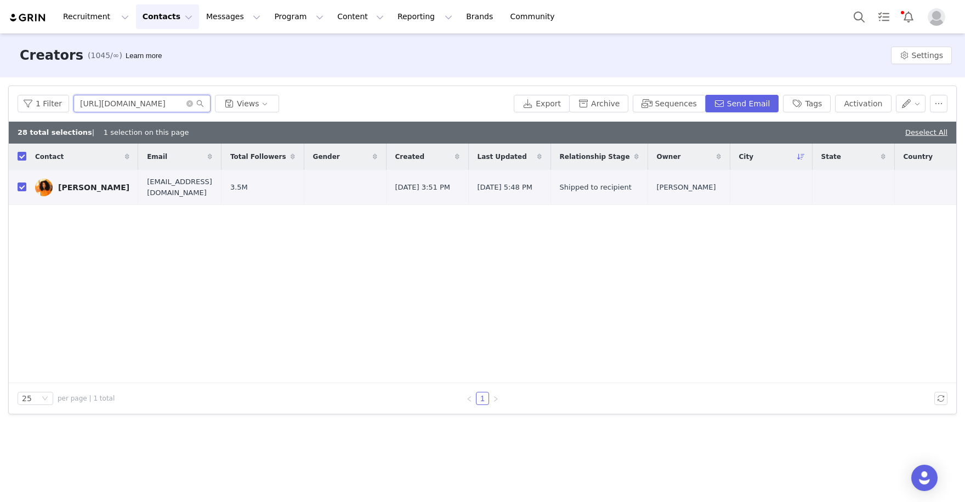
checkbox input "false"
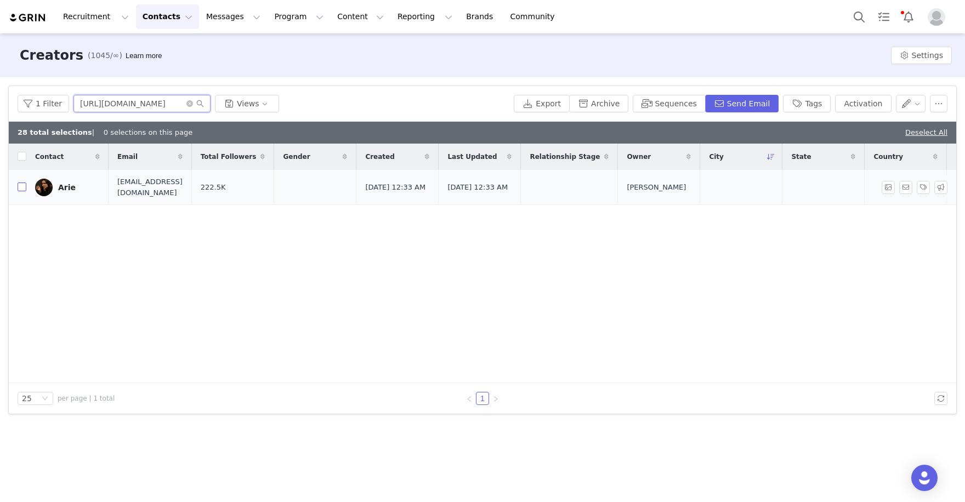
type input "https://www.instagram.com/peacelovearie"
click at [20, 187] on input "checkbox" at bounding box center [22, 187] width 9 height 9
checkbox input "true"
click at [873, 98] on button "Activation" at bounding box center [863, 104] width 56 height 18
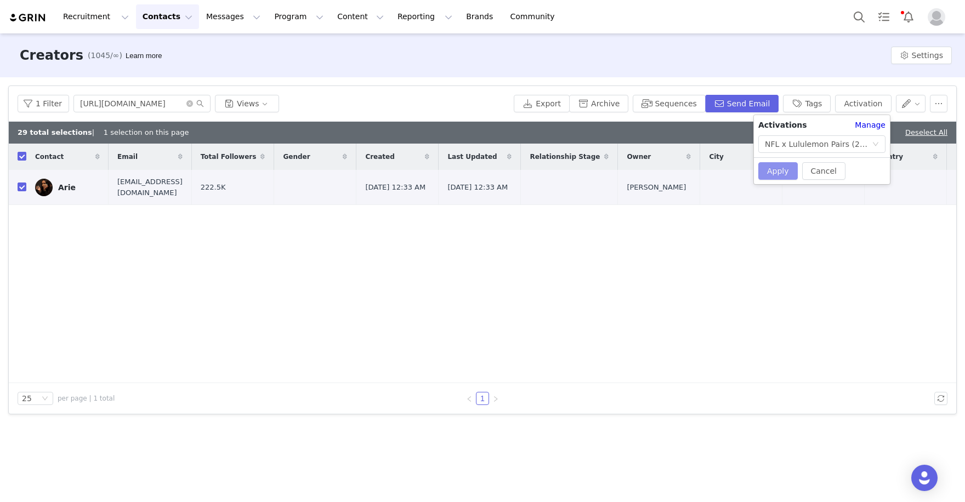
click at [762, 173] on button "Apply" at bounding box center [778, 171] width 39 height 18
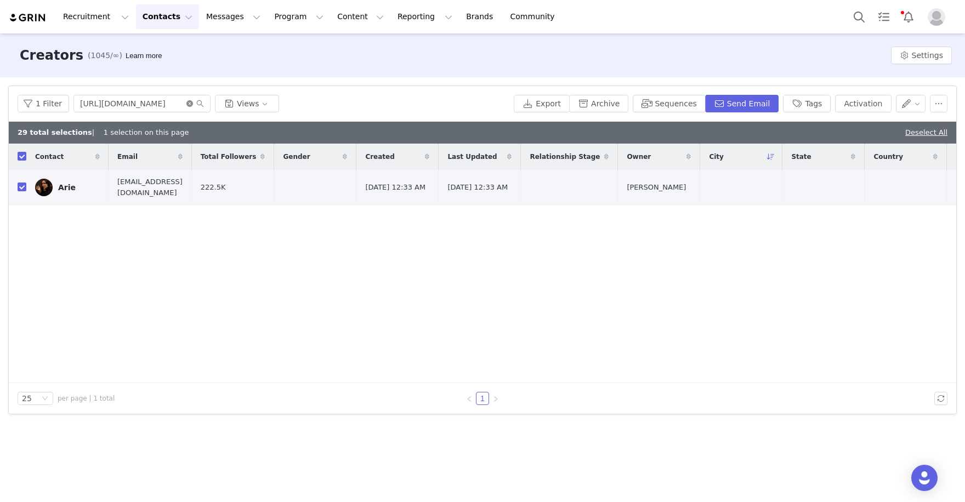
click at [186, 104] on icon "icon: close-circle" at bounding box center [189, 103] width 7 height 7
click at [160, 103] on input "text" at bounding box center [142, 104] width 137 height 18
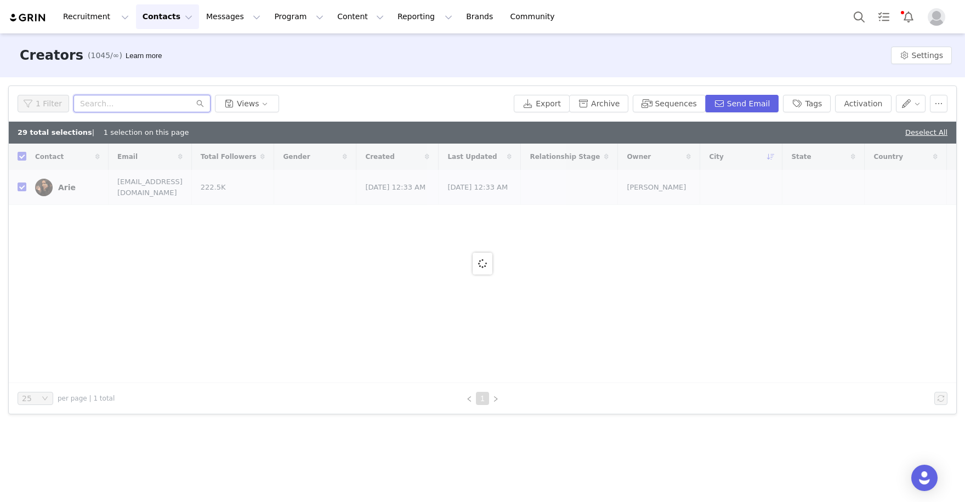
paste input "https://www.instagram.com/erica_joness/"
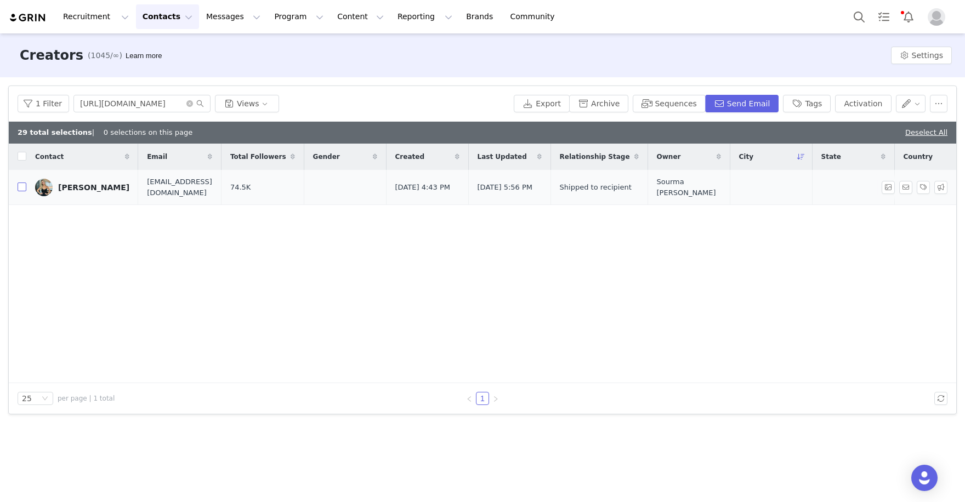
click at [21, 185] on input "checkbox" at bounding box center [22, 187] width 9 height 9
click at [855, 100] on button "Activation" at bounding box center [863, 104] width 56 height 18
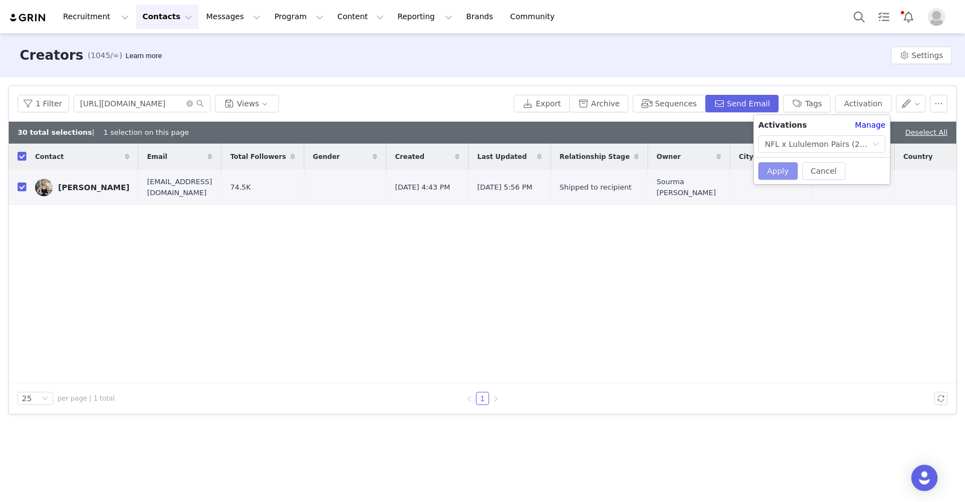
click at [772, 175] on button "Apply" at bounding box center [778, 171] width 39 height 18
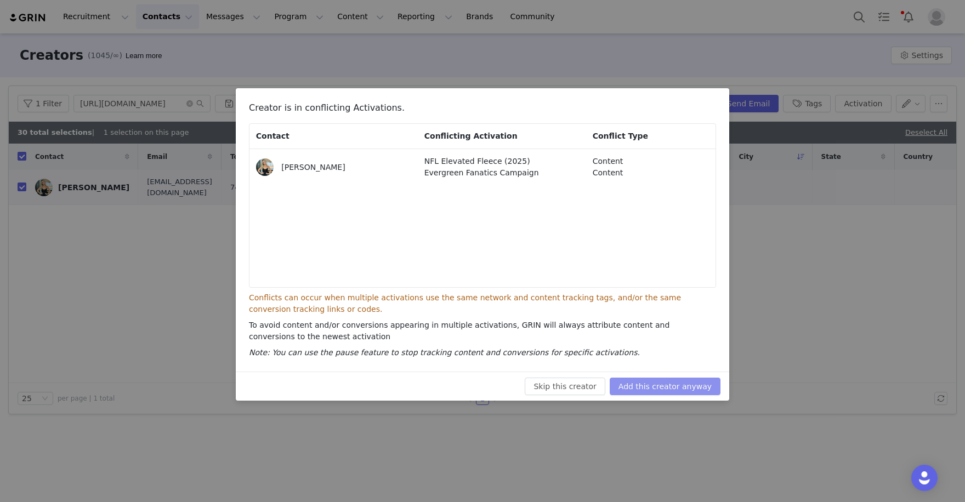
click at [675, 392] on button "Add this creator anyway" at bounding box center [665, 387] width 111 height 18
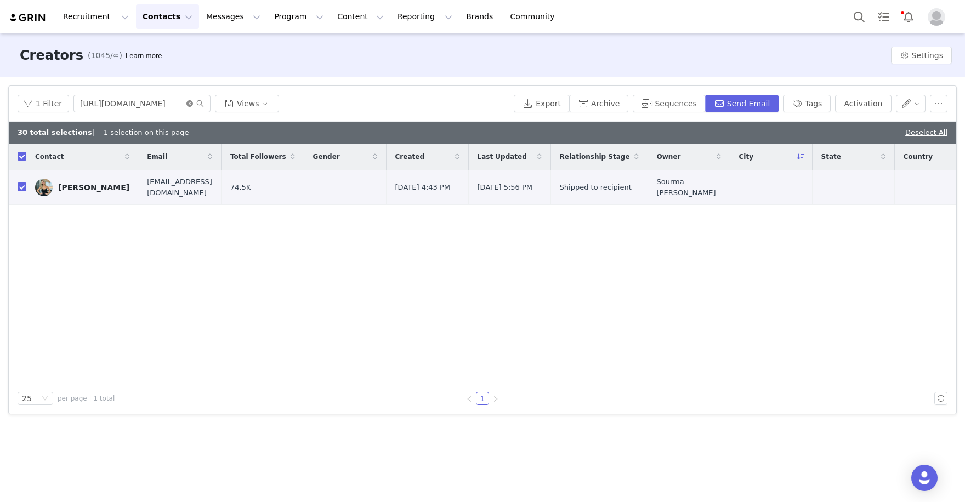
click at [189, 101] on icon "icon: close-circle" at bounding box center [189, 103] width 7 height 7
click at [152, 105] on input "text" at bounding box center [142, 104] width 137 height 18
paste input "https://www.instagram.com/arianavitalee/"
click at [21, 188] on input "checkbox" at bounding box center [22, 187] width 9 height 9
click at [884, 100] on button "Activation" at bounding box center [863, 104] width 56 height 18
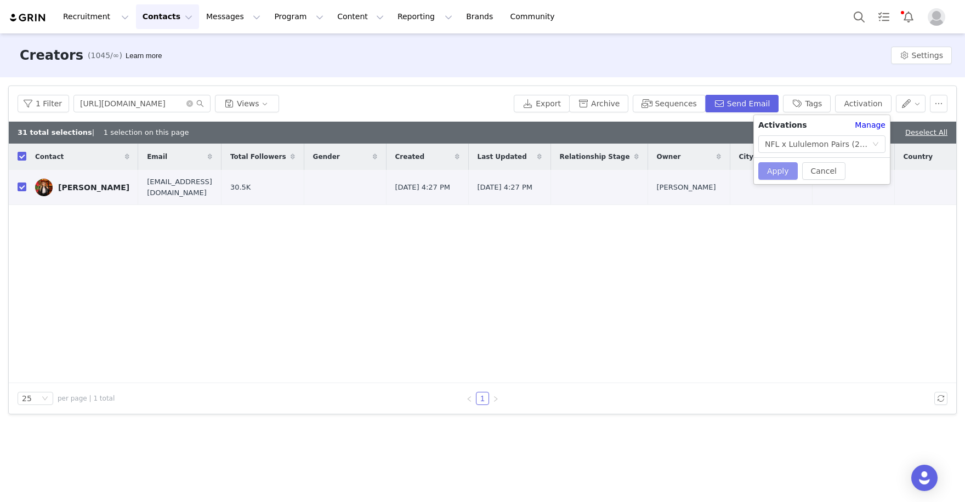
click at [769, 173] on button "Apply" at bounding box center [778, 171] width 39 height 18
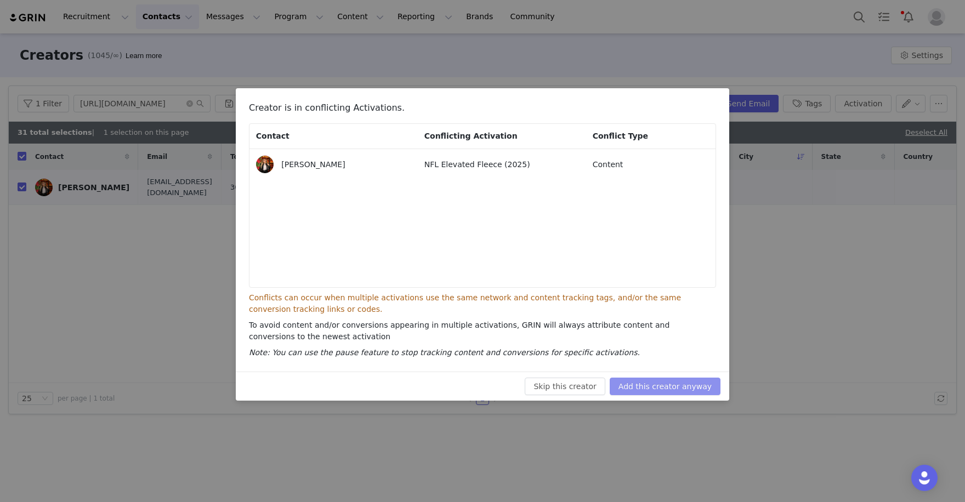
click at [675, 380] on button "Add this creator anyway" at bounding box center [665, 387] width 111 height 18
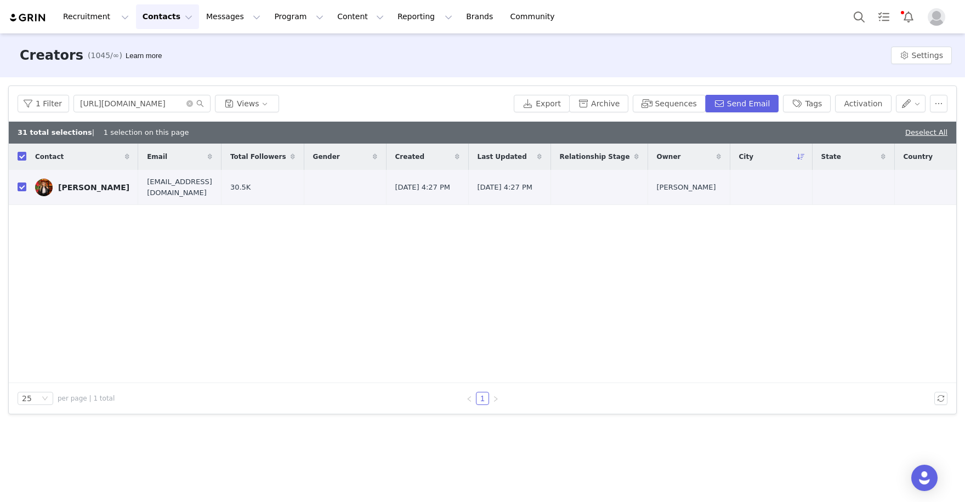
click at [191, 104] on span at bounding box center [195, 104] width 18 height 8
click at [188, 104] on icon "icon: close-circle" at bounding box center [189, 103] width 7 height 7
click at [149, 104] on input "text" at bounding box center [142, 104] width 137 height 18
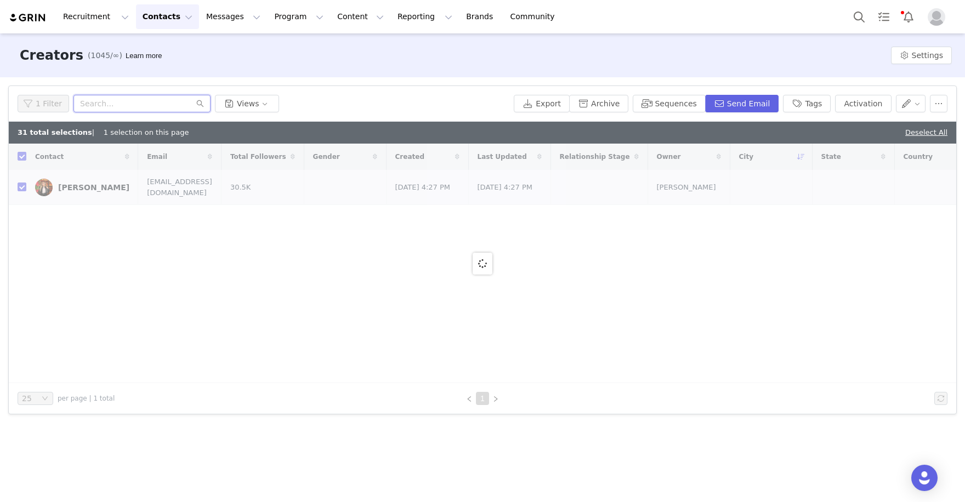
paste input "https://www.instagram.com/dannierogers_/"
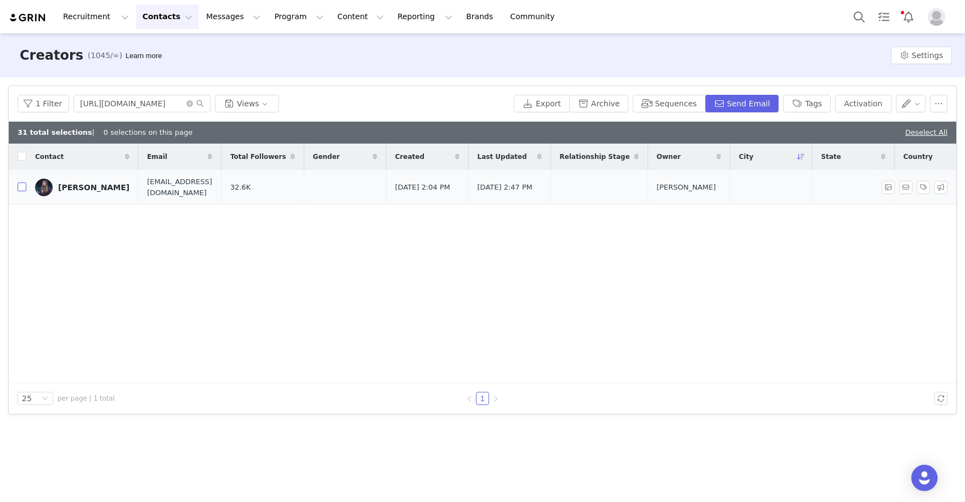
click at [21, 188] on input "checkbox" at bounding box center [22, 187] width 9 height 9
click at [875, 100] on button "Activation" at bounding box center [863, 104] width 56 height 18
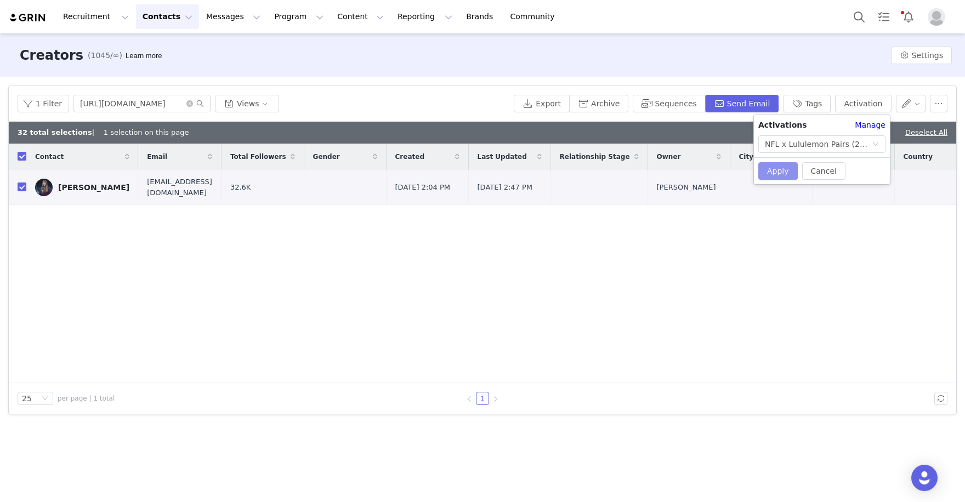
click at [771, 169] on button "Apply" at bounding box center [778, 171] width 39 height 18
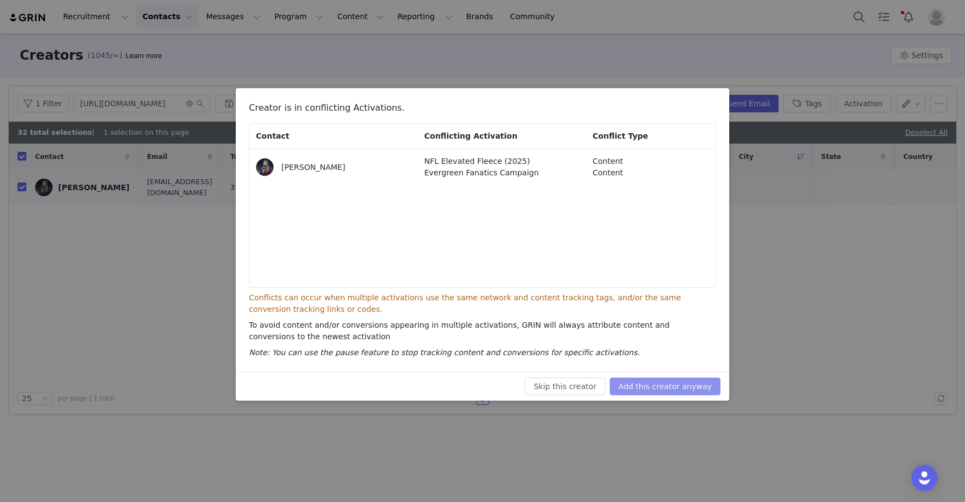
click at [659, 387] on button "Add this creator anyway" at bounding box center [665, 387] width 111 height 18
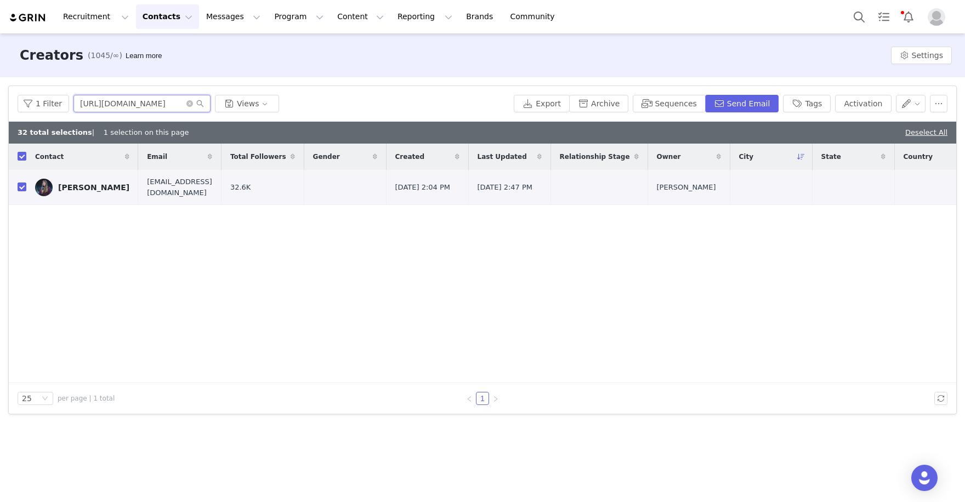
click at [183, 106] on input "https://www.instagram.com/dannierogers_" at bounding box center [142, 104] width 137 height 18
click at [186, 105] on icon "icon: close-circle" at bounding box center [189, 103] width 7 height 7
click at [148, 105] on input "text" at bounding box center [142, 104] width 137 height 18
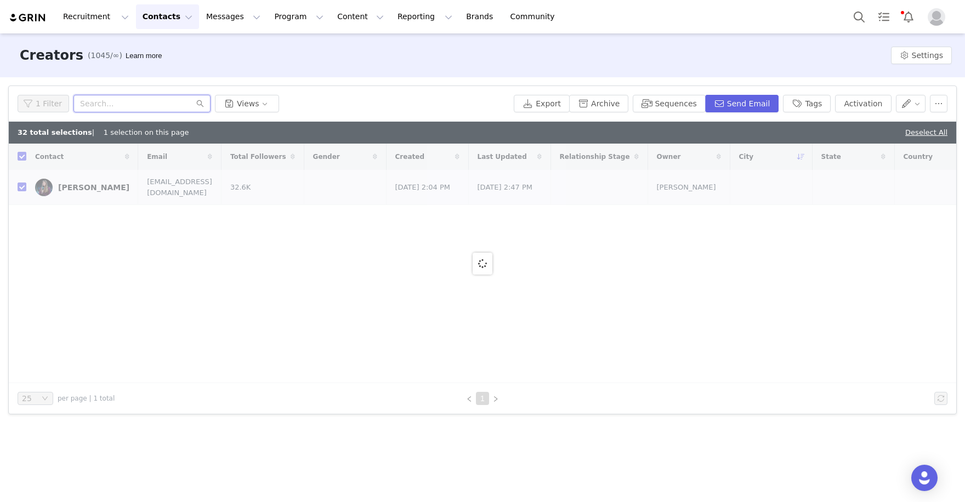
paste input "https://www.instagram.com/bellacvetanovski/"
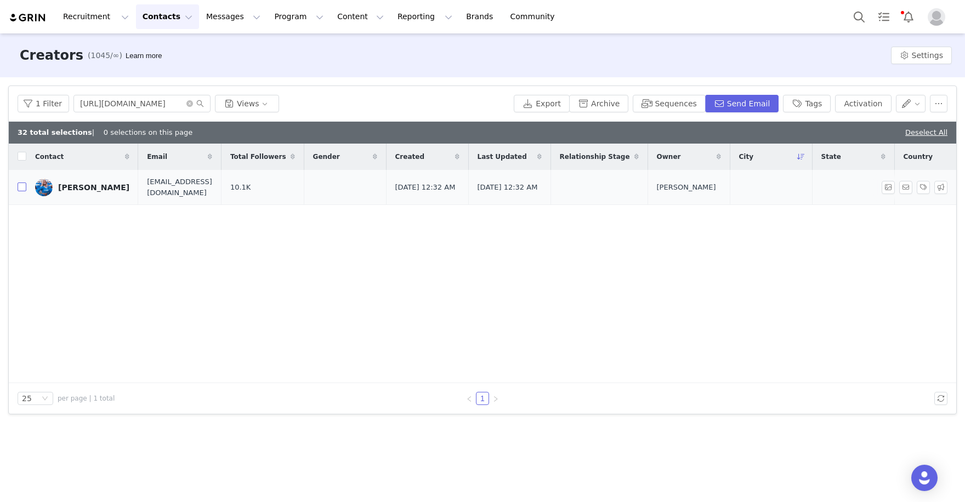
click at [19, 189] on input "checkbox" at bounding box center [22, 187] width 9 height 9
click at [877, 103] on button "Activation" at bounding box center [863, 104] width 56 height 18
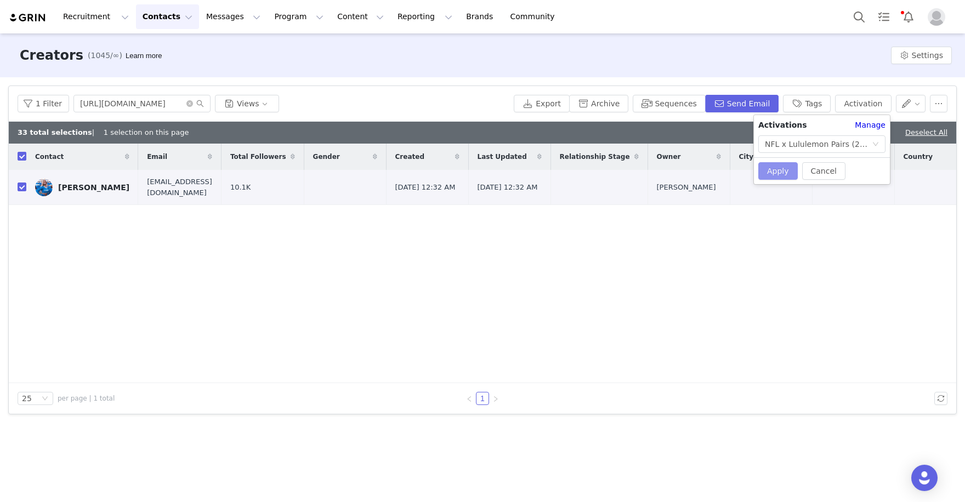
click at [779, 171] on button "Apply" at bounding box center [778, 171] width 39 height 18
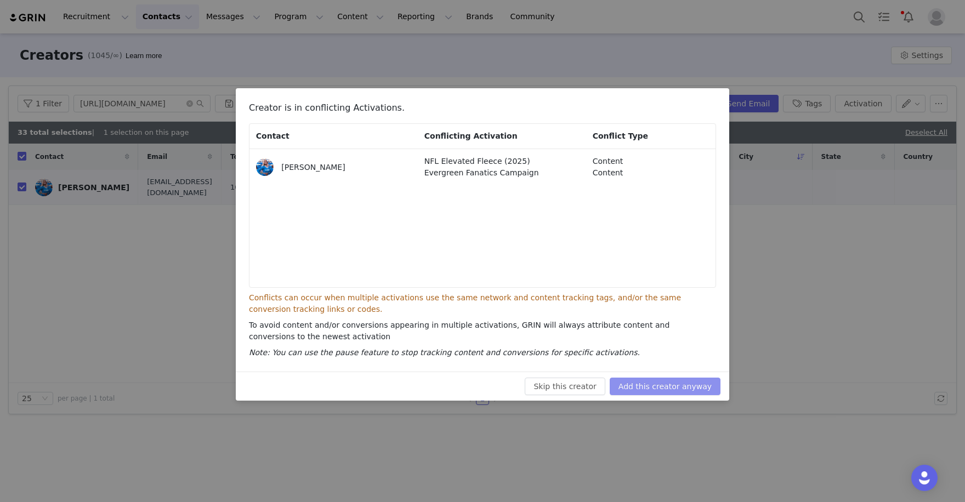
click at [679, 386] on button "Add this creator anyway" at bounding box center [665, 387] width 111 height 18
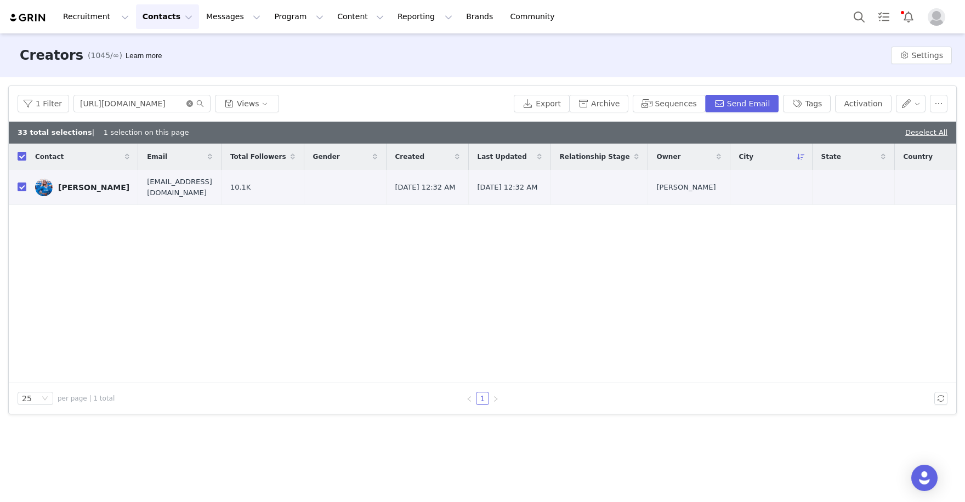
click at [187, 105] on icon "icon: close-circle" at bounding box center [189, 103] width 7 height 7
click at [154, 105] on input "text" at bounding box center [142, 104] width 137 height 18
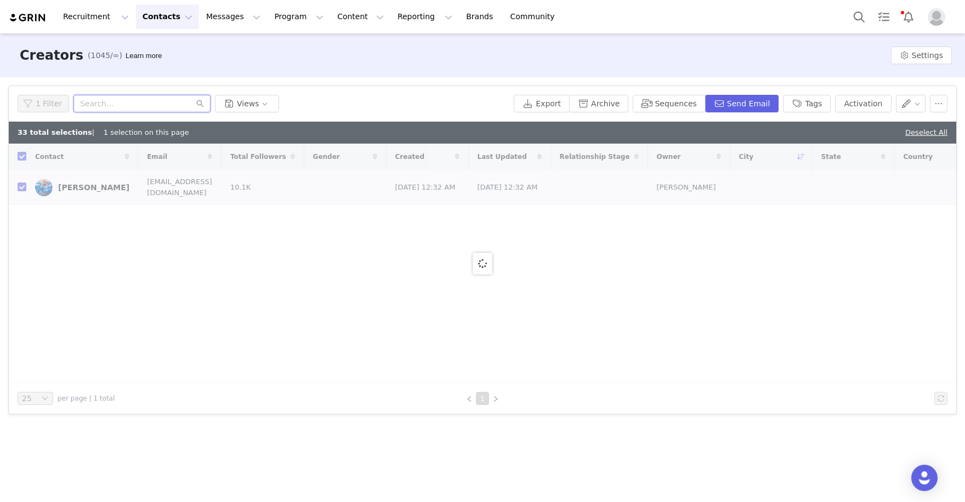
paste input "https://www.instagram.com/carleyjohnston/"
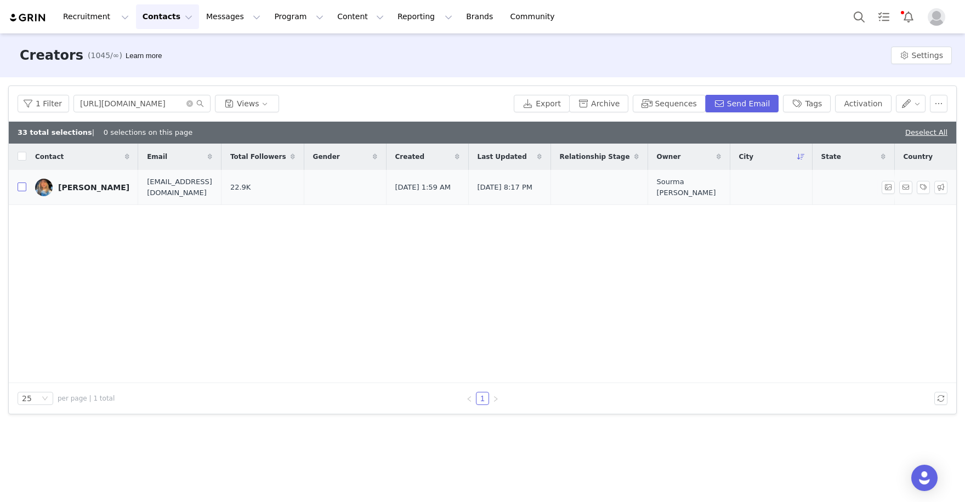
click at [21, 185] on input "checkbox" at bounding box center [22, 187] width 9 height 9
click at [877, 97] on button "Activation" at bounding box center [863, 104] width 56 height 18
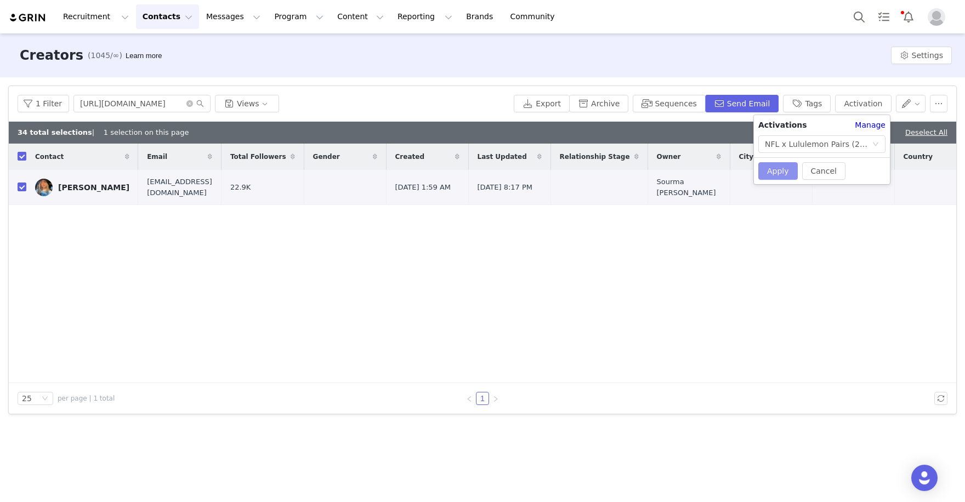
click at [776, 174] on button "Apply" at bounding box center [778, 171] width 39 height 18
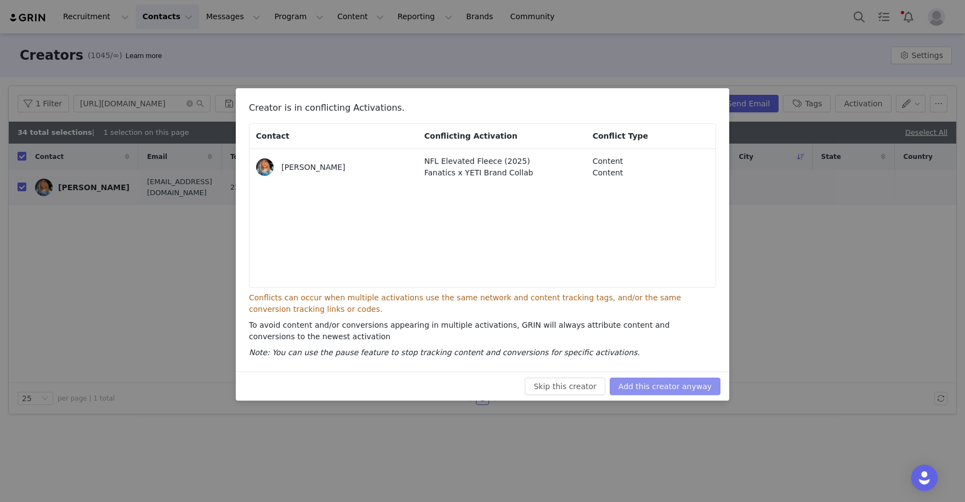
click at [699, 382] on button "Add this creator anyway" at bounding box center [665, 387] width 111 height 18
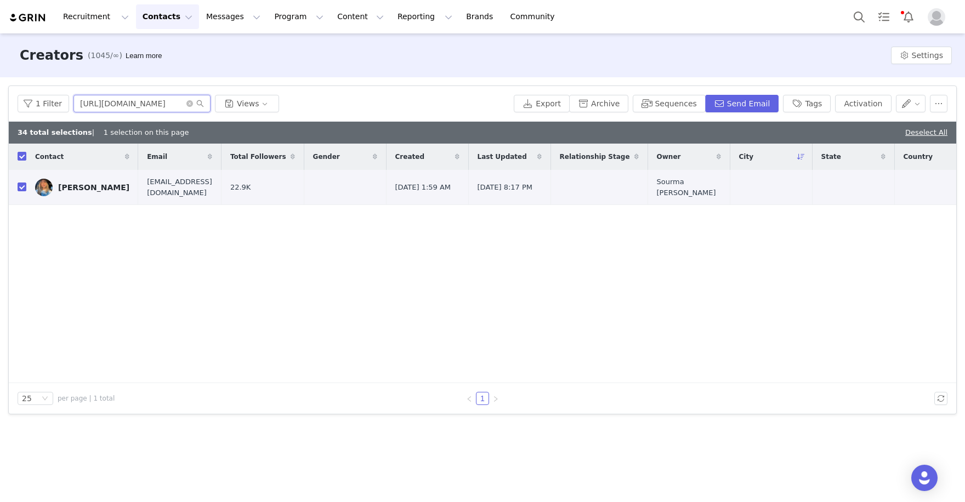
click at [129, 110] on input "https://www.instagram.com/carleyjohnston" at bounding box center [142, 104] width 137 height 18
click at [188, 103] on icon "icon: close-circle" at bounding box center [189, 103] width 7 height 7
click at [144, 103] on input "text" at bounding box center [142, 104] width 137 height 18
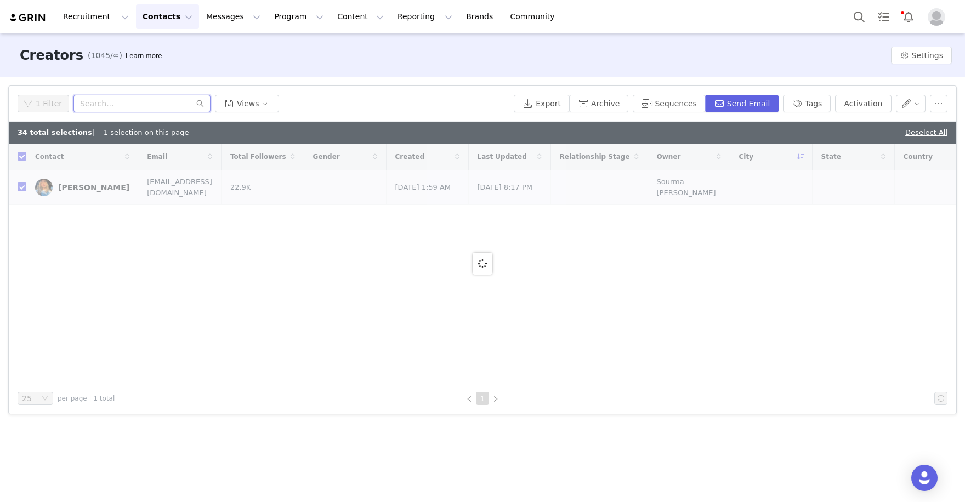
paste input "https://www.instagram.com/lo.mur/"
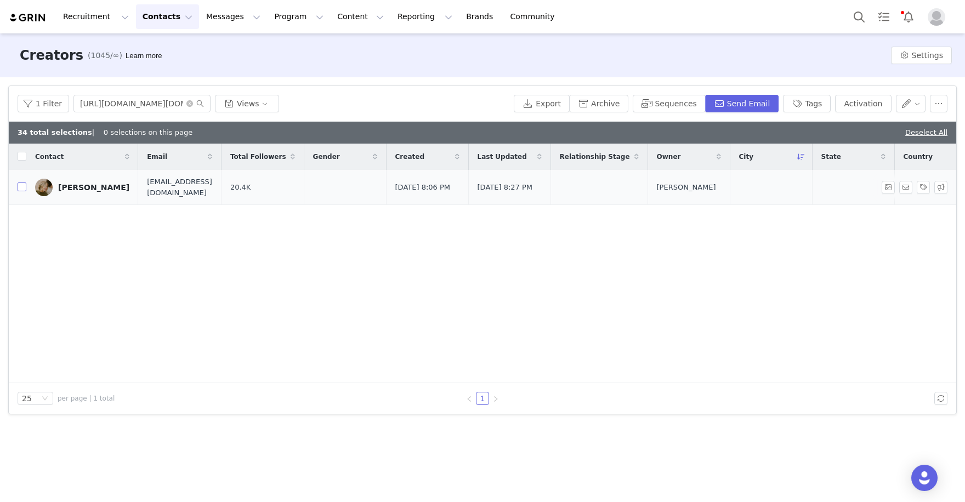
click at [24, 187] on input "checkbox" at bounding box center [22, 187] width 9 height 9
click at [883, 108] on button "Activation" at bounding box center [863, 104] width 56 height 18
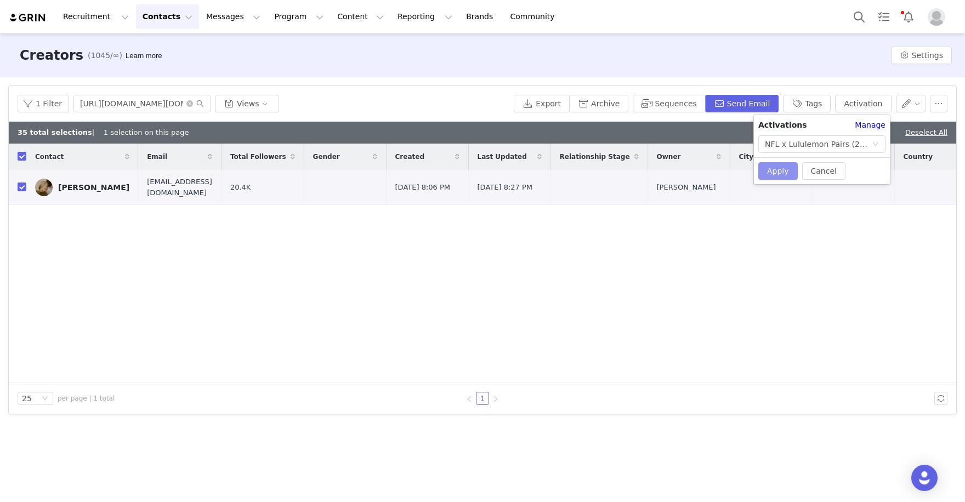
click at [776, 170] on button "Apply" at bounding box center [778, 171] width 39 height 18
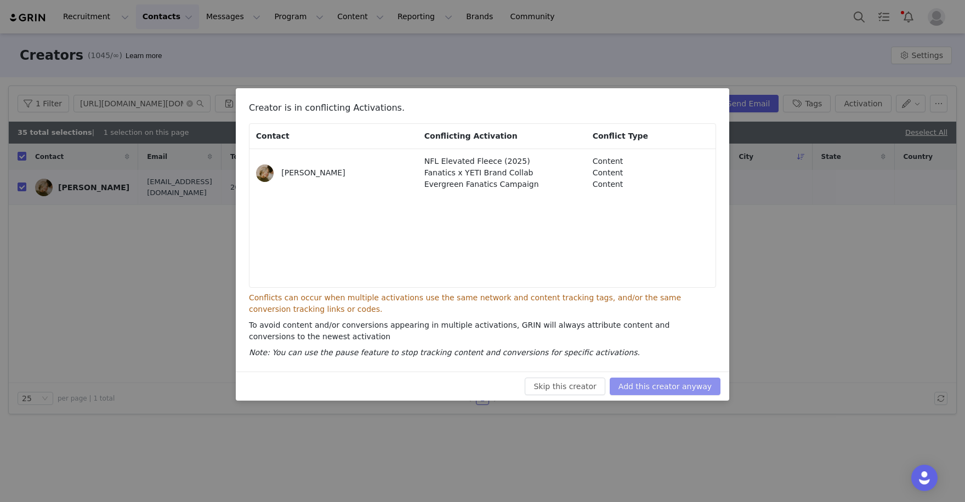
click at [688, 386] on button "Add this creator anyway" at bounding box center [665, 387] width 111 height 18
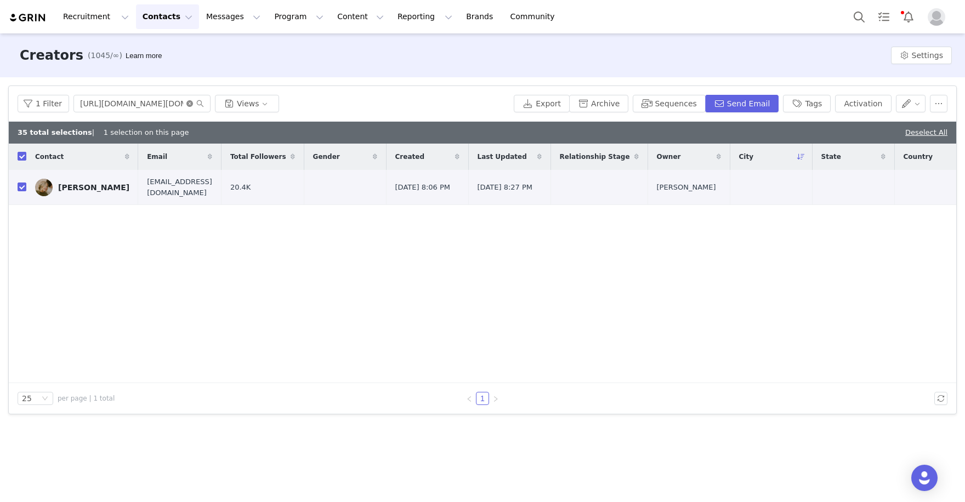
click at [186, 103] on icon "icon: close-circle" at bounding box center [189, 103] width 7 height 7
click at [156, 101] on input "text" at bounding box center [142, 104] width 137 height 18
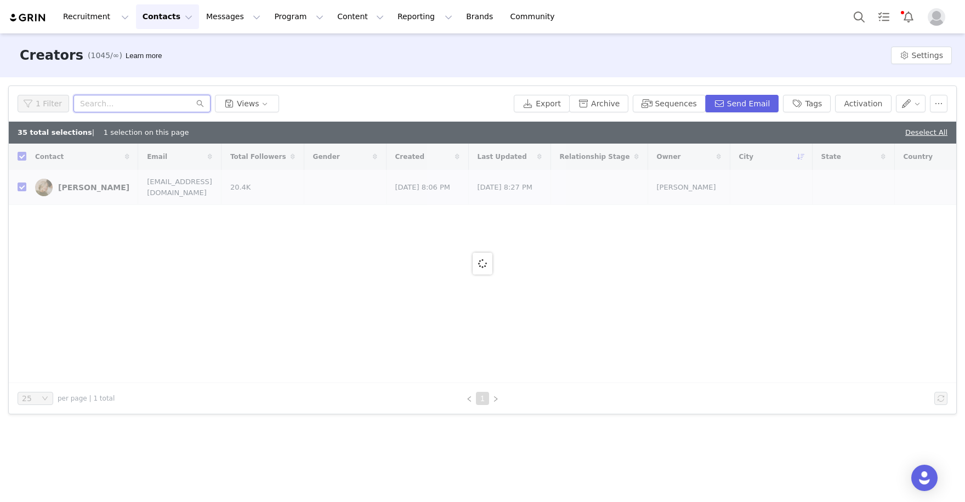
paste input "https://www.instagram.com/kadin_kerns/"
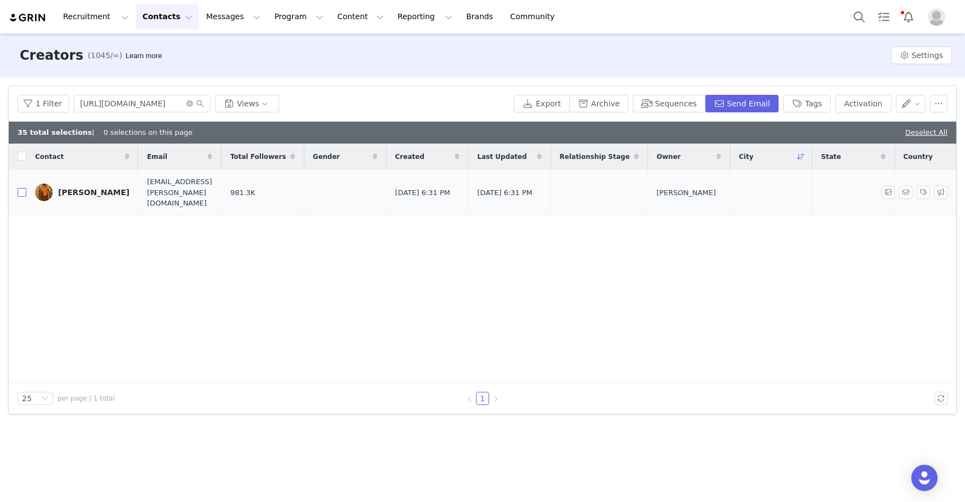
click at [23, 188] on input "checkbox" at bounding box center [22, 192] width 9 height 9
click at [861, 103] on button "Activation" at bounding box center [863, 104] width 56 height 18
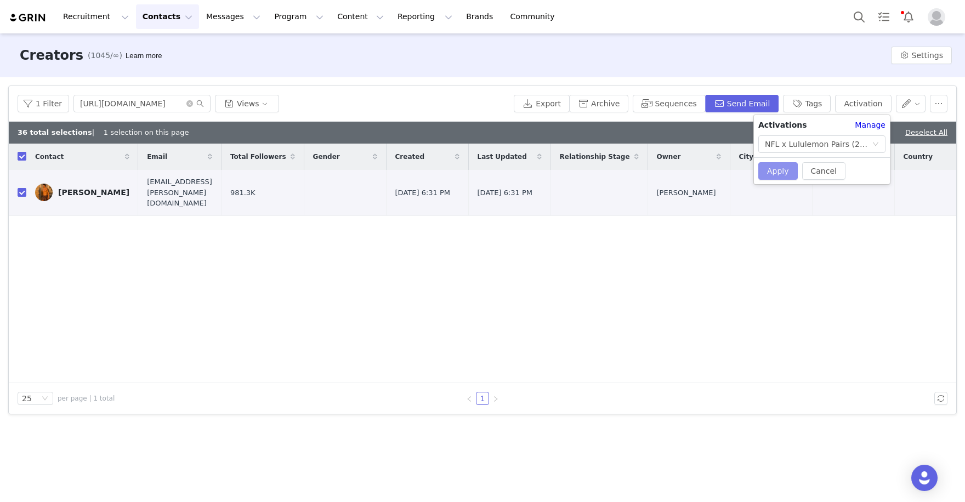
click at [762, 171] on button "Apply" at bounding box center [778, 171] width 39 height 18
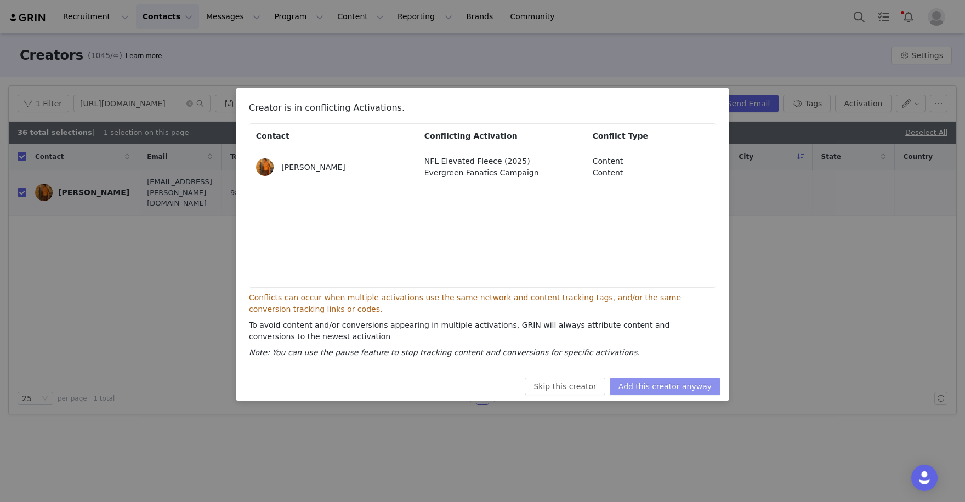
click at [688, 383] on button "Add this creator anyway" at bounding box center [665, 387] width 111 height 18
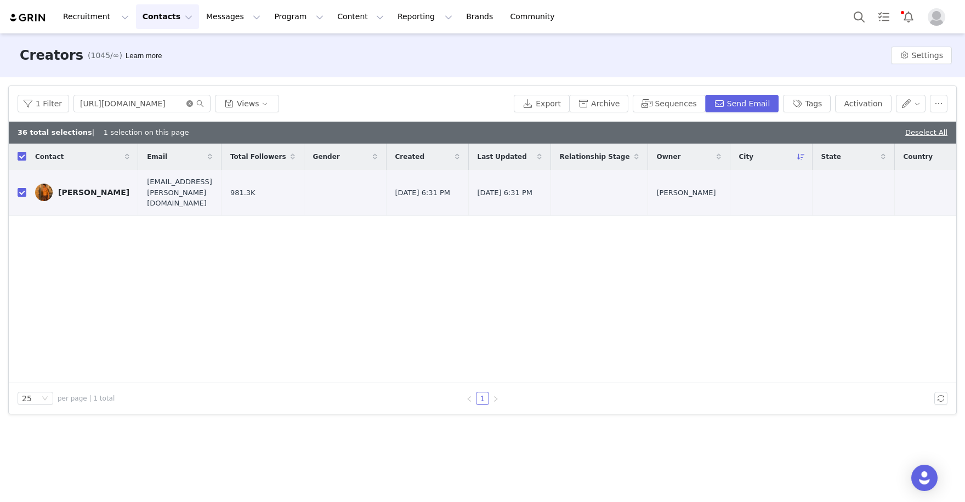
click at [187, 104] on icon "icon: close-circle" at bounding box center [189, 103] width 7 height 7
click at [157, 103] on input "text" at bounding box center [142, 104] width 137 height 18
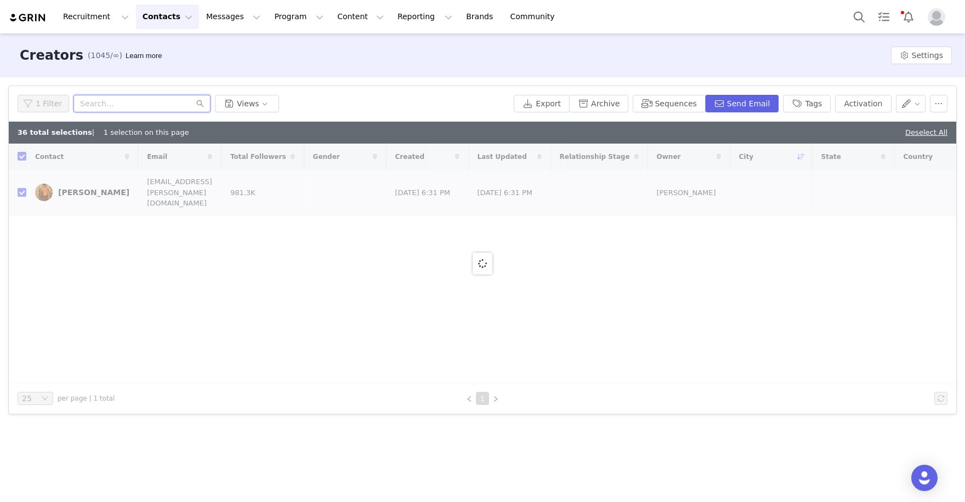
paste input "https://www.instagram.com/peterkrauswi/"
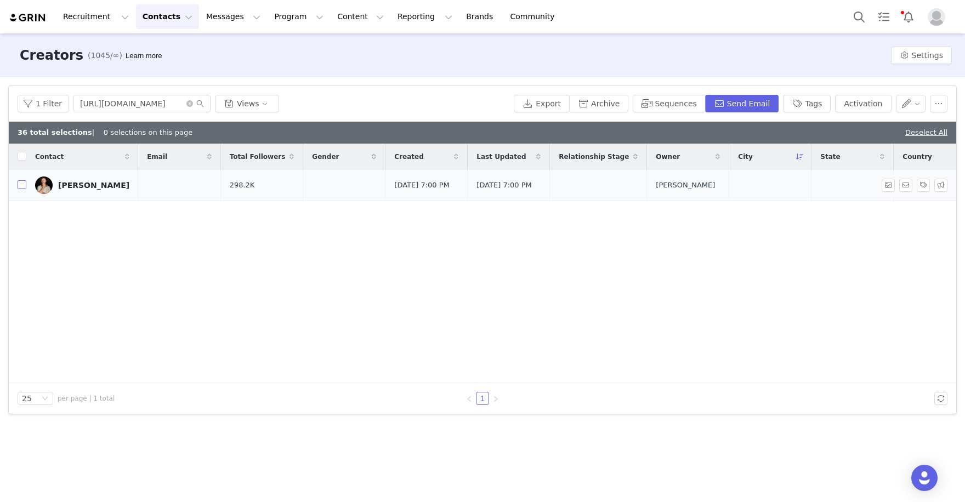
click at [24, 188] on input "checkbox" at bounding box center [22, 184] width 9 height 9
click at [863, 108] on button "Activation" at bounding box center [863, 104] width 56 height 18
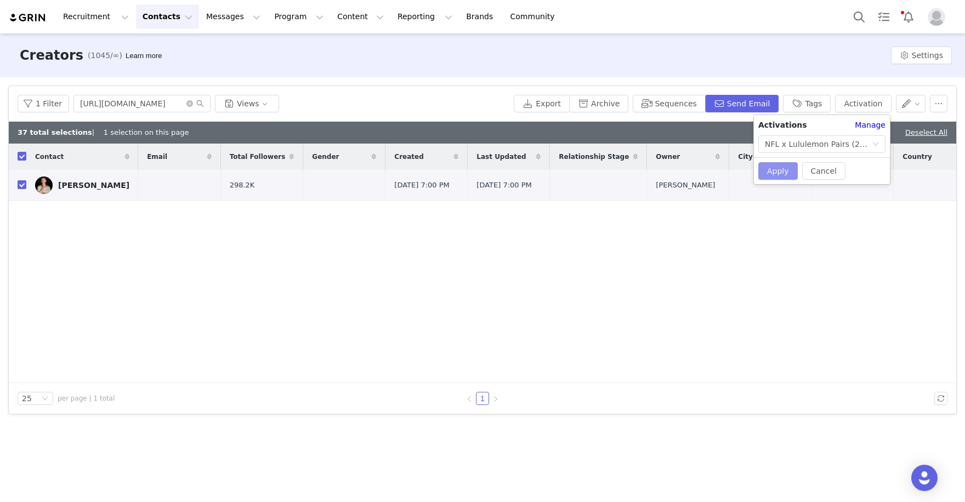
click at [781, 169] on button "Apply" at bounding box center [778, 171] width 39 height 18
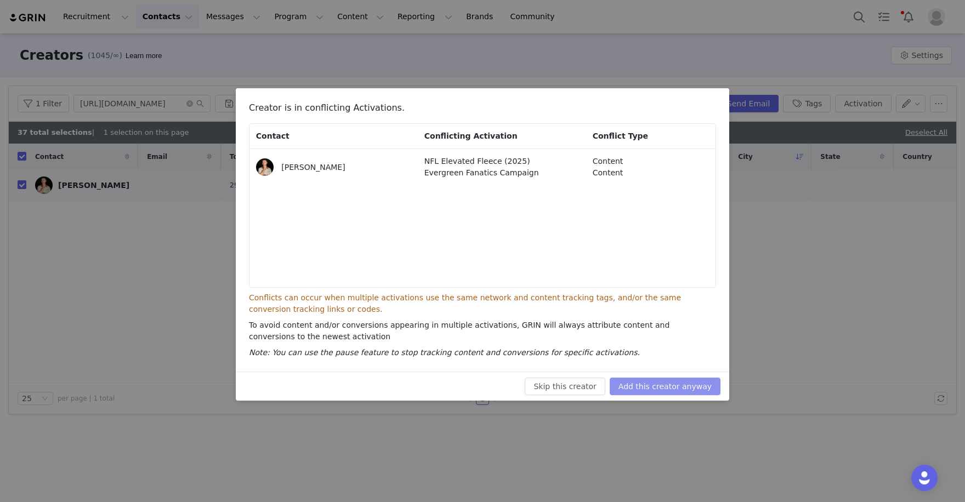
click at [661, 379] on button "Add this creator anyway" at bounding box center [665, 387] width 111 height 18
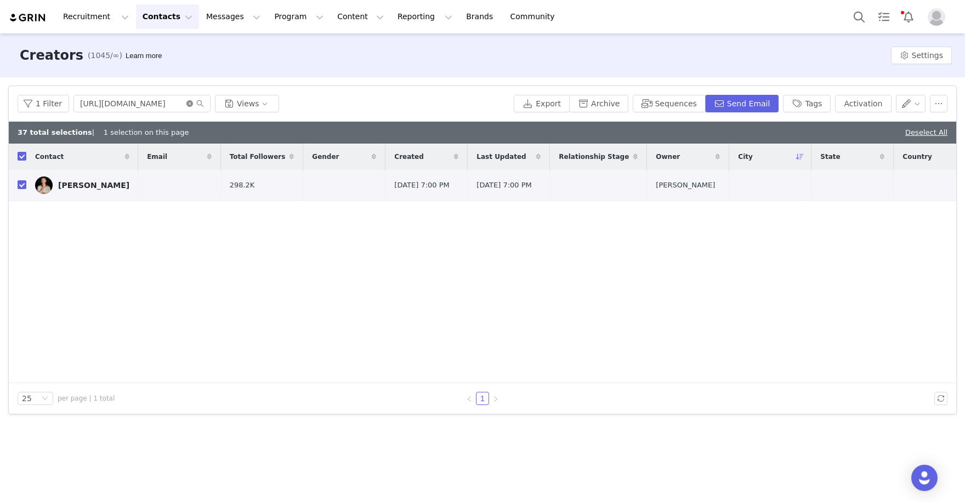
click at [189, 106] on icon "icon: close-circle" at bounding box center [189, 103] width 7 height 7
click at [166, 103] on input "text" at bounding box center [142, 104] width 137 height 18
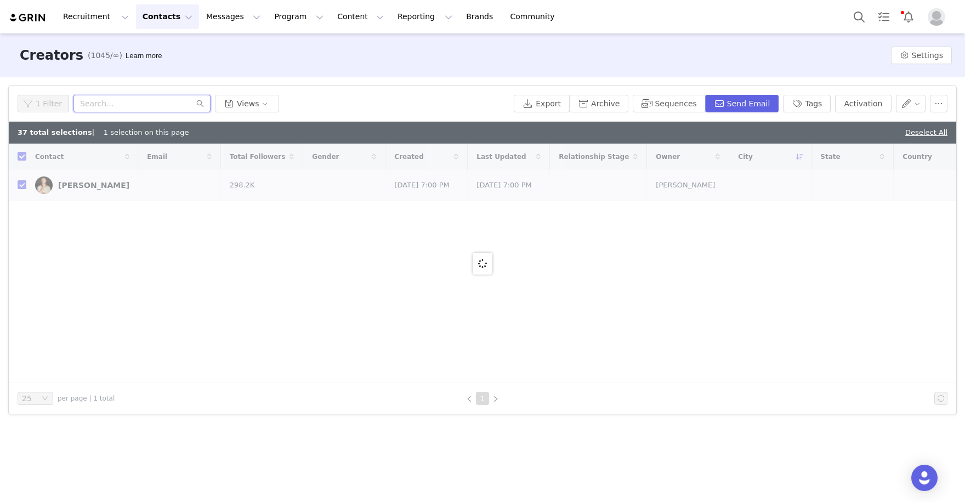
paste input "https://www.instagram.com/chariah_/"
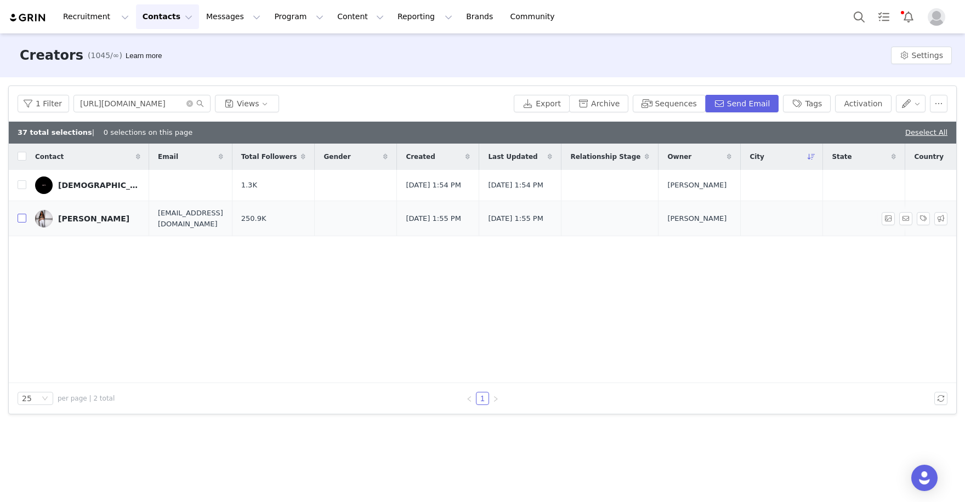
click at [21, 221] on input "checkbox" at bounding box center [22, 218] width 9 height 9
click at [852, 100] on button "Activation" at bounding box center [863, 104] width 56 height 18
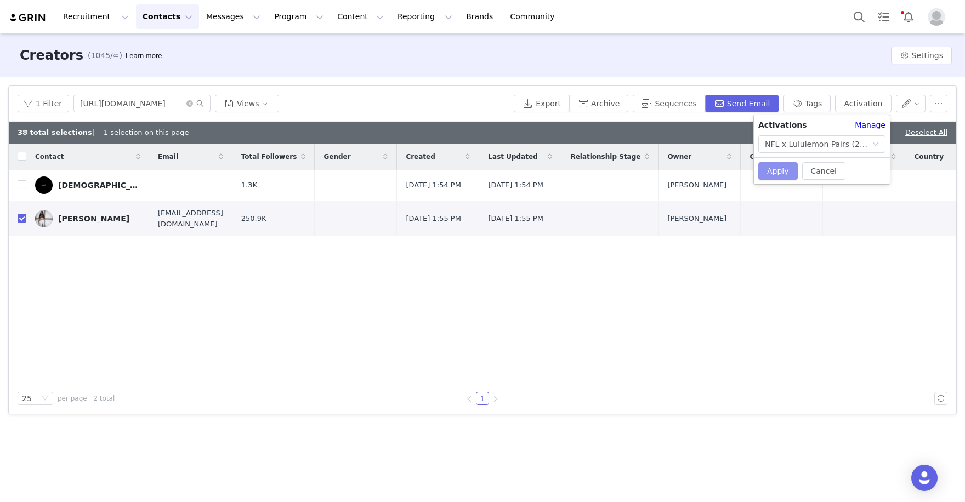
click at [773, 174] on button "Apply" at bounding box center [778, 171] width 39 height 18
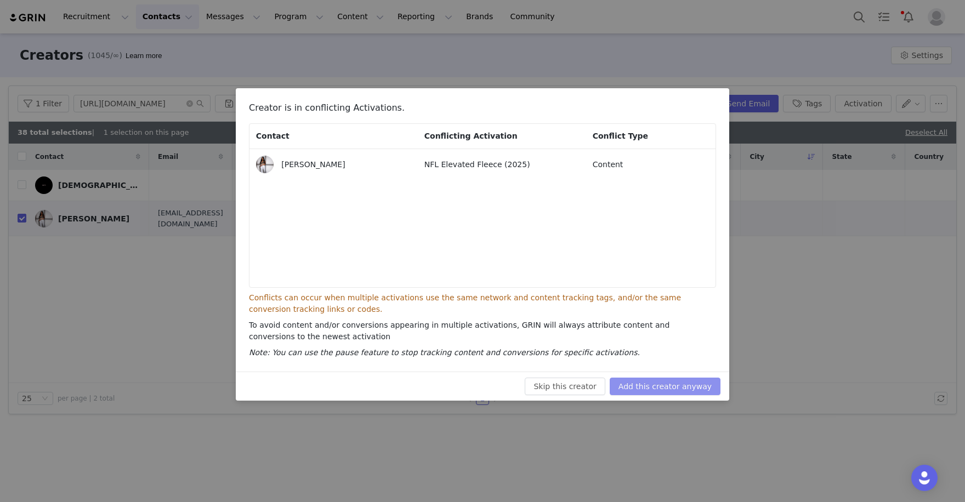
click at [670, 379] on button "Add this creator anyway" at bounding box center [665, 387] width 111 height 18
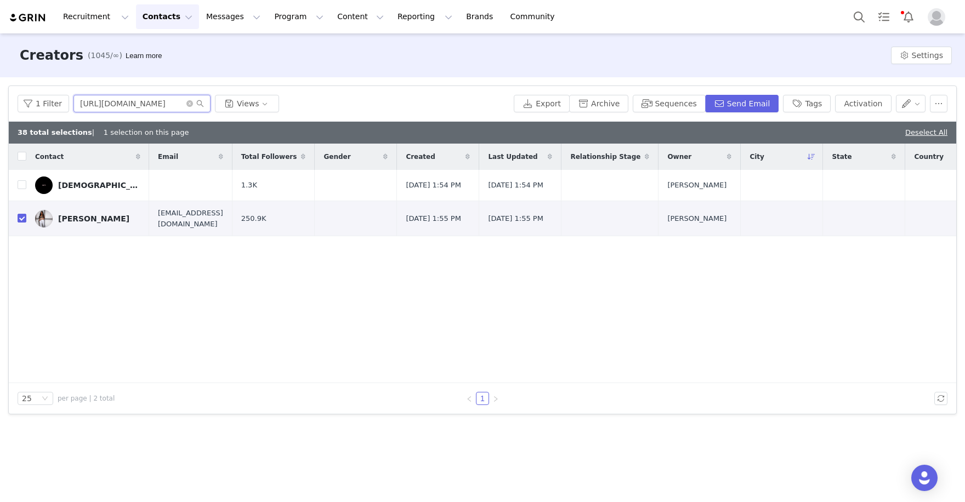
click at [183, 105] on input "https://www.instagram.com/chariah_" at bounding box center [142, 104] width 137 height 18
click at [186, 105] on icon "icon: close-circle" at bounding box center [189, 103] width 7 height 7
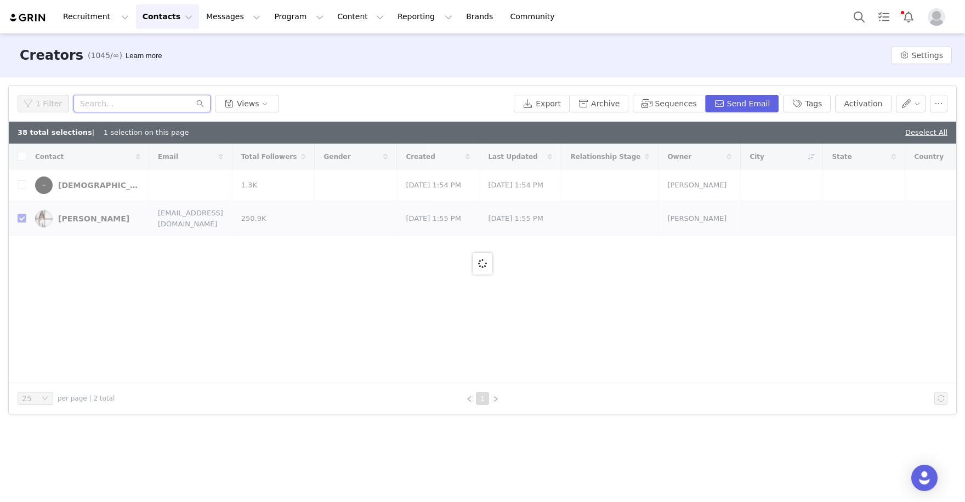
click at [133, 106] on input "text" at bounding box center [142, 104] width 137 height 18
paste input "https://www.instagram.com/kaitkohl/"
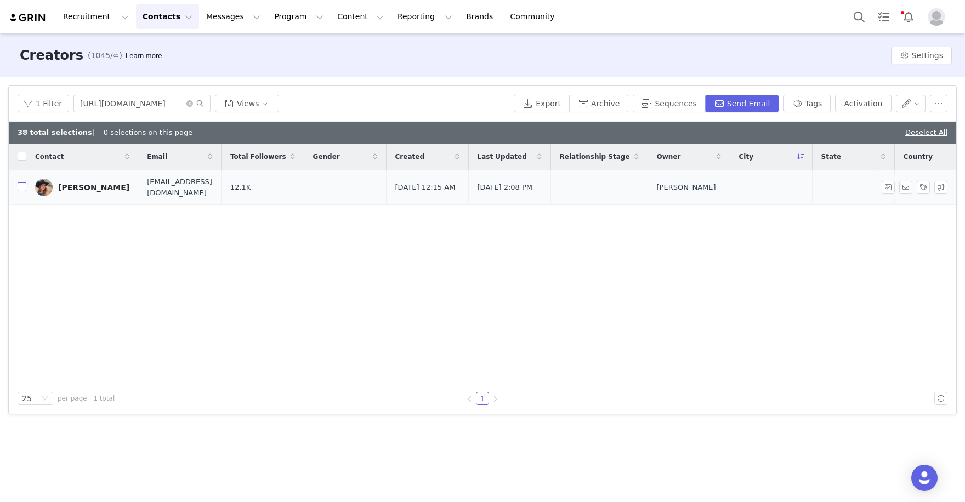
click at [22, 189] on input "checkbox" at bounding box center [22, 187] width 9 height 9
click at [868, 96] on button "Activation" at bounding box center [863, 104] width 56 height 18
click at [764, 184] on td at bounding box center [771, 187] width 82 height 35
click at [863, 95] on button "Activation" at bounding box center [863, 104] width 56 height 18
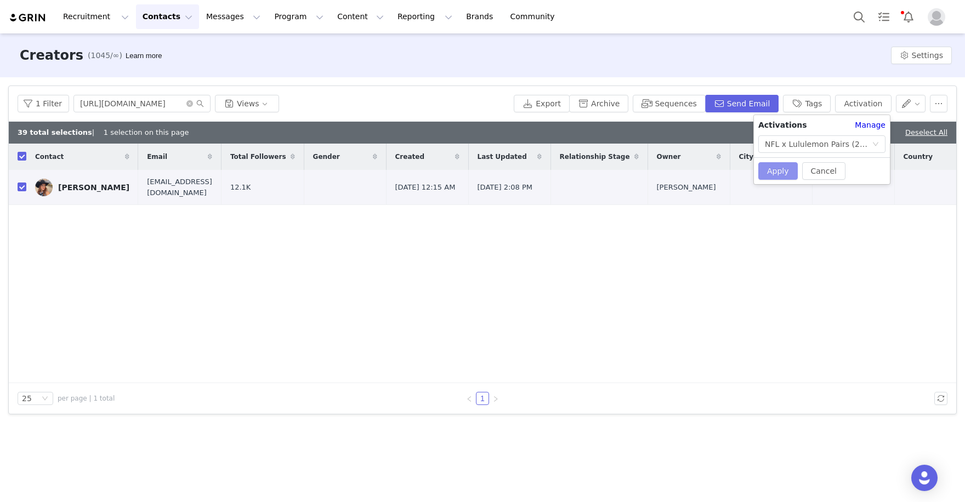
click at [771, 167] on button "Apply" at bounding box center [778, 171] width 39 height 18
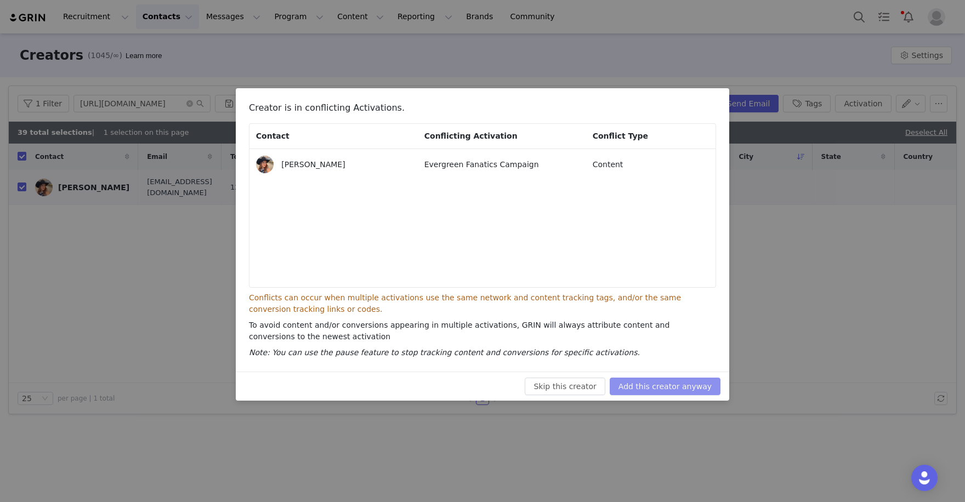
click at [646, 379] on button "Add this creator anyway" at bounding box center [665, 387] width 111 height 18
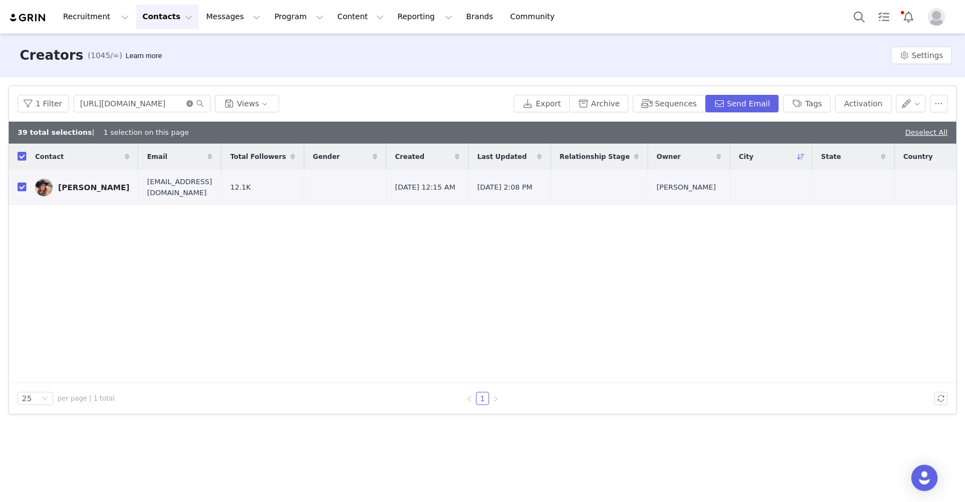
click at [186, 103] on icon "icon: close-circle" at bounding box center [189, 103] width 7 height 7
click at [145, 108] on input "text" at bounding box center [142, 104] width 137 height 18
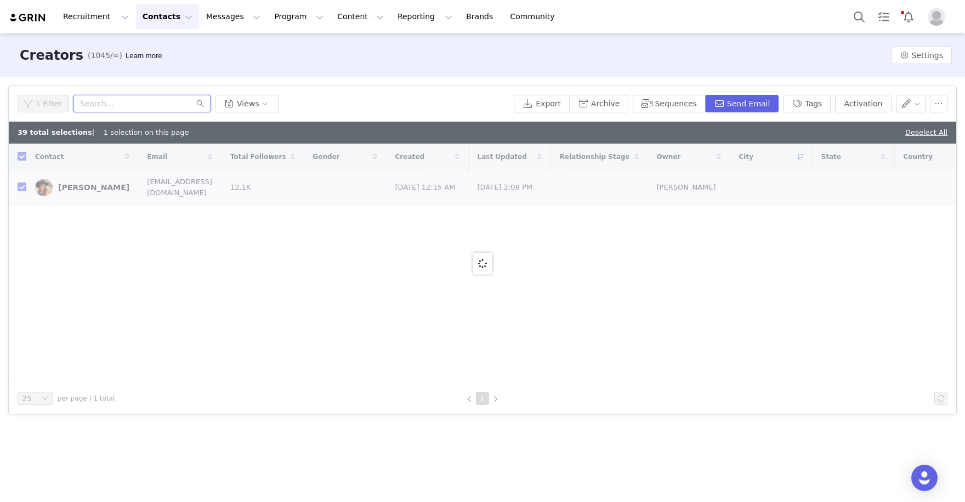
paste input "https://www.instagram.com/annieagar5/"
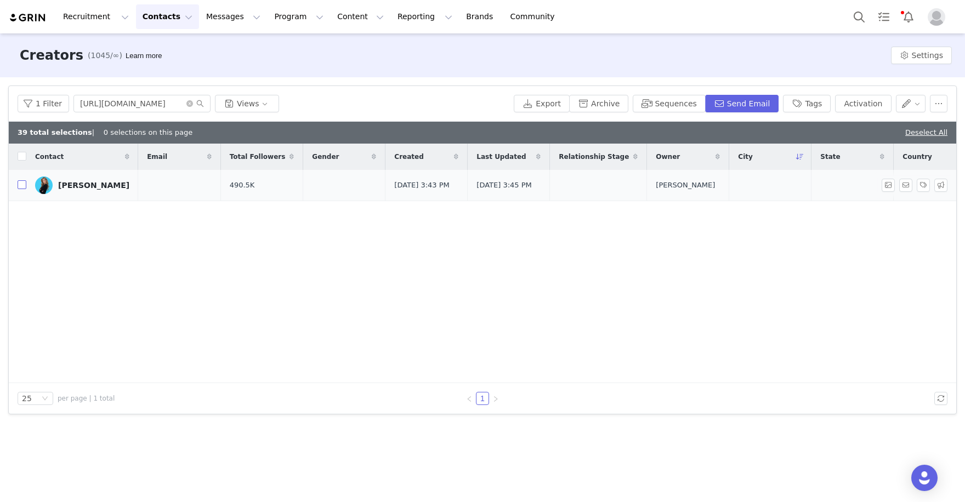
click at [21, 188] on input "checkbox" at bounding box center [22, 184] width 9 height 9
click at [880, 100] on button "Activation" at bounding box center [863, 104] width 56 height 18
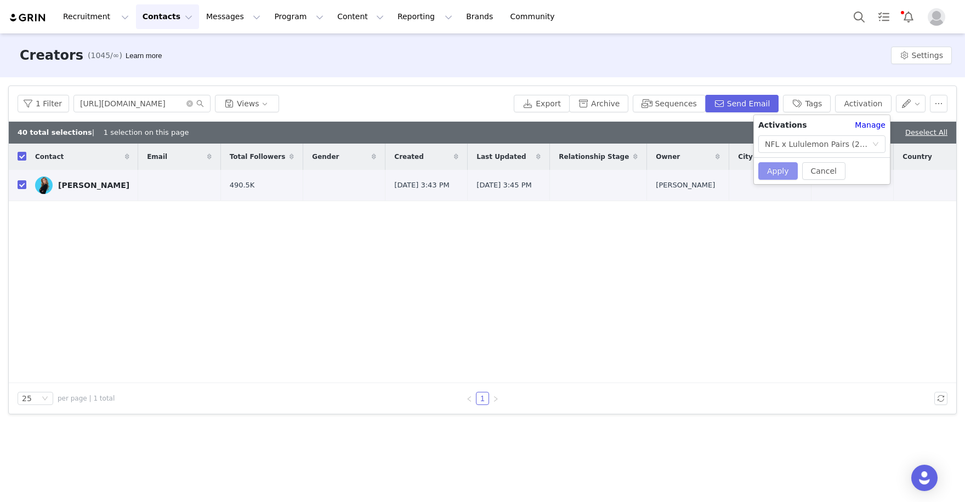
click at [777, 163] on button "Apply" at bounding box center [778, 171] width 39 height 18
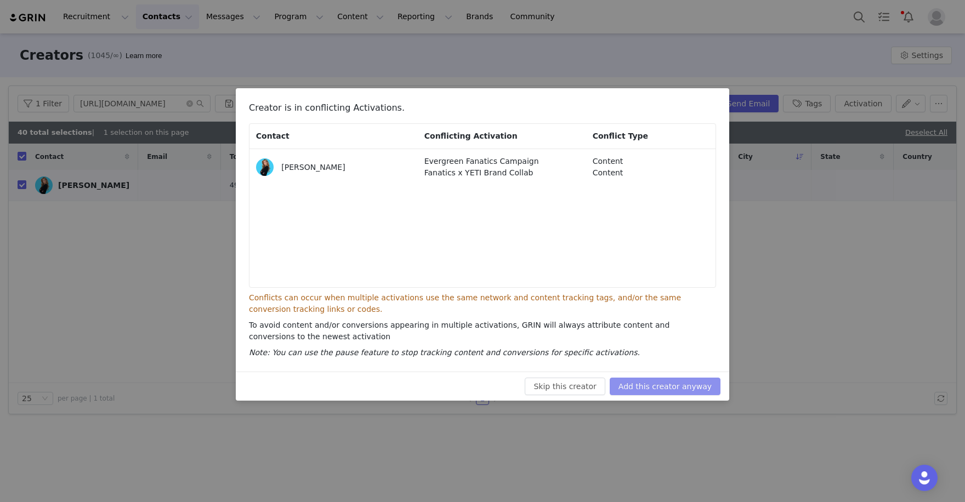
click at [635, 392] on button "Add this creator anyway" at bounding box center [665, 387] width 111 height 18
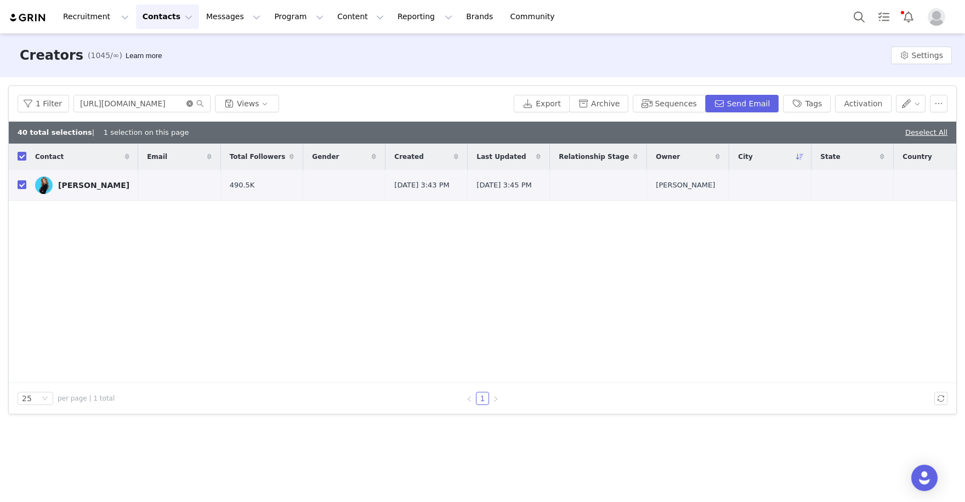
click at [188, 103] on icon "icon: close-circle" at bounding box center [189, 103] width 7 height 7
click at [161, 101] on input "text" at bounding box center [142, 104] width 137 height 18
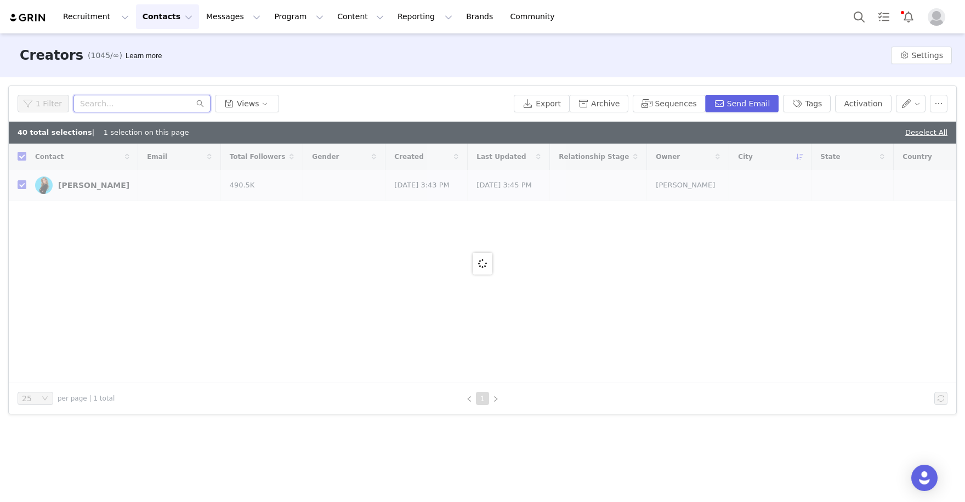
paste input "https://www.instagram.com/lanaraestyle"
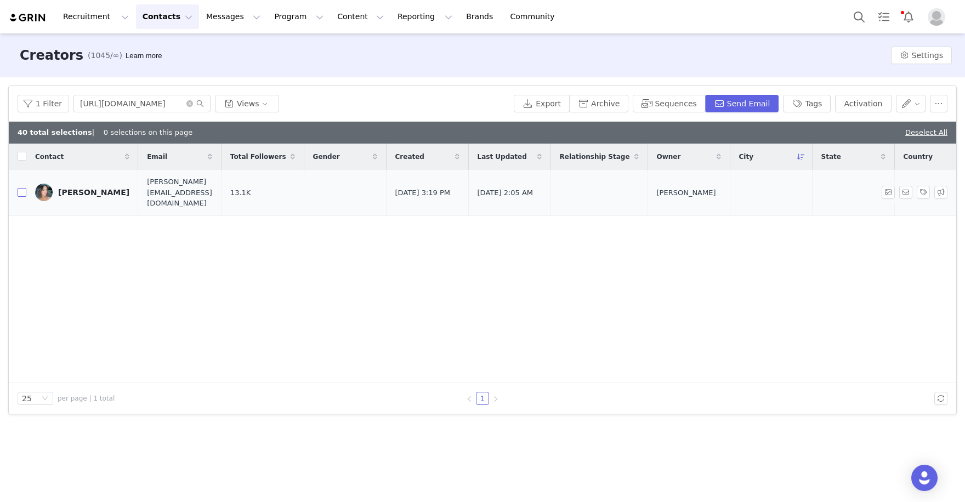
click at [19, 188] on input "checkbox" at bounding box center [22, 192] width 9 height 9
click at [873, 106] on button "Activation" at bounding box center [863, 104] width 56 height 18
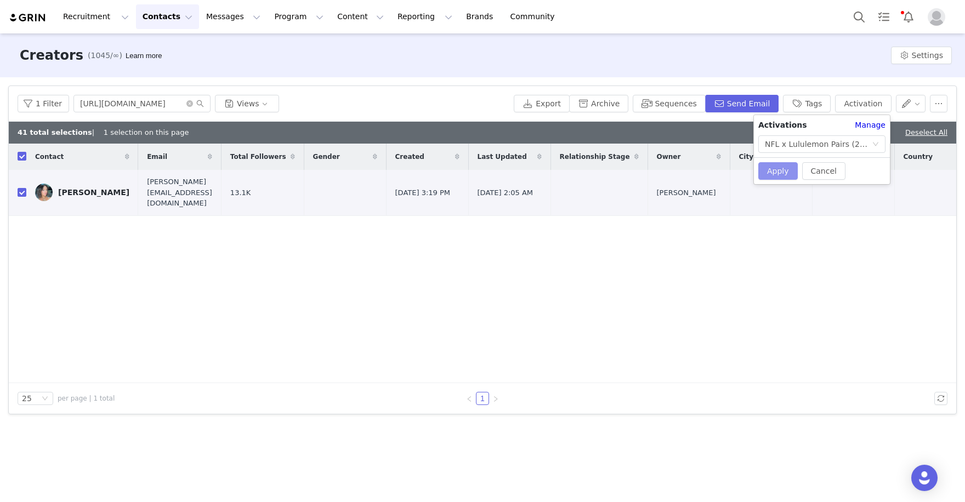
click at [779, 169] on button "Apply" at bounding box center [778, 171] width 39 height 18
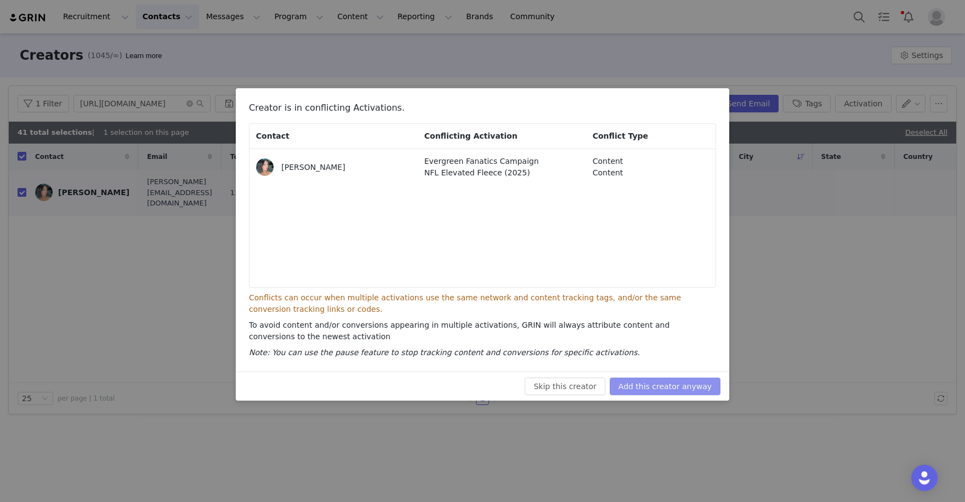
click at [648, 385] on button "Add this creator anyway" at bounding box center [665, 387] width 111 height 18
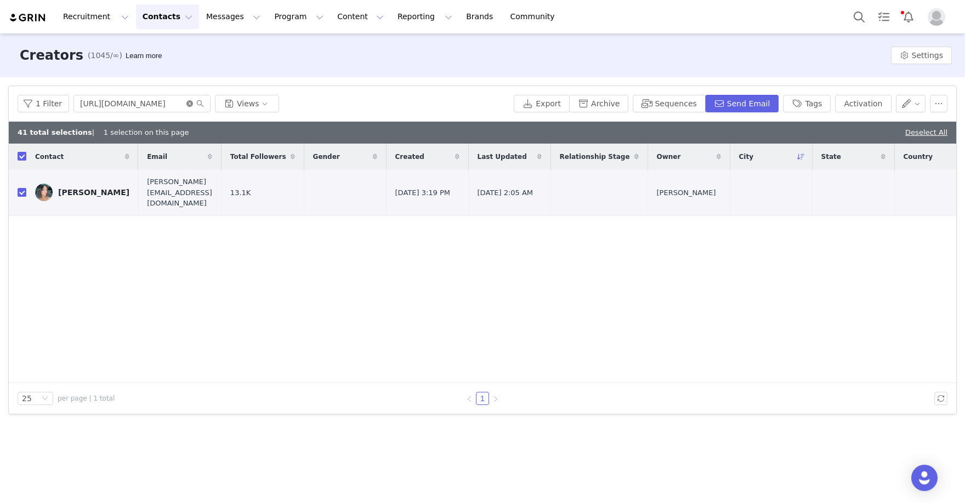
click at [186, 101] on icon "icon: close-circle" at bounding box center [189, 103] width 7 height 7
click at [169, 101] on input "text" at bounding box center [142, 104] width 137 height 18
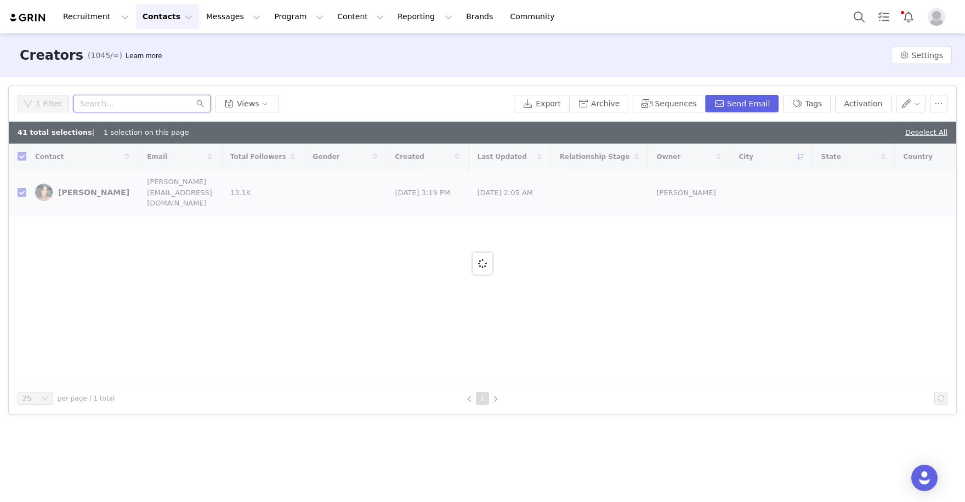
paste input "https://www.instagram.com/katlynn.gill/"
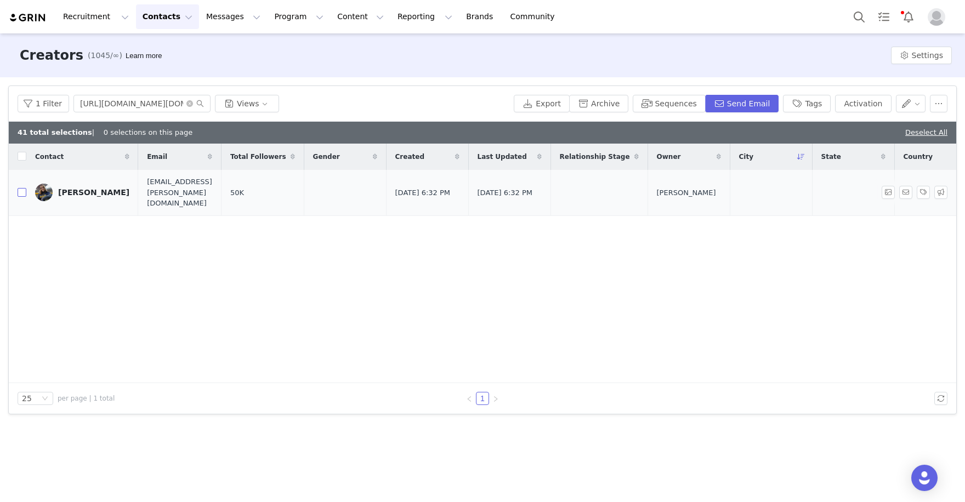
click at [19, 189] on input "checkbox" at bounding box center [22, 192] width 9 height 9
click at [875, 108] on button "Activation" at bounding box center [863, 104] width 56 height 18
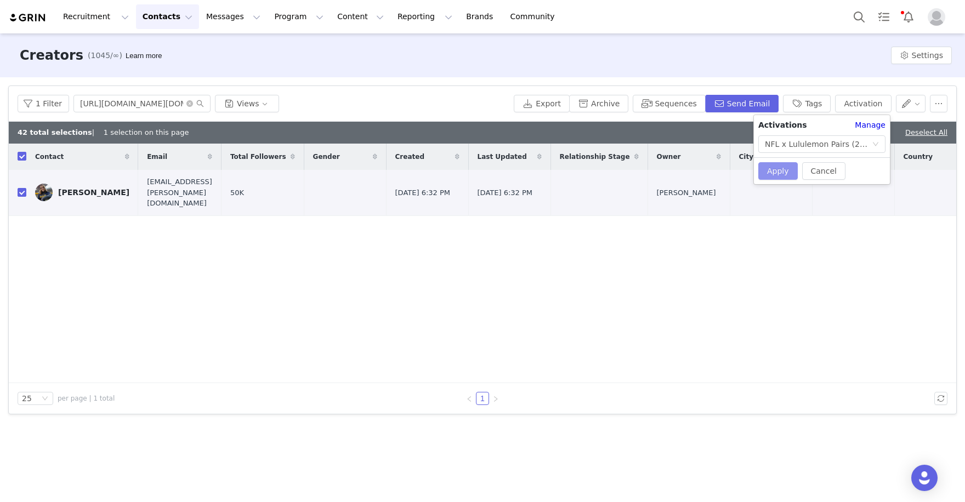
click at [780, 172] on button "Apply" at bounding box center [778, 171] width 39 height 18
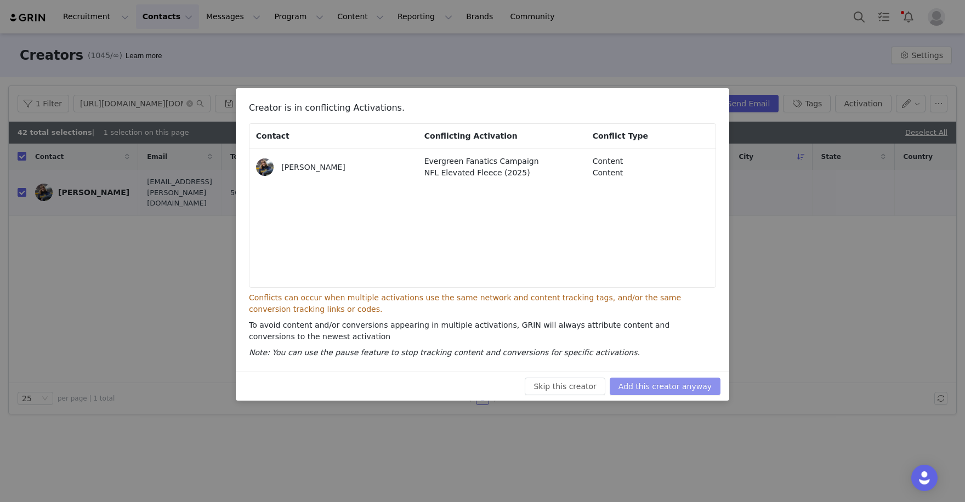
click at [695, 386] on button "Add this creator anyway" at bounding box center [665, 387] width 111 height 18
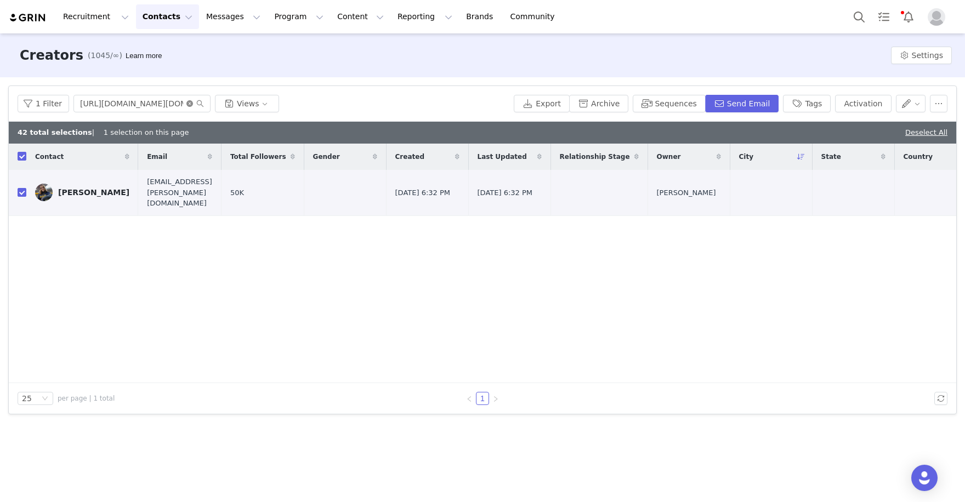
click at [186, 103] on icon "icon: close-circle" at bounding box center [189, 103] width 7 height 7
click at [163, 103] on input "text" at bounding box center [142, 104] width 137 height 18
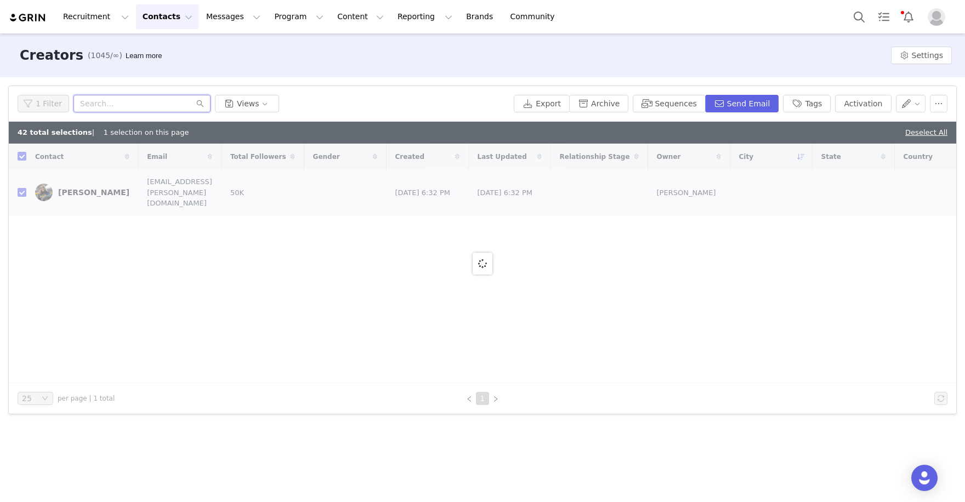
paste input "https://www.instagram.com/dfafootball"
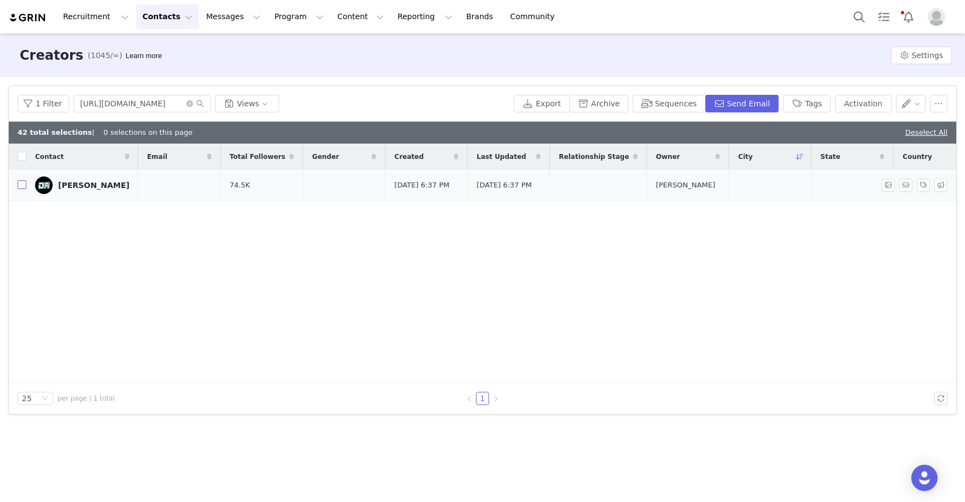
click at [21, 189] on input "checkbox" at bounding box center [22, 184] width 9 height 9
click at [881, 109] on button "Activation" at bounding box center [863, 104] width 56 height 18
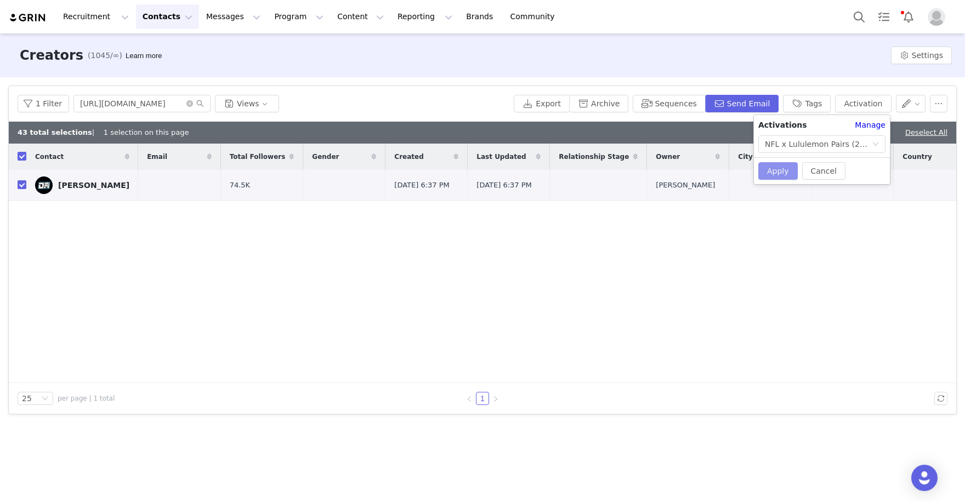
click at [778, 168] on button "Apply" at bounding box center [778, 171] width 39 height 18
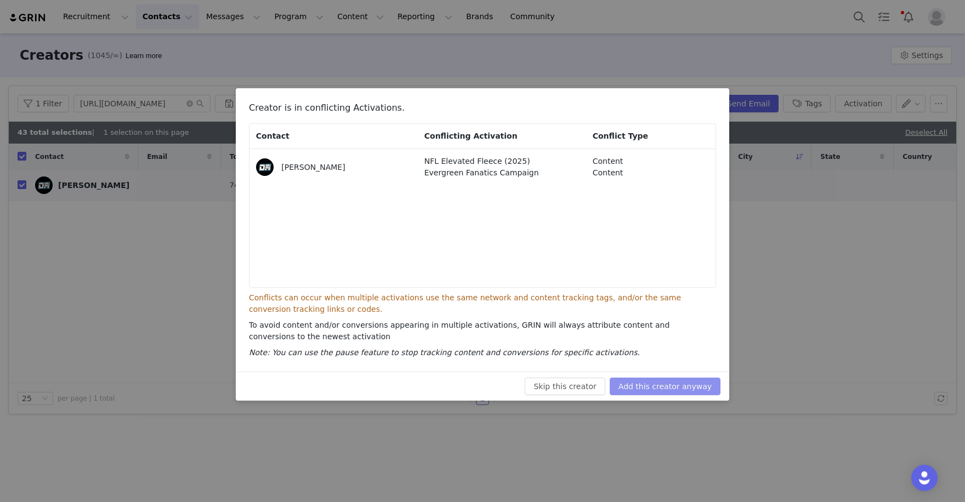
click at [661, 389] on button "Add this creator anyway" at bounding box center [665, 387] width 111 height 18
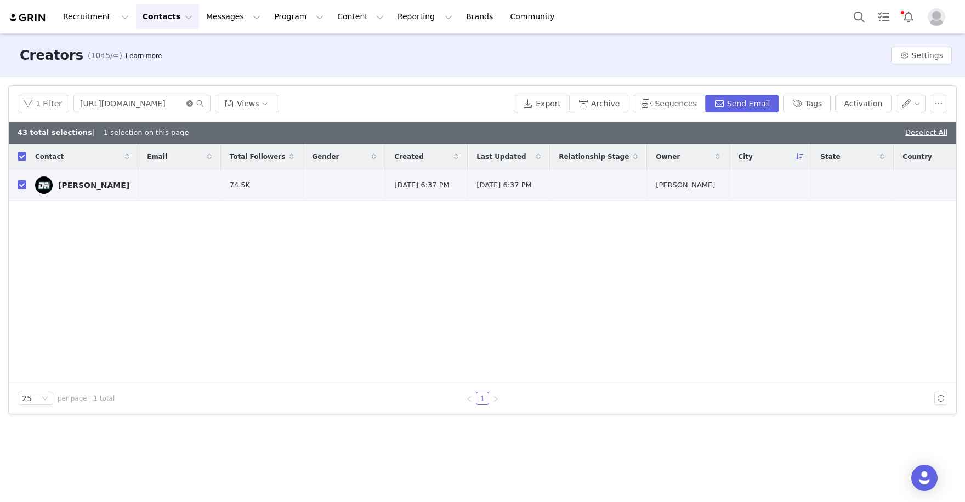
click at [189, 103] on icon "icon: close-circle" at bounding box center [189, 103] width 7 height 7
click at [156, 107] on input "text" at bounding box center [142, 104] width 137 height 18
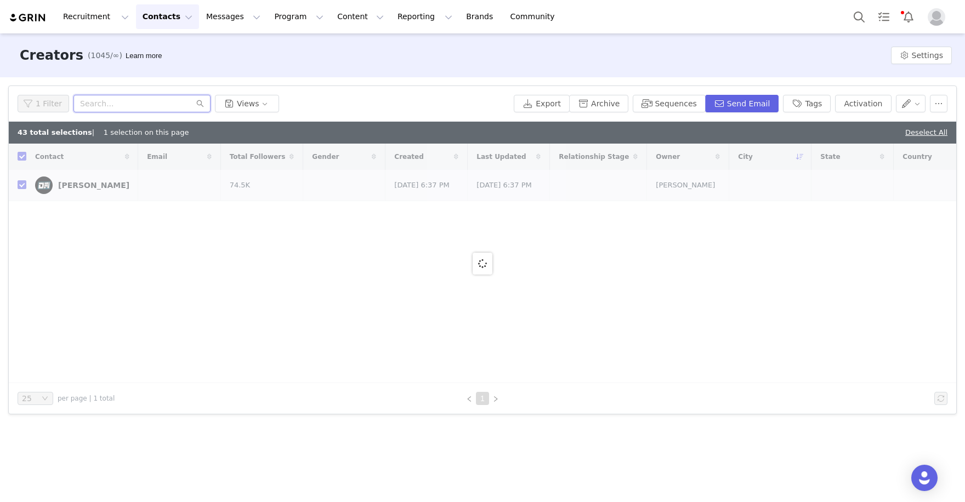
paste input "https://www.instagram.com/joeygraziadei"
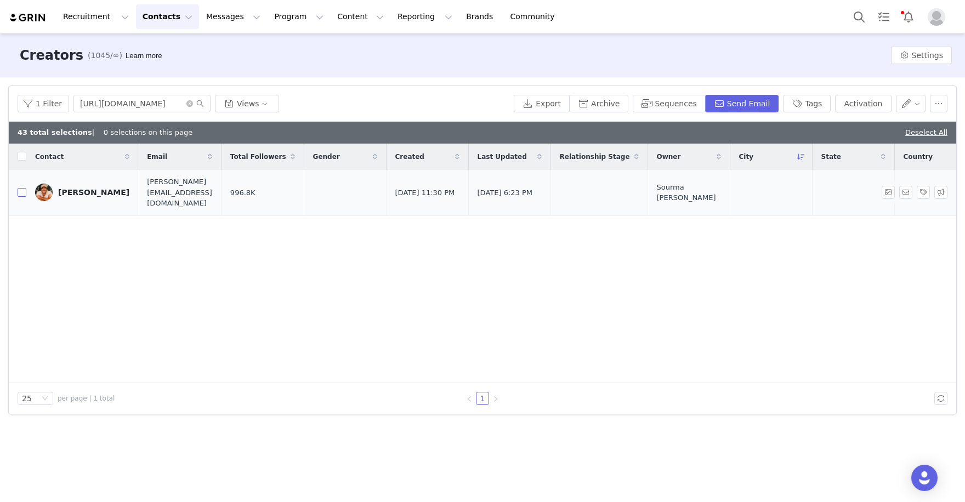
click at [22, 188] on input "checkbox" at bounding box center [22, 192] width 9 height 9
click at [881, 106] on button "Activation" at bounding box center [863, 104] width 56 height 18
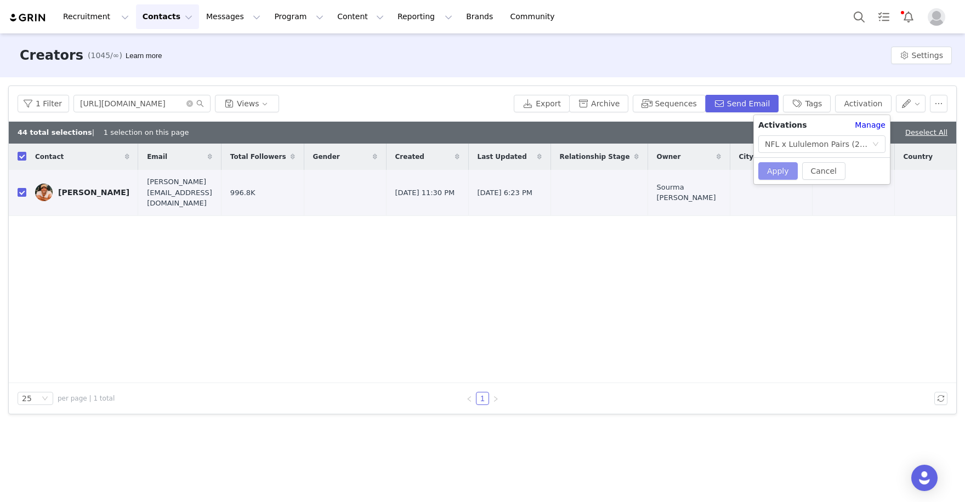
click at [785, 172] on button "Apply" at bounding box center [778, 171] width 39 height 18
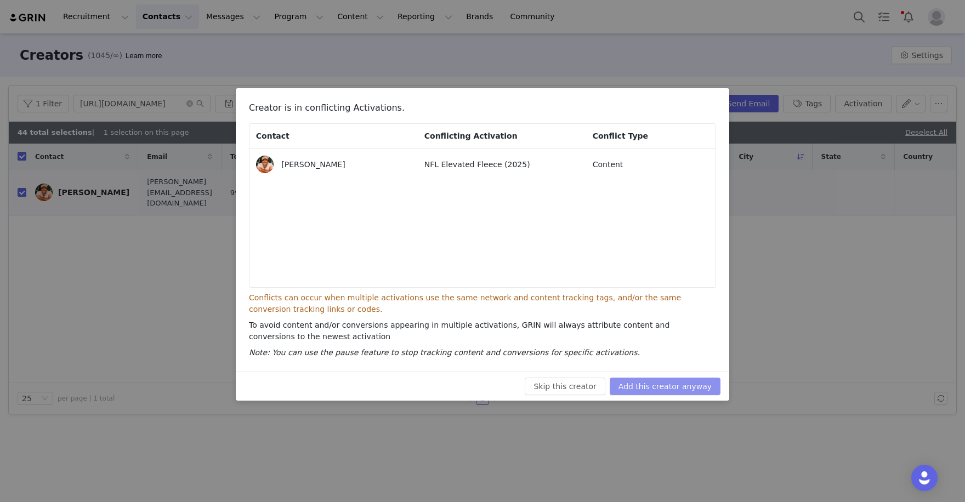
click at [660, 382] on button "Add this creator anyway" at bounding box center [665, 387] width 111 height 18
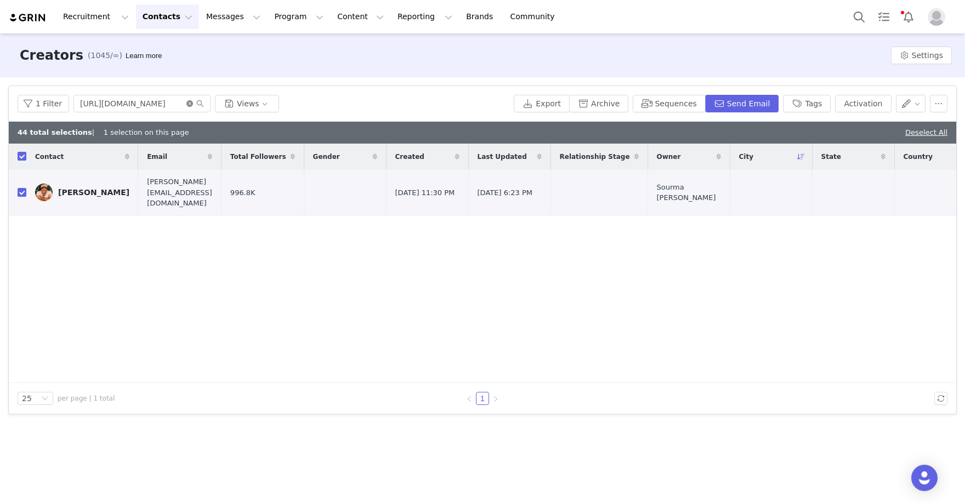
click at [188, 100] on icon "icon: close-circle" at bounding box center [189, 103] width 7 height 7
click at [176, 103] on input "text" at bounding box center [142, 104] width 137 height 18
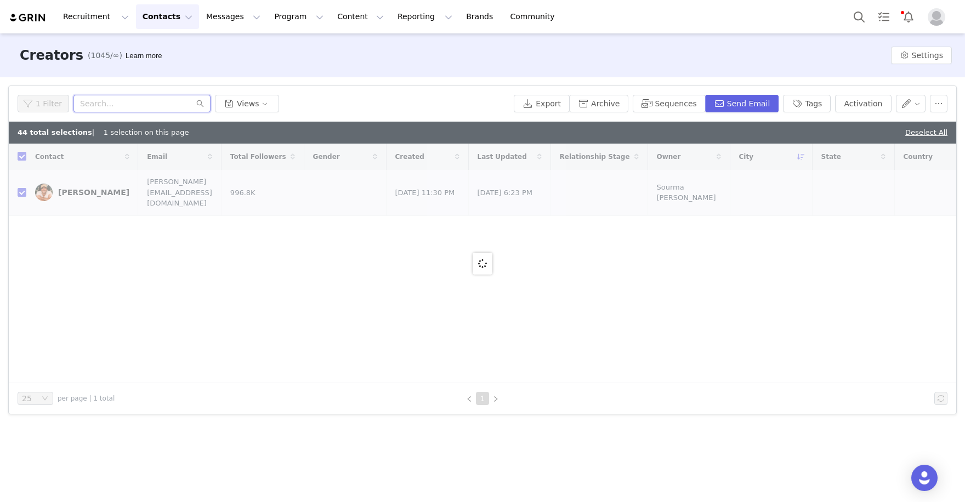
paste input ""https://www.instagram.com/benlikessports TikTok: https://www.tiktok.com/@benli…"
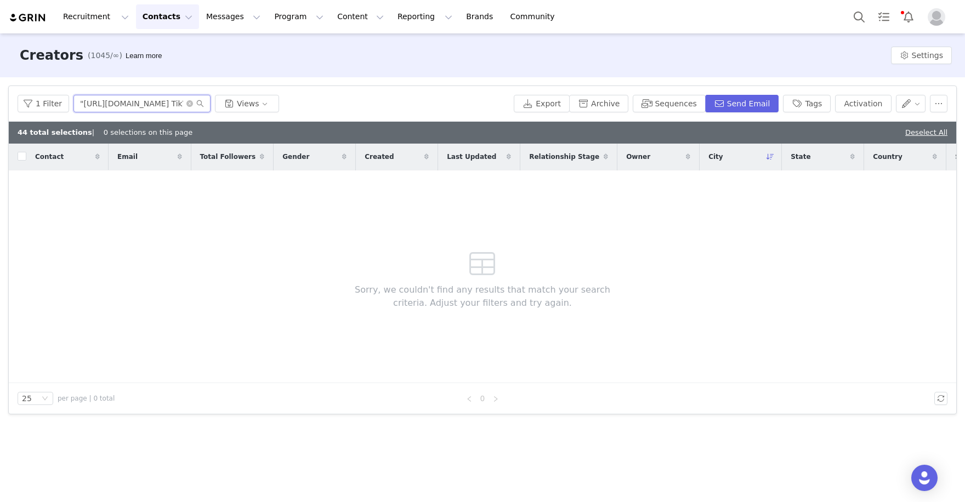
drag, startPoint x: 127, startPoint y: 104, endPoint x: 87, endPoint y: 98, distance: 40.5
click at [87, 98] on input ""https://www.instagram.com/benlikessports TikTok: https://www.tiktok.com/@benli…" at bounding box center [142, 104] width 137 height 18
drag, startPoint x: 165, startPoint y: 103, endPoint x: 32, endPoint y: 94, distance: 133.6
click at [34, 94] on div "1 Filter benlikessports Views Export Archive Sequences Send Email Tags Activati…" at bounding box center [483, 104] width 948 height 36
paste input "text"
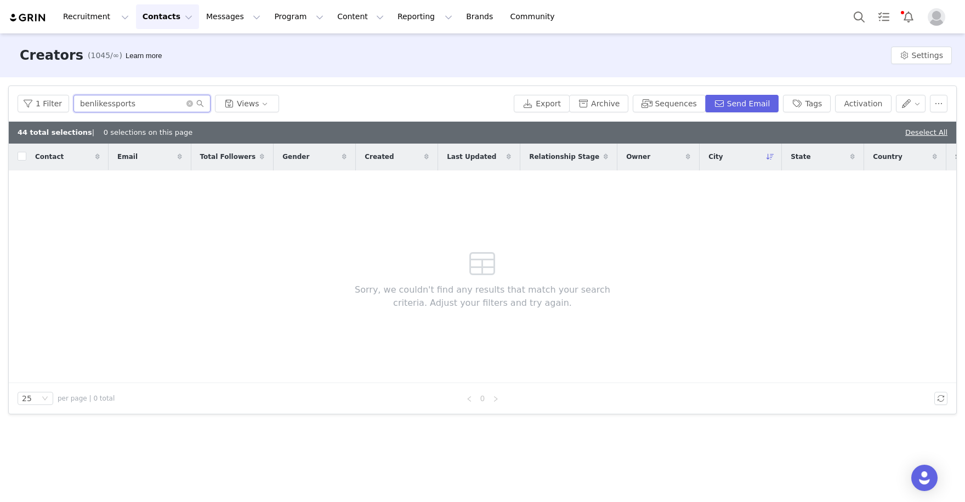
drag, startPoint x: 155, startPoint y: 105, endPoint x: -8, endPoint y: 75, distance: 165.6
click at [0, 75] on html "Recruitment Recruitment Creator Search Curated Lists Landing Pages Web Extensio…" at bounding box center [482, 251] width 965 height 502
paste input "[URL][DOMAIN_NAME]"
drag, startPoint x: 137, startPoint y: 104, endPoint x: -9, endPoint y: 94, distance: 146.8
click at [0, 94] on html "Recruitment Recruitment Creator Search Curated Lists Landing Pages Web Extensio…" at bounding box center [482, 251] width 965 height 502
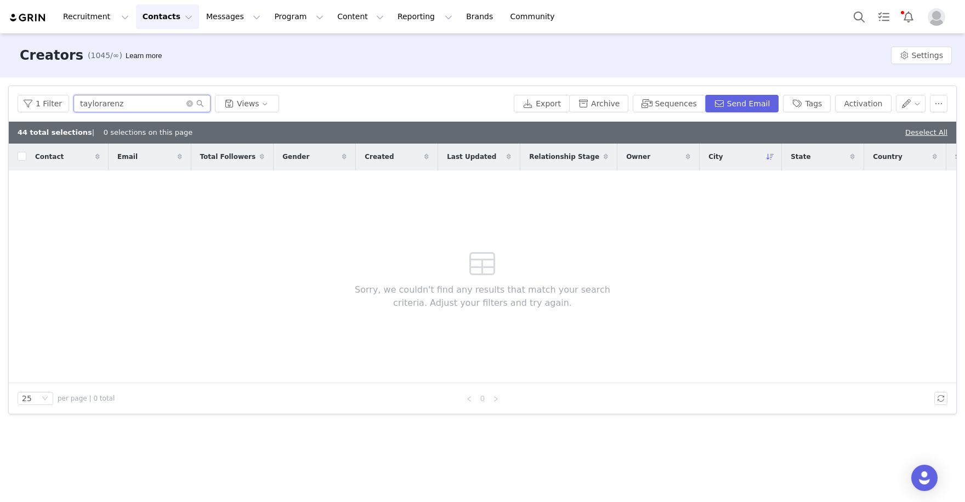
click at [131, 100] on input "taylorarenz" at bounding box center [142, 104] width 137 height 18
drag, startPoint x: 159, startPoint y: 105, endPoint x: 53, endPoint y: 107, distance: 105.3
click at [53, 108] on div "1 Filter taylorarenz Views" at bounding box center [264, 104] width 492 height 18
paste input "text"
click at [191, 104] on icon "icon: close-circle" at bounding box center [189, 103] width 7 height 7
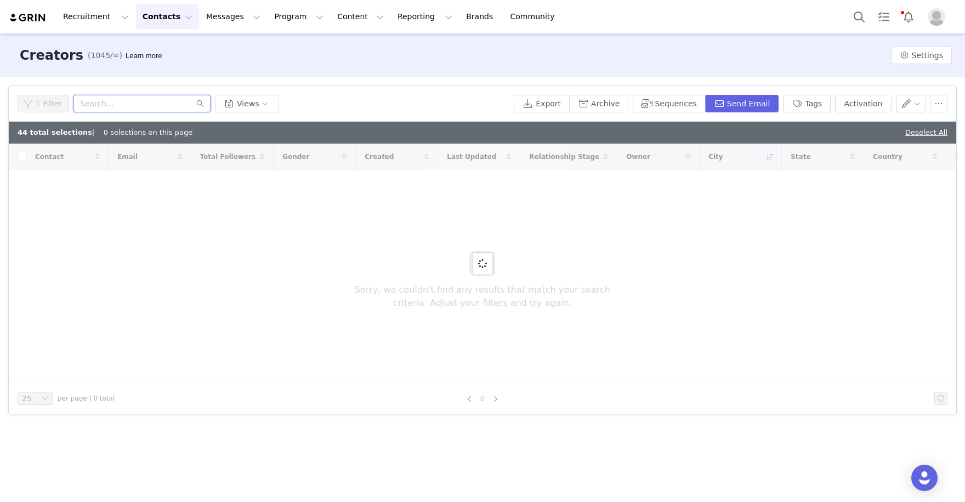
click at [191, 104] on input "text" at bounding box center [142, 104] width 137 height 18
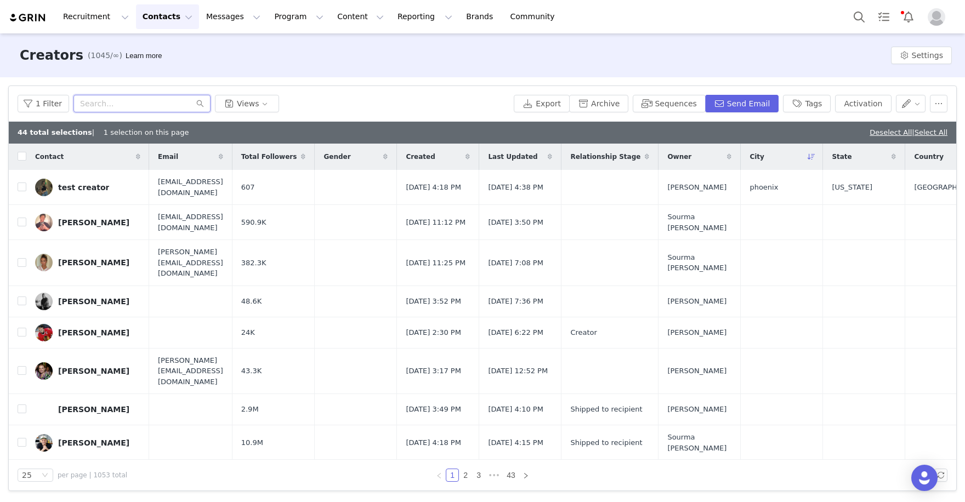
paste input "[URL][DOMAIN_NAME]"
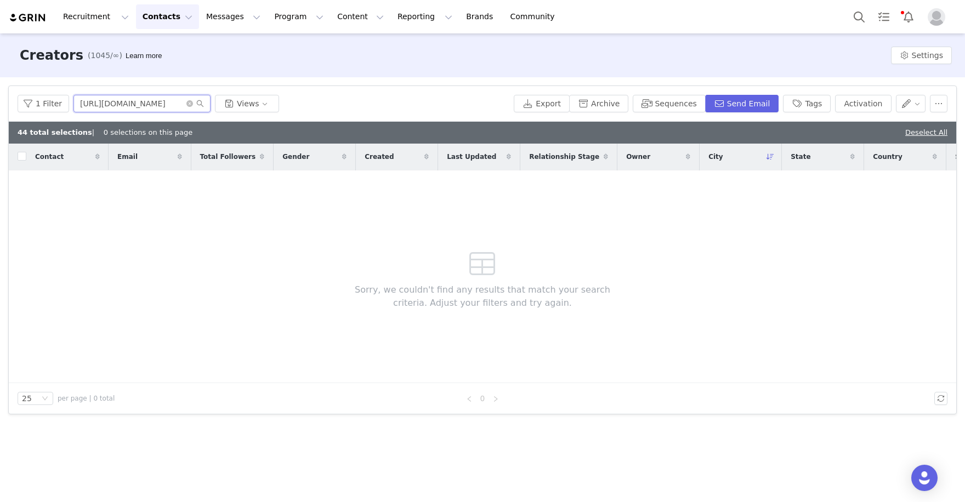
drag, startPoint x: 138, startPoint y: 105, endPoint x: -9, endPoint y: 93, distance: 147.5
click at [0, 93] on html "Recruitment Recruitment Creator Search Curated Lists Landing Pages Web Extensio…" at bounding box center [482, 251] width 965 height 502
drag, startPoint x: 134, startPoint y: 101, endPoint x: 52, endPoint y: 101, distance: 82.3
click at [52, 101] on div "1 Filter sydneyy_ky Views" at bounding box center [264, 104] width 492 height 18
paste input "[URL][DOMAIN_NAME]"
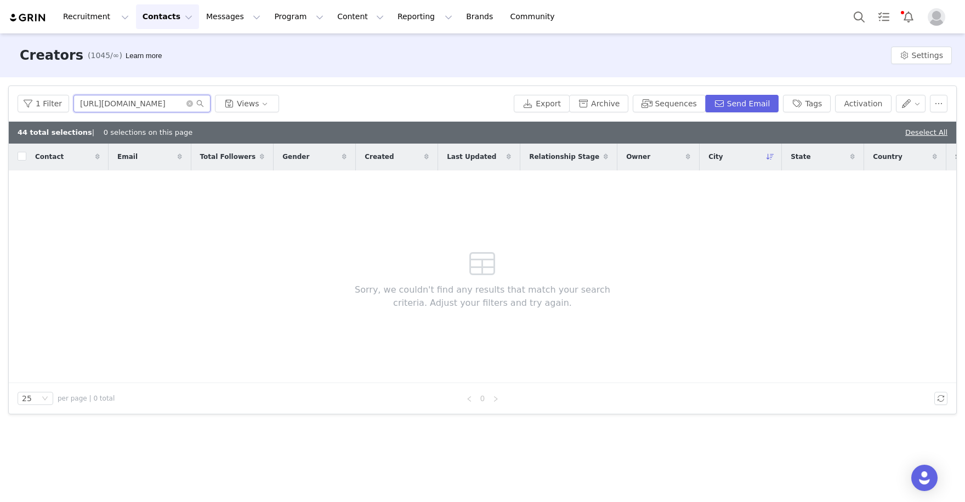
drag, startPoint x: 160, startPoint y: 103, endPoint x: -9, endPoint y: 75, distance: 171.3
click at [0, 75] on html "Recruitment Recruitment Creator Search Curated Lists Landing Pages Web Extensio…" at bounding box center [482, 251] width 965 height 502
drag, startPoint x: 105, startPoint y: 106, endPoint x: 74, endPoint y: 98, distance: 31.8
click at [76, 100] on input "jdub" at bounding box center [142, 104] width 137 height 18
paste input "text"
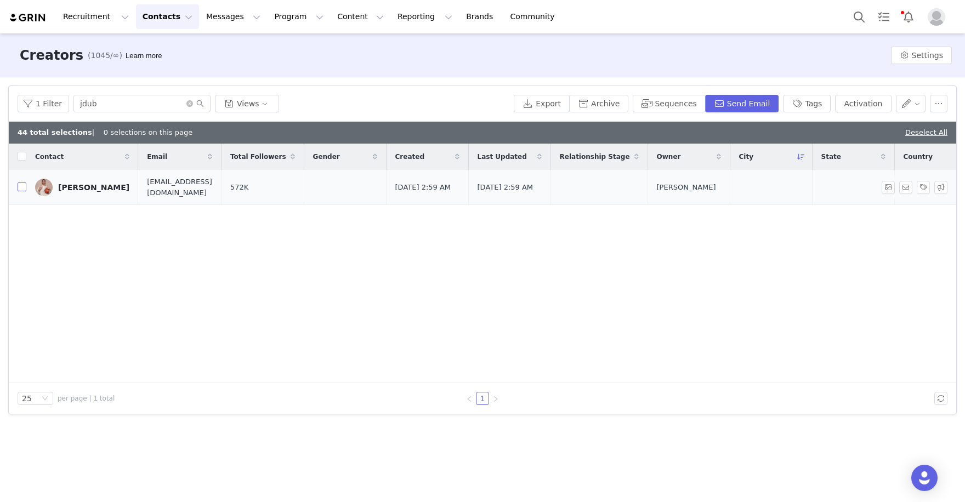
drag, startPoint x: 155, startPoint y: 117, endPoint x: 24, endPoint y: 186, distance: 147.9
click at [24, 186] on input "checkbox" at bounding box center [22, 187] width 9 height 9
click at [868, 105] on button "Activation" at bounding box center [863, 104] width 56 height 18
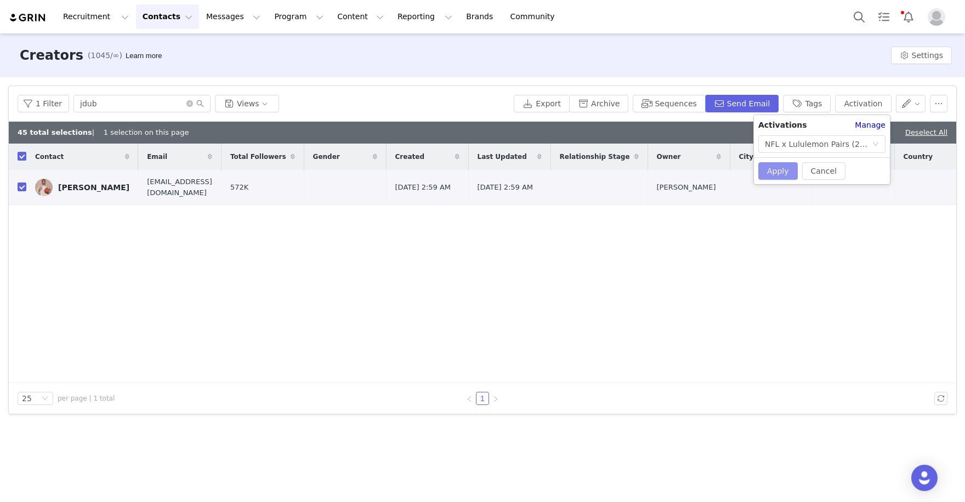
click at [778, 167] on button "Apply" at bounding box center [778, 171] width 39 height 18
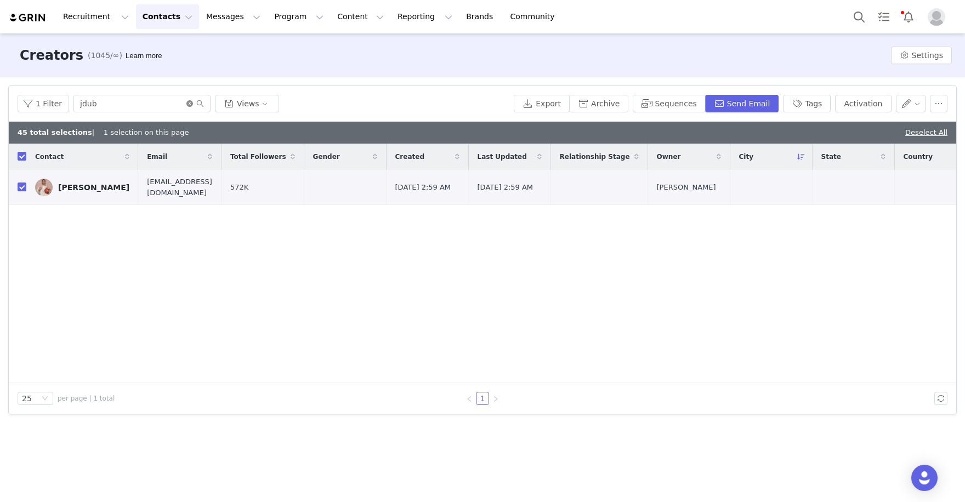
click at [188, 103] on icon "icon: close-circle" at bounding box center [189, 103] width 7 height 7
click at [157, 103] on input "text" at bounding box center [142, 104] width 137 height 18
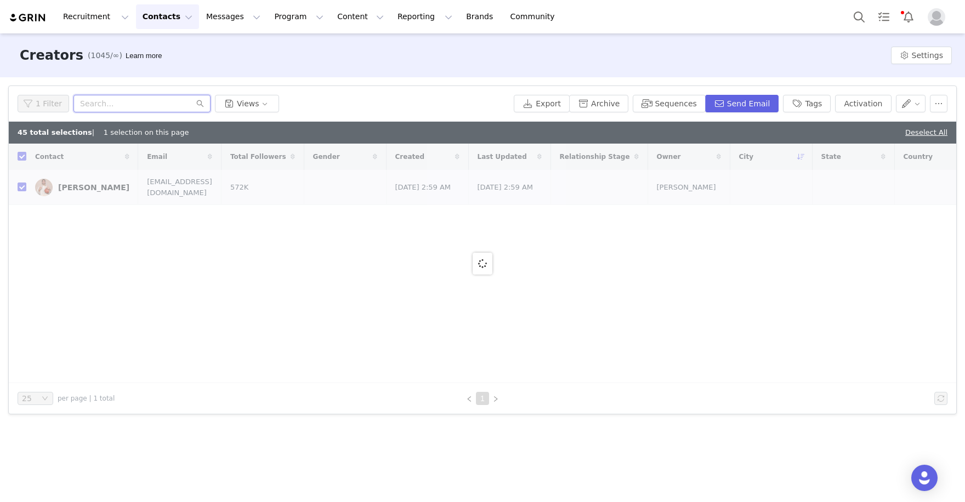
paste input "https://www.instagram.com/alexjeannnn"
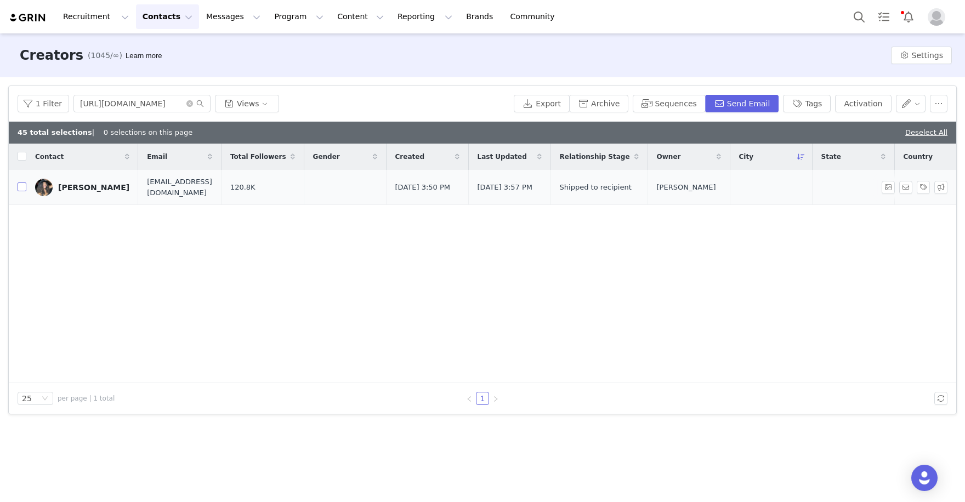
click at [22, 186] on input "checkbox" at bounding box center [22, 187] width 9 height 9
click at [873, 101] on button "Activation" at bounding box center [863, 104] width 56 height 18
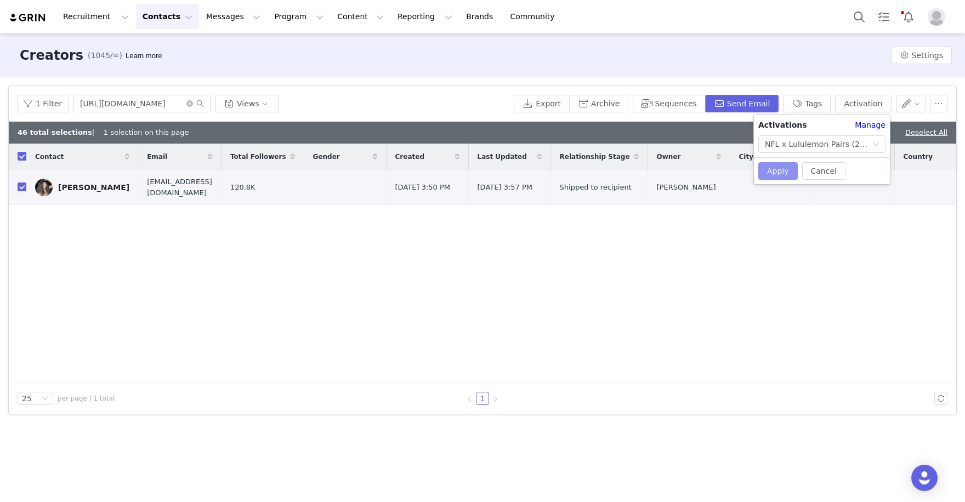
click at [784, 171] on button "Apply" at bounding box center [778, 171] width 39 height 18
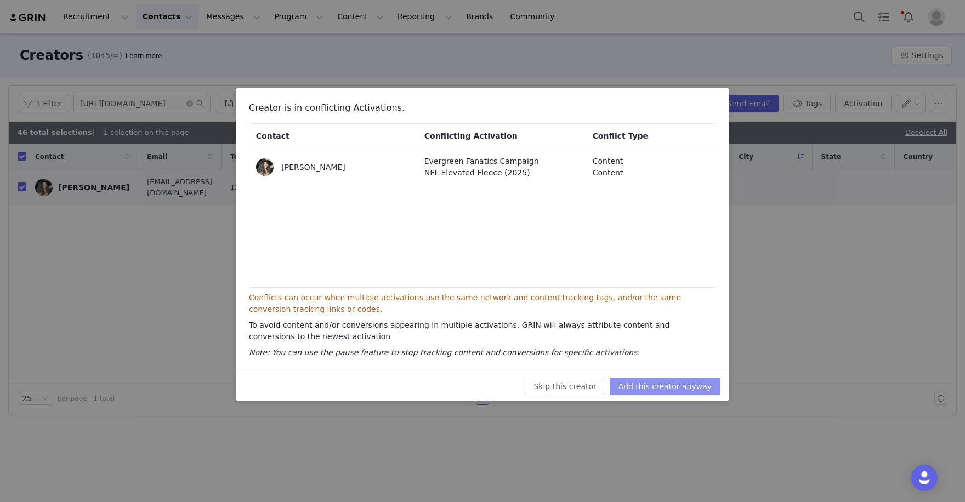
click at [671, 381] on button "Add this creator anyway" at bounding box center [665, 387] width 111 height 18
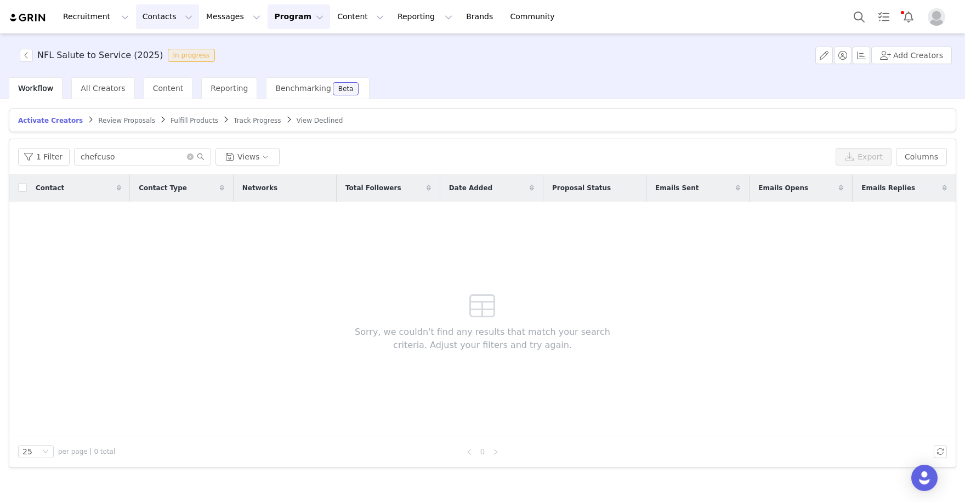
click at [156, 16] on button "Contacts Contacts" at bounding box center [167, 16] width 63 height 25
click at [166, 46] on p "Creators" at bounding box center [154, 49] width 33 height 12
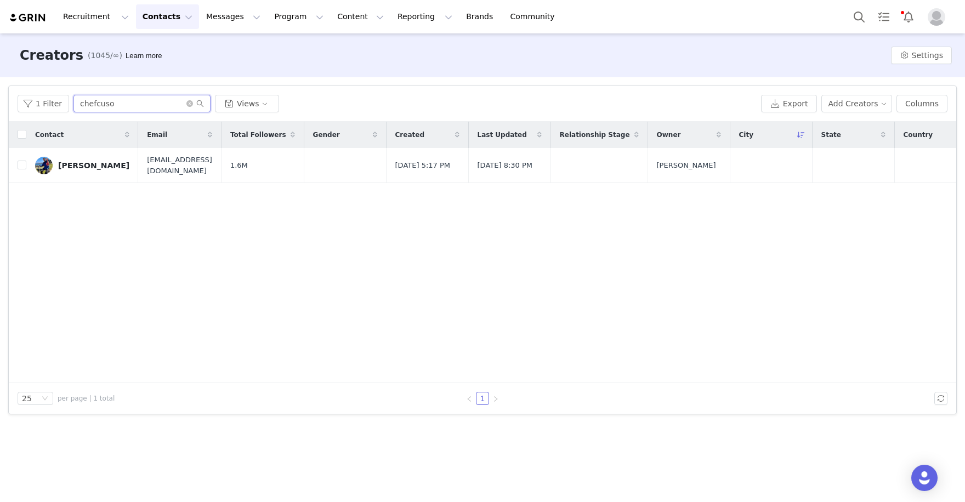
drag, startPoint x: 137, startPoint y: 101, endPoint x: 30, endPoint y: 89, distance: 108.2
click at [30, 89] on div "1 Filter chefcuso Views Export Add Creators Columns" at bounding box center [483, 104] width 948 height 36
paste input "jacksettleman"
type input "jacksettleman"
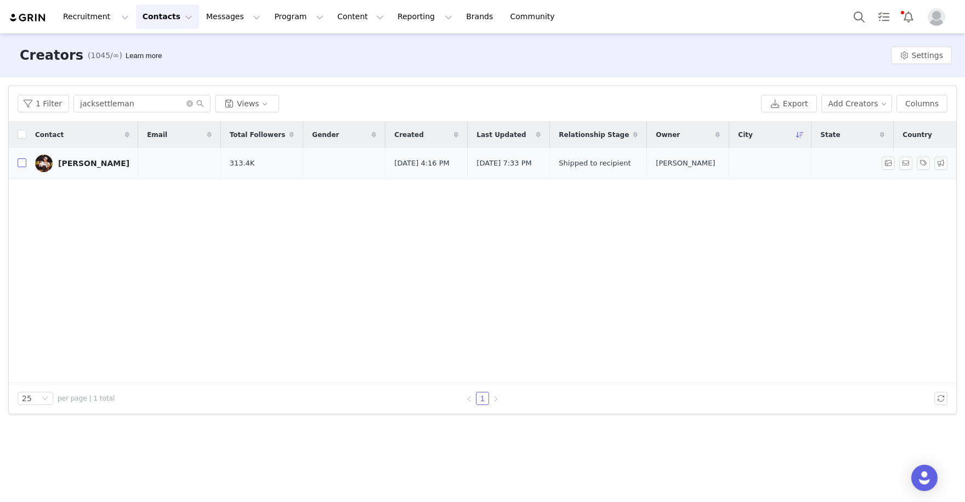
click at [20, 167] on input "checkbox" at bounding box center [22, 163] width 9 height 9
checkbox input "true"
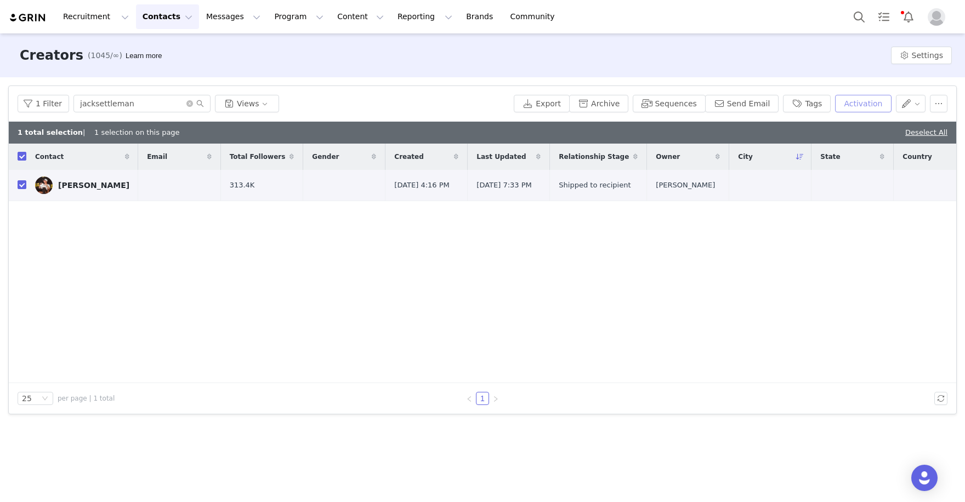
click at [880, 107] on button "Activation" at bounding box center [863, 104] width 56 height 18
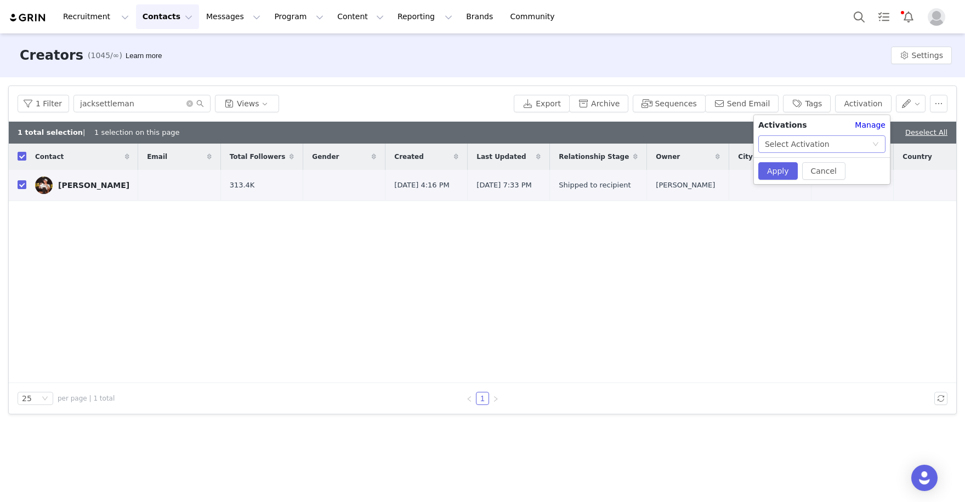
click at [817, 143] on div "Select Activation" at bounding box center [797, 144] width 65 height 16
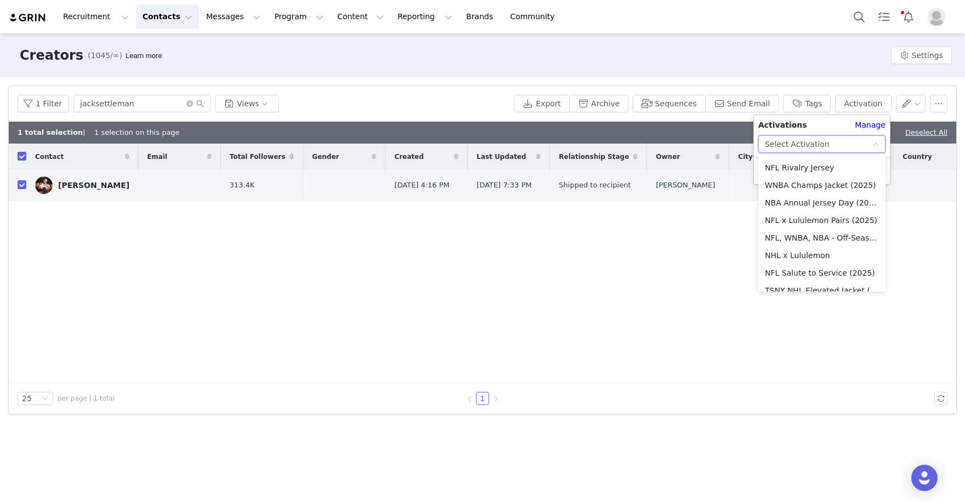
scroll to position [243, 0]
click at [820, 212] on li "NFL x Lululemon Pairs (2025)" at bounding box center [822, 221] width 127 height 18
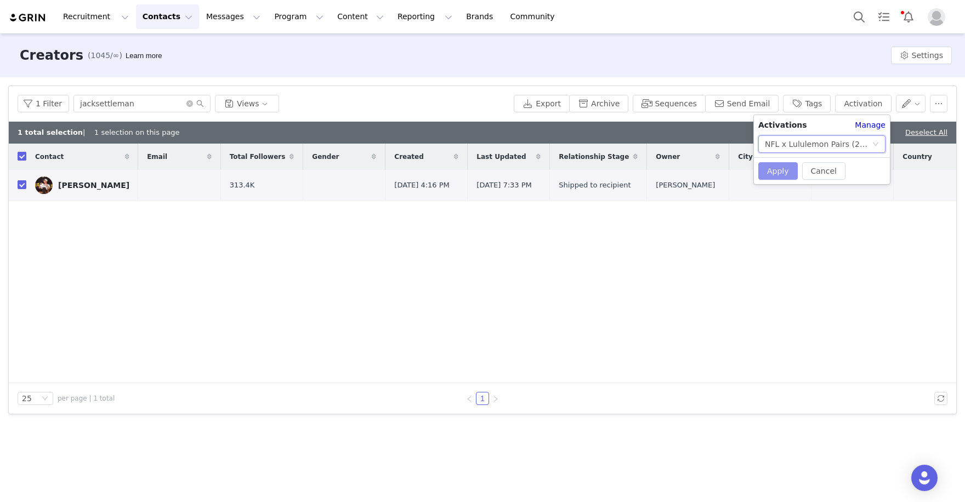
click at [783, 166] on button "Apply" at bounding box center [778, 171] width 39 height 18
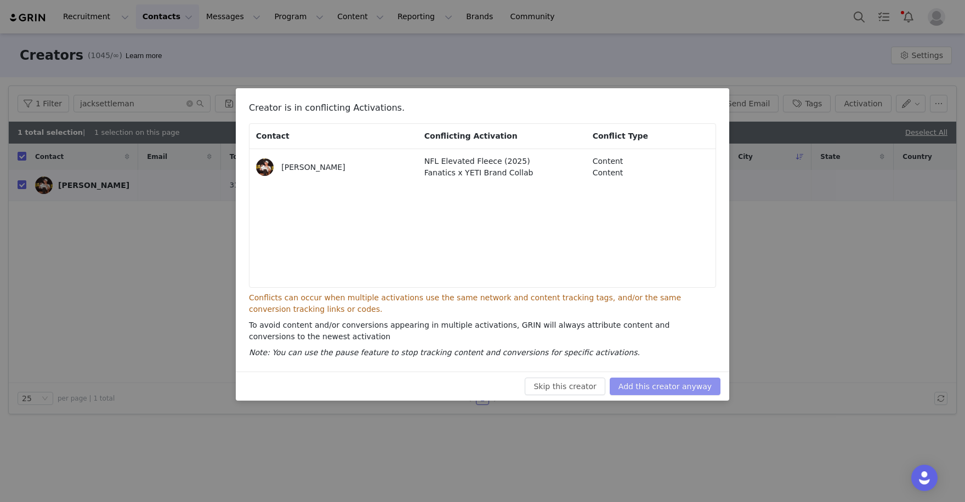
click at [667, 381] on button "Add this creator anyway" at bounding box center [665, 387] width 111 height 18
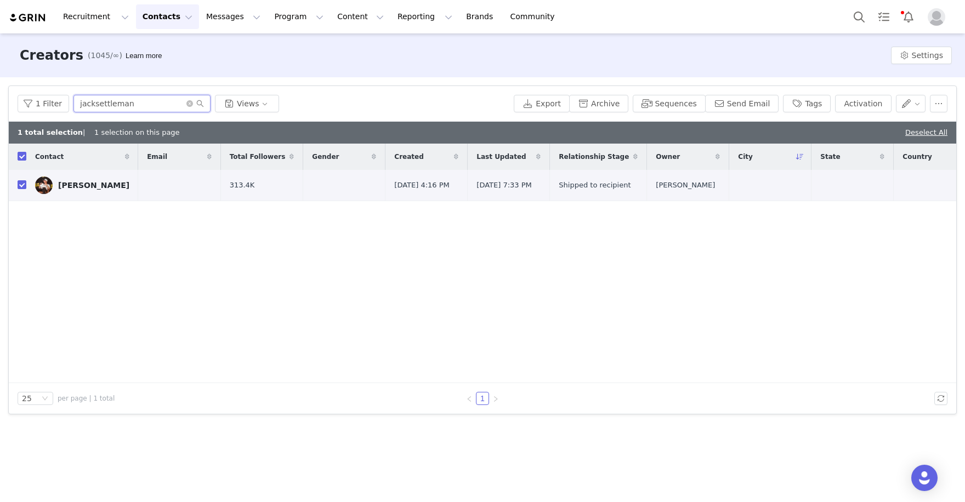
drag, startPoint x: 151, startPoint y: 107, endPoint x: 76, endPoint y: 103, distance: 75.3
click at [77, 103] on input "jacksettleman" at bounding box center [142, 104] width 137 height 18
paste input "kbo15_"
type input "kbo15_"
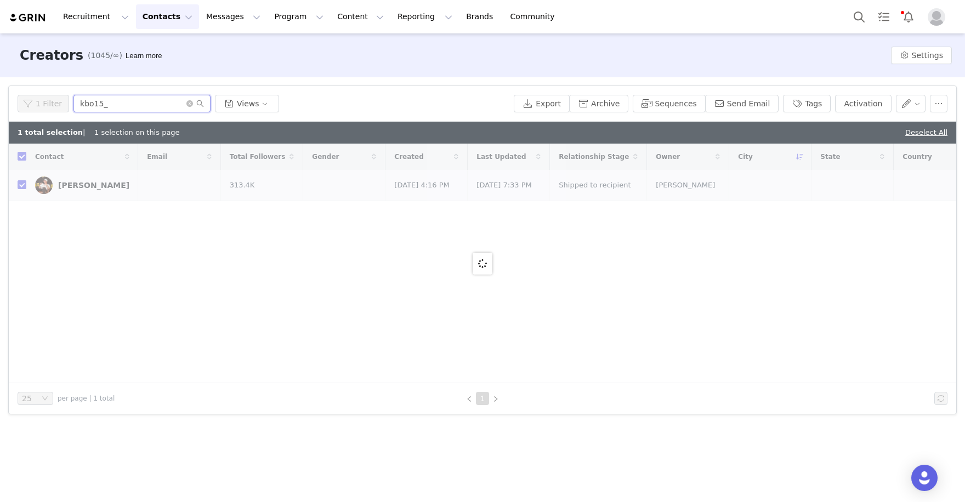
checkbox input "false"
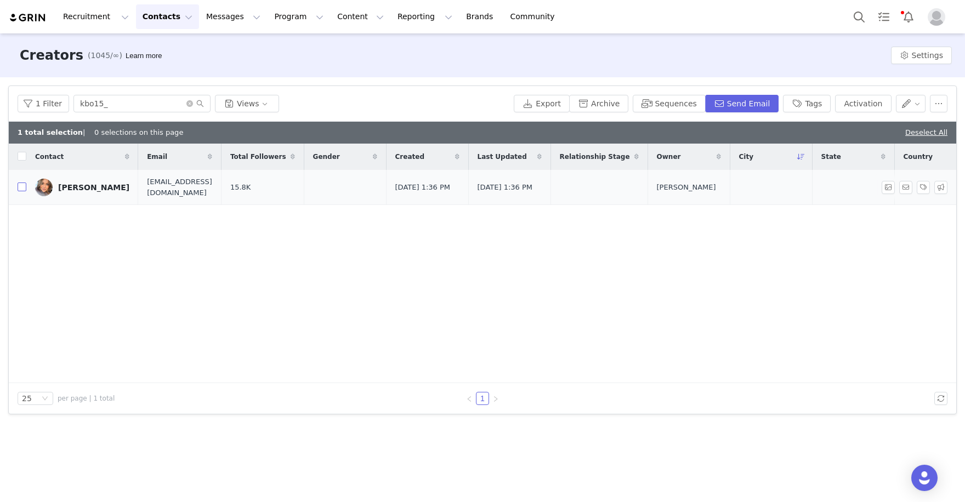
click at [24, 186] on input "checkbox" at bounding box center [22, 187] width 9 height 9
checkbox input "true"
click at [877, 105] on button "Activation" at bounding box center [863, 104] width 56 height 18
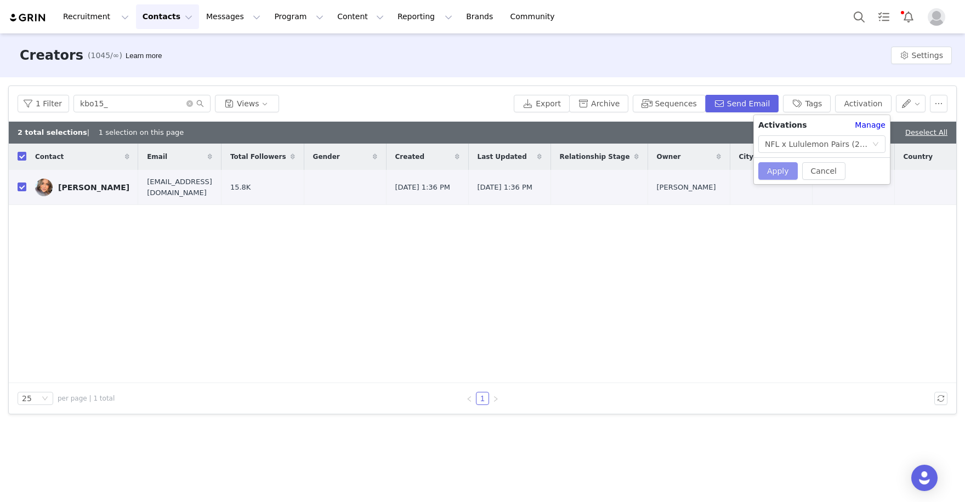
click at [777, 166] on button "Apply" at bounding box center [778, 171] width 39 height 18
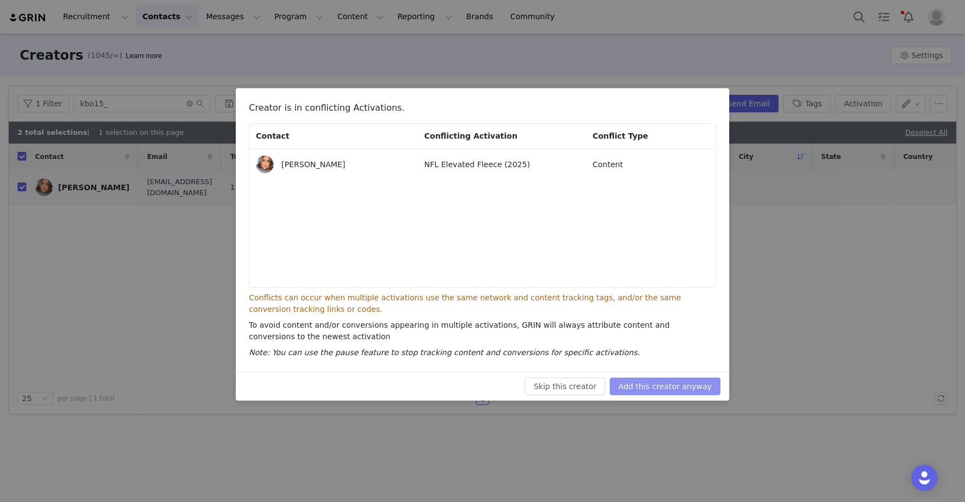
click at [696, 383] on button "Add this creator anyway" at bounding box center [665, 387] width 111 height 18
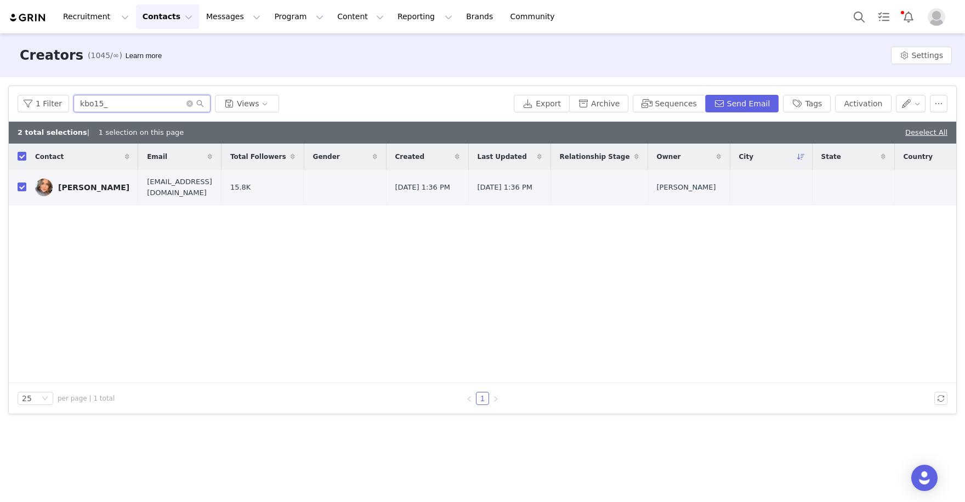
drag, startPoint x: 134, startPoint y: 101, endPoint x: 32, endPoint y: 78, distance: 104.2
click at [32, 78] on div "Filters Filter Logic And Or Archived Select No Owner Select Contact Tag Select …" at bounding box center [482, 250] width 965 height 346
paste input "https://www.instagram.com/zarahkelleher/"
type input "https://www.instagram.com/zarahkelleher/"
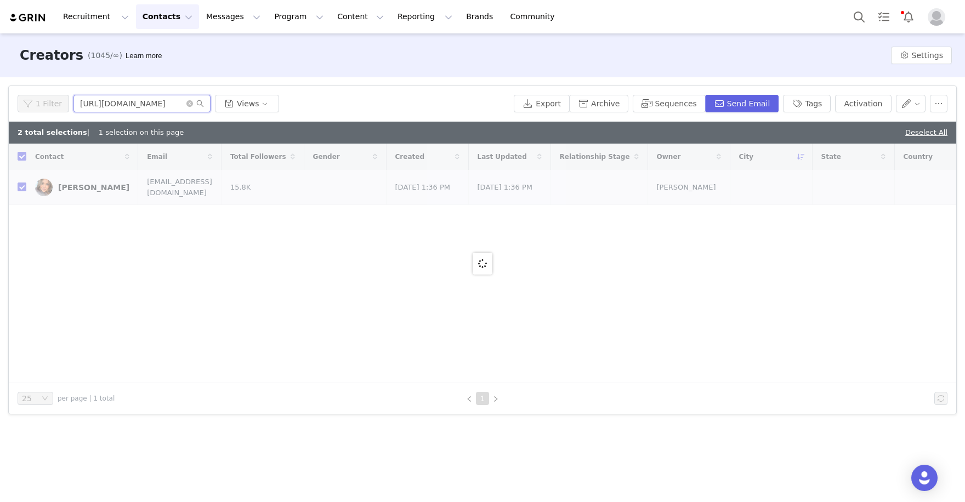
checkbox input "false"
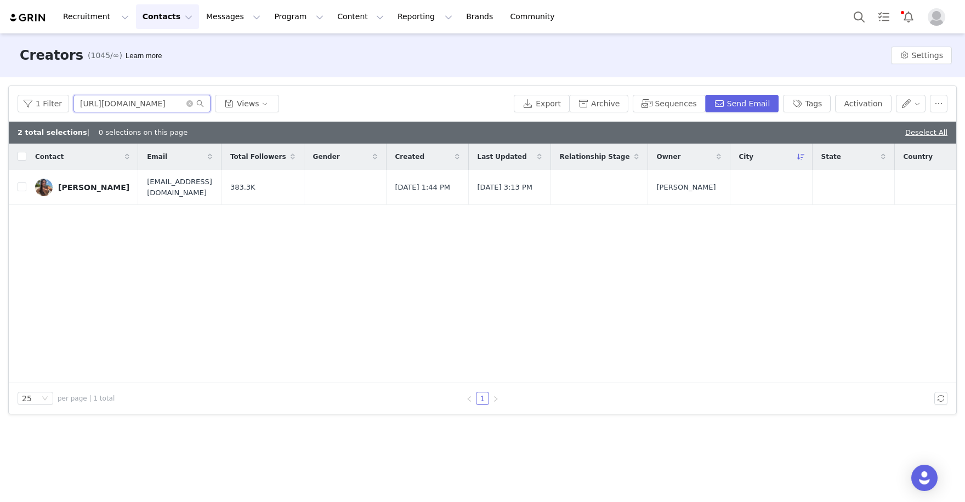
click at [133, 107] on input "https://www.instagram.com/zarahkelleher" at bounding box center [142, 104] width 137 height 18
type input "https://www.instagram.com/zarahkelleher"
click at [18, 189] on input "checkbox" at bounding box center [22, 187] width 9 height 9
checkbox input "true"
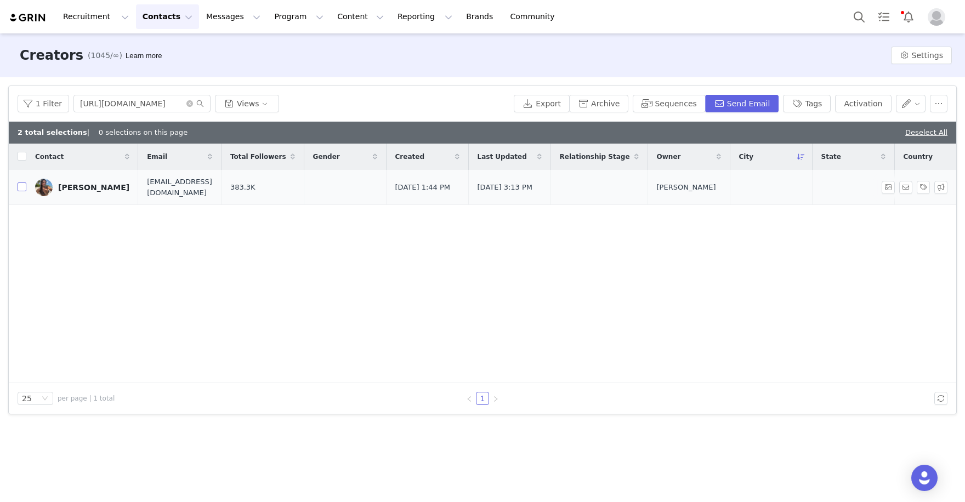
checkbox input "true"
click at [846, 107] on button "Activation" at bounding box center [863, 104] width 56 height 18
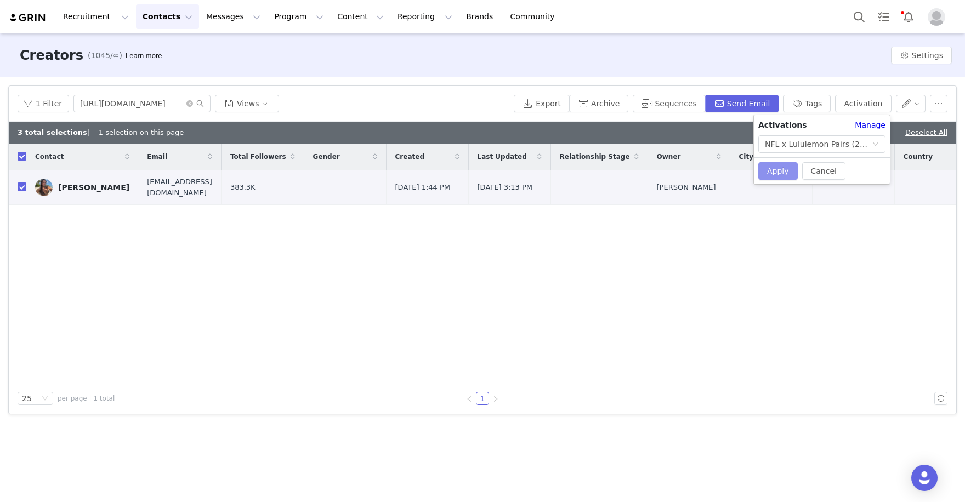
click at [781, 170] on button "Apply" at bounding box center [778, 171] width 39 height 18
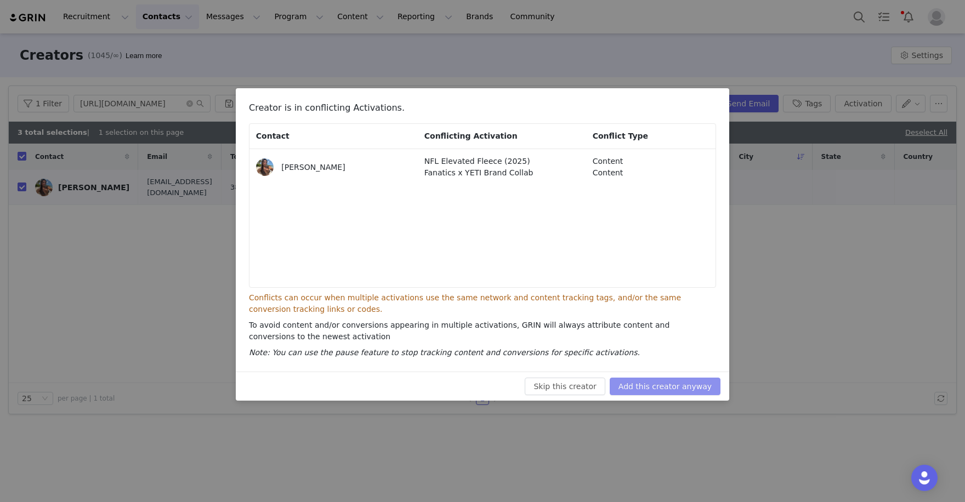
click at [699, 378] on button "Add this creator anyway" at bounding box center [665, 387] width 111 height 18
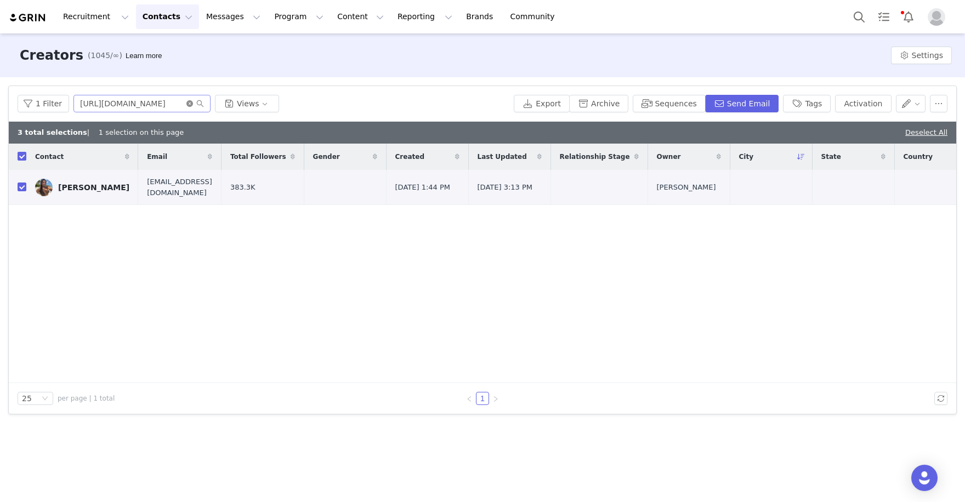
click at [189, 104] on icon "icon: close-circle" at bounding box center [189, 103] width 7 height 7
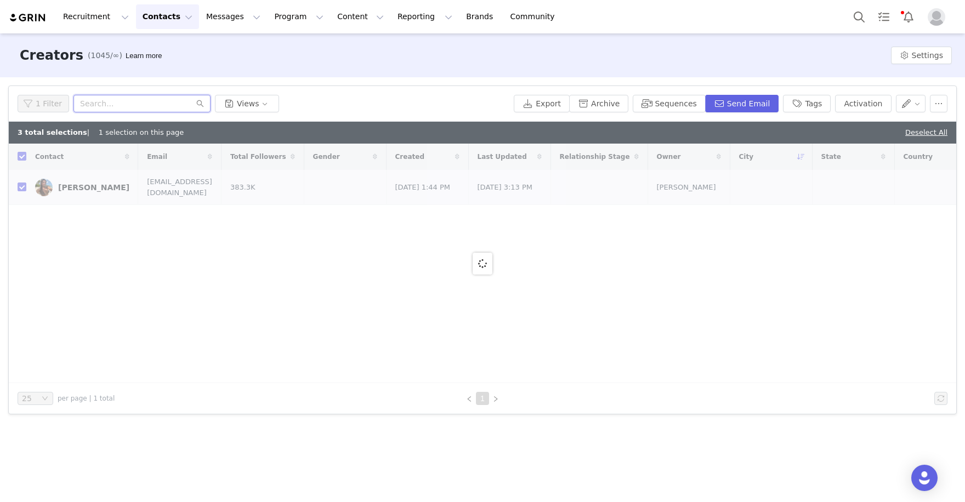
click at [183, 103] on input "text" at bounding box center [142, 104] width 137 height 18
paste input "justinglaze"
type input "justinglaze"
checkbox input "false"
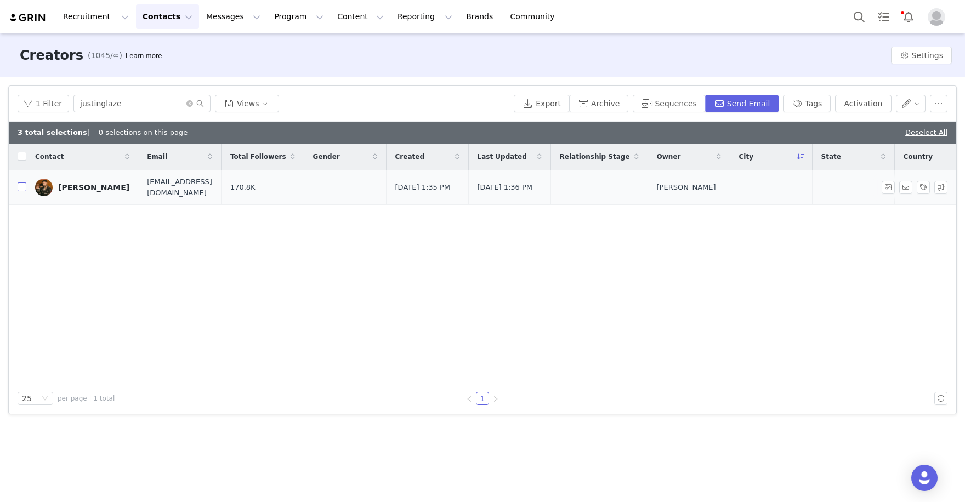
click at [19, 188] on input "checkbox" at bounding box center [22, 187] width 9 height 9
checkbox input "true"
click at [851, 101] on button "Activation" at bounding box center [863, 104] width 56 height 18
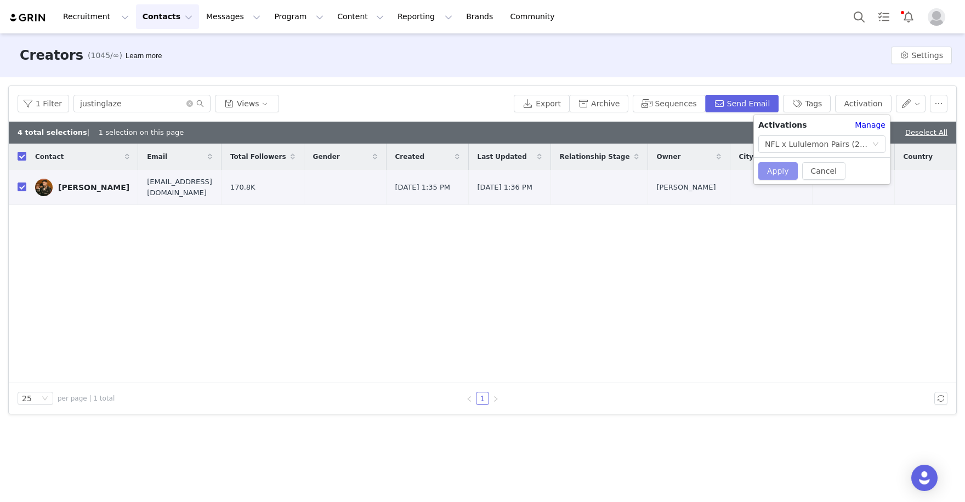
click at [780, 175] on button "Apply" at bounding box center [778, 171] width 39 height 18
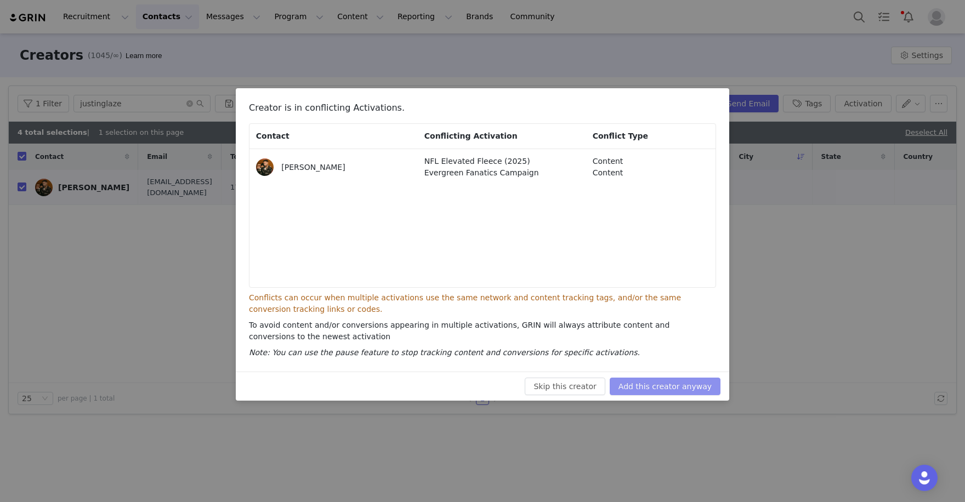
click at [700, 391] on button "Add this creator anyway" at bounding box center [665, 387] width 111 height 18
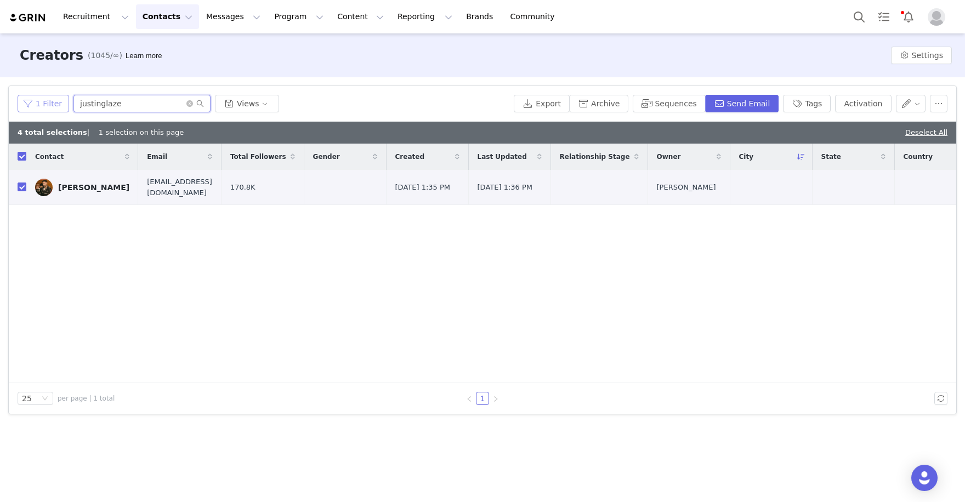
drag, startPoint x: 131, startPoint y: 103, endPoint x: 18, endPoint y: 100, distance: 113.6
click at [18, 100] on div "1 Filter justinglaze Views" at bounding box center [264, 104] width 492 height 18
paste input "melaniegguevara"
type input "melaniegguevara"
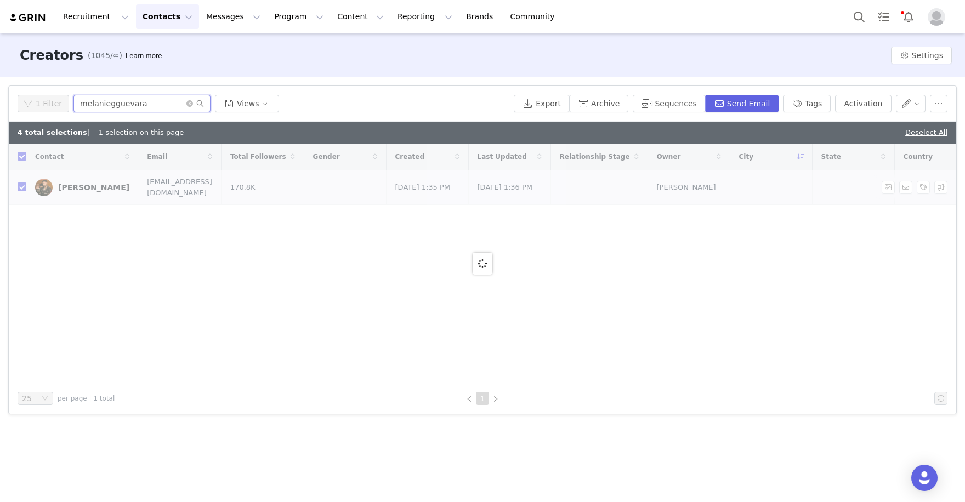
checkbox input "false"
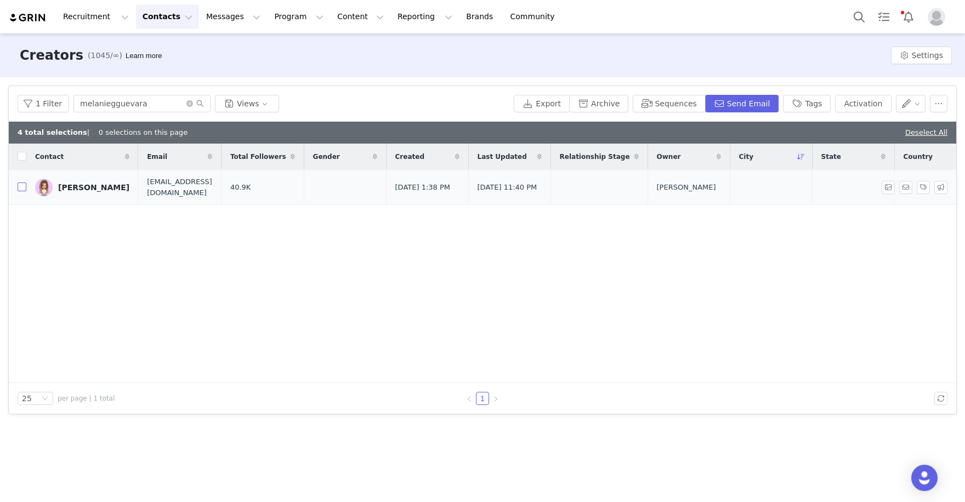
click at [24, 188] on input "checkbox" at bounding box center [22, 187] width 9 height 9
checkbox input "true"
click at [869, 105] on button "Activation" at bounding box center [863, 104] width 56 height 18
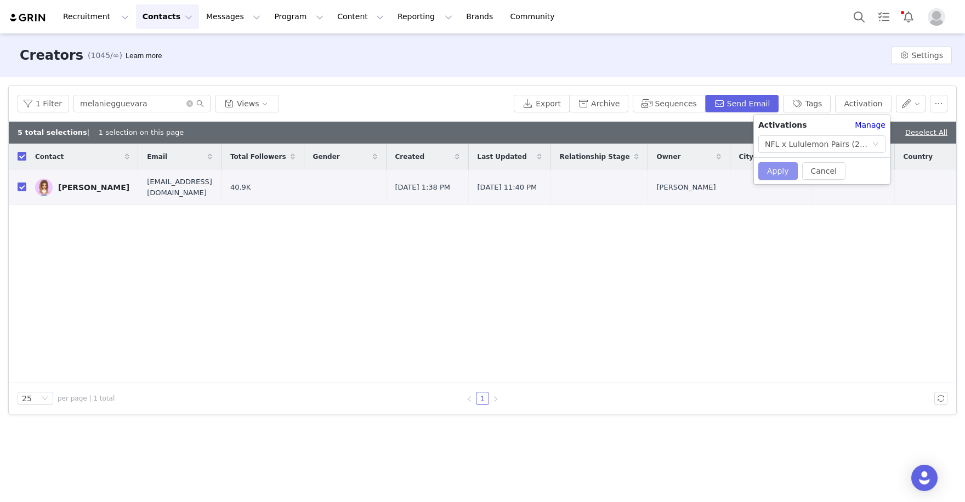
click at [788, 166] on button "Apply" at bounding box center [778, 171] width 39 height 18
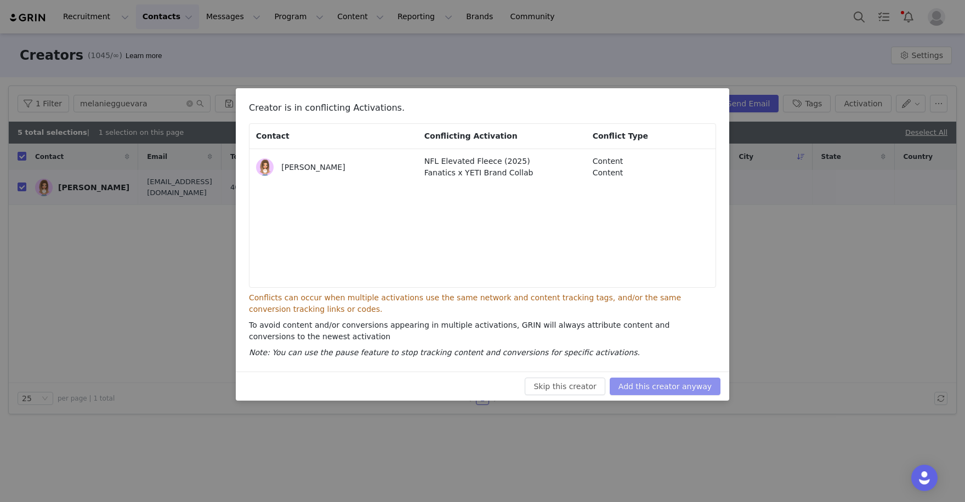
click at [697, 393] on div "Skip this creator Add this creator anyway" at bounding box center [483, 386] width 494 height 29
click at [697, 393] on button "Add this creator anyway" at bounding box center [665, 387] width 111 height 18
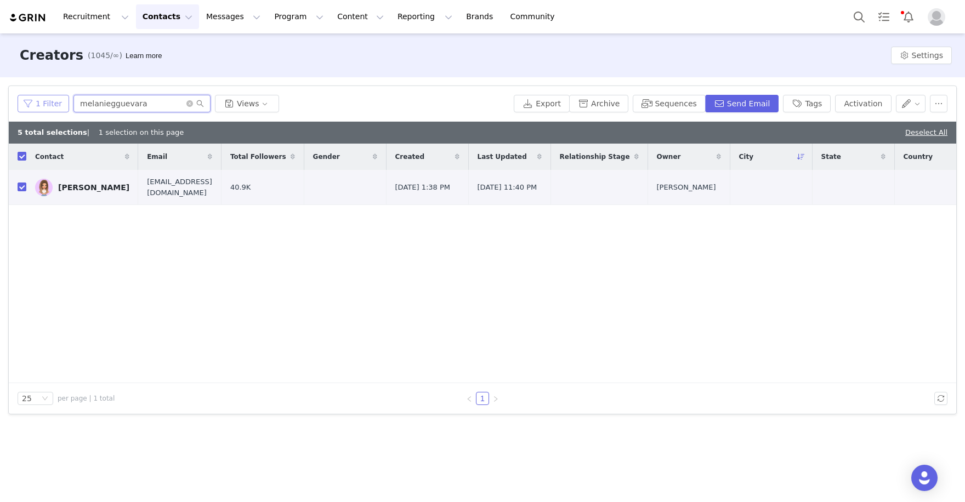
drag, startPoint x: 105, startPoint y: 101, endPoint x: 50, endPoint y: 95, distance: 54.6
click at [50, 95] on div "1 Filter melaniegguevara Views" at bounding box center [264, 104] width 492 height 18
paste input "https://www.tiktok.com/@sportsnschmidt"
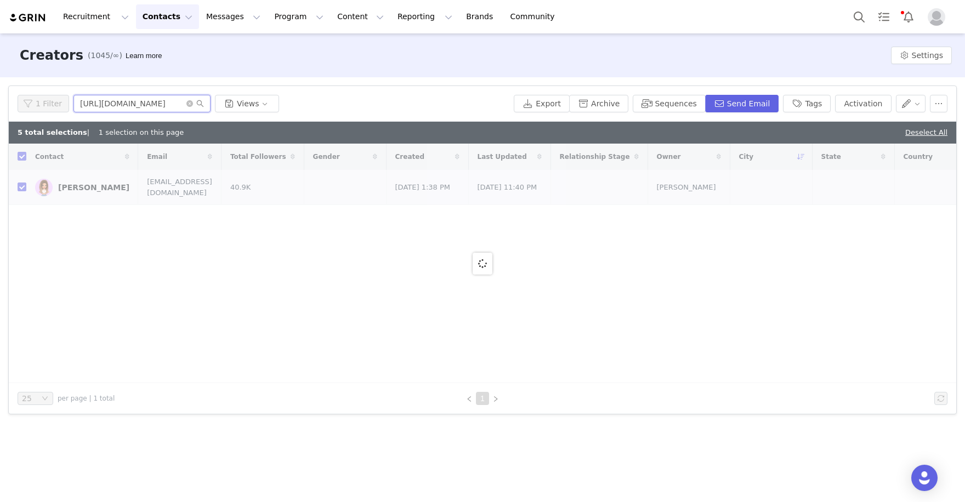
type input "https://www.tiktok.com/@sportsnschmid"
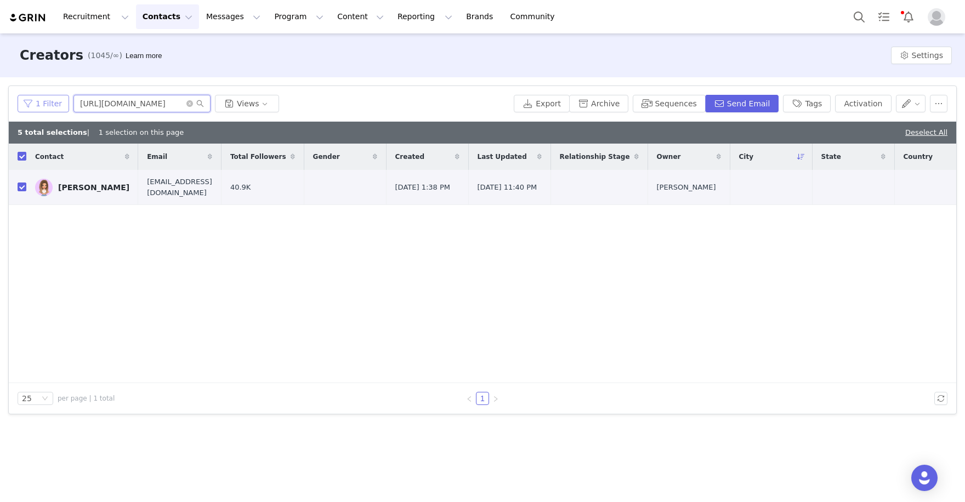
checkbox input "false"
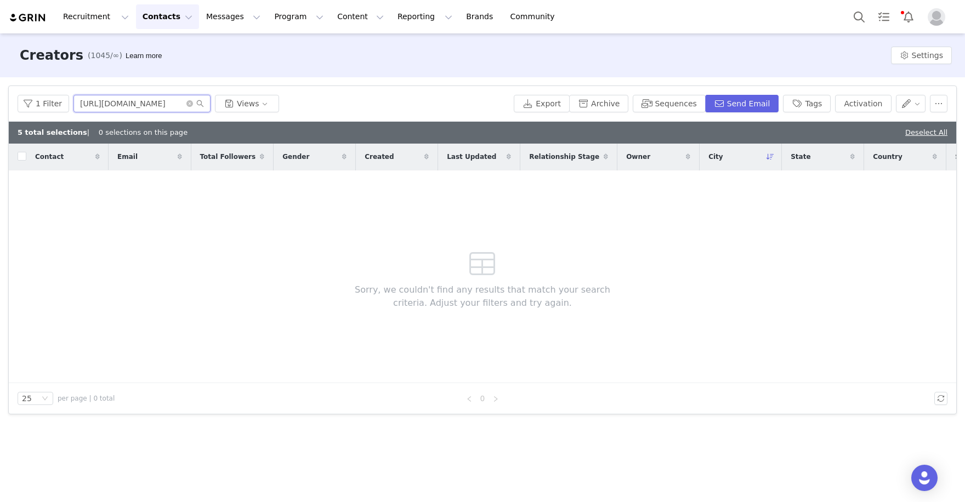
drag, startPoint x: 123, startPoint y: 104, endPoint x: 42, endPoint y: 72, distance: 86.5
click at [42, 72] on div "Creators (1045/∞) Learn more Settings Filters Filter Logic And Or Archived Sele…" at bounding box center [482, 266] width 965 height 467
drag, startPoint x: 142, startPoint y: 105, endPoint x: 47, endPoint y: 99, distance: 95.6
click at [47, 99] on div "1 Filter sportsnschmidt Views" at bounding box center [264, 104] width 492 height 18
paste input "and"
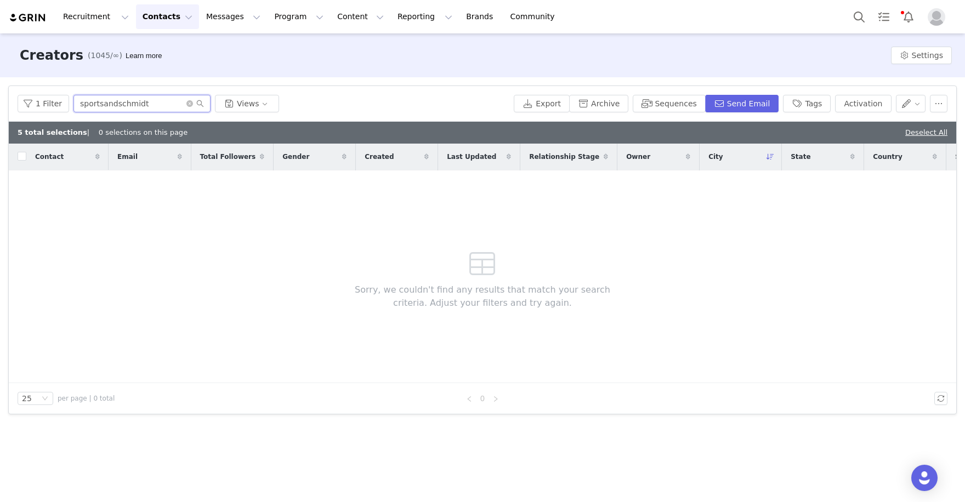
type input "sportsandschmidt"
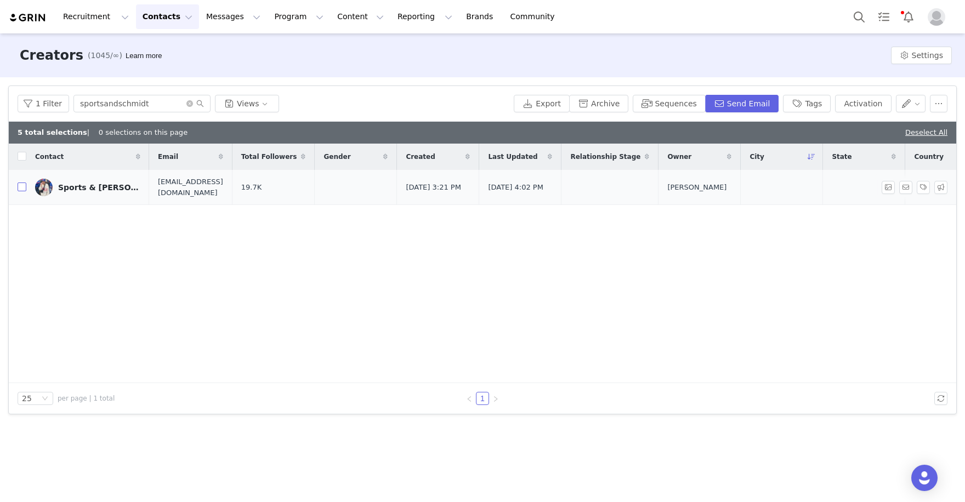
click at [20, 190] on input "checkbox" at bounding box center [22, 187] width 9 height 9
checkbox input "true"
click at [865, 103] on button "Activation" at bounding box center [863, 104] width 56 height 18
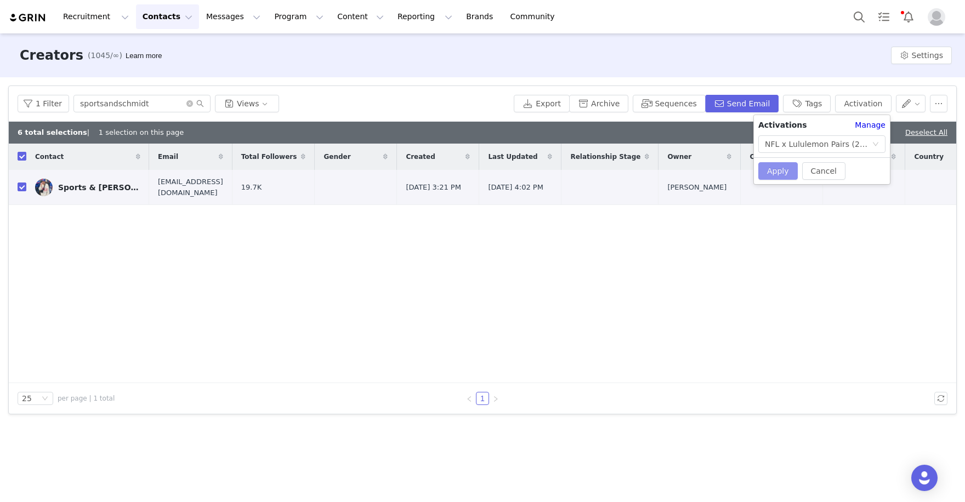
click at [778, 169] on button "Apply" at bounding box center [778, 171] width 39 height 18
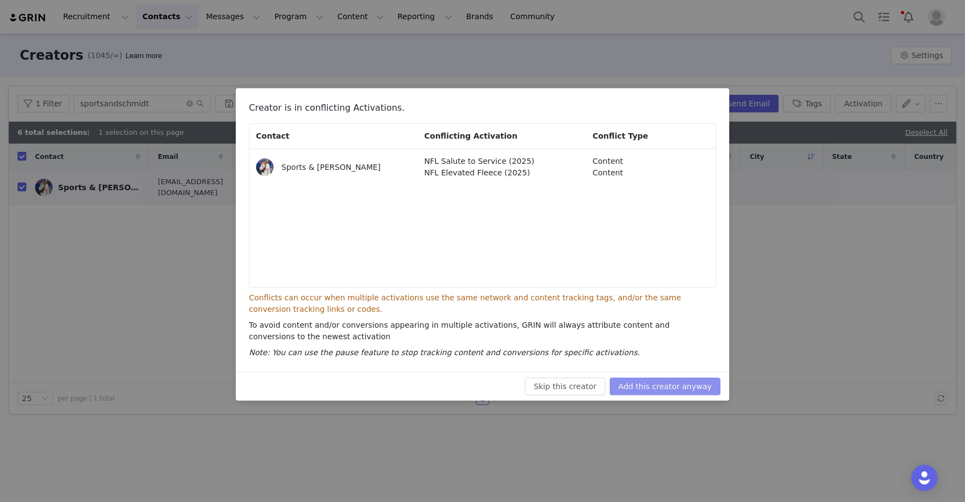
click at [699, 386] on button "Add this creator anyway" at bounding box center [665, 387] width 111 height 18
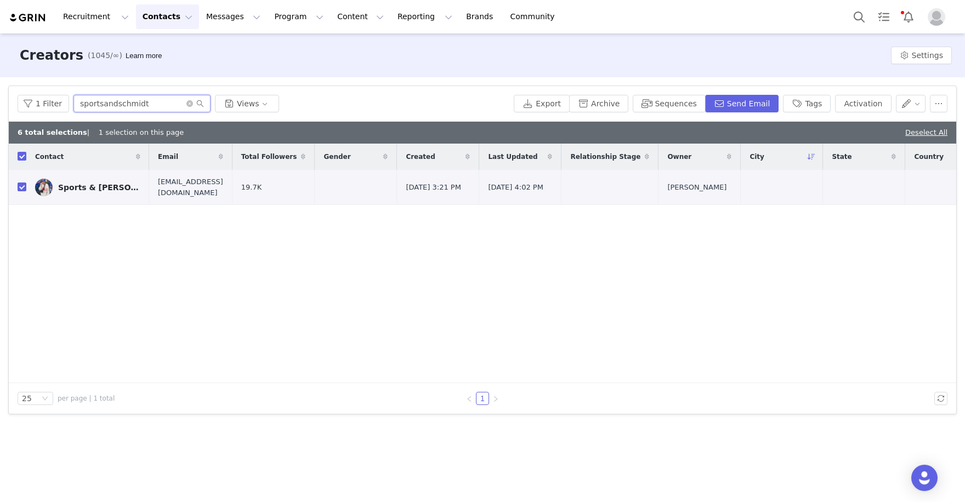
drag, startPoint x: 162, startPoint y: 108, endPoint x: 32, endPoint y: 93, distance: 130.8
click at [32, 93] on div "1 Filter sportsandschmidt Views Export Archive Sequences Send Email Tags Activa…" at bounding box center [483, 104] width 948 height 36
paste input "https://www.instagram.com/tekeyahsingh/"
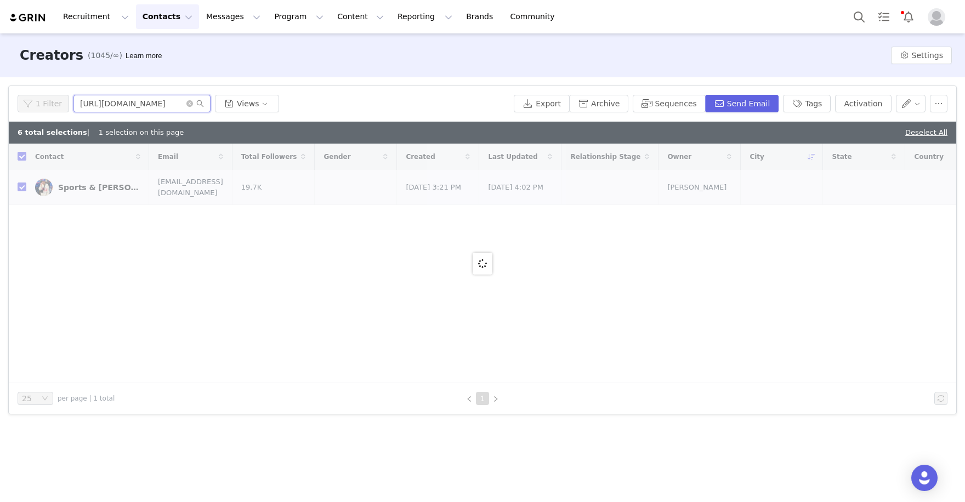
type input "https://www.instagram.com/tekeyahsingh"
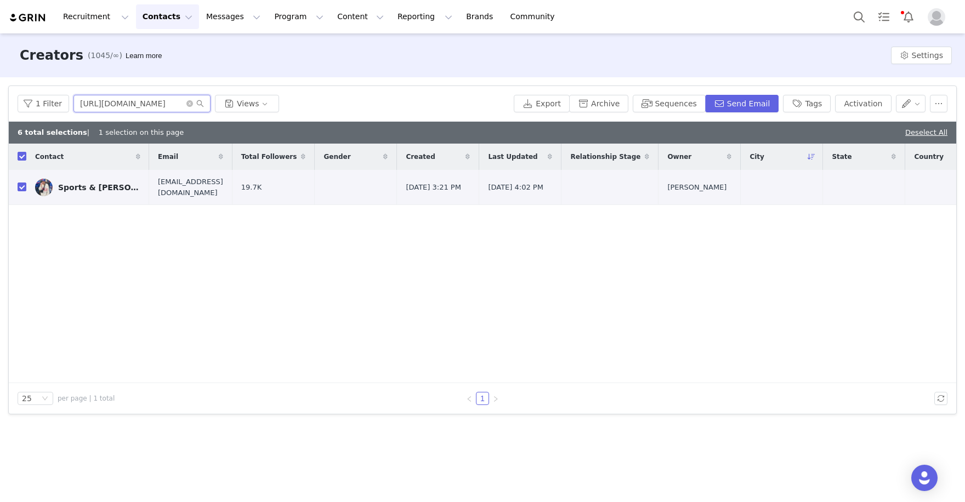
checkbox input "false"
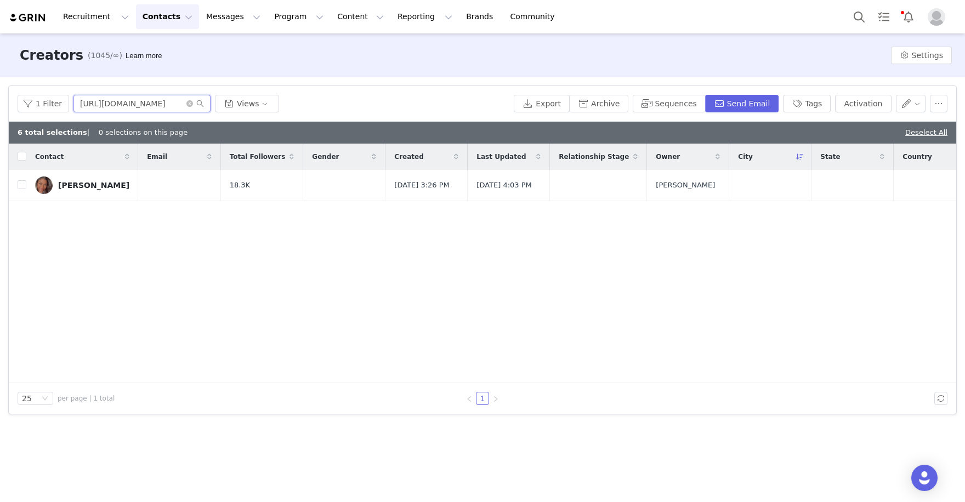
drag, startPoint x: 129, startPoint y: 104, endPoint x: 31, endPoint y: 79, distance: 101.4
click at [31, 79] on div "Filters Filter Logic And Or Archived Select No Owner Select Contact Tag Select …" at bounding box center [482, 250] width 965 height 346
click at [81, 103] on input "/tekeyahsingh" at bounding box center [142, 104] width 137 height 18
type input "tekeyahsingh"
click at [23, 185] on input "checkbox" at bounding box center [22, 184] width 9 height 9
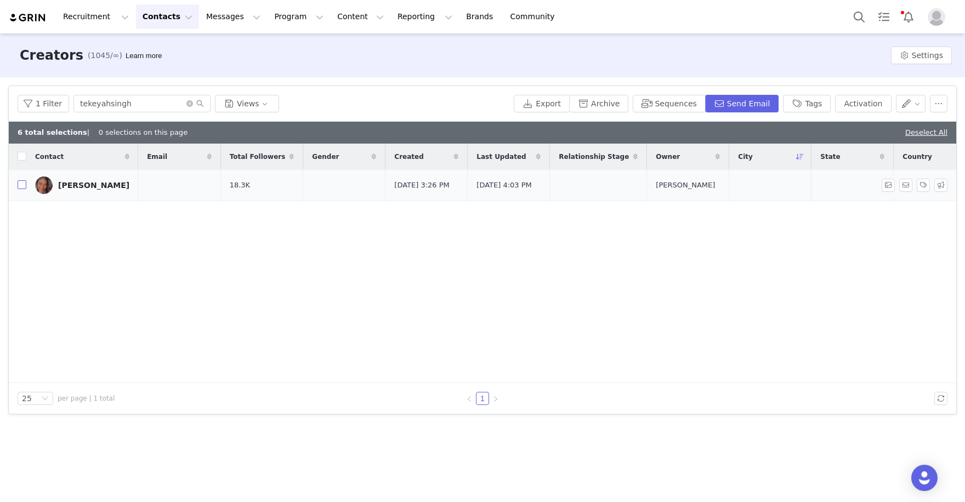
checkbox input "true"
click at [861, 109] on button "Activation" at bounding box center [863, 104] width 56 height 18
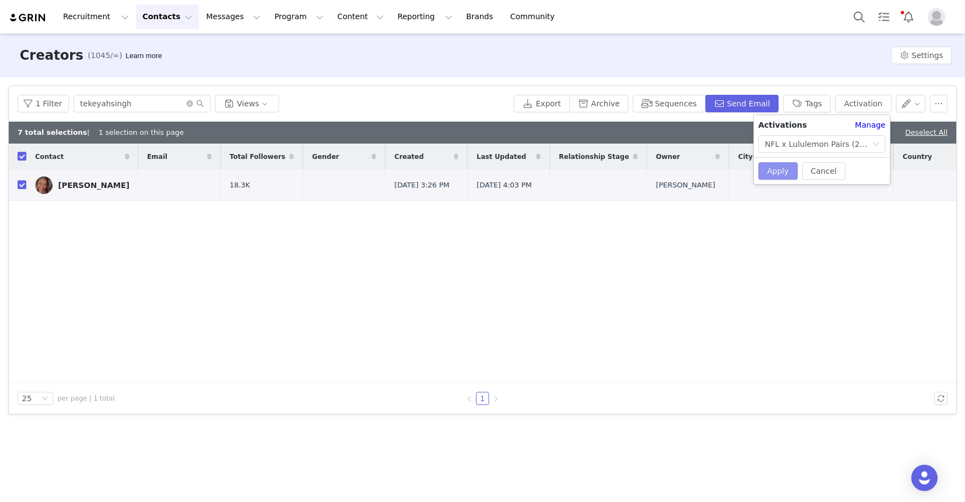
click at [767, 167] on button "Apply" at bounding box center [778, 171] width 39 height 18
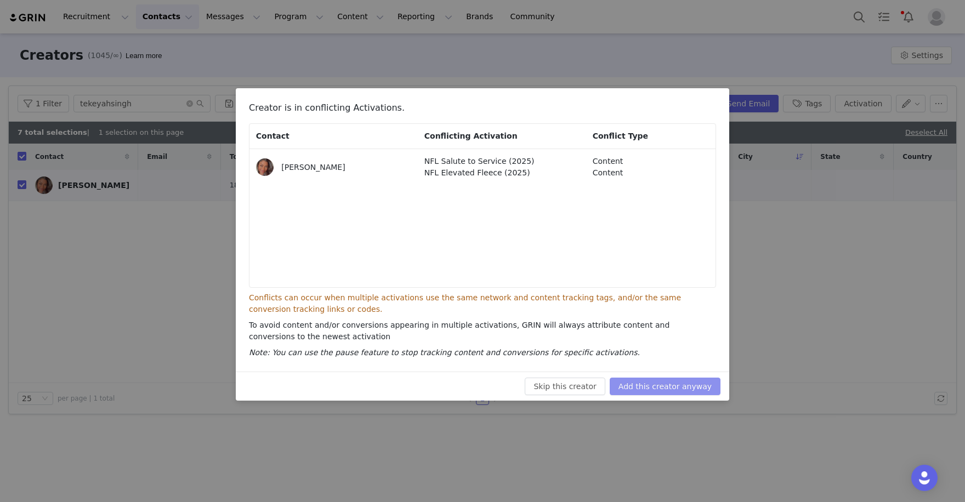
click at [693, 378] on button "Add this creator anyway" at bounding box center [665, 387] width 111 height 18
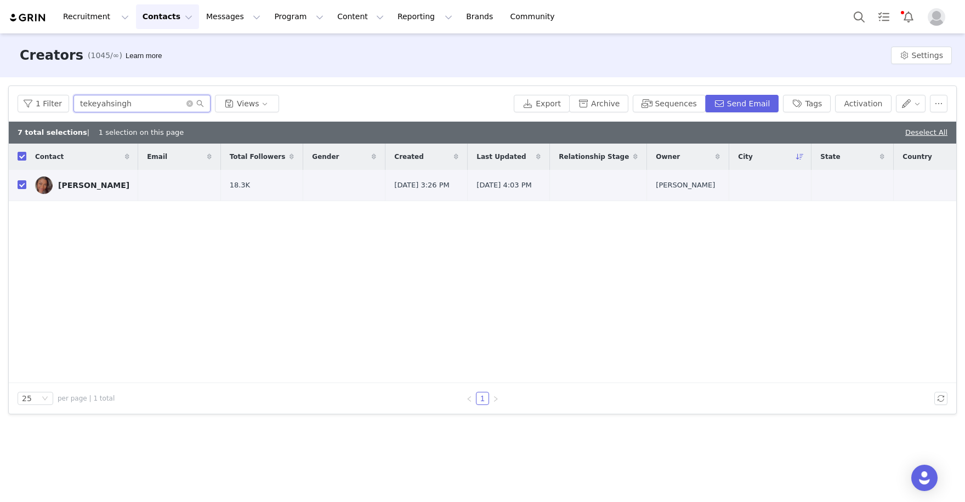
drag, startPoint x: 162, startPoint y: 105, endPoint x: 56, endPoint y: 76, distance: 109.8
click at [63, 77] on div "Filters Filter Logic And Or Archived Select No Owner Select Contact Tag Select …" at bounding box center [482, 250] width 965 height 346
paste input "https://www.instagram.com/realdanmitchell/"
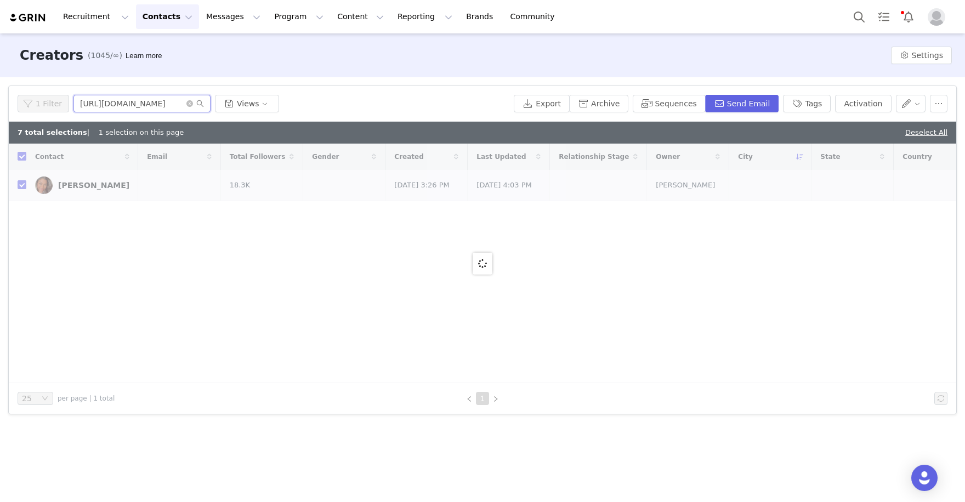
type input "https://www.instagram.com/realdanmitchell"
checkbox input "false"
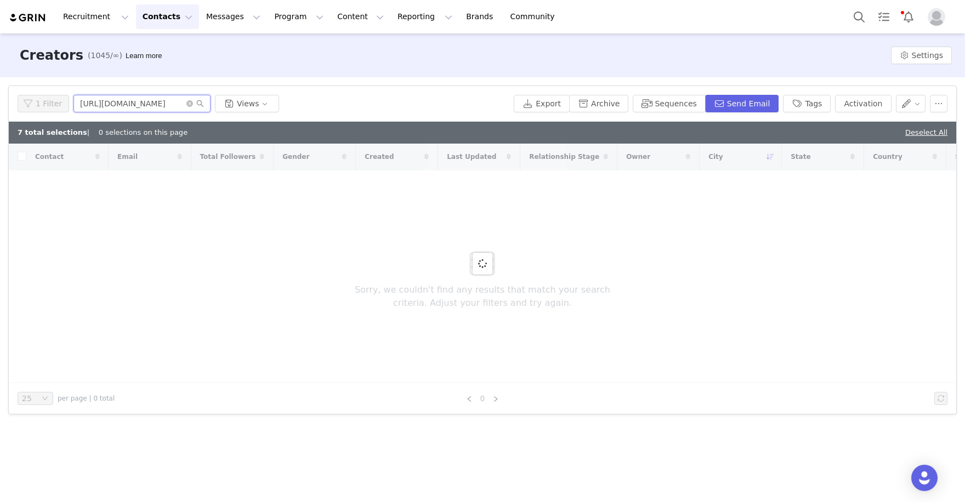
drag, startPoint x: 122, startPoint y: 104, endPoint x: -9, endPoint y: 72, distance: 134.8
click at [0, 72] on html "Recruitment Recruitment Creator Search Curated Lists Landing Pages Web Extensio…" at bounding box center [482, 251] width 965 height 502
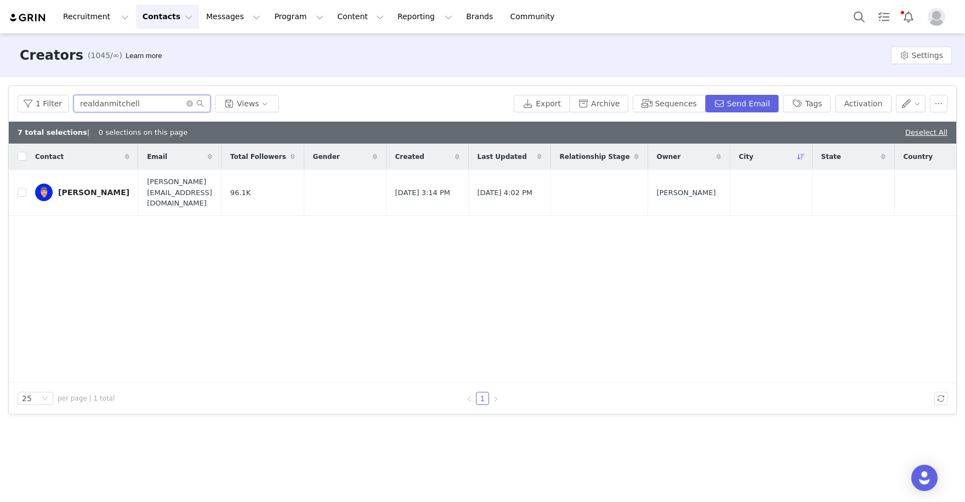
type input "realdanmitchell"
click at [23, 189] on input "checkbox" at bounding box center [22, 192] width 9 height 9
checkbox input "true"
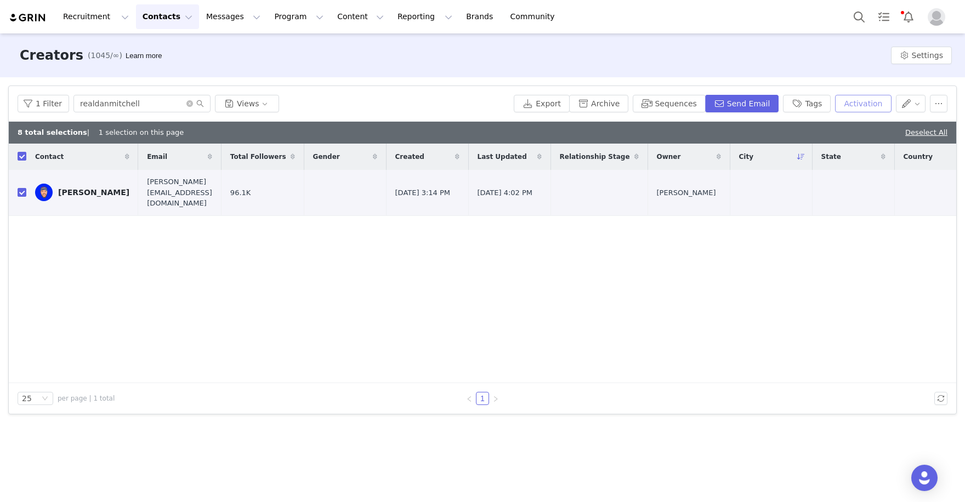
click at [869, 98] on button "Activation" at bounding box center [863, 104] width 56 height 18
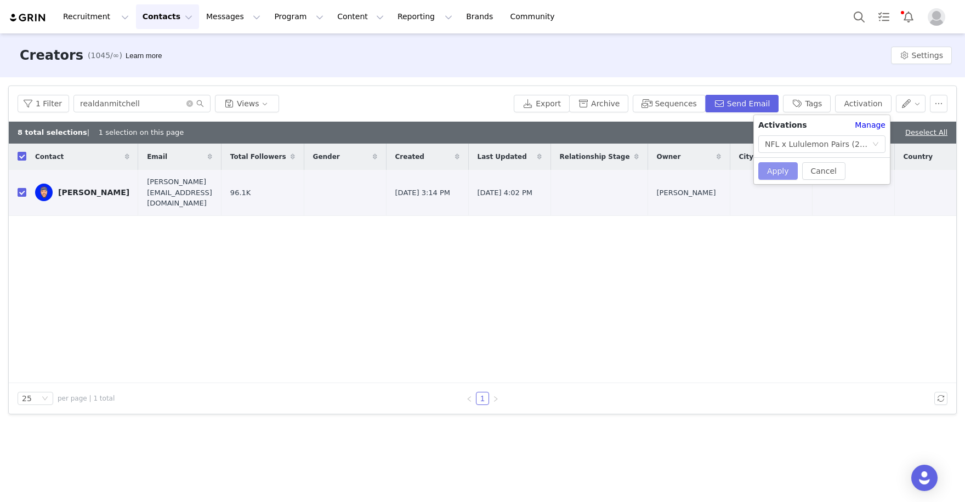
click at [780, 167] on button "Apply" at bounding box center [778, 171] width 39 height 18
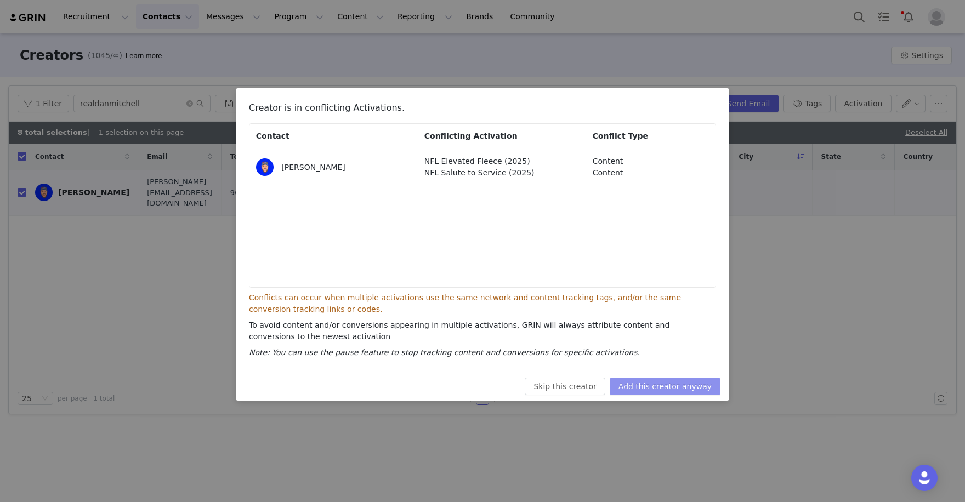
click at [683, 392] on button "Add this creator anyway" at bounding box center [665, 387] width 111 height 18
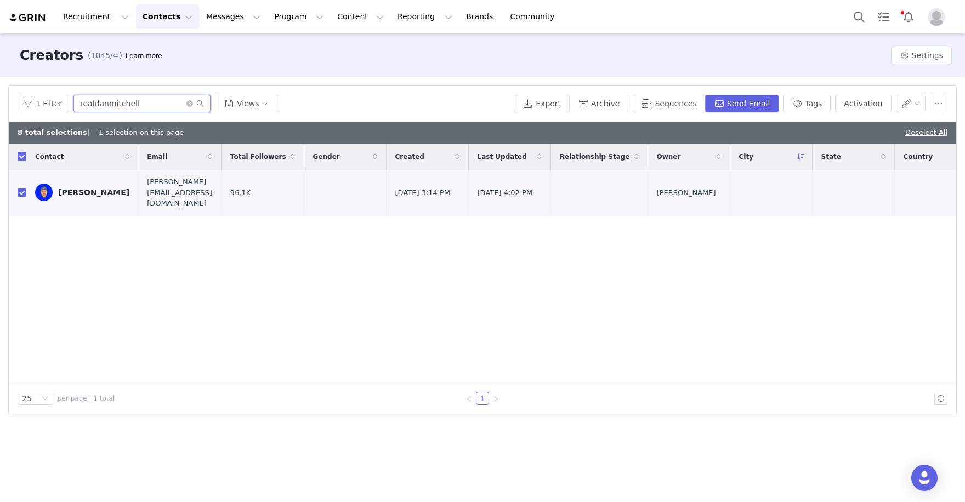
drag, startPoint x: 176, startPoint y: 103, endPoint x: 66, endPoint y: 74, distance: 113.4
click at [67, 76] on div "Creators (1045/∞) Learn more Settings Filters Filter Logic And Or Archived Sele…" at bounding box center [482, 266] width 965 height 467
paste input "https://www.instagram.com/theebrotherbill/"
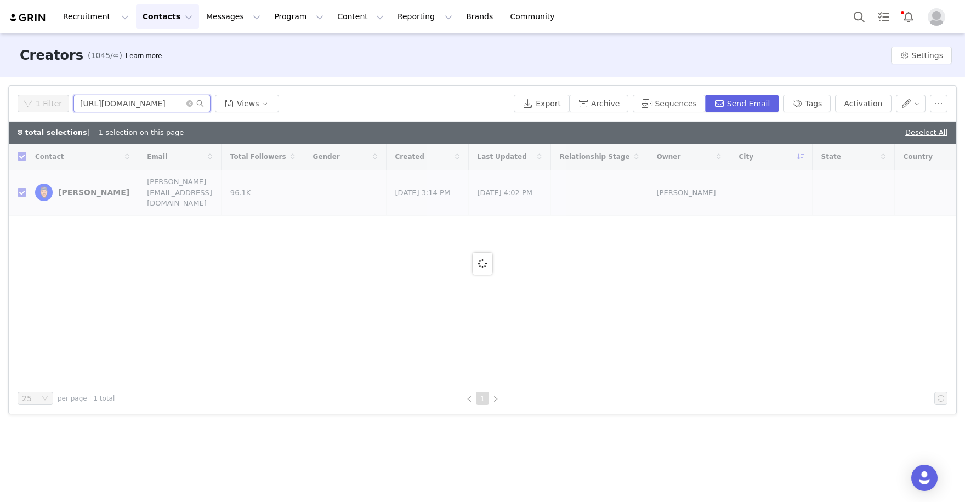
type input "https://www.instagram.com/theebrotherbill"
checkbox input "false"
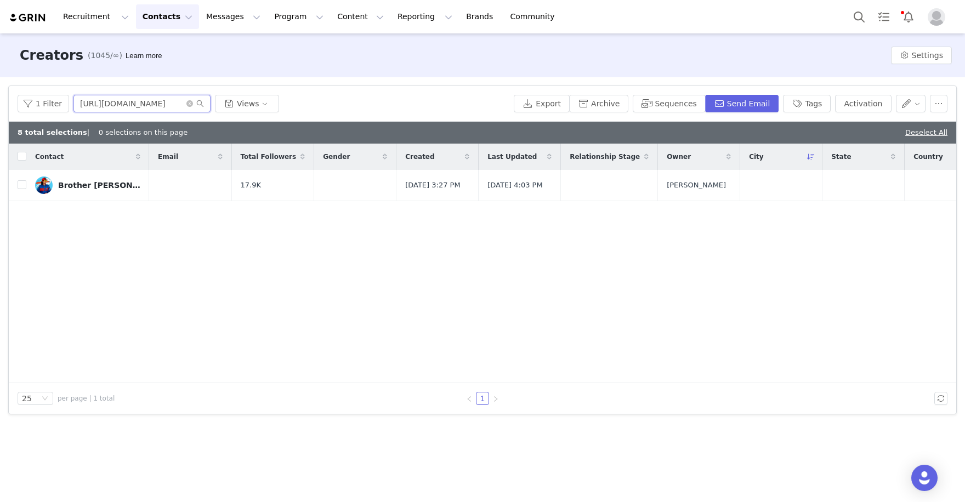
drag, startPoint x: 115, startPoint y: 103, endPoint x: -9, endPoint y: 49, distance: 135.4
click at [0, 49] on html "Recruitment Recruitment Creator Search Curated Lists Landing Pages Web Extensio…" at bounding box center [482, 251] width 965 height 502
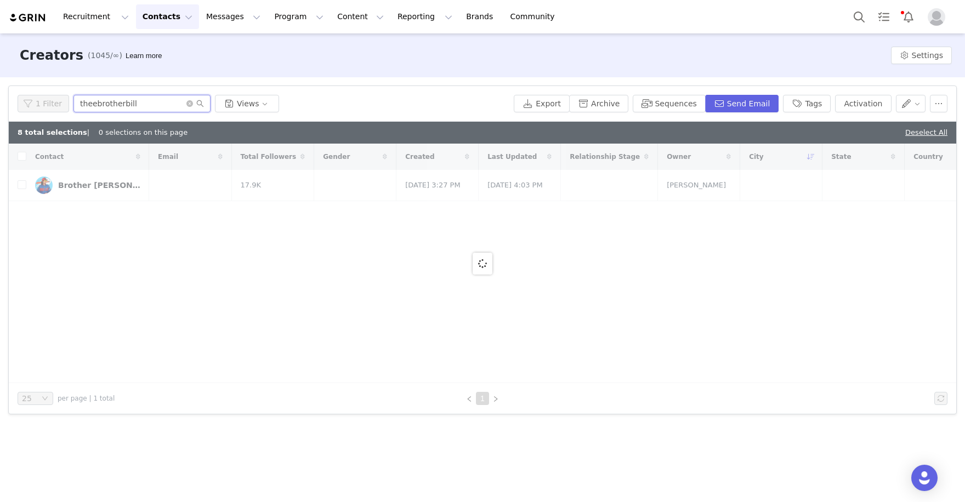
type input "theebrotherbill"
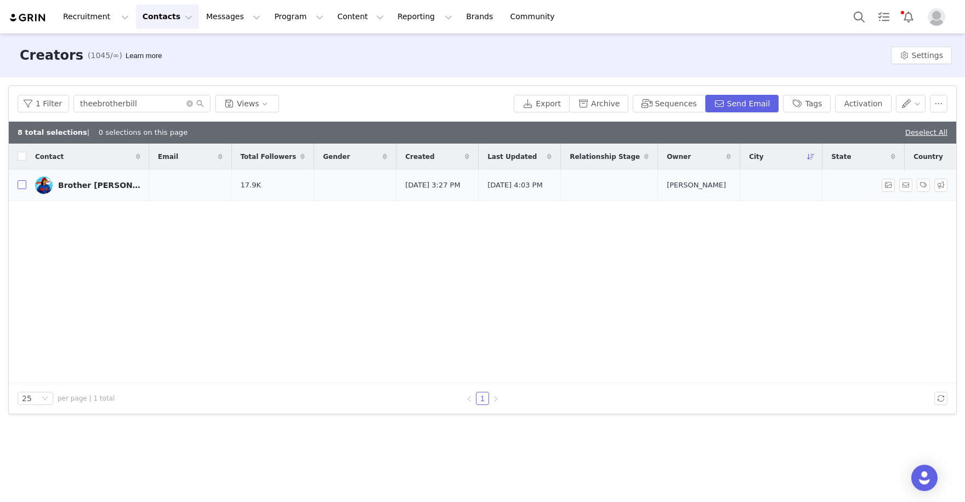
click at [19, 188] on input "checkbox" at bounding box center [22, 184] width 9 height 9
checkbox input "true"
click at [876, 106] on button "Activation" at bounding box center [863, 104] width 56 height 18
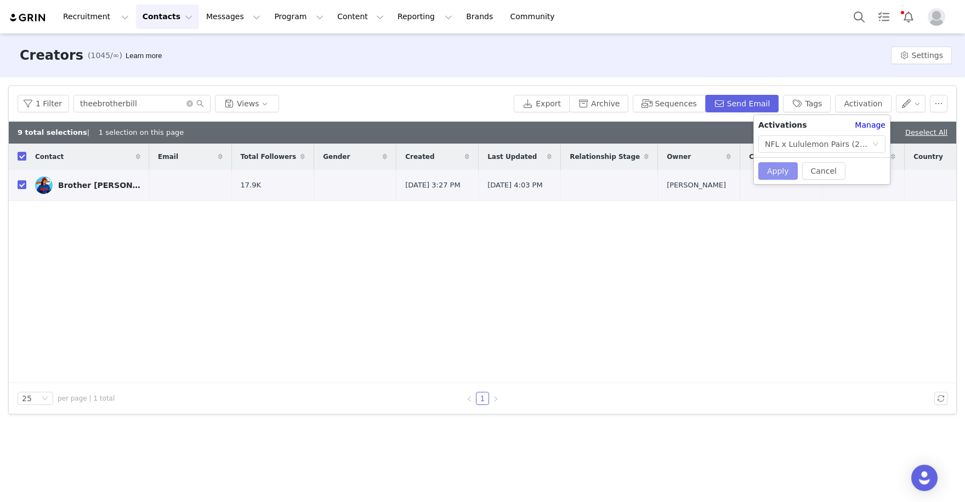
click at [791, 166] on button "Apply" at bounding box center [778, 171] width 39 height 18
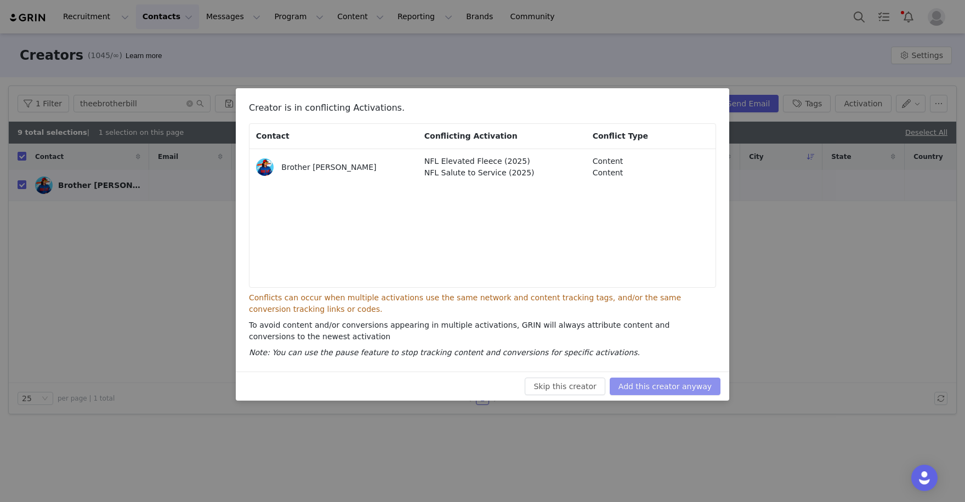
click at [673, 391] on button "Add this creator anyway" at bounding box center [665, 387] width 111 height 18
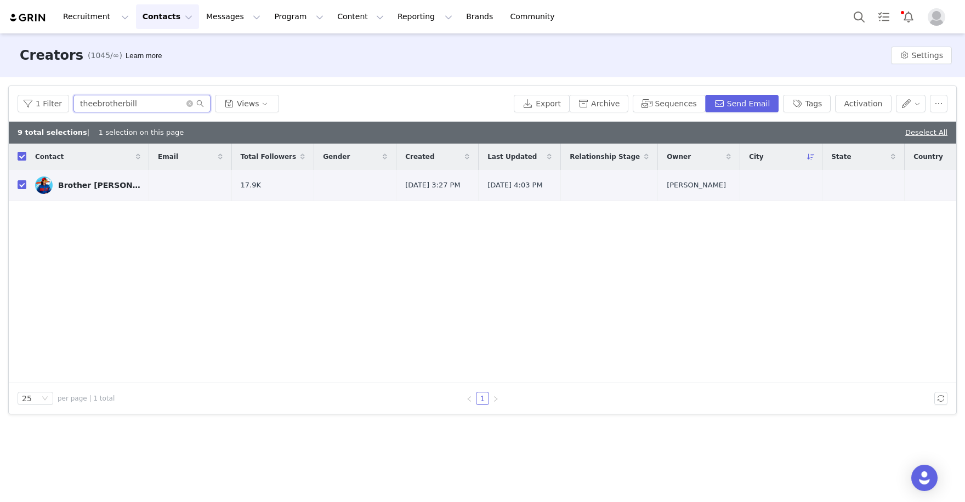
drag, startPoint x: 155, startPoint y: 104, endPoint x: 33, endPoint y: 85, distance: 123.3
click at [33, 86] on article "Filters Filter Logic And Or Archived Select No Owner Select Contact Tag Select …" at bounding box center [482, 250] width 949 height 329
paste input "https://www.instagram.com/hana_ostapchuk/"
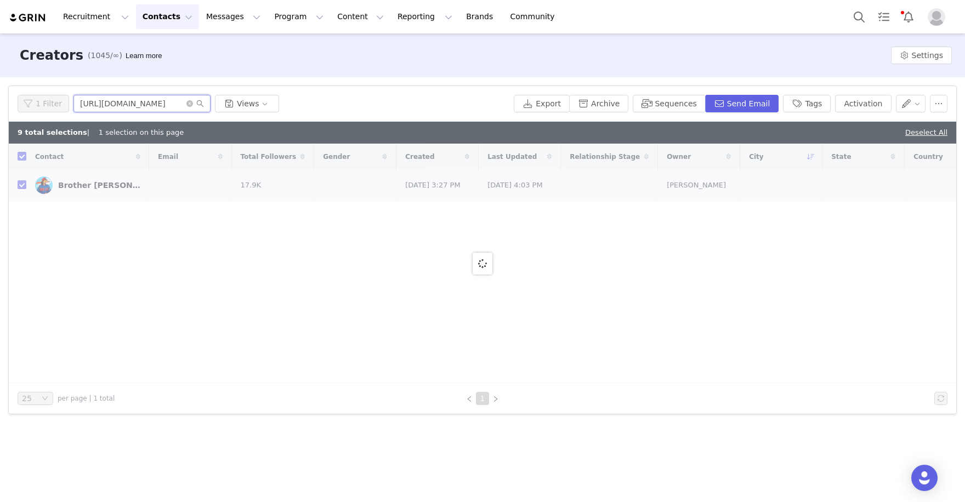
type input "https://www.instagram.com/hana_ostapchuk"
checkbox input "false"
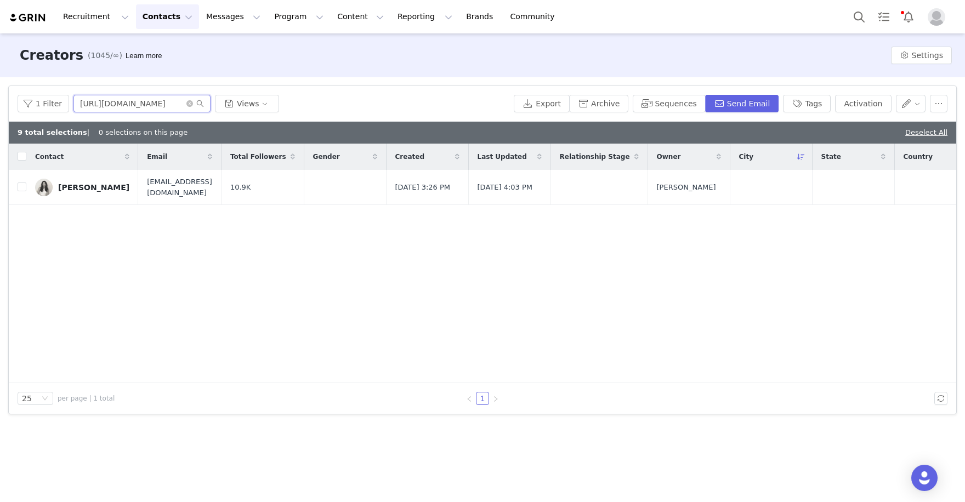
drag, startPoint x: 121, startPoint y: 104, endPoint x: 24, endPoint y: 75, distance: 101.9
click at [24, 75] on div "Creators (1045/∞) Learn more Settings Filters Filter Logic And Or Archived Sele…" at bounding box center [482, 266] width 965 height 467
type input "hana_ostapchuk"
click at [21, 188] on input "checkbox" at bounding box center [22, 187] width 9 height 9
checkbox input "true"
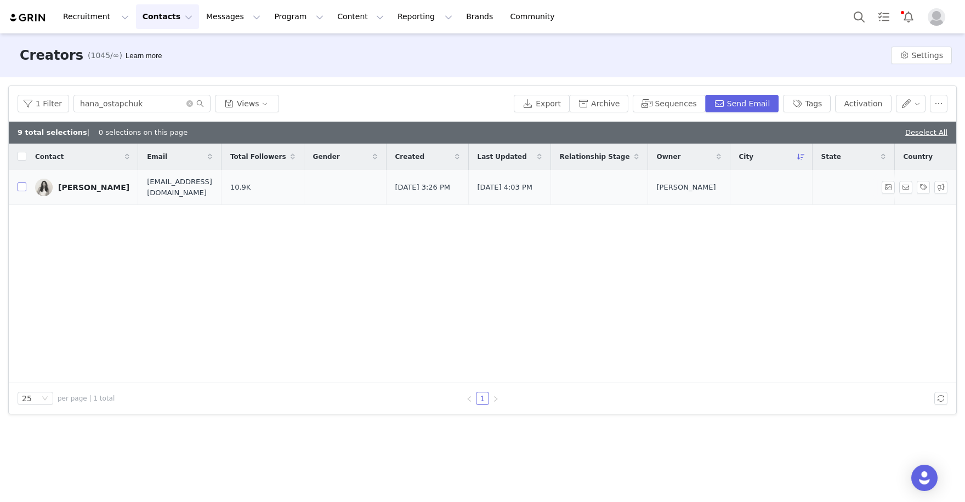
checkbox input "true"
click at [861, 108] on button "Activation" at bounding box center [863, 104] width 56 height 18
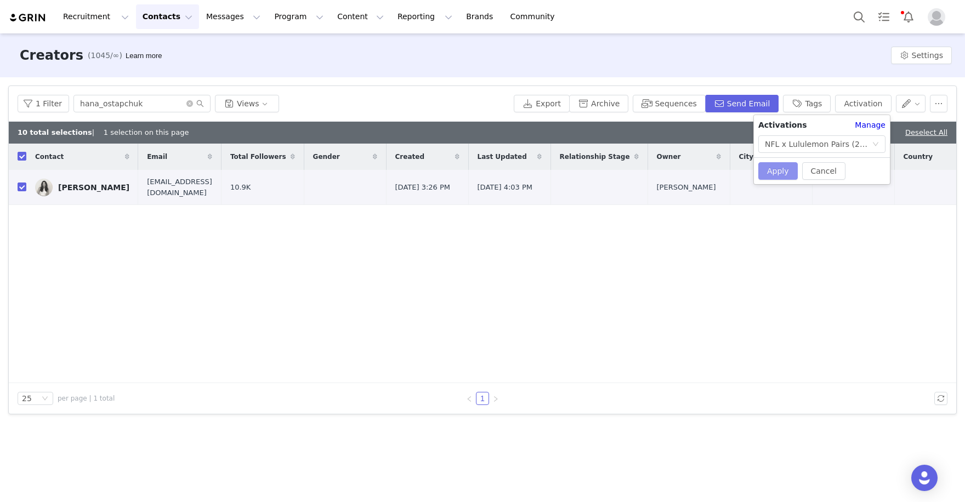
click at [780, 170] on button "Apply" at bounding box center [778, 171] width 39 height 18
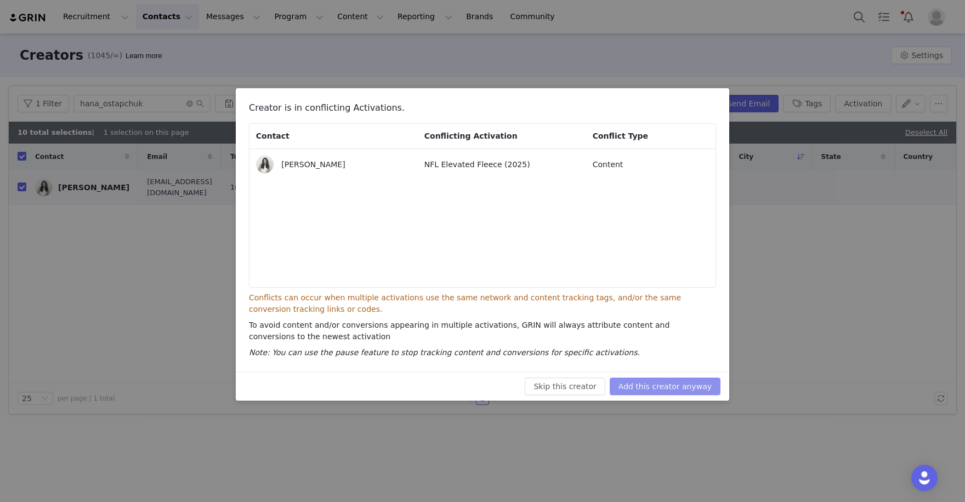
click at [671, 382] on button "Add this creator anyway" at bounding box center [665, 387] width 111 height 18
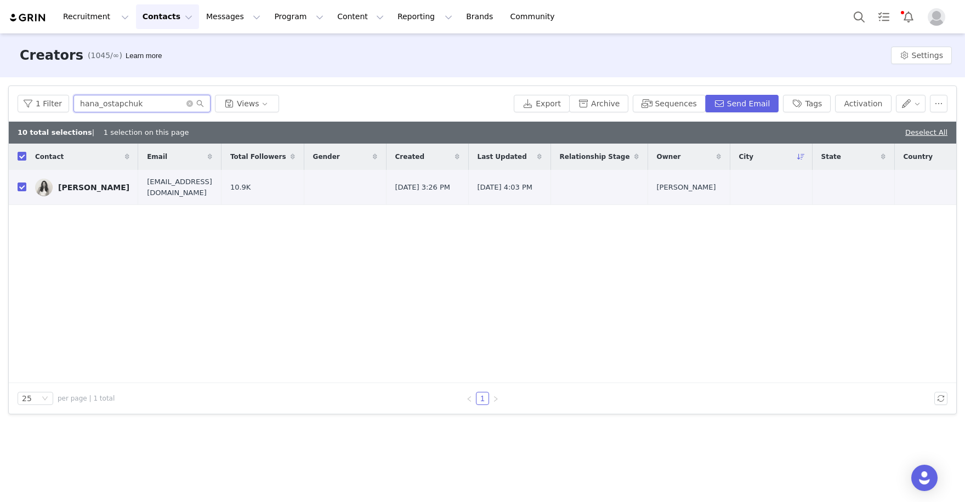
drag, startPoint x: 177, startPoint y: 104, endPoint x: 31, endPoint y: 75, distance: 148.8
click at [31, 75] on div "Creators (1045/∞) Learn more Settings Filters Filter Logic And Or Archived Sele…" at bounding box center [482, 266] width 965 height 467
paste input "ttps://www.instagram.com/logan.gauthier/"
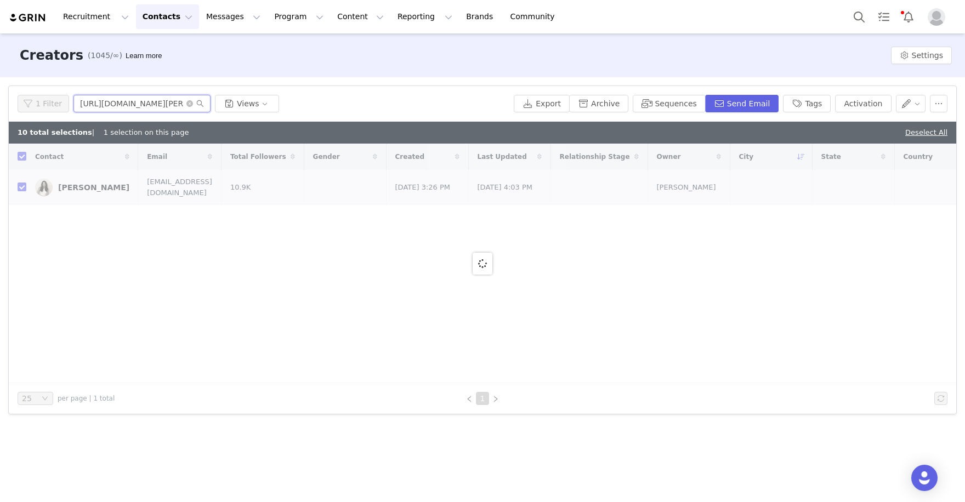
type input "https://www.instagram.com/logan.gauthier"
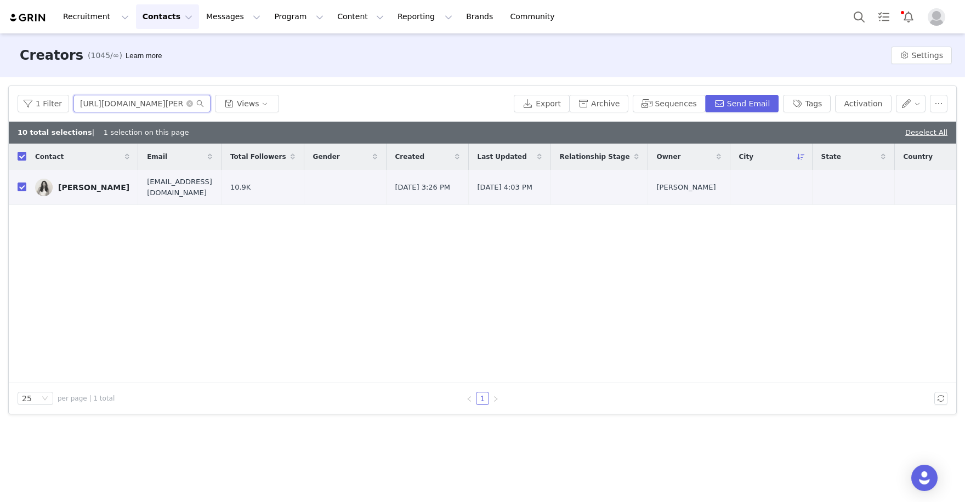
checkbox input "false"
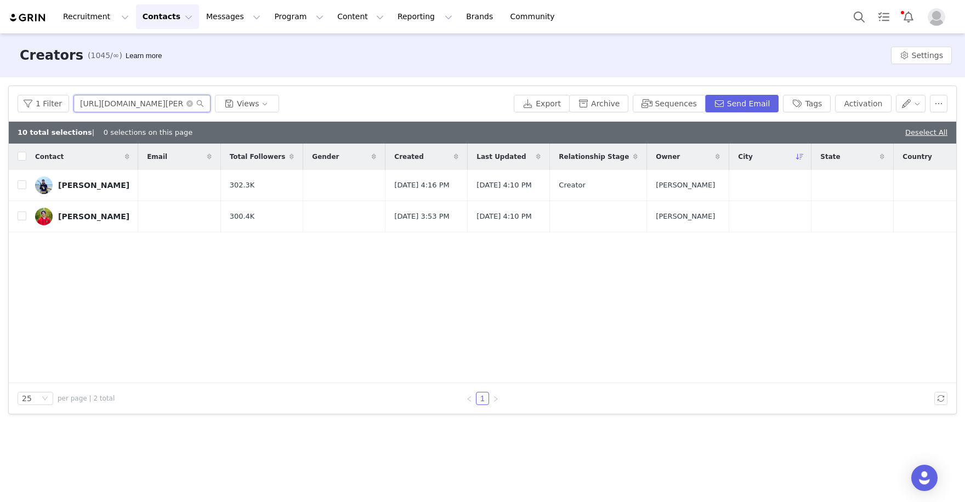
drag, startPoint x: 129, startPoint y: 104, endPoint x: 23, endPoint y: 70, distance: 111.5
click at [23, 70] on div "Creators (1045/∞) Learn more Settings Filters Filter Logic And Or Archived Sele…" at bounding box center [482, 266] width 965 height 467
type input "https://www.instagram.com/logan.gauthier"
click at [20, 188] on input "checkbox" at bounding box center [22, 184] width 9 height 9
checkbox input "true"
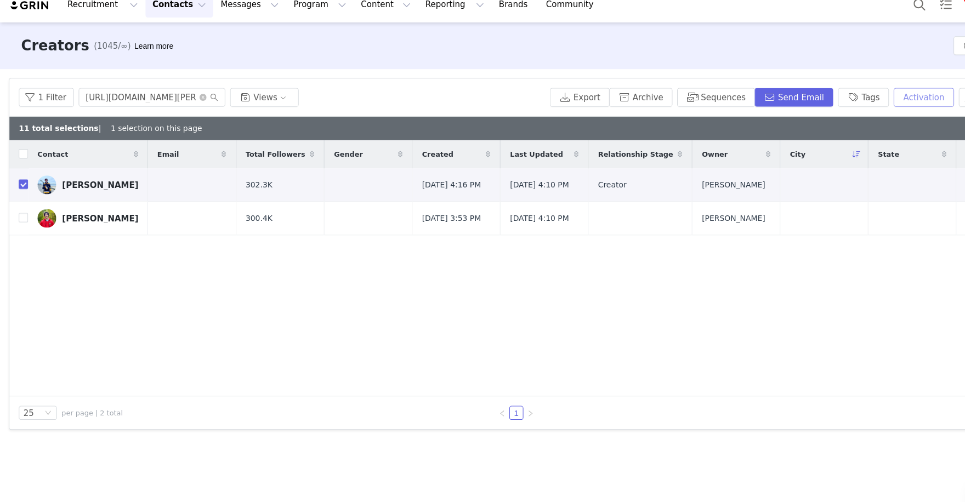
click at [852, 95] on button "Activation" at bounding box center [863, 104] width 56 height 18
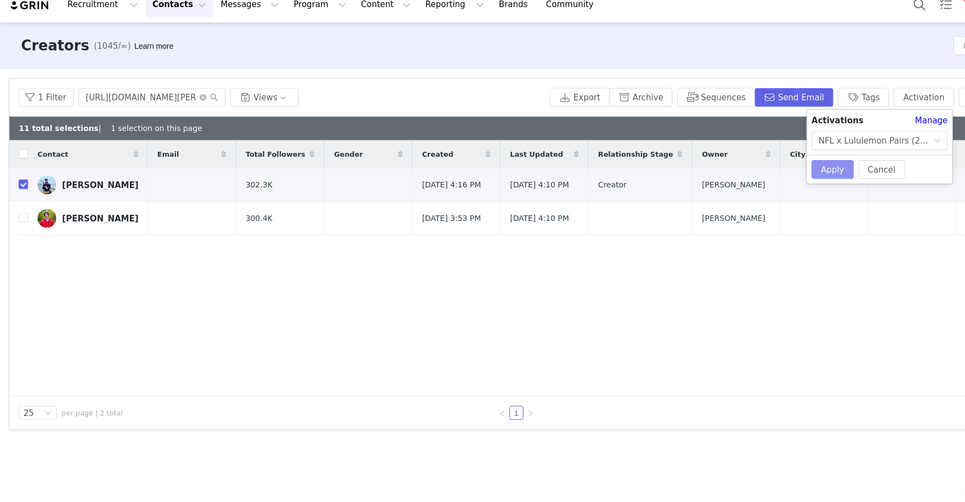
click at [773, 162] on button "Apply" at bounding box center [778, 171] width 39 height 18
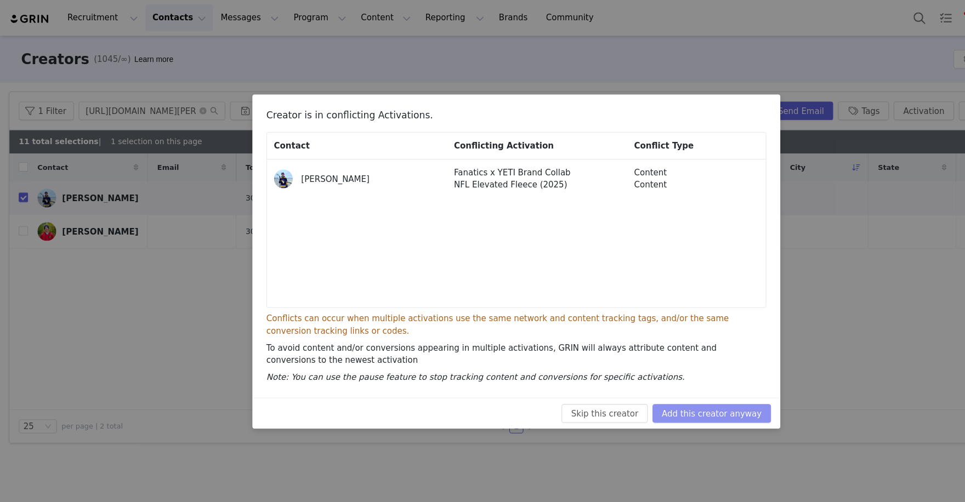
click at [700, 385] on button "Add this creator anyway" at bounding box center [665, 387] width 111 height 18
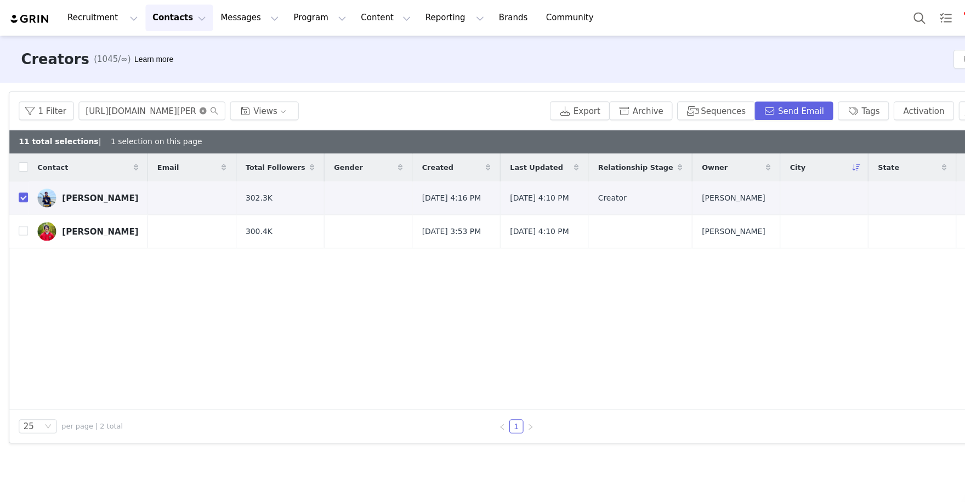
click at [189, 104] on icon "icon: close-circle" at bounding box center [189, 103] width 7 height 7
click at [115, 103] on input "text" at bounding box center [142, 104] width 137 height 18
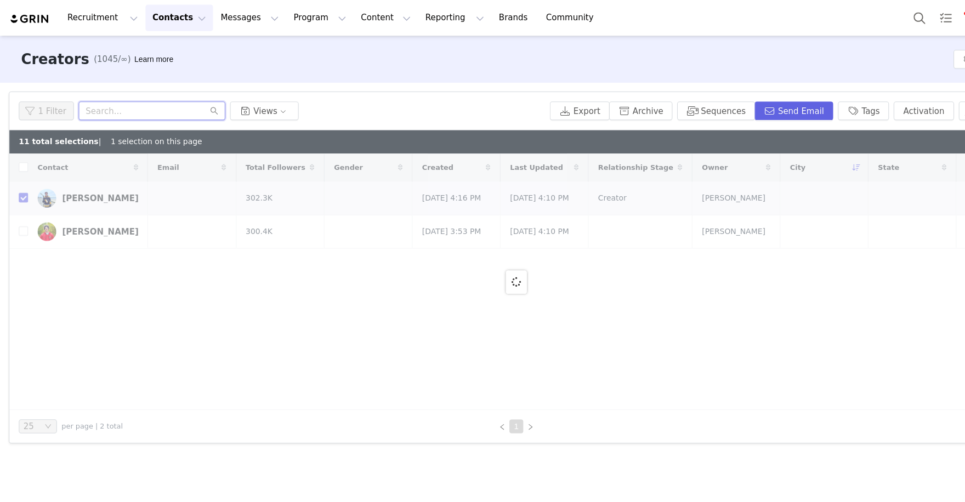
paste input "https://www.instagram.com/cameronguzzo/"
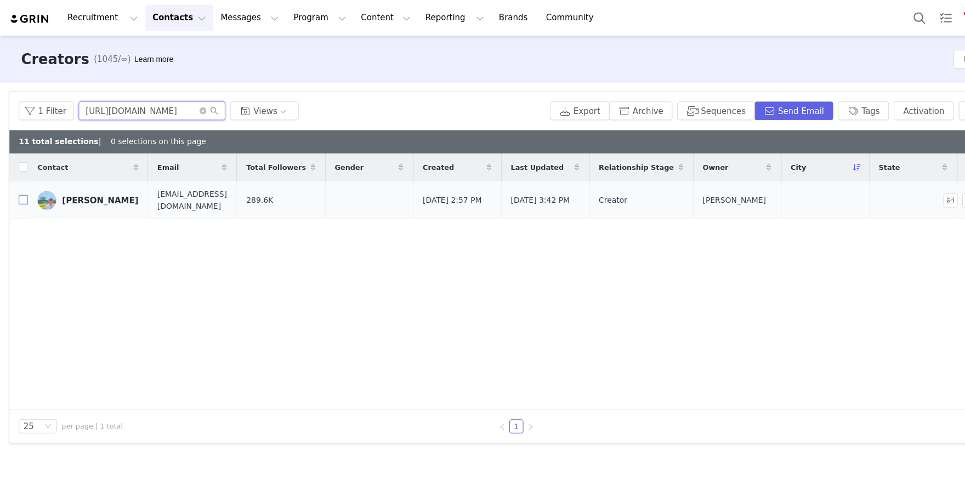
type input "https://www.instagram.com/cameronguzzo"
click at [20, 186] on input "checkbox" at bounding box center [22, 187] width 9 height 9
checkbox input "true"
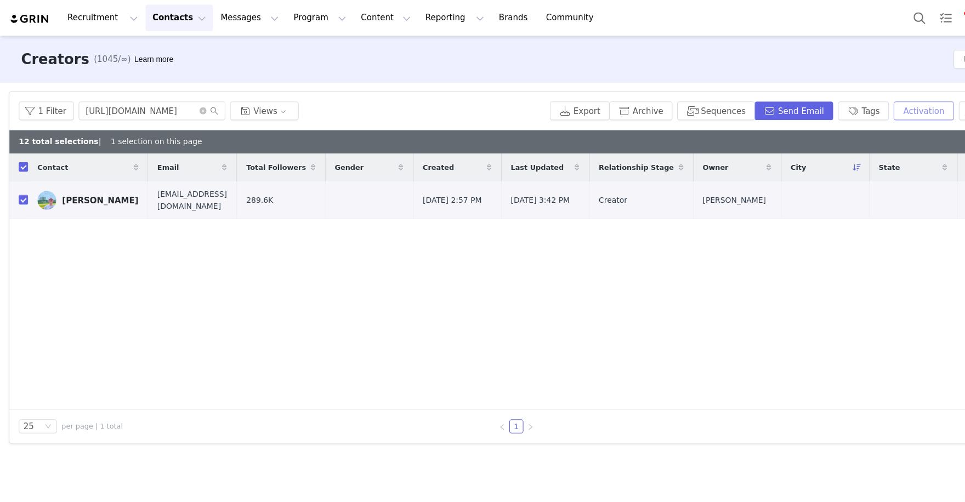
click at [860, 108] on button "Activation" at bounding box center [863, 104] width 56 height 18
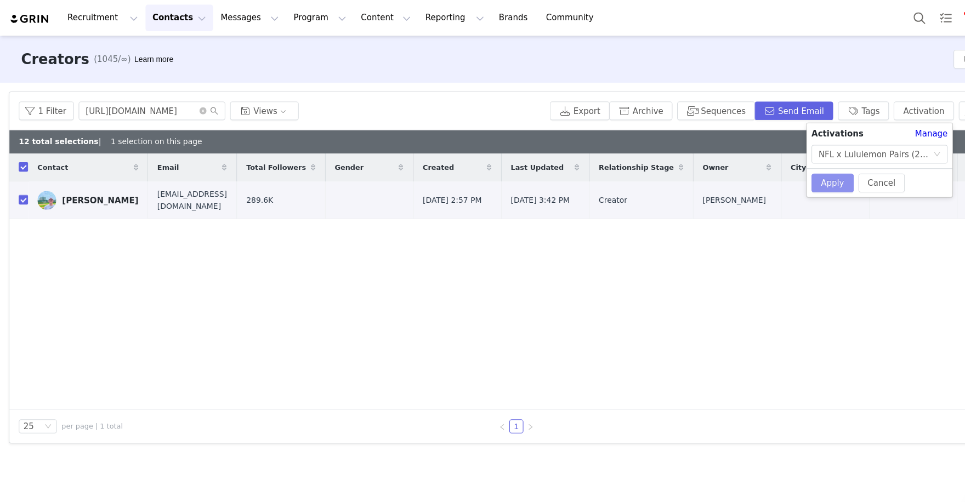
click at [778, 169] on button "Apply" at bounding box center [778, 171] width 39 height 18
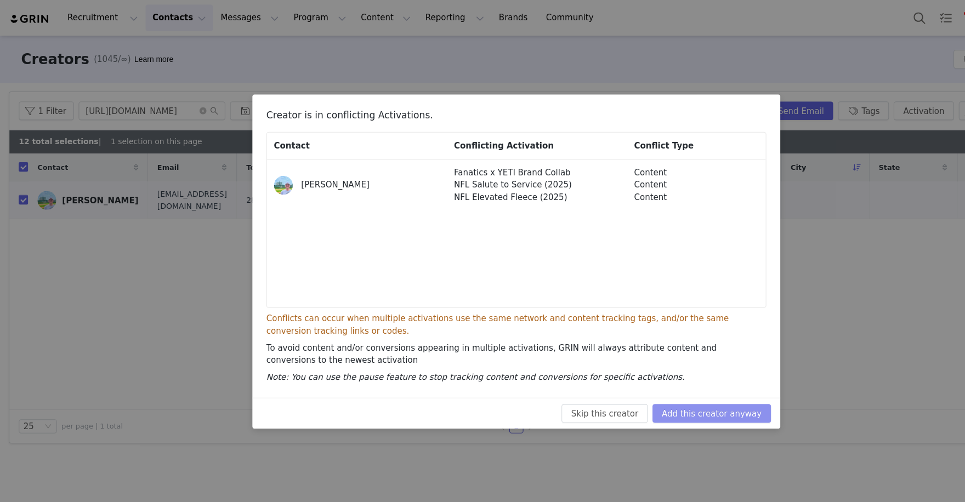
click at [670, 387] on button "Add this creator anyway" at bounding box center [665, 387] width 111 height 18
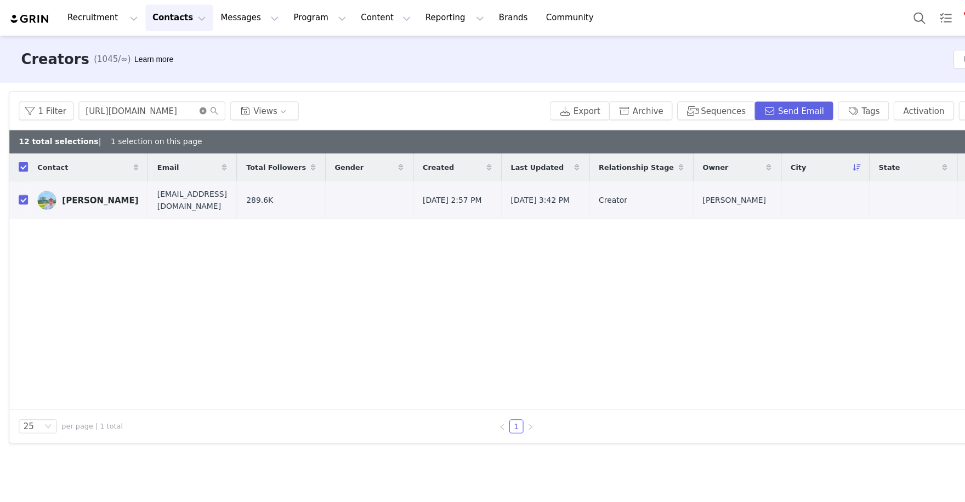
click at [186, 105] on icon "icon: close-circle" at bounding box center [189, 103] width 7 height 7
click at [177, 104] on input "text" at bounding box center [142, 104] width 137 height 18
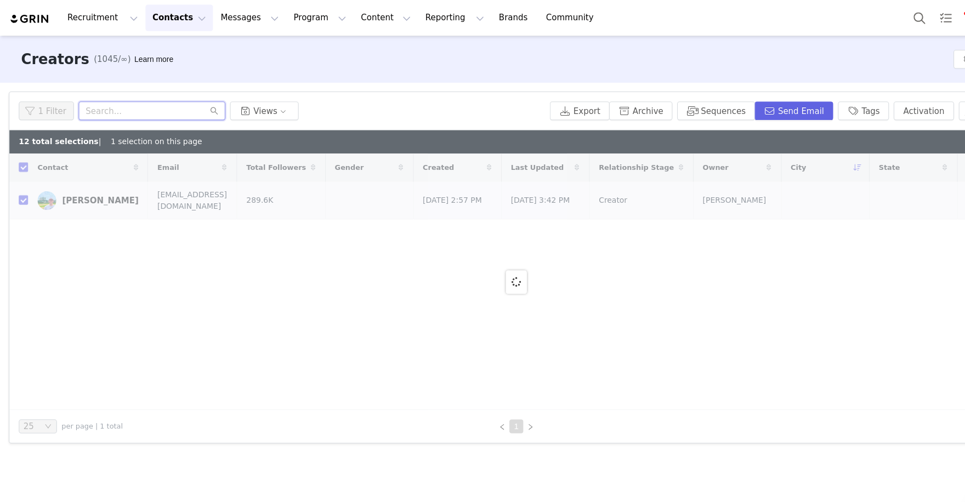
paste input "https://www.instagram.com/marrlsssss__"
type input "https://www.instagram.com/marrlsssss_"
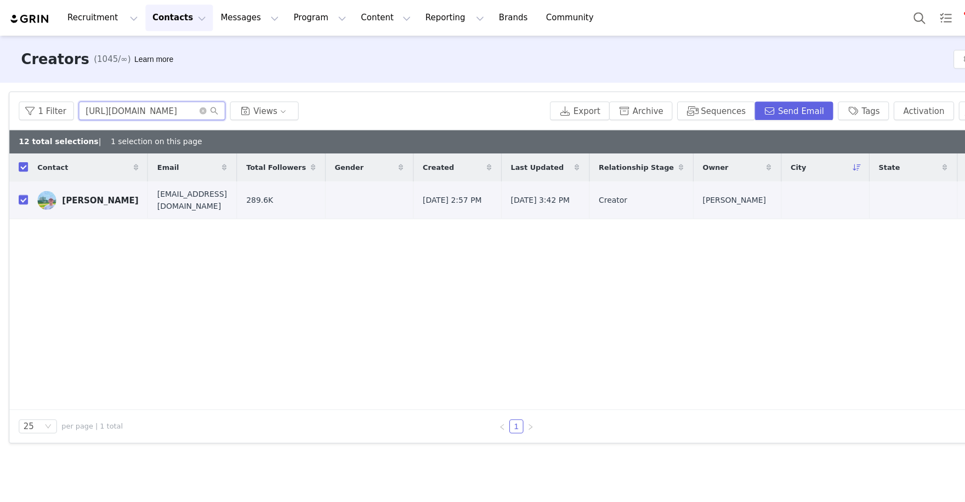
checkbox input "false"
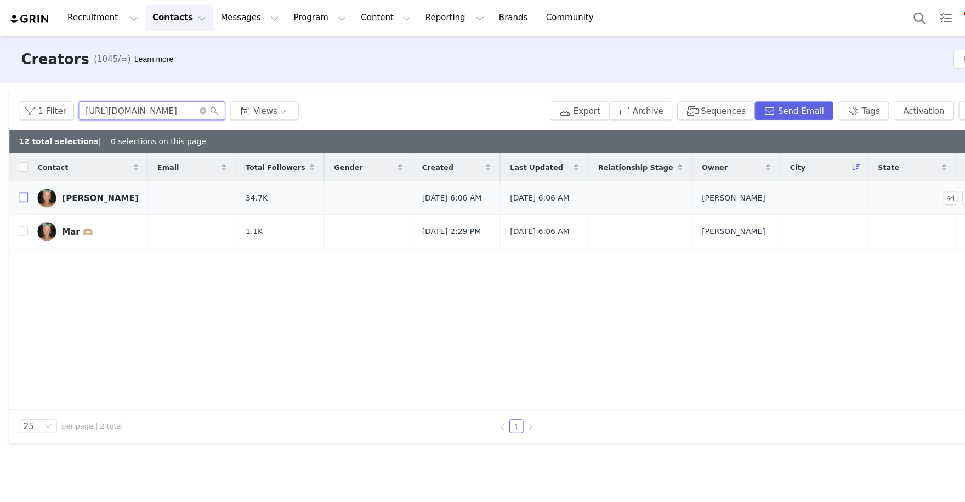
type input "https://www.instagram.com/marrlsssss_"
click at [24, 186] on input "checkbox" at bounding box center [22, 184] width 9 height 9
checkbox input "true"
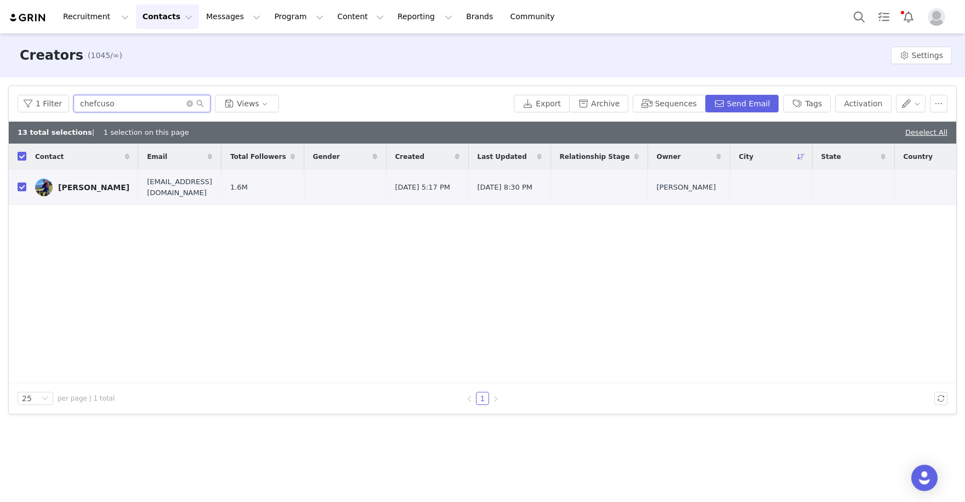
drag, startPoint x: 152, startPoint y: 108, endPoint x: 86, endPoint y: 108, distance: 65.8
click at [86, 108] on input "chefcuso" at bounding box center [142, 104] width 137 height 18
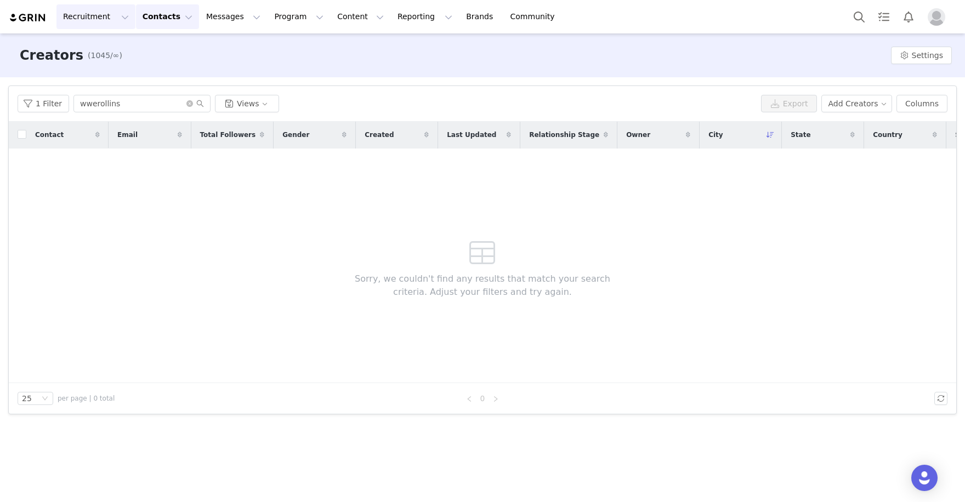
click at [104, 21] on button "Recruitment Recruitment" at bounding box center [95, 16] width 79 height 25
click at [115, 52] on p "Creator Search" at bounding box center [95, 49] width 58 height 12
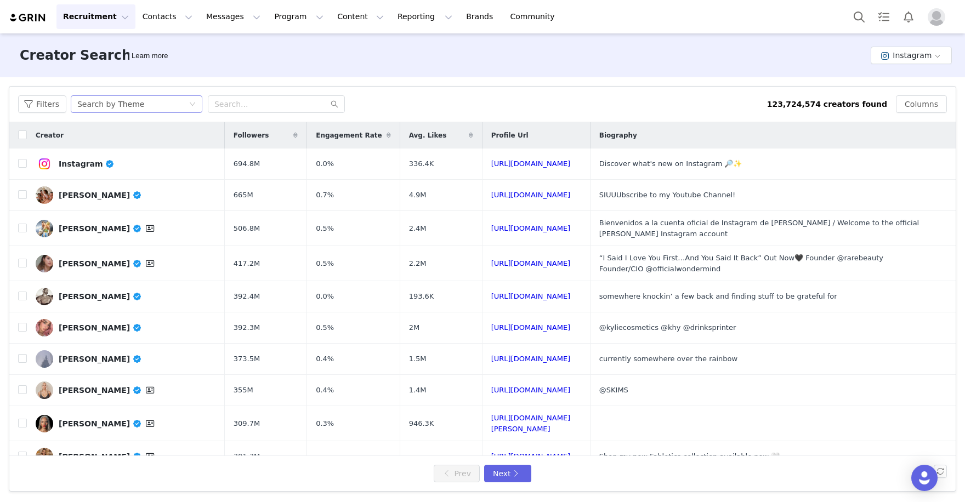
click at [160, 101] on div "Search by Theme" at bounding box center [132, 104] width 111 height 16
click at [160, 141] on li "Search by Creator" at bounding box center [139, 144] width 138 height 18
click at [246, 100] on input "text" at bounding box center [276, 104] width 137 height 18
paste input "wwerollins"
type input "wwerollins"
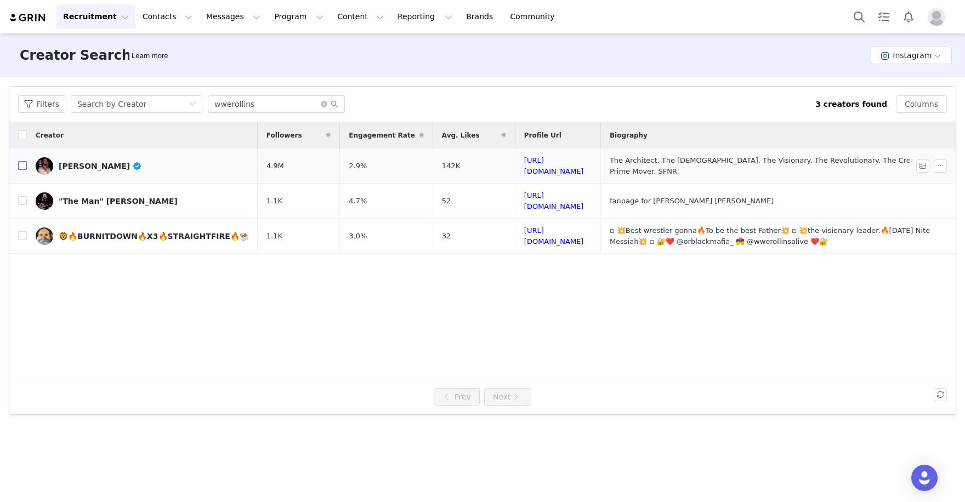
click at [19, 169] on input "checkbox" at bounding box center [22, 165] width 9 height 9
checkbox input "true"
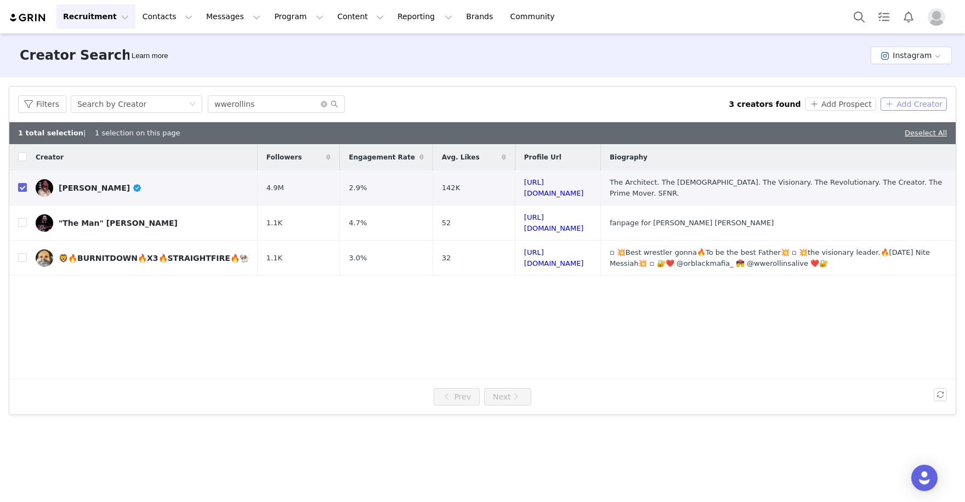
click at [913, 107] on button "Add Creator" at bounding box center [914, 104] width 66 height 13
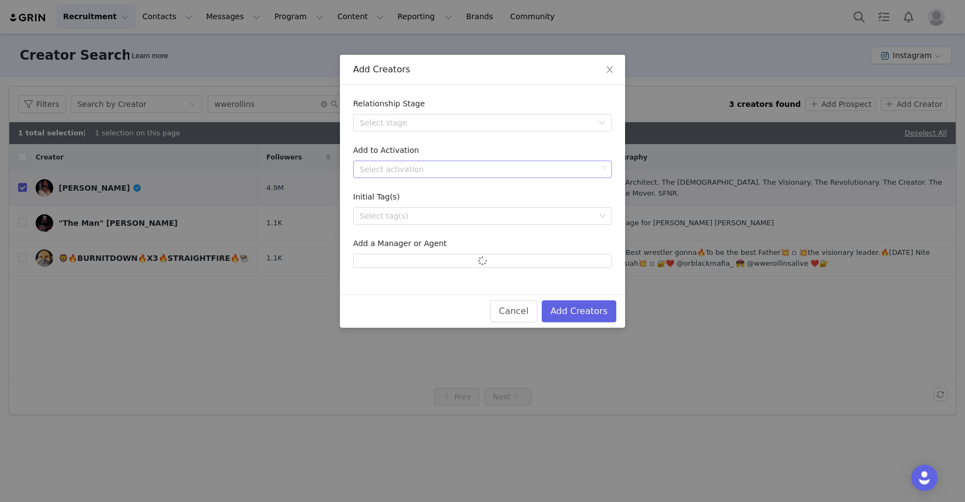
click at [528, 164] on div "Select activation" at bounding box center [477, 169] width 234 height 11
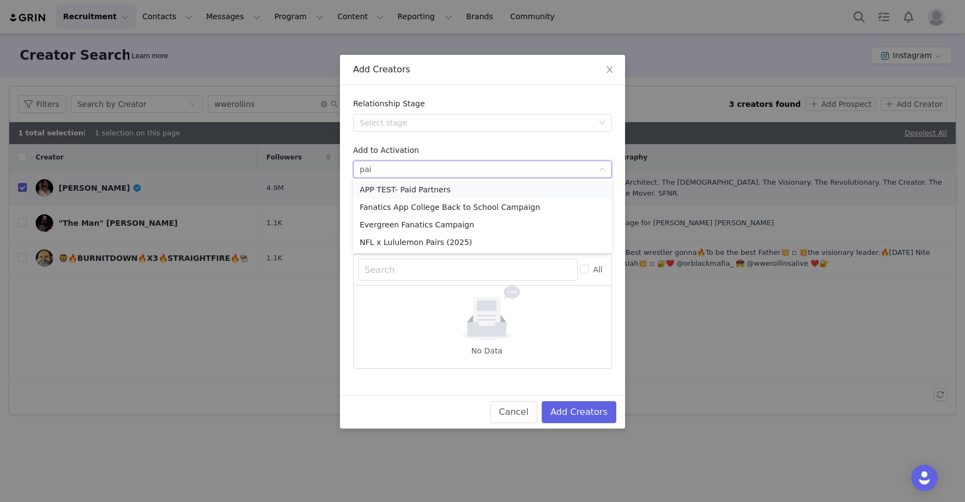
type input "pair"
click at [535, 189] on li "NFL x Lululemon Pairs (2025)" at bounding box center [482, 190] width 259 height 18
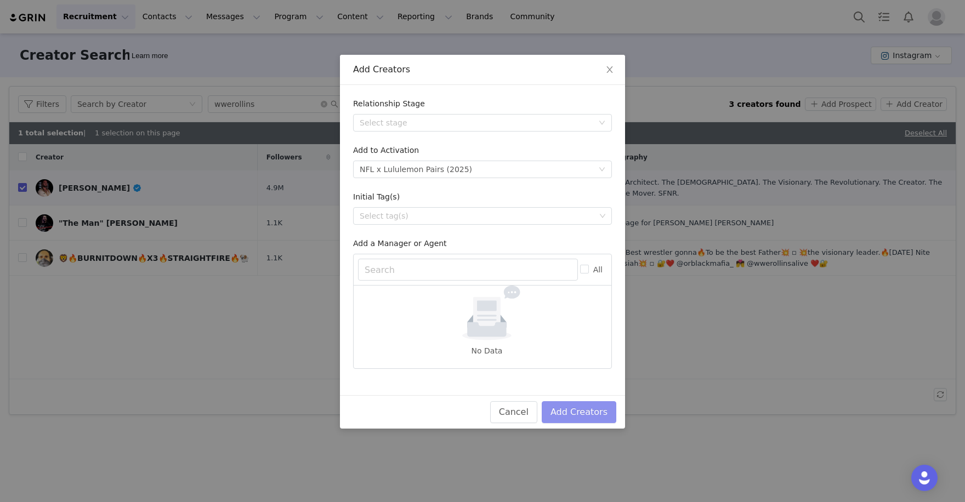
click at [586, 408] on button "Add Creators" at bounding box center [579, 413] width 75 height 22
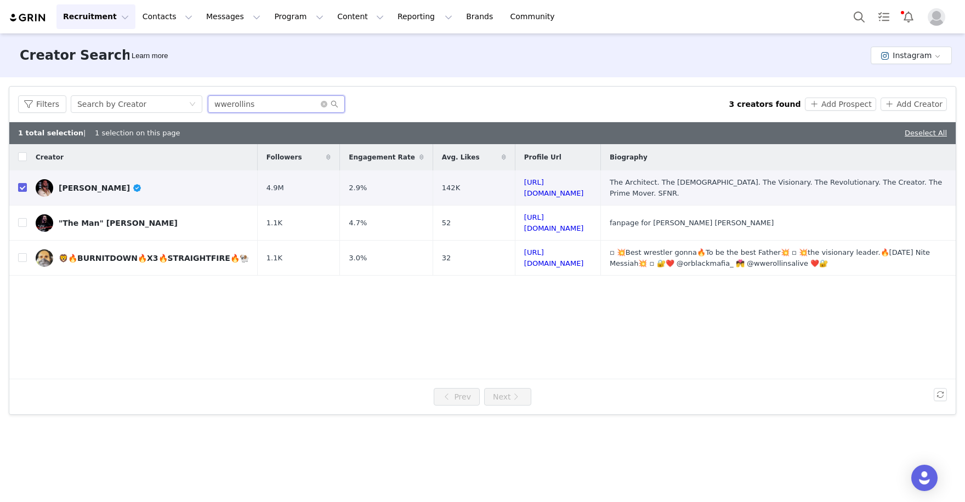
drag, startPoint x: 269, startPoint y: 105, endPoint x: 166, endPoint y: 56, distance: 113.6
click at [185, 70] on div "Creator Search Learn more Instagram Filters Creator Audience Performance Curren…" at bounding box center [482, 266] width 965 height 467
paste input "maris.[PERSON_NAME]"
type input "maris.[PERSON_NAME]"
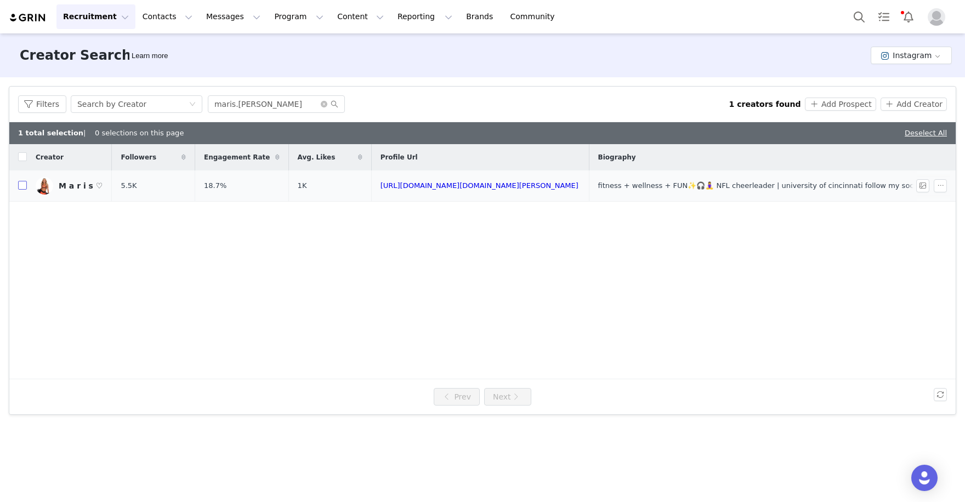
click at [26, 188] on input "checkbox" at bounding box center [22, 185] width 9 height 9
checkbox input "true"
click at [43, 186] on img at bounding box center [45, 186] width 18 height 18
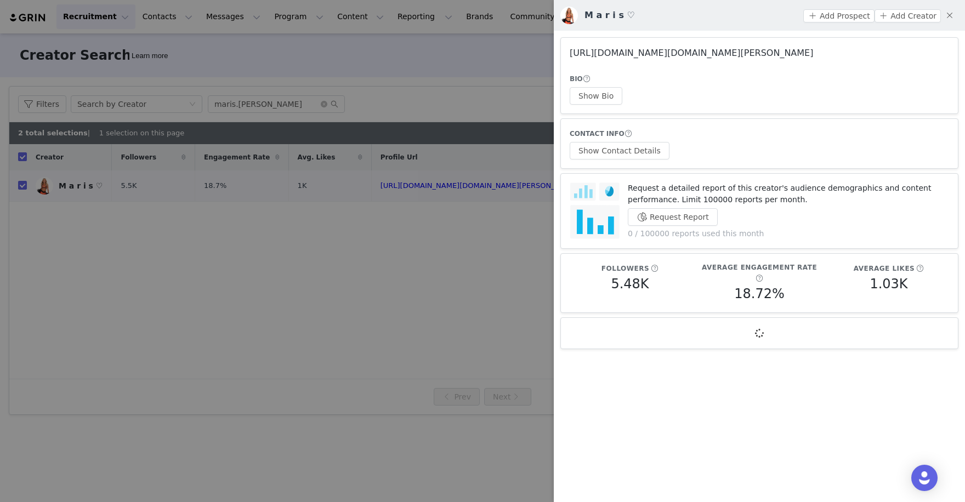
click at [703, 54] on link "[URL][DOMAIN_NAME][DOMAIN_NAME][PERSON_NAME]" at bounding box center [692, 53] width 244 height 10
click at [302, 291] on div at bounding box center [482, 251] width 965 height 502
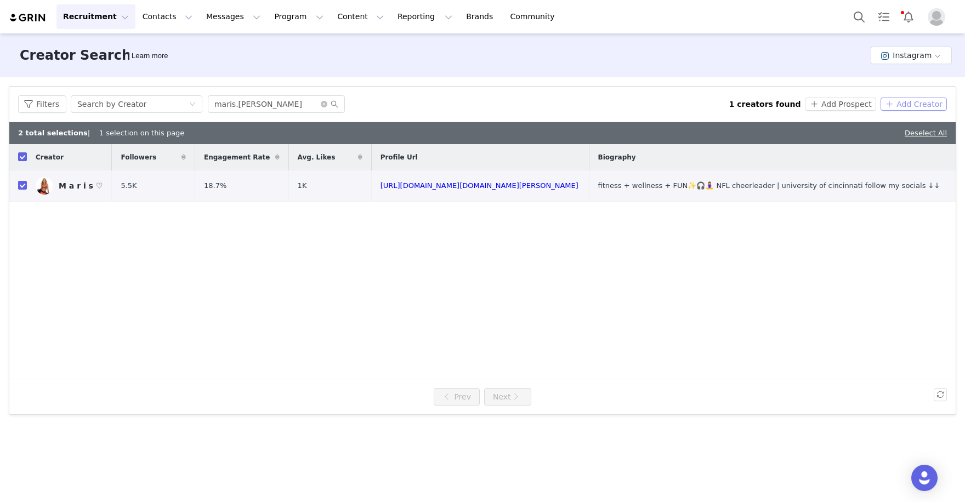
click at [934, 108] on button "Add Creator" at bounding box center [914, 104] width 66 height 13
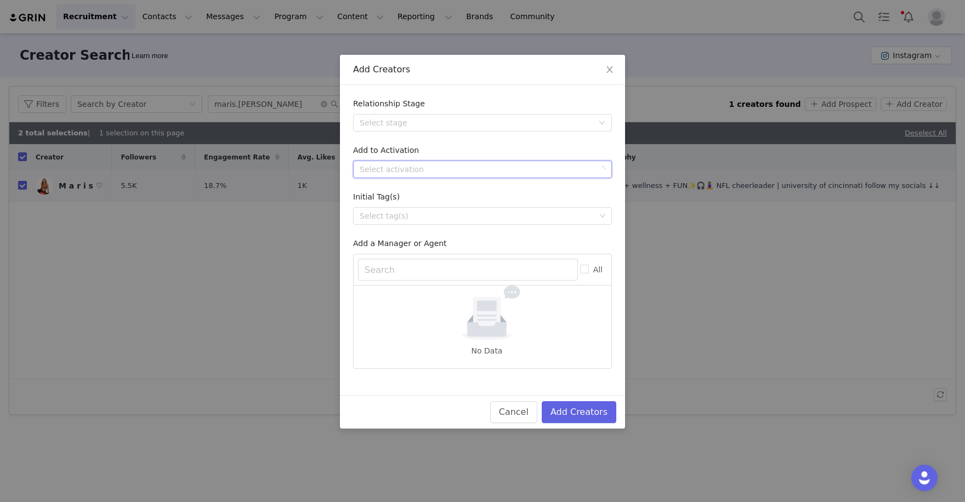
click at [489, 161] on div "Select activation" at bounding box center [479, 169] width 239 height 16
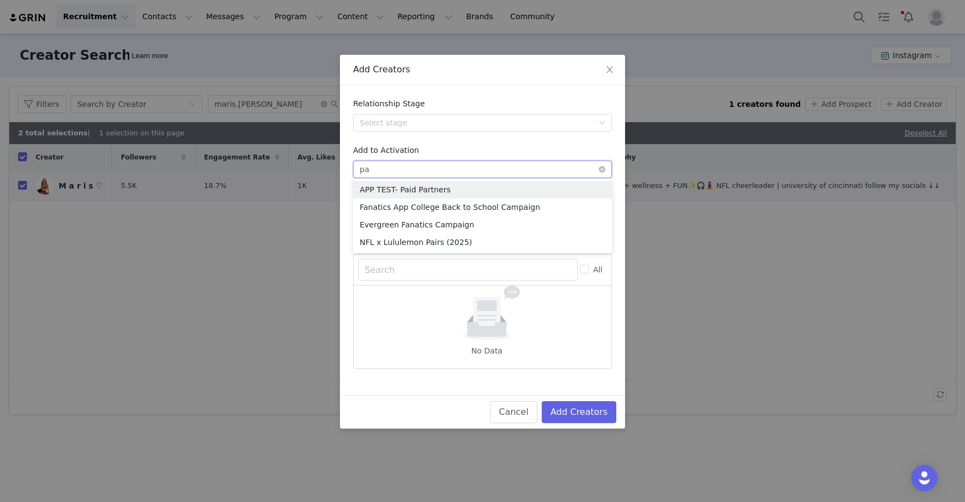
type input "pai"
click at [473, 239] on li "NFL x Lululemon Pairs (2025)" at bounding box center [482, 243] width 259 height 18
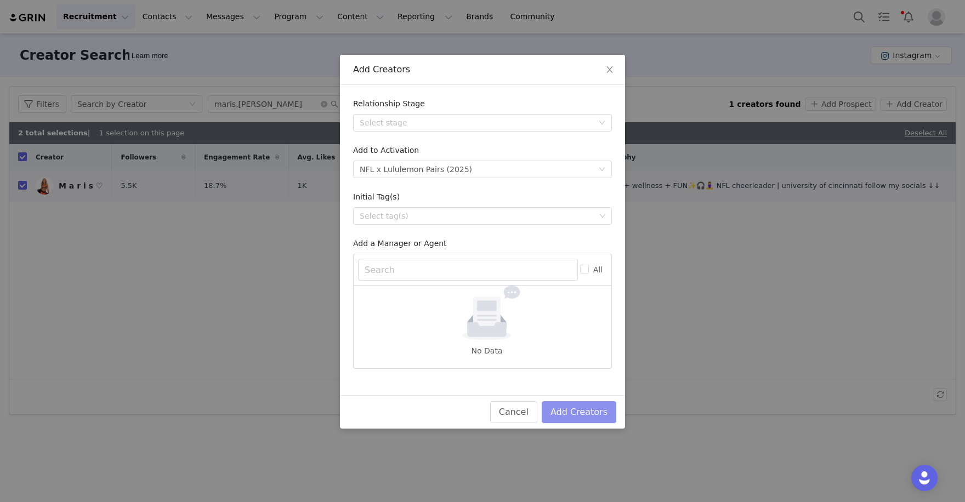
click at [598, 402] on button "Add Creators" at bounding box center [579, 413] width 75 height 22
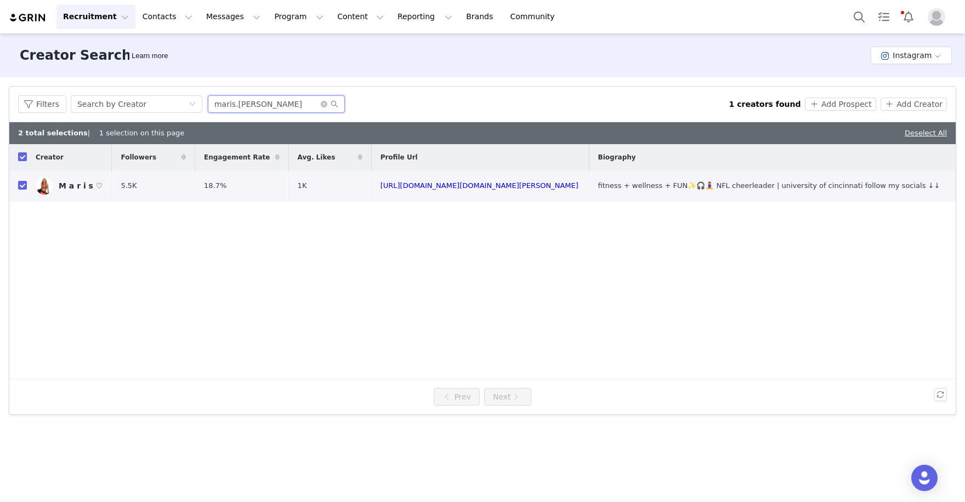
drag, startPoint x: 262, startPoint y: 105, endPoint x: 134, endPoint y: 72, distance: 131.8
click at [153, 81] on div "Filters Creator Audience Performance Current Creators Hide creators in my CRM B…" at bounding box center [482, 250] width 965 height 347
paste input "[URL][DOMAIN_NAME]"
type input "[URL][DOMAIN_NAME]"
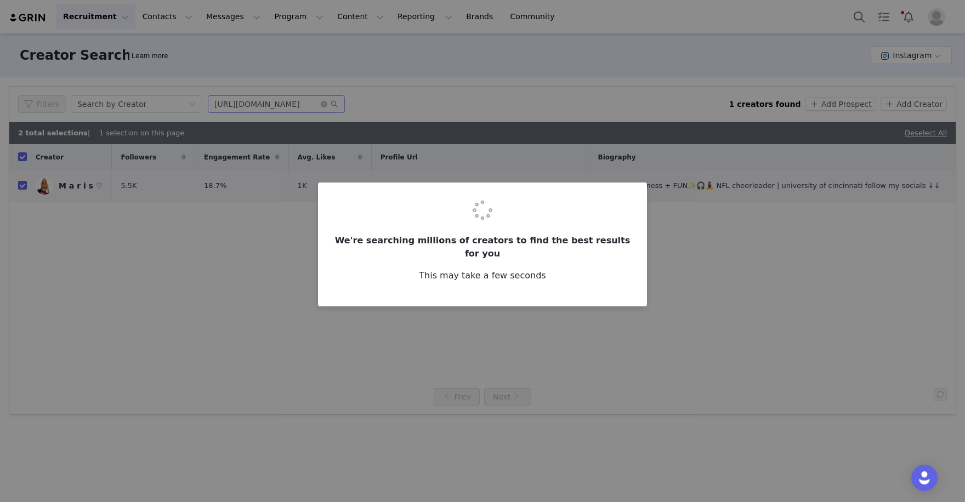
checkbox input "false"
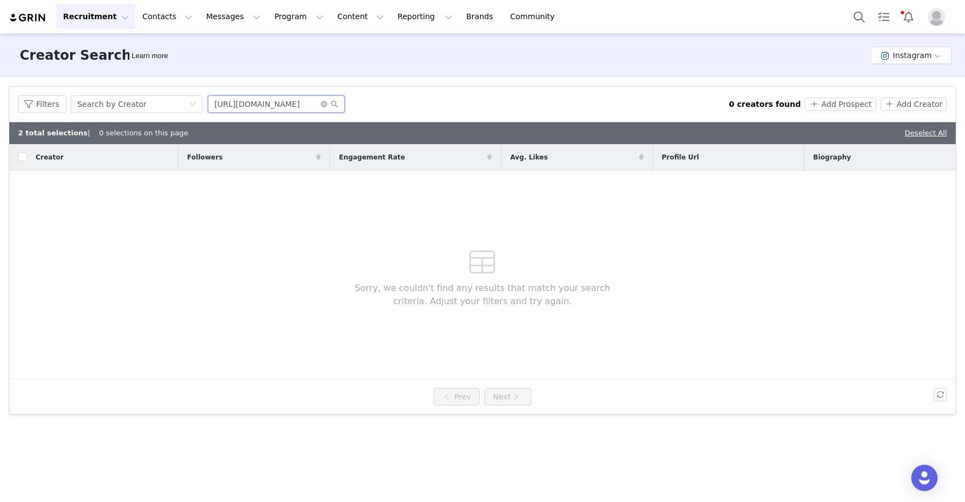
drag, startPoint x: 306, startPoint y: 105, endPoint x: 165, endPoint y: 89, distance: 141.3
click at [165, 89] on div "Filters Search by Creator [URL][DOMAIN_NAME] 0 creators found Add Prospect Add …" at bounding box center [482, 105] width 947 height 36
drag, startPoint x: 223, startPoint y: 103, endPoint x: 153, endPoint y: 81, distance: 73.4
click at [153, 81] on div "Filters Creator Audience Performance Current Creators Hide creators in my CRM B…" at bounding box center [482, 250] width 965 height 347
click at [269, 103] on input "hallegesicki" at bounding box center [276, 104] width 137 height 18
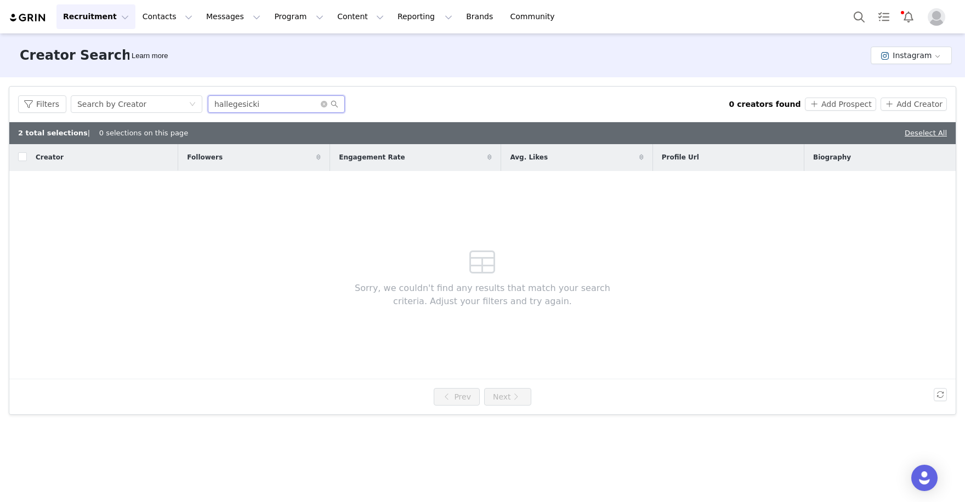
type input "hallegesicki"
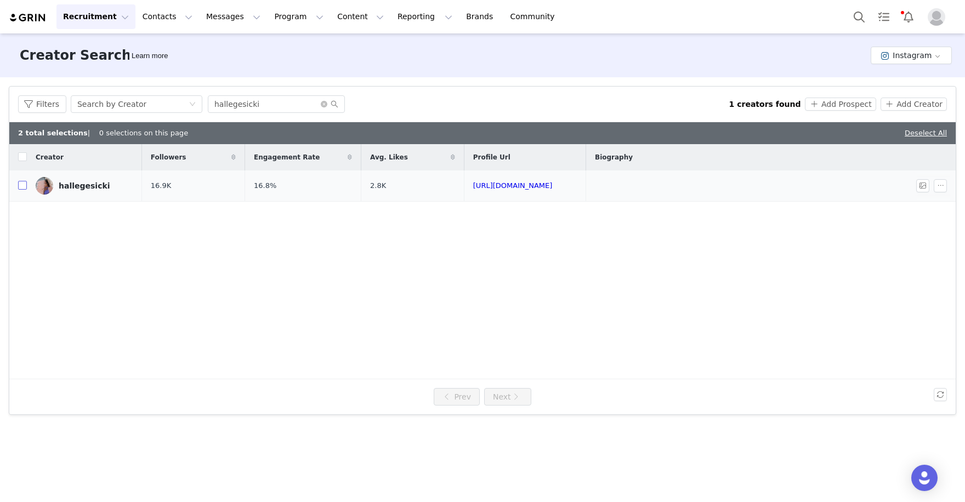
click at [19, 185] on input "checkbox" at bounding box center [22, 185] width 9 height 9
checkbox input "true"
click at [860, 97] on div "Filters Search by Creator [PERSON_NAME] 1 creators found Add Prospect Add Creat…" at bounding box center [482, 104] width 929 height 18
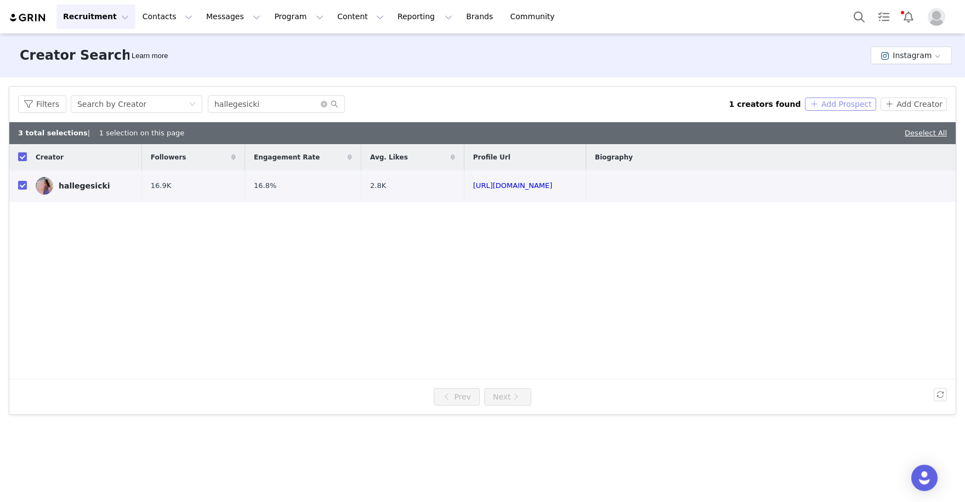
click at [860, 104] on button "Add Prospect" at bounding box center [840, 104] width 71 height 13
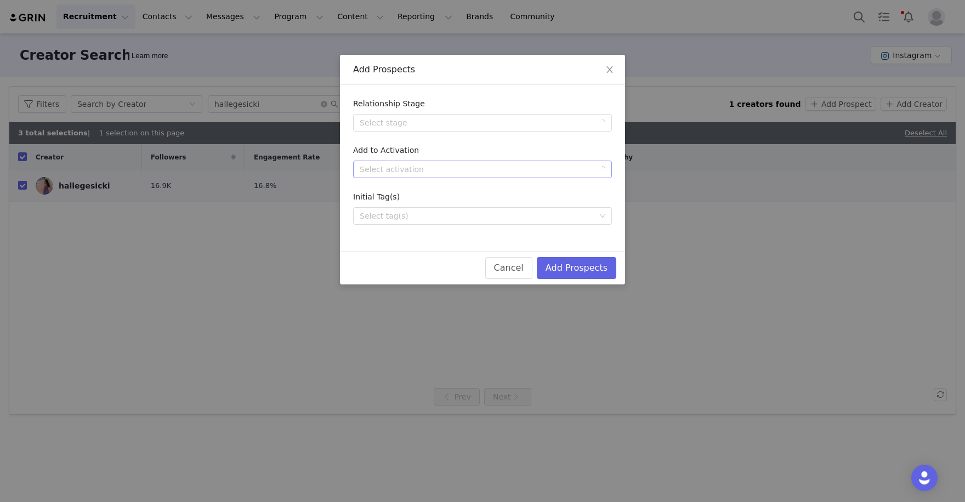
click at [533, 164] on div "Select activation" at bounding box center [477, 169] width 234 height 11
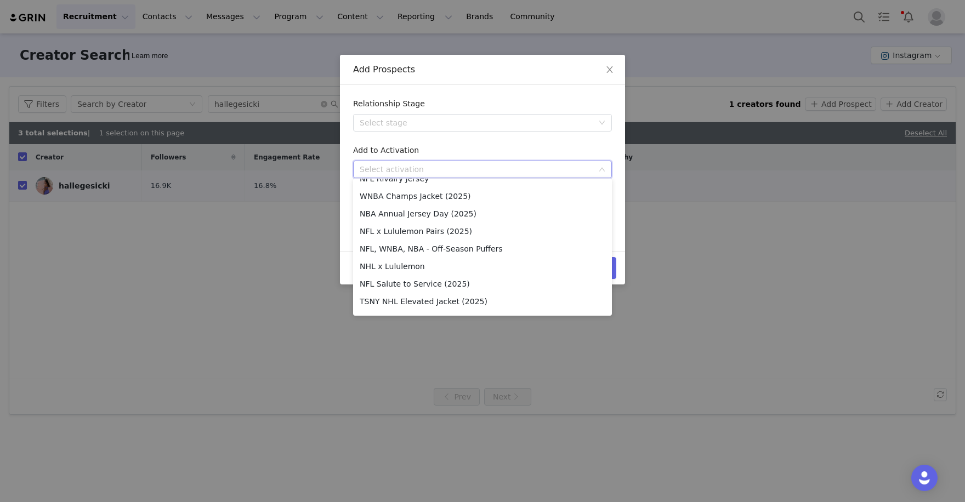
scroll to position [448, 0]
click at [477, 224] on li "NFL x Lululemon Pairs (2025)" at bounding box center [482, 233] width 259 height 18
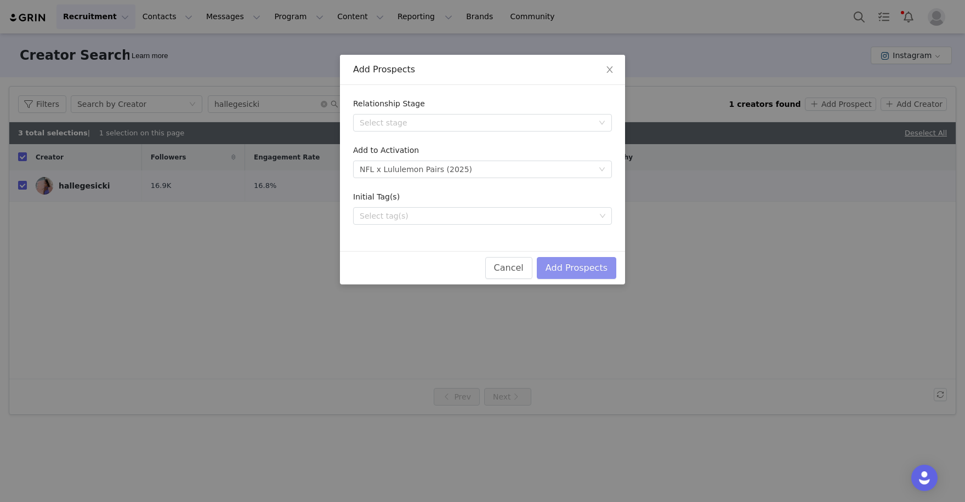
click at [570, 268] on button "Add Prospects" at bounding box center [577, 268] width 80 height 22
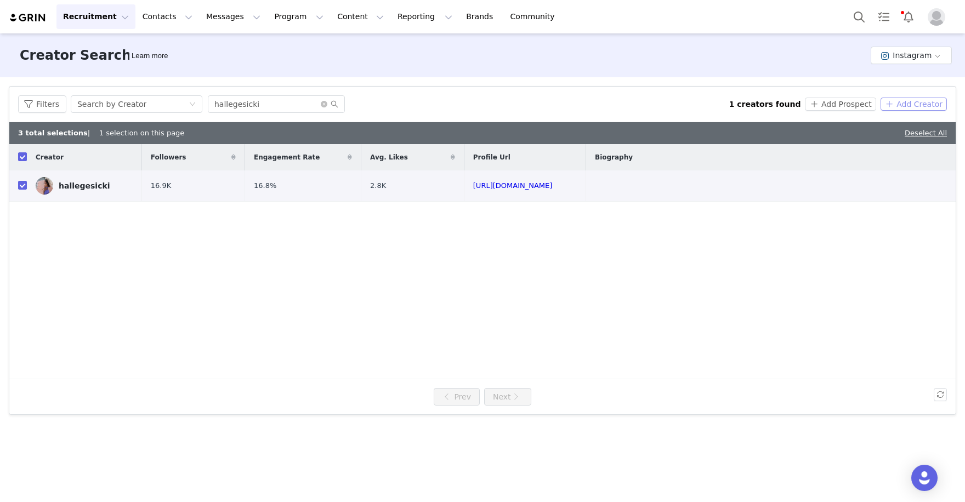
click at [906, 103] on button "Add Creator" at bounding box center [914, 104] width 66 height 13
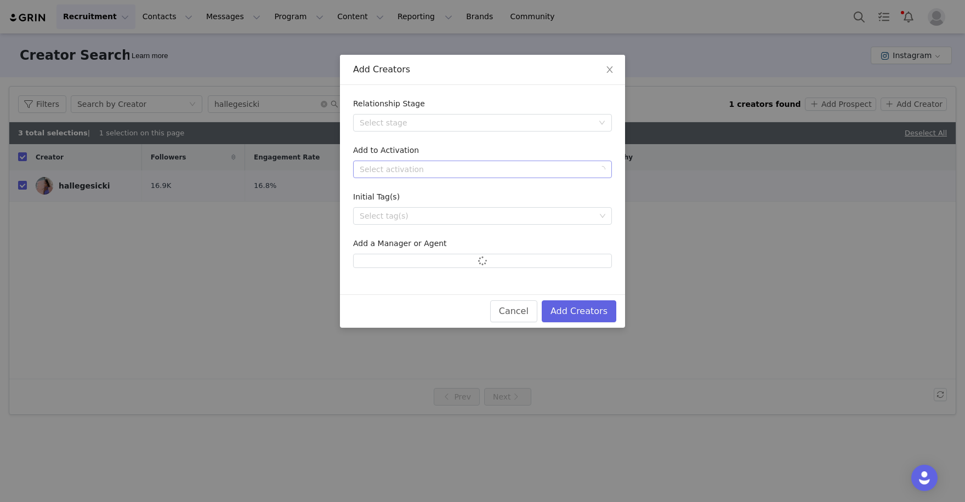
click at [427, 164] on div "Select activation" at bounding box center [477, 169] width 234 height 11
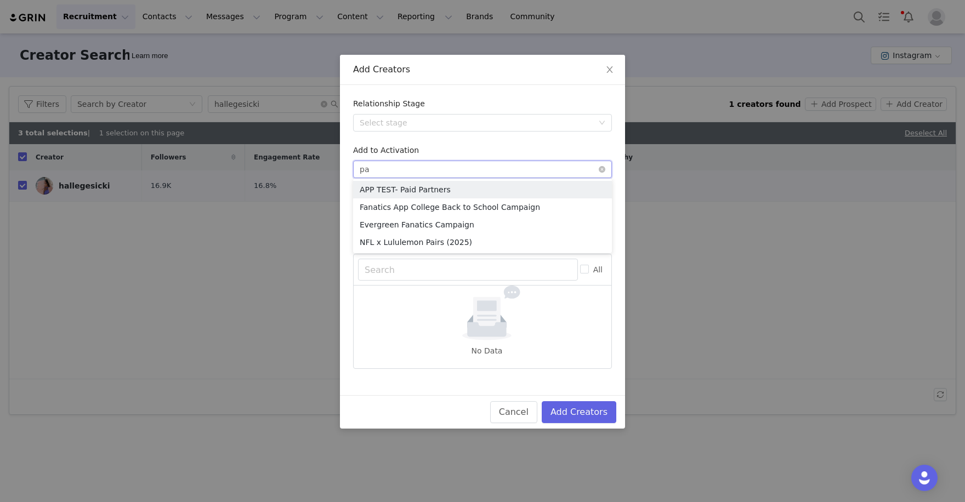
type input "pai"
click at [461, 240] on li "NFL x Lululemon Pairs (2025)" at bounding box center [482, 243] width 259 height 18
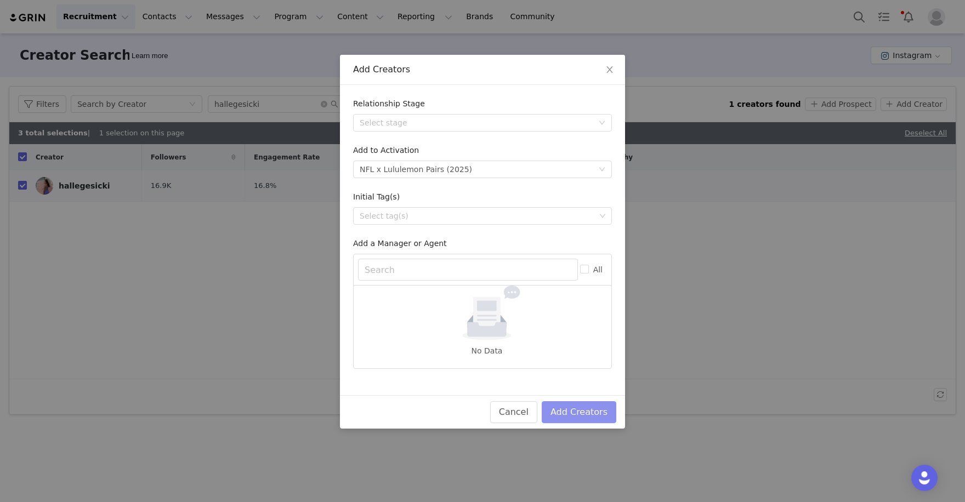
click at [603, 415] on button "Add Creators" at bounding box center [579, 413] width 75 height 22
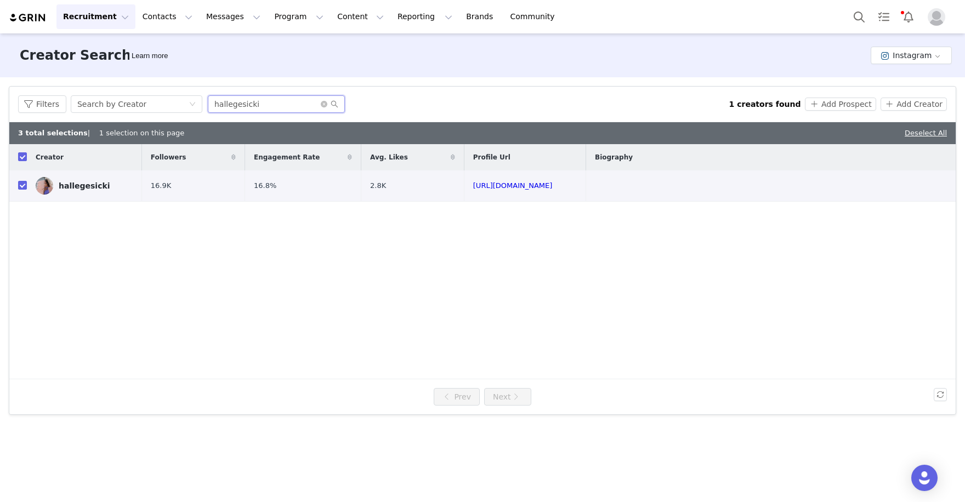
drag, startPoint x: 265, startPoint y: 104, endPoint x: 183, endPoint y: 87, distance: 84.0
click at [200, 87] on div "Filters Search by Creator [PERSON_NAME] 1 creators found Add Prospect Add Creat…" at bounding box center [482, 105] width 947 height 36
paste input "nileees"
type input "nileees"
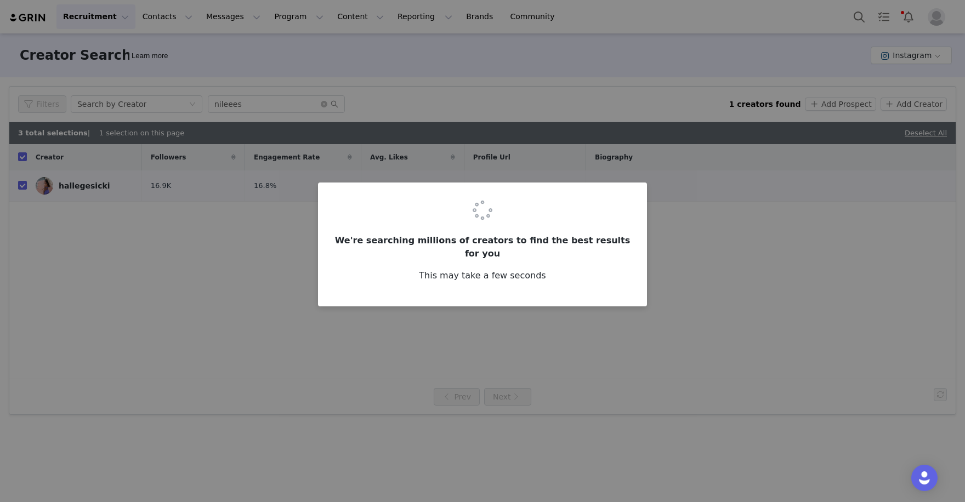
checkbox input "false"
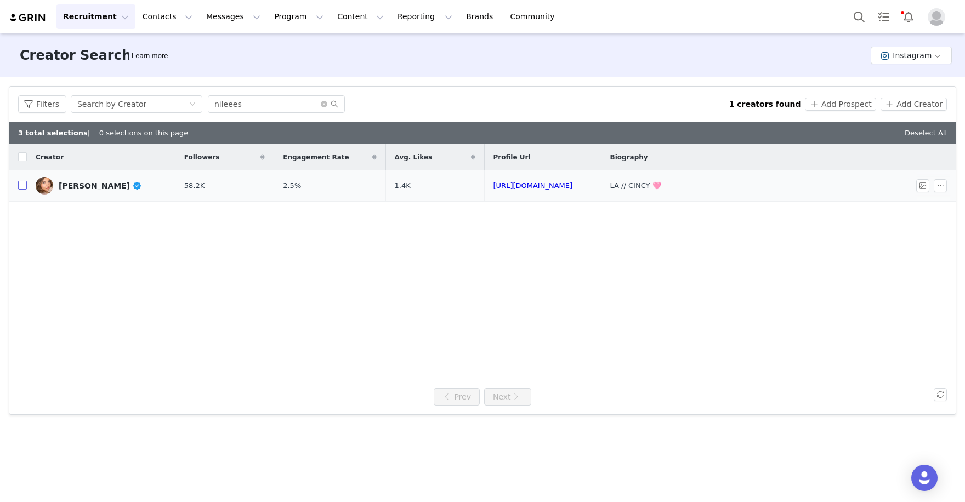
click at [22, 188] on input "checkbox" at bounding box center [22, 185] width 9 height 9
checkbox input "true"
click at [905, 105] on button "Add Creator" at bounding box center [914, 104] width 66 height 13
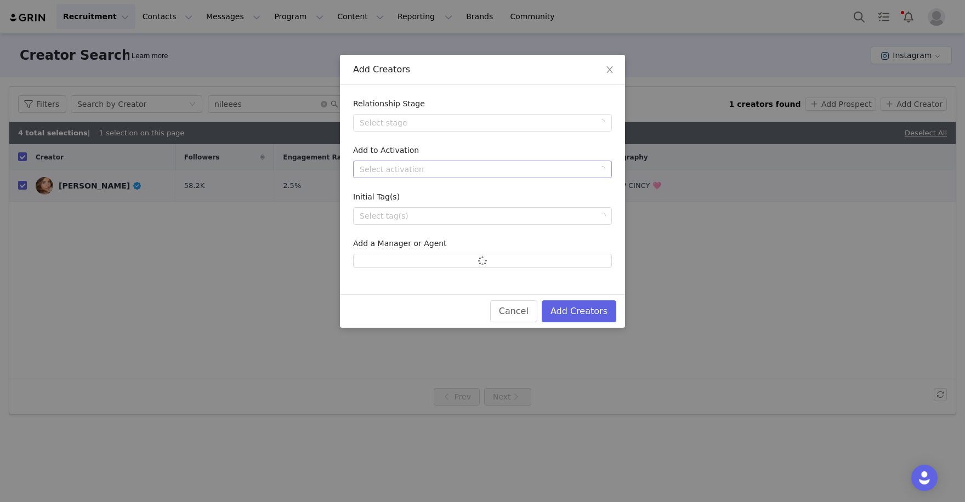
click at [461, 164] on div "Select activation" at bounding box center [477, 169] width 234 height 11
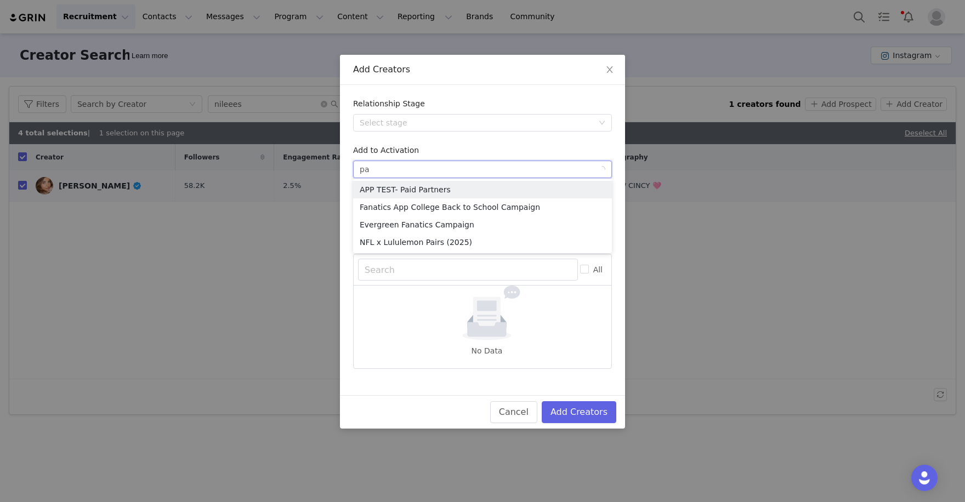
type input "pai"
click at [480, 237] on li "NFL x Lululemon Pairs (2025)" at bounding box center [482, 243] width 259 height 18
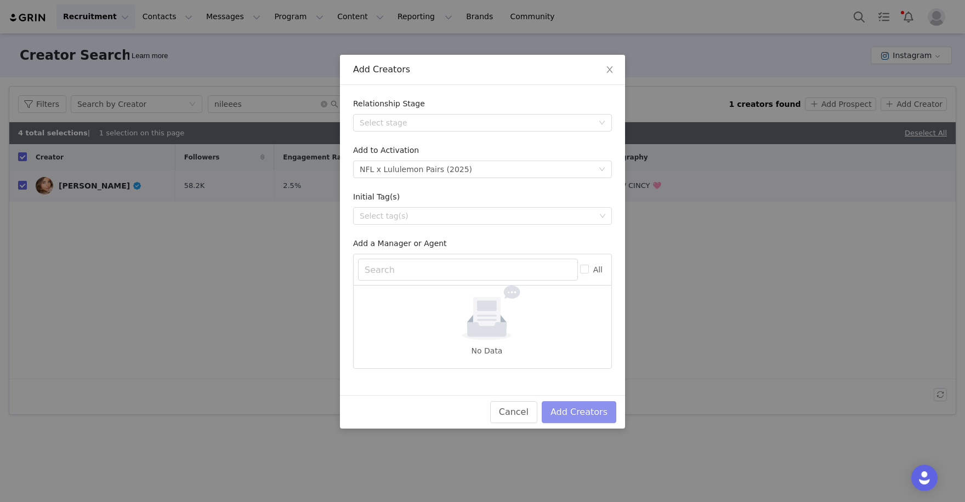
click at [575, 404] on button "Add Creators" at bounding box center [579, 413] width 75 height 22
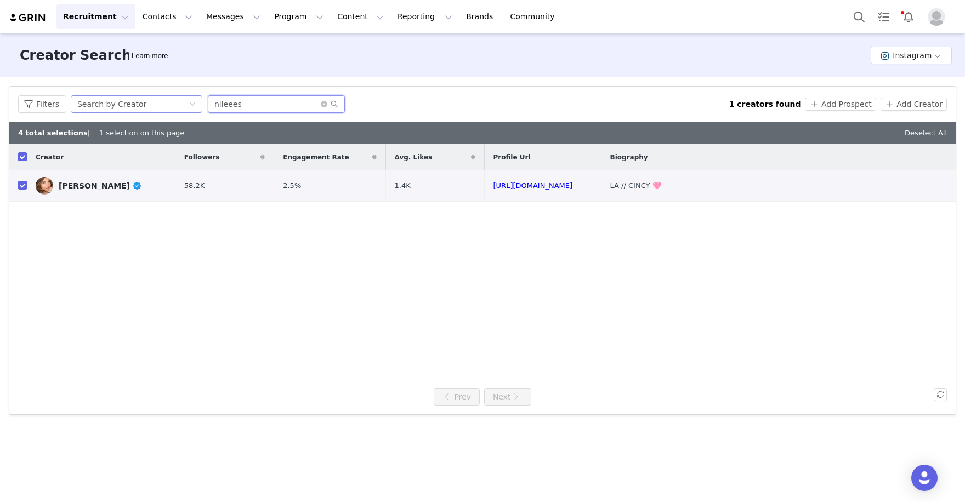
drag, startPoint x: 252, startPoint y: 104, endPoint x: 158, endPoint y: 95, distance: 94.2
click at [171, 98] on div "Filters Search by Creator [PERSON_NAME]" at bounding box center [373, 104] width 711 height 18
paste input "e"
type input "nileeees"
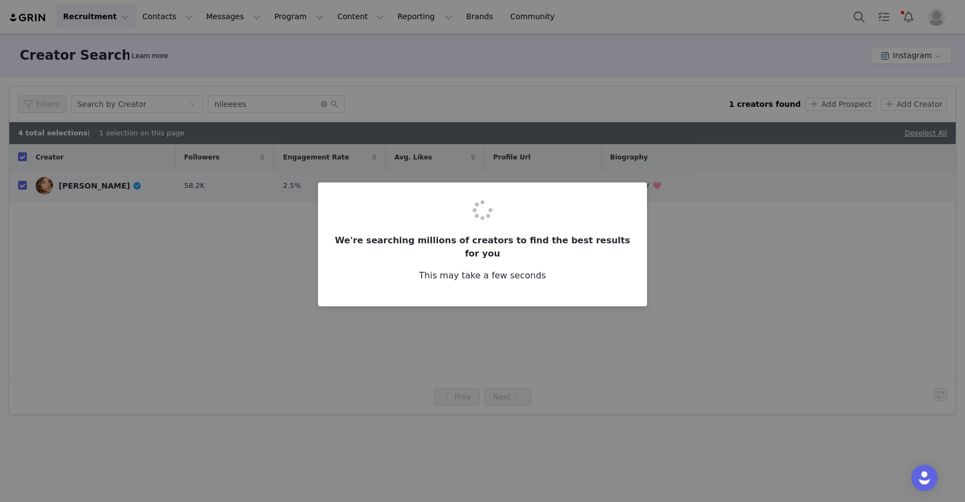
checkbox input "false"
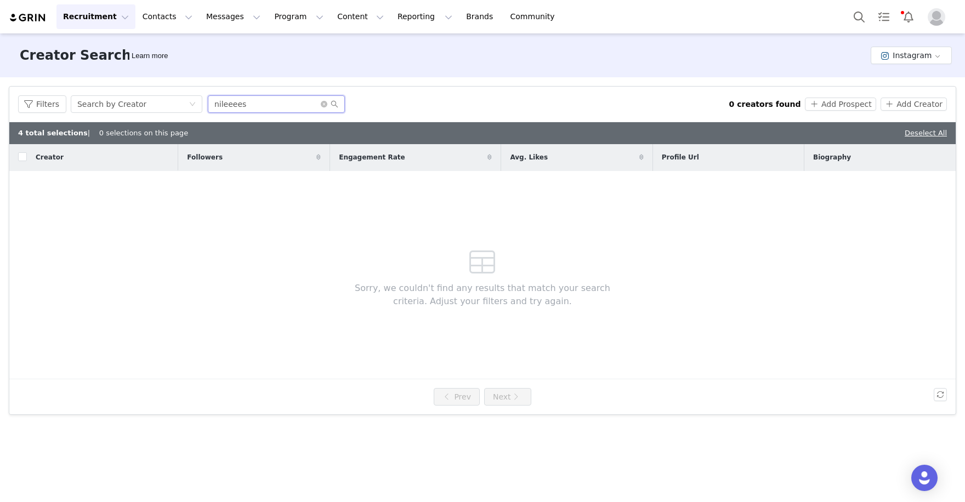
drag, startPoint x: 257, startPoint y: 104, endPoint x: 141, endPoint y: 64, distance: 123.0
click at [153, 74] on div "Creator Search Learn more Instagram Filters Creator Audience Performance Curren…" at bounding box center [482, 266] width 965 height 467
paste input "kenn_hann"
type input "kenn_hann"
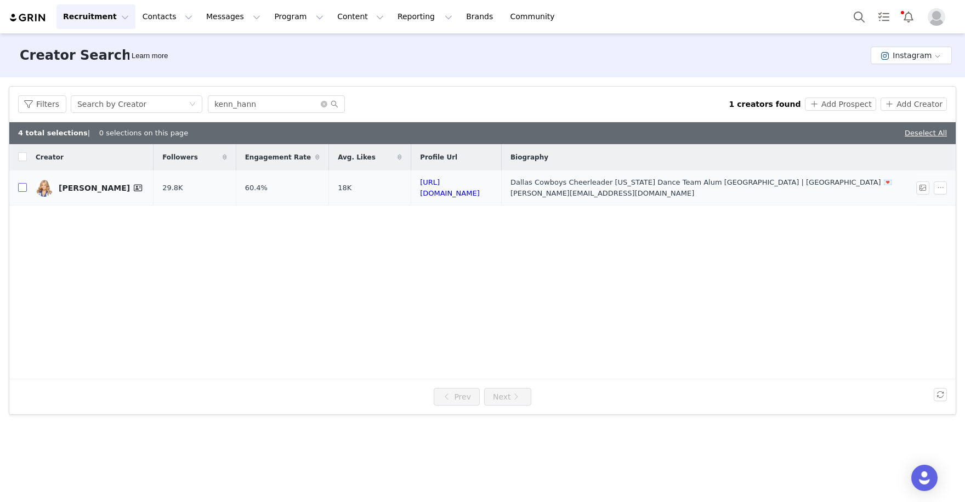
click at [20, 183] on input "checkbox" at bounding box center [22, 187] width 9 height 9
checkbox input "true"
drag, startPoint x: 250, startPoint y: 108, endPoint x: 267, endPoint y: 108, distance: 17.6
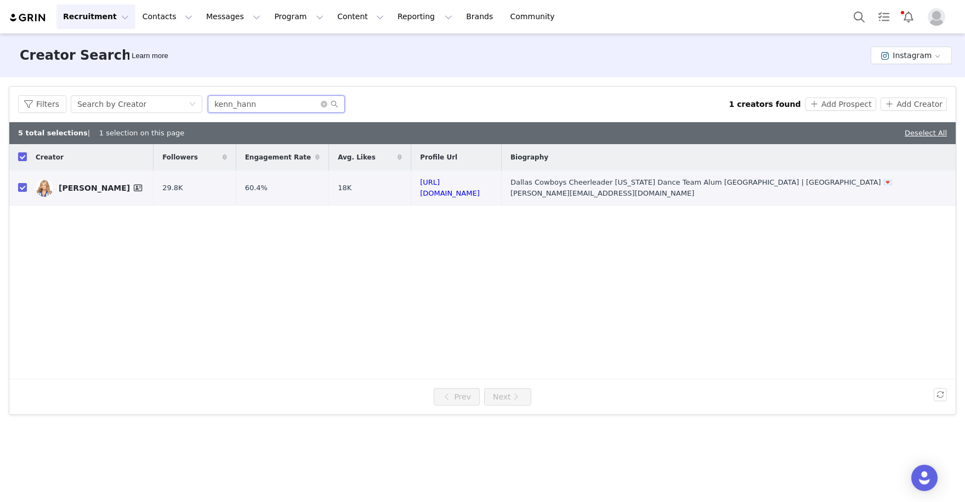
click at [262, 108] on input "kenn_hann" at bounding box center [276, 104] width 137 height 18
drag, startPoint x: 270, startPoint y: 108, endPoint x: 177, endPoint y: 64, distance: 103.3
click at [189, 82] on div "Filters Creator Audience Performance Current Creators Hide creators in my CRM B…" at bounding box center [482, 250] width 965 height 347
paste input "reece_christinee"
type input "reece_christinee"
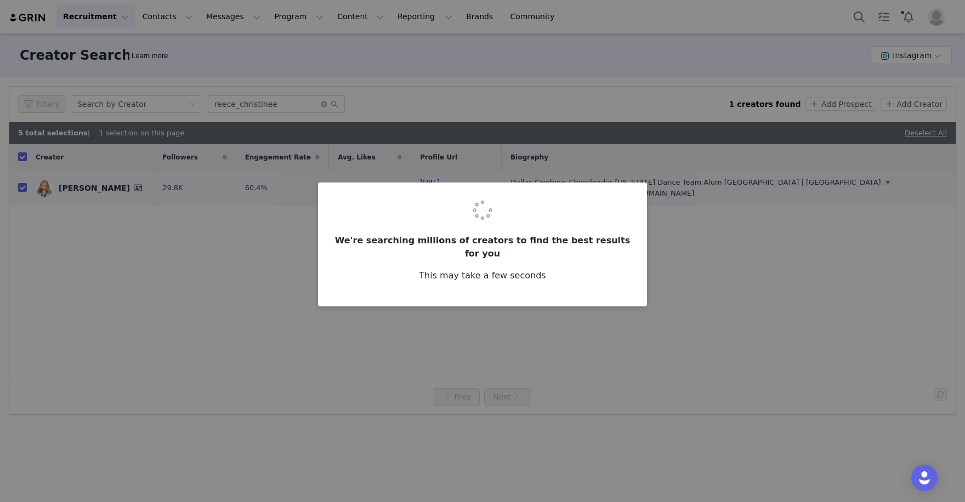
checkbox input "false"
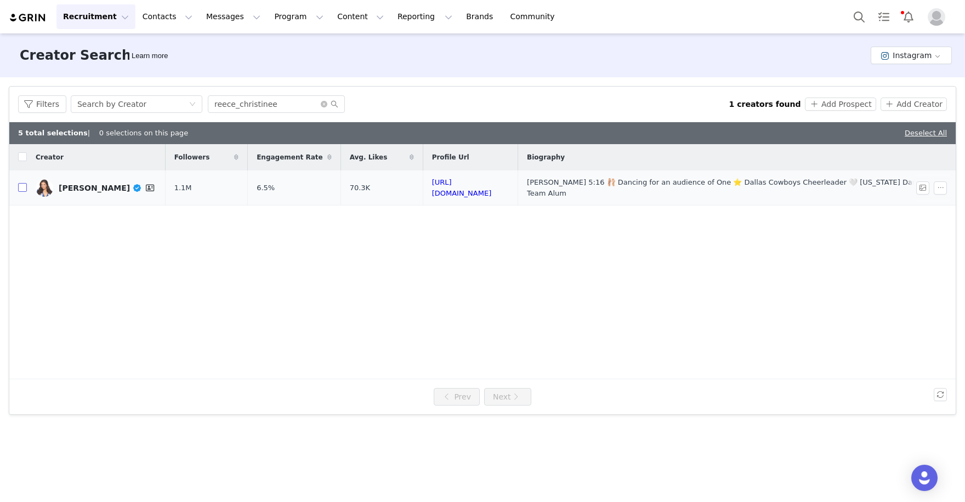
click at [25, 187] on input "checkbox" at bounding box center [22, 187] width 9 height 9
checkbox input "true"
click at [908, 104] on button "Add Creator" at bounding box center [914, 104] width 66 height 13
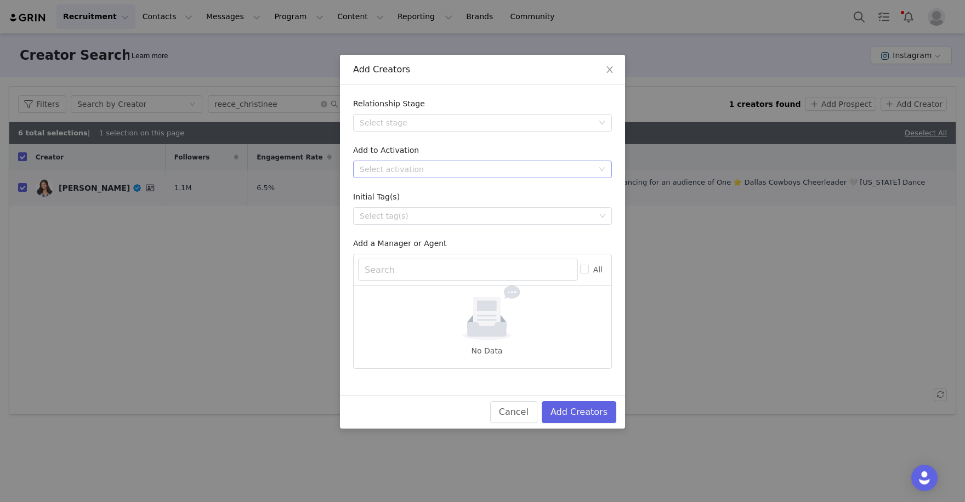
click at [502, 169] on div "Select activation" at bounding box center [477, 169] width 234 height 11
type input "Lulu"
drag, startPoint x: 488, startPoint y: 27, endPoint x: 495, endPoint y: 203, distance: 176.2
click at [495, 203] on li "NFL x Lululemon Pairs (2025)" at bounding box center [482, 208] width 259 height 18
click at [571, 411] on button "Add Creators" at bounding box center [579, 413] width 75 height 22
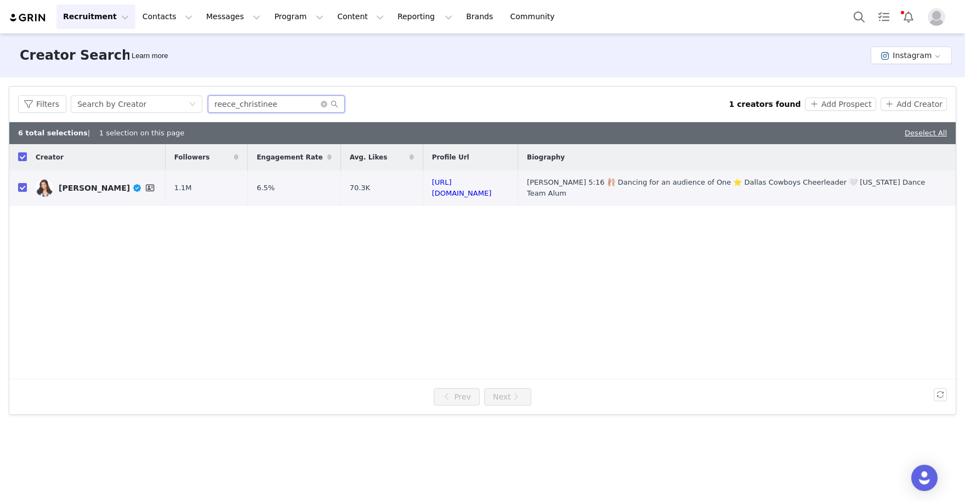
drag, startPoint x: 287, startPoint y: 103, endPoint x: 145, endPoint y: 81, distance: 143.2
click at [145, 87] on div "Filters Search by Creator reece_christinee 1 creators found Add Prospect Add Cr…" at bounding box center [482, 105] width 947 height 36
paste input "qharris18"
type input "qharris18"
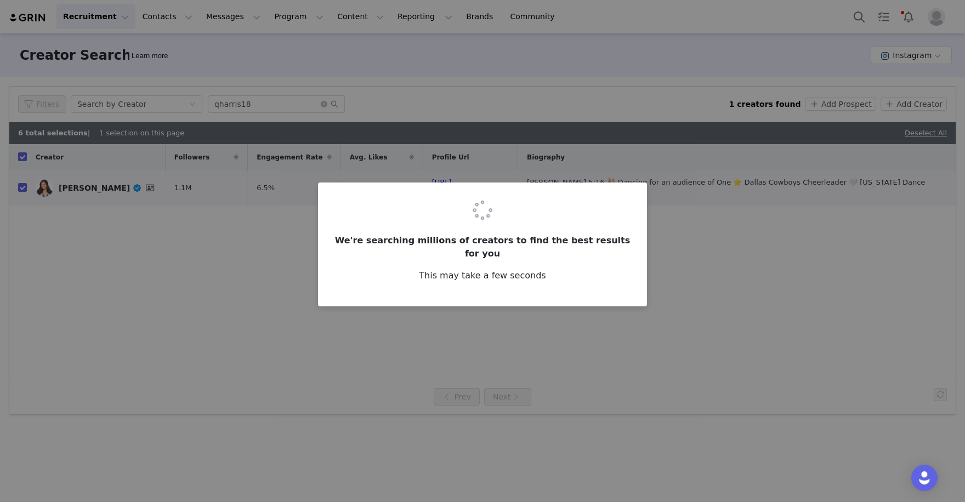
checkbox input "false"
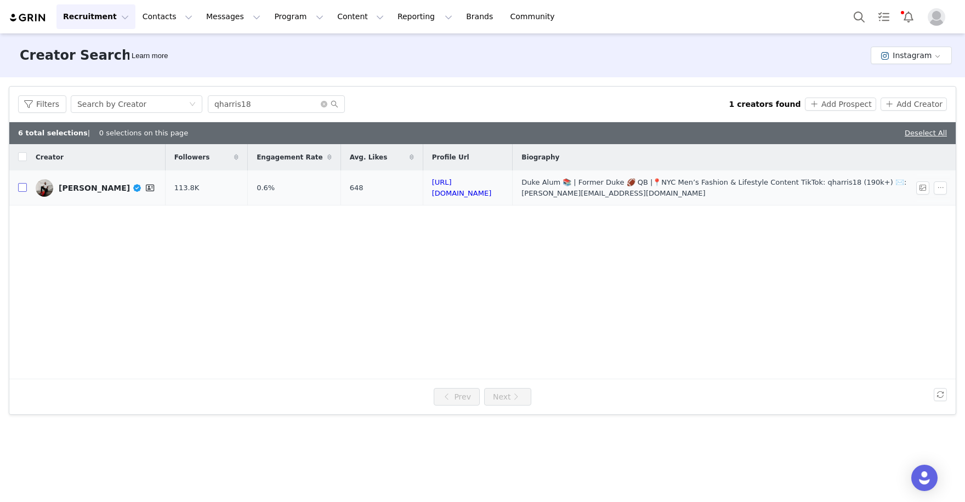
click at [25, 189] on input "checkbox" at bounding box center [22, 187] width 9 height 9
checkbox input "true"
click at [893, 106] on button "Add Creator" at bounding box center [914, 104] width 66 height 13
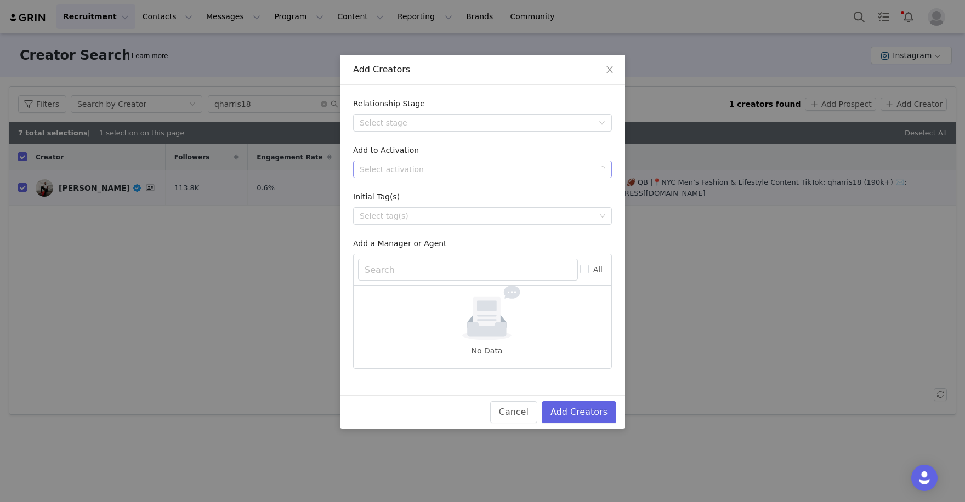
click at [456, 161] on div "Select activation" at bounding box center [479, 169] width 239 height 16
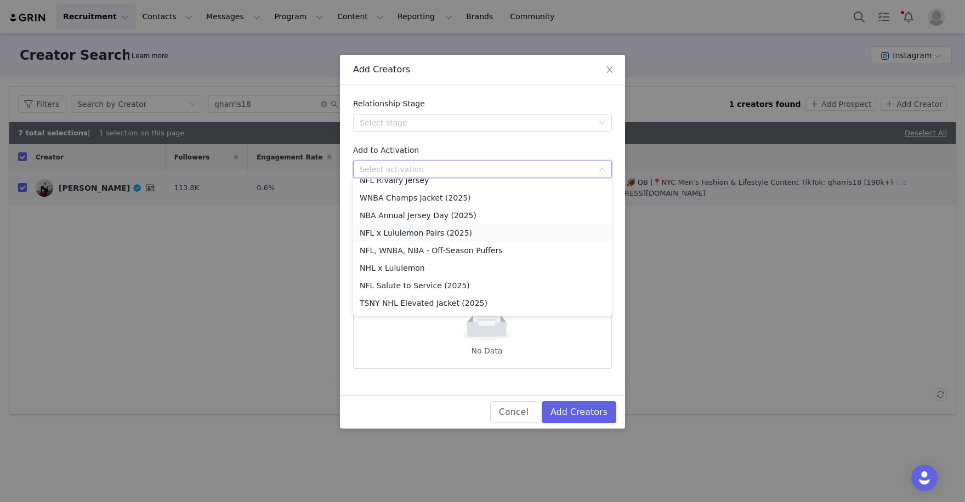
click at [433, 224] on li "NFL x Lululemon Pairs (2025)" at bounding box center [482, 233] width 259 height 18
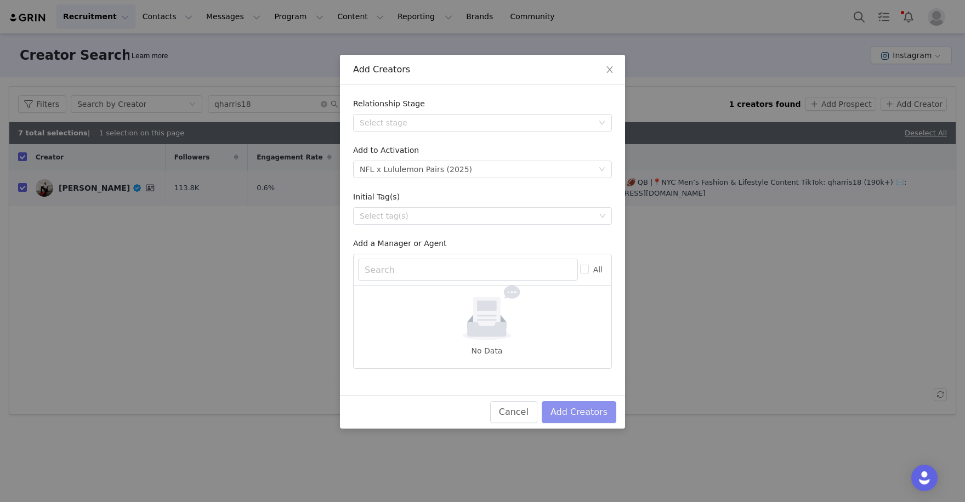
click at [597, 412] on button "Add Creators" at bounding box center [579, 413] width 75 height 22
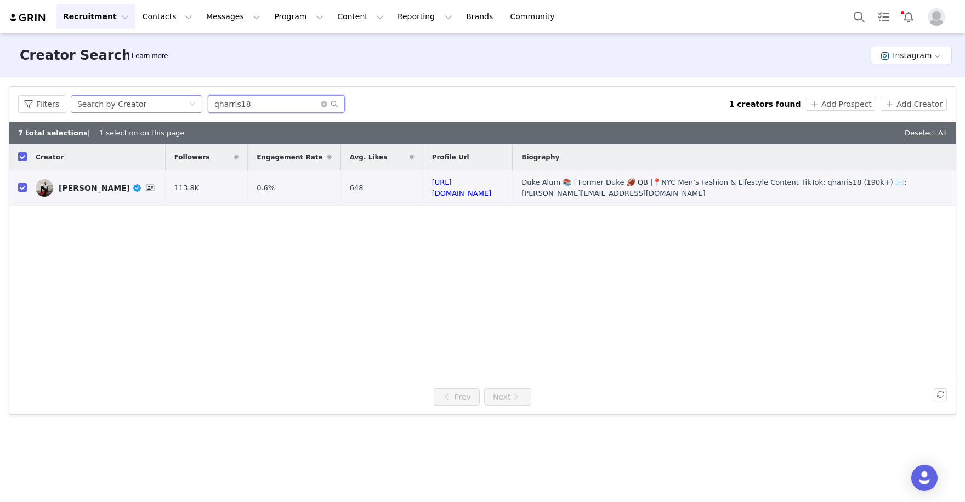
drag, startPoint x: 222, startPoint y: 108, endPoint x: 194, endPoint y: 96, distance: 30.0
click at [194, 97] on div "Filters Search by Creator qharris18" at bounding box center [373, 104] width 711 height 18
paste input "ac_latimer"
type input "ac_latimer"
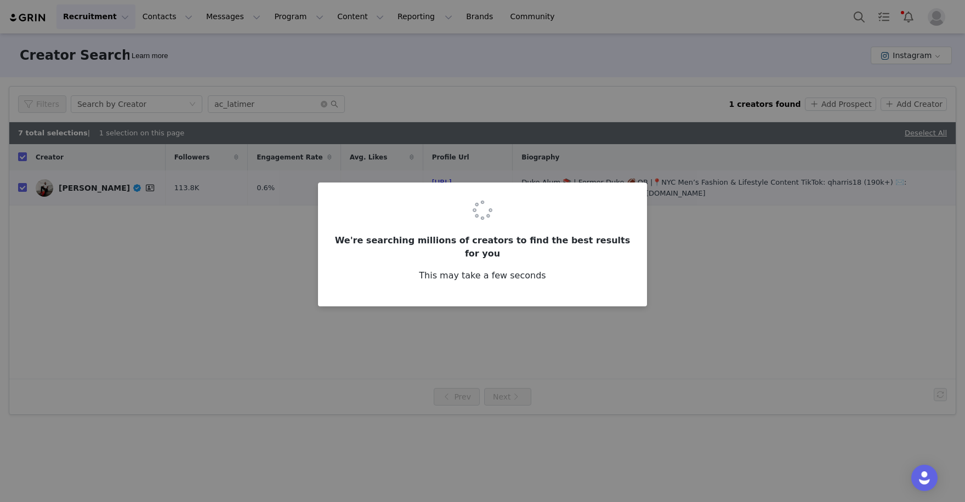
checkbox input "false"
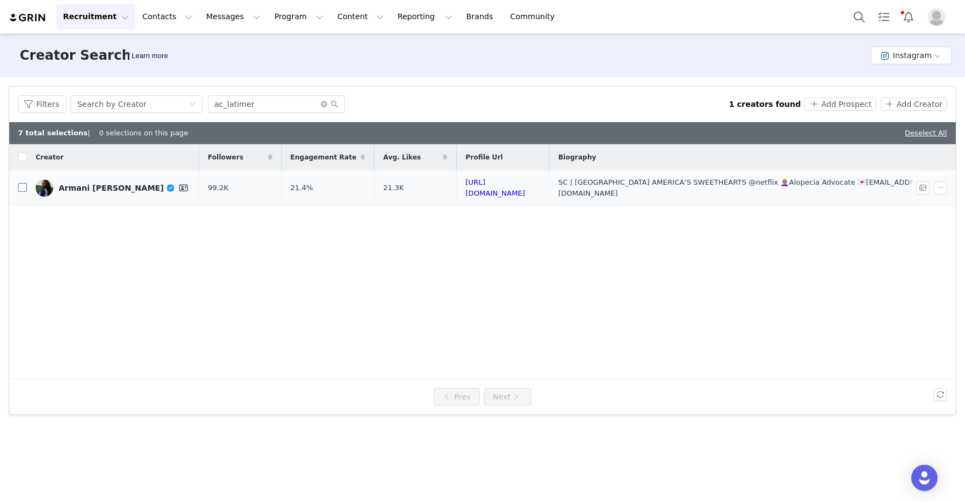
click at [23, 186] on input "checkbox" at bounding box center [22, 187] width 9 height 9
checkbox input "true"
click at [934, 105] on button "Add Creator" at bounding box center [914, 104] width 66 height 13
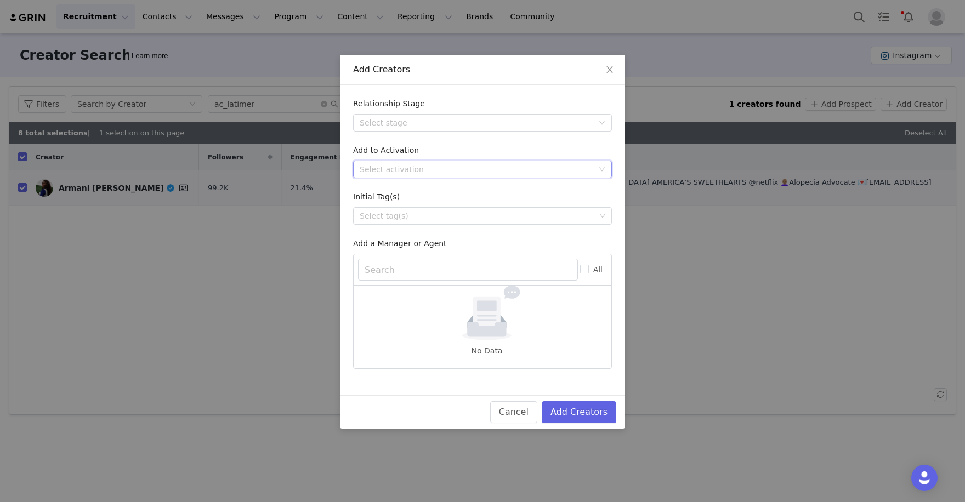
click at [533, 161] on div "Select activation" at bounding box center [482, 170] width 259 height 18
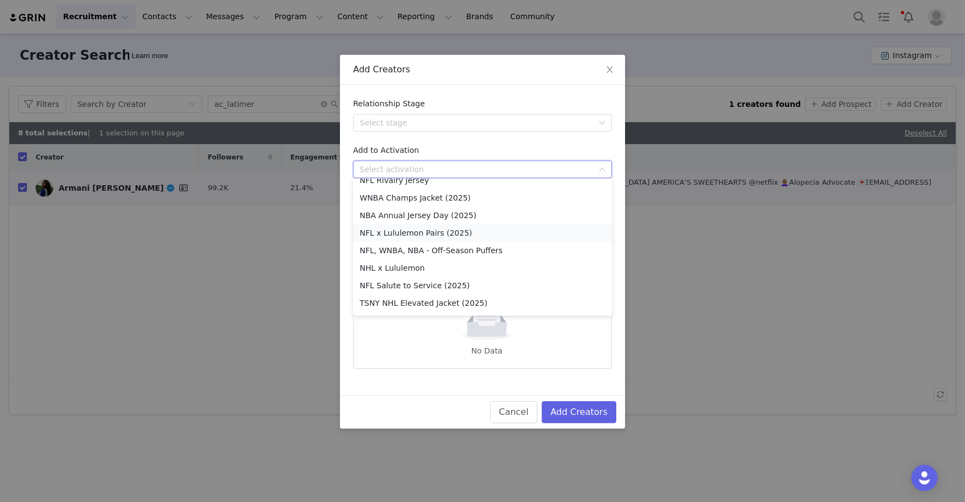
click at [450, 224] on li "NFL x Lululemon Pairs (2025)" at bounding box center [482, 233] width 259 height 18
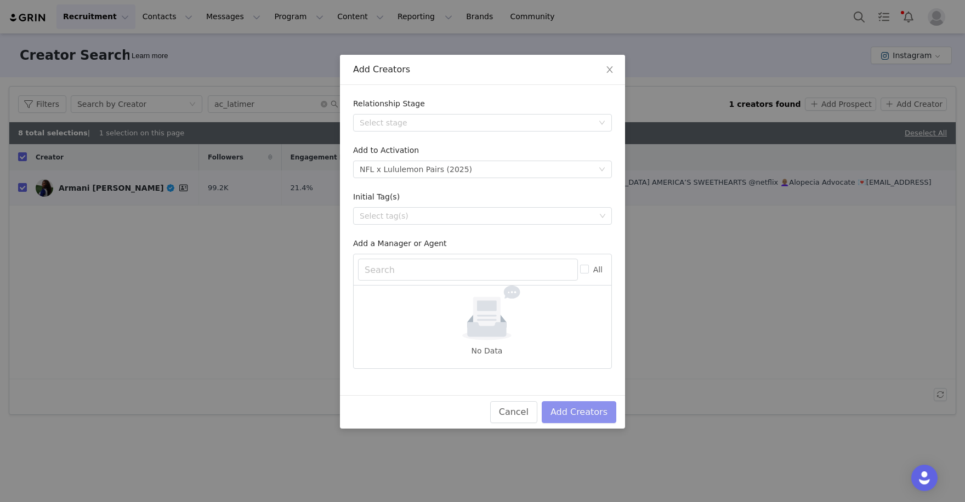
click at [595, 410] on button "Add Creators" at bounding box center [579, 413] width 75 height 22
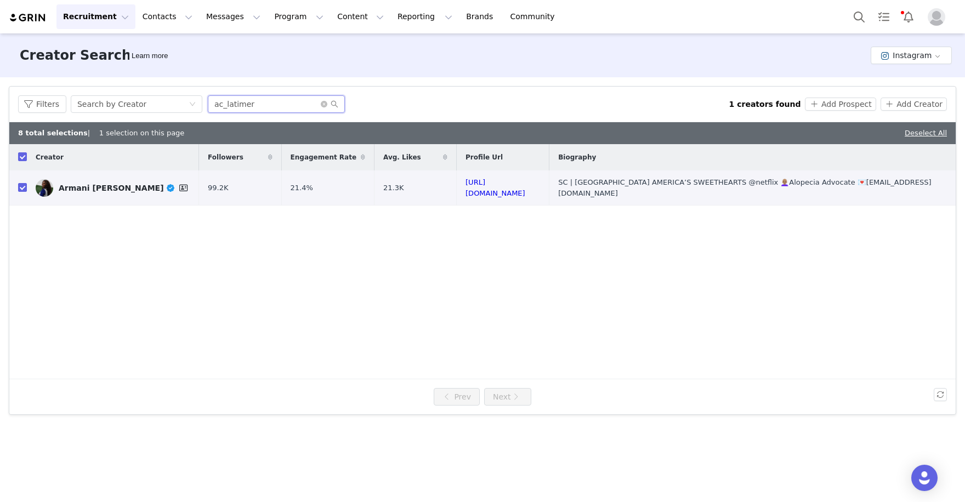
drag, startPoint x: 290, startPoint y: 100, endPoint x: 165, endPoint y: 83, distance: 126.2
click at [184, 93] on div "Filters Search by Creator ac_latimer 1 creators found Add Prospect Add Creator" at bounding box center [482, 105] width 947 height 36
paste input "kikimccrayway"
type input "kikimccrayway"
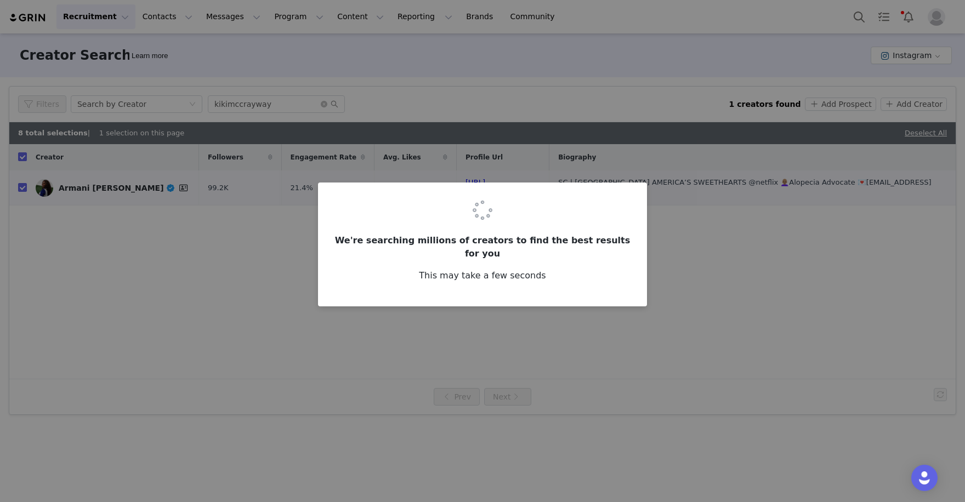
checkbox input "false"
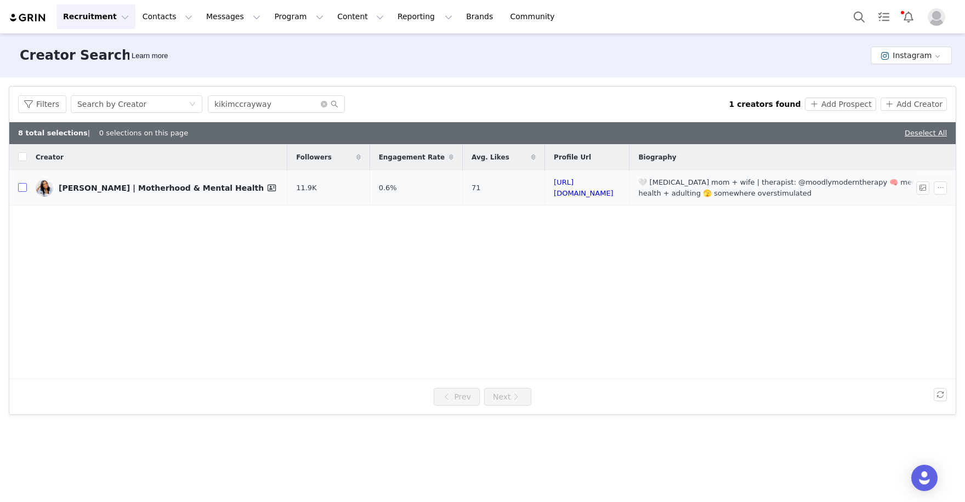
click at [23, 188] on input "checkbox" at bounding box center [22, 187] width 9 height 9
checkbox input "true"
click at [912, 100] on button "Add Creator" at bounding box center [914, 104] width 66 height 13
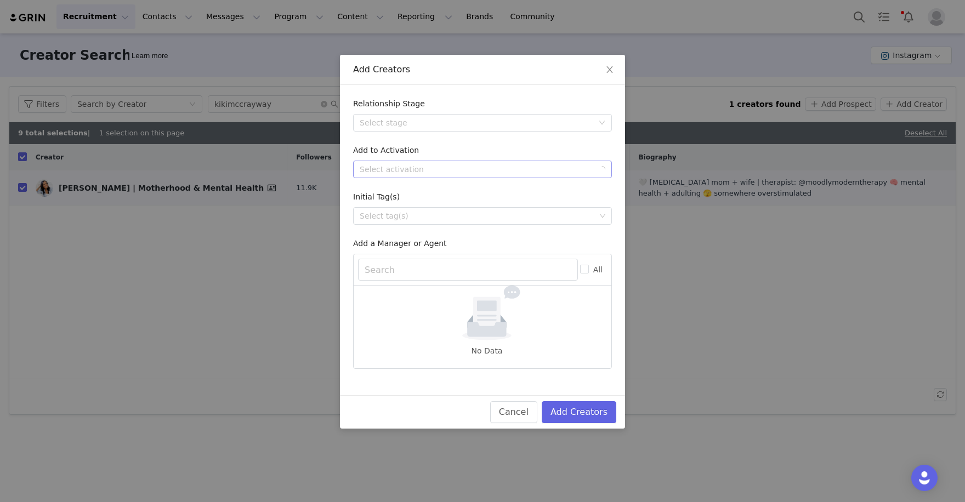
click at [527, 174] on div "Select activation" at bounding box center [479, 169] width 239 height 16
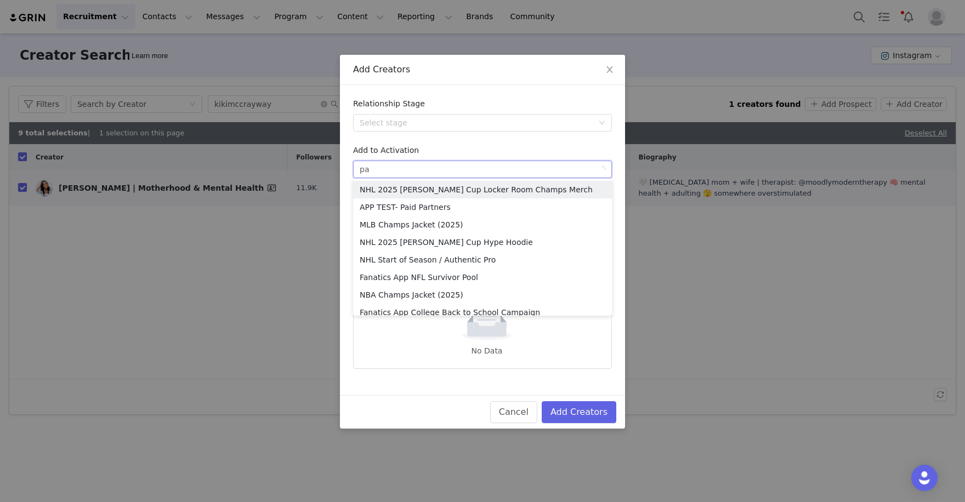
type input "pai"
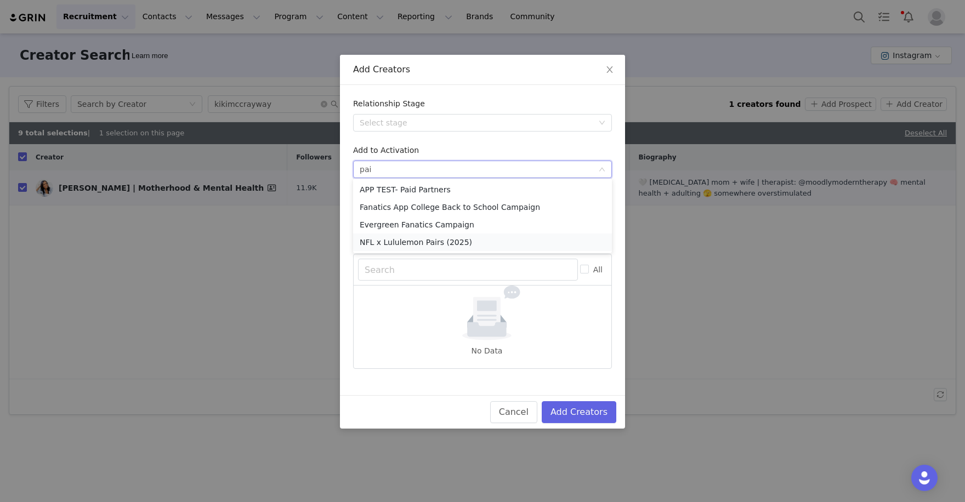
click at [466, 241] on li "NFL x Lululemon Pairs (2025)" at bounding box center [482, 243] width 259 height 18
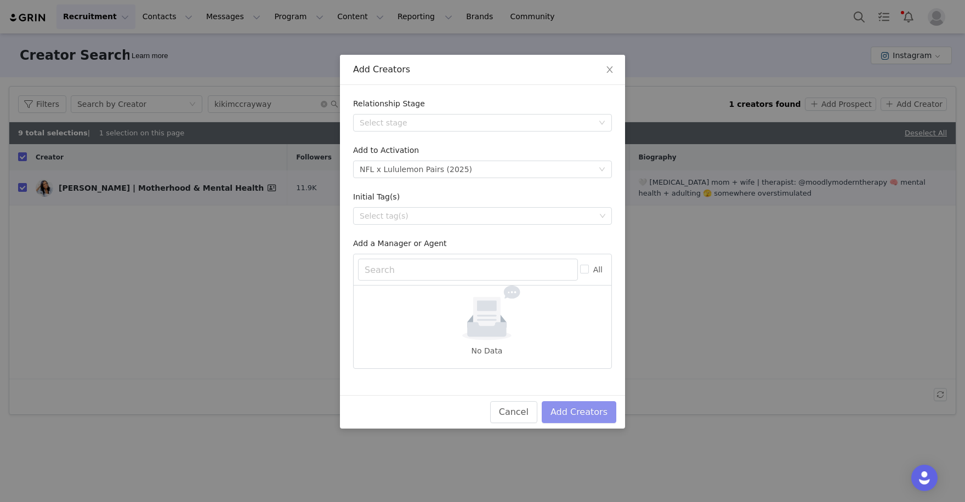
click at [593, 412] on button "Add Creators" at bounding box center [579, 413] width 75 height 22
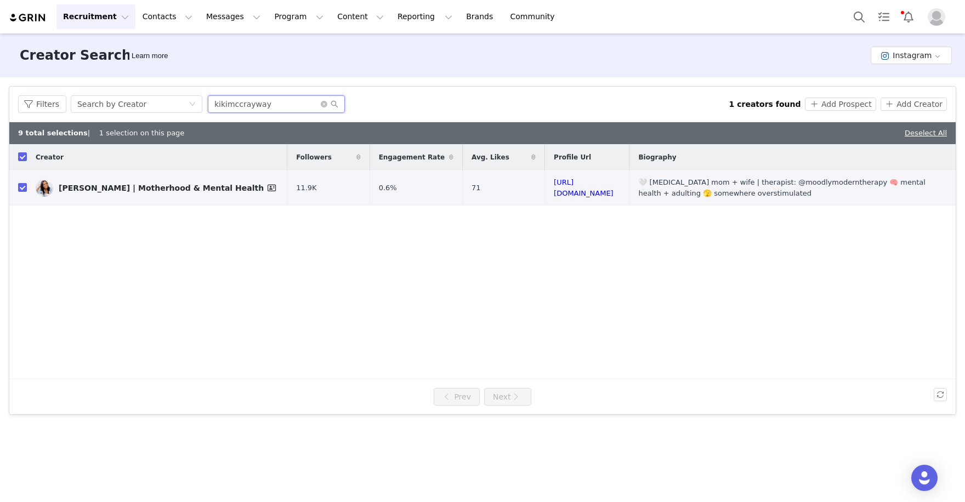
drag, startPoint x: 284, startPoint y: 109, endPoint x: 115, endPoint y: 55, distance: 176.8
click at [115, 55] on div "Creator Search Learn more Instagram Filters Creator Audience Performance Curren…" at bounding box center [482, 266] width 965 height 467
paste input "seanloweksu"
type input "seanloweksu"
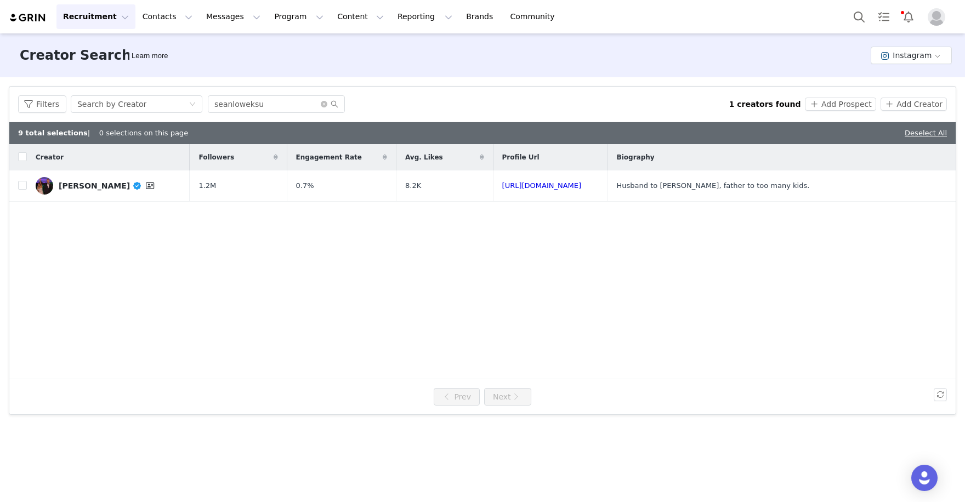
checkbox input "false"
click at [24, 185] on input "checkbox" at bounding box center [22, 185] width 9 height 9
checkbox input "true"
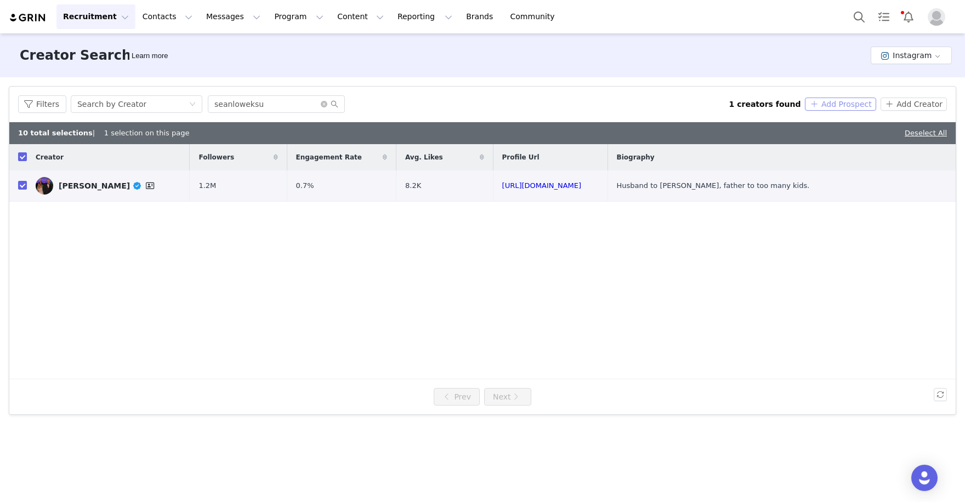
click at [862, 104] on button "Add Prospect" at bounding box center [840, 104] width 71 height 13
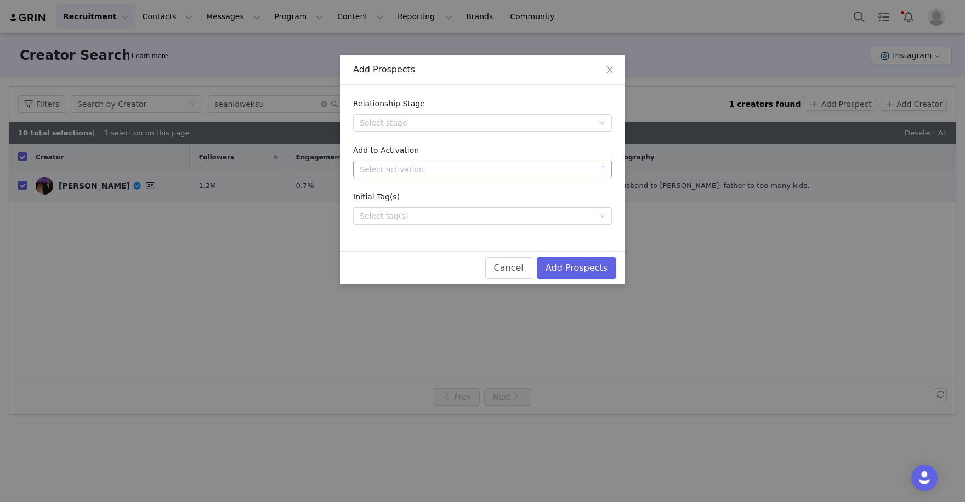
click at [575, 170] on div "Select activation" at bounding box center [477, 169] width 234 height 11
type input "pairs"
click at [492, 189] on li "NFL x Lululemon Pairs (2025)" at bounding box center [482, 190] width 259 height 18
click at [591, 262] on button "Add Prospects" at bounding box center [577, 268] width 80 height 22
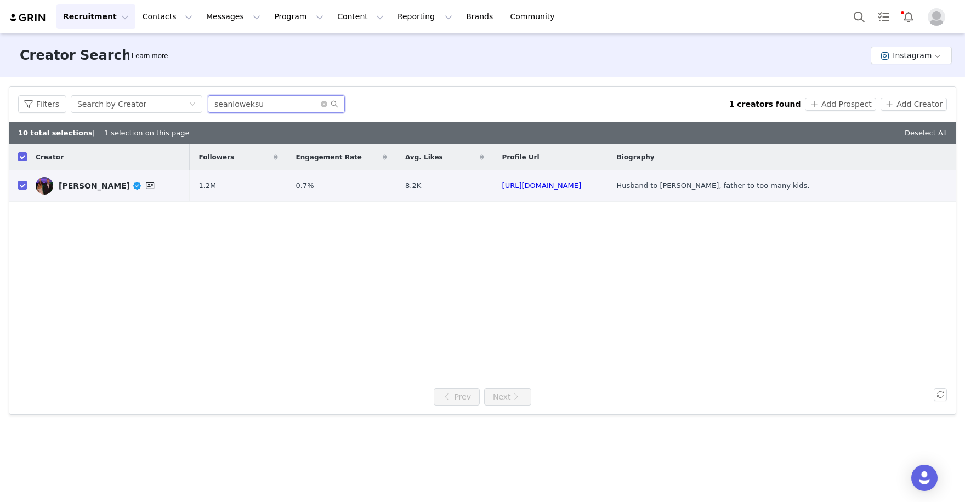
drag, startPoint x: 284, startPoint y: 101, endPoint x: 147, endPoint y: 90, distance: 137.1
click at [156, 94] on div "Filters Search by Creator seanloweksu 1 creators found Add Prospect Add Creator" at bounding box center [482, 105] width 947 height 36
paste input "ryanthecrashdummy"
type input "ryanthecrashdummy"
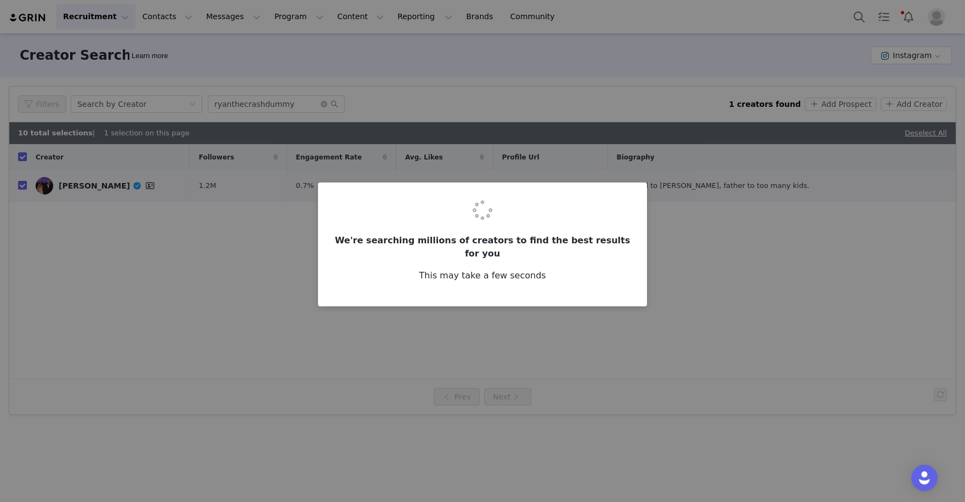
checkbox input "false"
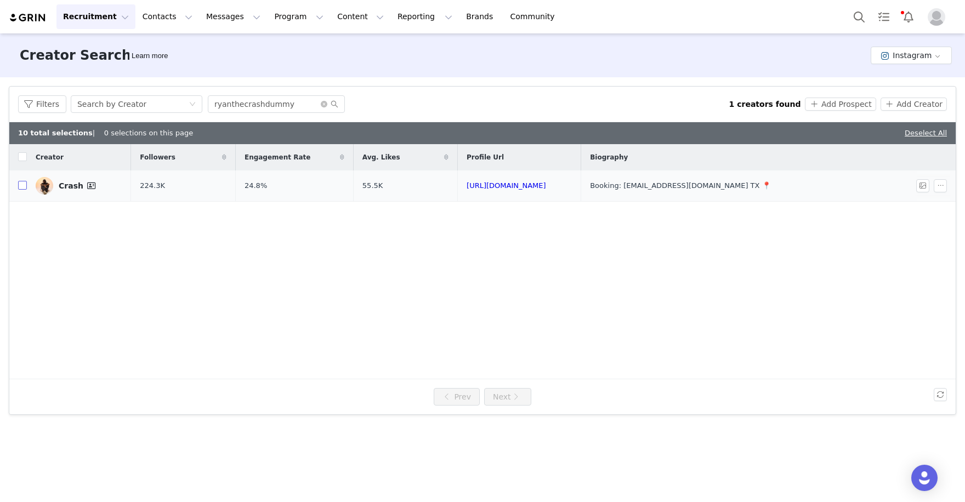
click at [23, 186] on input "checkbox" at bounding box center [22, 185] width 9 height 9
checkbox input "true"
drag, startPoint x: 302, startPoint y: 108, endPoint x: 116, endPoint y: 74, distance: 189.0
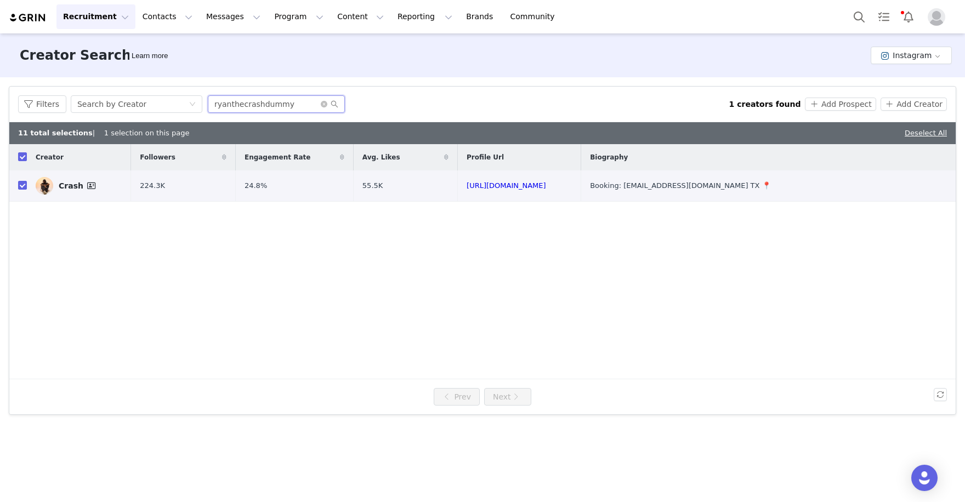
click at [116, 74] on div "Creator Search Learn more Instagram Filters Creator Audience Performance Curren…" at bounding box center [482, 266] width 965 height 467
paste input "morgannlyn"
type input "morgannlyn"
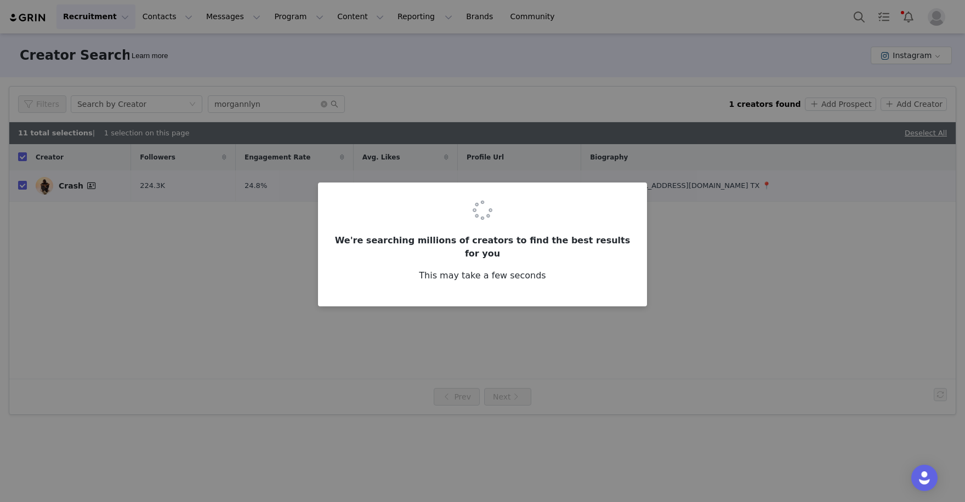
checkbox input "false"
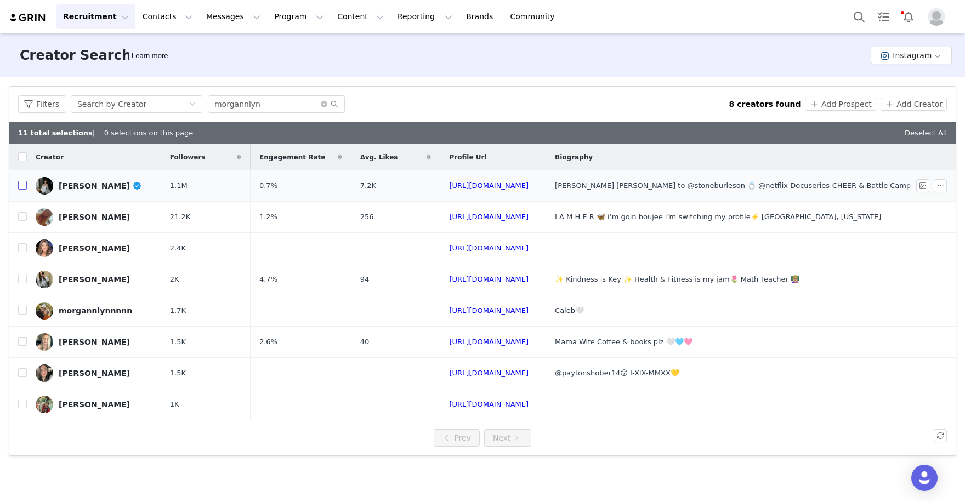
click at [20, 188] on input "checkbox" at bounding box center [22, 185] width 9 height 9
checkbox input "true"
click at [909, 114] on div "Filters Search by Creator morgannlyn 8 creators found Add Prospect Add Creator" at bounding box center [482, 105] width 947 height 36
click at [914, 109] on button "Add Creator" at bounding box center [914, 104] width 66 height 13
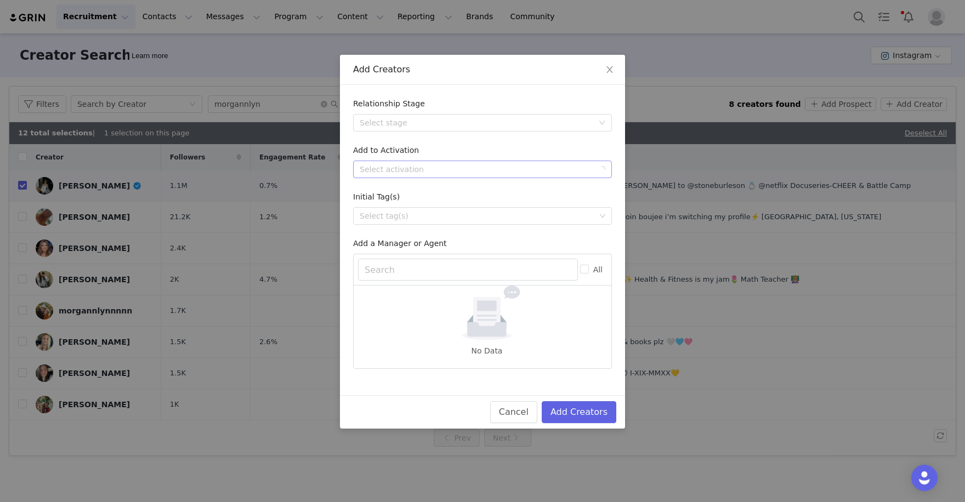
click at [474, 165] on div "Select activation" at bounding box center [477, 169] width 234 height 11
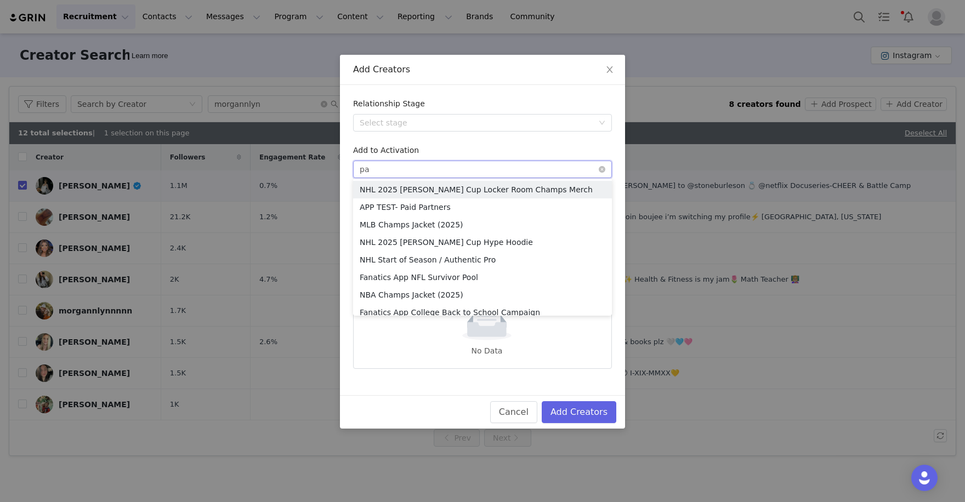
type input "pai"
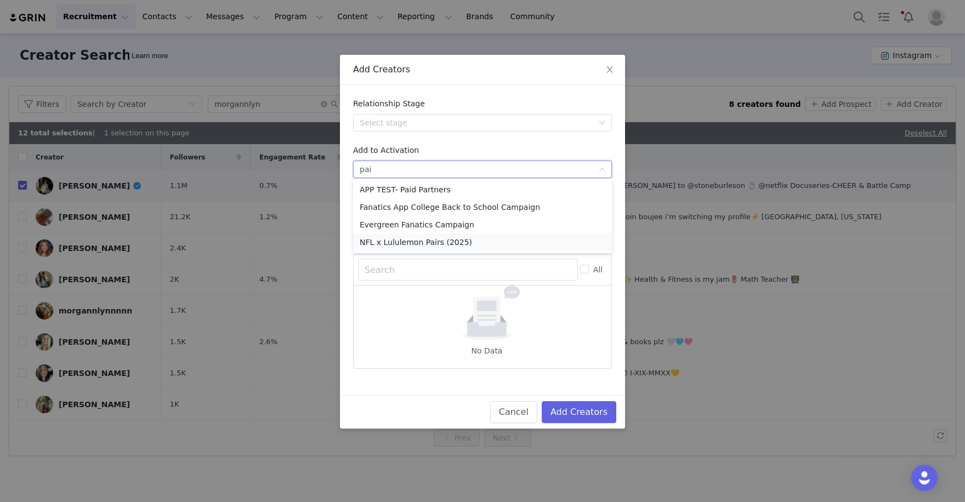
click at [463, 240] on li "NFL x Lululemon Pairs (2025)" at bounding box center [482, 243] width 259 height 18
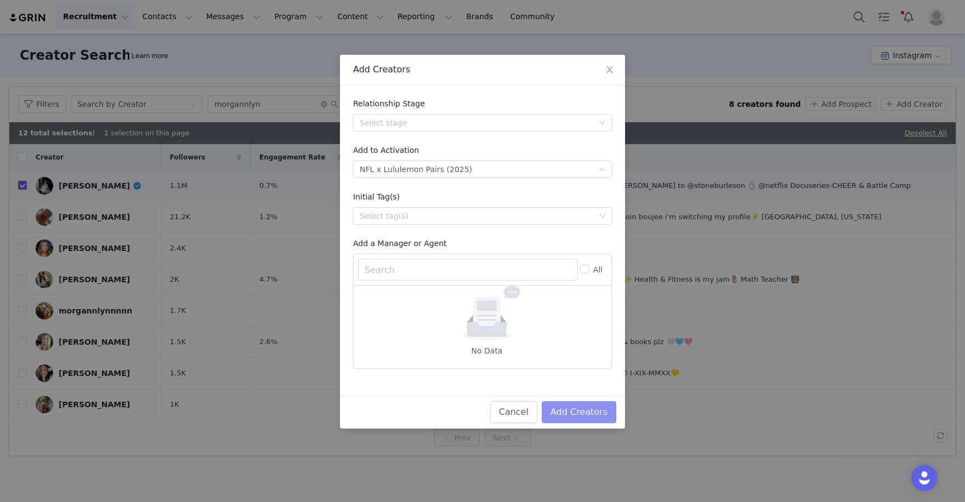
click at [570, 402] on button "Add Creators" at bounding box center [579, 413] width 75 height 22
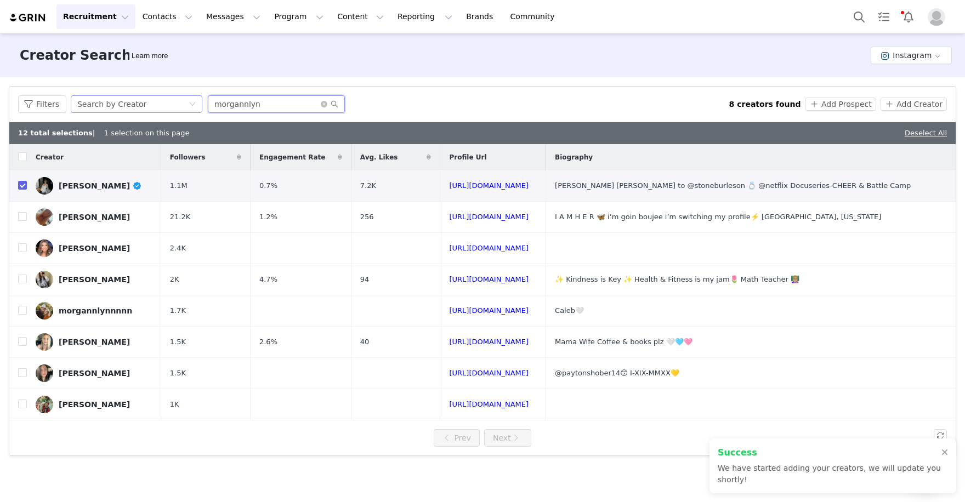
drag, startPoint x: 273, startPoint y: 105, endPoint x: 193, endPoint y: 111, distance: 80.9
click at [193, 111] on div "Filters Search by Creator morgannlyn" at bounding box center [373, 104] width 711 height 18
drag, startPoint x: 272, startPoint y: 104, endPoint x: 203, endPoint y: 100, distance: 68.7
click at [203, 100] on div "Filters Search by Creator morgannlyn" at bounding box center [373, 104] width 711 height 18
paste input "[URL][DOMAIN_NAME]"
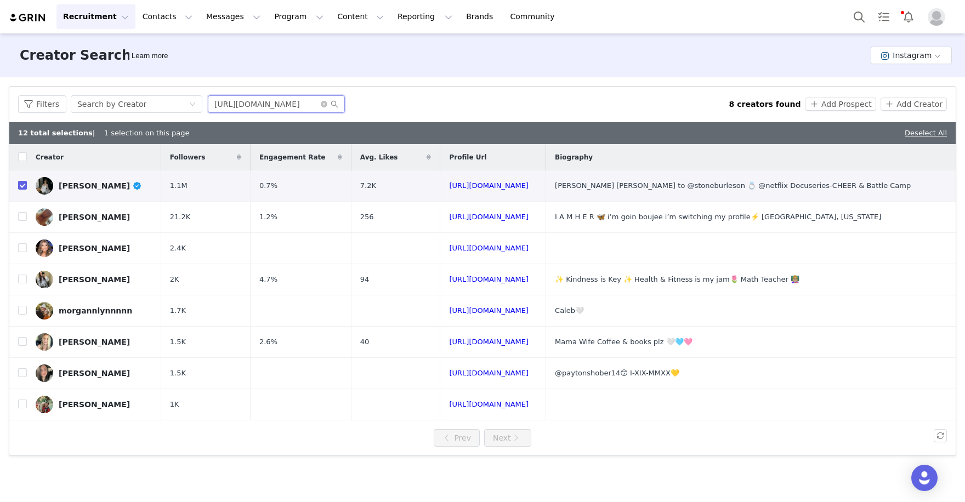
drag, startPoint x: 281, startPoint y: 103, endPoint x: 116, endPoint y: 92, distance: 164.9
click at [116, 92] on div "Filters Search by Creator [URL][DOMAIN_NAME] 8 creators found Add Prospect Add …" at bounding box center [482, 105] width 947 height 36
type input "coachotb"
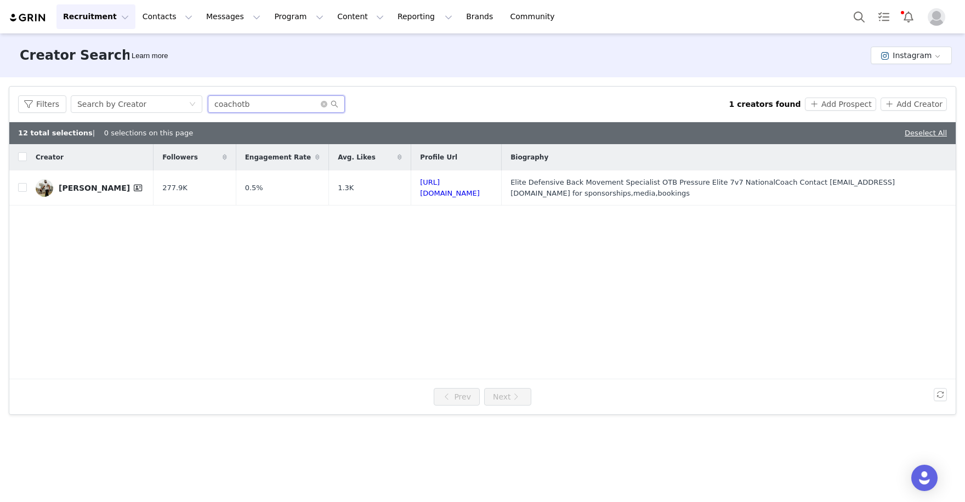
drag, startPoint x: 281, startPoint y: 104, endPoint x: 202, endPoint y: 103, distance: 78.4
click at [202, 103] on div "Filters Search by Creator coachotb" at bounding box center [373, 104] width 711 height 18
click at [19, 185] on input "checkbox" at bounding box center [22, 187] width 9 height 9
checkbox input "true"
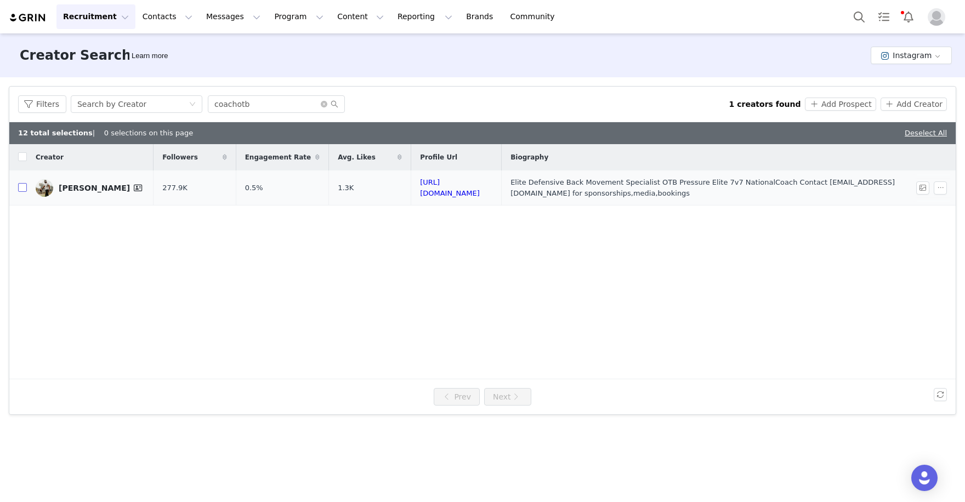
checkbox input "true"
drag, startPoint x: 272, startPoint y: 107, endPoint x: 143, endPoint y: 86, distance: 130.6
click at [151, 88] on div "Filters Search by Creator coachotb 1 creators found Add Prospect Add Creator" at bounding box center [482, 105] width 947 height 36
paste input "tarynhart"
type input "tarynhart"
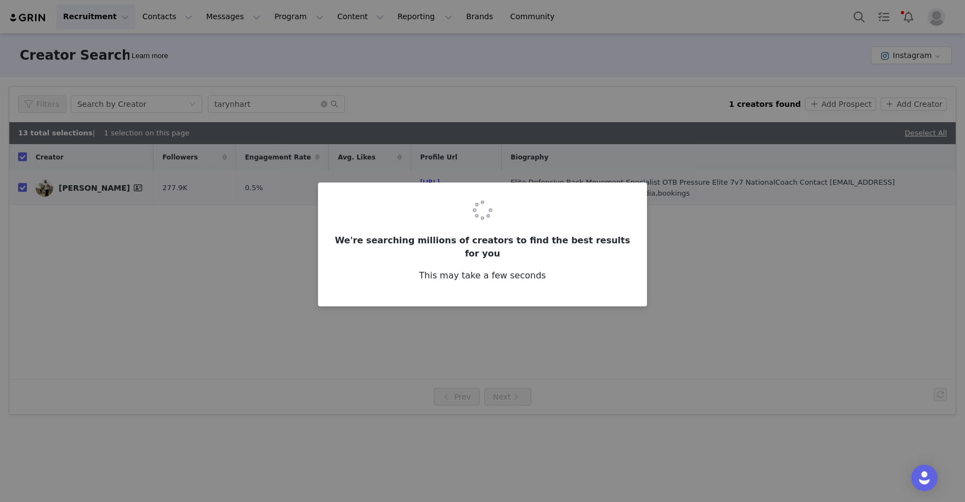
checkbox input "false"
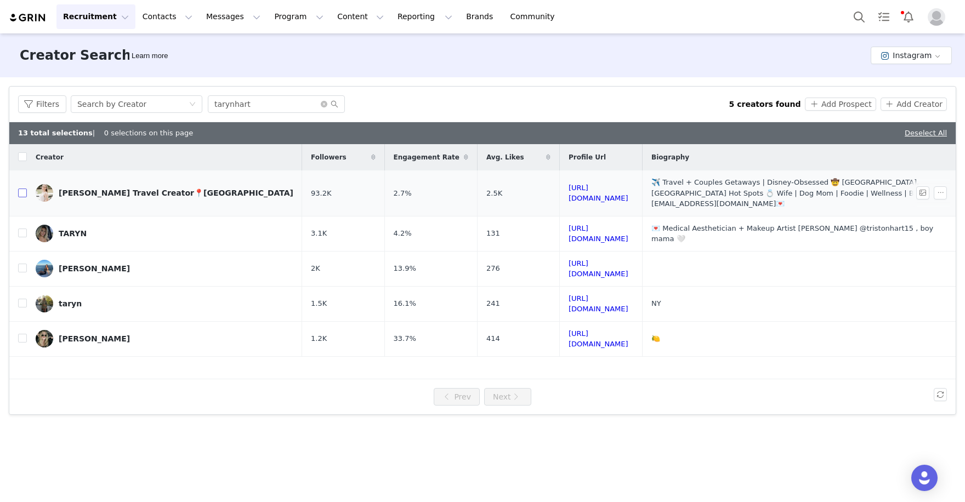
click at [22, 189] on input "checkbox" at bounding box center [22, 193] width 9 height 9
checkbox input "true"
click at [926, 106] on button "Add Creator" at bounding box center [914, 104] width 66 height 13
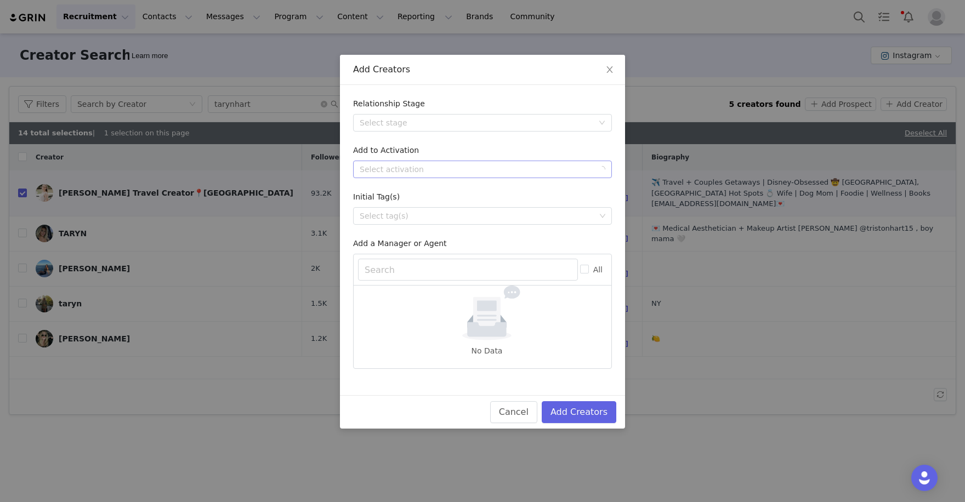
click at [528, 164] on div "Select activation" at bounding box center [477, 169] width 234 height 11
type input "Lulu"
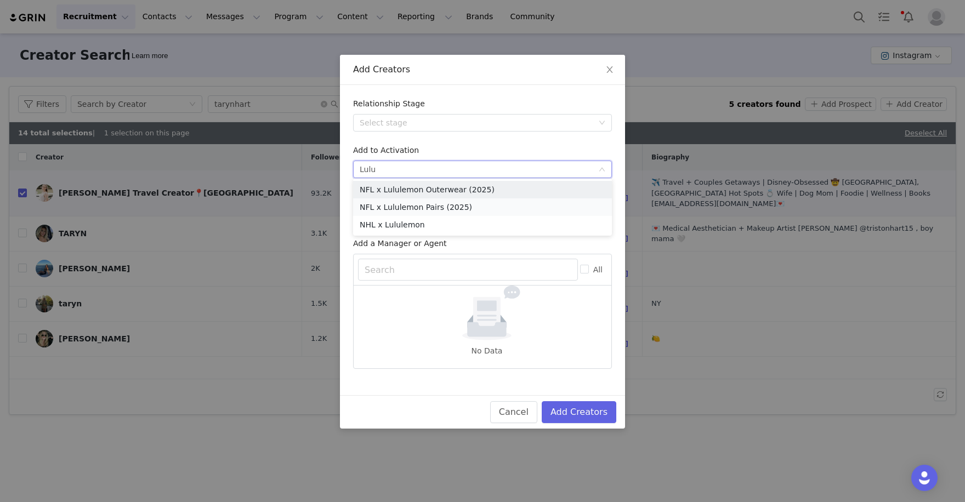
drag, startPoint x: 528, startPoint y: 162, endPoint x: 527, endPoint y: 209, distance: 47.2
click at [527, 209] on li "NFL x Lululemon Pairs (2025)" at bounding box center [482, 208] width 259 height 18
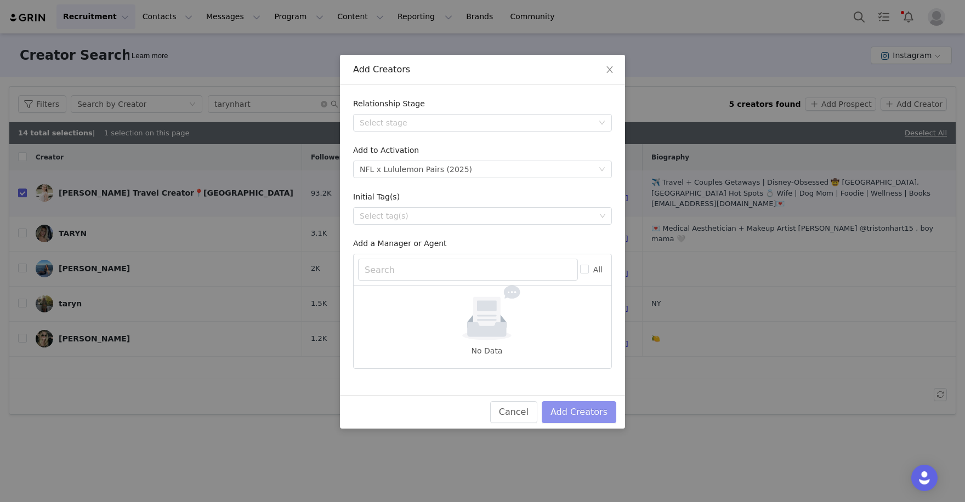
click at [587, 408] on button "Add Creators" at bounding box center [579, 413] width 75 height 22
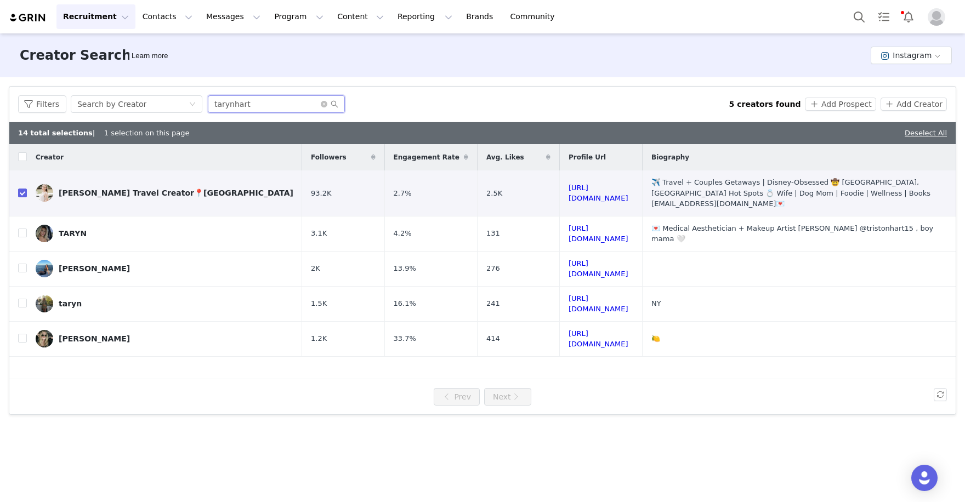
drag, startPoint x: 252, startPoint y: 108, endPoint x: 239, endPoint y: 105, distance: 13.3
click at [239, 105] on input "tarynhart" at bounding box center [276, 104] width 137 height 18
click at [393, 1] on div "Recruitment Recruitment Creator Search Curated Lists Landing Pages Web Extensio…" at bounding box center [482, 16] width 965 height 33
drag, startPoint x: 253, startPoint y: 108, endPoint x: 173, endPoint y: 106, distance: 80.6
click at [173, 106] on div "Filters Search by Creator [PERSON_NAME]" at bounding box center [373, 104] width 711 height 18
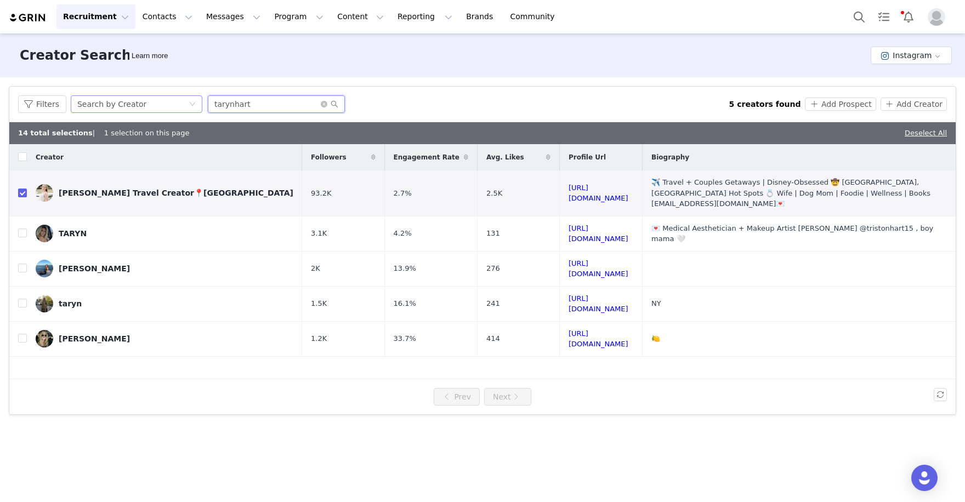
paste input "[URL][DOMAIN_NAME]"
type input "[URL][DOMAIN_NAME]"
click at [321, 105] on icon "icon: close-circle" at bounding box center [324, 104] width 7 height 7
click at [269, 104] on input "text" at bounding box center [276, 104] width 137 height 18
paste input "benlikessports"
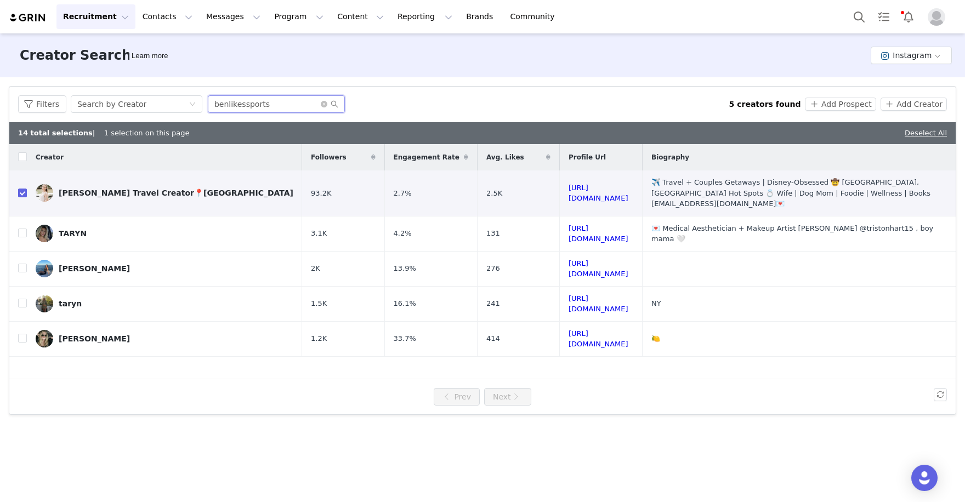
type input "benlikessports"
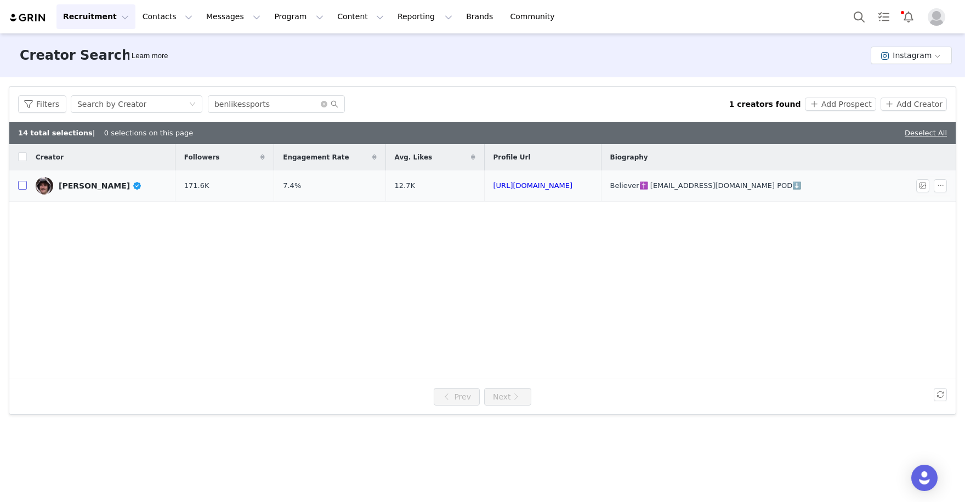
click at [19, 187] on input "checkbox" at bounding box center [22, 185] width 9 height 9
checkbox input "true"
click at [897, 103] on button "Add Creator" at bounding box center [914, 104] width 66 height 13
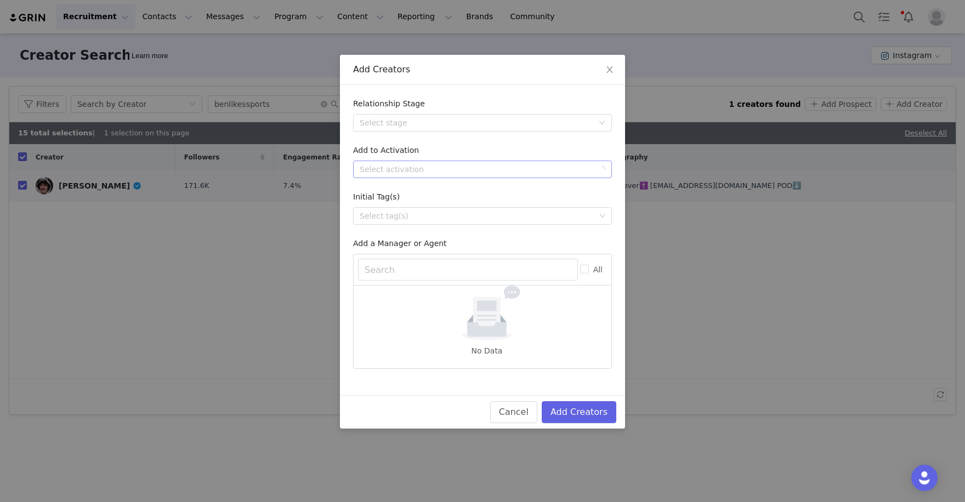
click at [557, 168] on div "Select activation" at bounding box center [477, 169] width 234 height 11
type input "pairs"
click at [478, 188] on li "NFL x Lululemon Pairs (2025)" at bounding box center [482, 190] width 259 height 18
click at [575, 409] on button "Add Creators" at bounding box center [579, 413] width 75 height 22
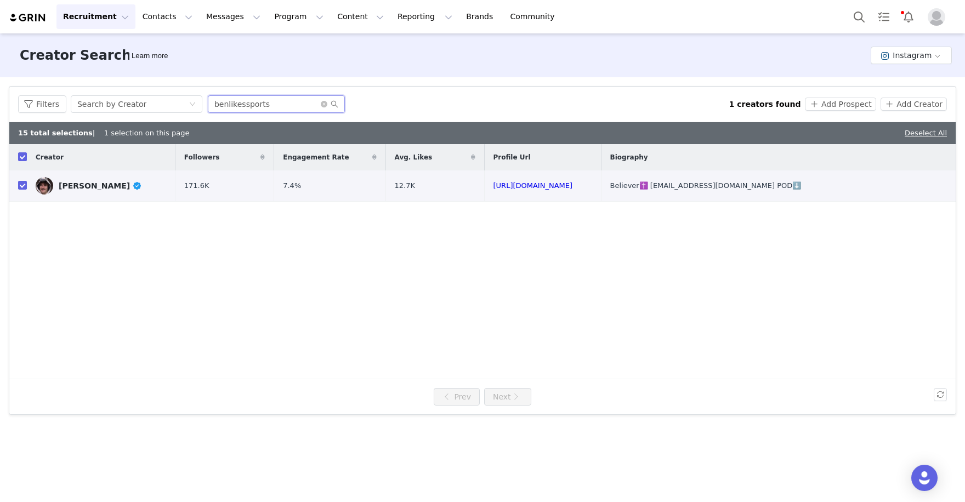
drag, startPoint x: 287, startPoint y: 106, endPoint x: 202, endPoint y: 93, distance: 85.6
click at [213, 95] on input "benlikessports" at bounding box center [276, 104] width 137 height 18
paste input "taylorarenz"
type input "taylorarenz"
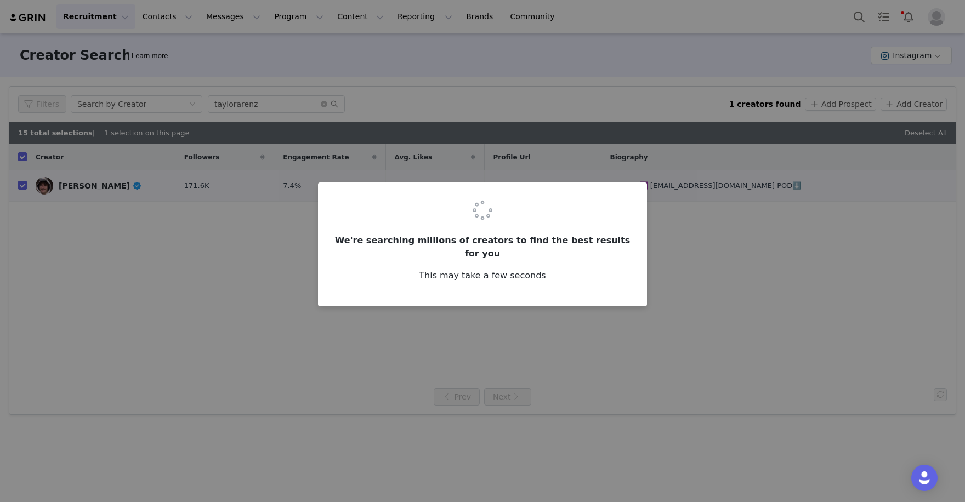
checkbox input "false"
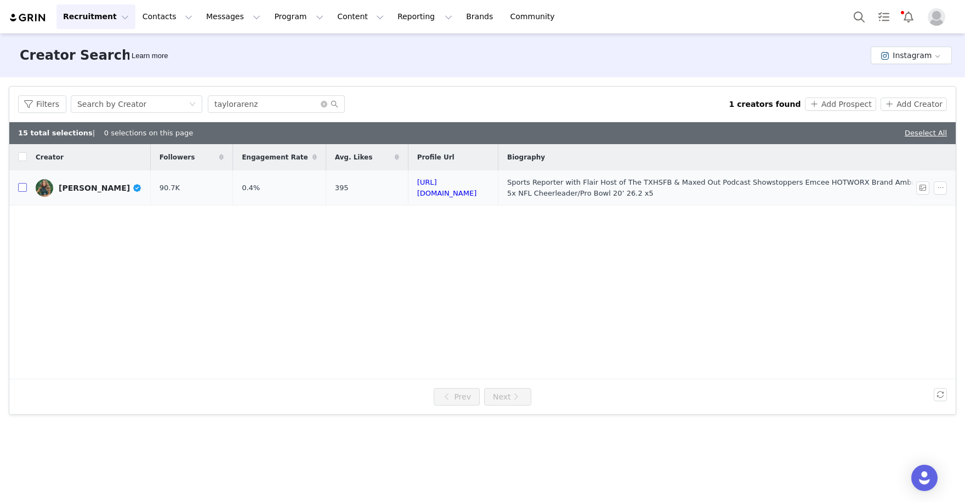
click at [21, 189] on input "checkbox" at bounding box center [22, 187] width 9 height 9
checkbox input "true"
click at [906, 100] on button "Add Creator" at bounding box center [914, 104] width 66 height 13
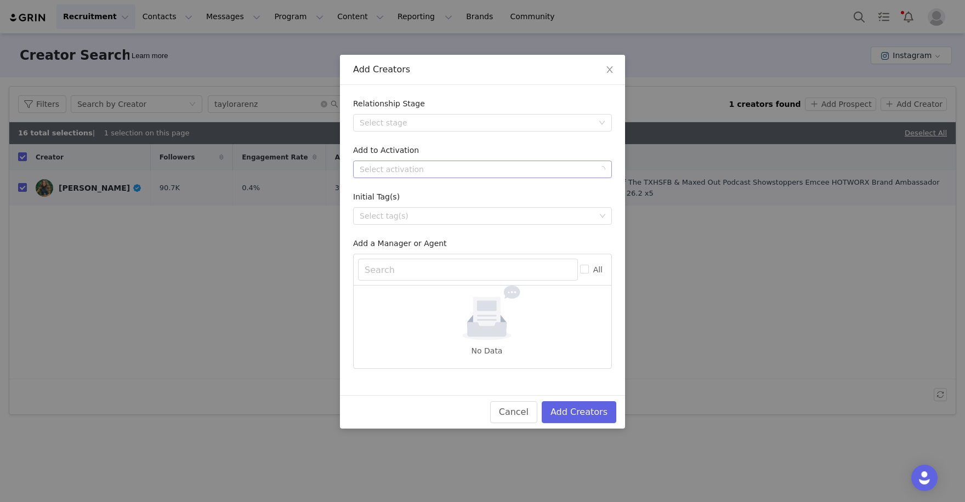
click at [527, 161] on div "Select activation" at bounding box center [482, 170] width 259 height 18
type input "pairs"
click at [498, 189] on li "NFL x Lululemon Pairs (2025)" at bounding box center [482, 190] width 259 height 18
click at [578, 409] on button "Add Creators" at bounding box center [579, 413] width 75 height 22
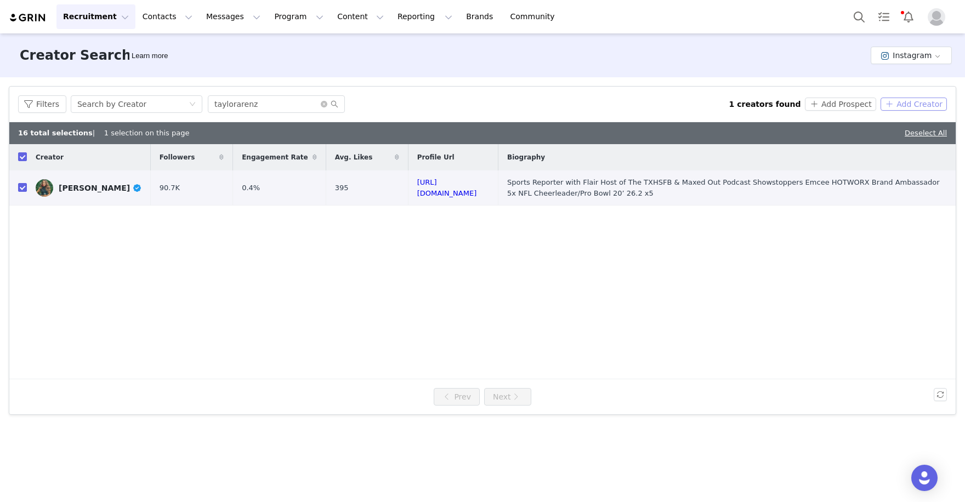
click at [919, 107] on button "Add Creator" at bounding box center [914, 104] width 66 height 13
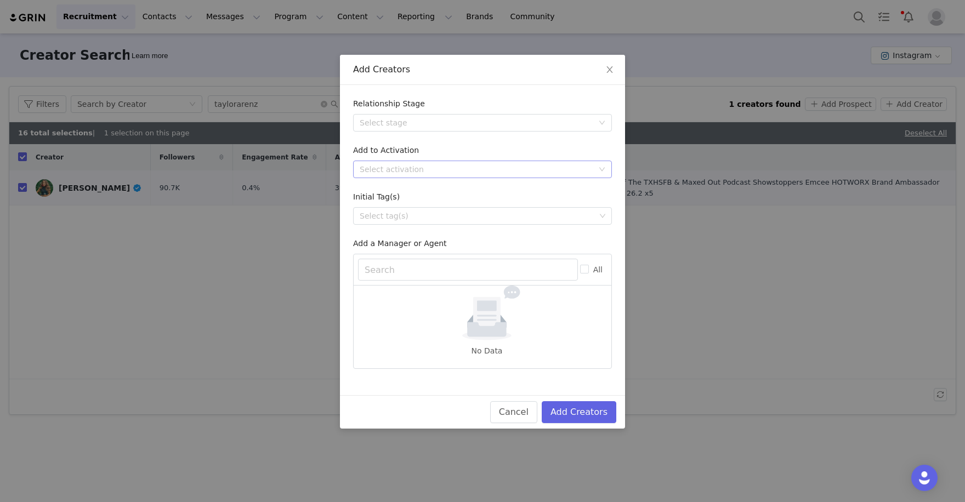
click at [446, 173] on div "Select activation" at bounding box center [477, 169] width 234 height 11
type input "pairs"
click at [451, 195] on li "NFL x Lululemon Pairs (2025)" at bounding box center [482, 190] width 259 height 18
click at [579, 397] on div "Cancel Add Creators" at bounding box center [482, 411] width 285 height 33
click at [579, 402] on button "Add Creators" at bounding box center [579, 413] width 75 height 22
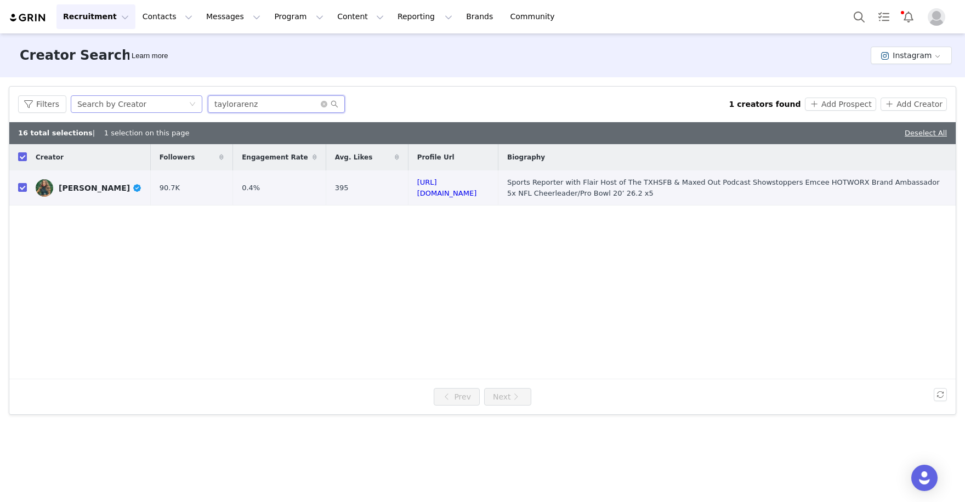
drag, startPoint x: 261, startPoint y: 109, endPoint x: 166, endPoint y: 105, distance: 95.0
click at [167, 106] on div "Filters Search by Creator [PERSON_NAME]" at bounding box center [373, 104] width 711 height 18
paste input "sydneyy_ky"
type input "sydneyy_ky"
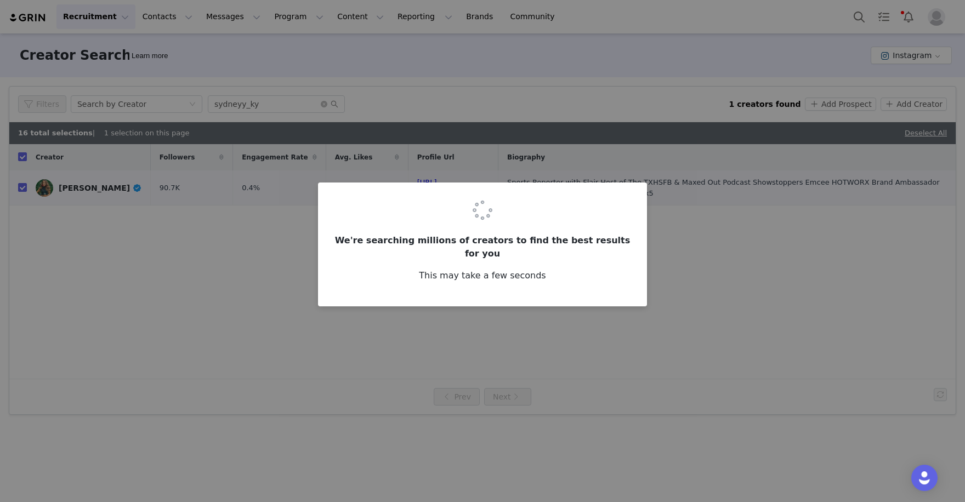
checkbox input "false"
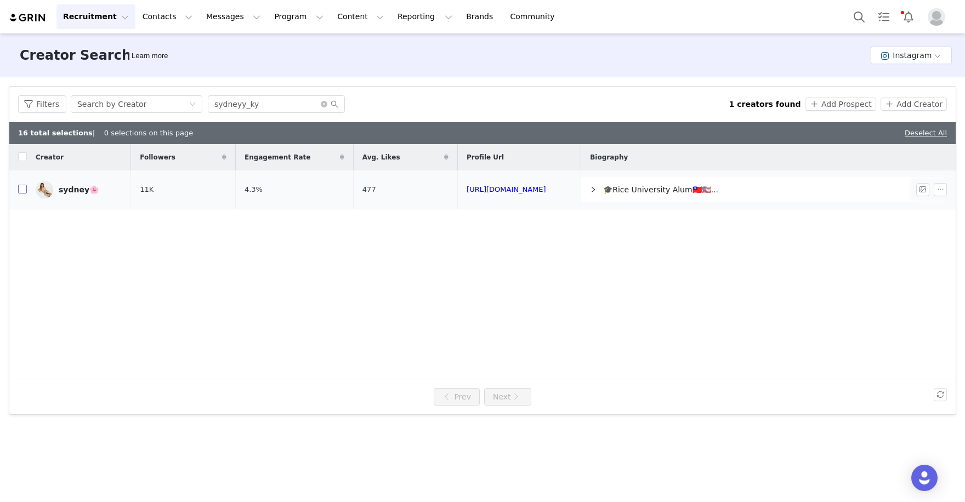
click at [21, 189] on input "checkbox" at bounding box center [22, 189] width 9 height 9
checkbox input "true"
click at [924, 104] on button "Add Creator" at bounding box center [914, 104] width 66 height 13
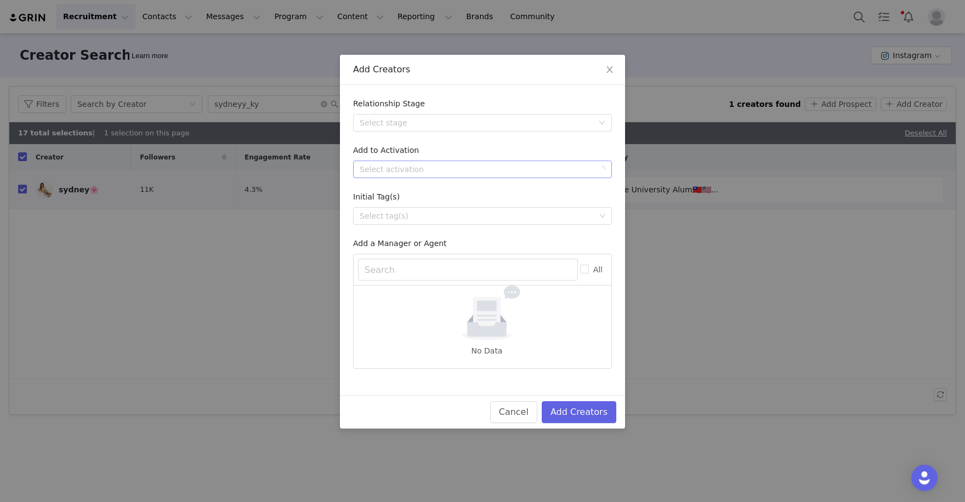
click at [516, 172] on div "Select activation" at bounding box center [477, 169] width 234 height 11
type input "pairs"
click at [451, 191] on li "NFL x Lululemon Pairs (2025)" at bounding box center [482, 190] width 259 height 18
click at [583, 409] on button "Add Creators" at bounding box center [579, 413] width 75 height 22
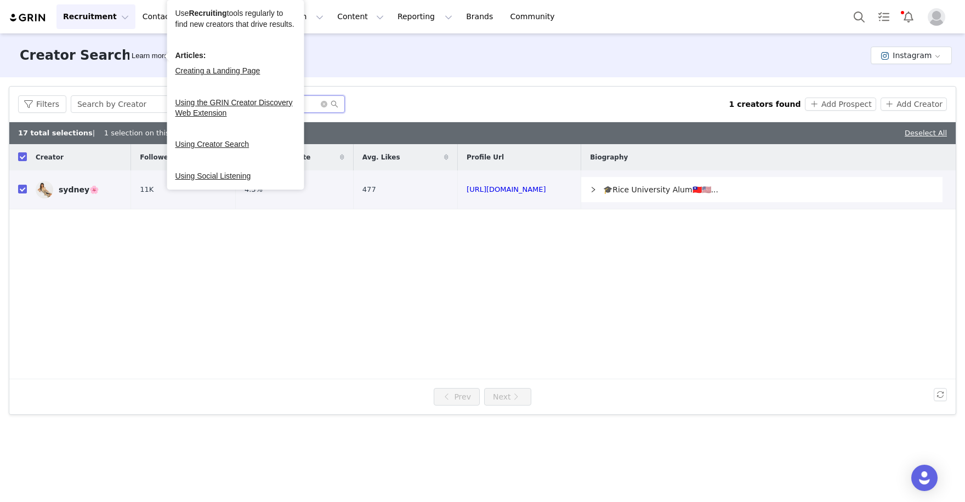
click at [308, 103] on input "sydneyy_ky" at bounding box center [276, 104] width 137 height 18
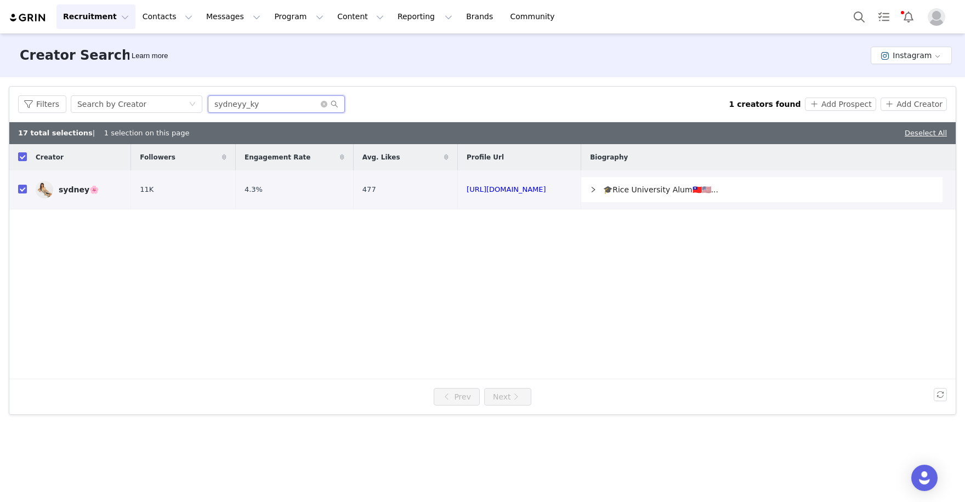
drag, startPoint x: 302, startPoint y: 104, endPoint x: 137, endPoint y: 60, distance: 171.0
click at [149, 74] on div "Creator Search Learn more Instagram Filters Creator Audience Performance Curren…" at bounding box center [482, 266] width 965 height 467
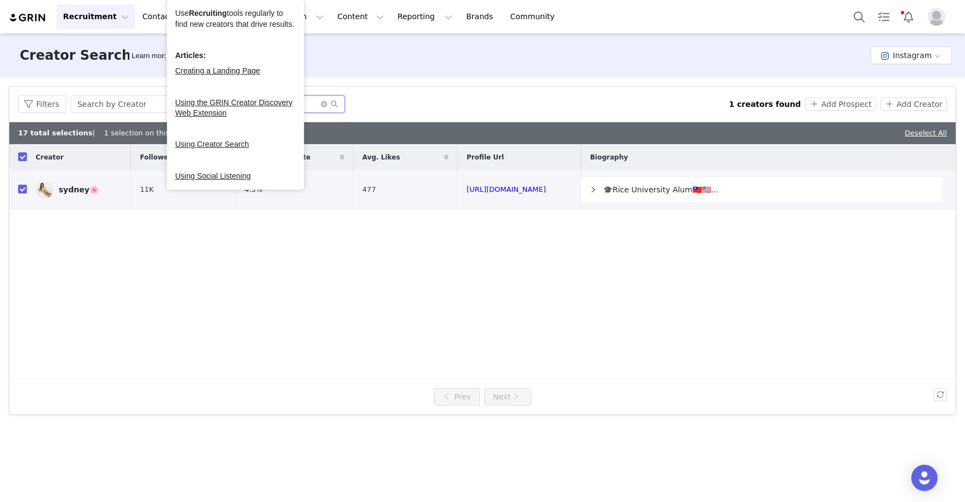
paste input "jdub"
type input "jdub"
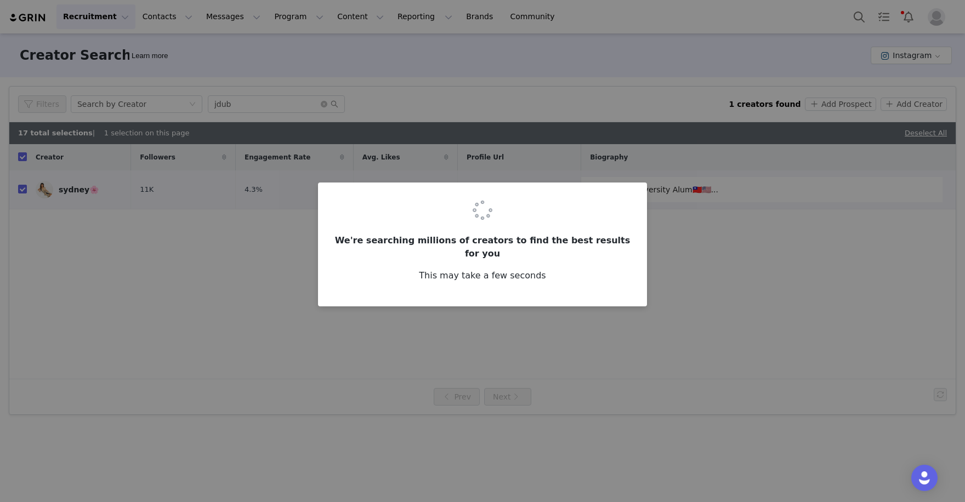
checkbox input "false"
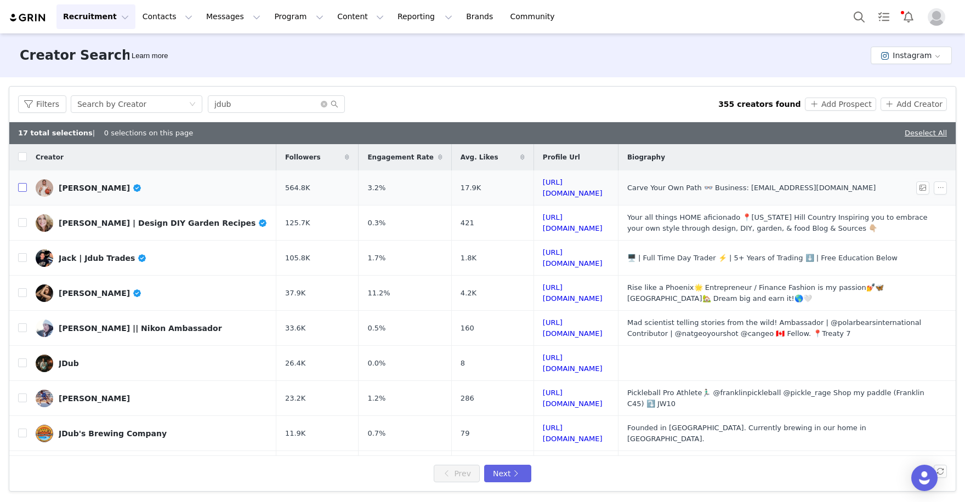
click at [19, 188] on input "checkbox" at bounding box center [22, 187] width 9 height 9
checkbox input "true"
click at [917, 104] on button "Add Creator" at bounding box center [914, 104] width 66 height 13
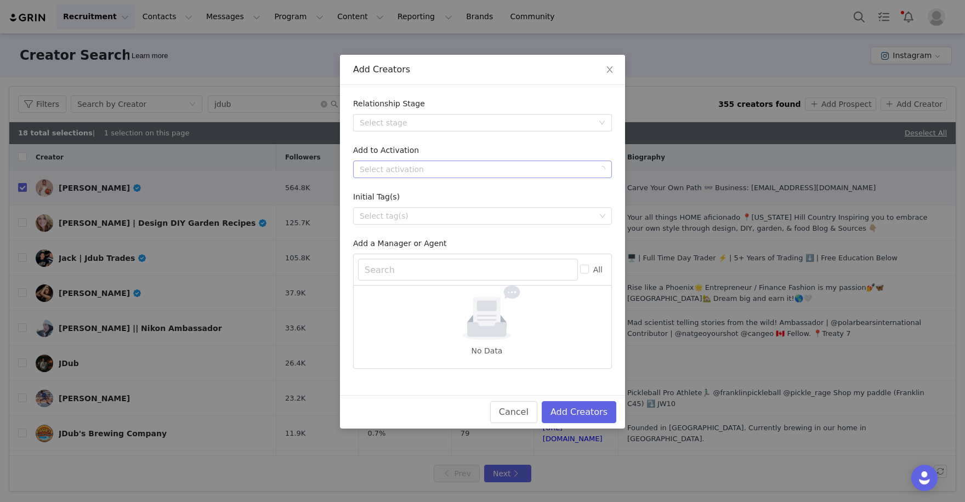
click at [495, 164] on div "Select activation" at bounding box center [477, 169] width 234 height 11
type input "pairs"
click at [469, 191] on li "NFL x Lululemon Pairs (2025)" at bounding box center [482, 190] width 259 height 18
click at [587, 405] on button "Add Creators" at bounding box center [579, 413] width 75 height 22
